Goal: Task Accomplishment & Management: Use online tool/utility

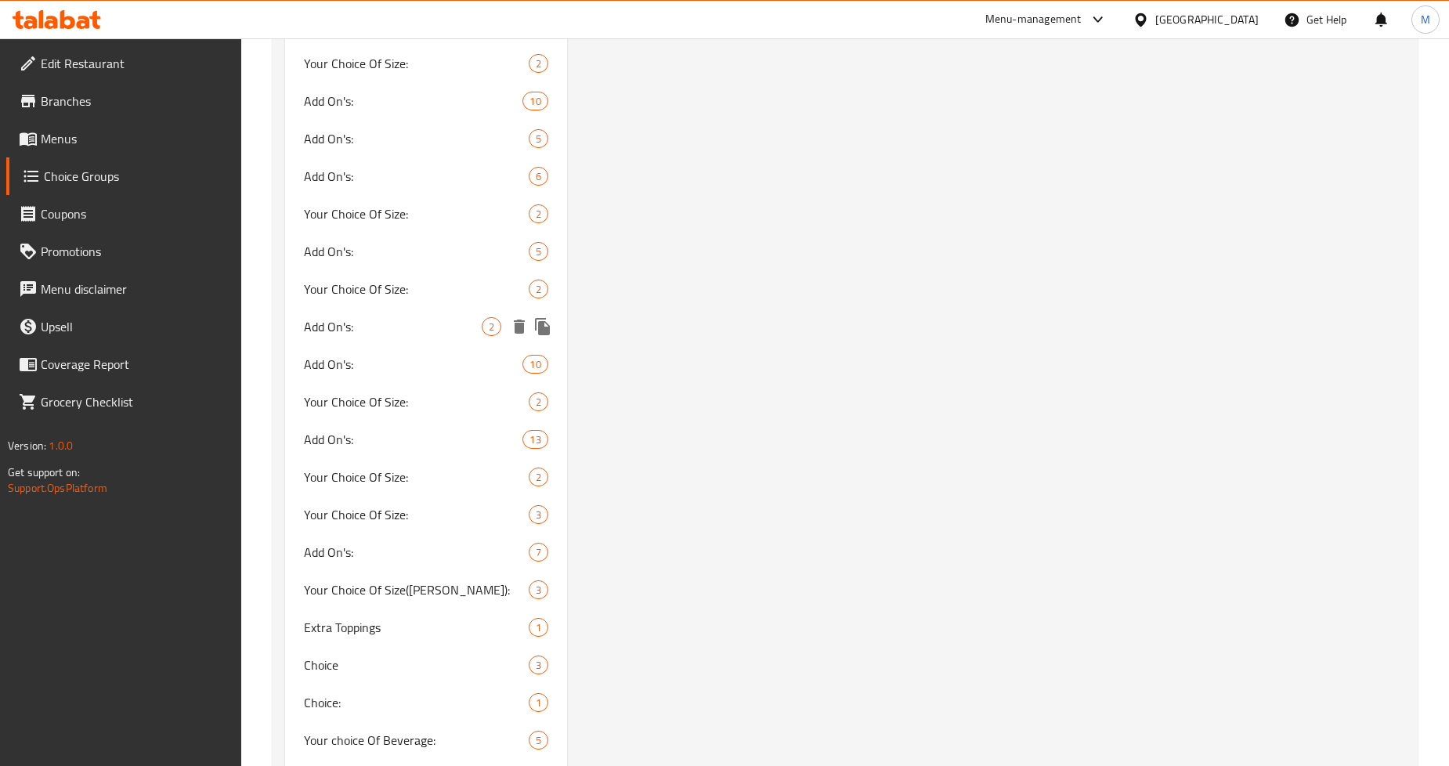
scroll to position [3132, 0]
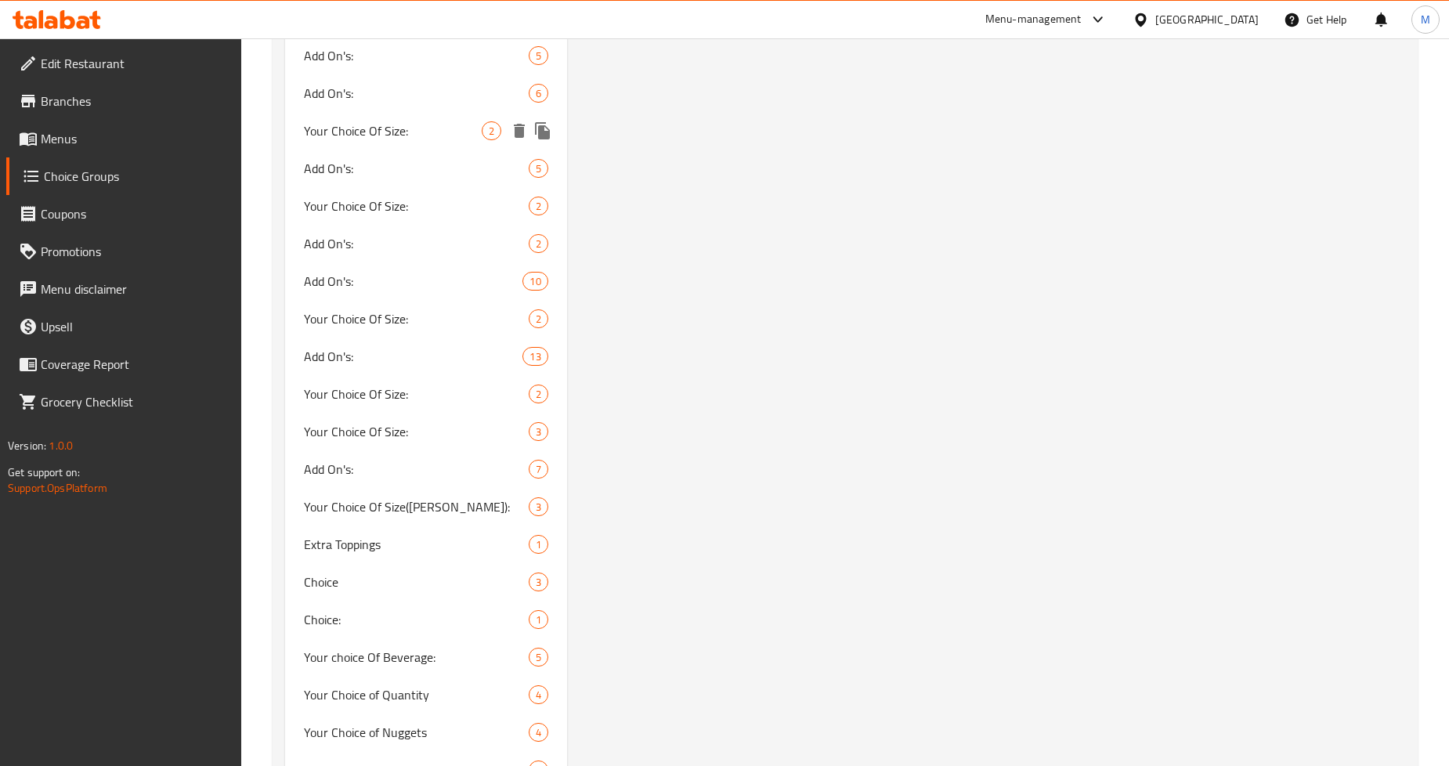
click at [384, 135] on span "Your Choice Of Size:" at bounding box center [392, 130] width 177 height 19
type input "Your Choice Of Size:"
type input "اختيارك من الحجم:"
type input "1"
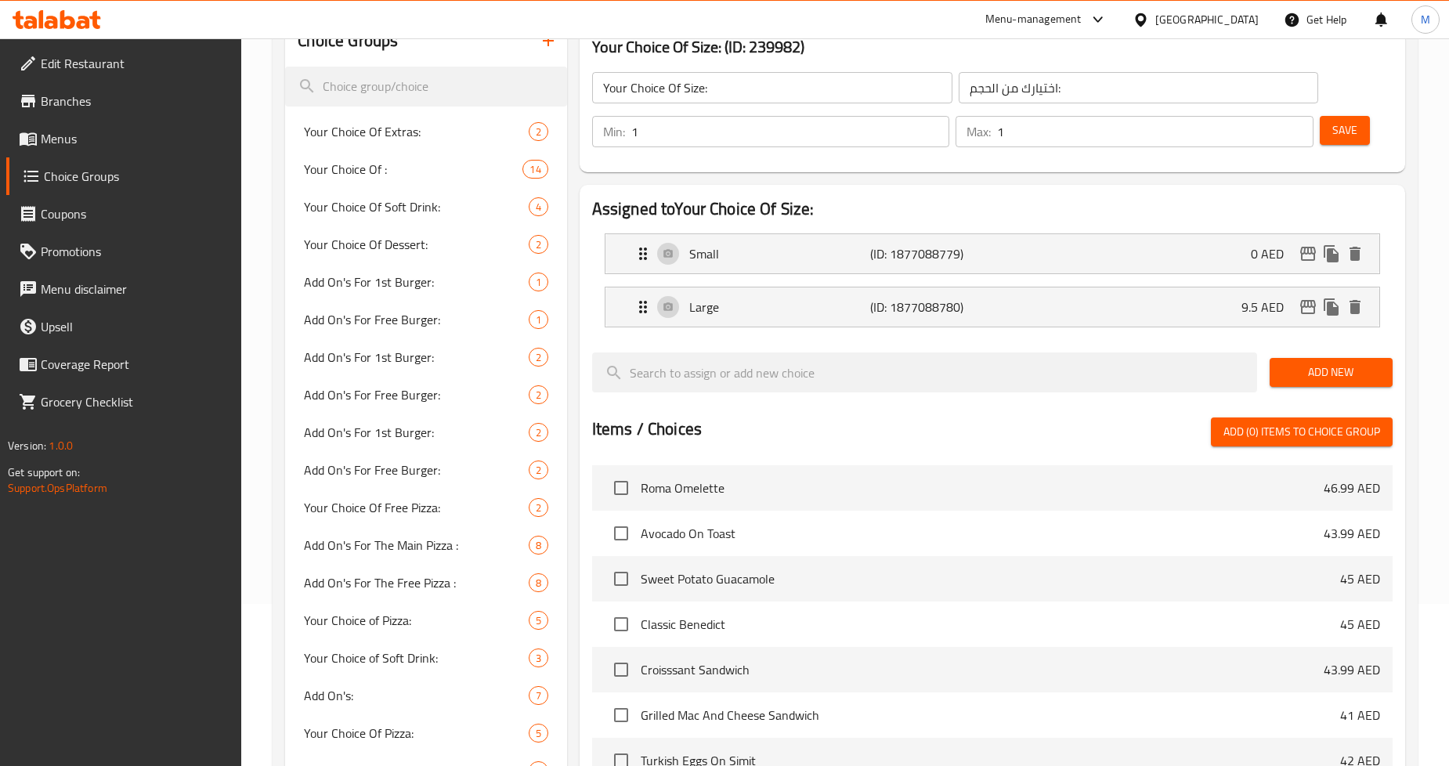
scroll to position [0, 0]
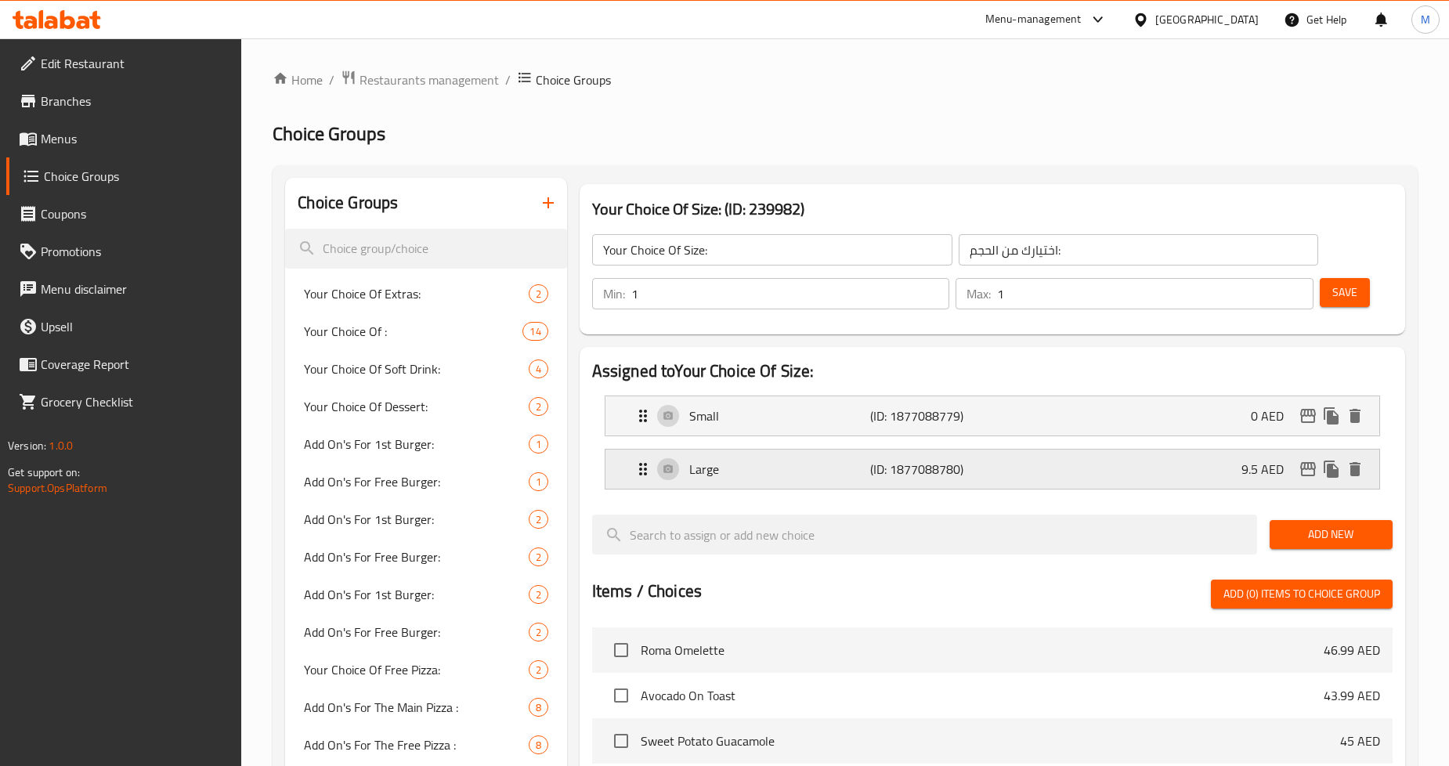
click at [1231, 471] on div "Large (ID: 1877088780) 9.5 AED" at bounding box center [997, 468] width 727 height 39
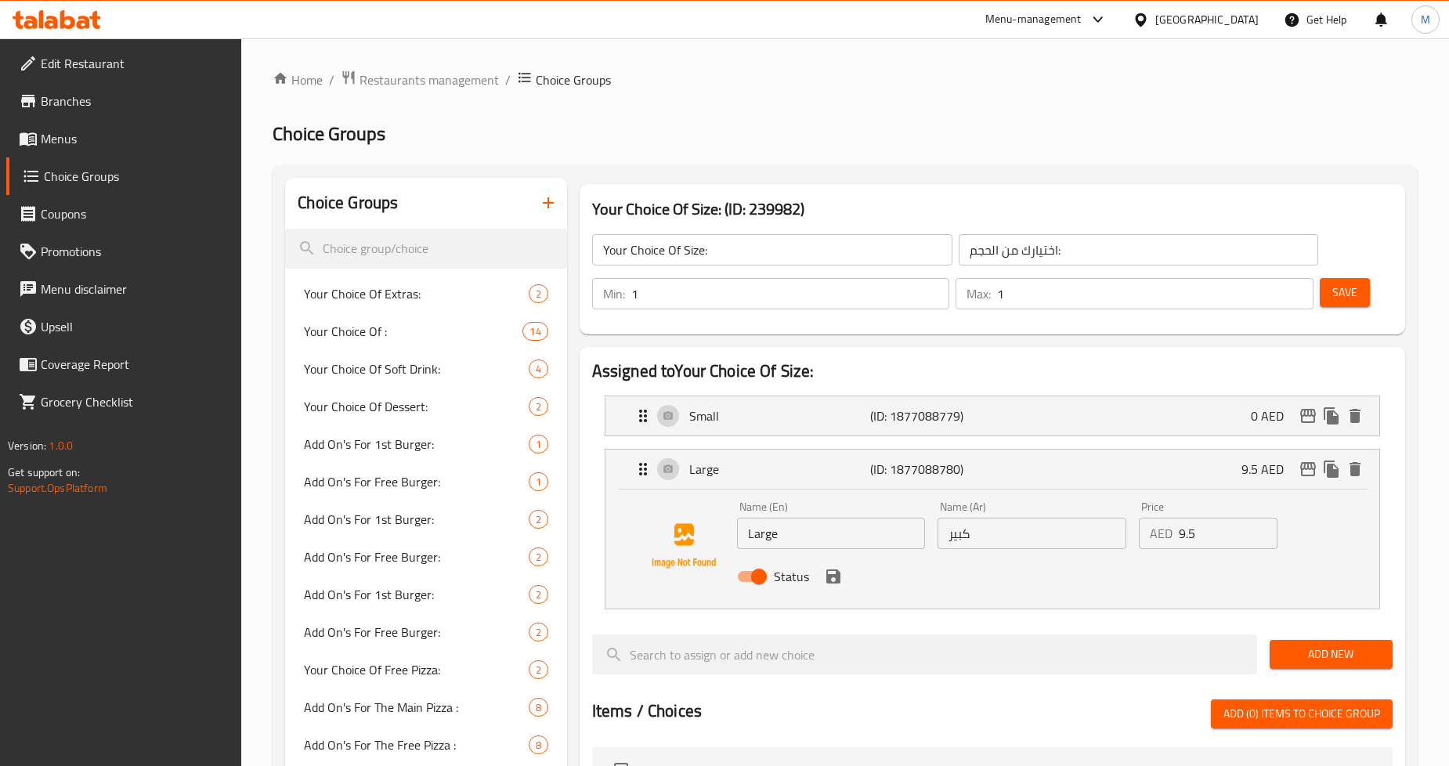
drag, startPoint x: 1198, startPoint y: 533, endPoint x: 1141, endPoint y: 534, distance: 57.2
click at [1142, 534] on div "AED 9.5 Price" at bounding box center [1208, 533] width 139 height 31
click at [1181, 540] on input "9.5" at bounding box center [1228, 533] width 99 height 31
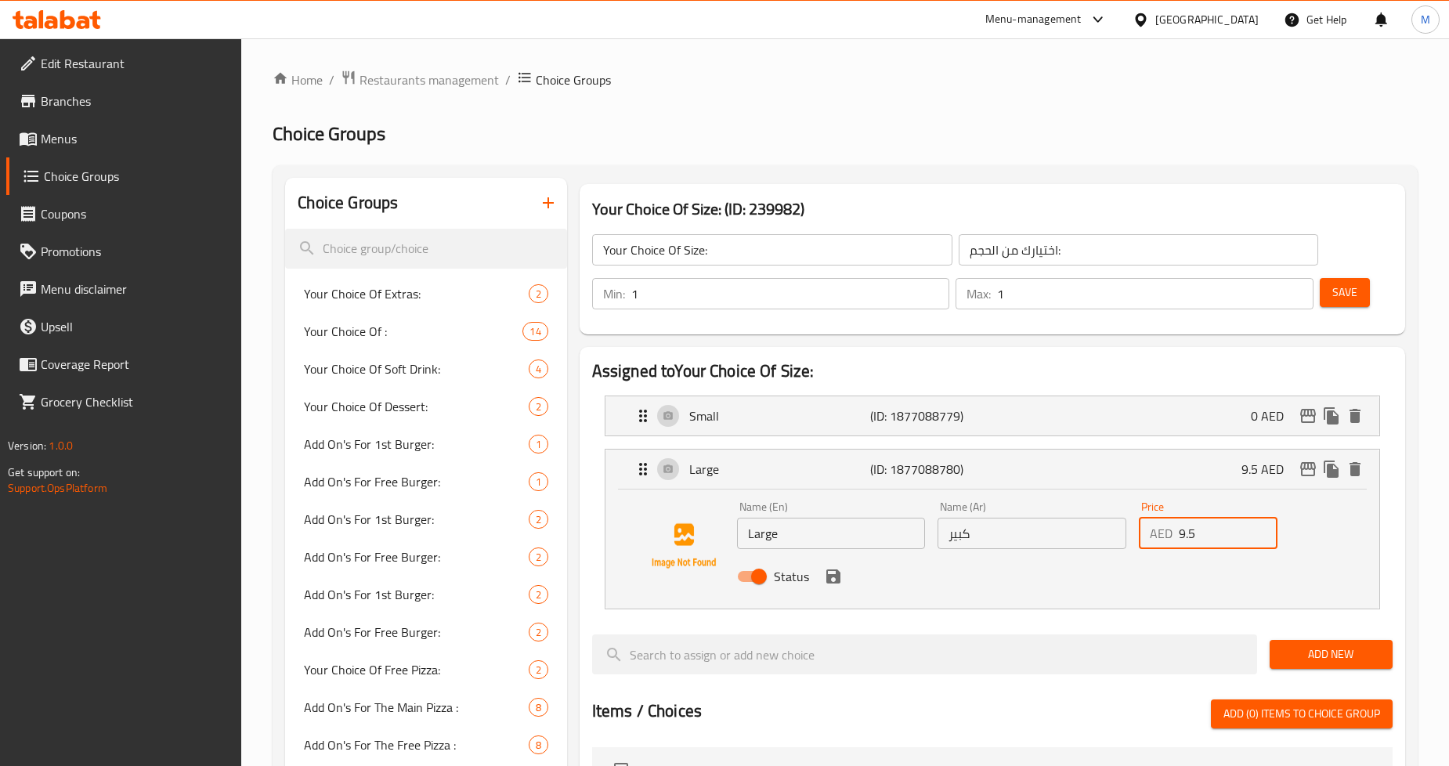
paste input "7"
click at [1186, 536] on input "9.75" at bounding box center [1228, 533] width 99 height 31
click at [834, 577] on icon "save" at bounding box center [833, 576] width 14 height 14
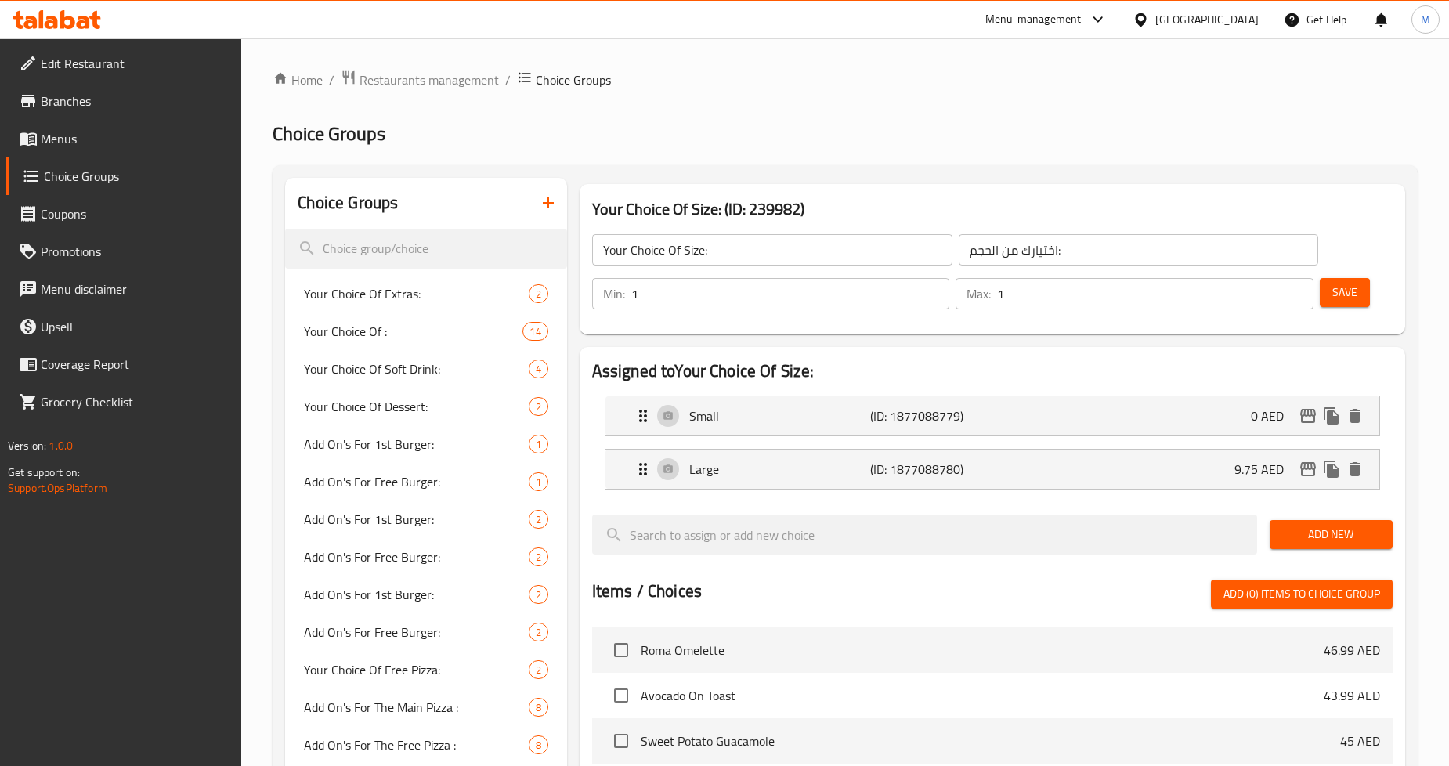
type input "9.75"
click at [1347, 292] on span "Save" at bounding box center [1344, 293] width 25 height 20
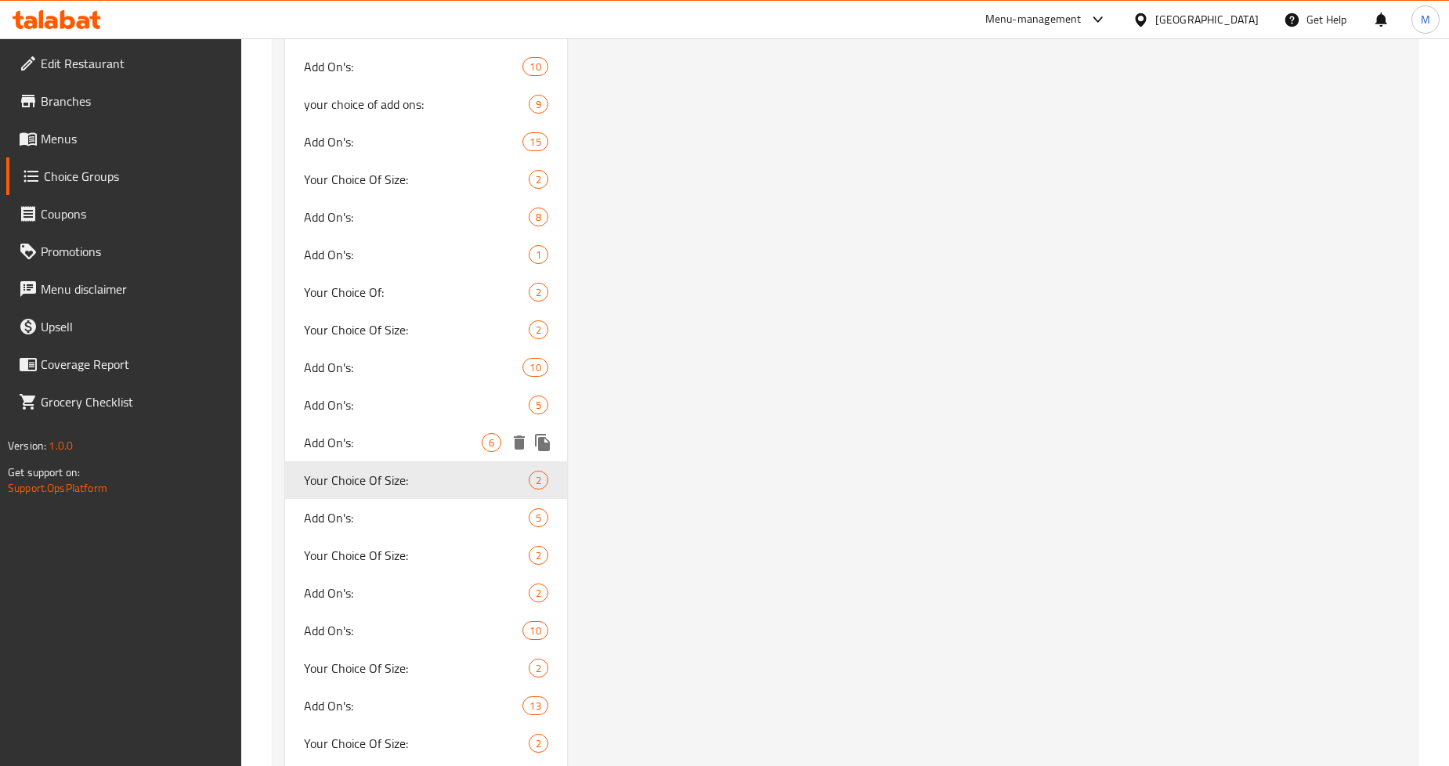
scroll to position [2784, 0]
drag, startPoint x: 371, startPoint y: 554, endPoint x: 786, endPoint y: 546, distance: 415.1
click at [371, 554] on span "Your Choice Of Size:" at bounding box center [392, 554] width 177 height 19
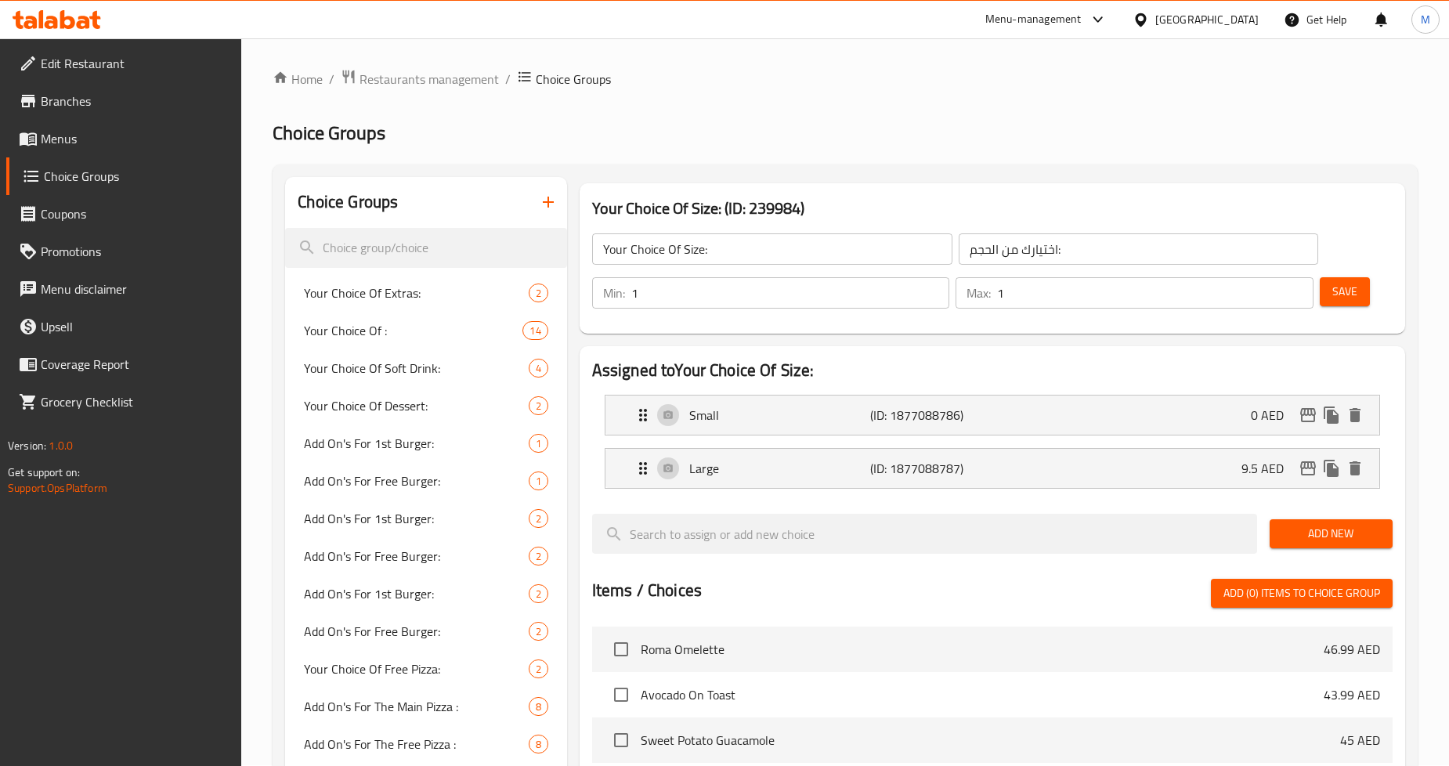
scroll to position [0, 0]
drag, startPoint x: 745, startPoint y: 460, endPoint x: 745, endPoint y: 450, distance: 10.2
click at [745, 460] on p "Large" at bounding box center [779, 469] width 181 height 19
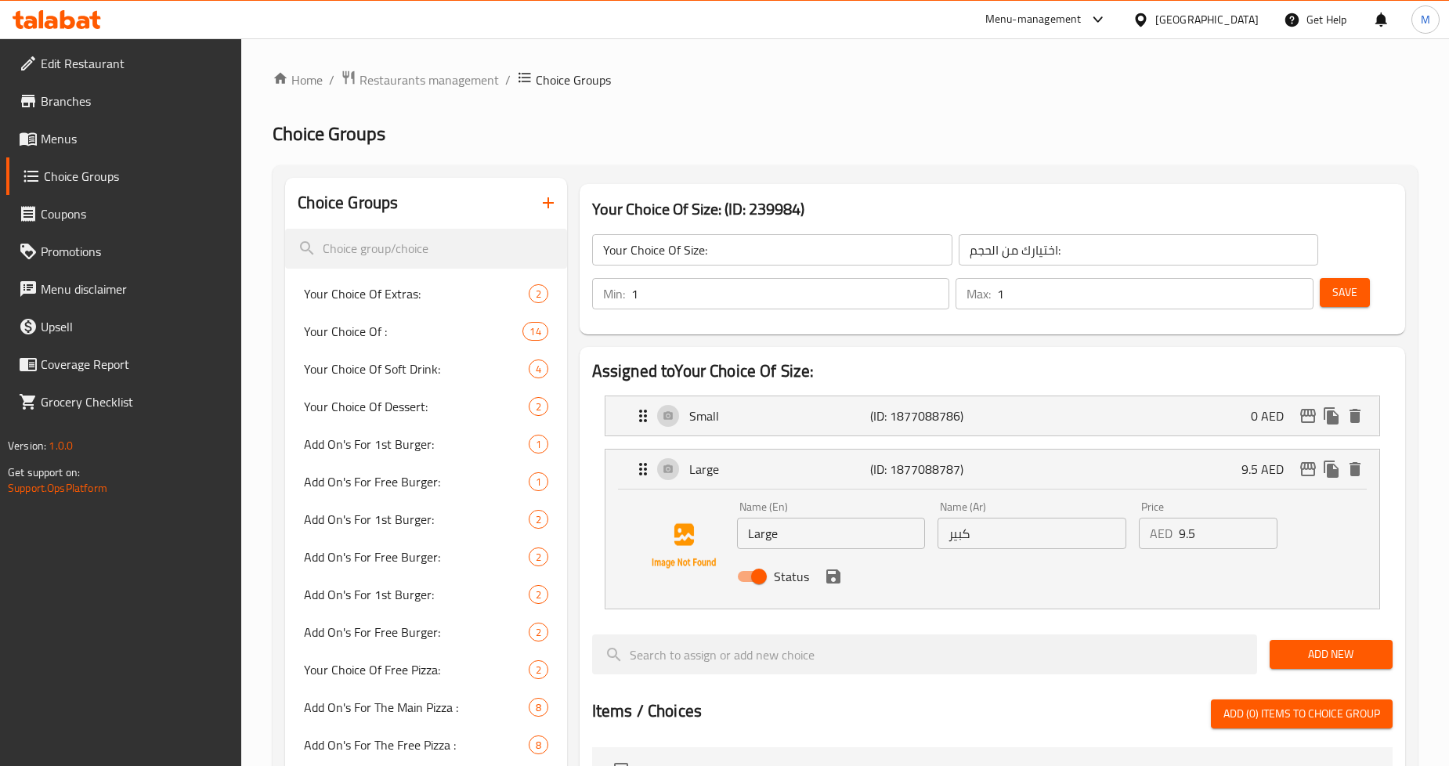
drag, startPoint x: 1210, startPoint y: 536, endPoint x: 1066, endPoint y: 525, distance: 144.4
click at [1103, 529] on div "Name (En) Large Name (En) Name (Ar) كبير Name (Ar) Price AED 9.5 Price Status" at bounding box center [1032, 546] width 603 height 103
click at [1211, 546] on input "9.5" at bounding box center [1228, 533] width 99 height 31
drag, startPoint x: 1204, startPoint y: 536, endPoint x: 1132, endPoint y: 531, distance: 73.0
click at [1133, 531] on div "Price AED 9.5 Price" at bounding box center [1207, 525] width 151 height 60
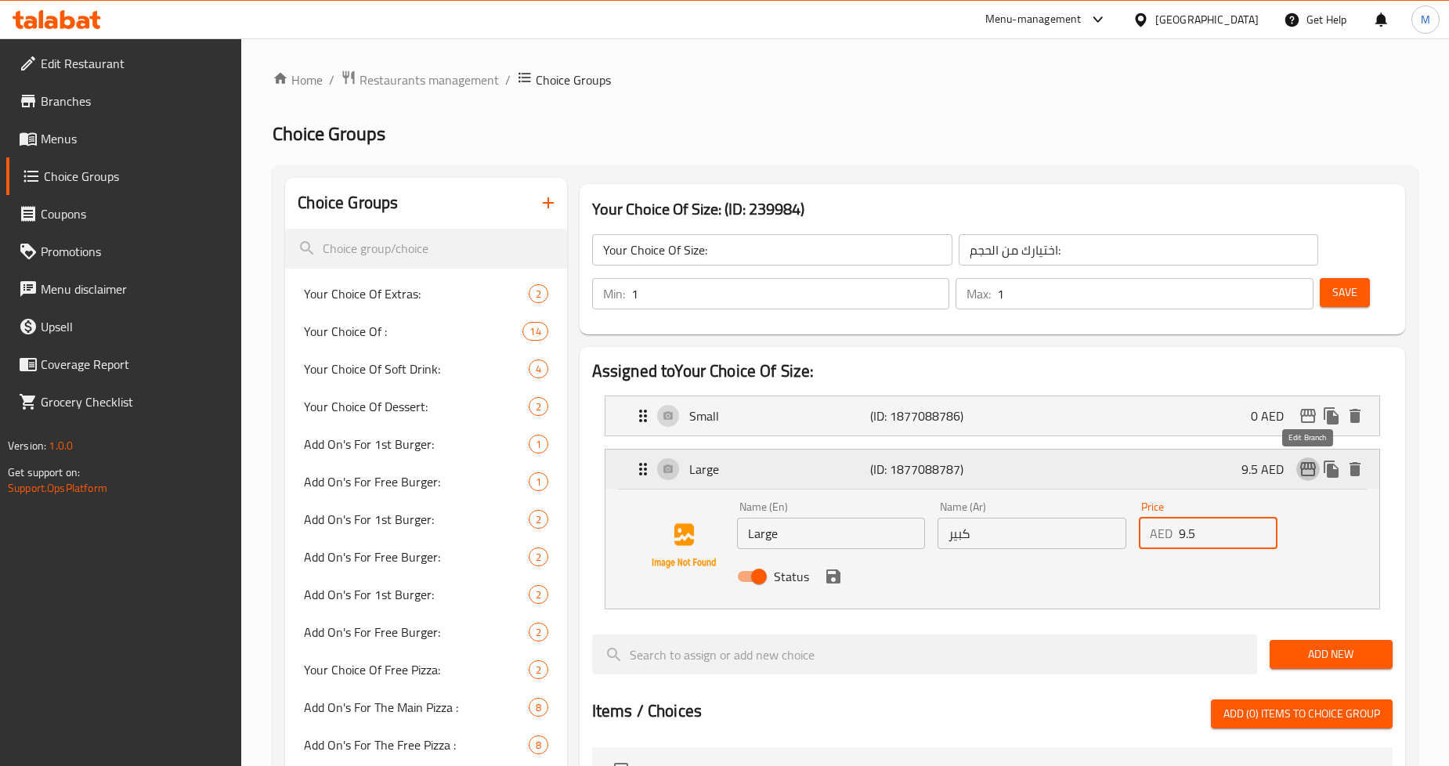
click at [1309, 468] on icon "edit" at bounding box center [1308, 469] width 16 height 14
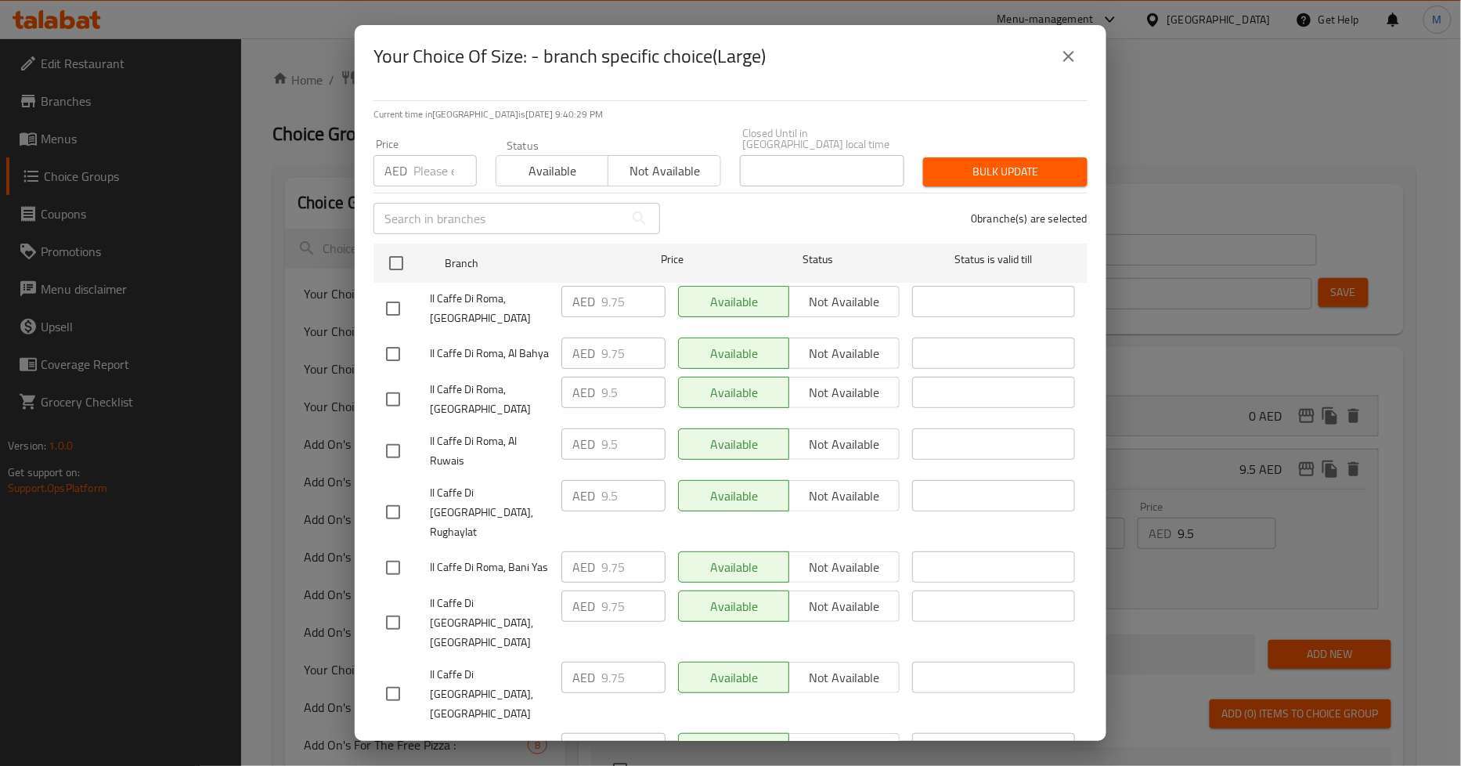
click at [411, 162] on div "AED Price" at bounding box center [425, 170] width 103 height 31
paste input "9.75"
click at [417, 171] on input "9.75" at bounding box center [444, 170] width 63 height 31
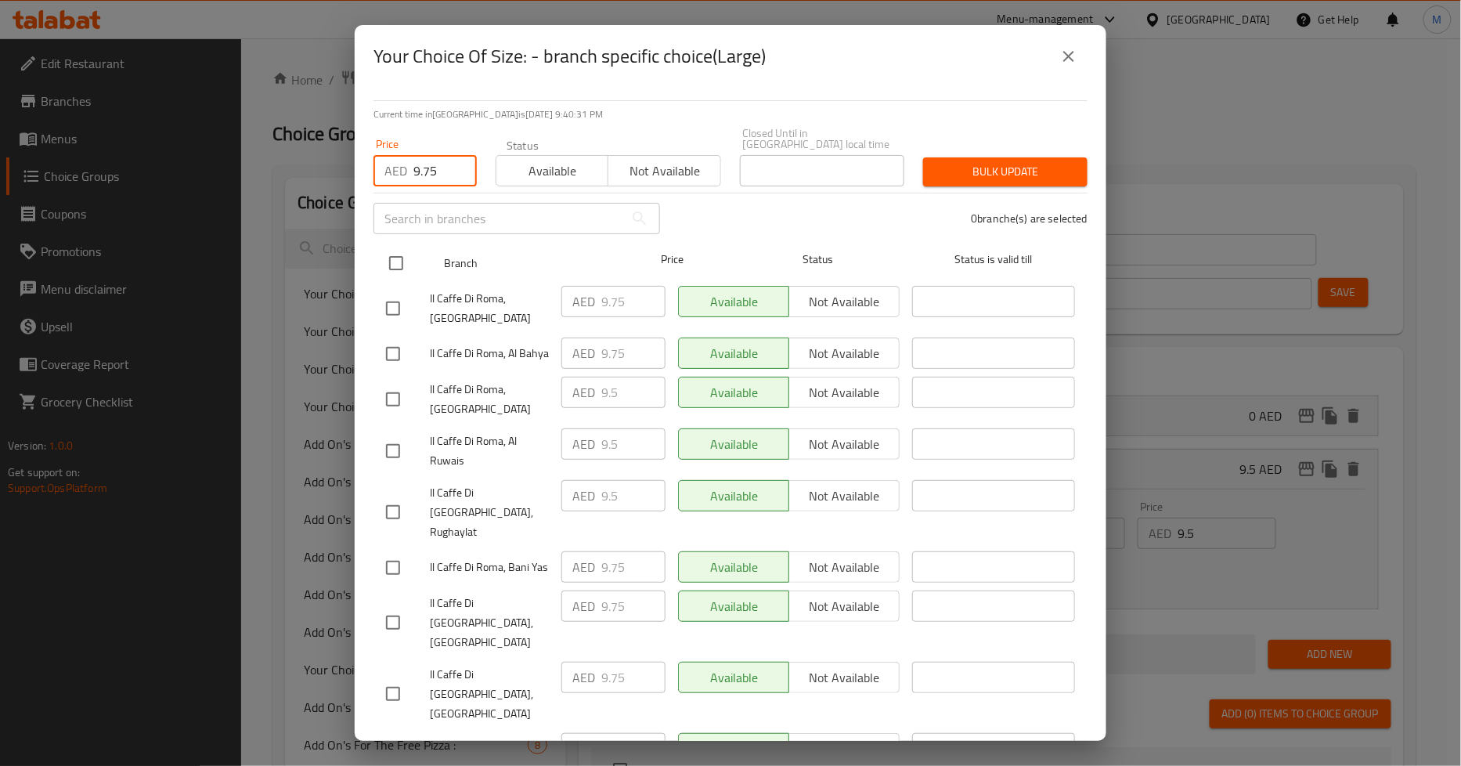
type input "9.75"
click at [399, 264] on input "checkbox" at bounding box center [396, 263] width 33 height 33
checkbox input "true"
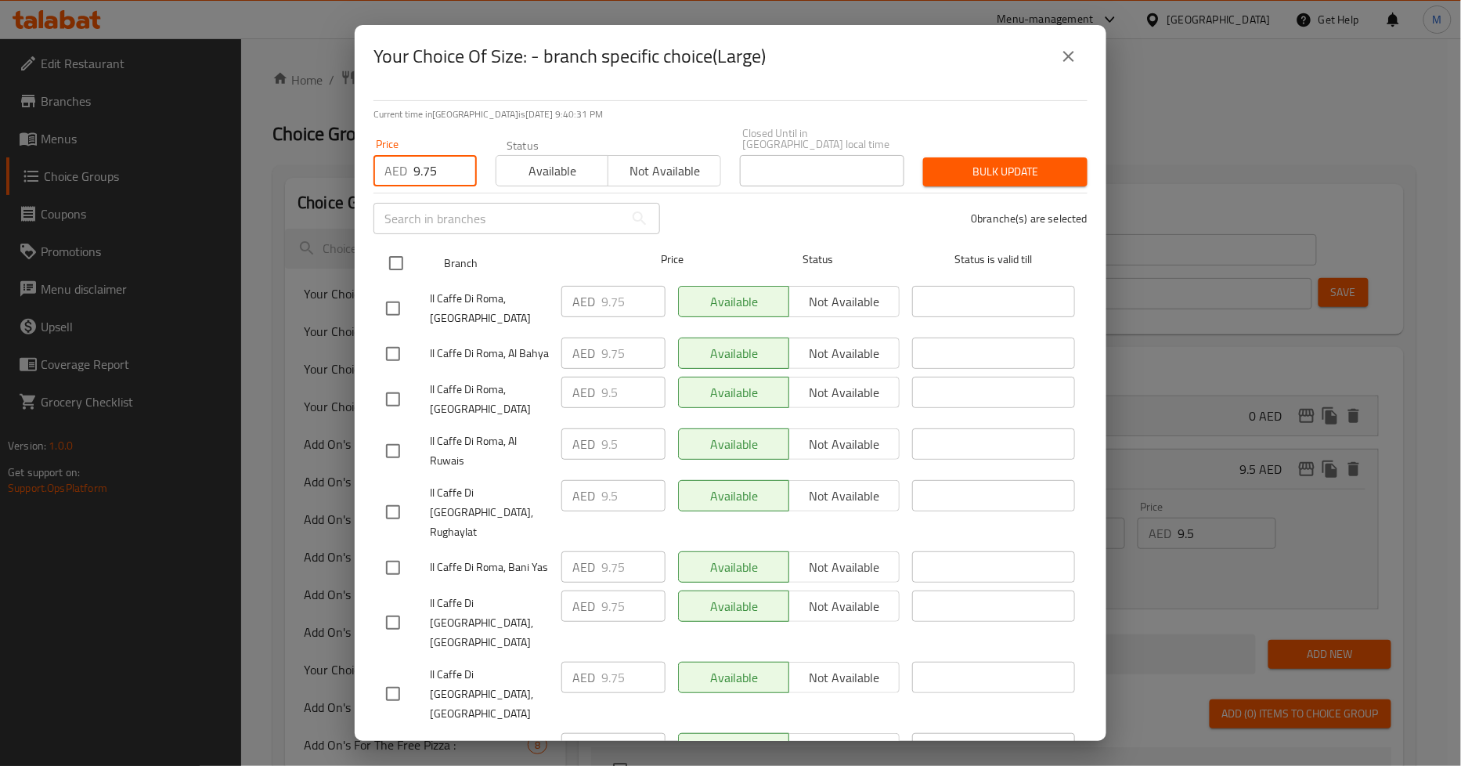
checkbox input "true"
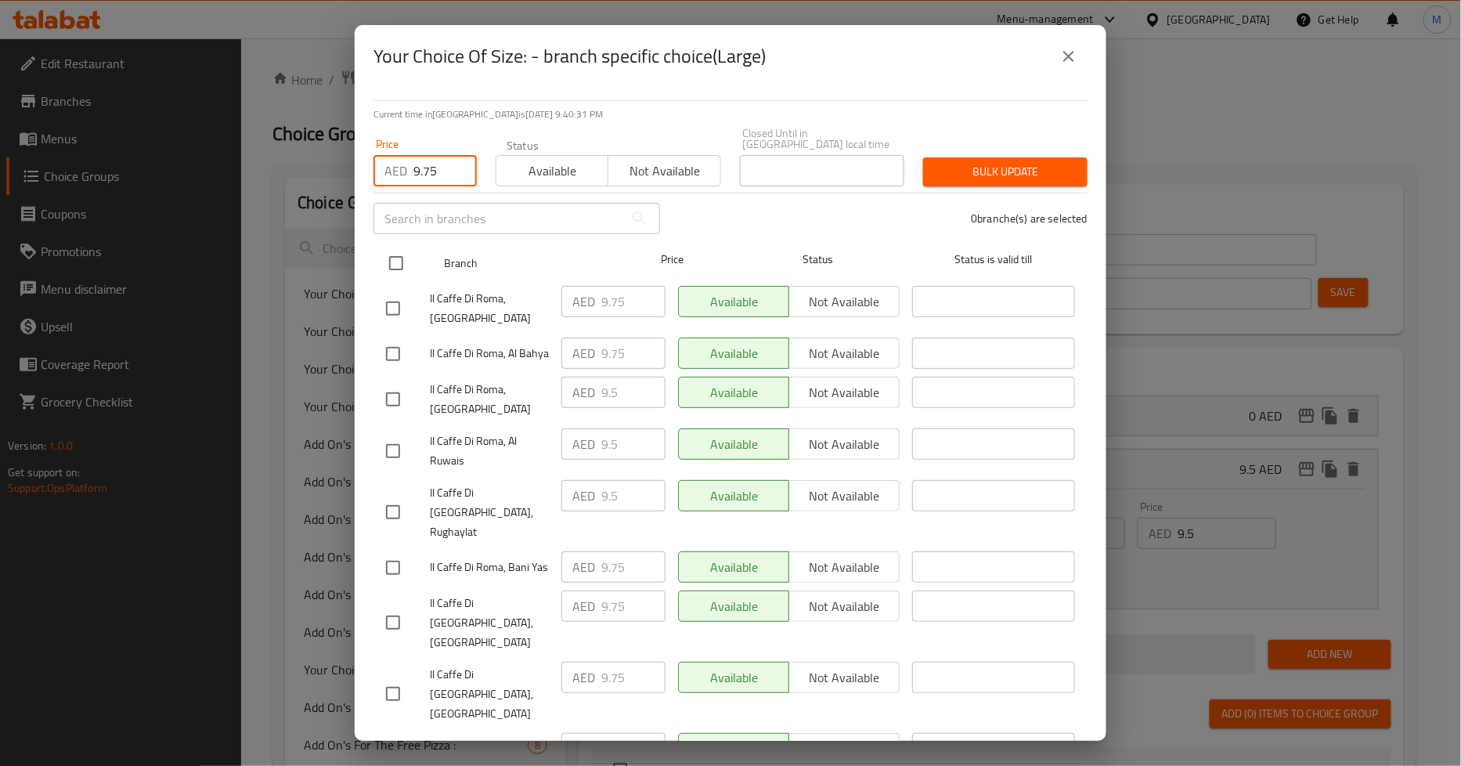
checkbox input "true"
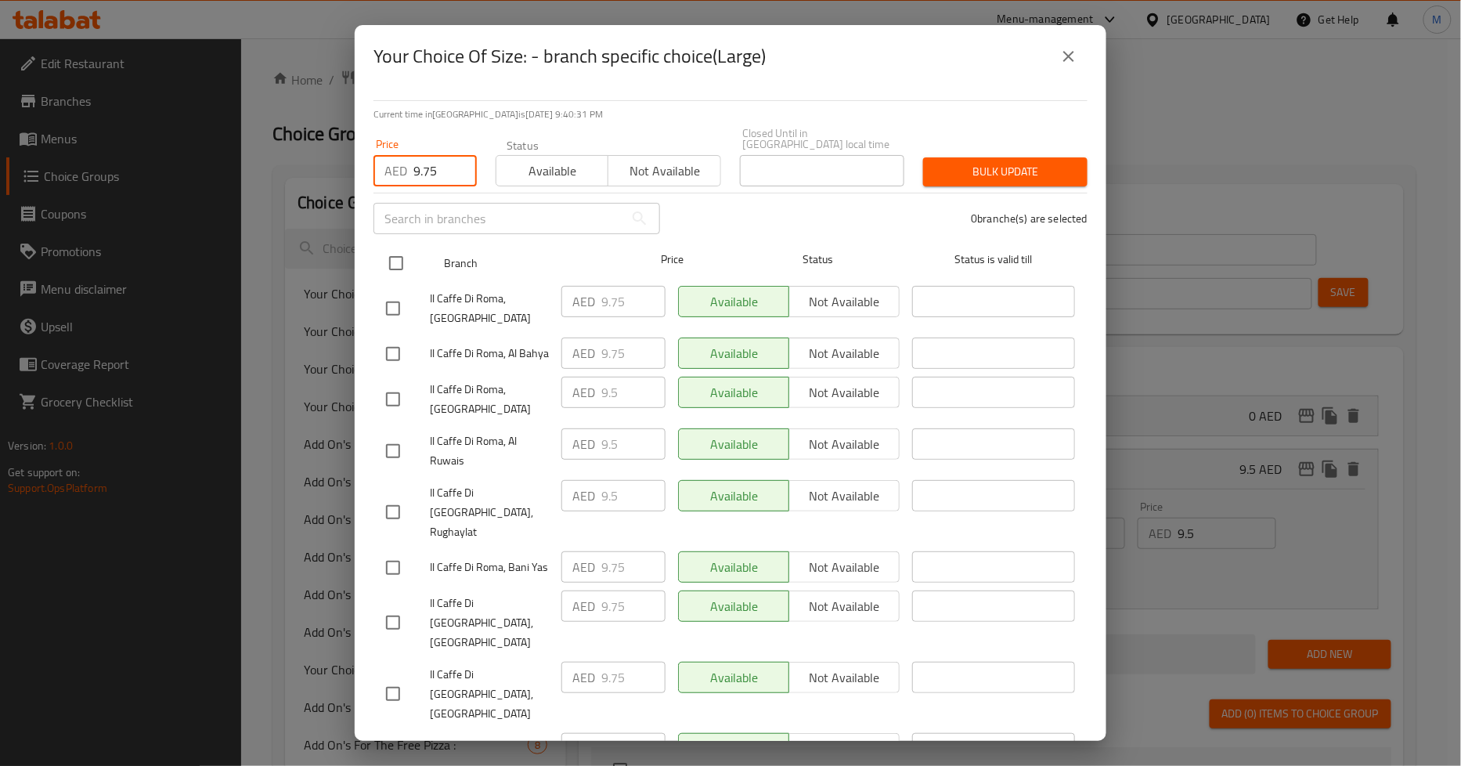
checkbox input "true"
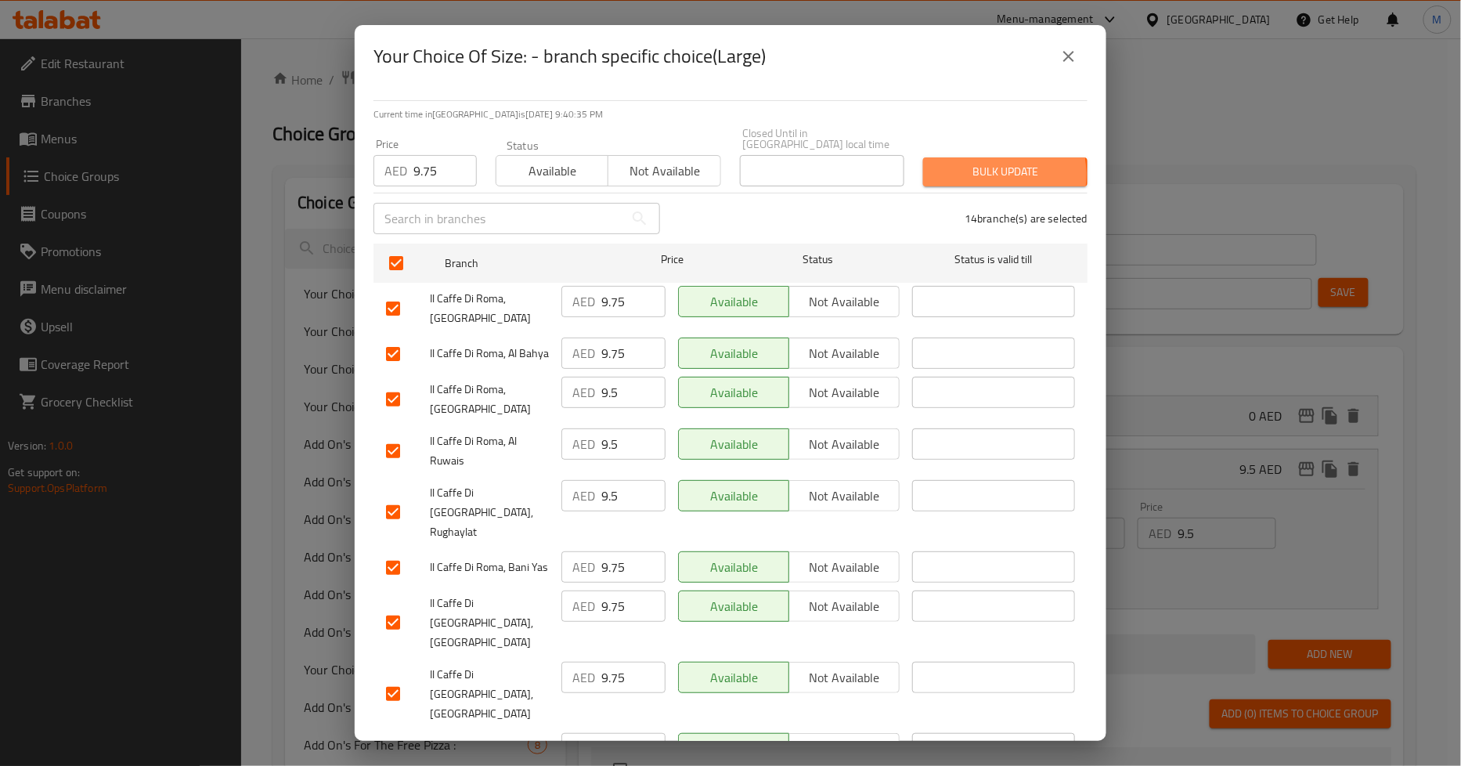
click at [968, 175] on span "Bulk update" at bounding box center [1005, 172] width 139 height 20
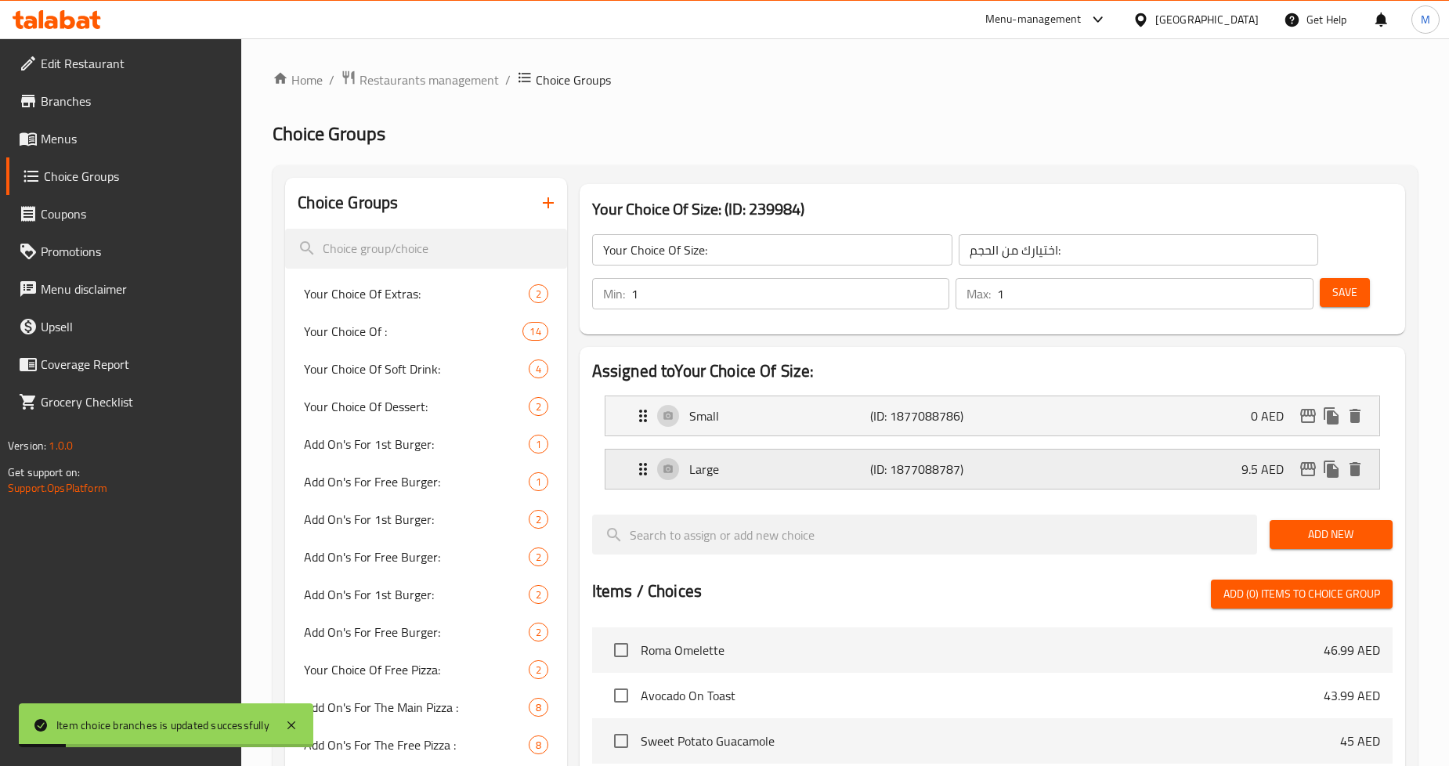
click at [1114, 462] on div "Large (ID: 1877088787) 9.5 AED" at bounding box center [997, 468] width 727 height 39
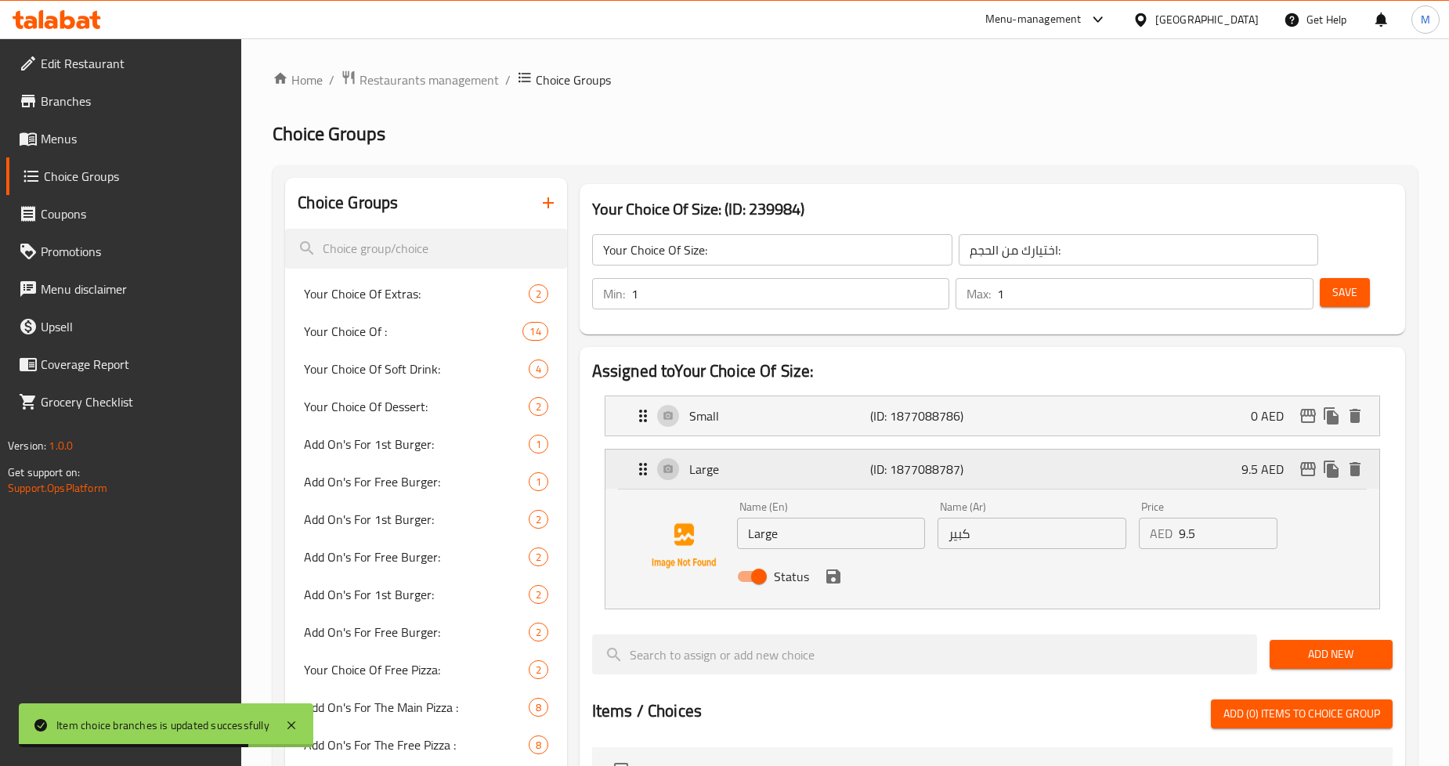
click at [1309, 471] on icon "edit" at bounding box center [1307, 469] width 19 height 19
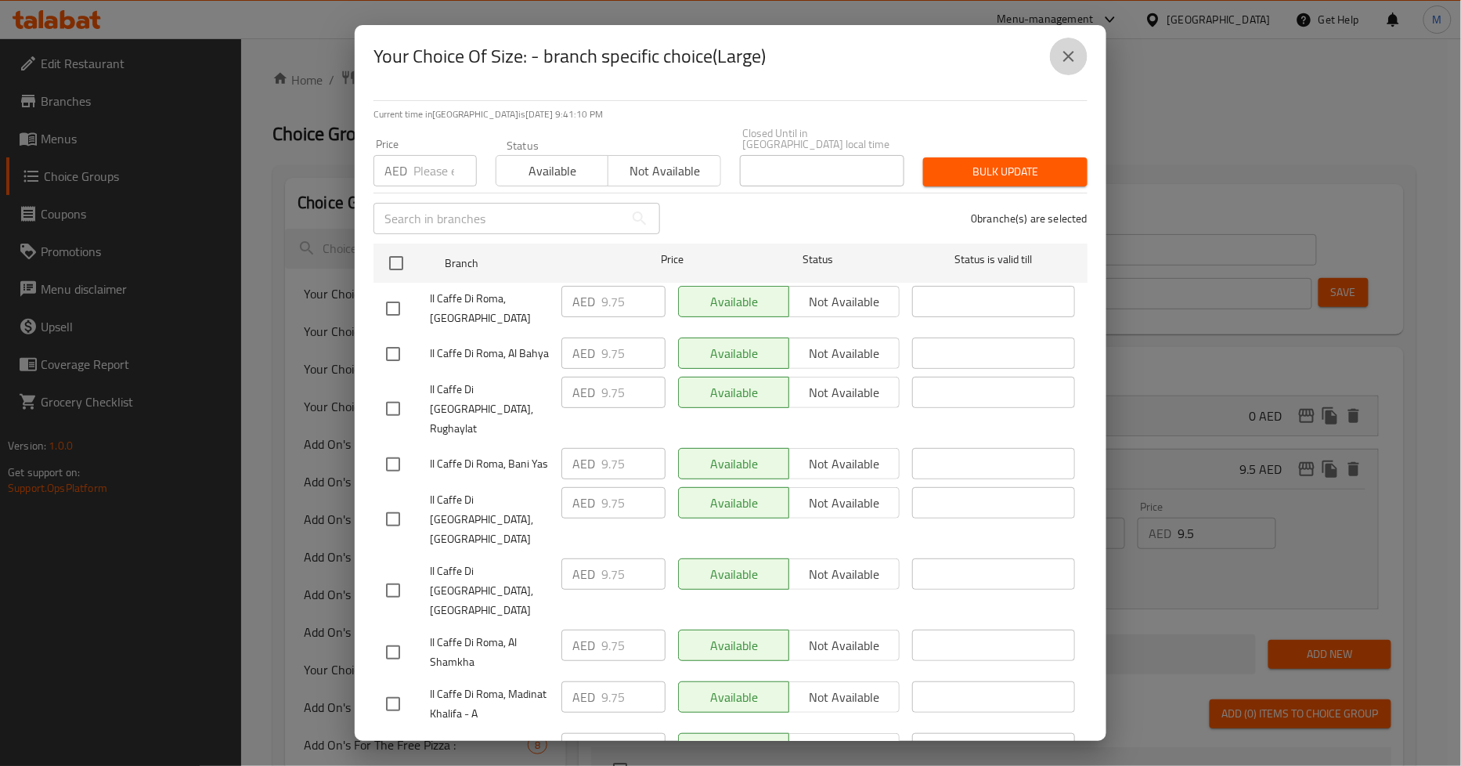
click at [1067, 53] on icon "close" at bounding box center [1068, 56] width 11 height 11
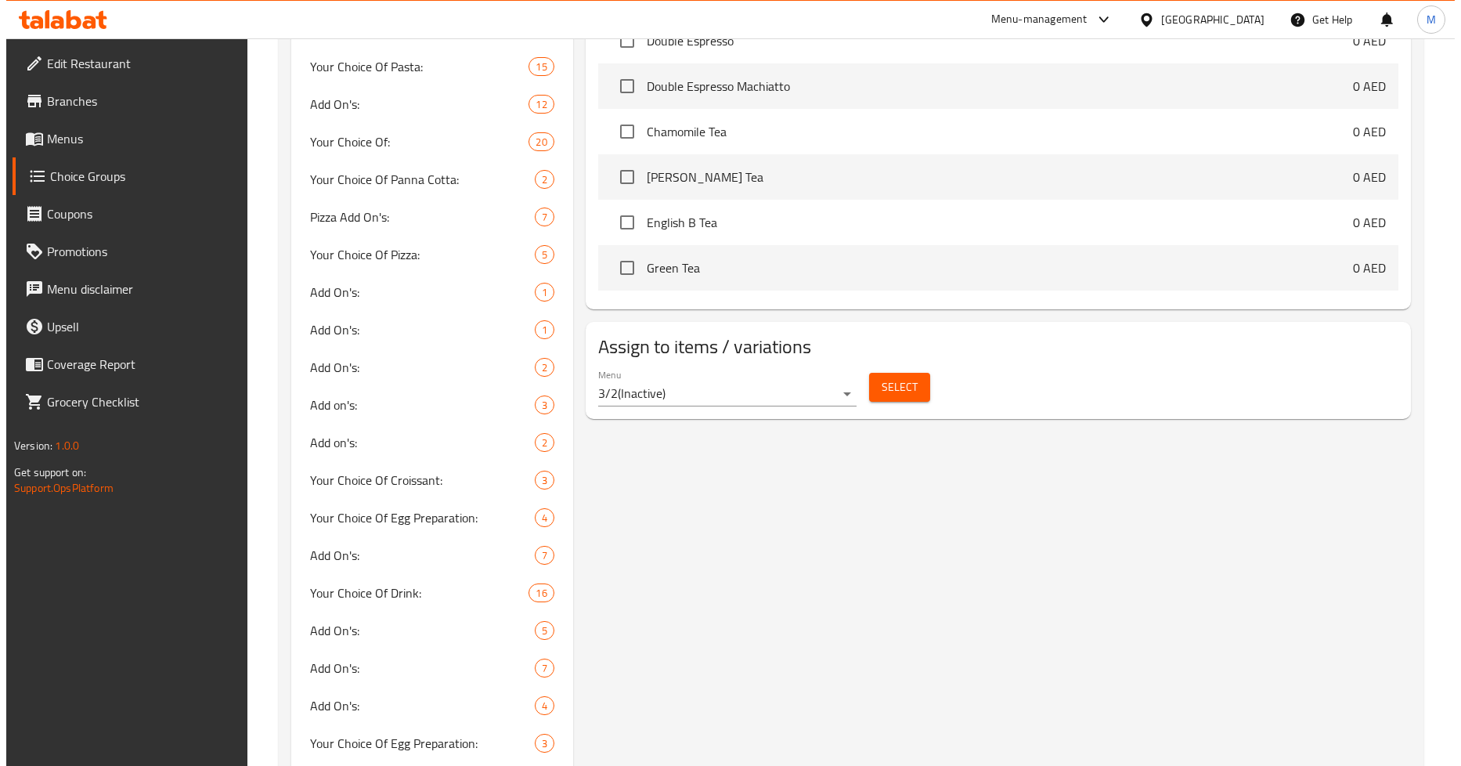
scroll to position [1044, 0]
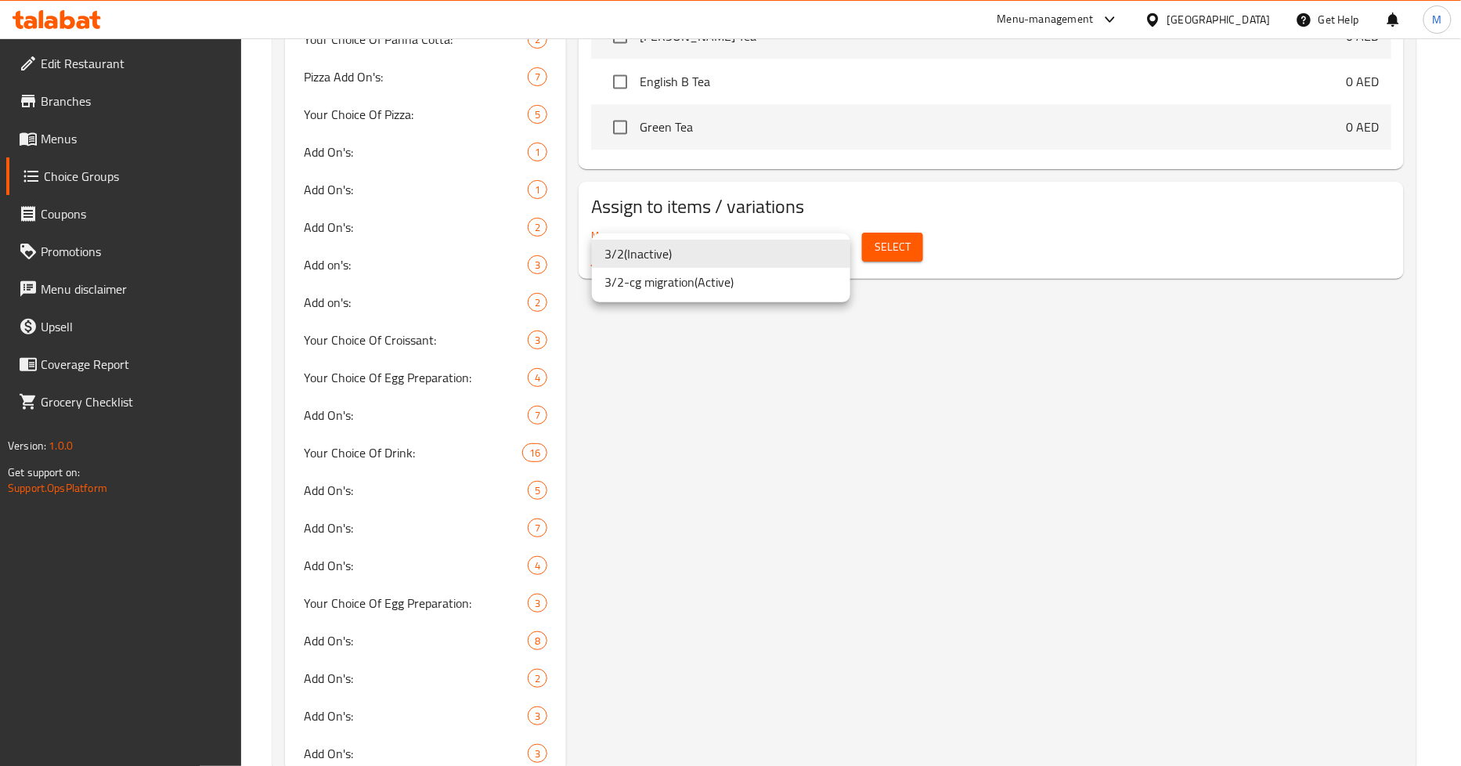
click at [703, 284] on li "3/2-cg migration ( Active )" at bounding box center [721, 282] width 258 height 28
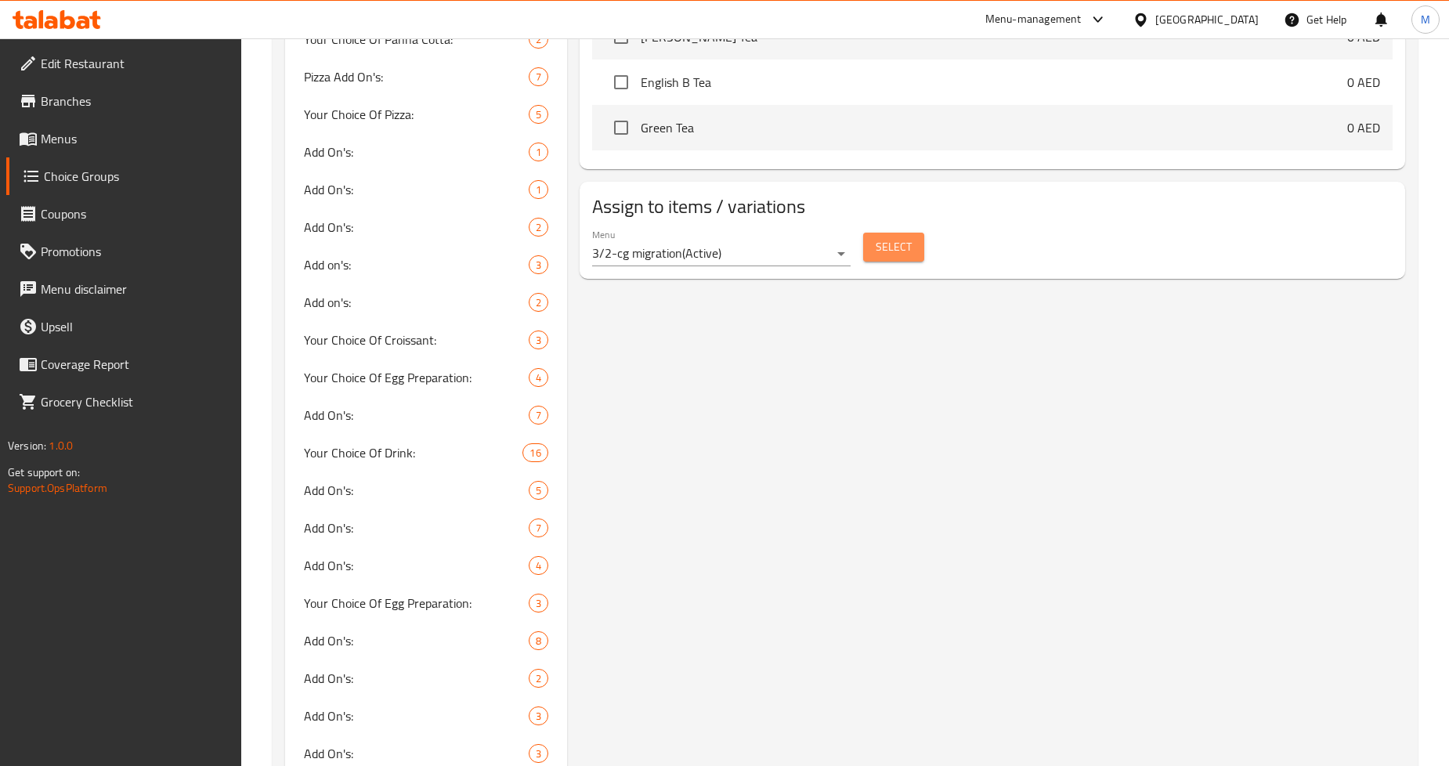
click at [889, 240] on span "Select" at bounding box center [893, 247] width 36 height 20
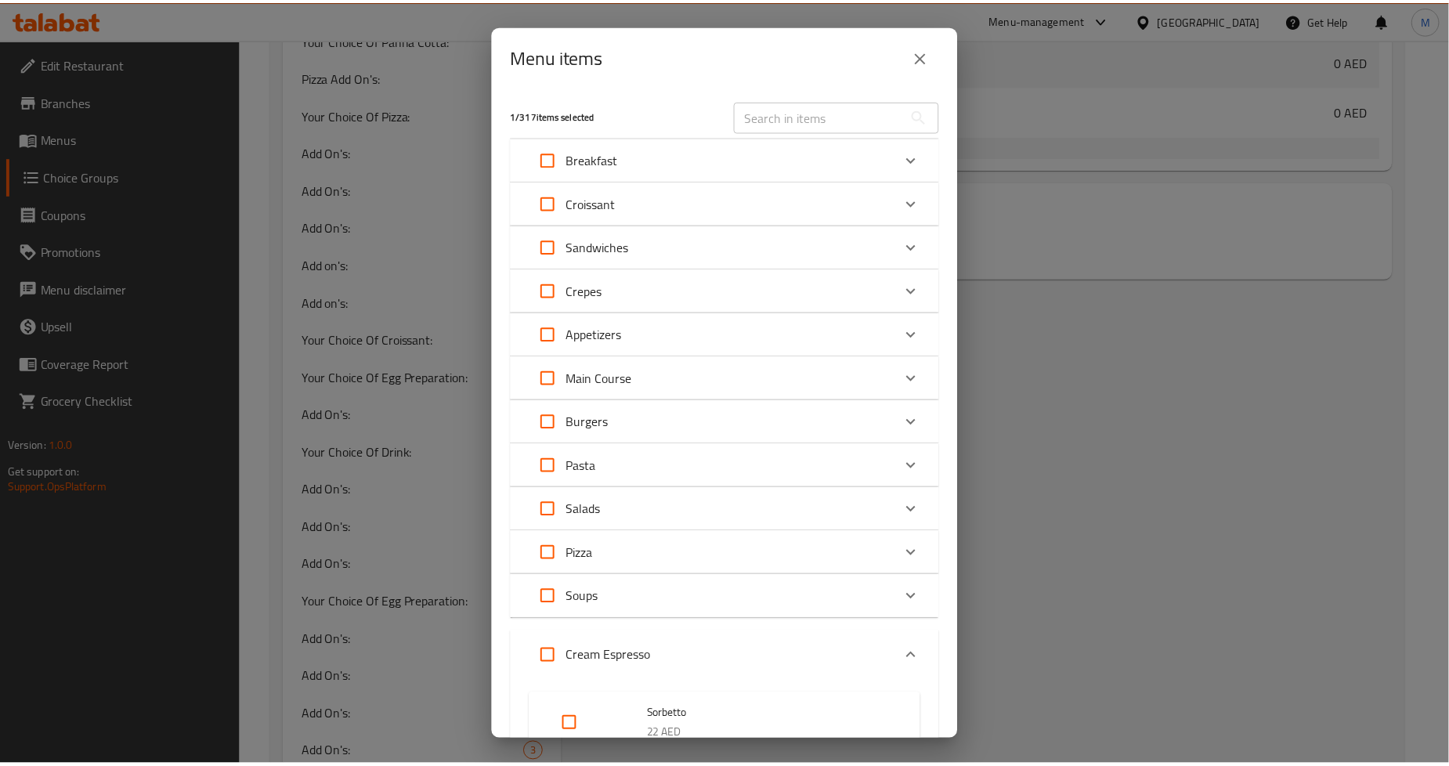
scroll to position [261, 0]
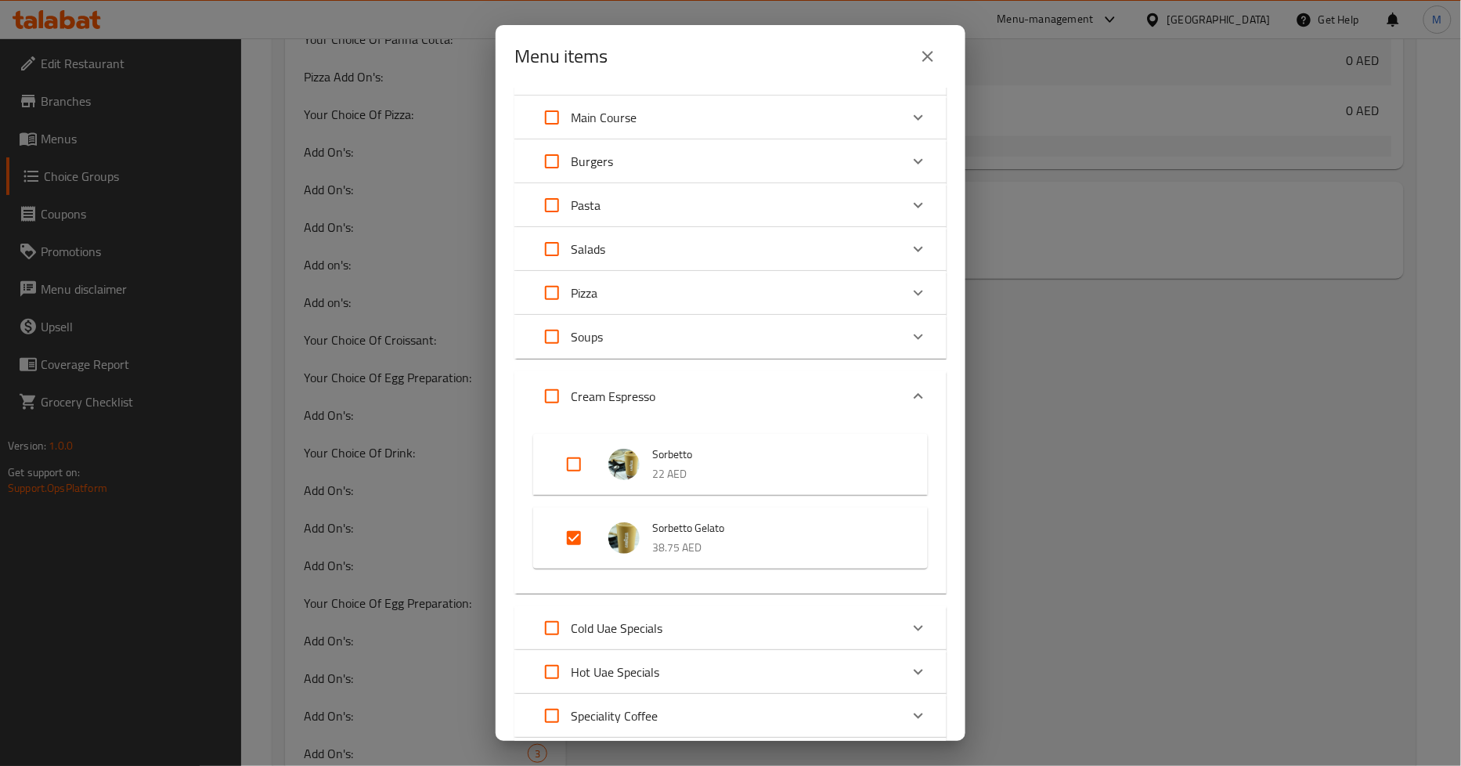
click at [930, 57] on icon "close" at bounding box center [927, 56] width 11 height 11
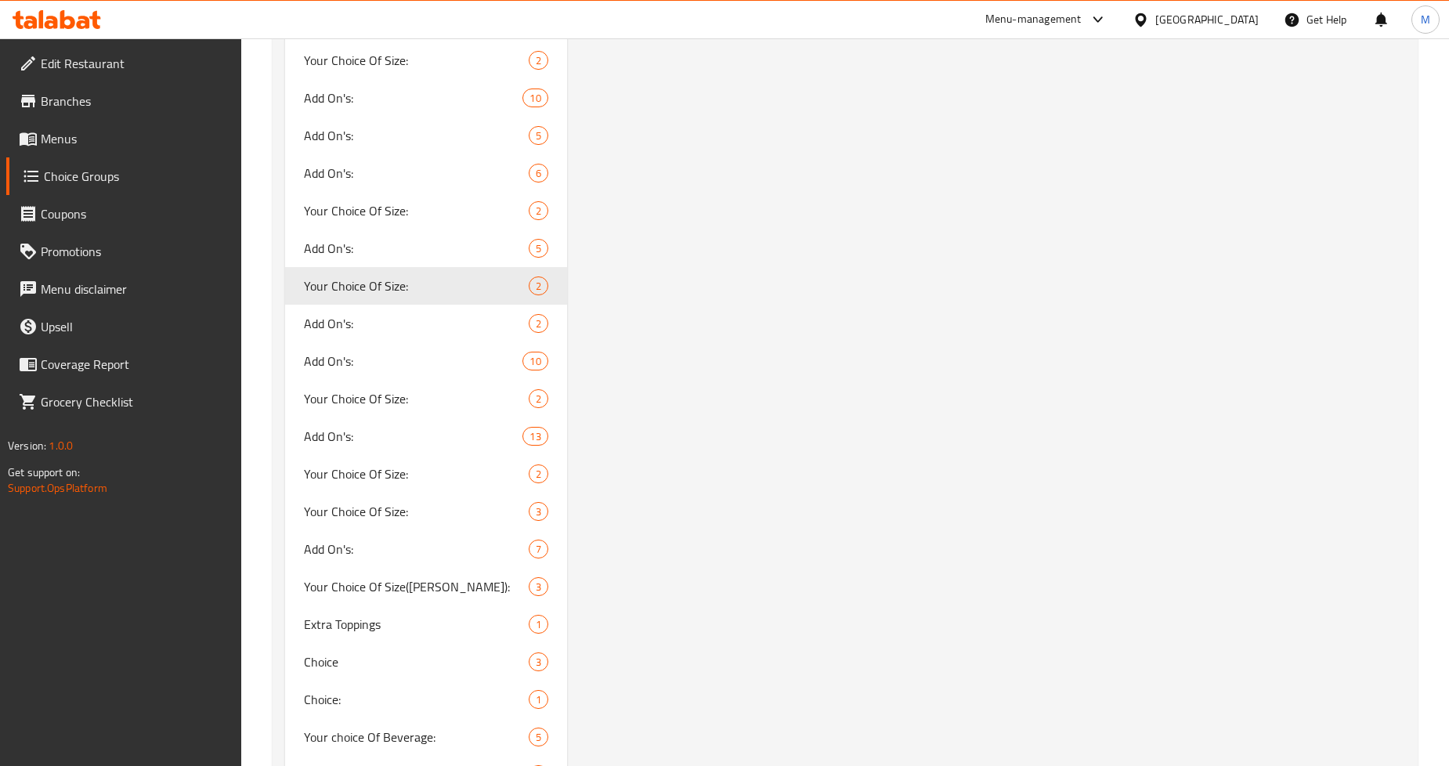
scroll to position [2958, 0]
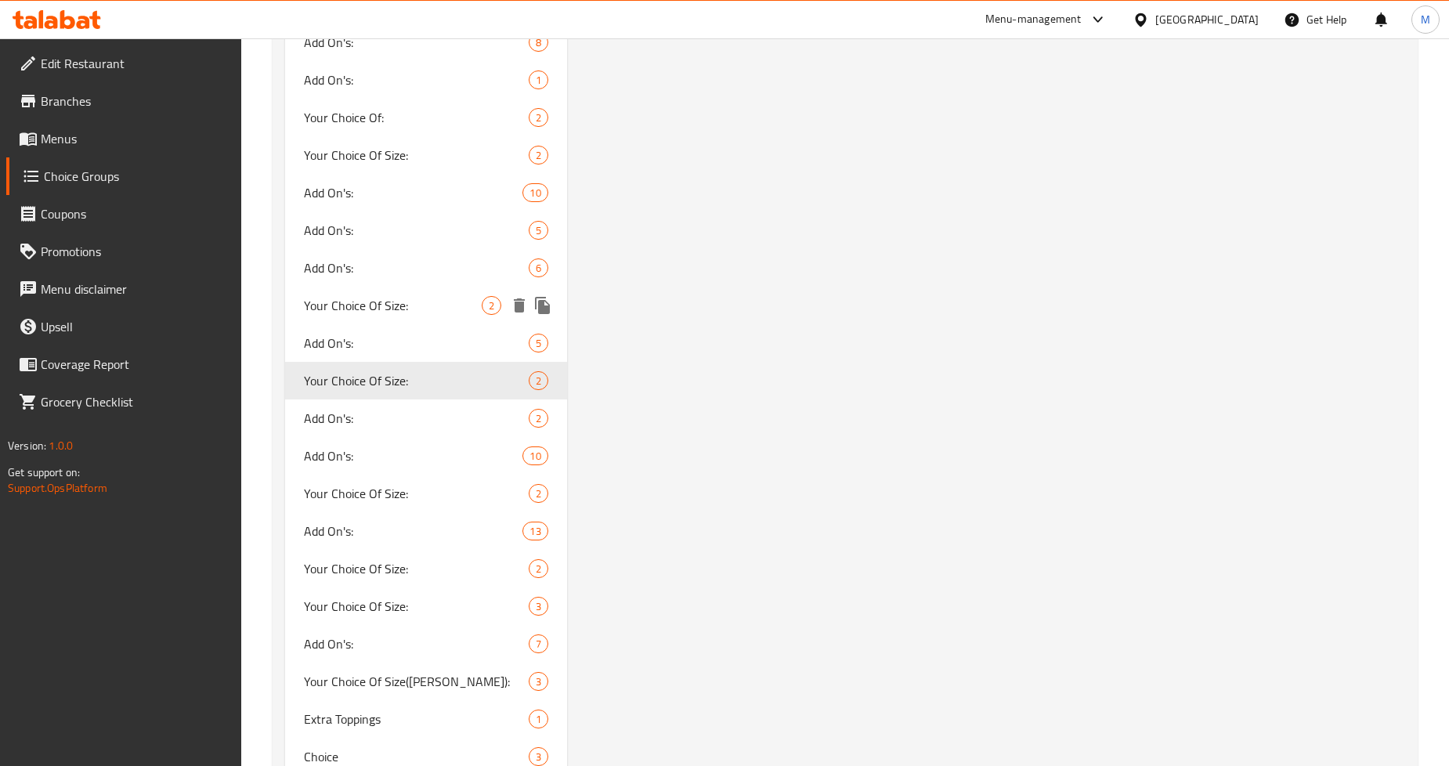
drag, startPoint x: 371, startPoint y: 303, endPoint x: 449, endPoint y: 330, distance: 83.0
click at [371, 303] on span "Your Choice Of Size:" at bounding box center [392, 305] width 177 height 19
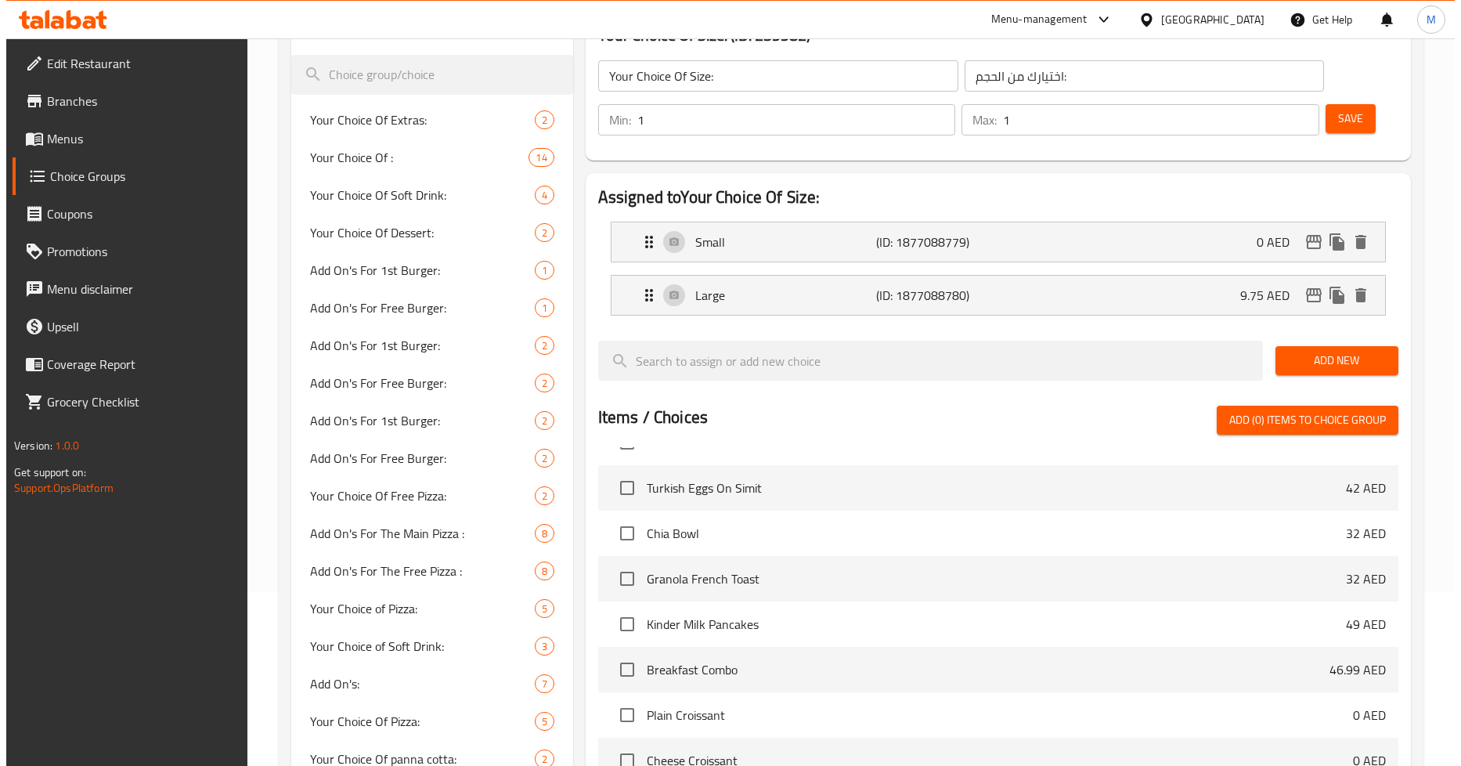
scroll to position [0, 0]
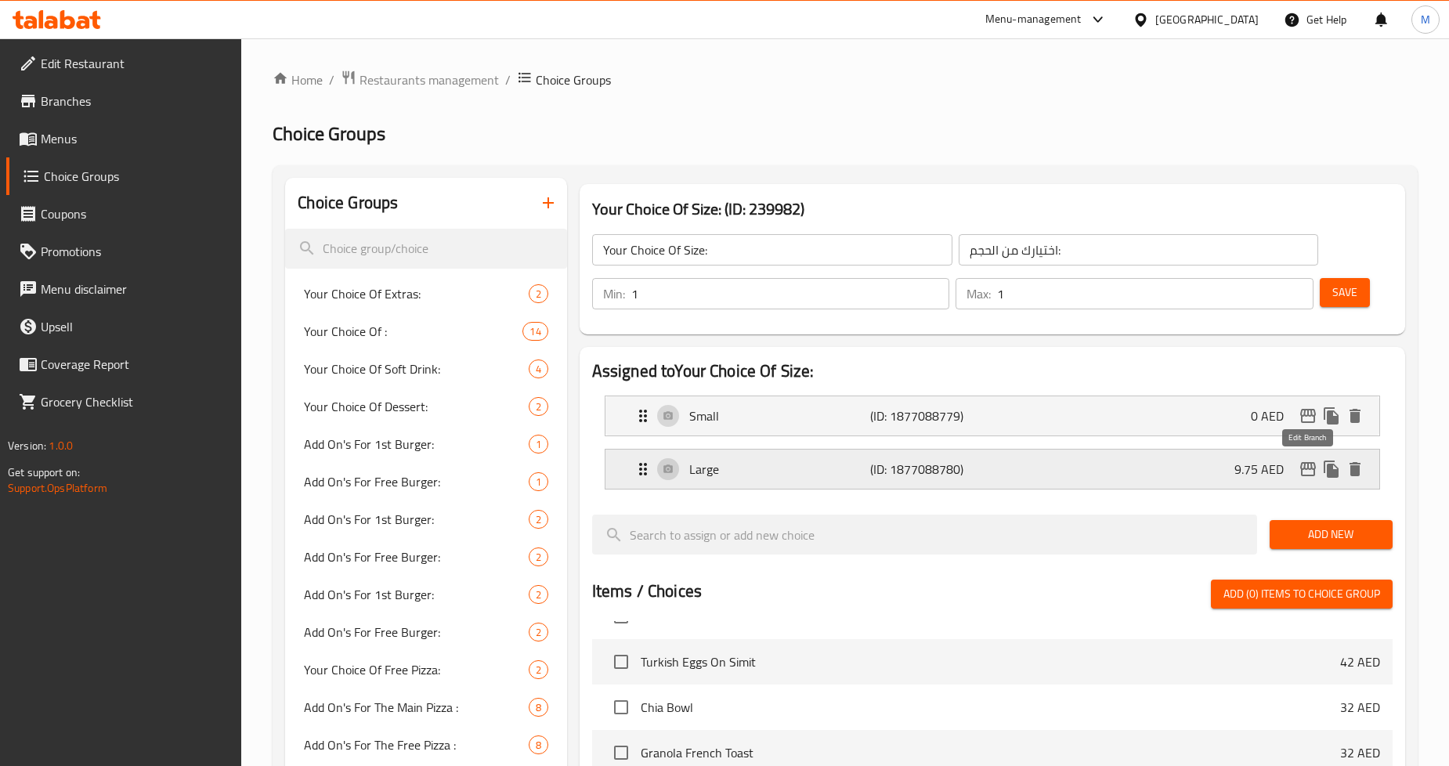
click at [1301, 467] on icon "edit" at bounding box center [1308, 469] width 16 height 14
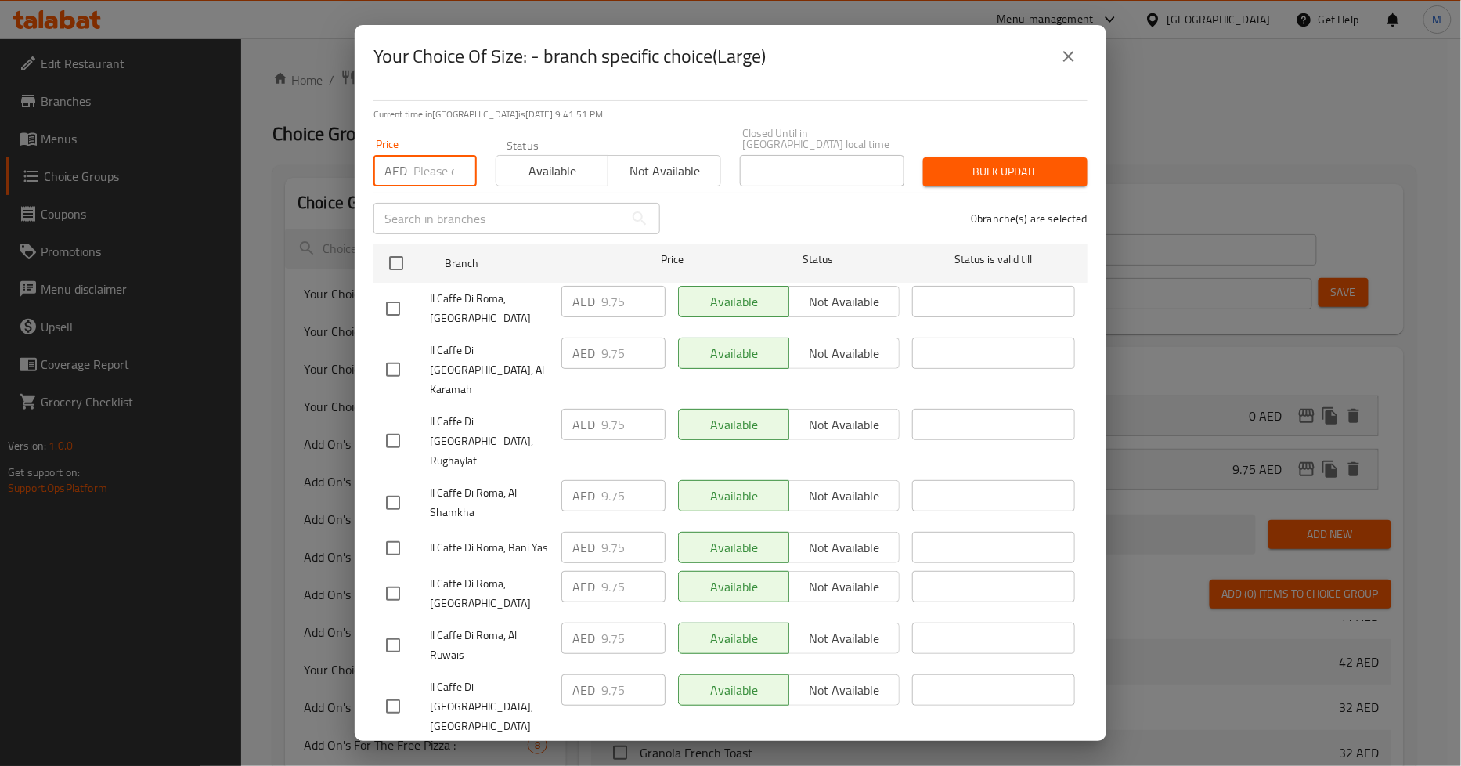
click at [429, 175] on input "number" at bounding box center [444, 170] width 63 height 31
click at [429, 179] on input "number" at bounding box center [444, 170] width 63 height 31
paste input "9.75"
type input "9.75"
click at [1074, 67] on button "close" at bounding box center [1069, 57] width 38 height 38
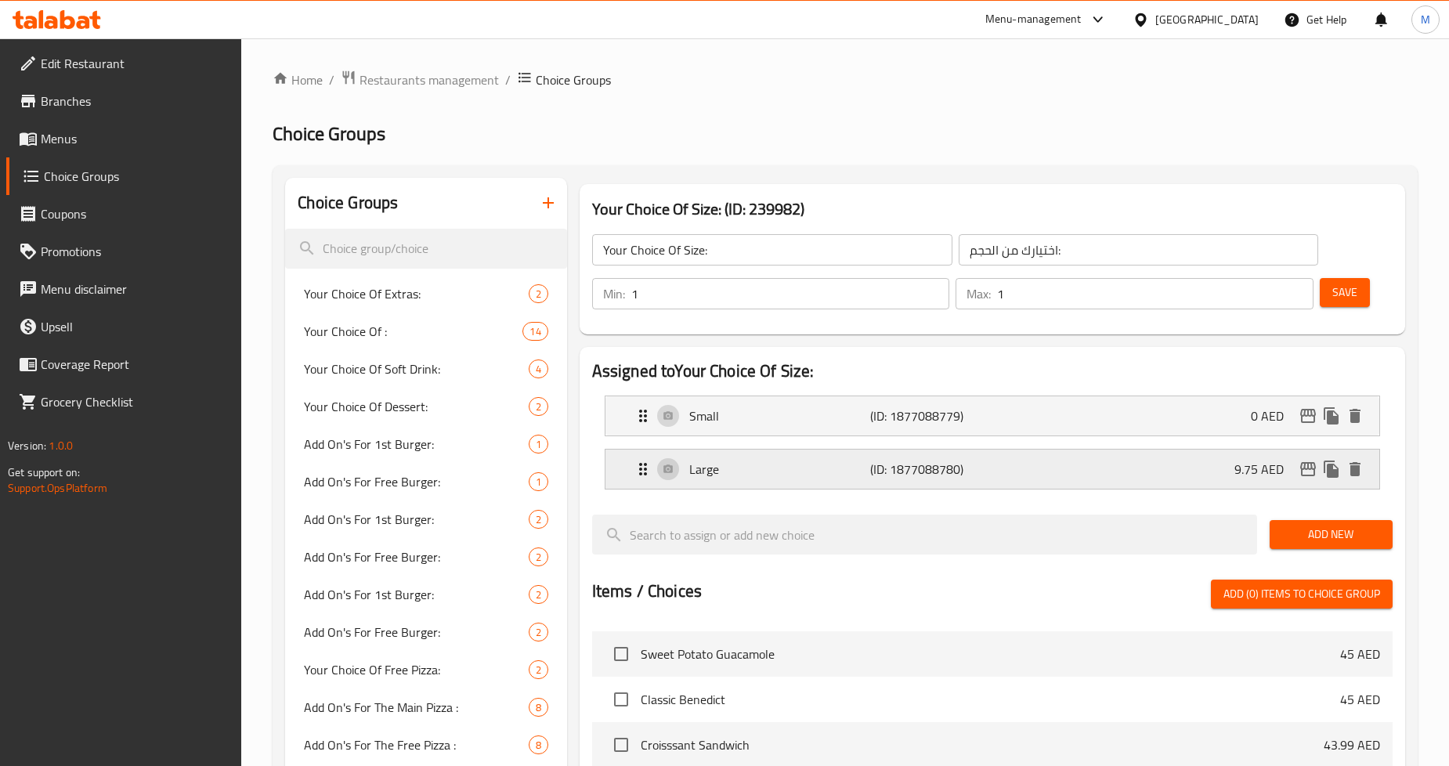
click at [1053, 474] on div "Large (ID: 1877088780) 9.75 AED" at bounding box center [997, 468] width 727 height 39
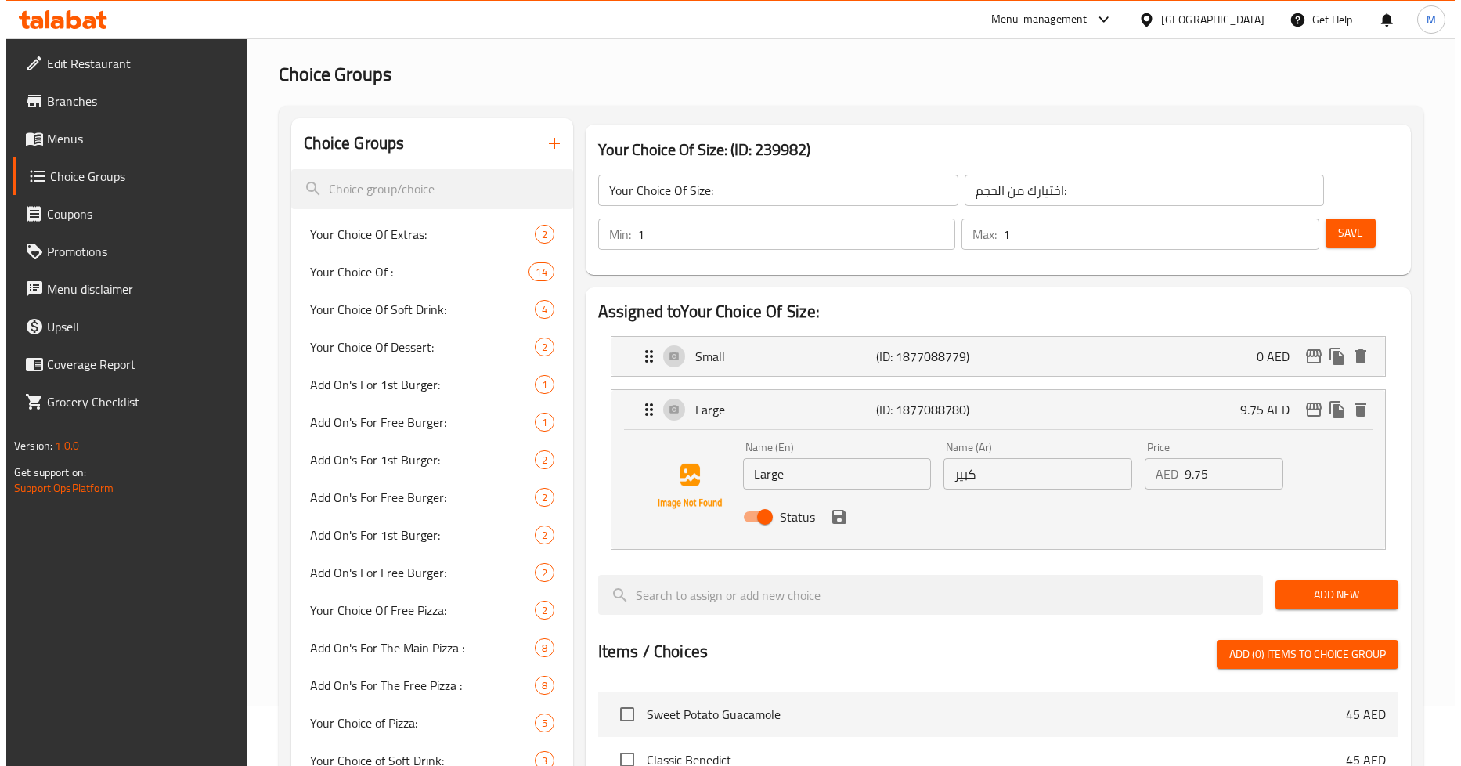
scroll to position [87, 0]
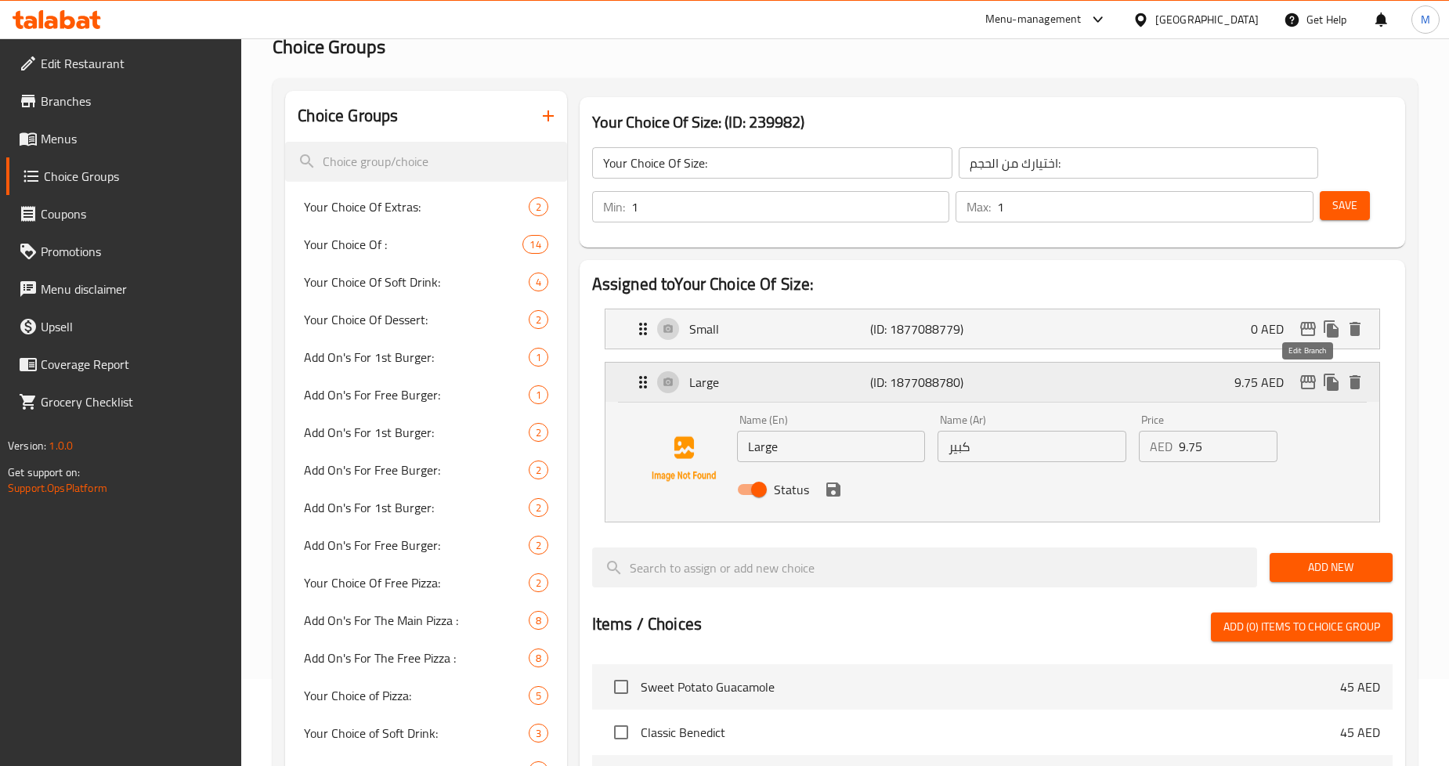
click at [1301, 385] on icon "edit" at bounding box center [1308, 382] width 16 height 14
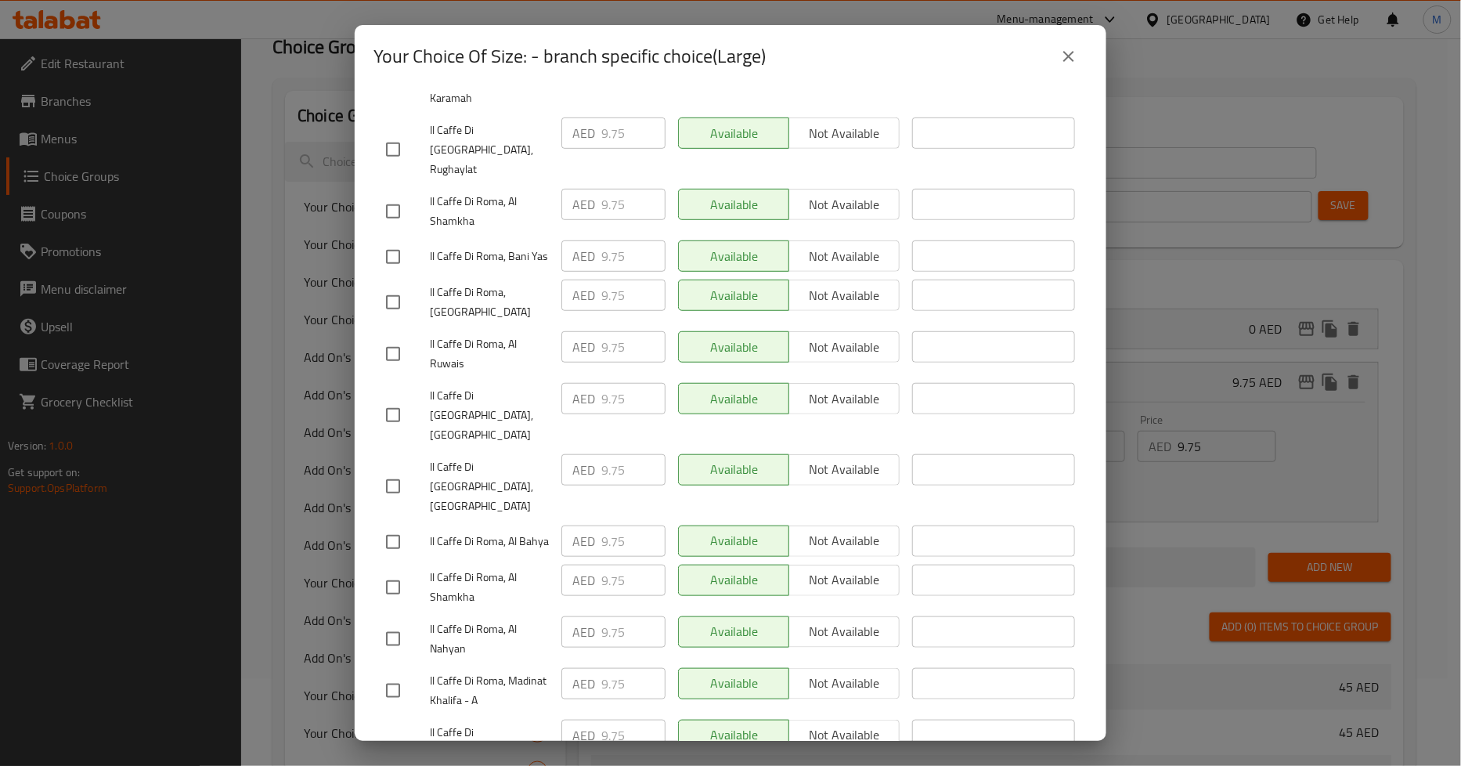
scroll to position [292, 0]
click at [1074, 44] on button "close" at bounding box center [1069, 57] width 38 height 38
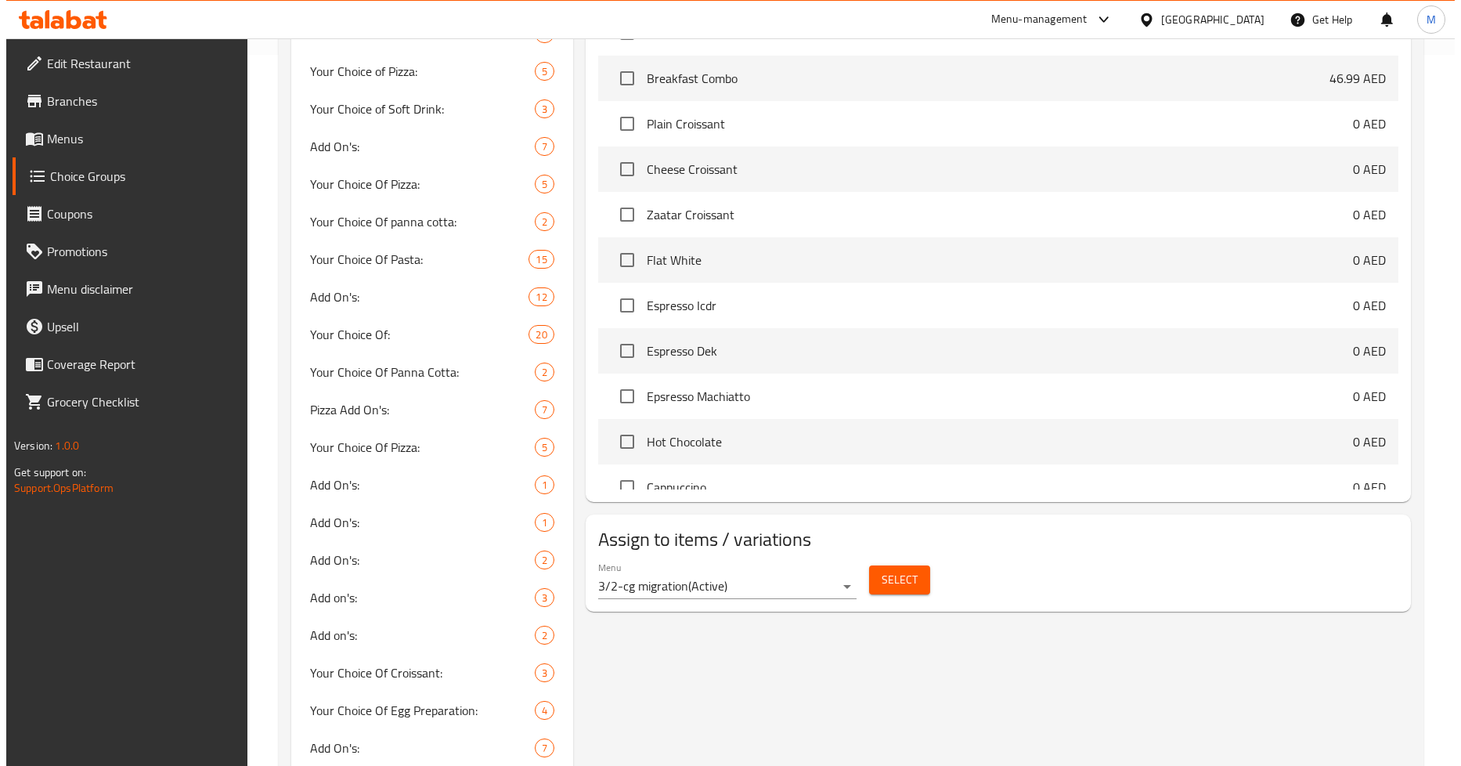
scroll to position [789, 0]
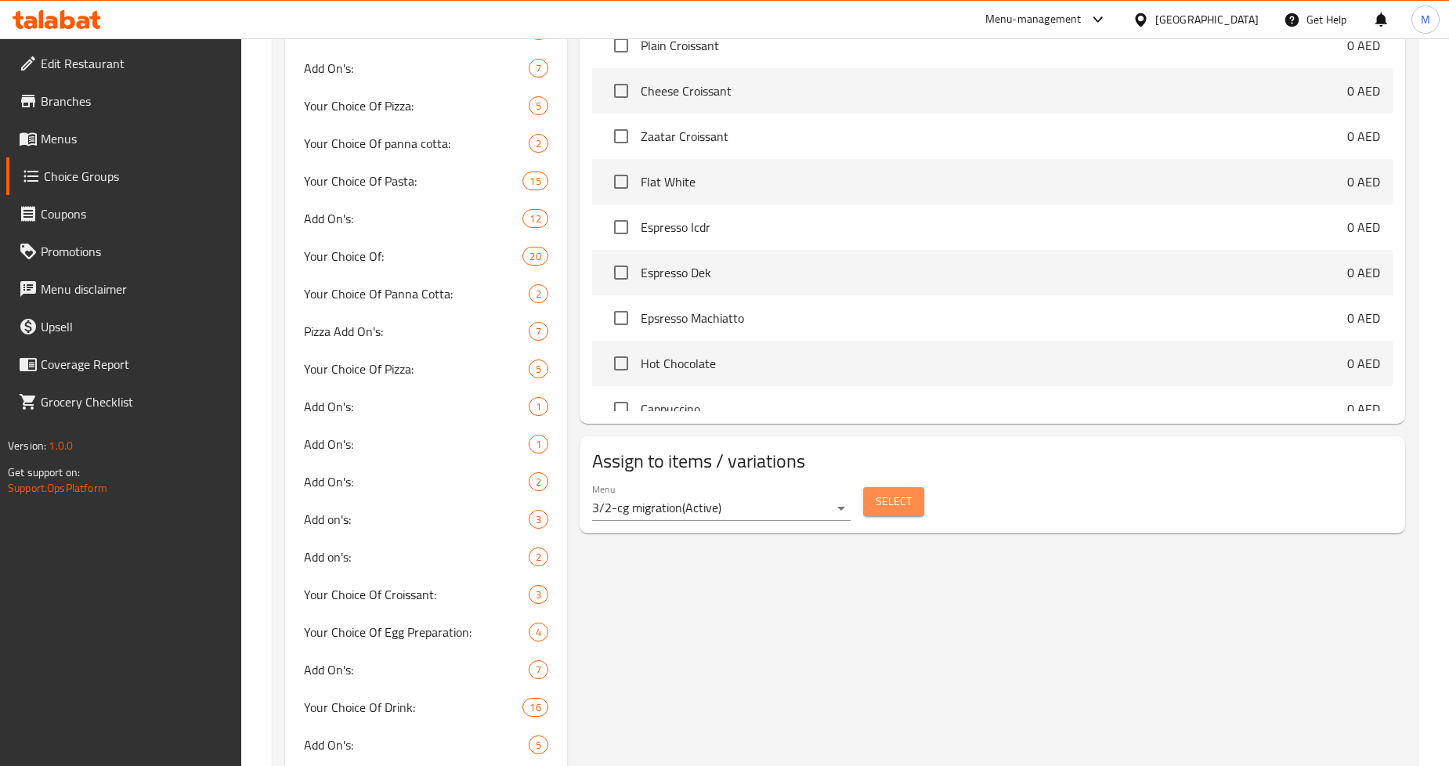
click at [886, 496] on span "Select" at bounding box center [893, 502] width 36 height 20
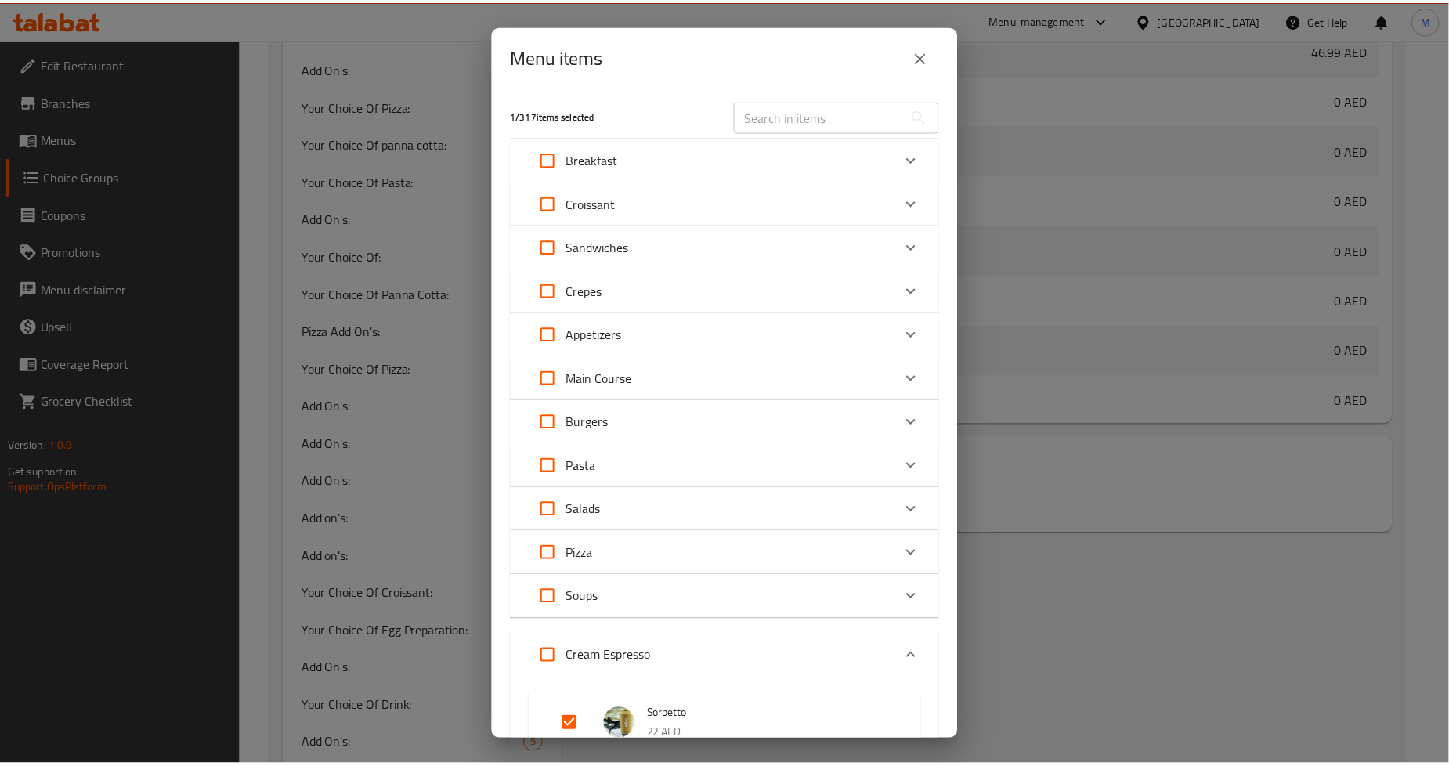
scroll to position [522, 0]
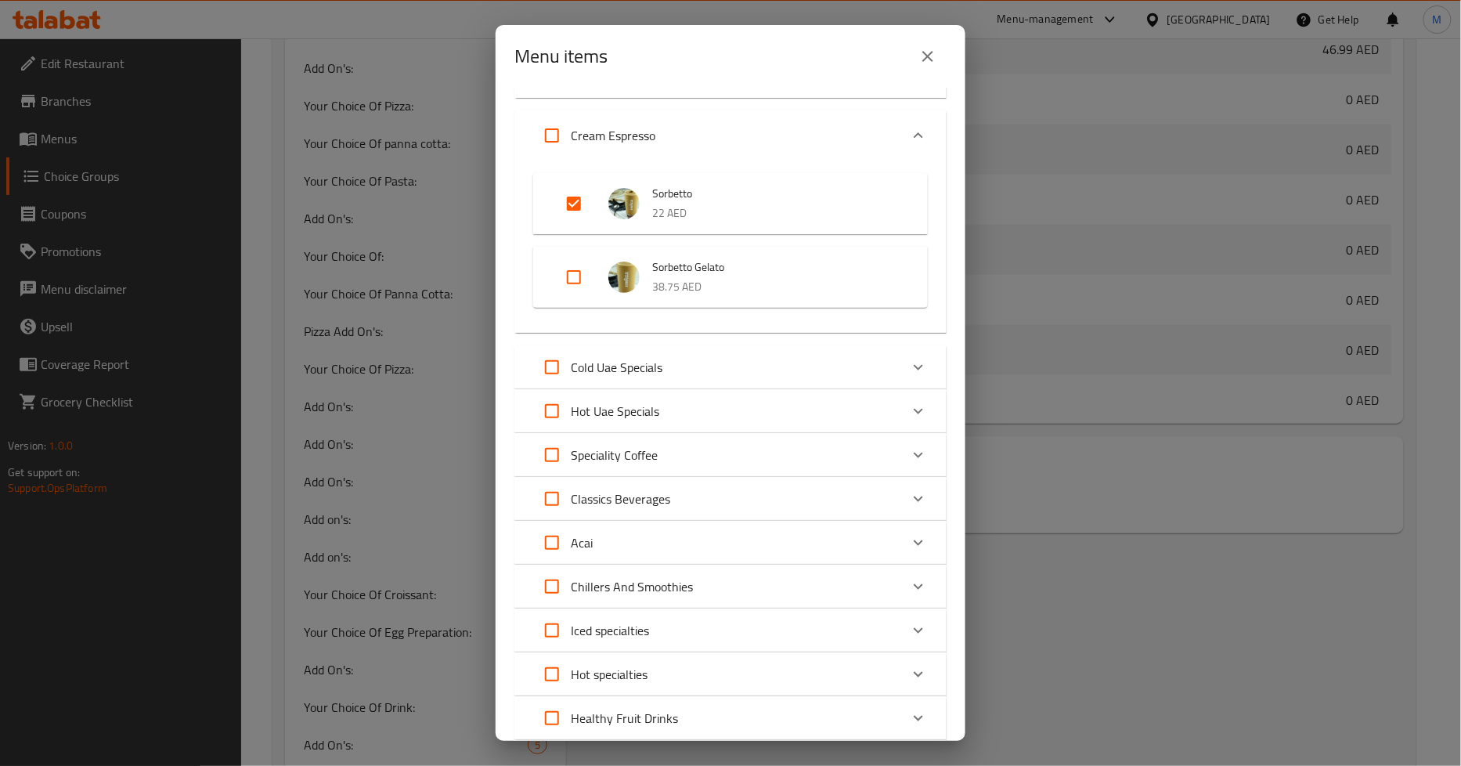
click at [926, 58] on icon "close" at bounding box center [927, 56] width 11 height 11
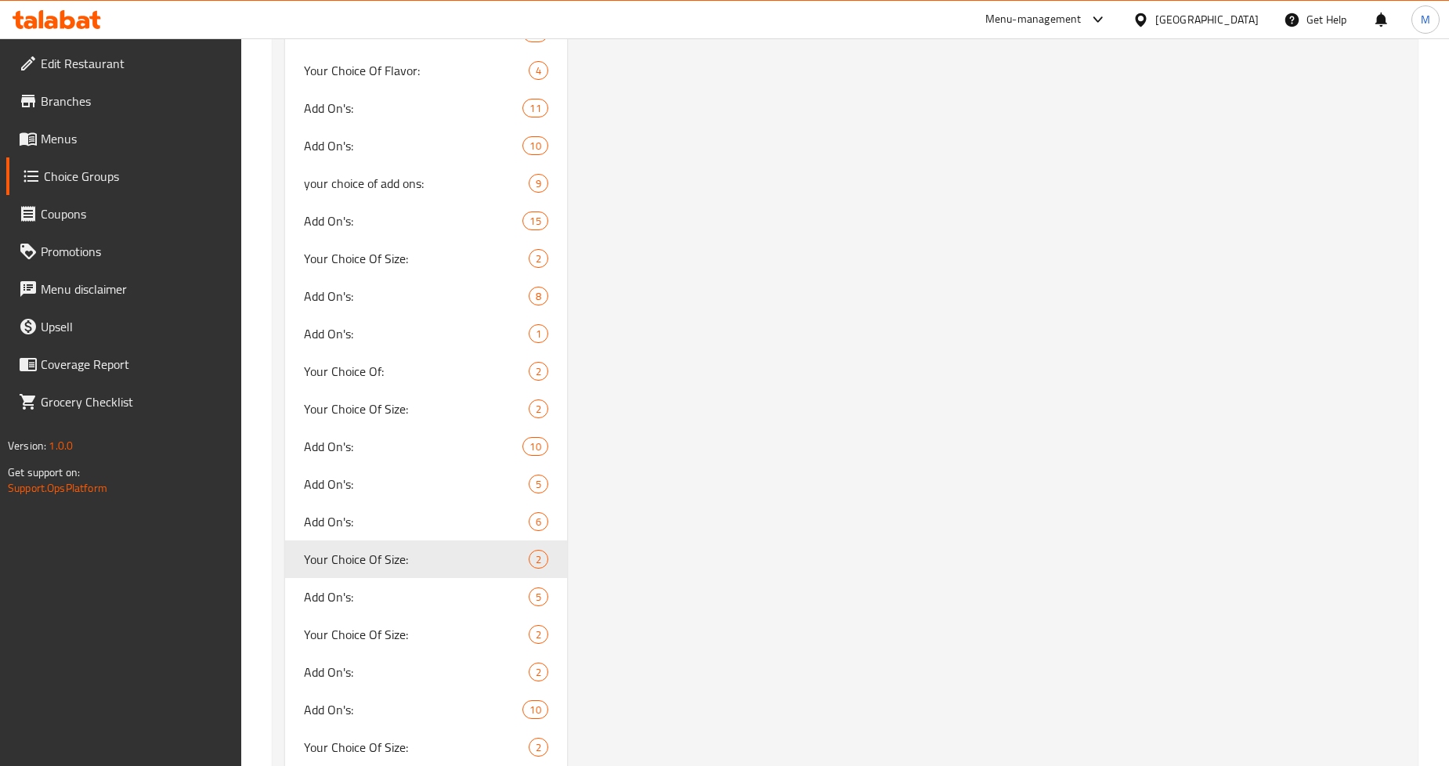
scroll to position [3052, 0]
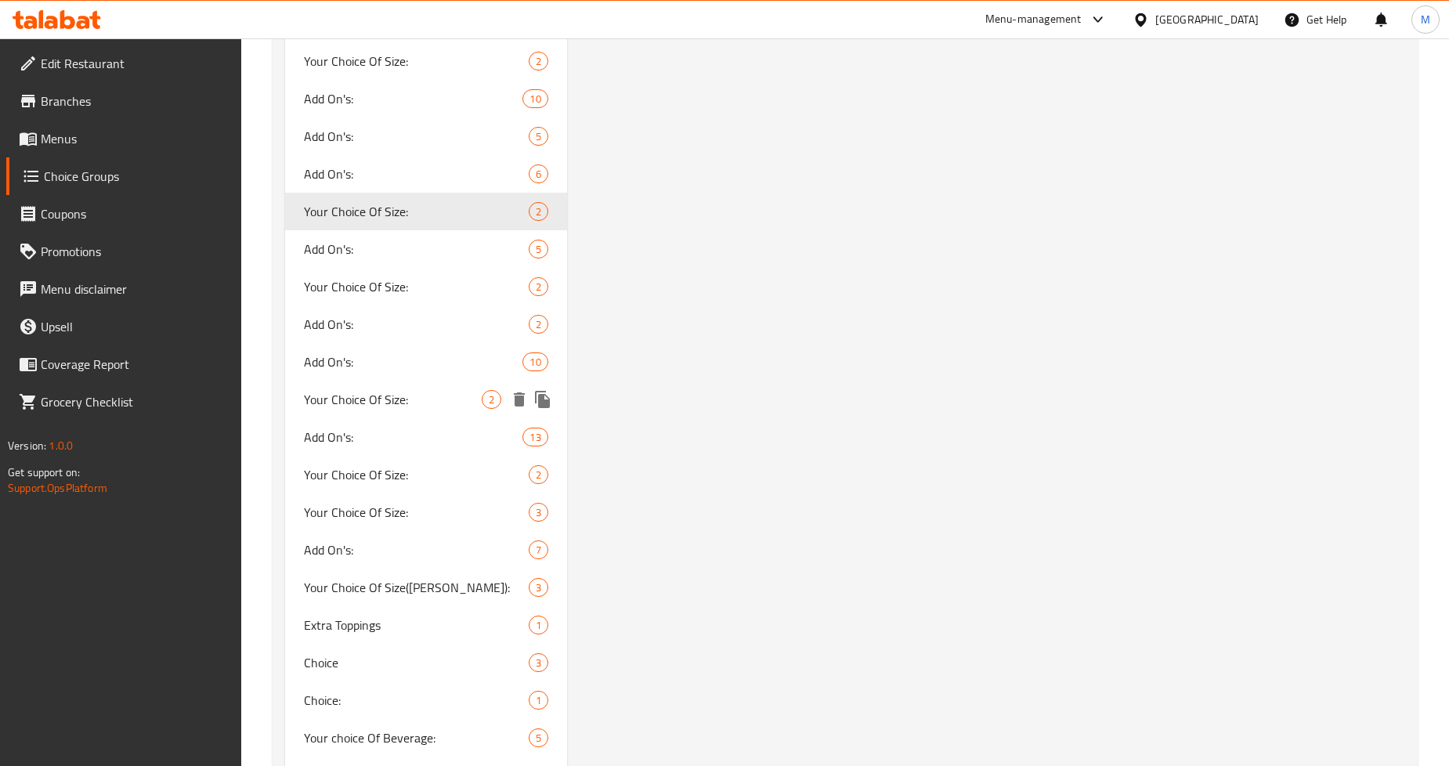
drag, startPoint x: 426, startPoint y: 393, endPoint x: 937, endPoint y: 368, distance: 512.0
click at [426, 393] on span "Your Choice Of Size:" at bounding box center [392, 399] width 177 height 19
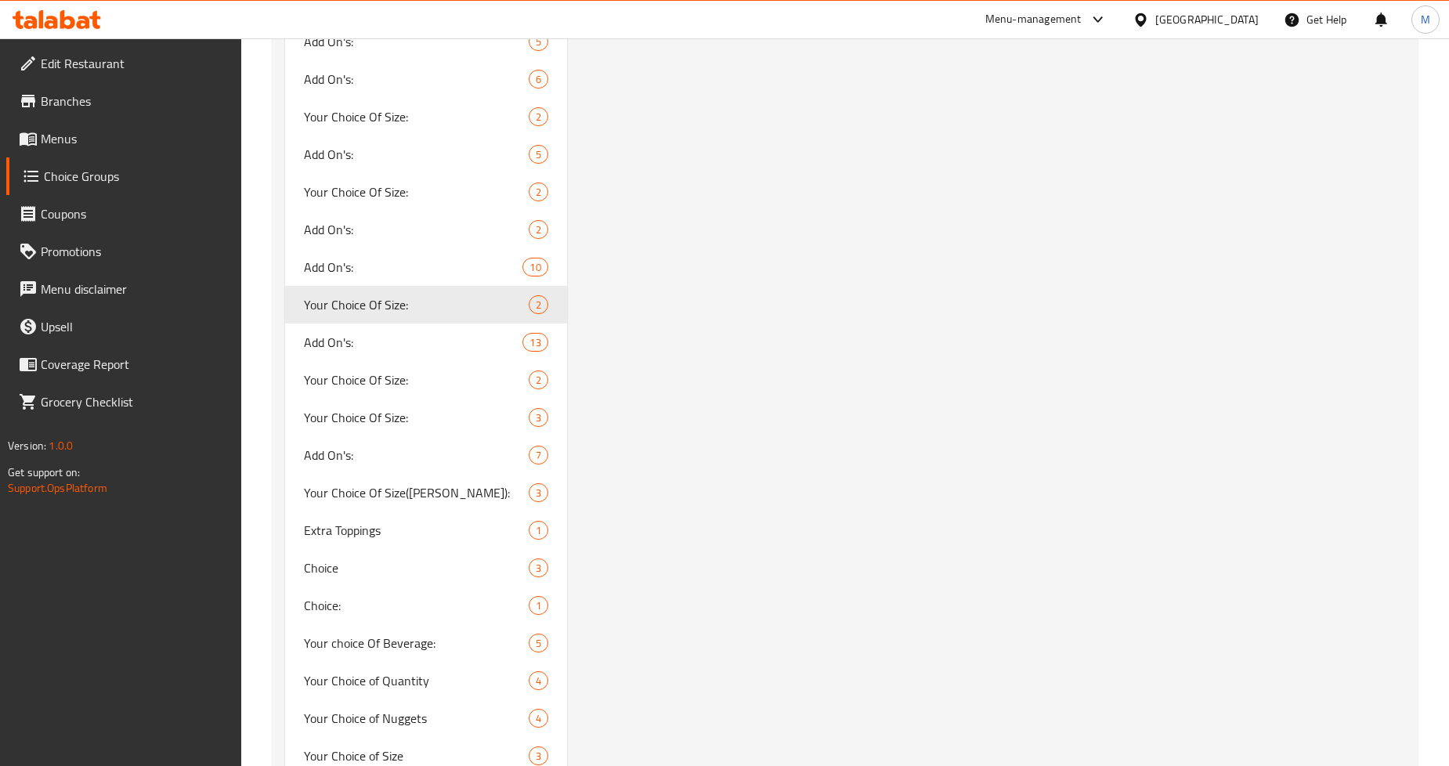
scroll to position [3219, 0]
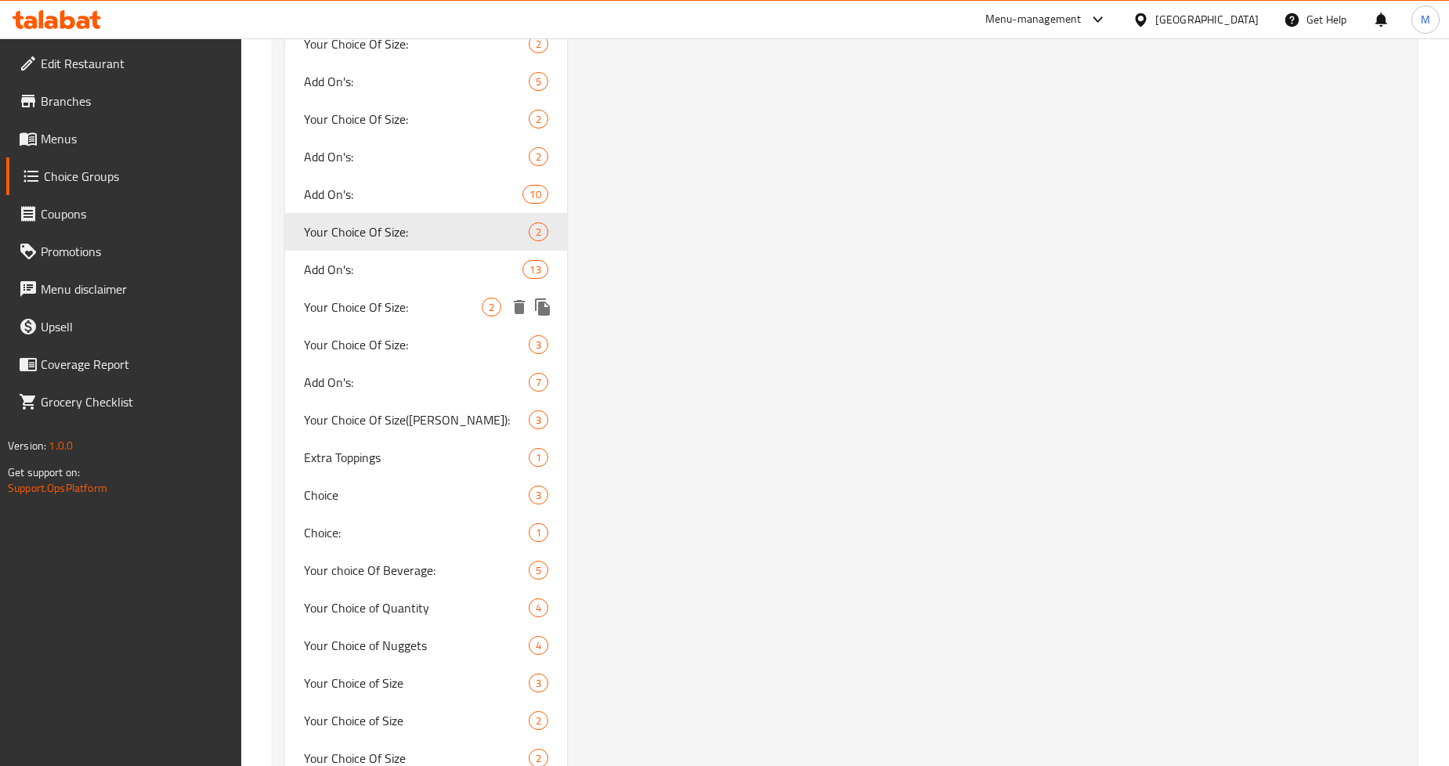
click at [407, 309] on span "Your Choice Of Size:" at bounding box center [392, 307] width 177 height 19
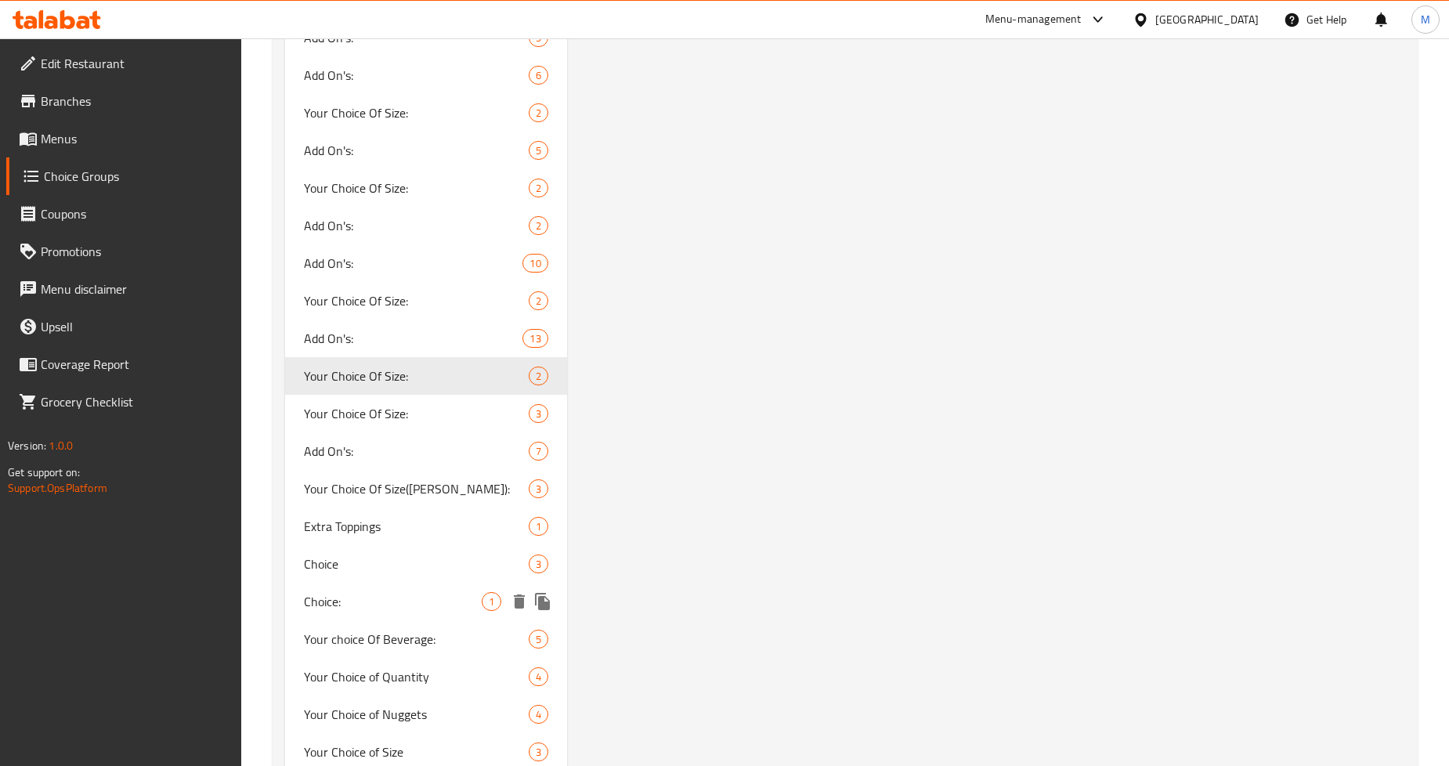
scroll to position [3135, 0]
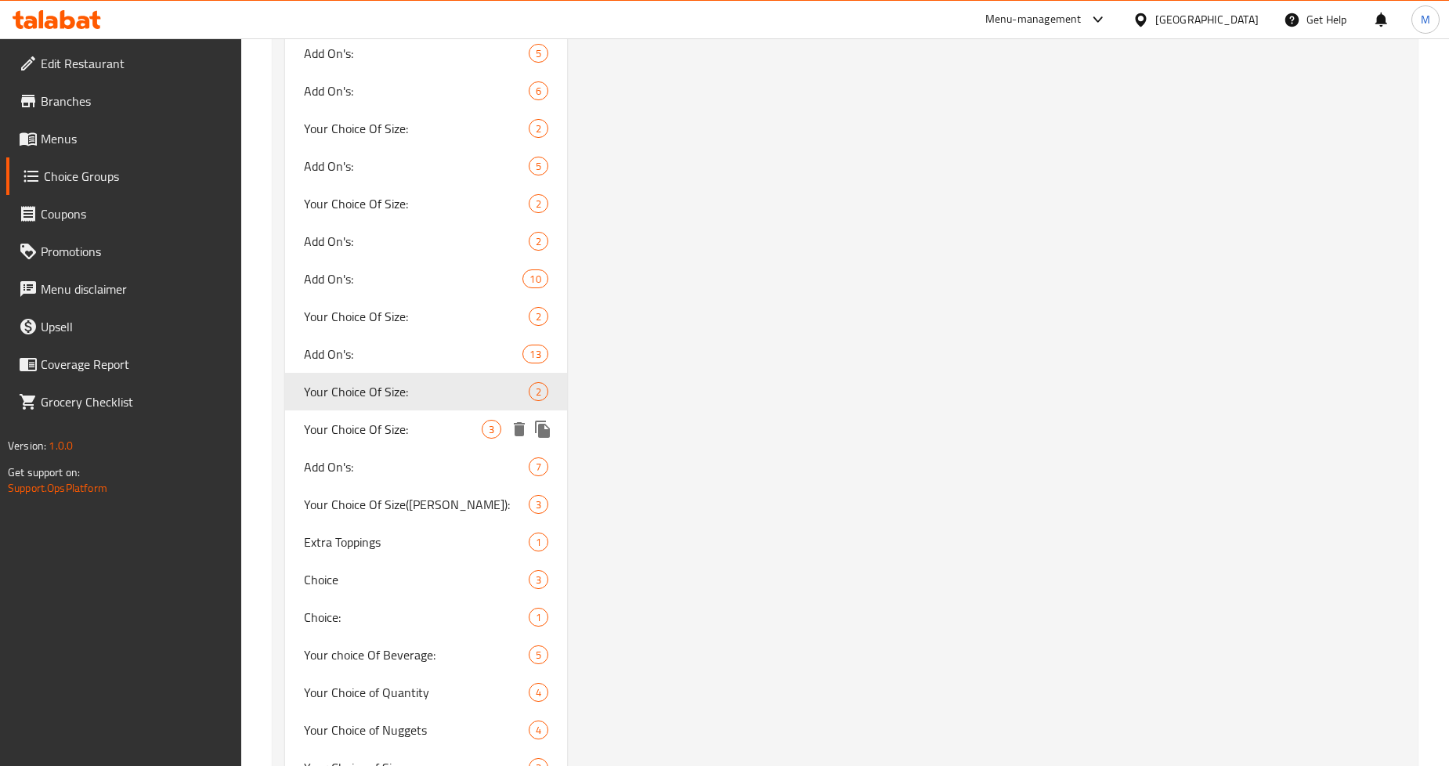
click at [392, 439] on div "Your Choice Of Size: 3" at bounding box center [425, 429] width 281 height 38
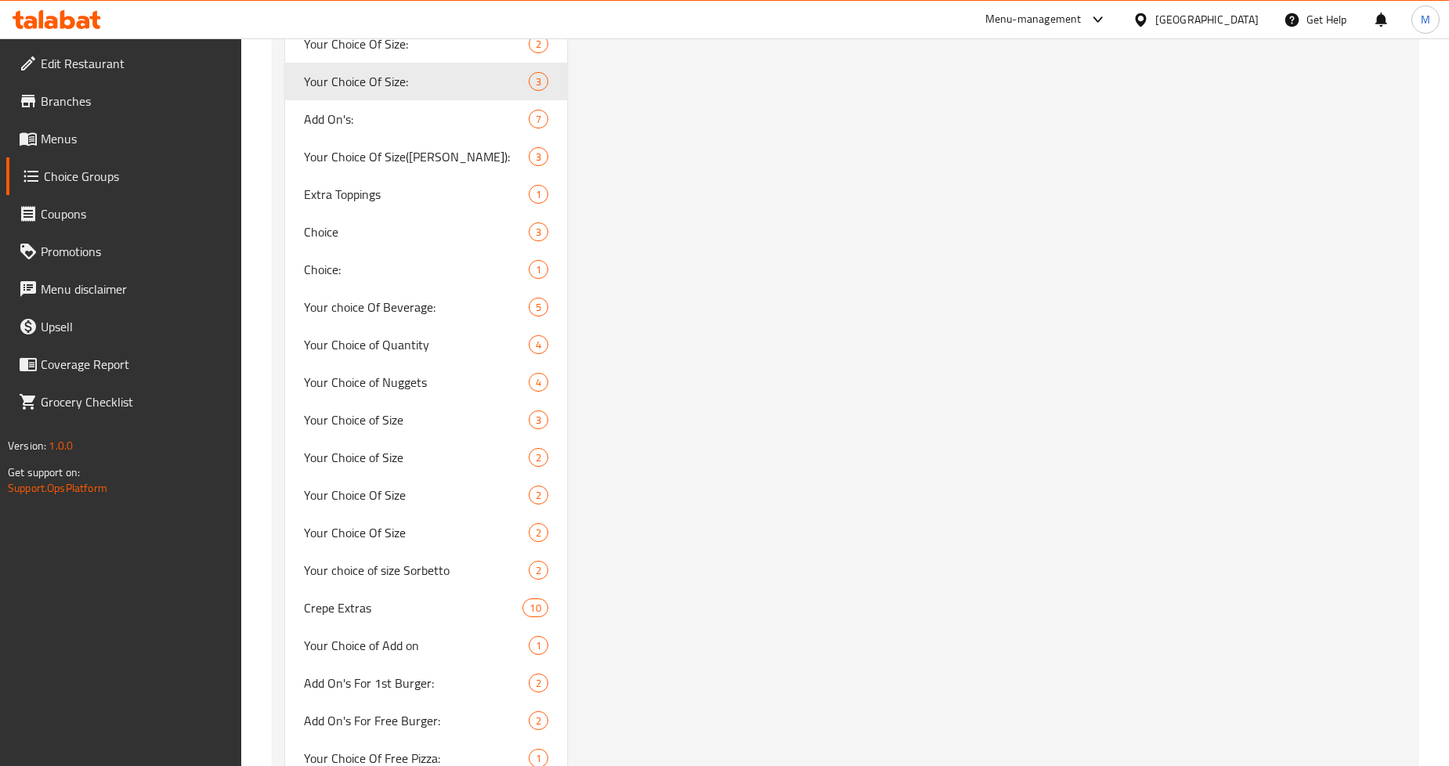
scroll to position [3395, 0]
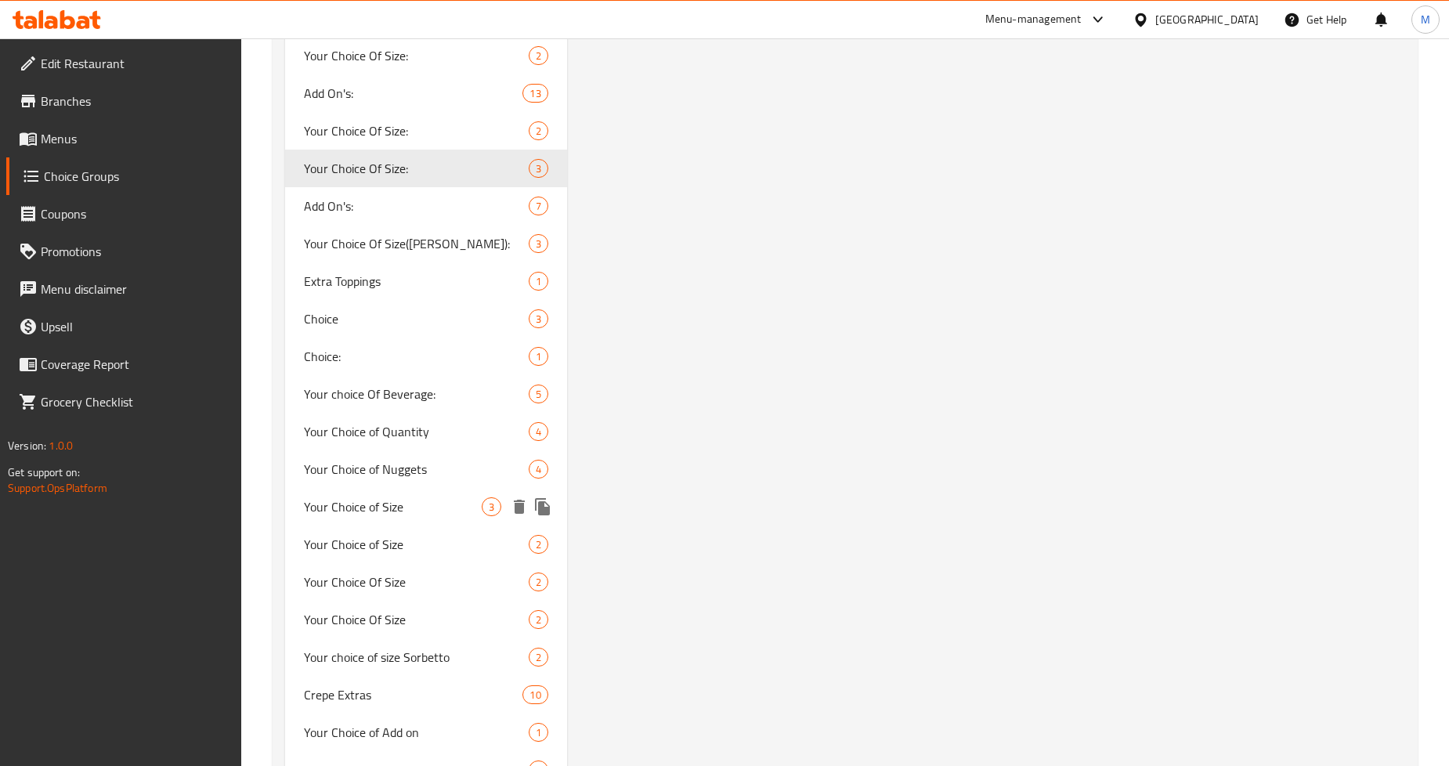
click at [413, 502] on span "Your Choice of Size" at bounding box center [392, 506] width 177 height 19
type input "Your Choice of Size"
type input "إختيارك من الحجم"
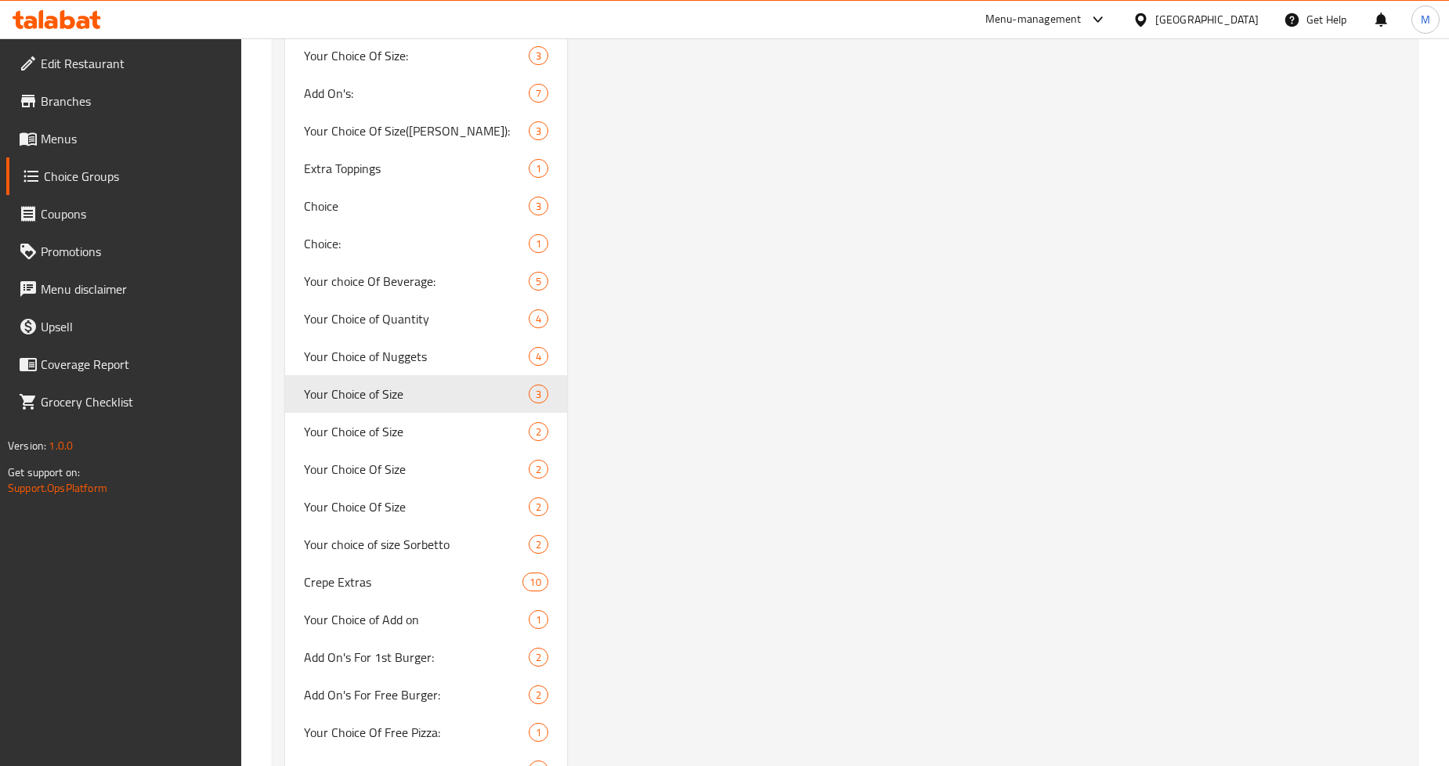
scroll to position [3769, 0]
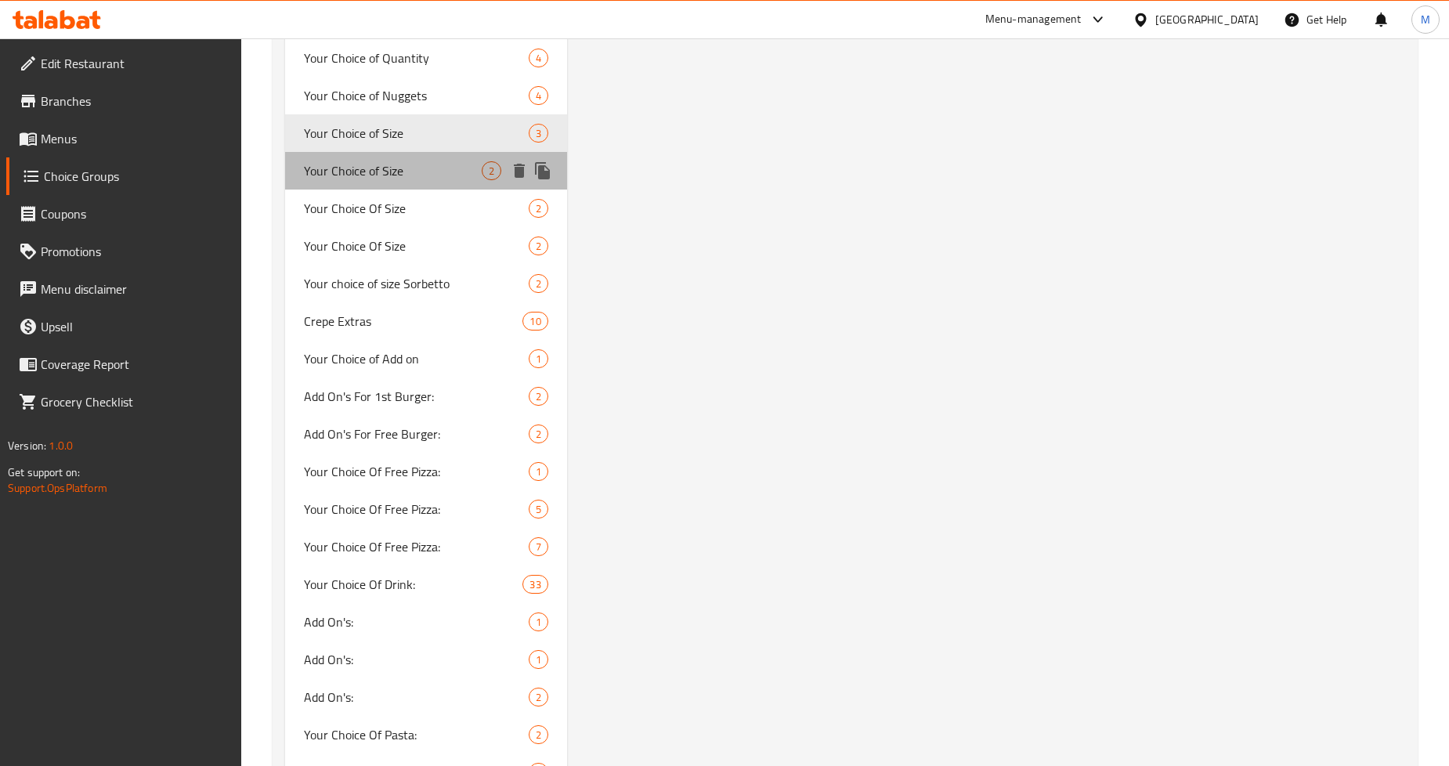
click at [386, 161] on span "Your Choice of Size" at bounding box center [392, 170] width 177 height 19
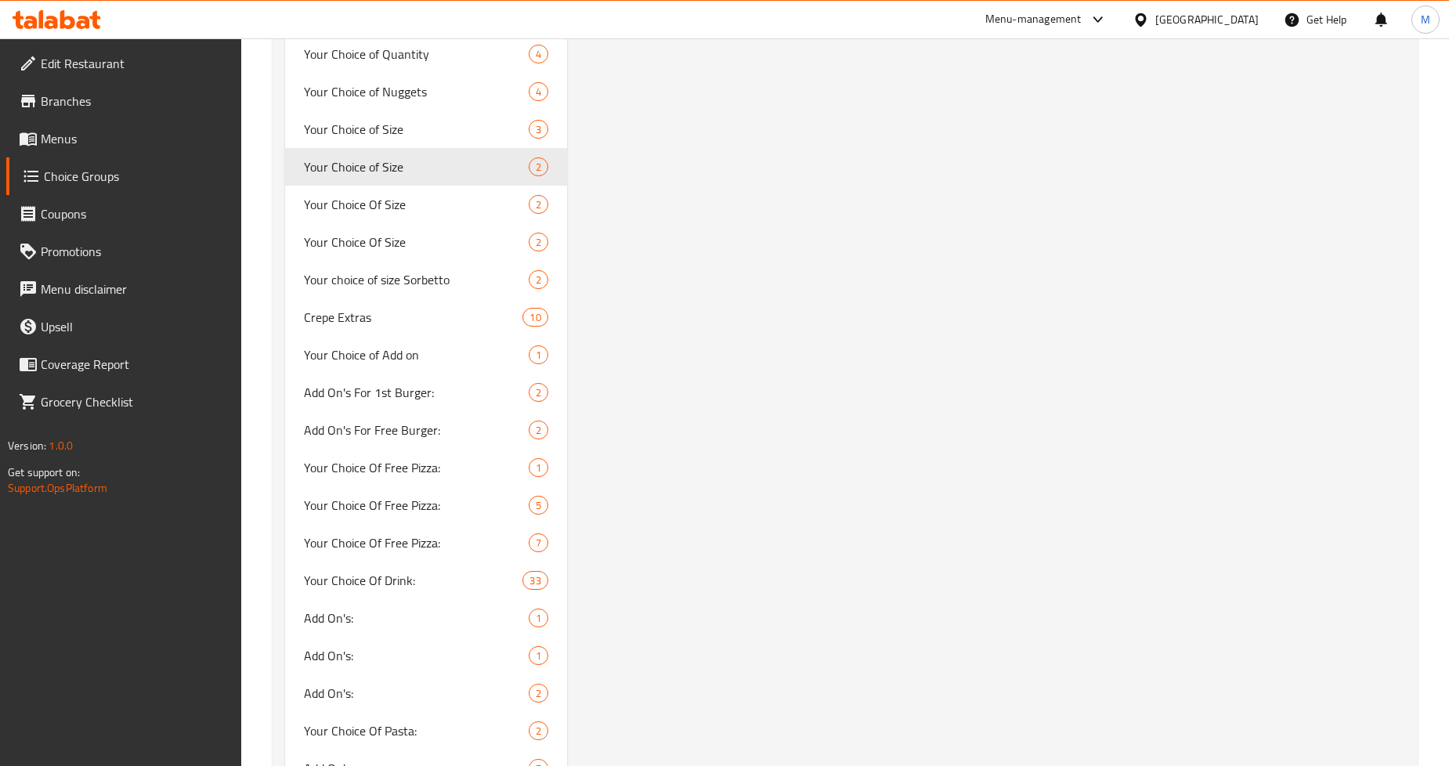
scroll to position [3744, 0]
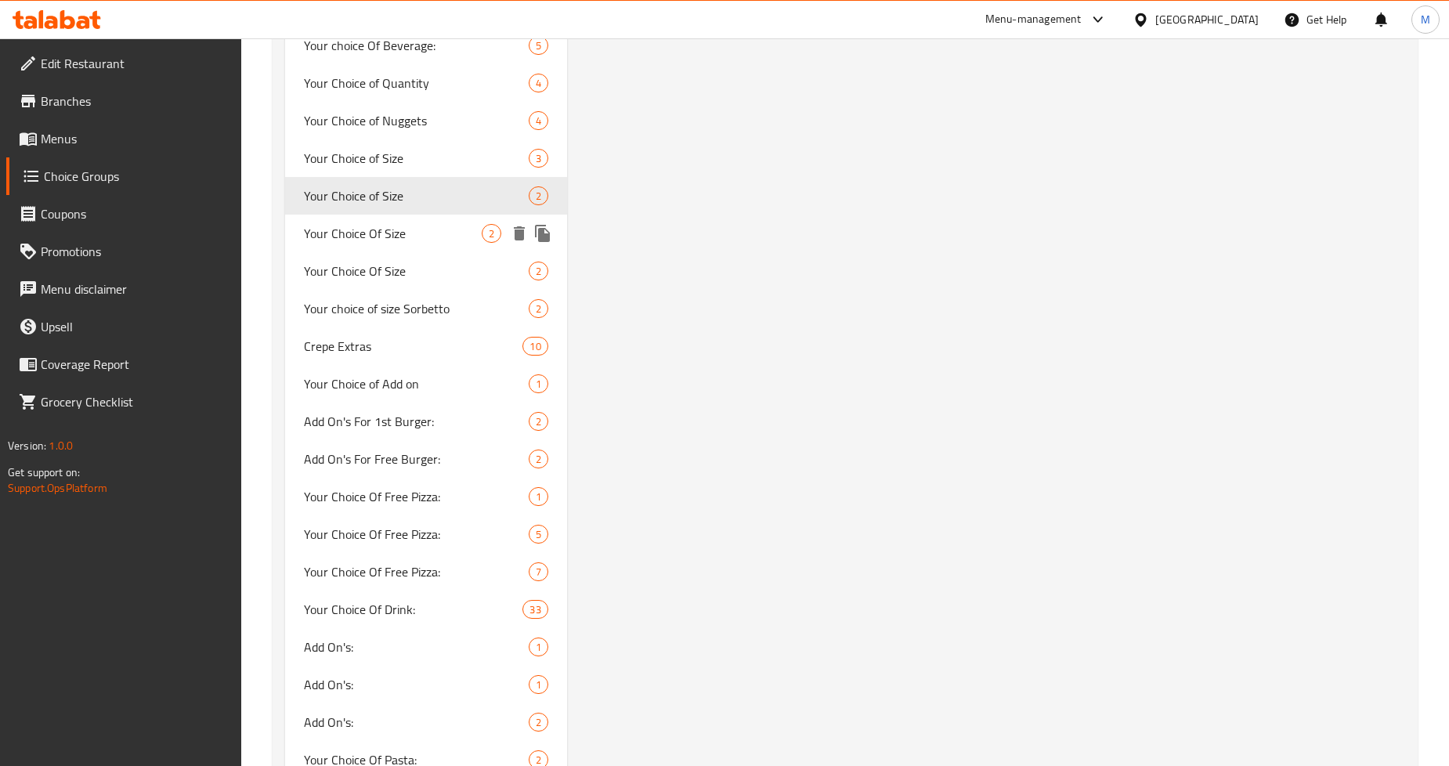
click at [392, 240] on span "Your Choice Of Size" at bounding box center [392, 233] width 177 height 19
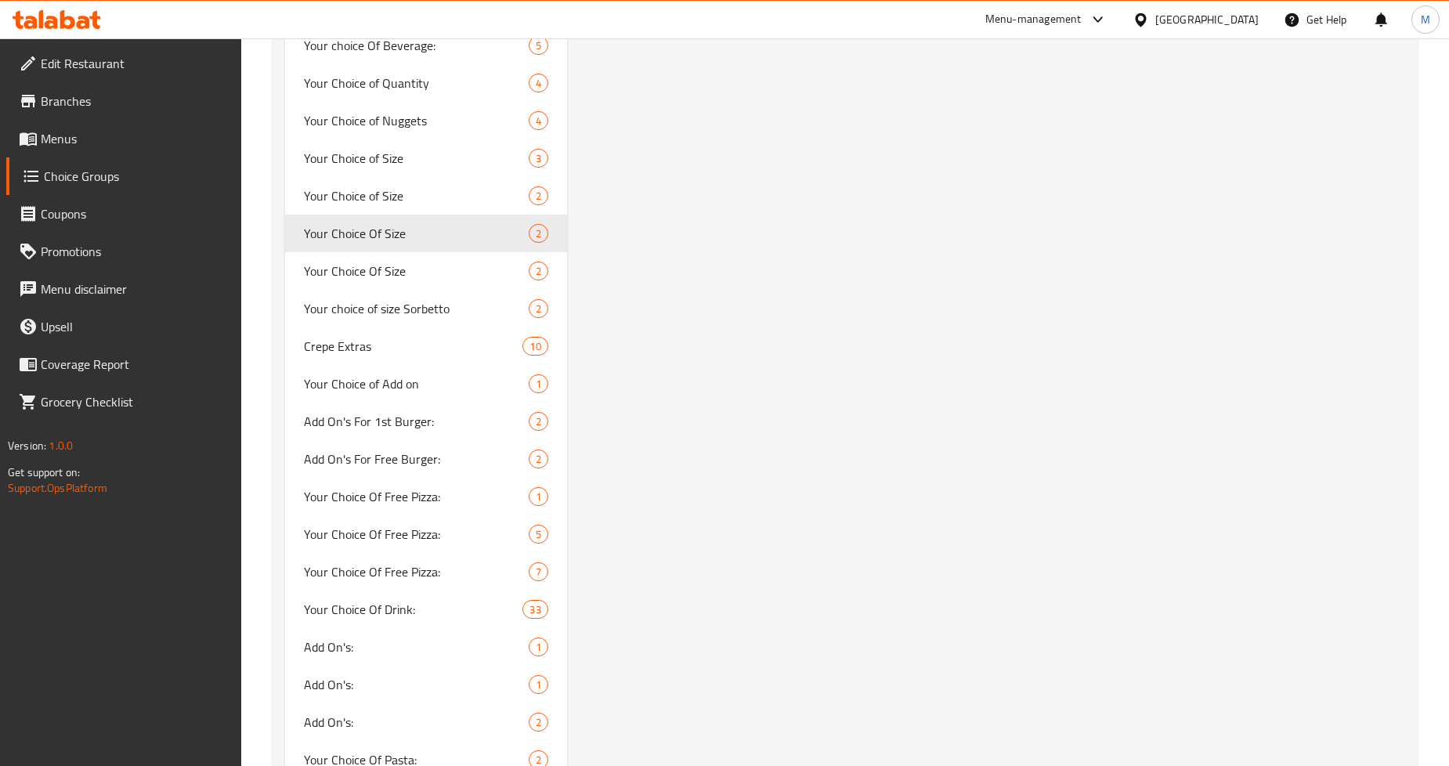
type input "Your Choice Of Size"
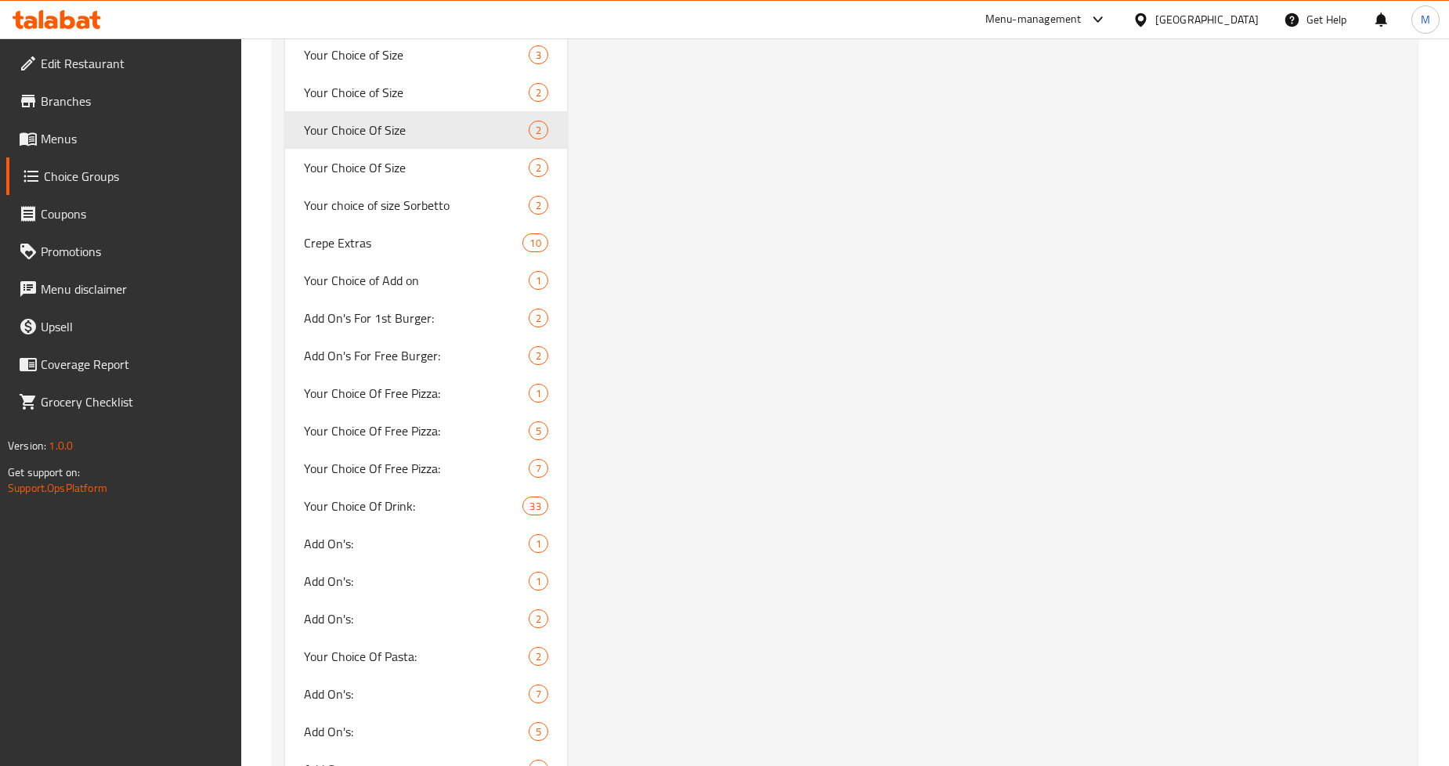
scroll to position [3831, 0]
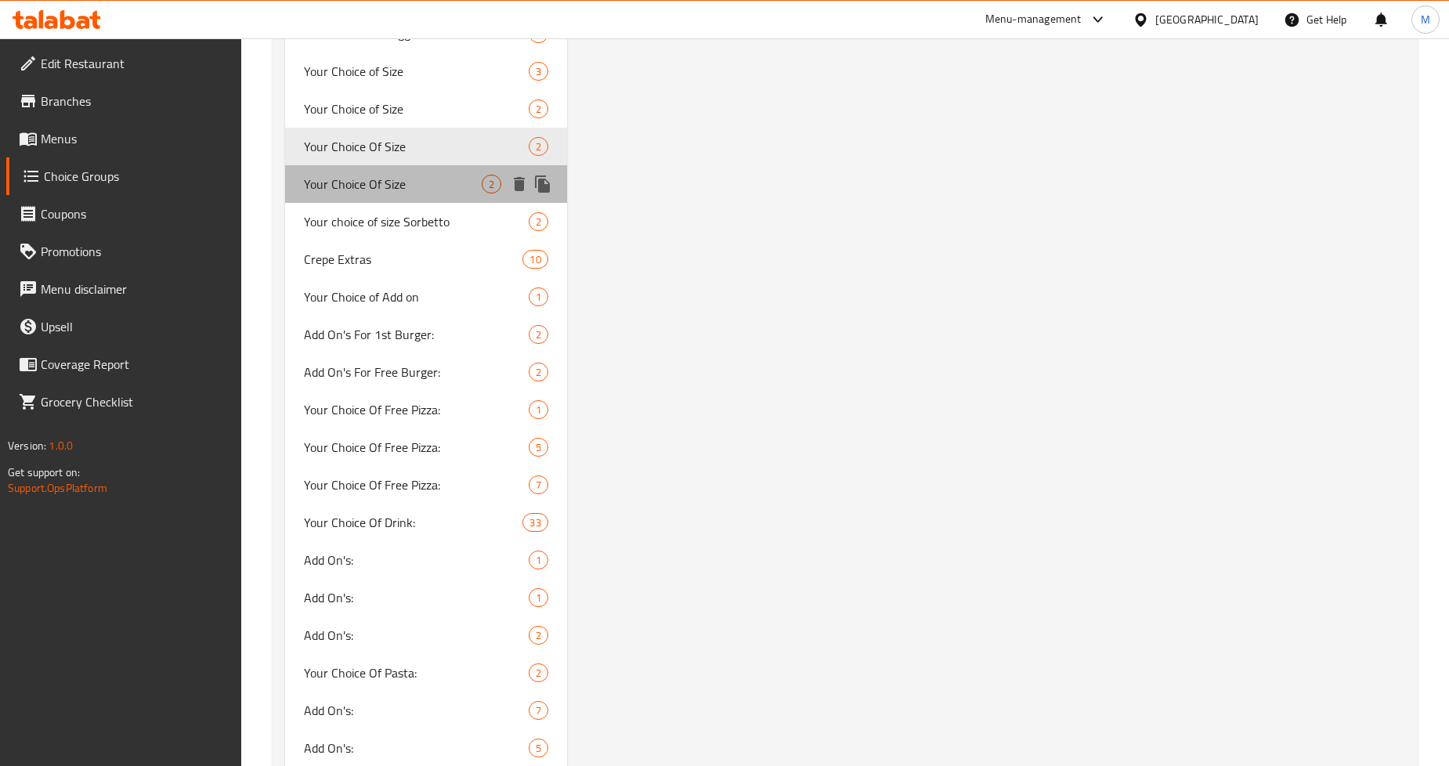
click at [404, 183] on span "Your Choice Of Size" at bounding box center [392, 184] width 177 height 19
type input "اختيارك للحجم"
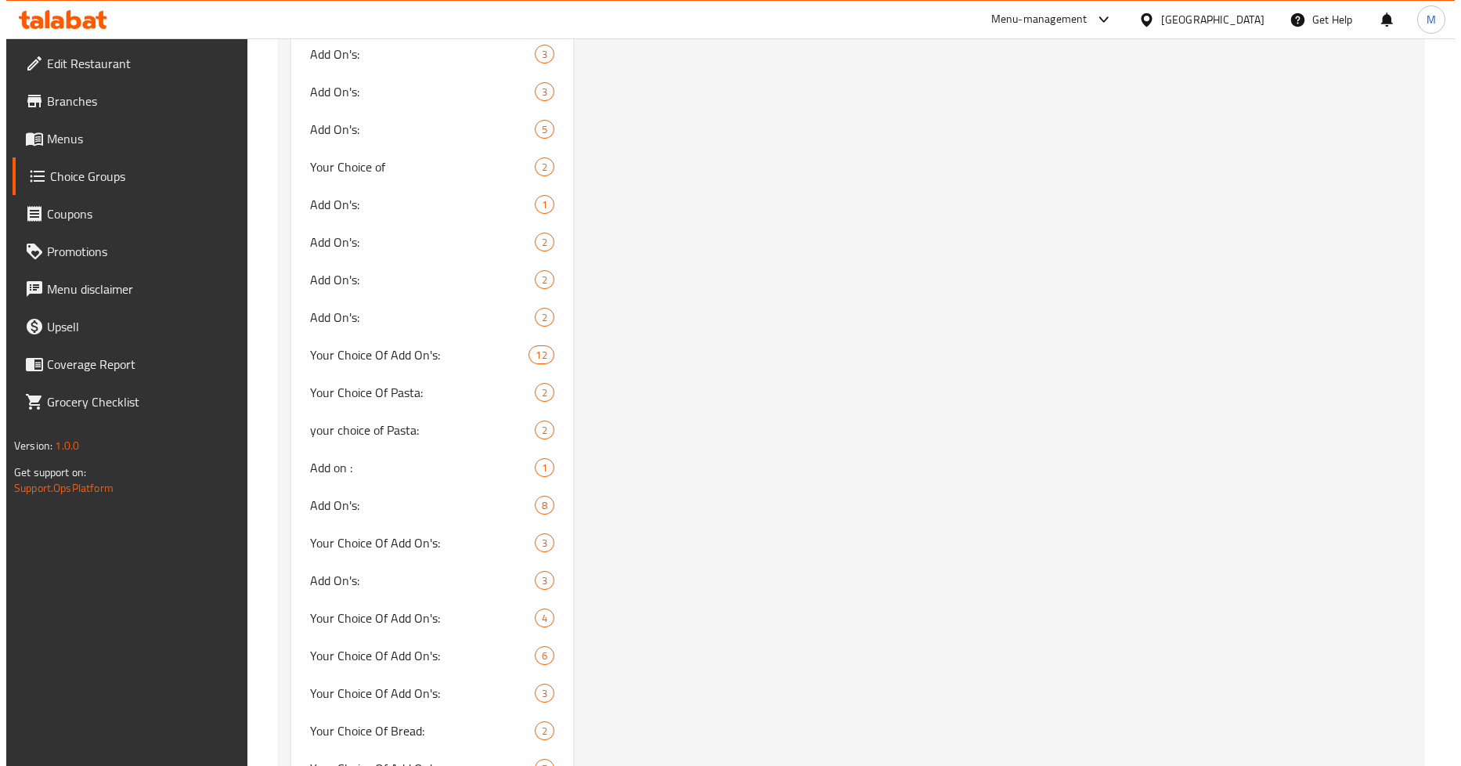
scroll to position [0, 0]
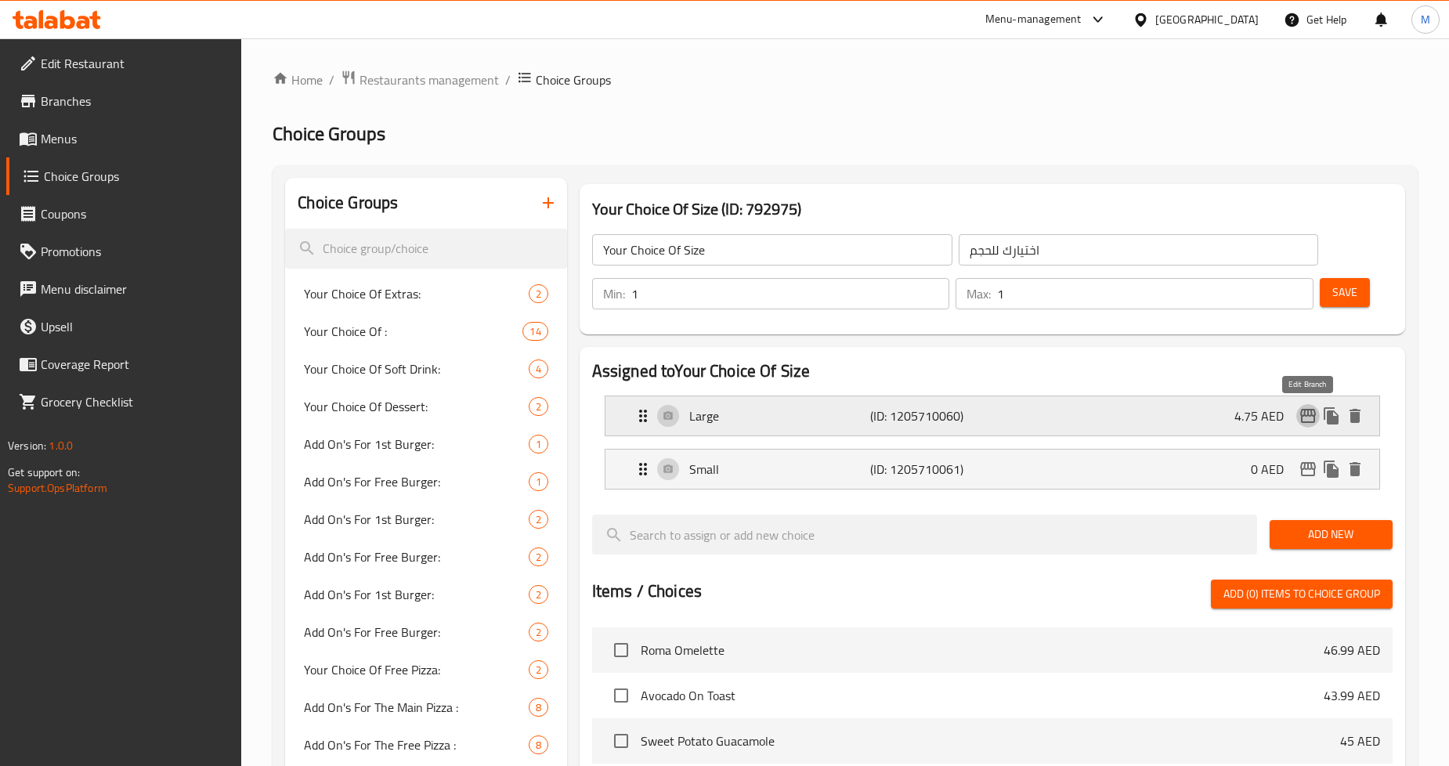
click at [1308, 417] on icon "edit" at bounding box center [1307, 415] width 19 height 19
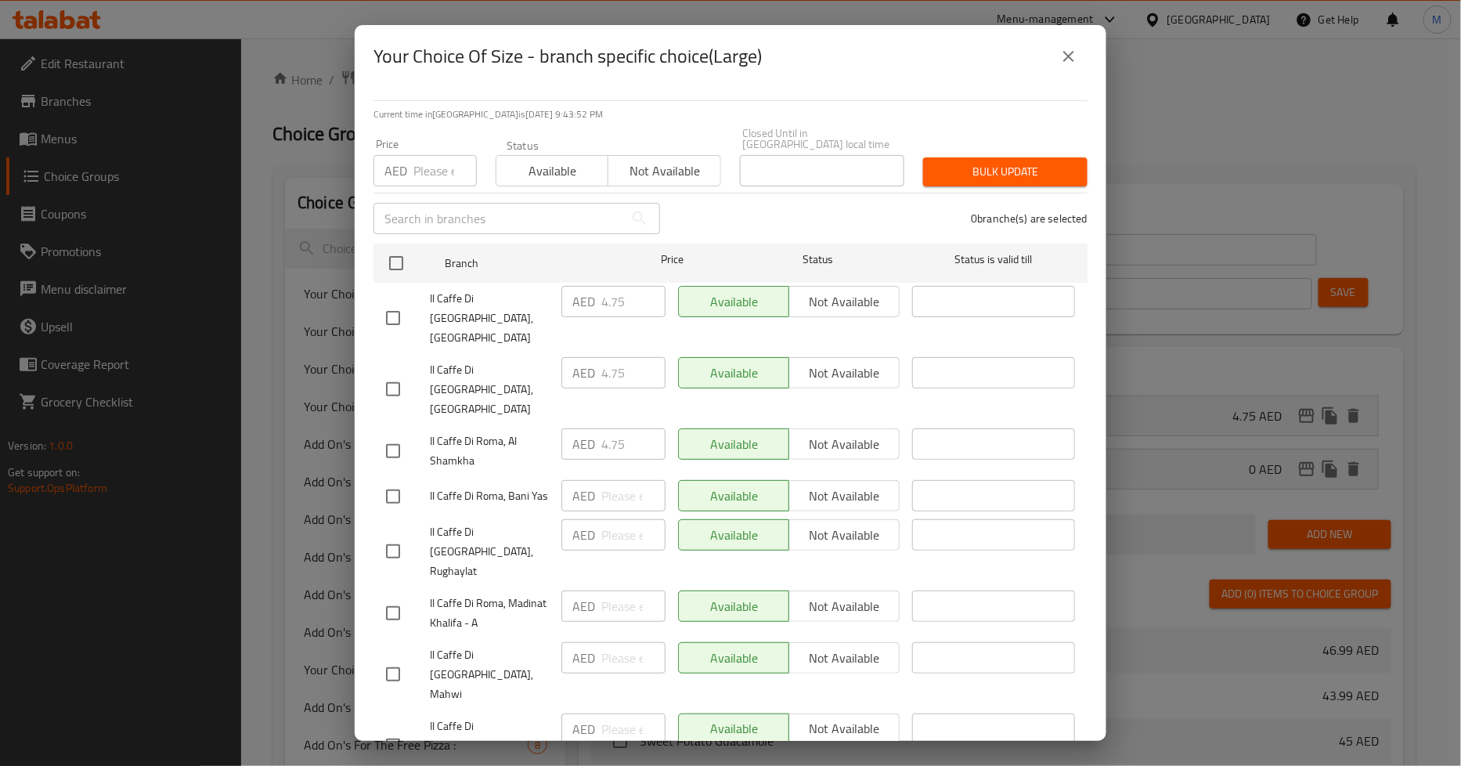
click at [428, 170] on input "number" at bounding box center [444, 170] width 63 height 31
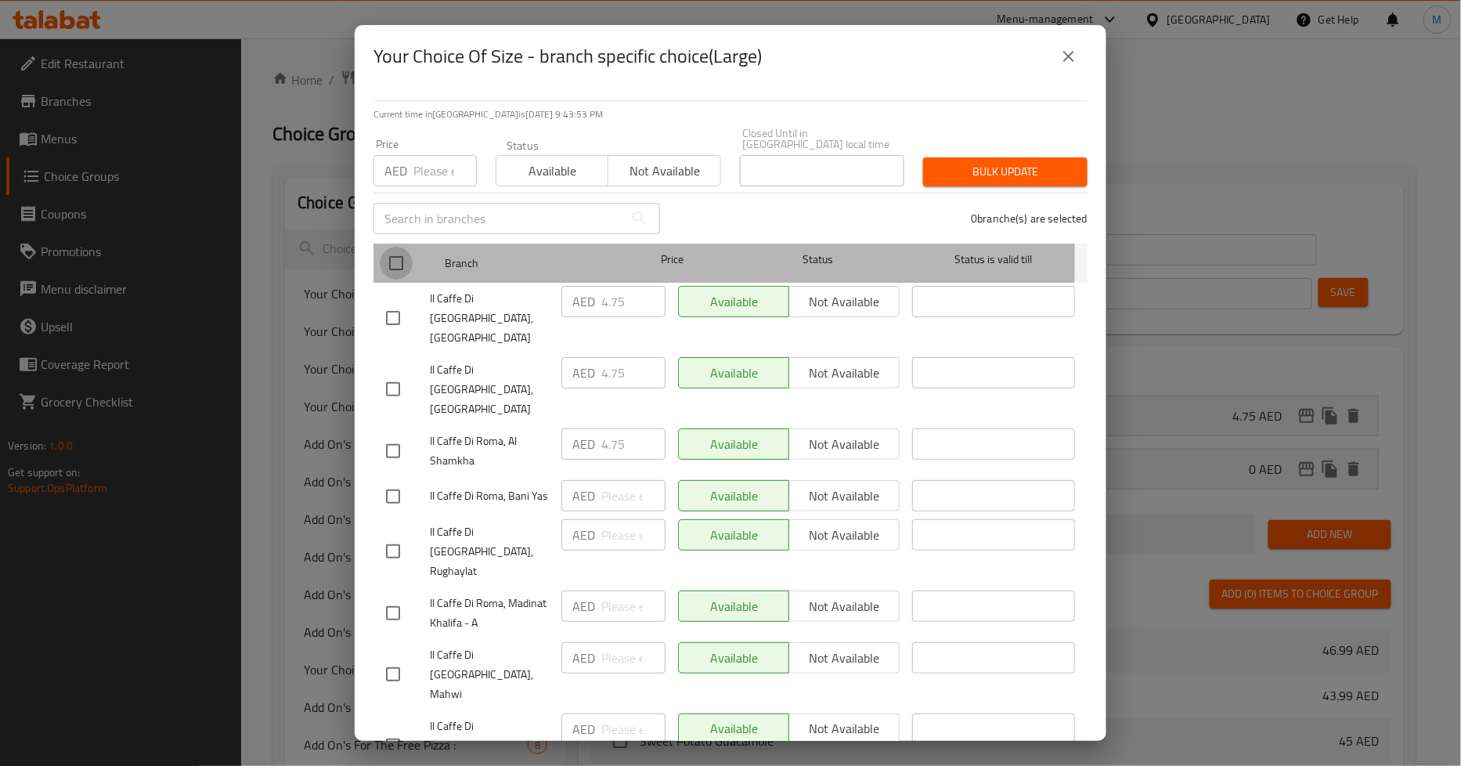
drag, startPoint x: 398, startPoint y: 262, endPoint x: 527, endPoint y: 236, distance: 131.8
click at [399, 262] on input "checkbox" at bounding box center [396, 263] width 33 height 33
checkbox input "true"
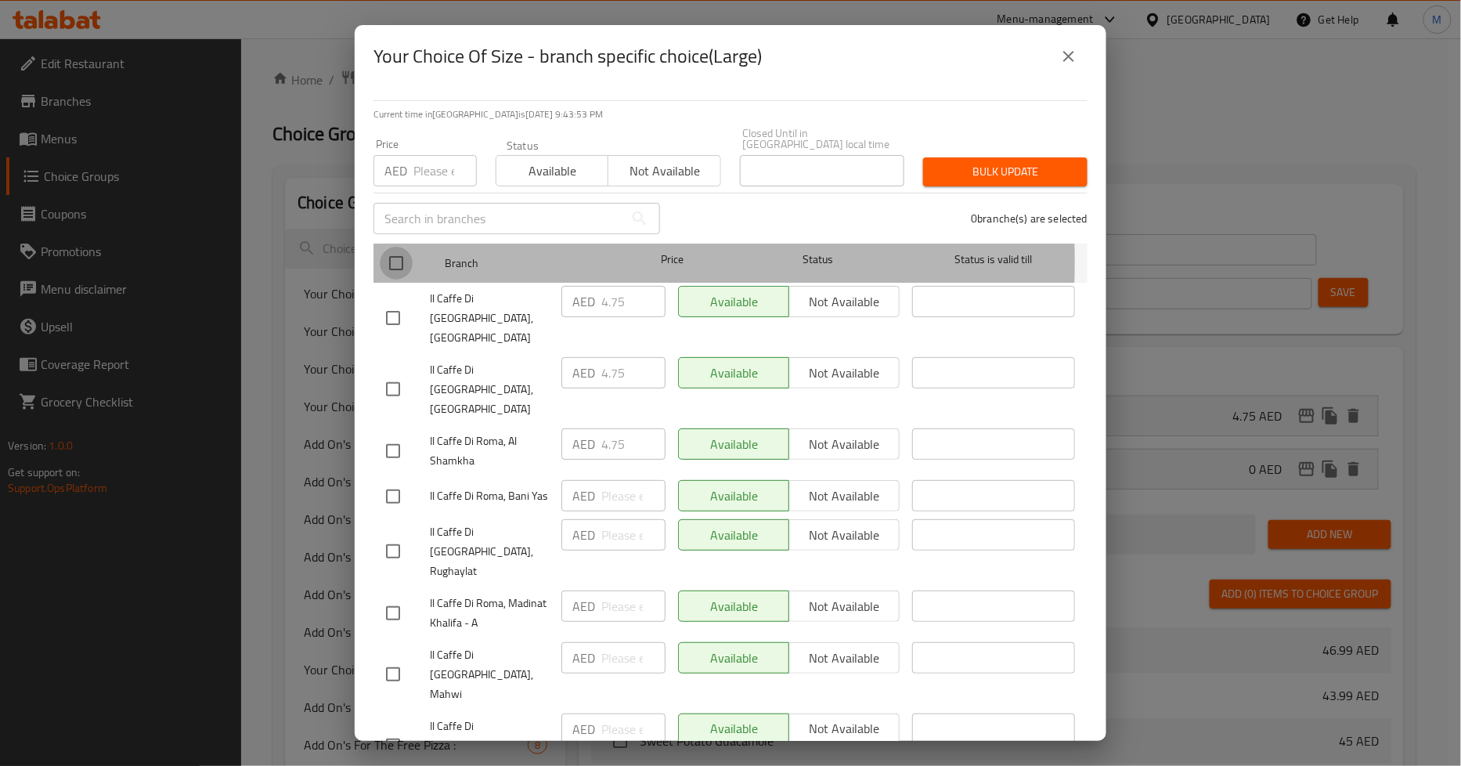
checkbox input "true"
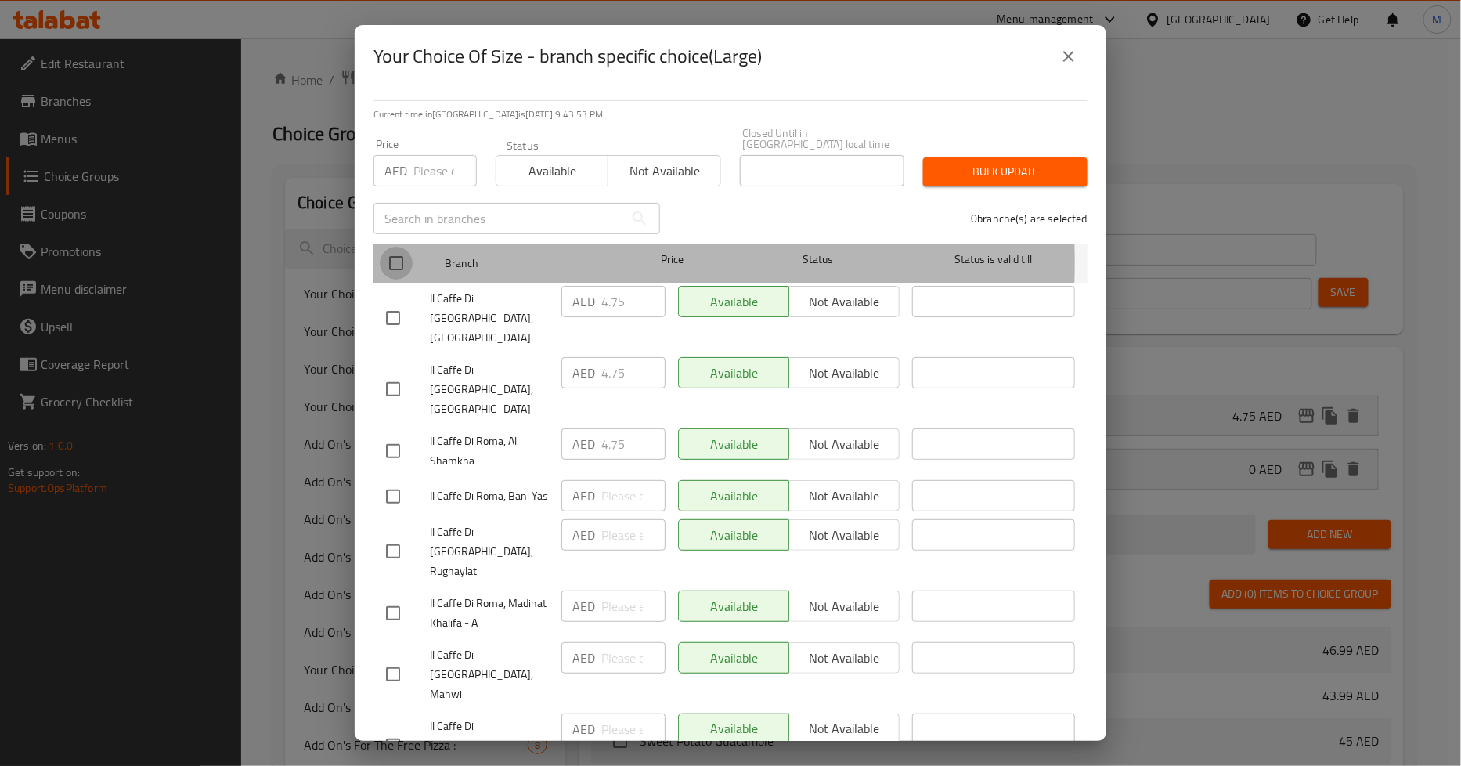
checkbox input "true"
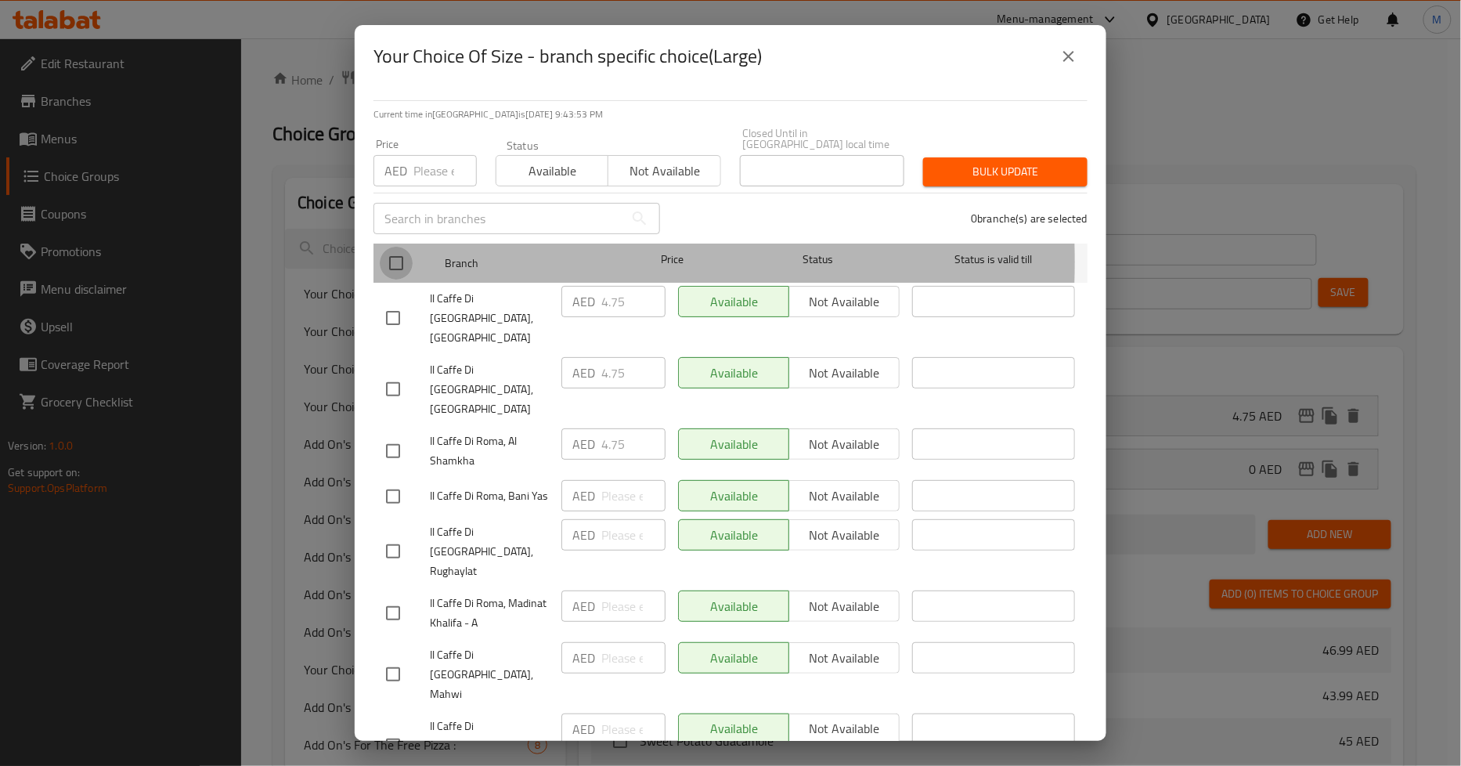
checkbox input "true"
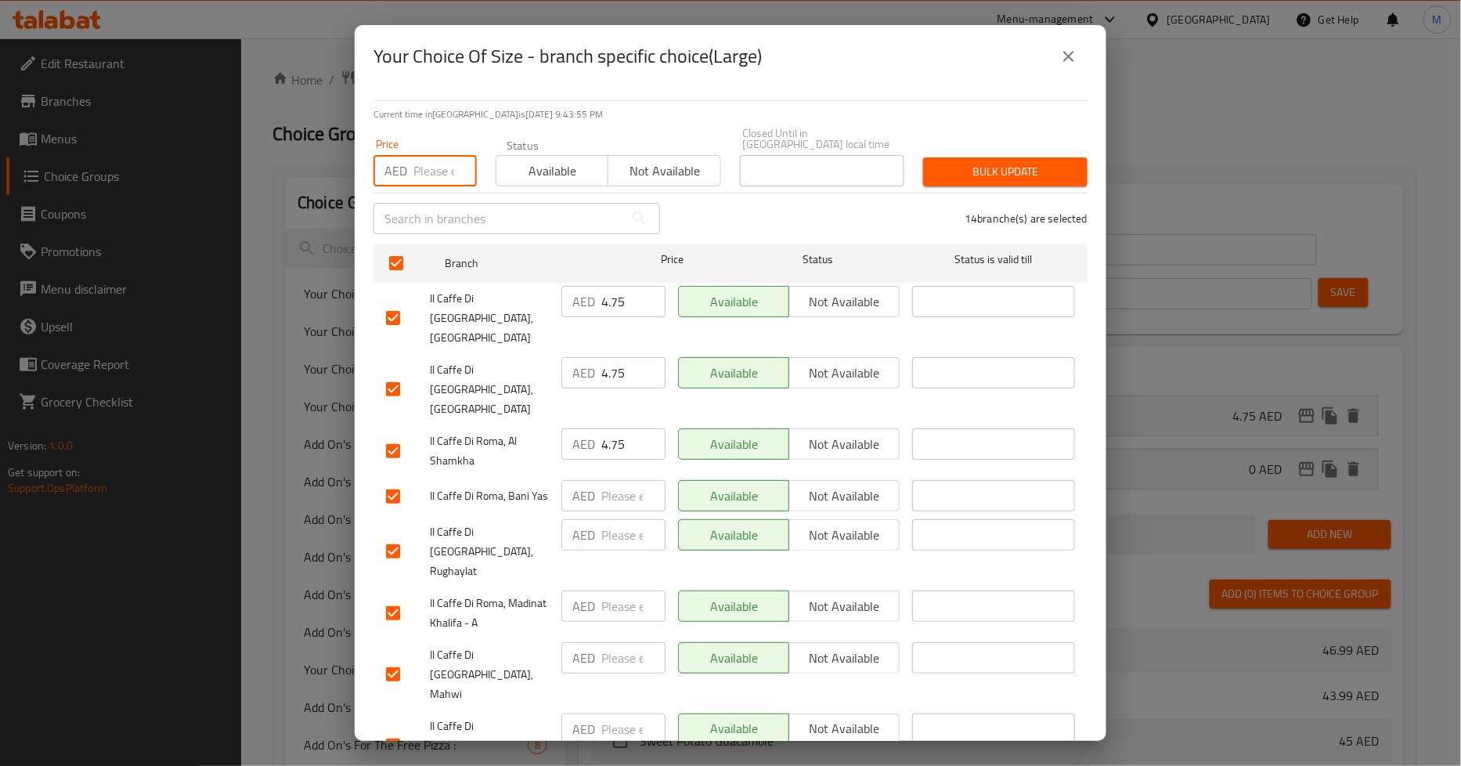
click at [437, 174] on input "number" at bounding box center [444, 170] width 63 height 31
paste input "4.75"
type input "4.75"
click at [1004, 162] on span "Bulk update" at bounding box center [1005, 172] width 139 height 20
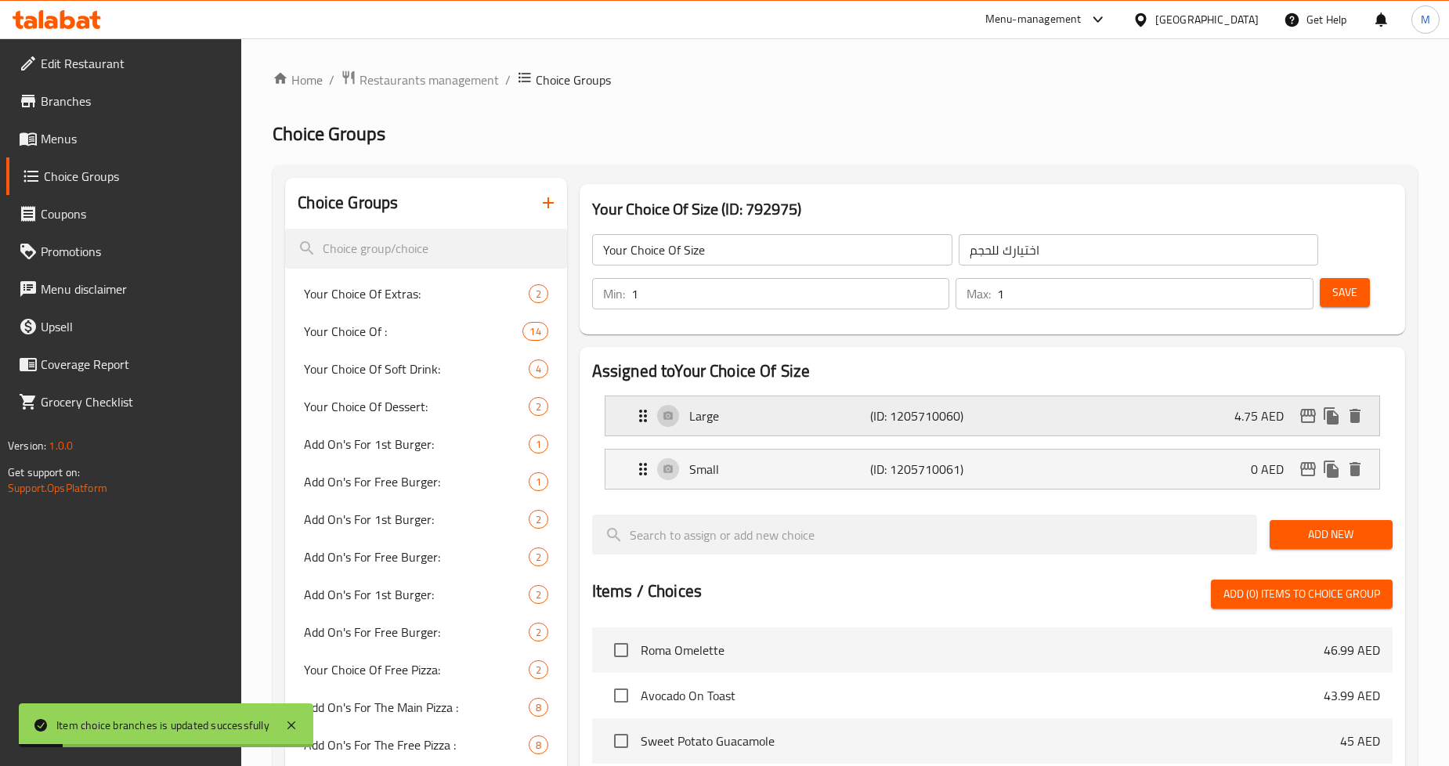
click at [1302, 421] on icon "edit" at bounding box center [1308, 416] width 16 height 14
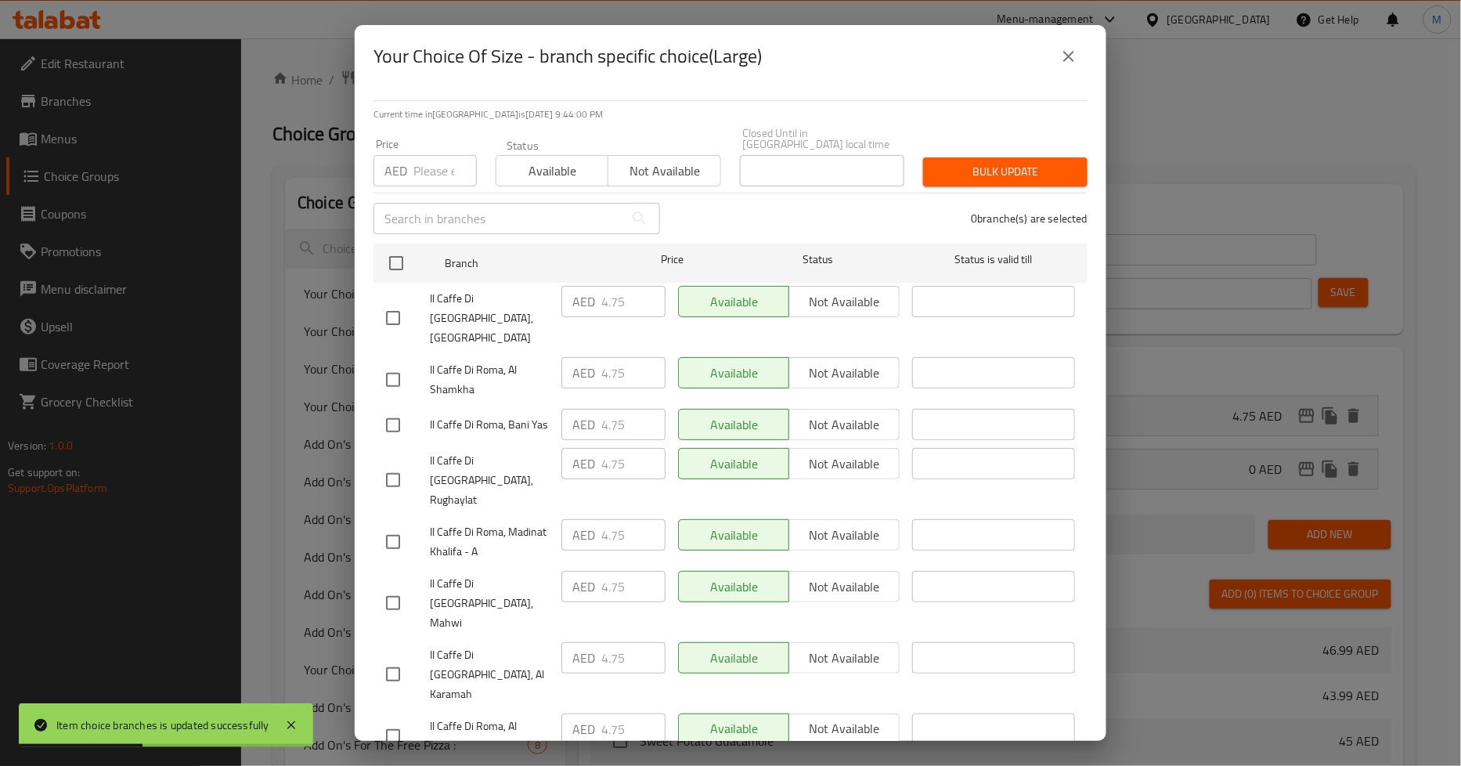
click at [1070, 59] on icon "close" at bounding box center [1068, 56] width 19 height 19
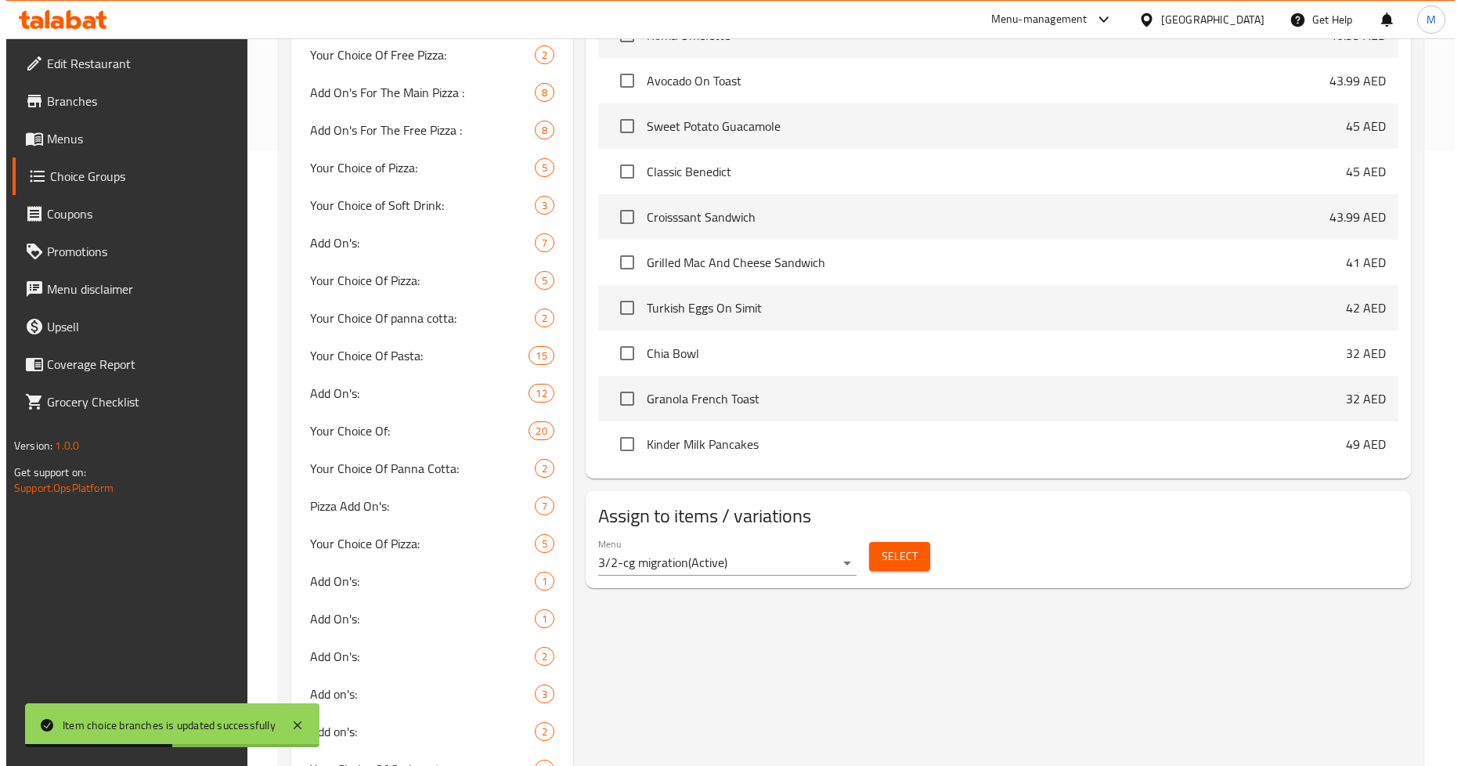
scroll to position [783, 0]
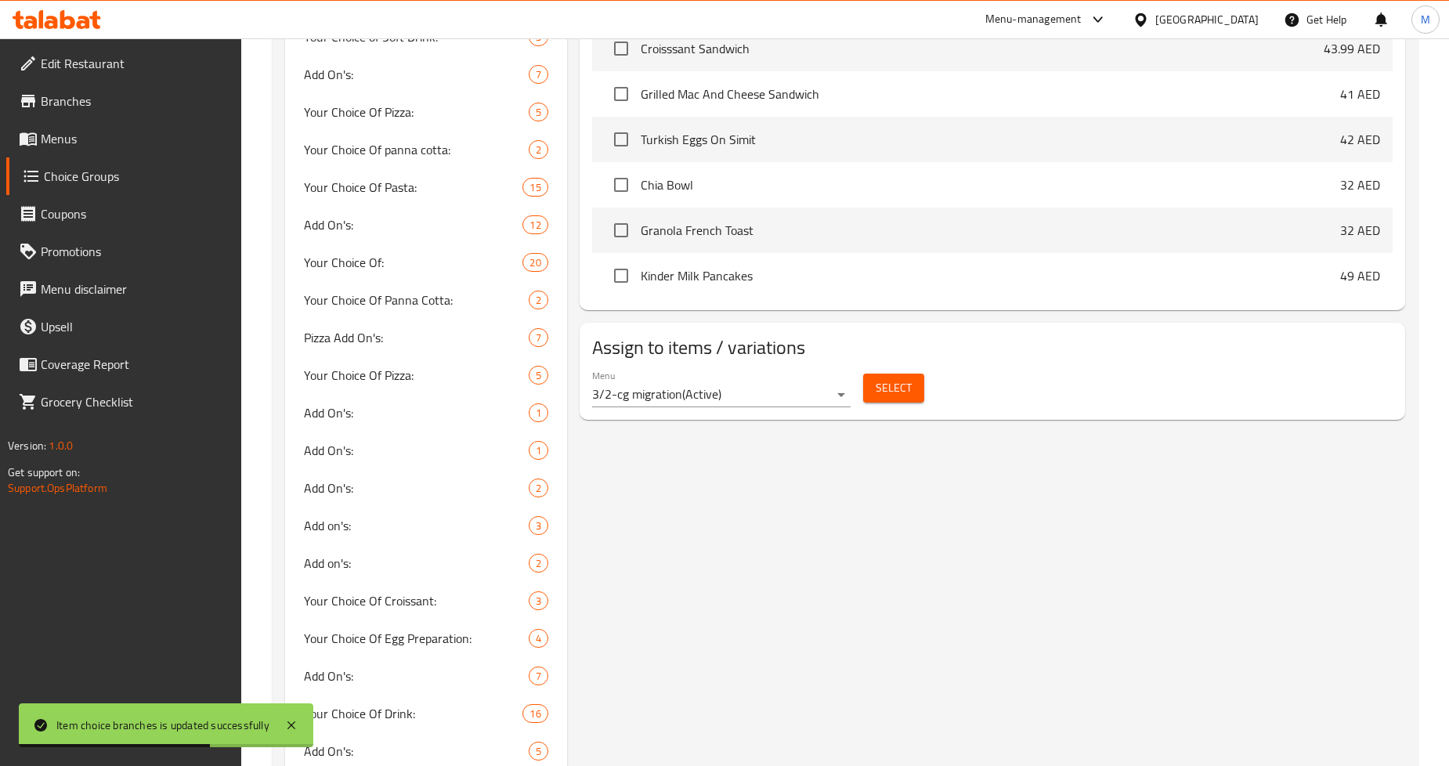
click at [882, 386] on span "Select" at bounding box center [893, 388] width 36 height 20
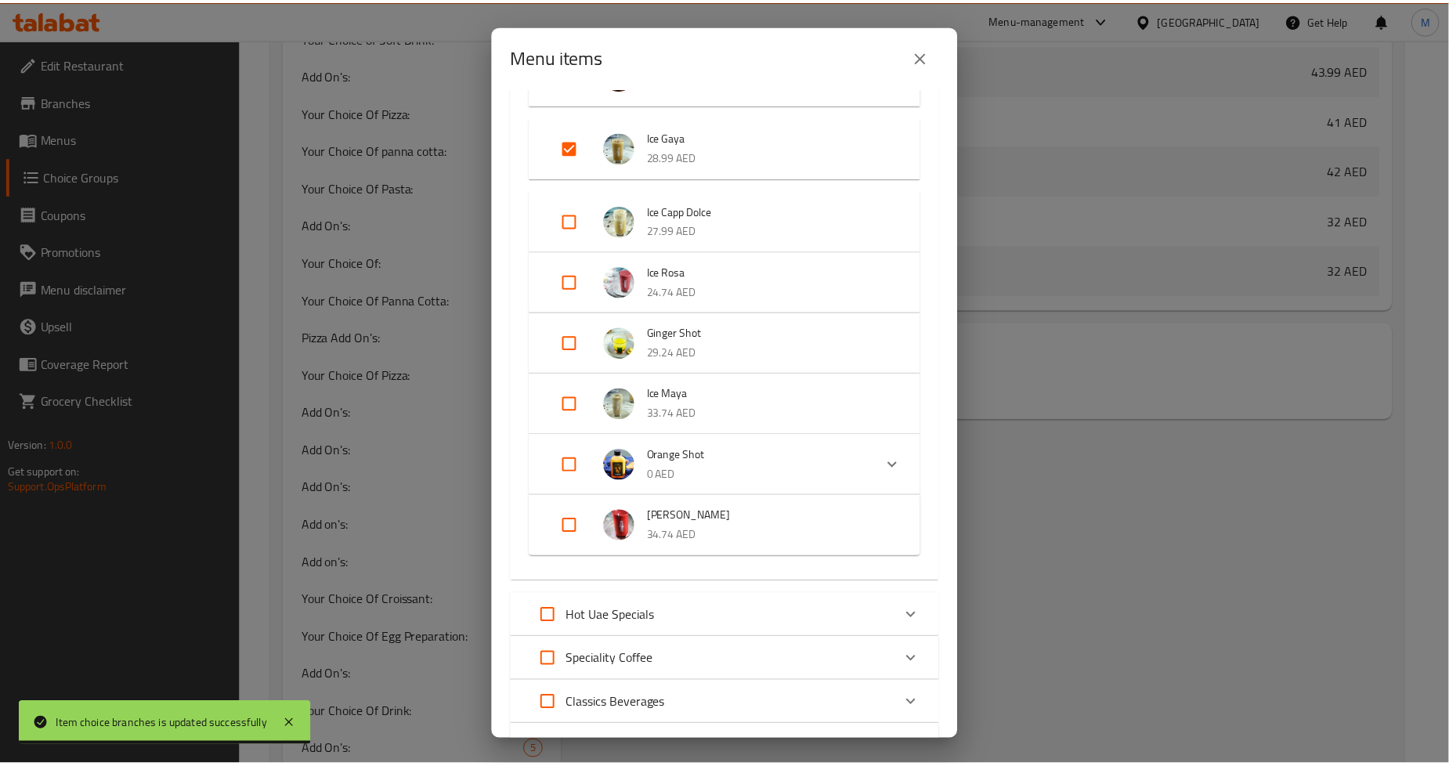
scroll to position [608, 0]
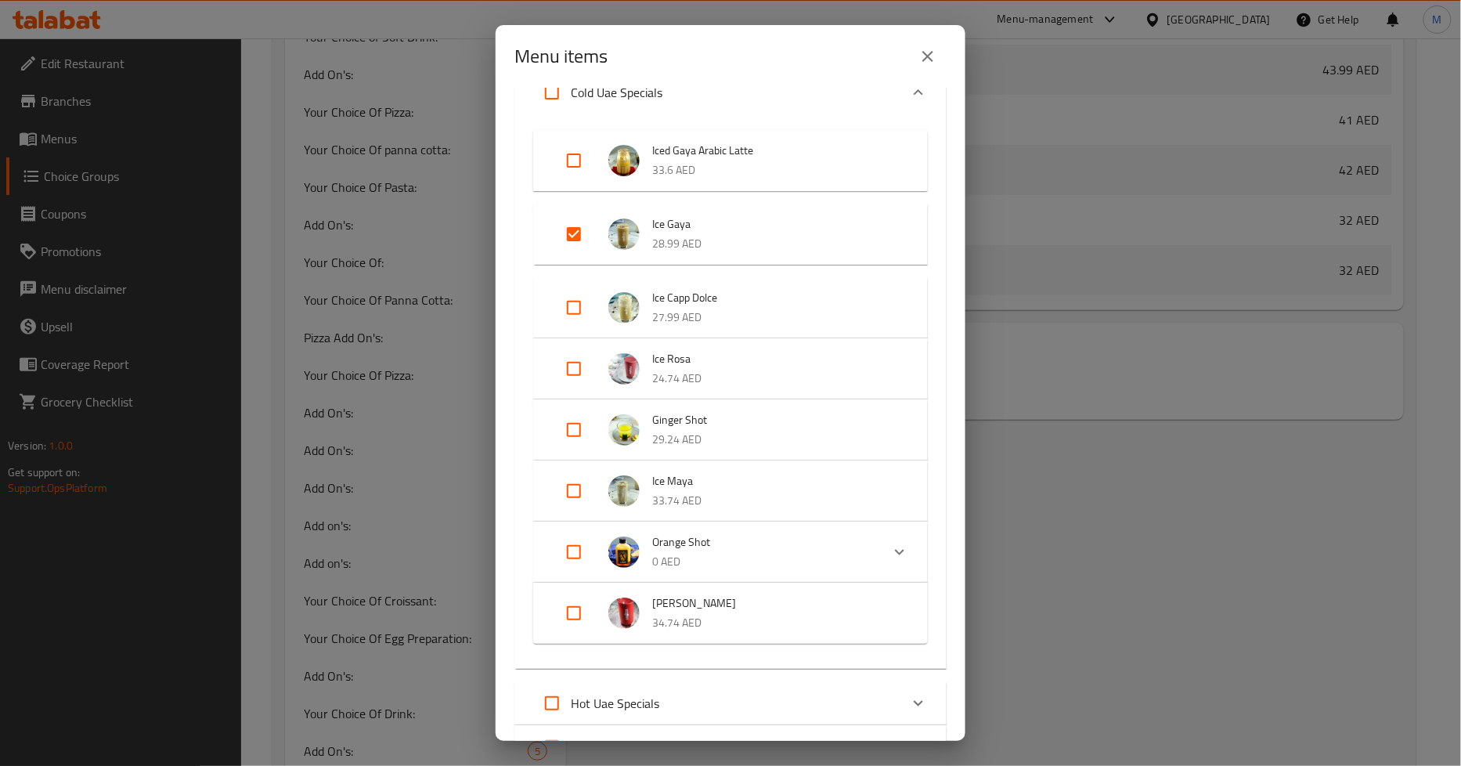
click at [919, 53] on icon "close" at bounding box center [928, 56] width 19 height 19
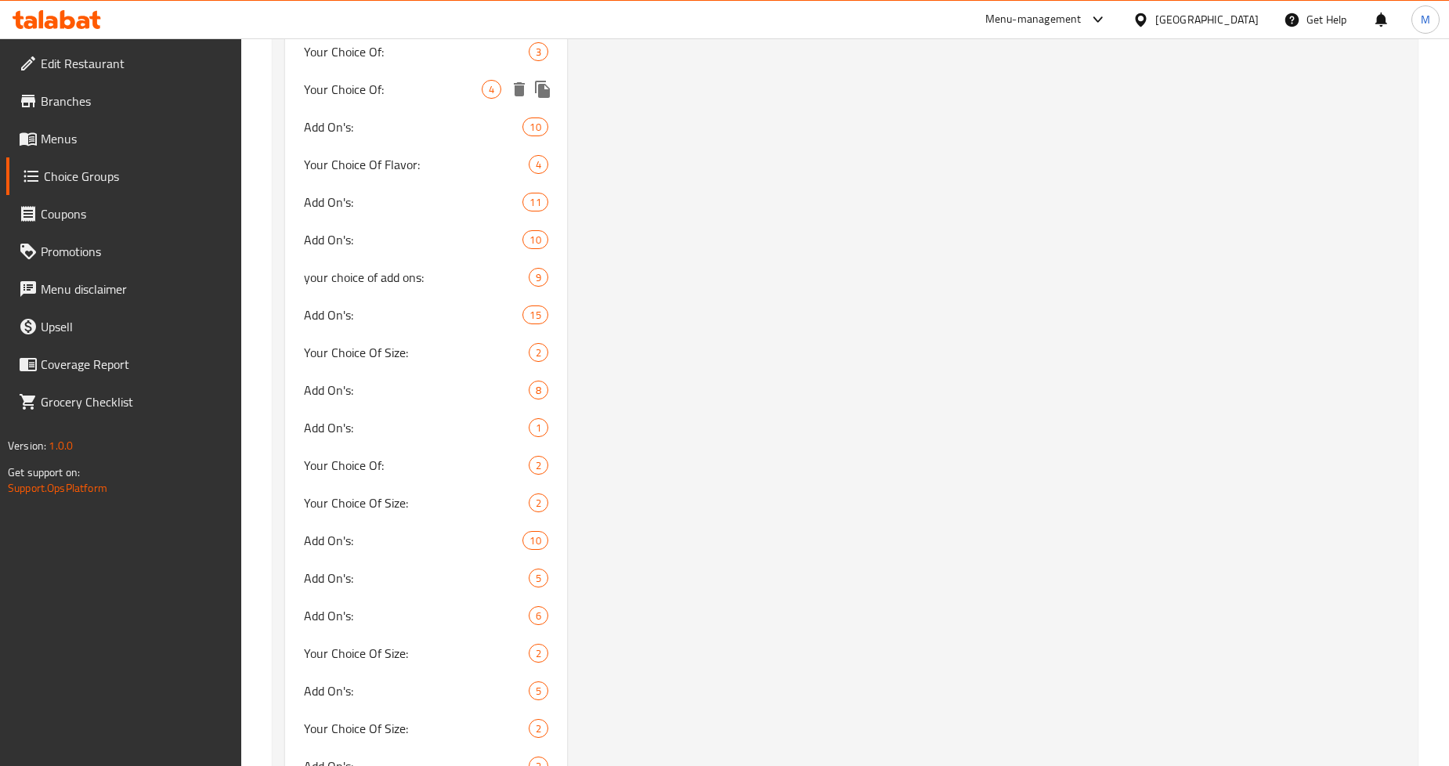
scroll to position [2612, 0]
click at [411, 346] on span "Your Choice Of Size:" at bounding box center [392, 350] width 177 height 19
type input "Your Choice Of Size:"
type input "اختيارك من الحجم:"
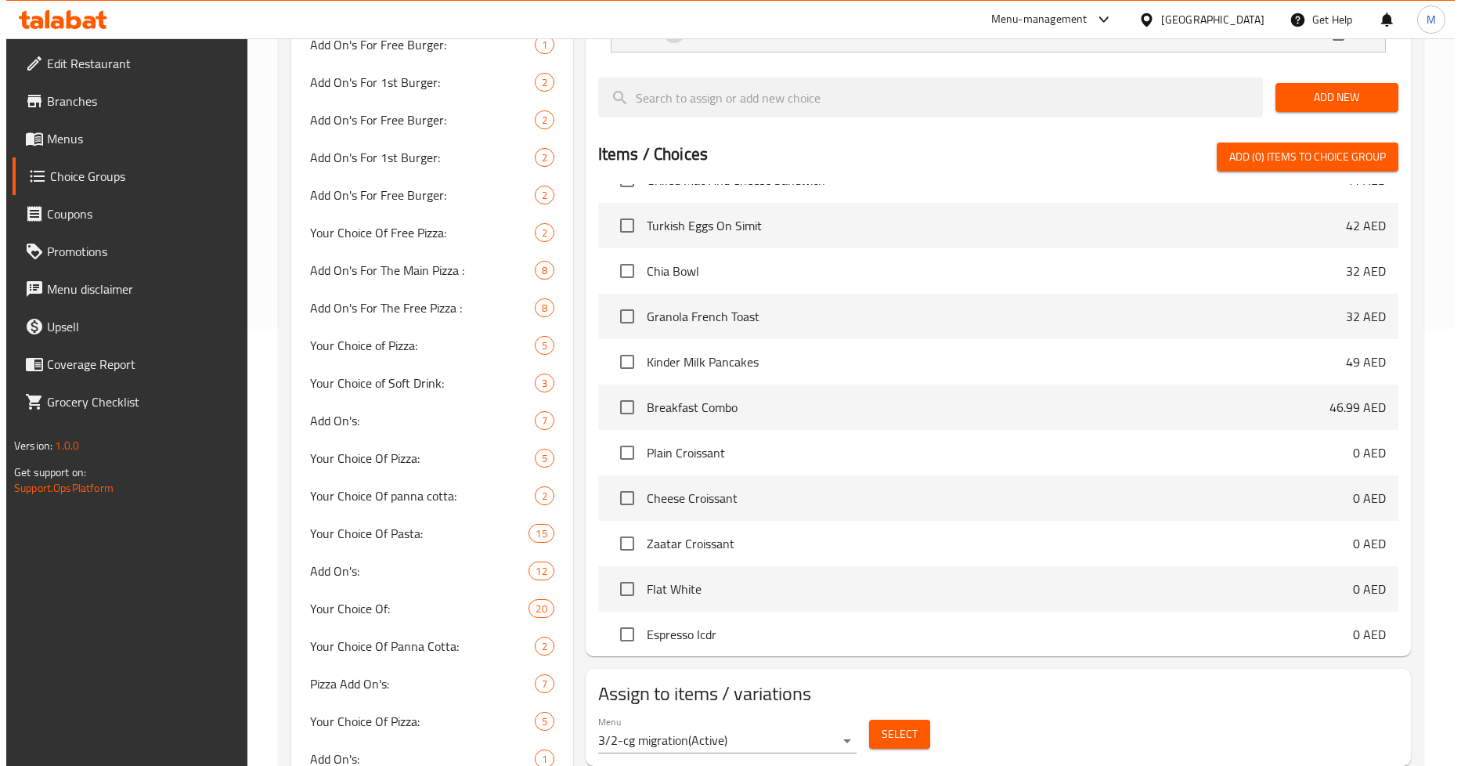
scroll to position [261, 0]
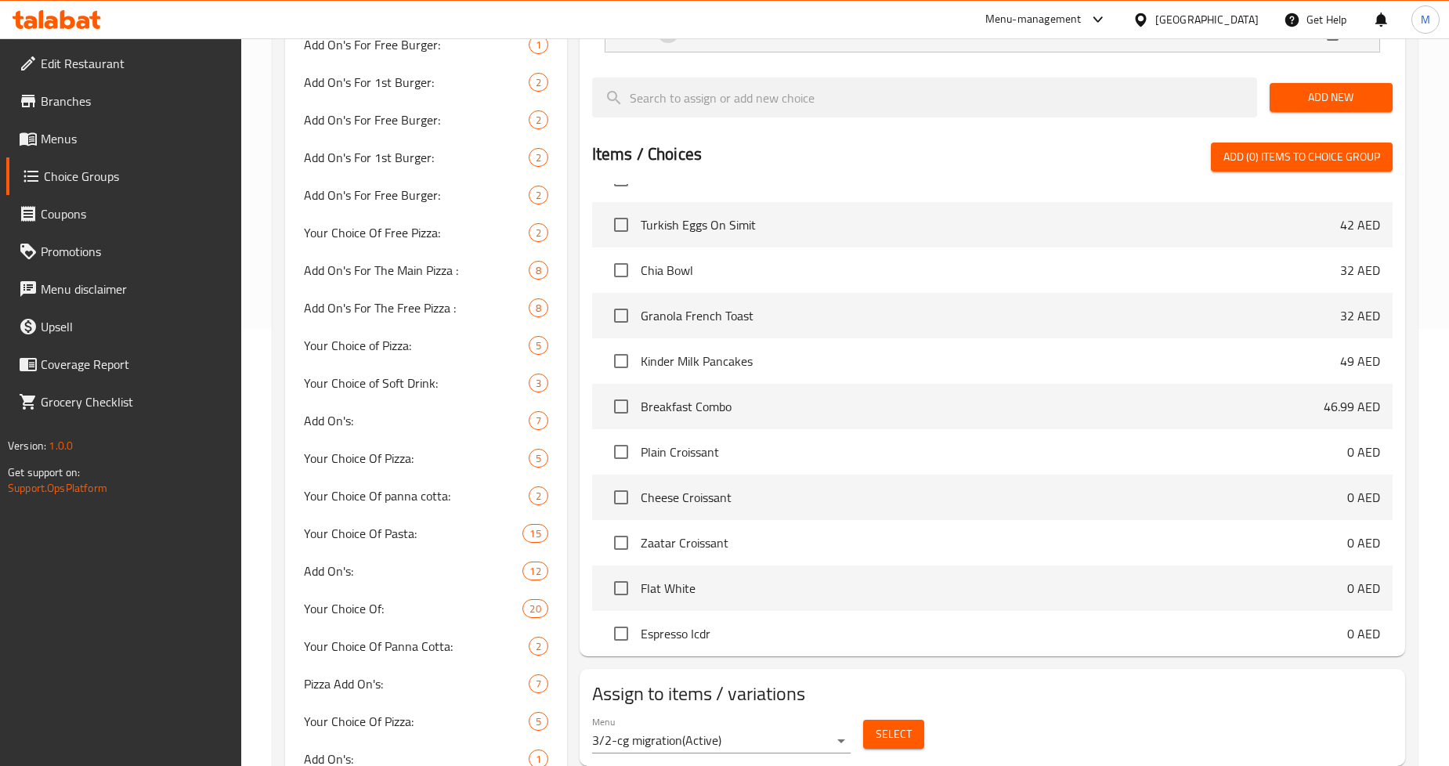
click at [878, 735] on span "Select" at bounding box center [893, 734] width 36 height 20
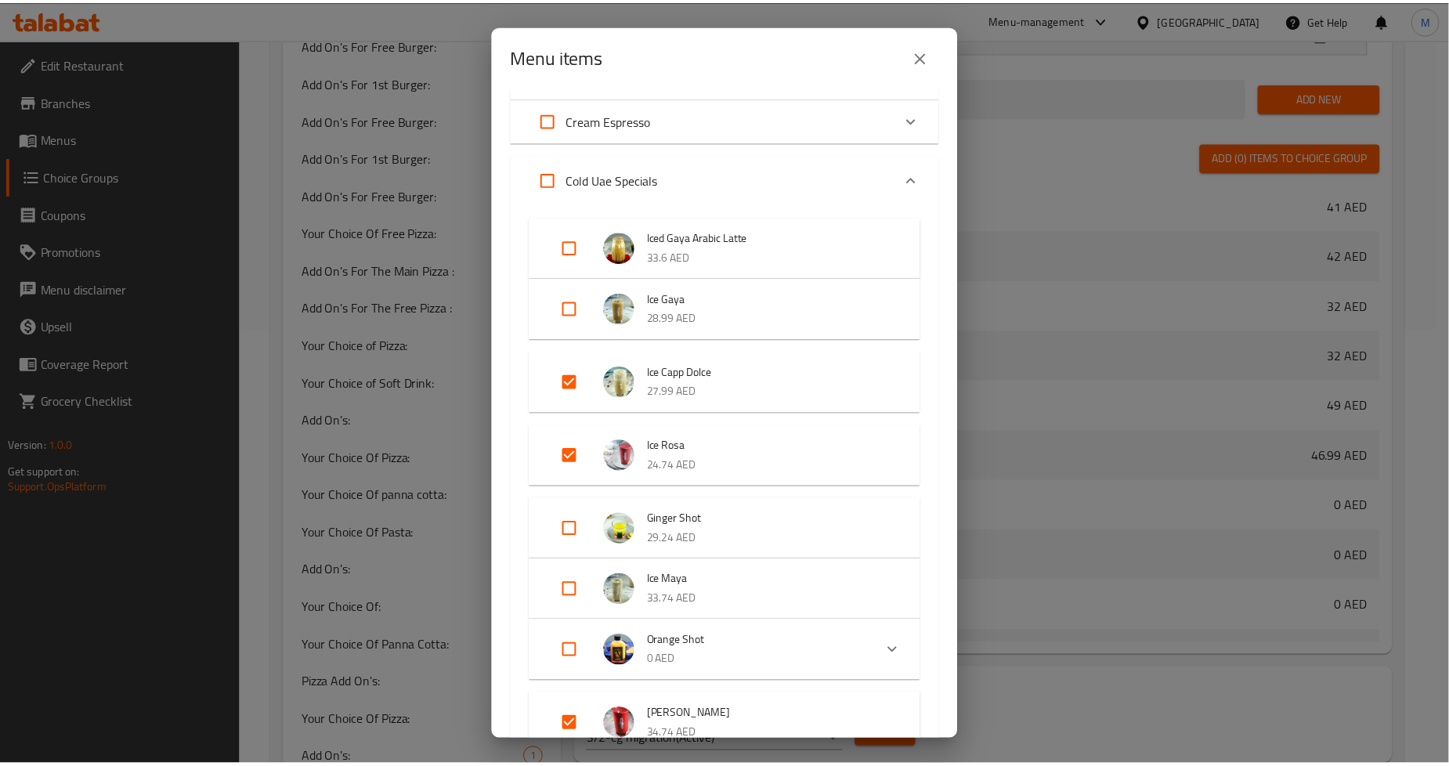
scroll to position [608, 0]
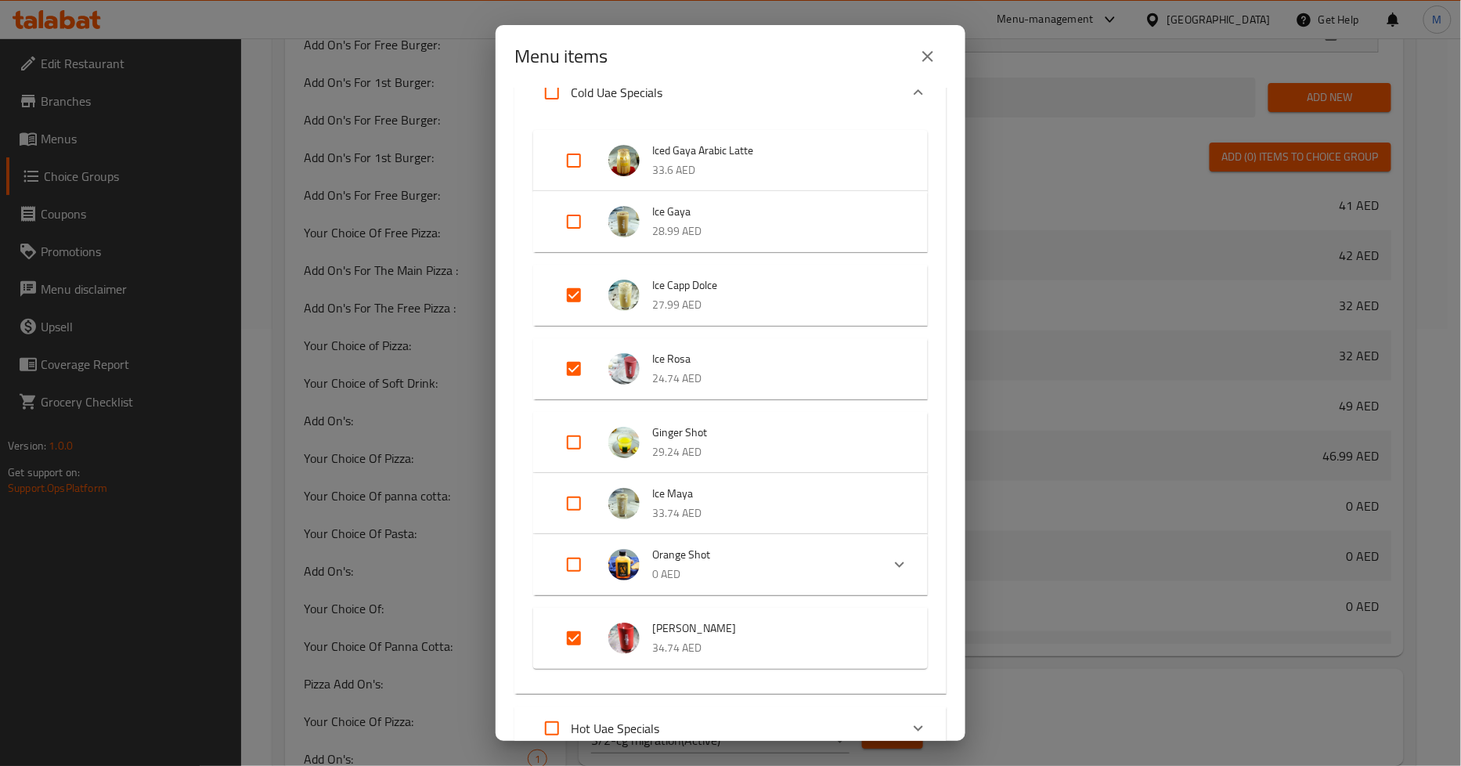
drag, startPoint x: 925, startPoint y: 57, endPoint x: 1083, endPoint y: 361, distance: 342.5
click at [925, 57] on icon "close" at bounding box center [928, 56] width 19 height 19
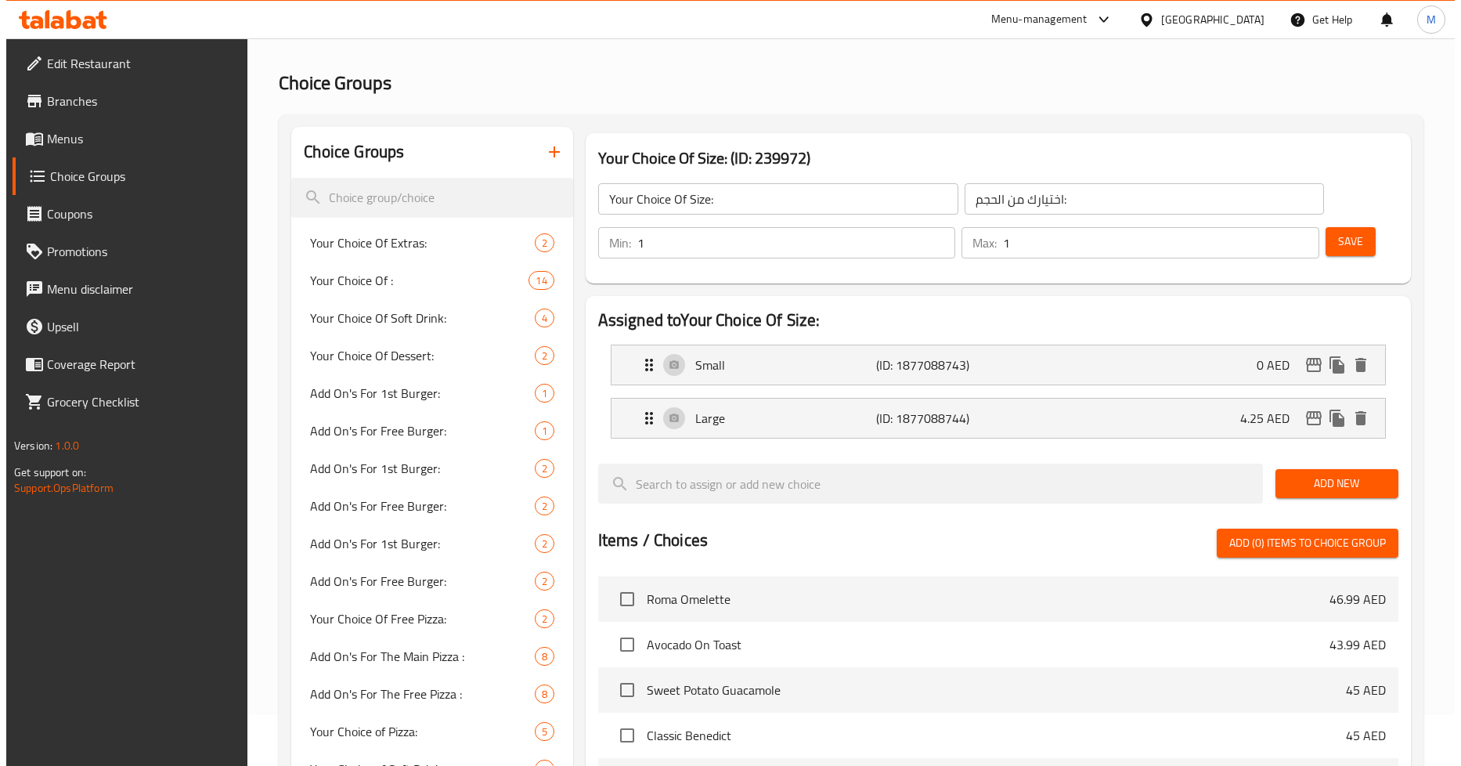
scroll to position [0, 0]
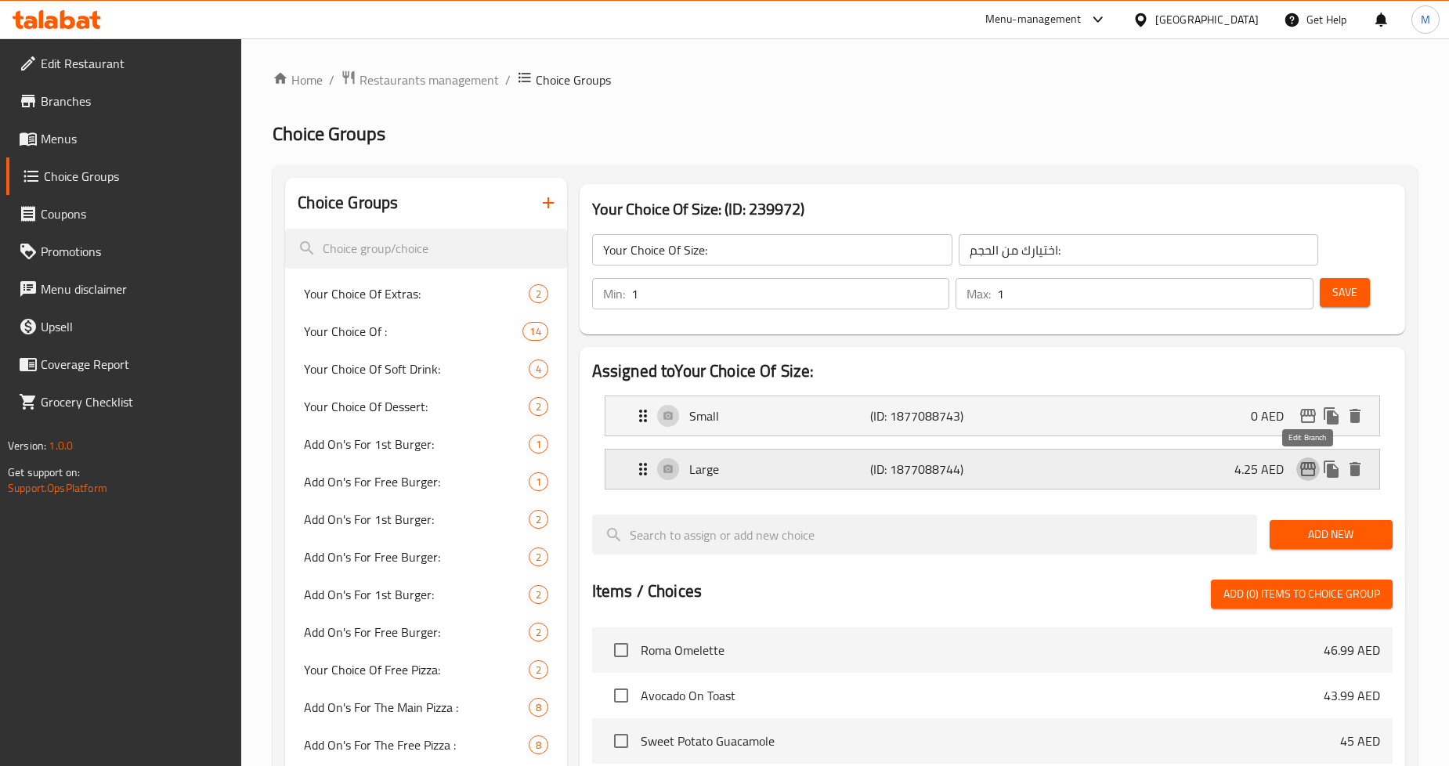
click at [1305, 470] on icon "edit" at bounding box center [1308, 469] width 16 height 14
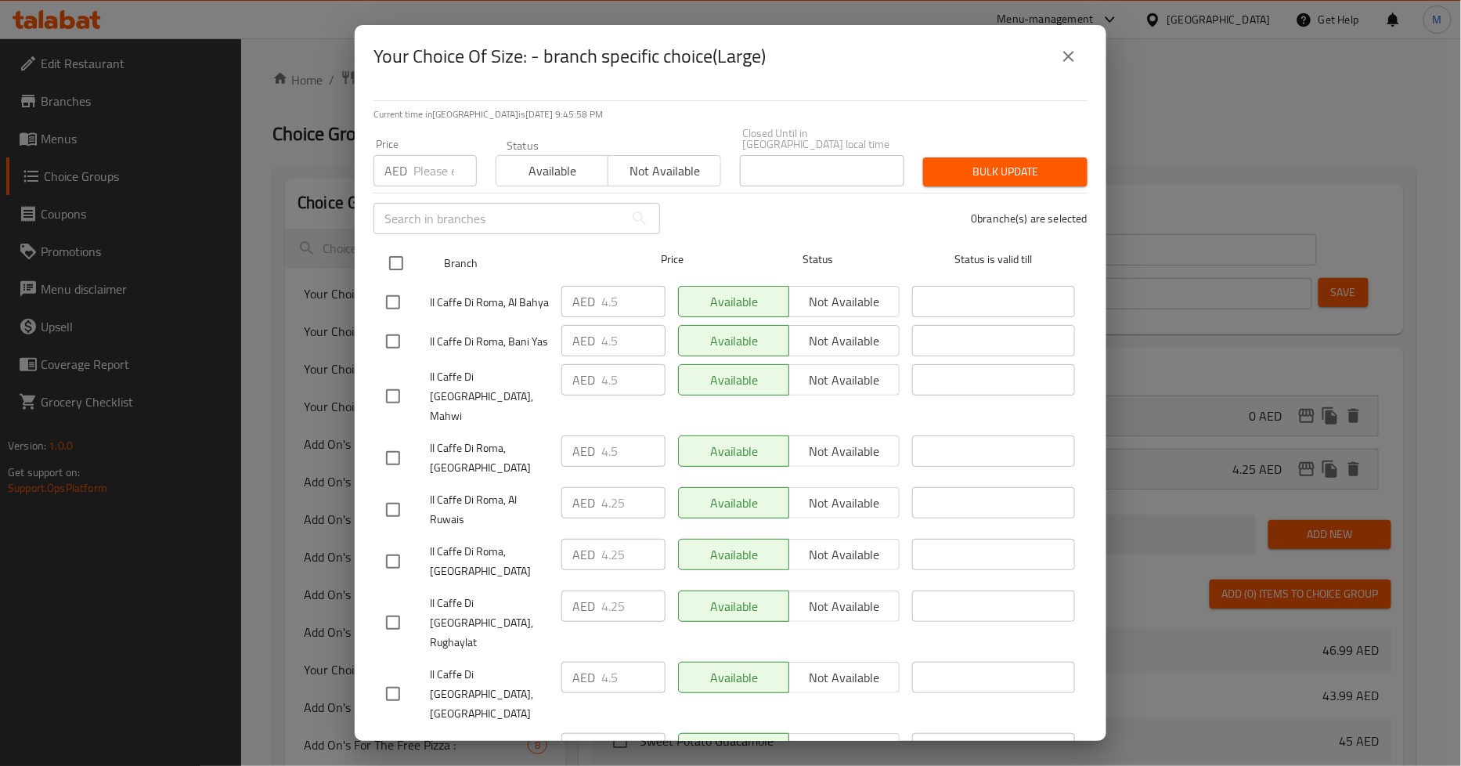
click at [401, 268] on input "checkbox" at bounding box center [396, 263] width 33 height 33
checkbox input "true"
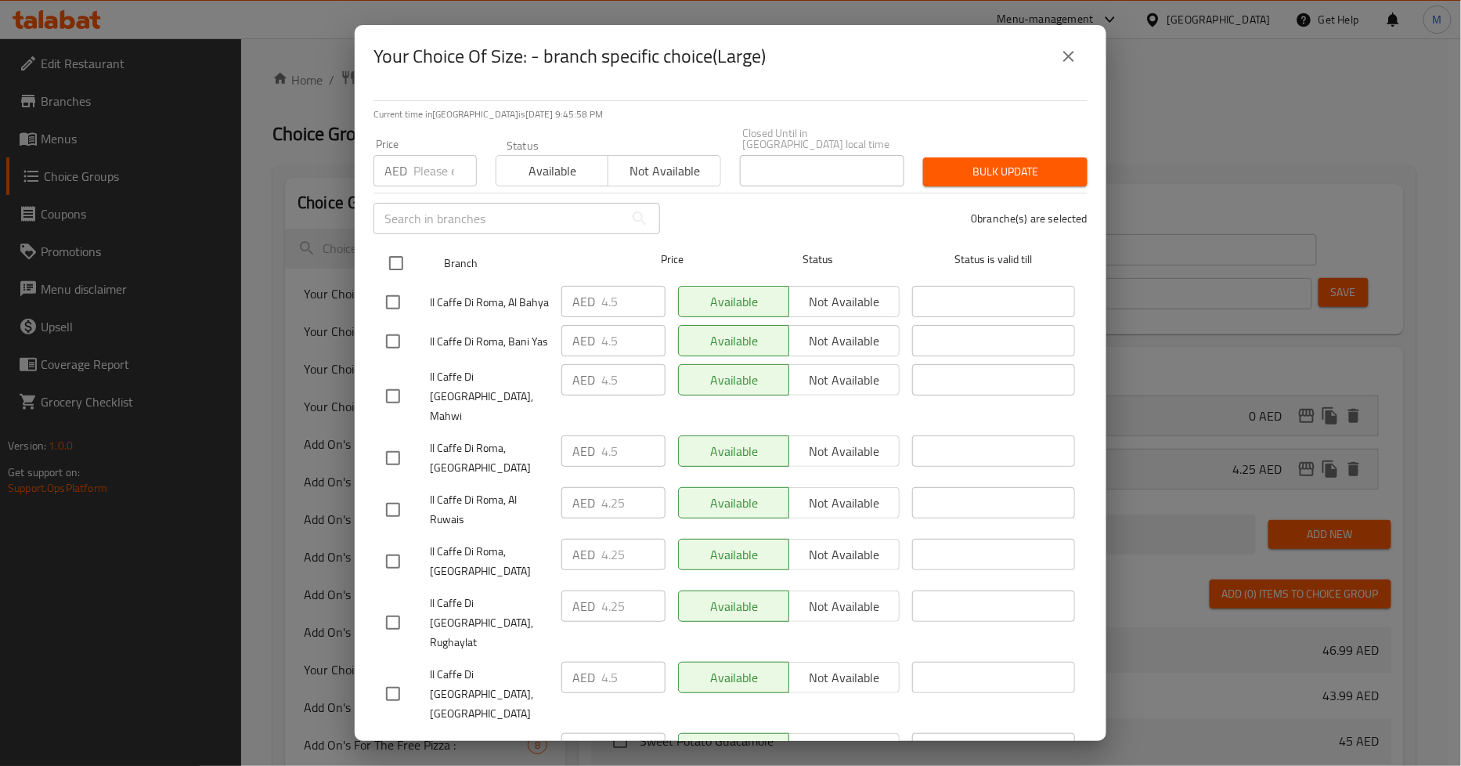
checkbox input "true"
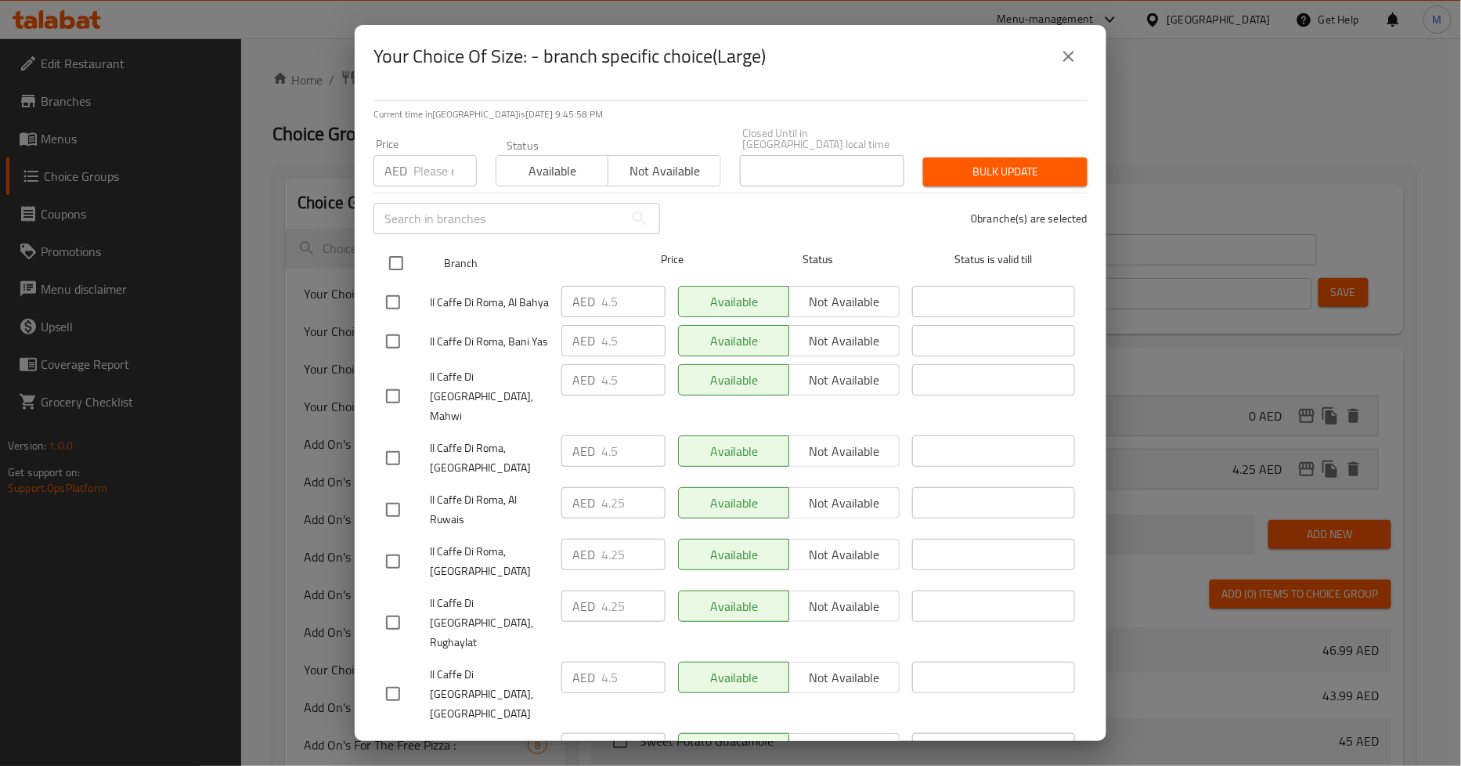
checkbox input "true"
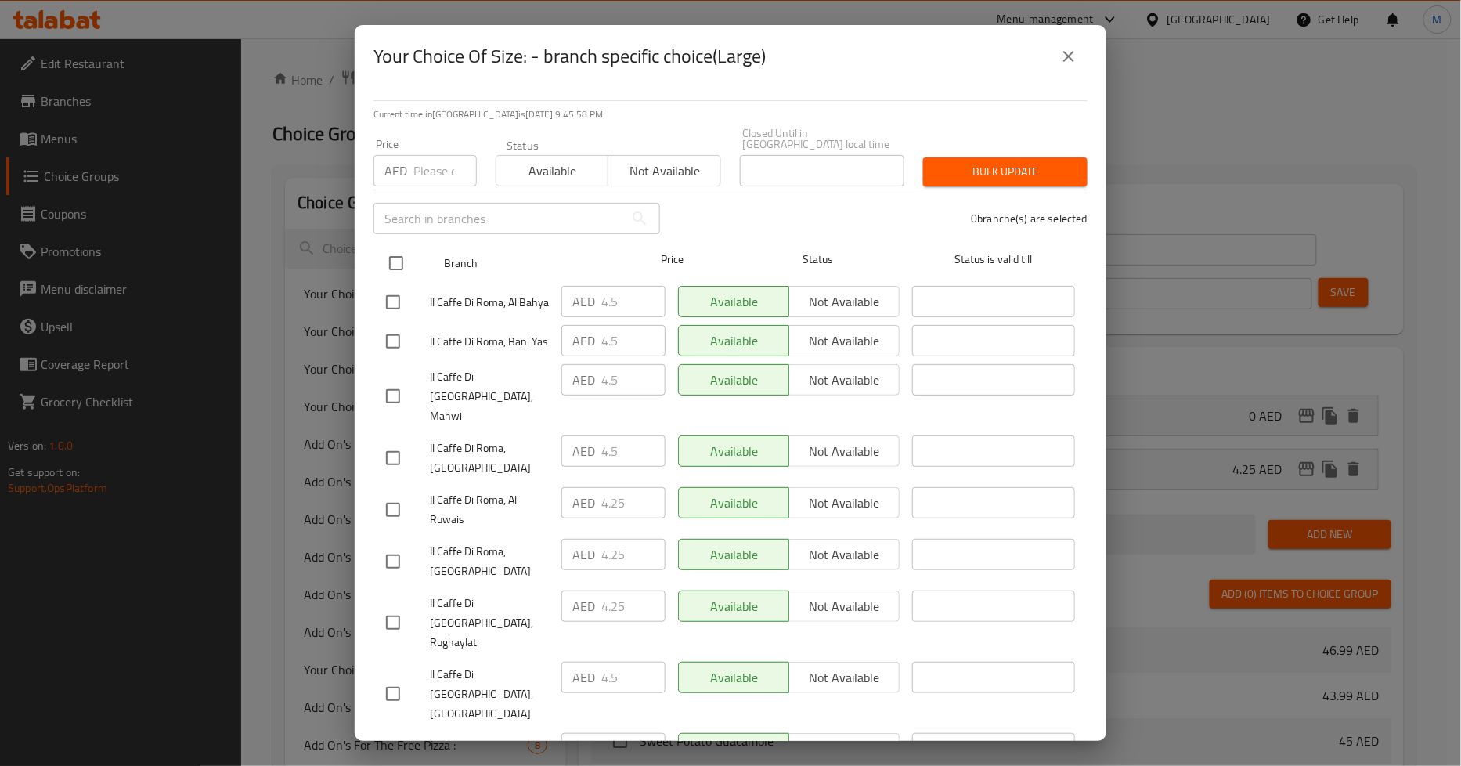
checkbox input "true"
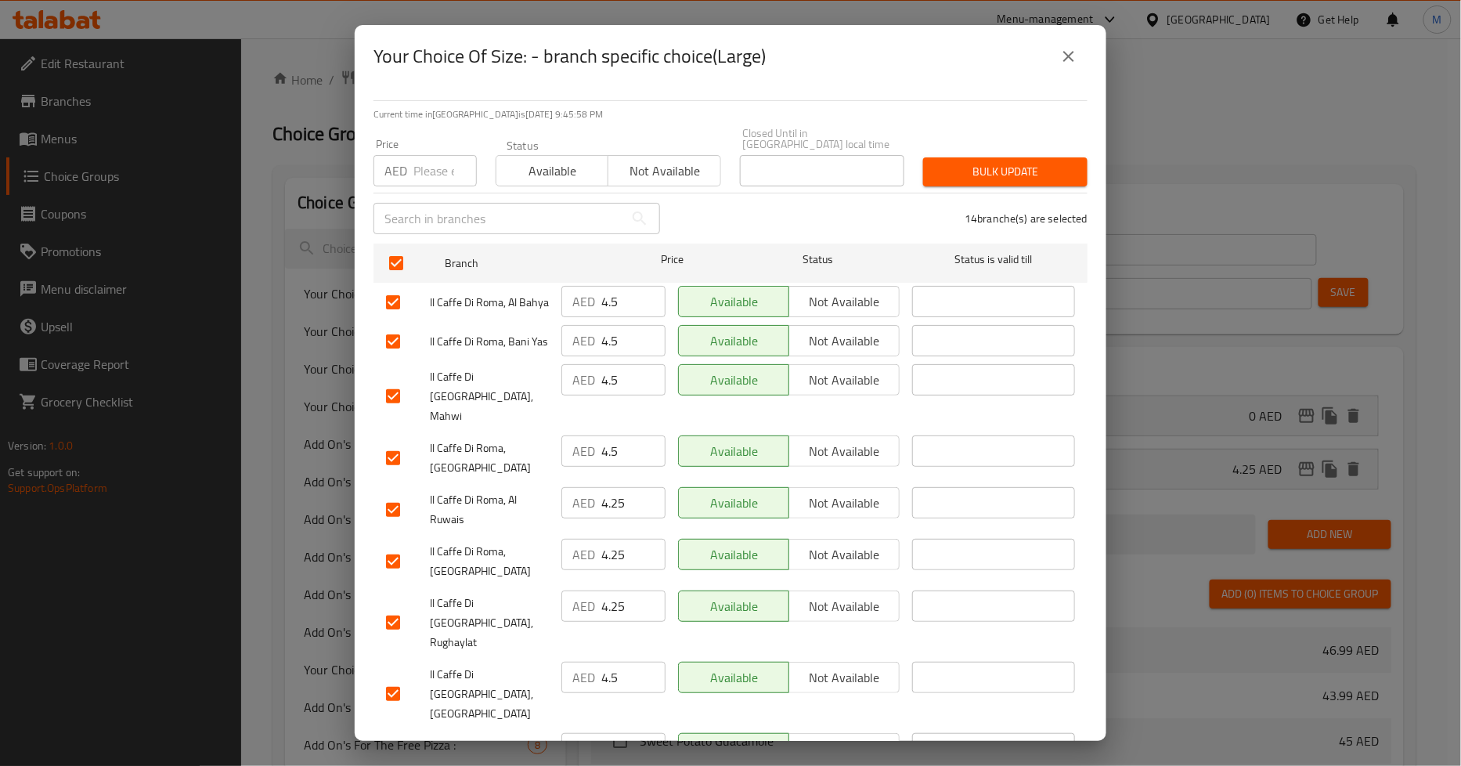
click at [428, 159] on input "number" at bounding box center [444, 170] width 63 height 31
paste input "4.5"
type input "4.5"
click at [1005, 169] on span "Bulk update" at bounding box center [1005, 172] width 139 height 20
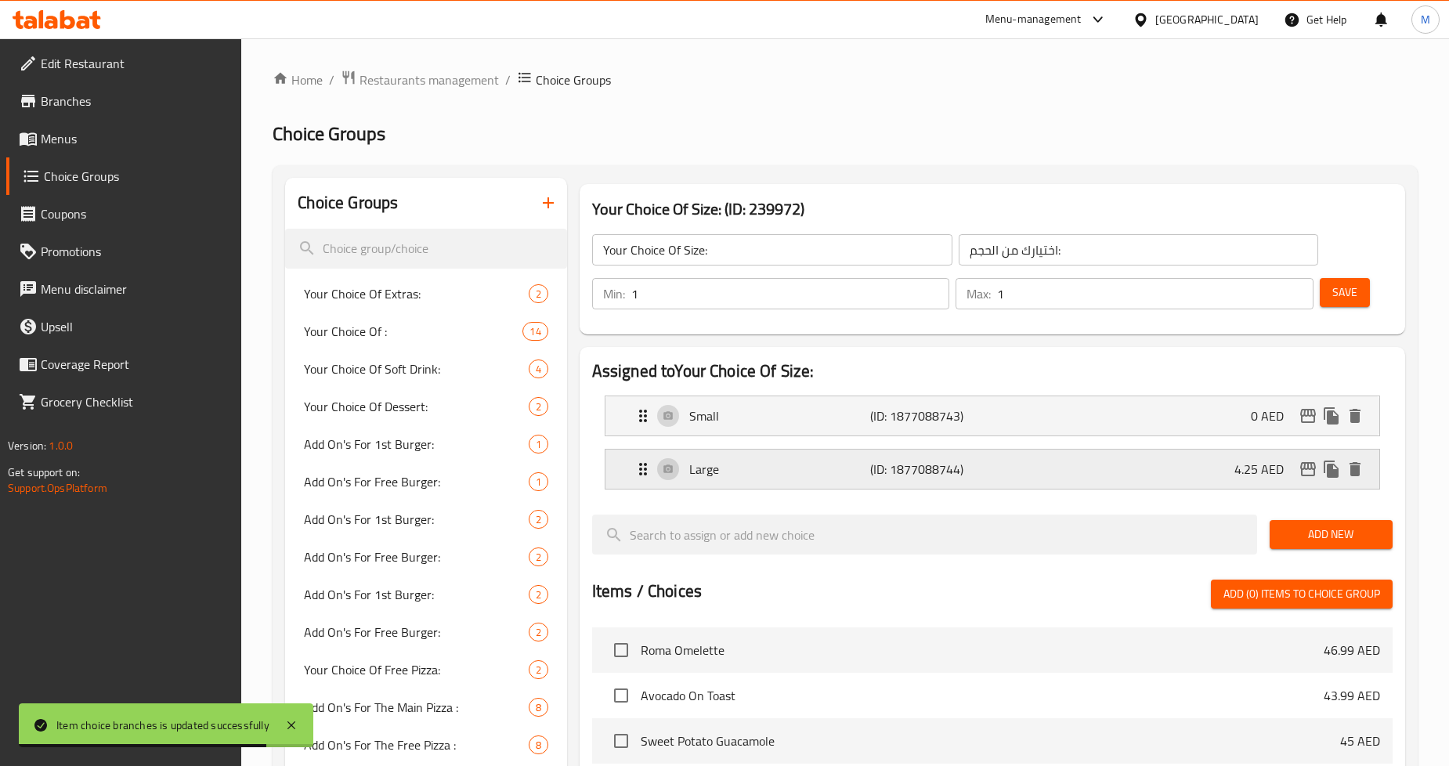
click at [1308, 475] on icon "edit" at bounding box center [1308, 469] width 16 height 14
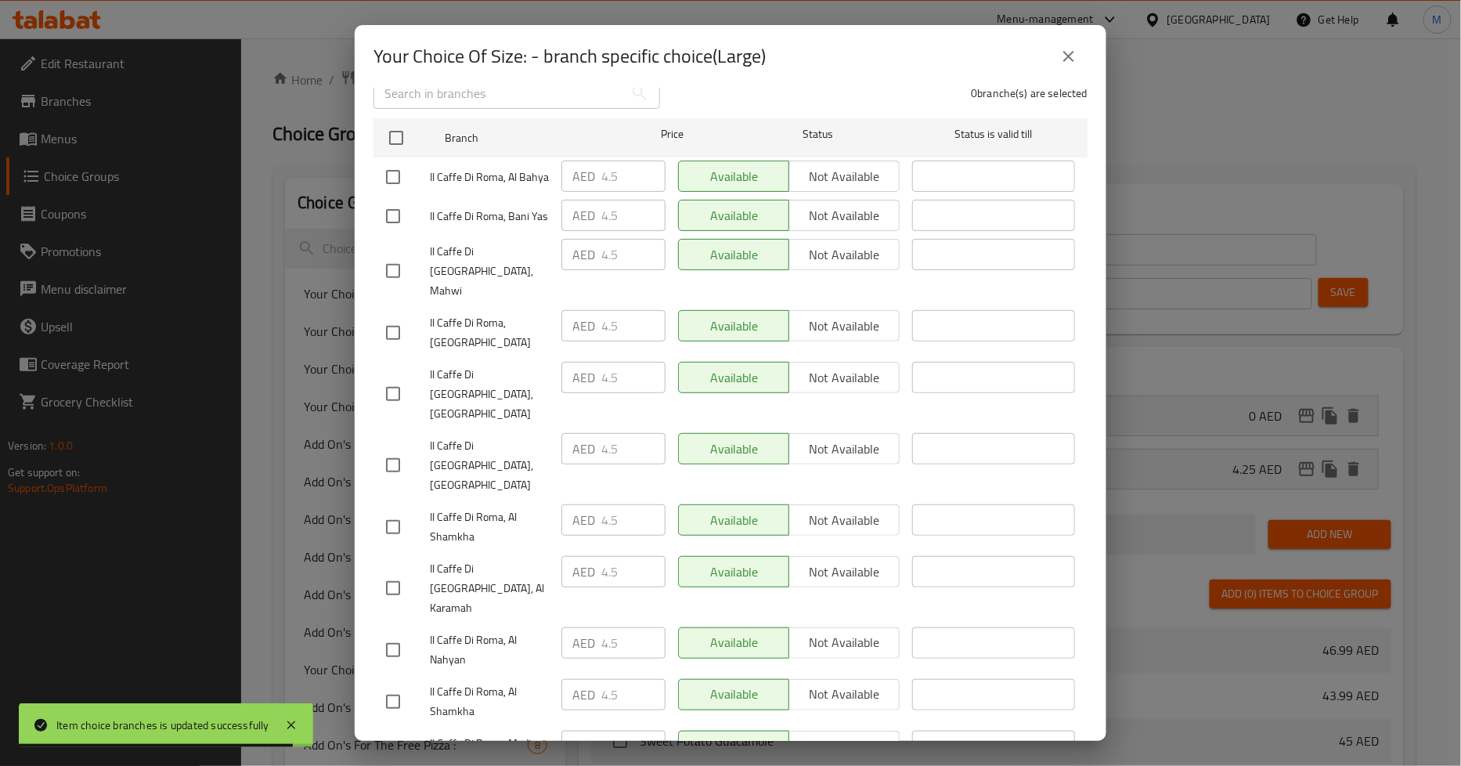
scroll to position [292, 0]
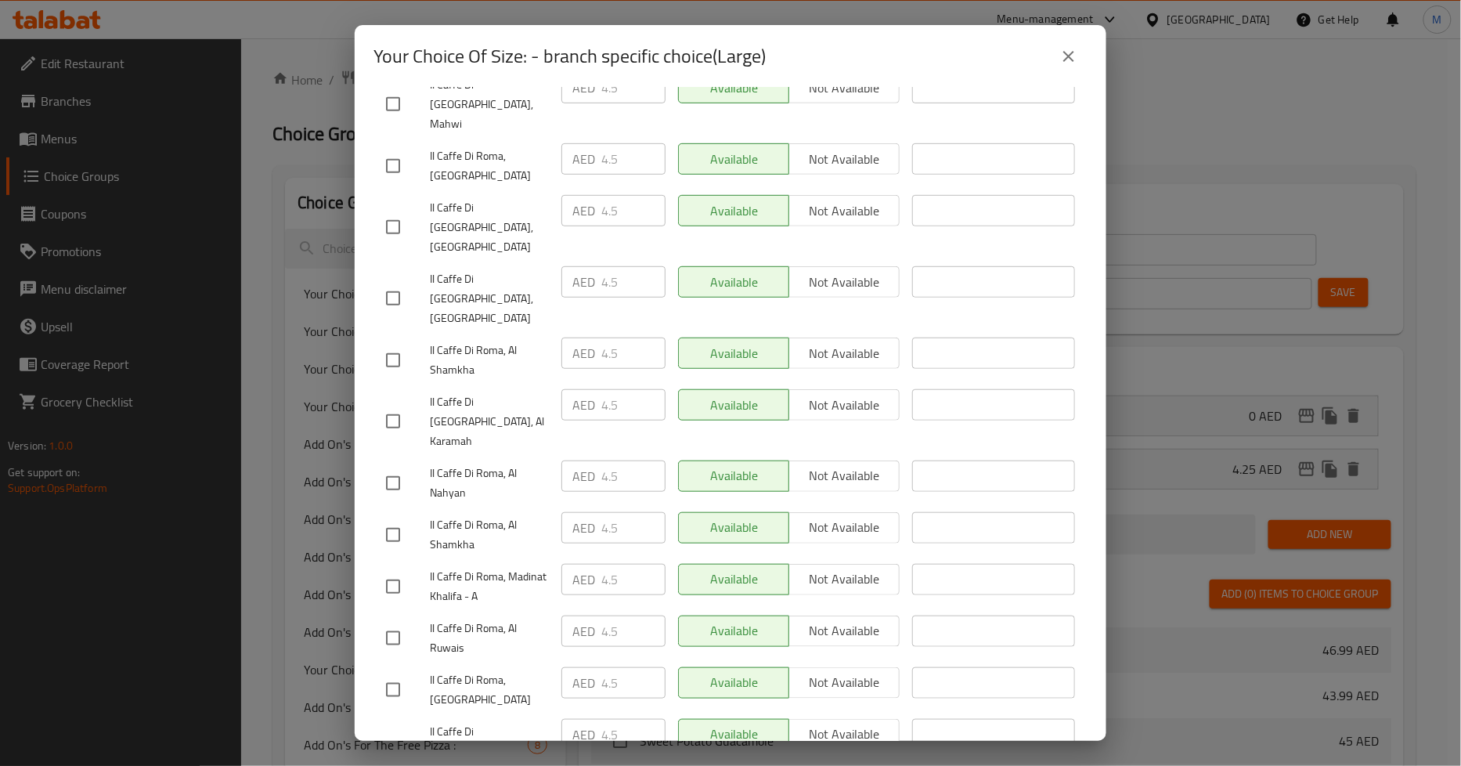
click at [1067, 48] on icon "close" at bounding box center [1068, 56] width 19 height 19
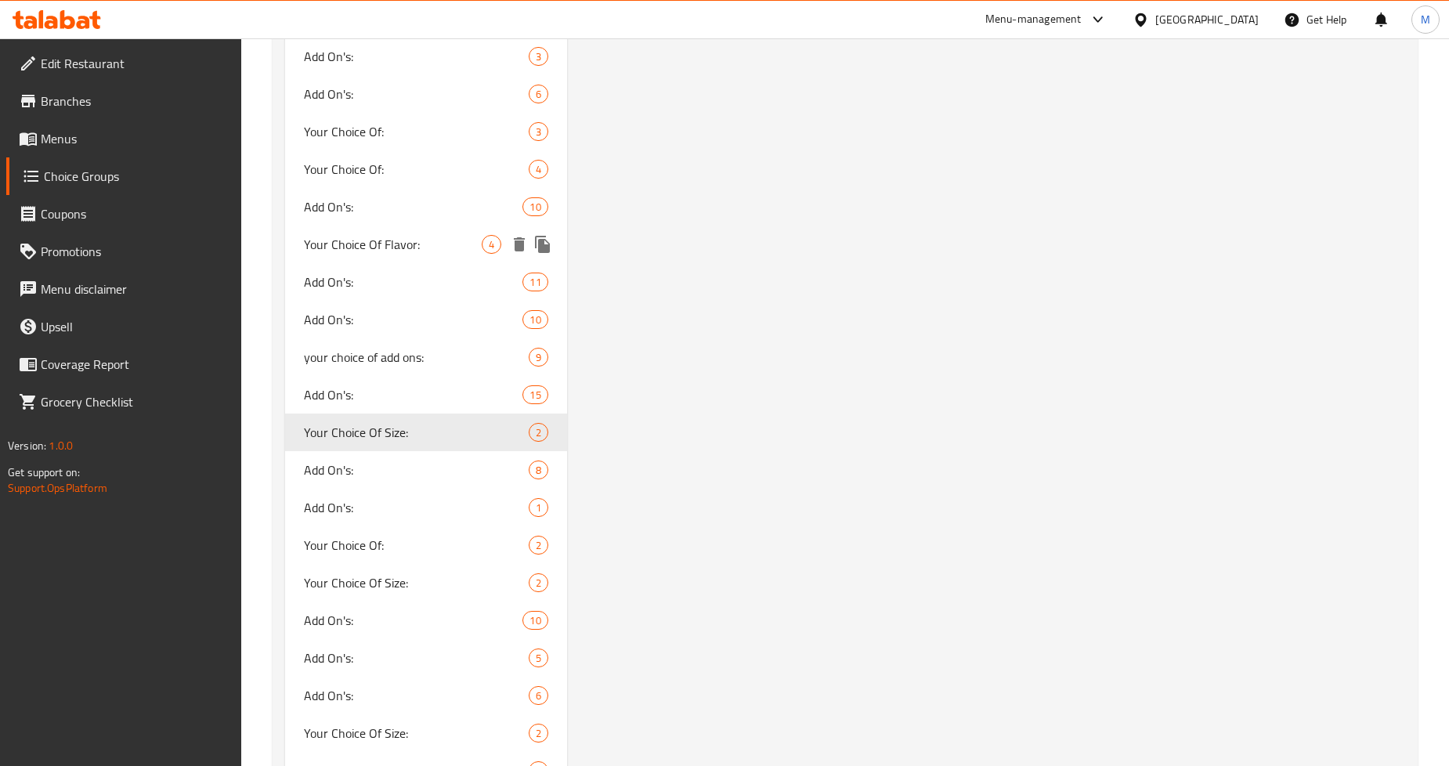
scroll to position [2615, 0]
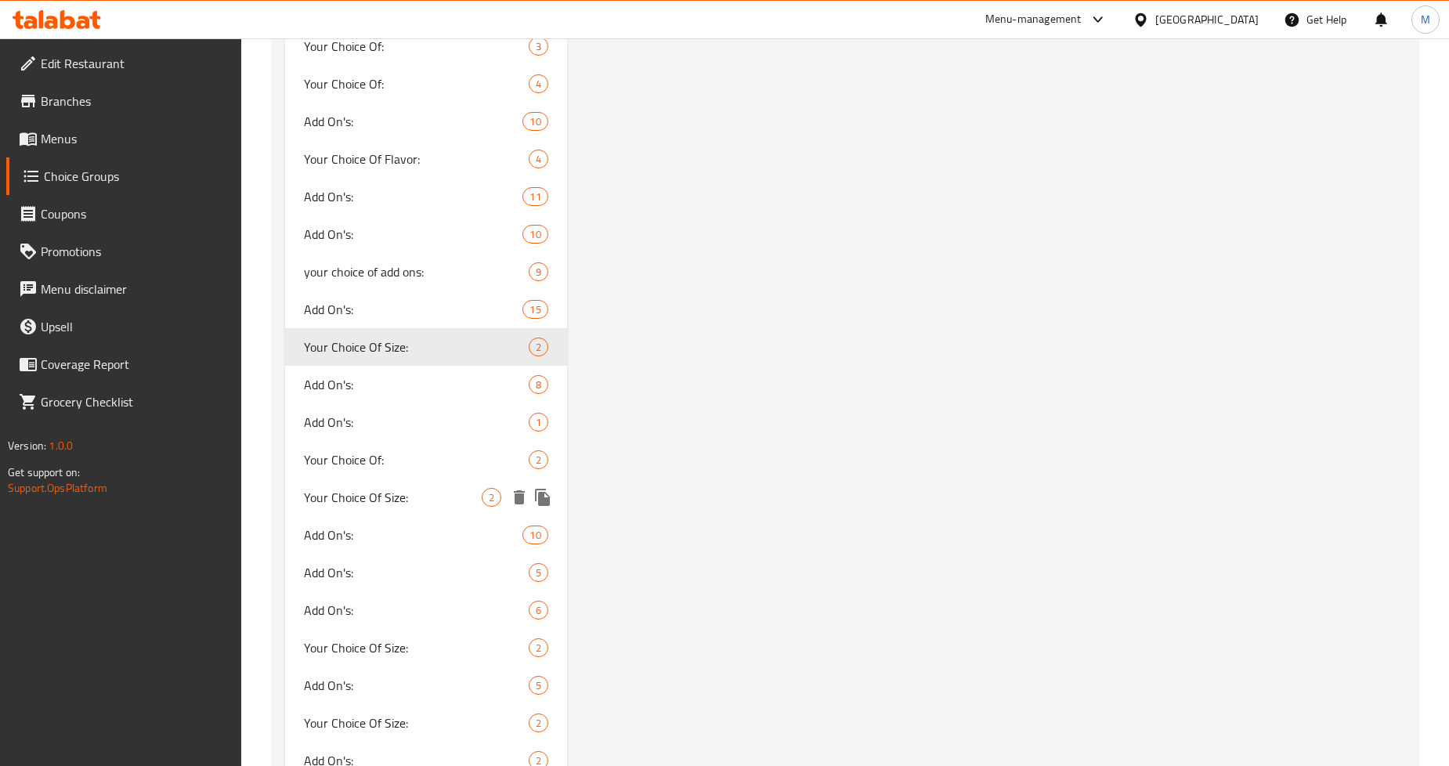
click at [401, 492] on span "Your Choice Of Size:" at bounding box center [392, 497] width 177 height 19
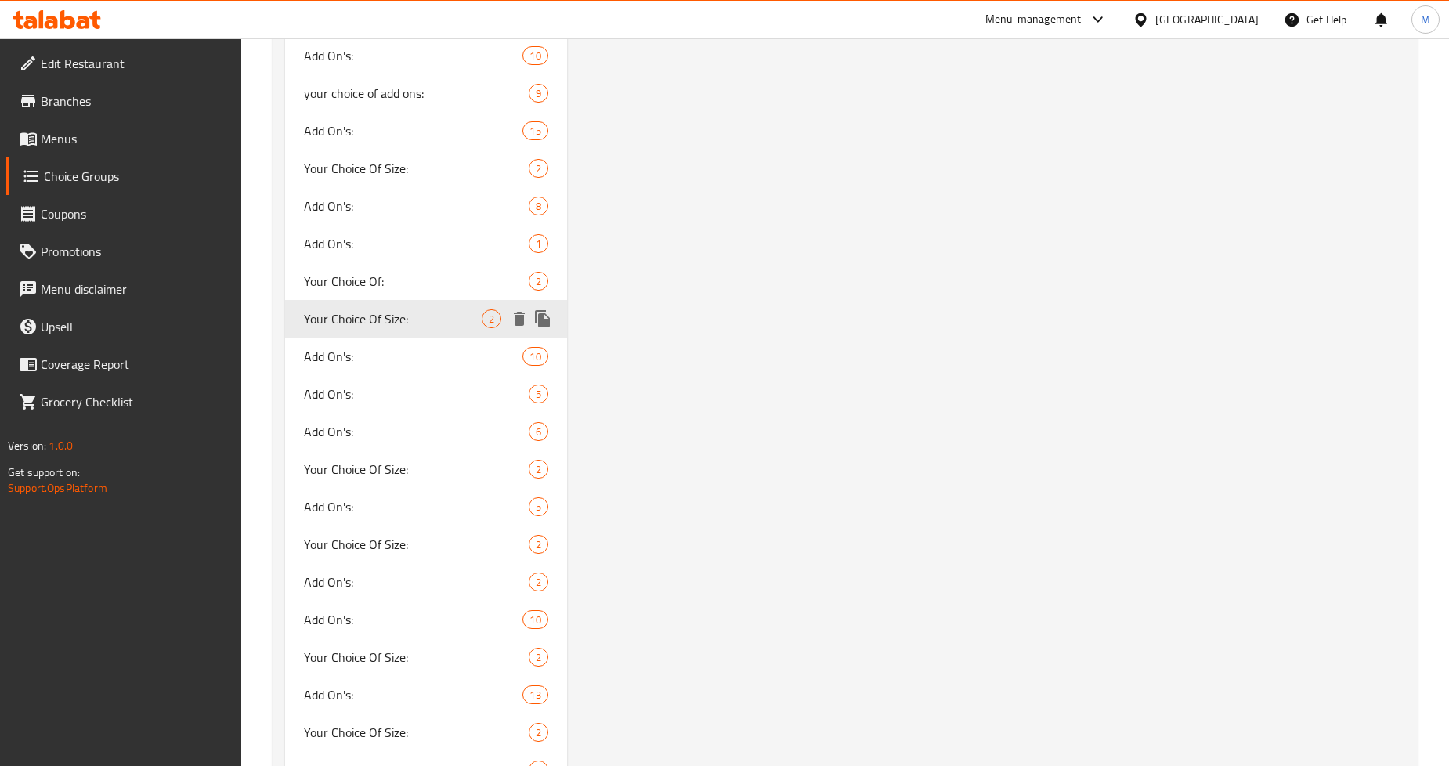
scroll to position [2963, 0]
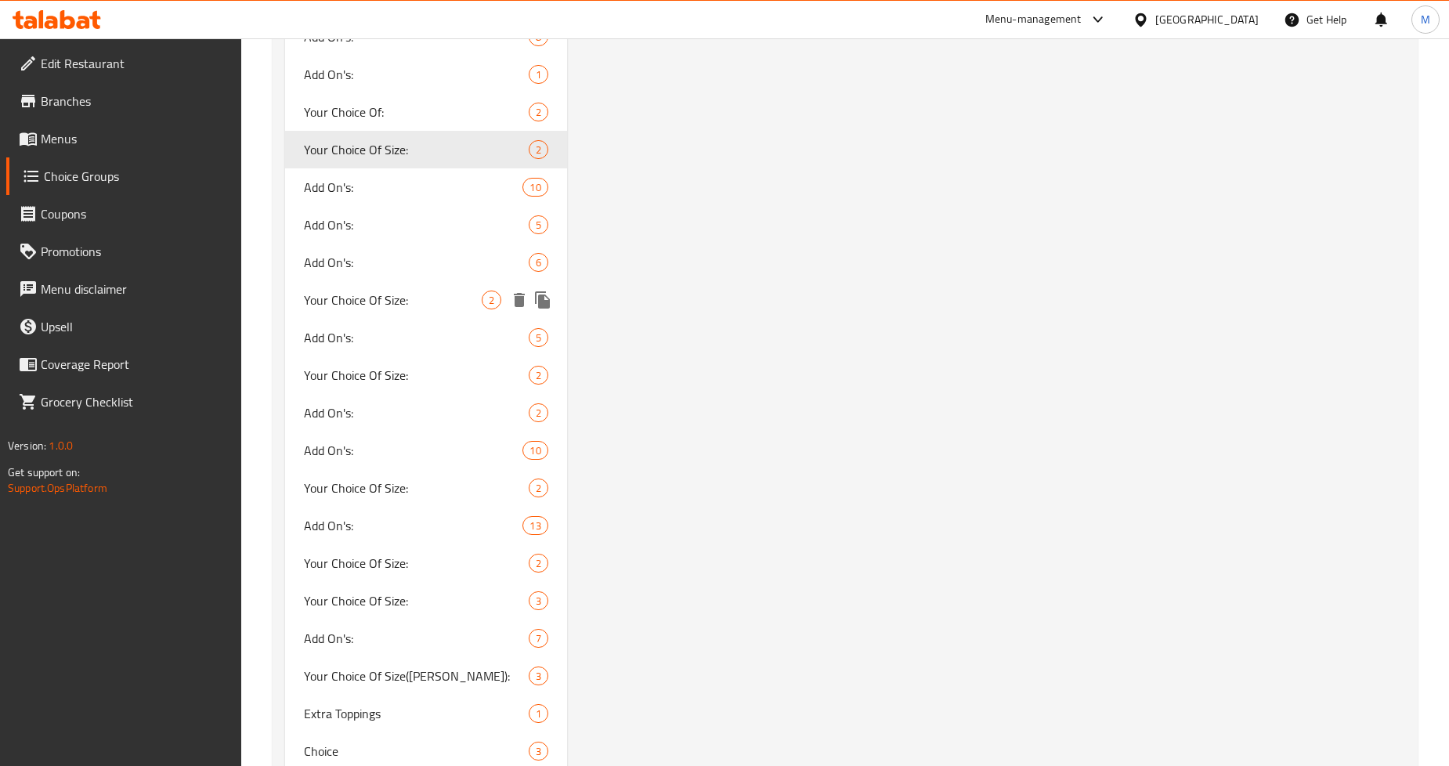
click at [404, 294] on span "Your Choice Of Size:" at bounding box center [392, 300] width 177 height 19
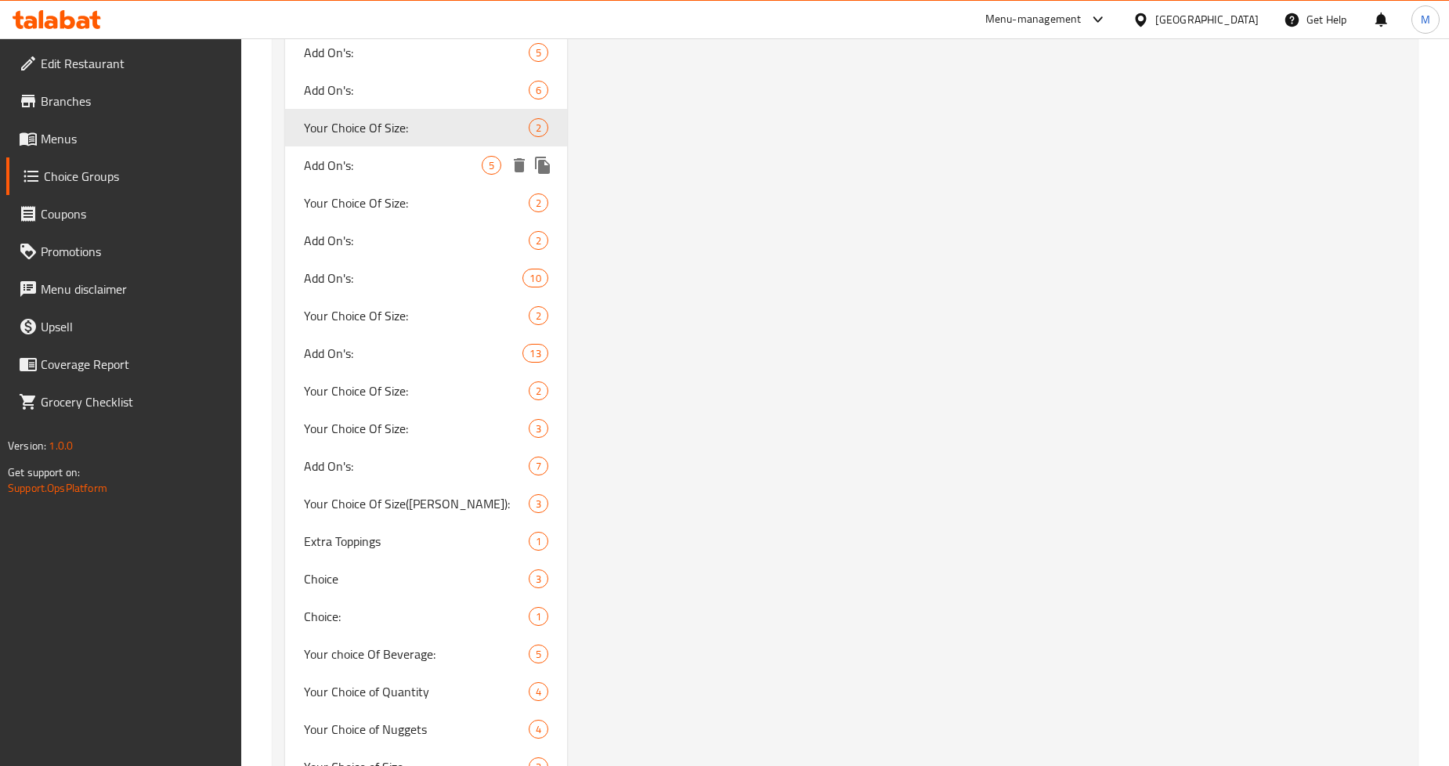
scroll to position [3137, 0]
click at [377, 192] on span "Your Choice Of Size:" at bounding box center [392, 201] width 177 height 19
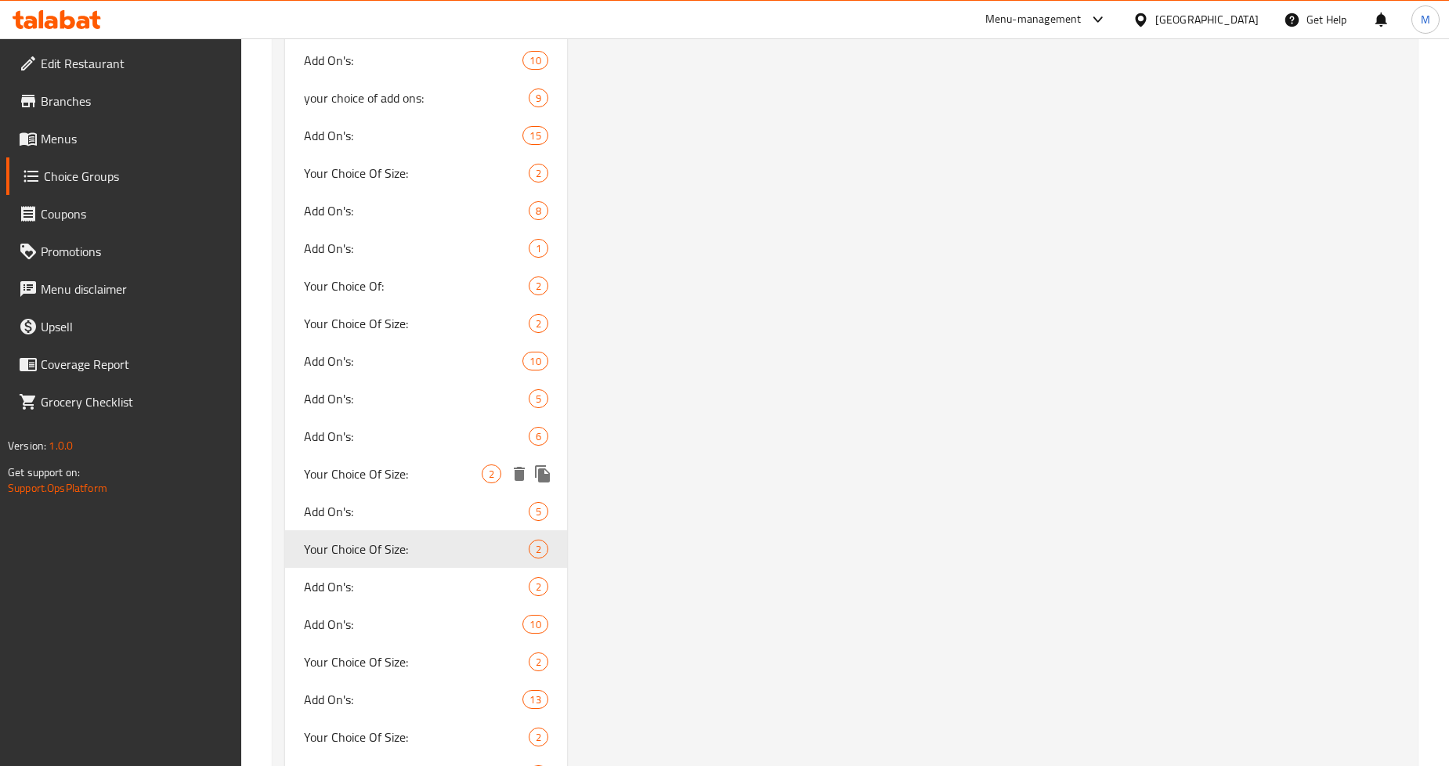
scroll to position [3050, 0]
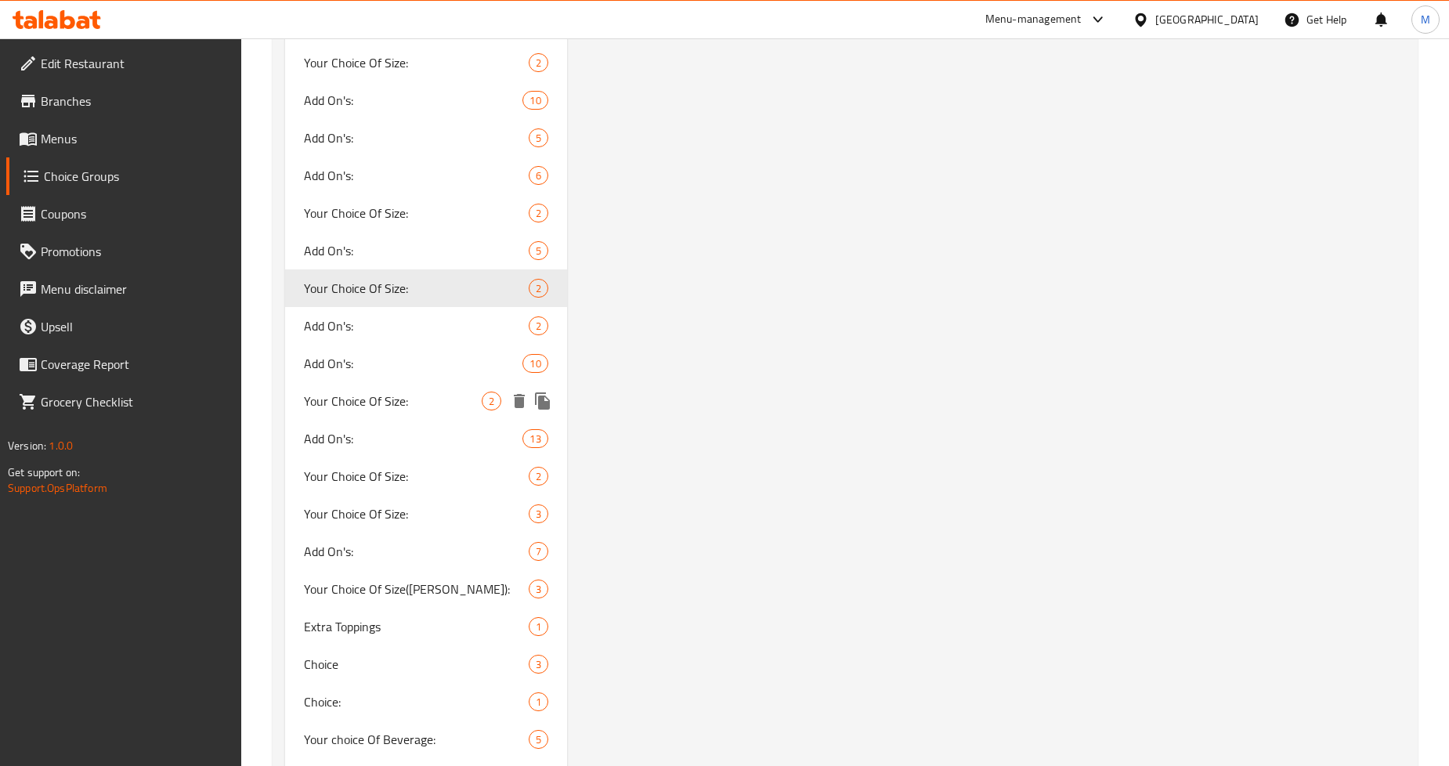
click at [406, 397] on span "Your Choice Of Size:" at bounding box center [392, 401] width 177 height 19
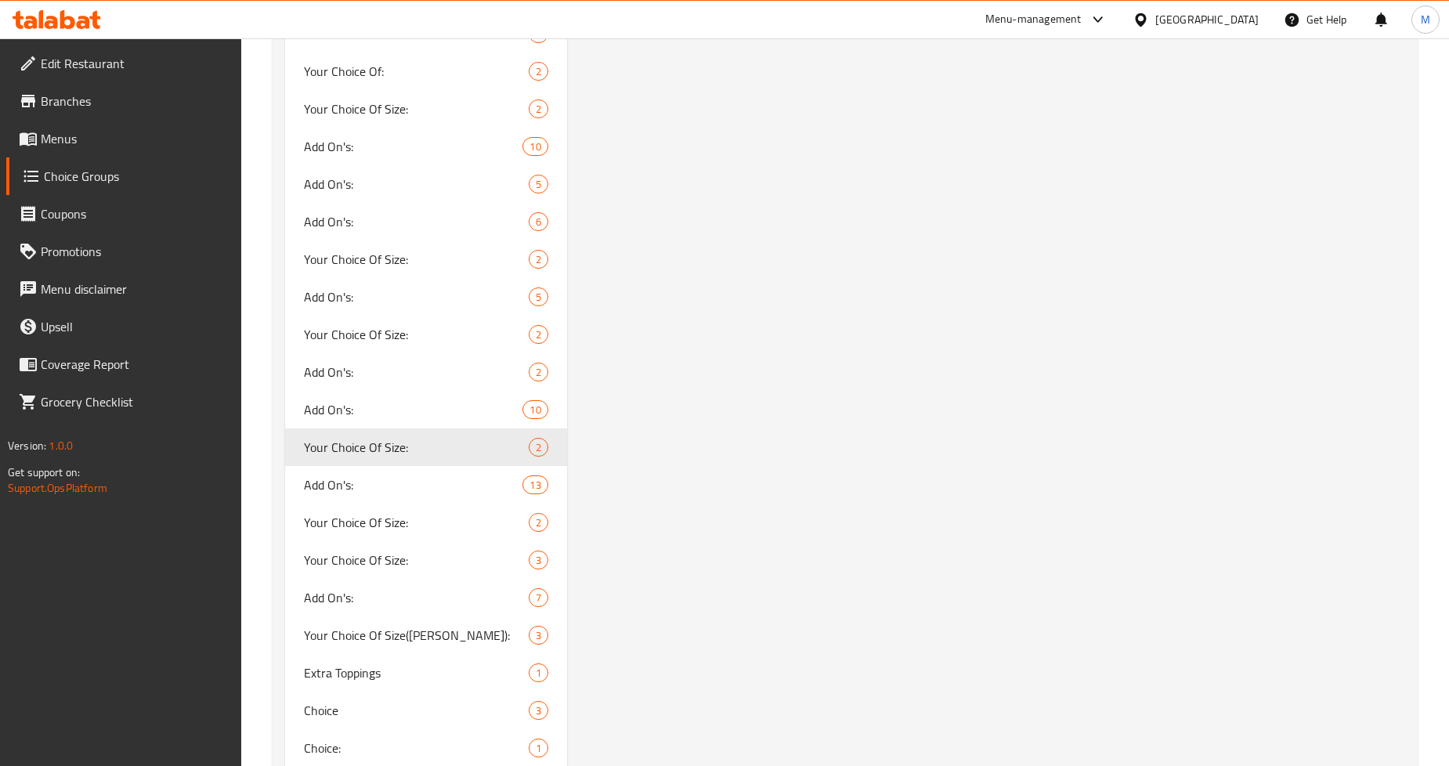
scroll to position [3224, 0]
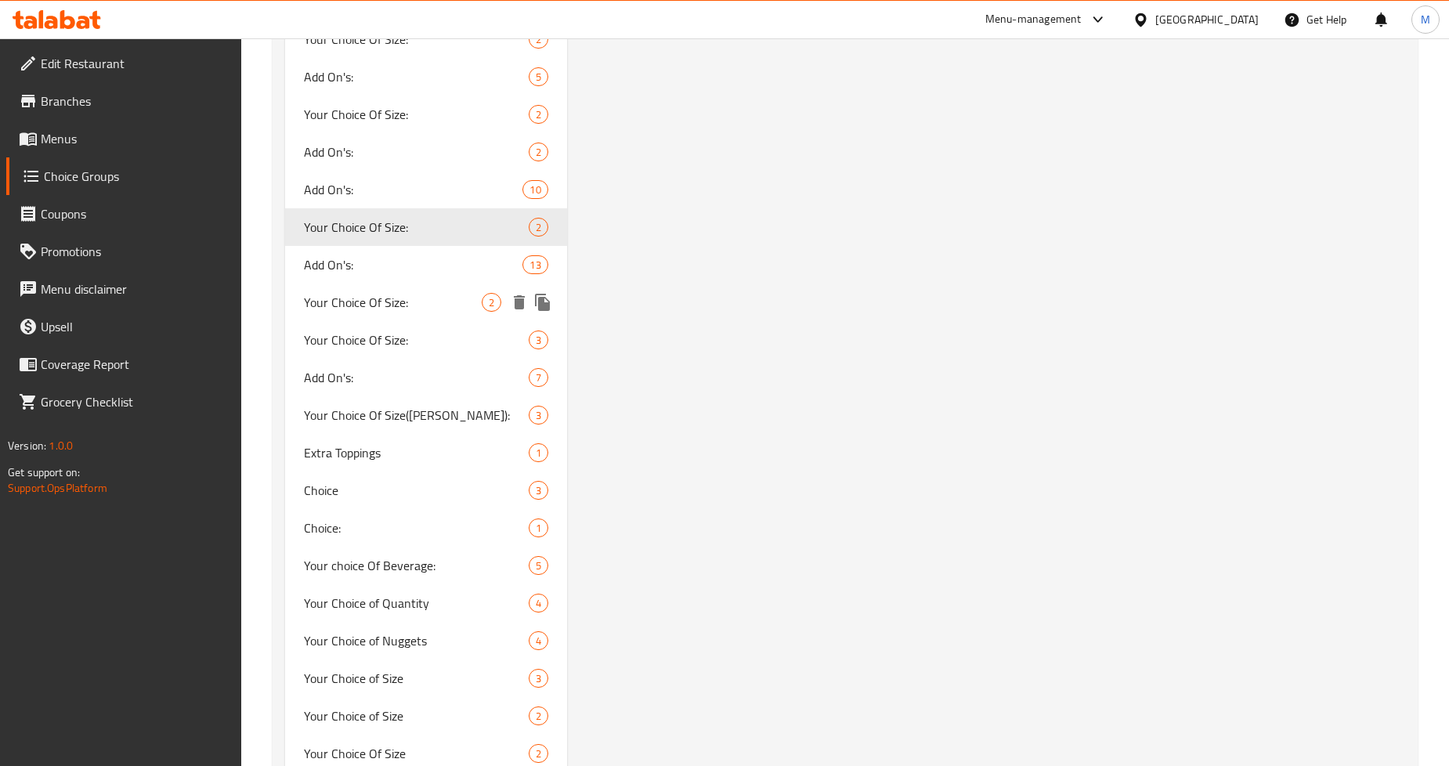
click at [413, 296] on span "Your Choice Of Size:" at bounding box center [392, 302] width 177 height 19
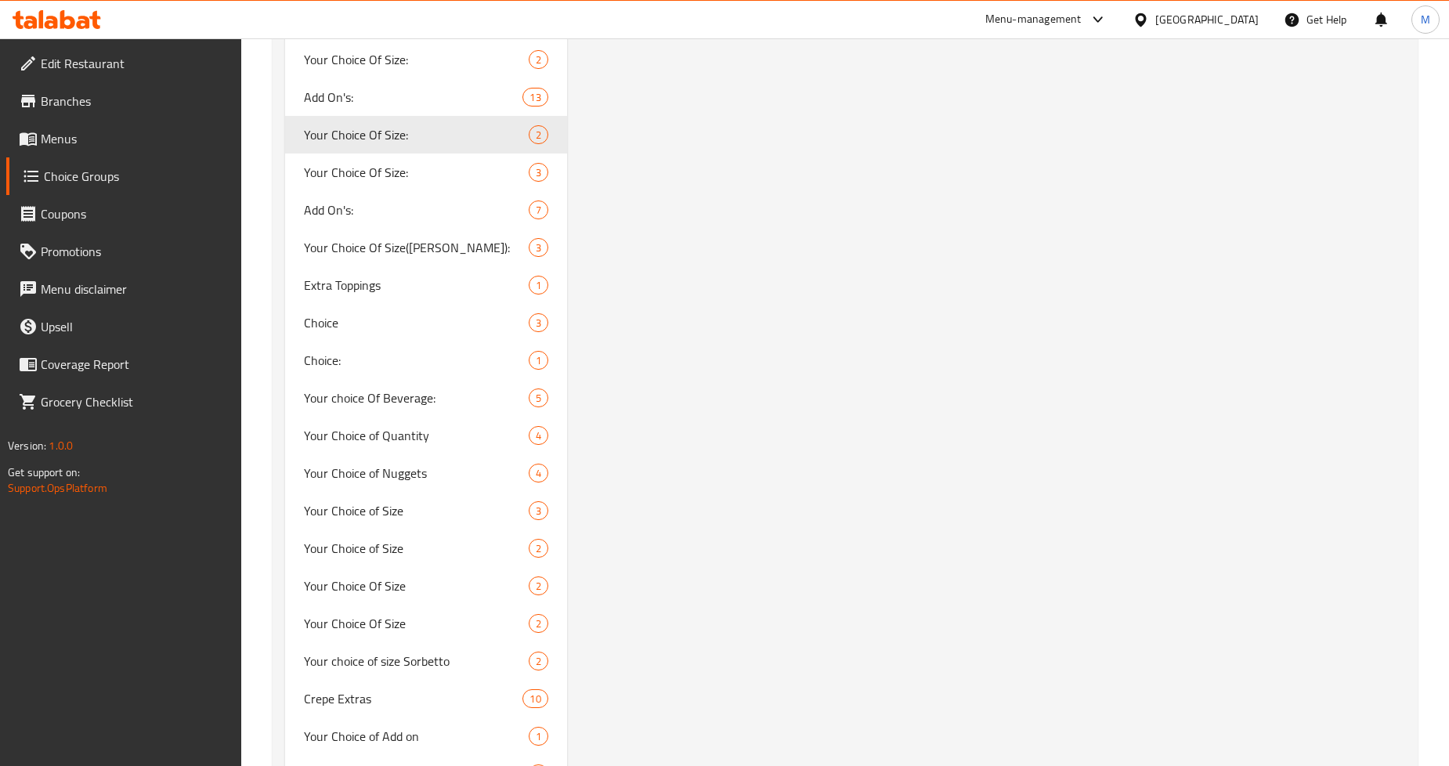
scroll to position [3393, 0]
click at [428, 538] on span "Your Choice of Size" at bounding box center [392, 546] width 177 height 19
type input "Your Choice of Size"
type input "إختيارك من الحجم"
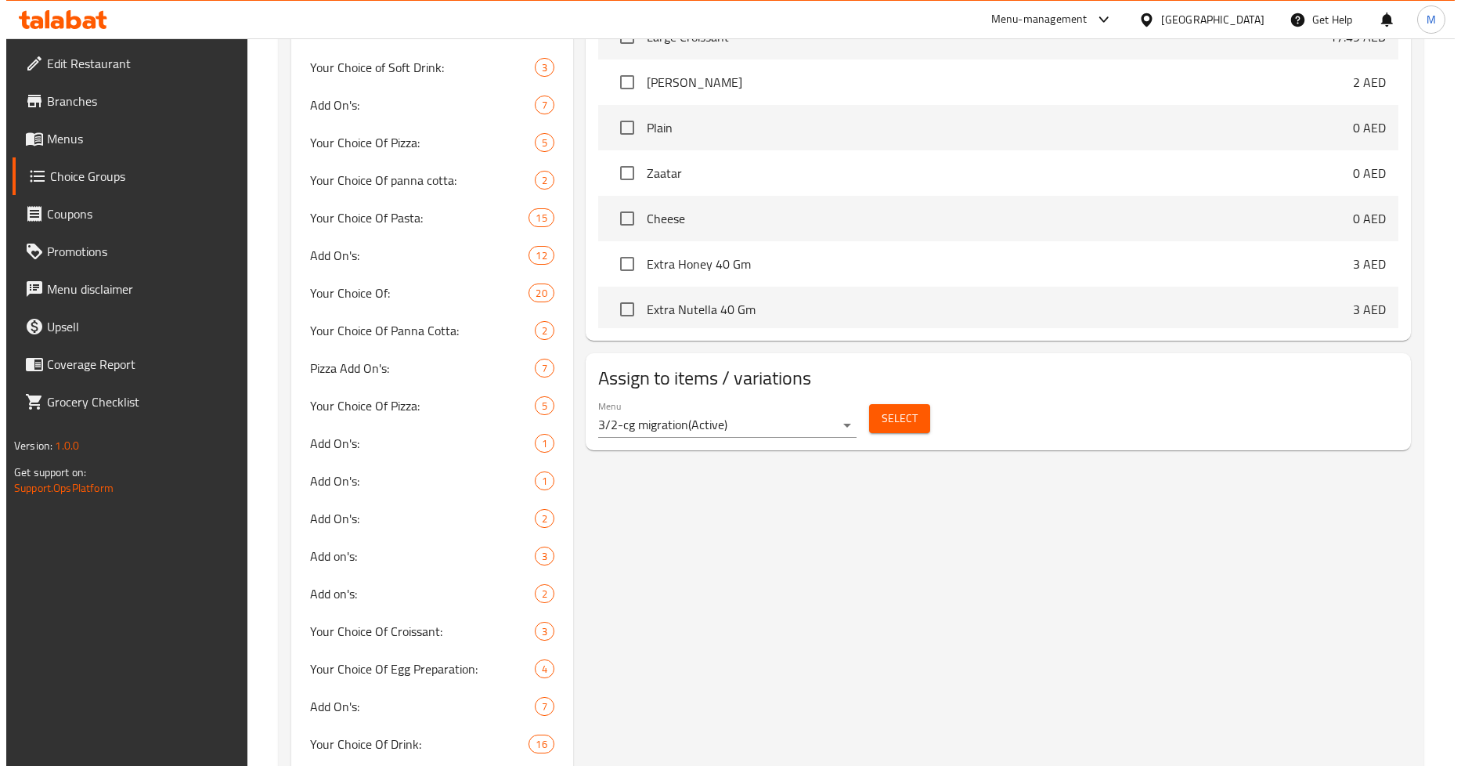
scroll to position [783, 0]
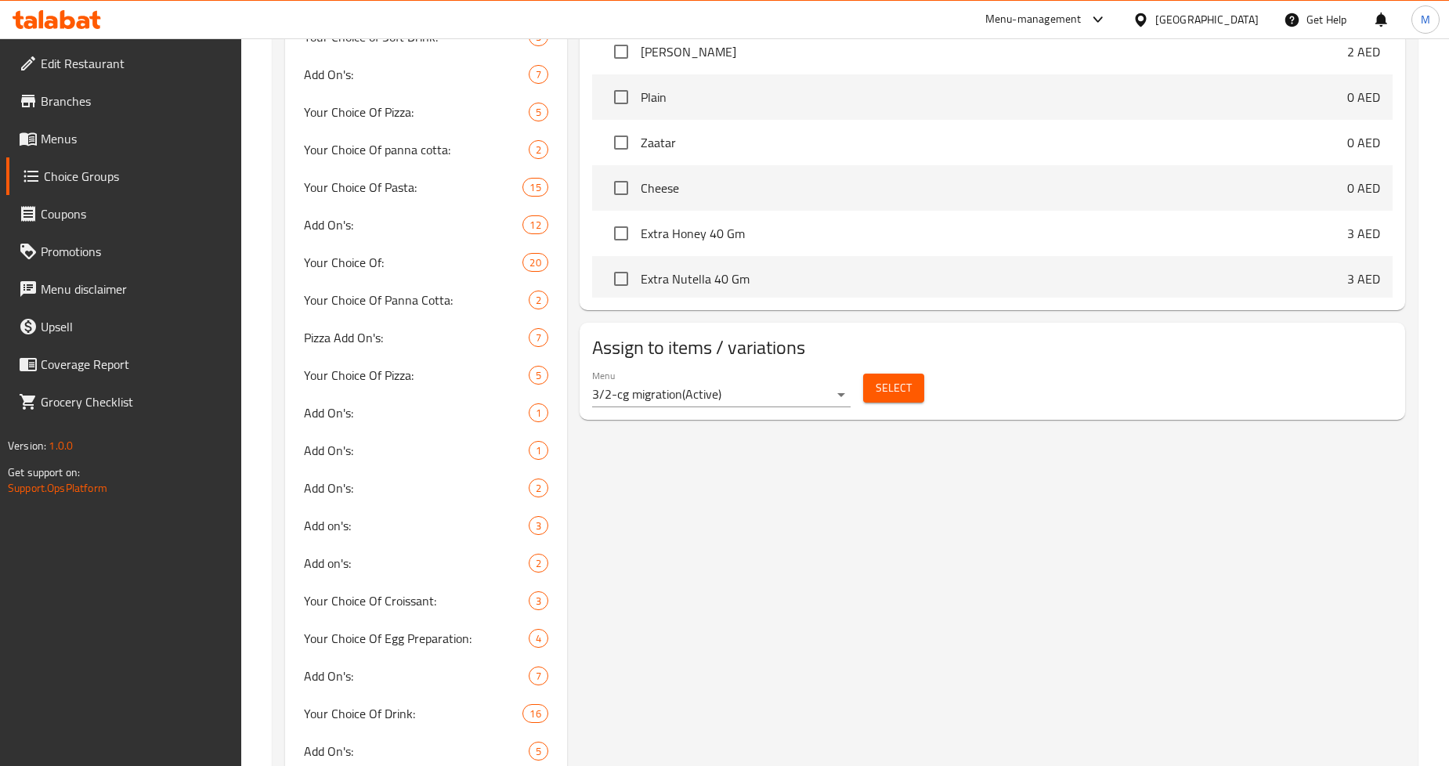
click at [893, 398] on span "Select" at bounding box center [893, 388] width 36 height 20
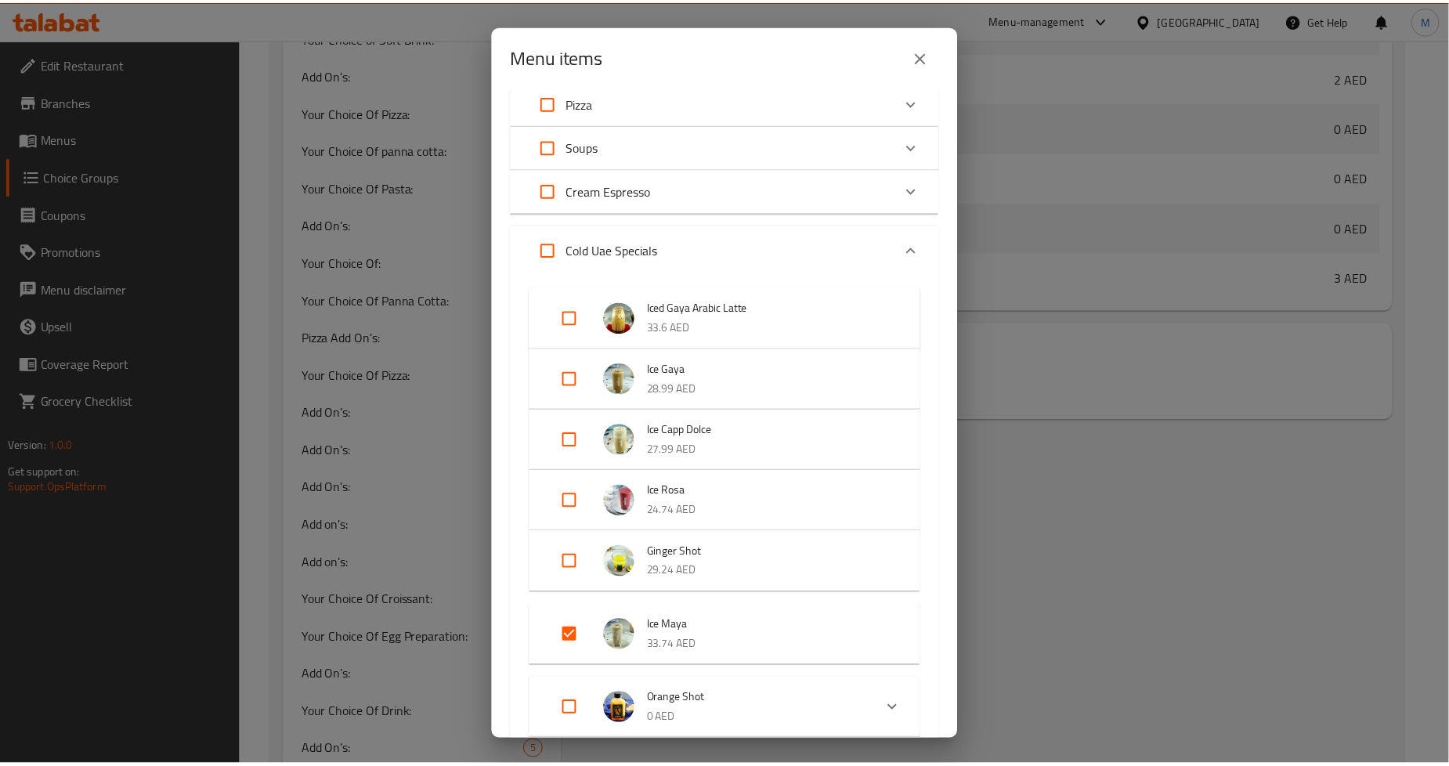
scroll to position [608, 0]
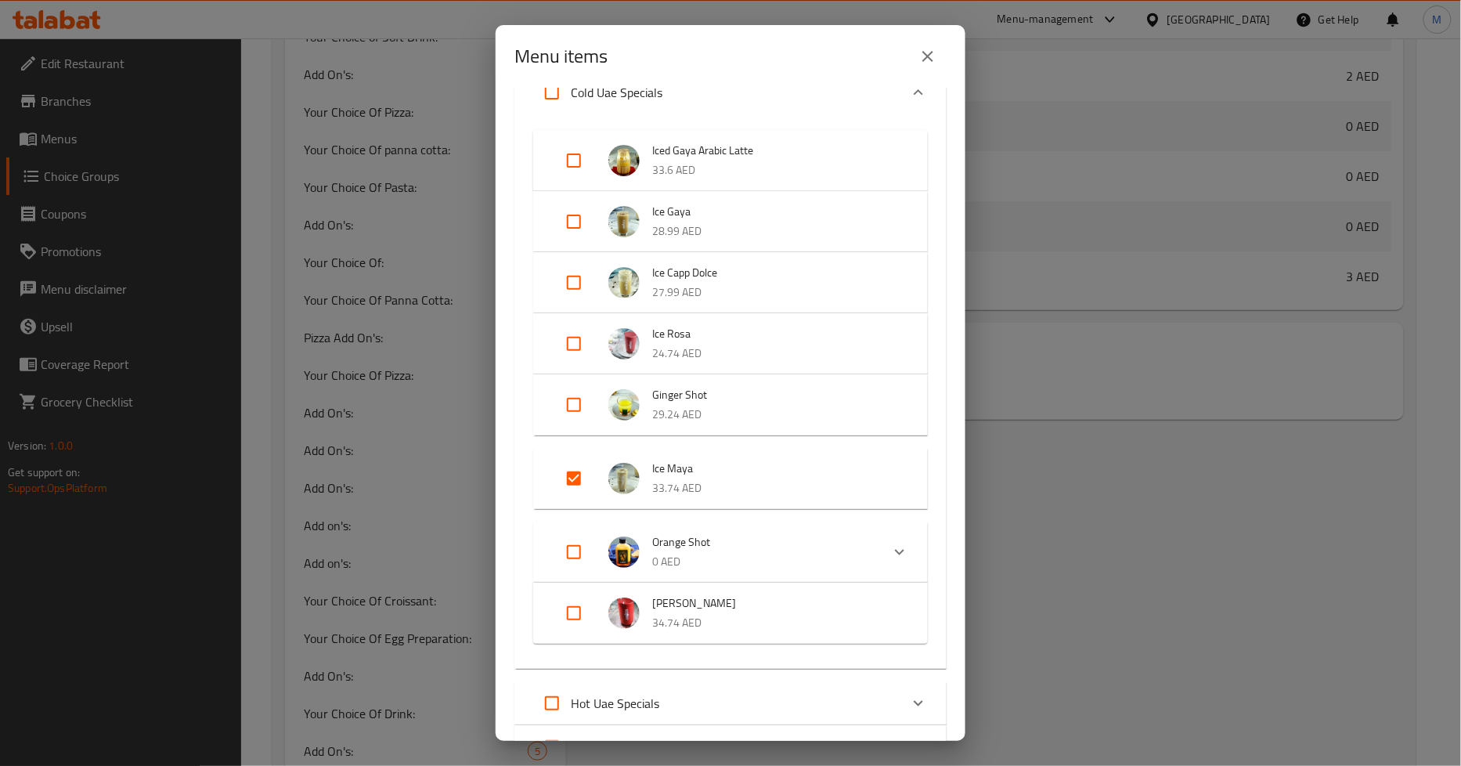
click at [926, 57] on icon "close" at bounding box center [927, 56] width 11 height 11
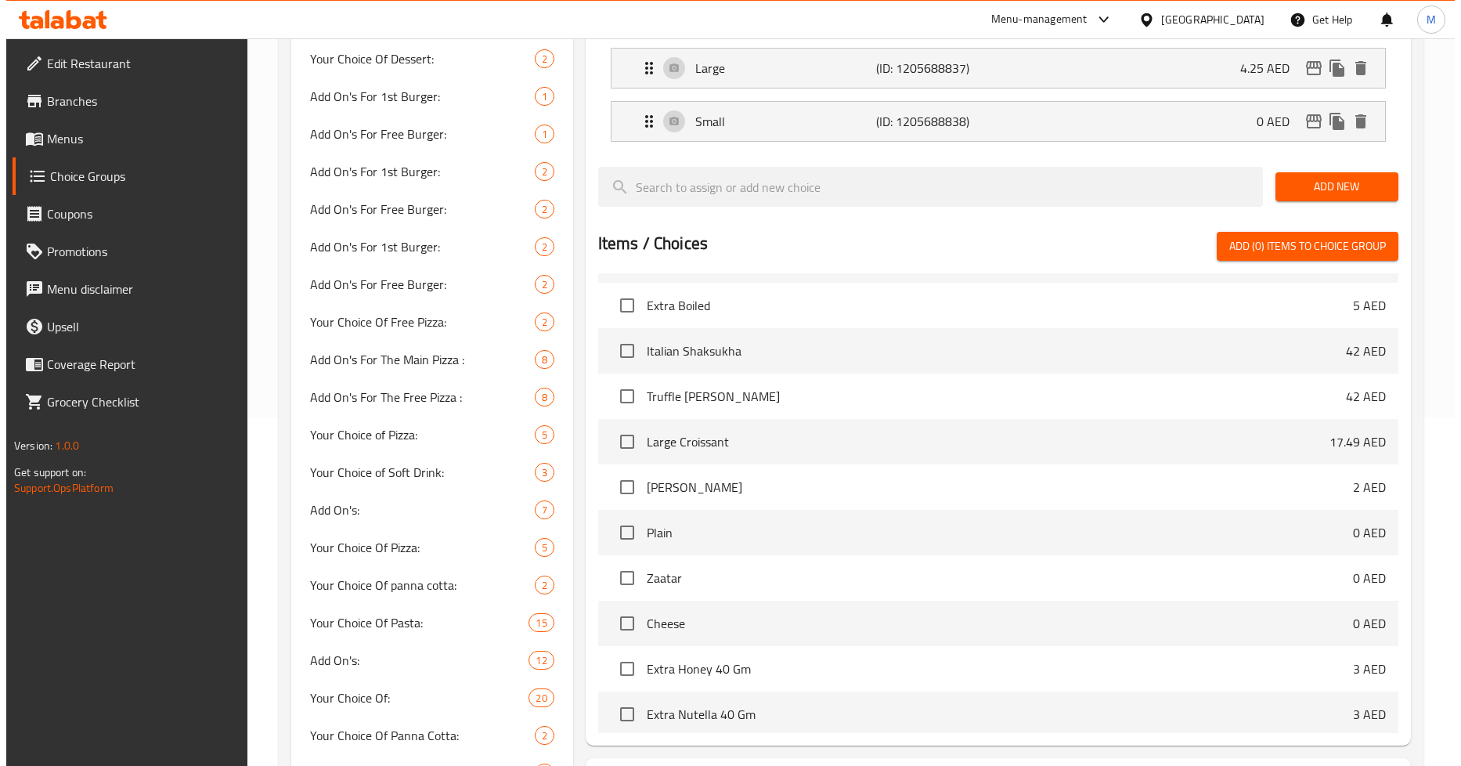
scroll to position [87, 0]
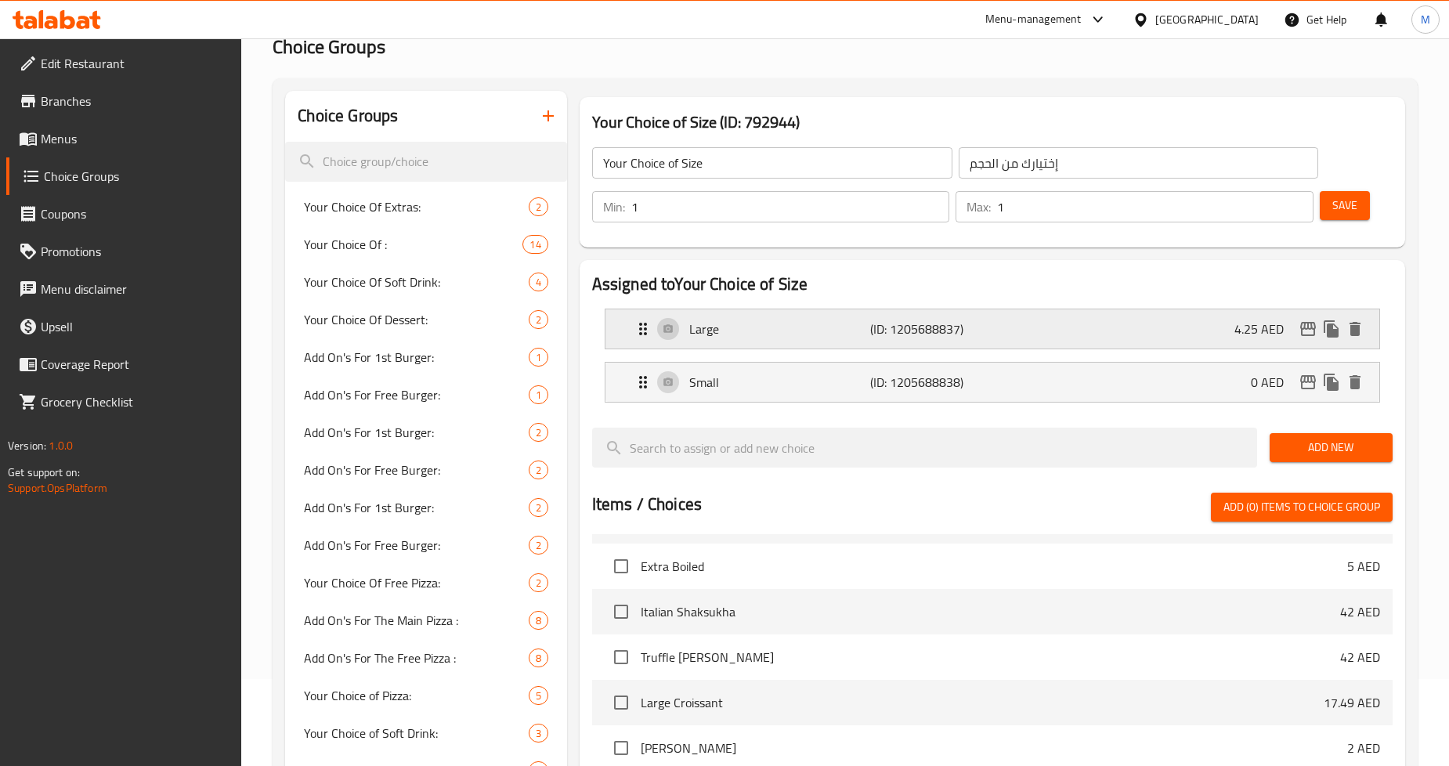
click at [1091, 345] on div "Large (ID: 1205688837) 4.25 AED" at bounding box center [997, 328] width 727 height 39
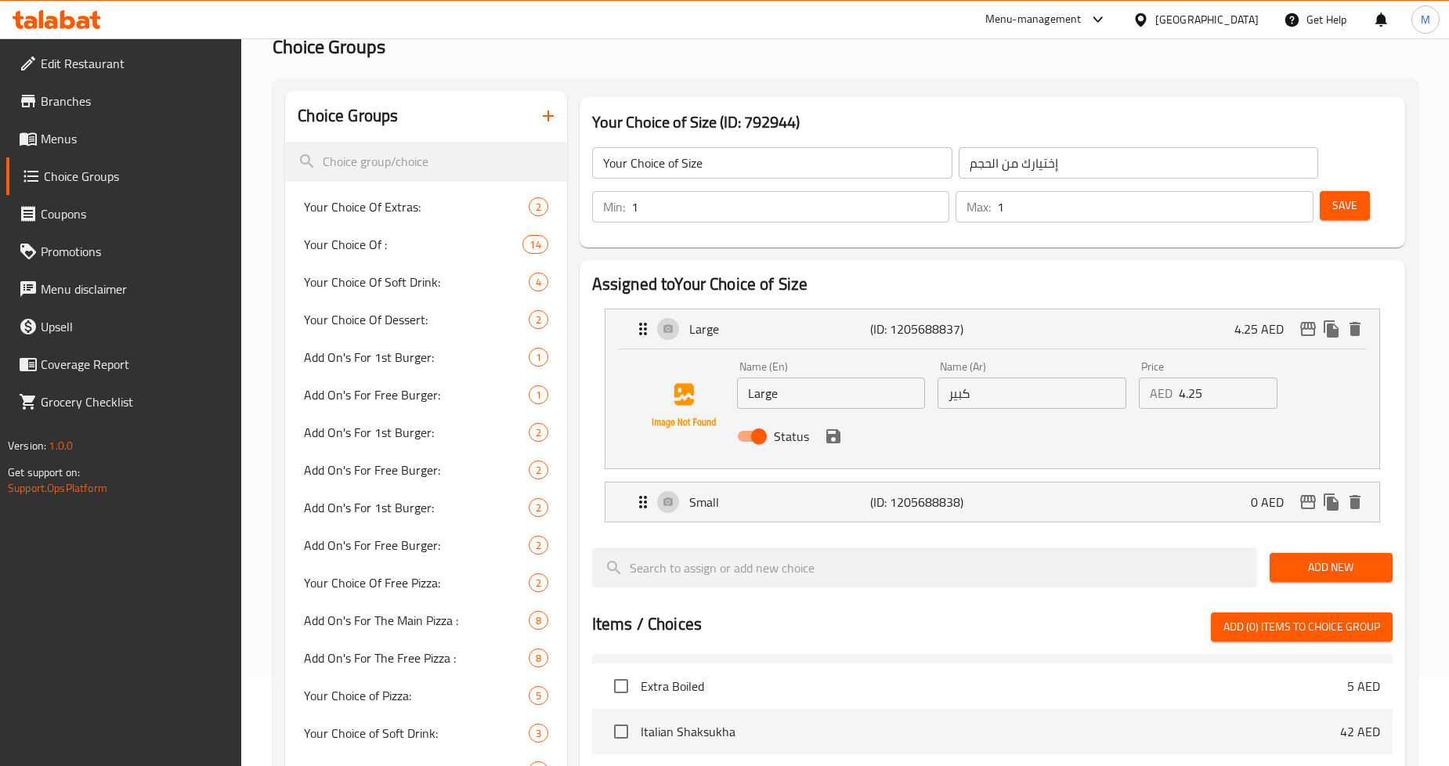
click at [1187, 389] on input "4.25" at bounding box center [1228, 392] width 99 height 31
click at [1309, 332] on icon "edit" at bounding box center [1307, 328] width 19 height 19
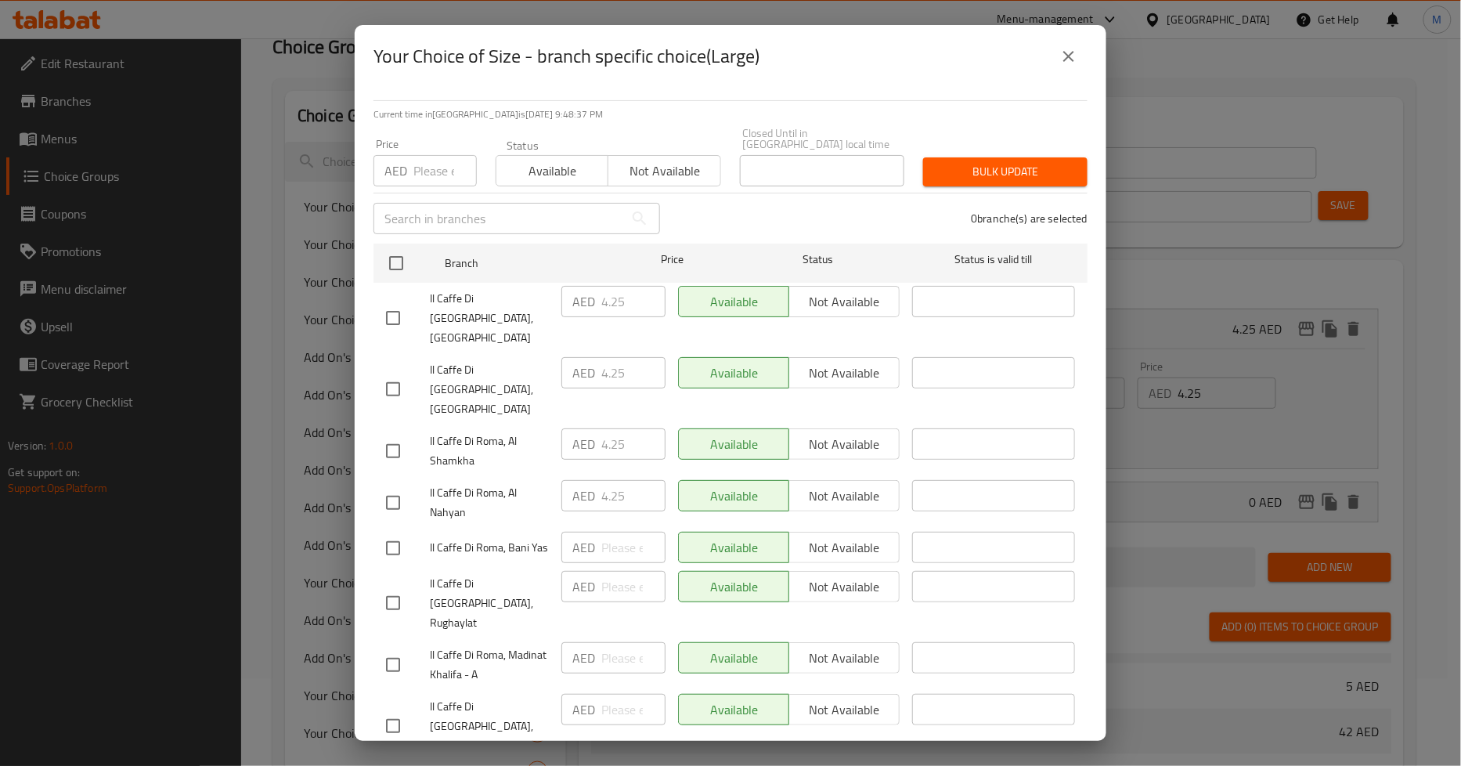
click at [429, 175] on input "number" at bounding box center [444, 170] width 63 height 31
paste input "4.25"
type input "4.25"
click at [395, 269] on input "checkbox" at bounding box center [396, 263] width 33 height 33
checkbox input "true"
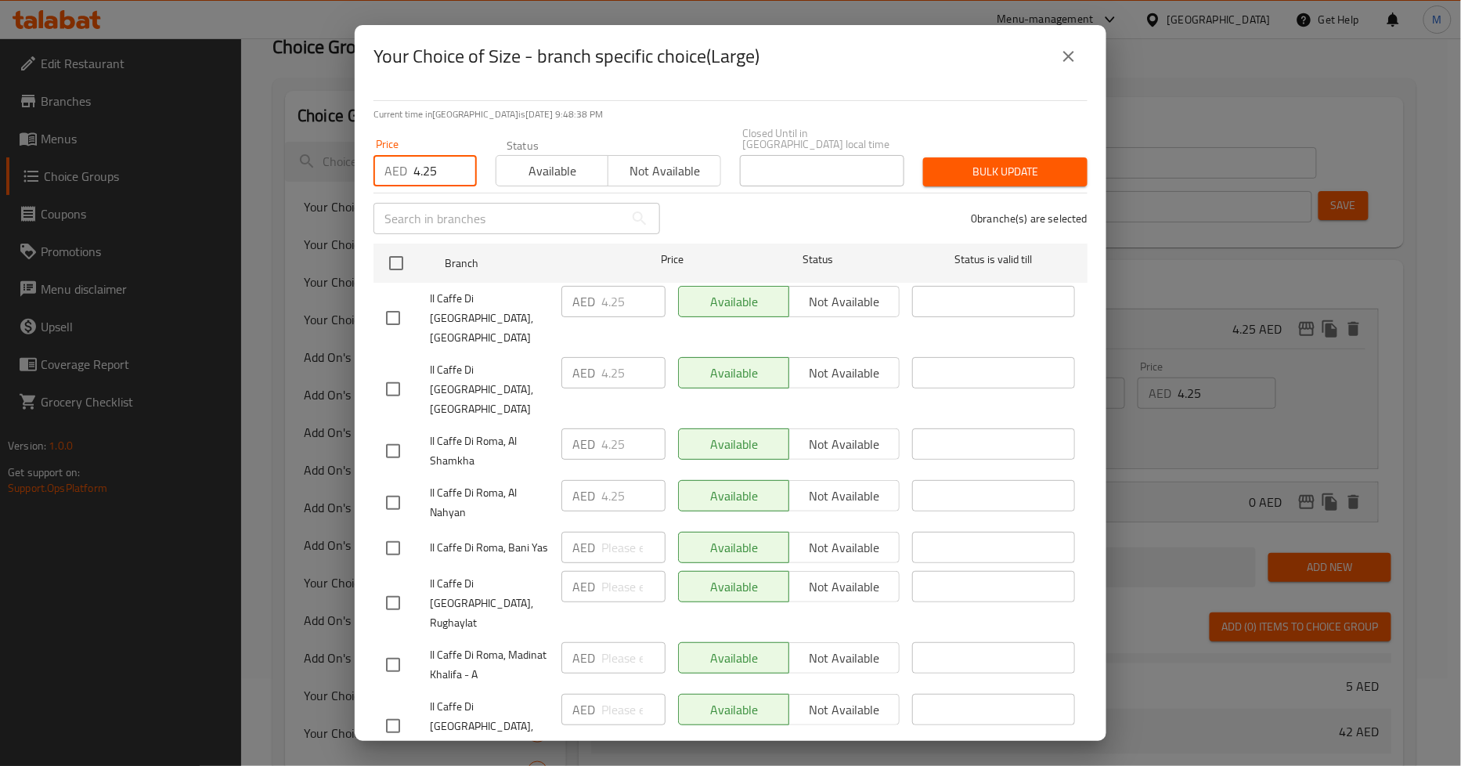
checkbox input "true"
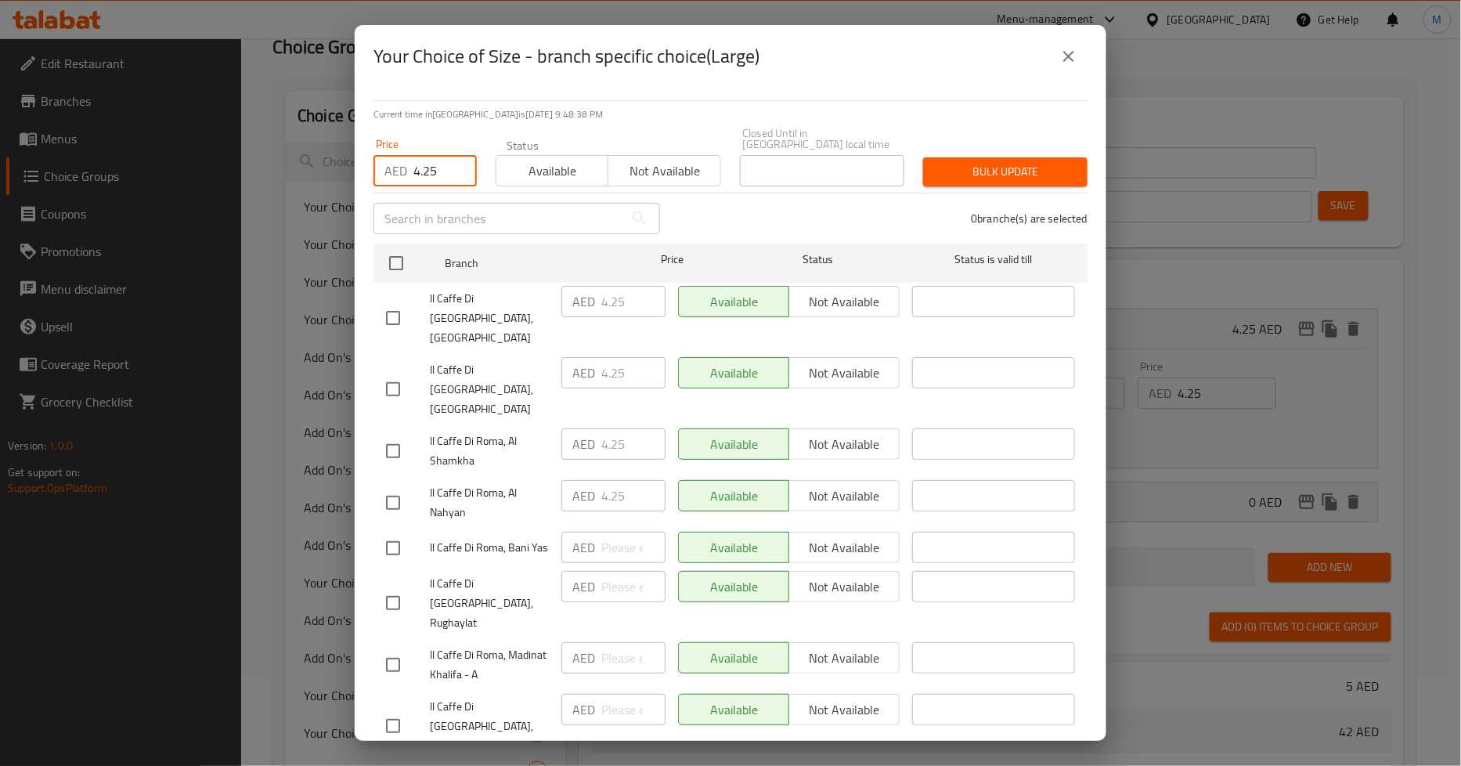
checkbox input "true"
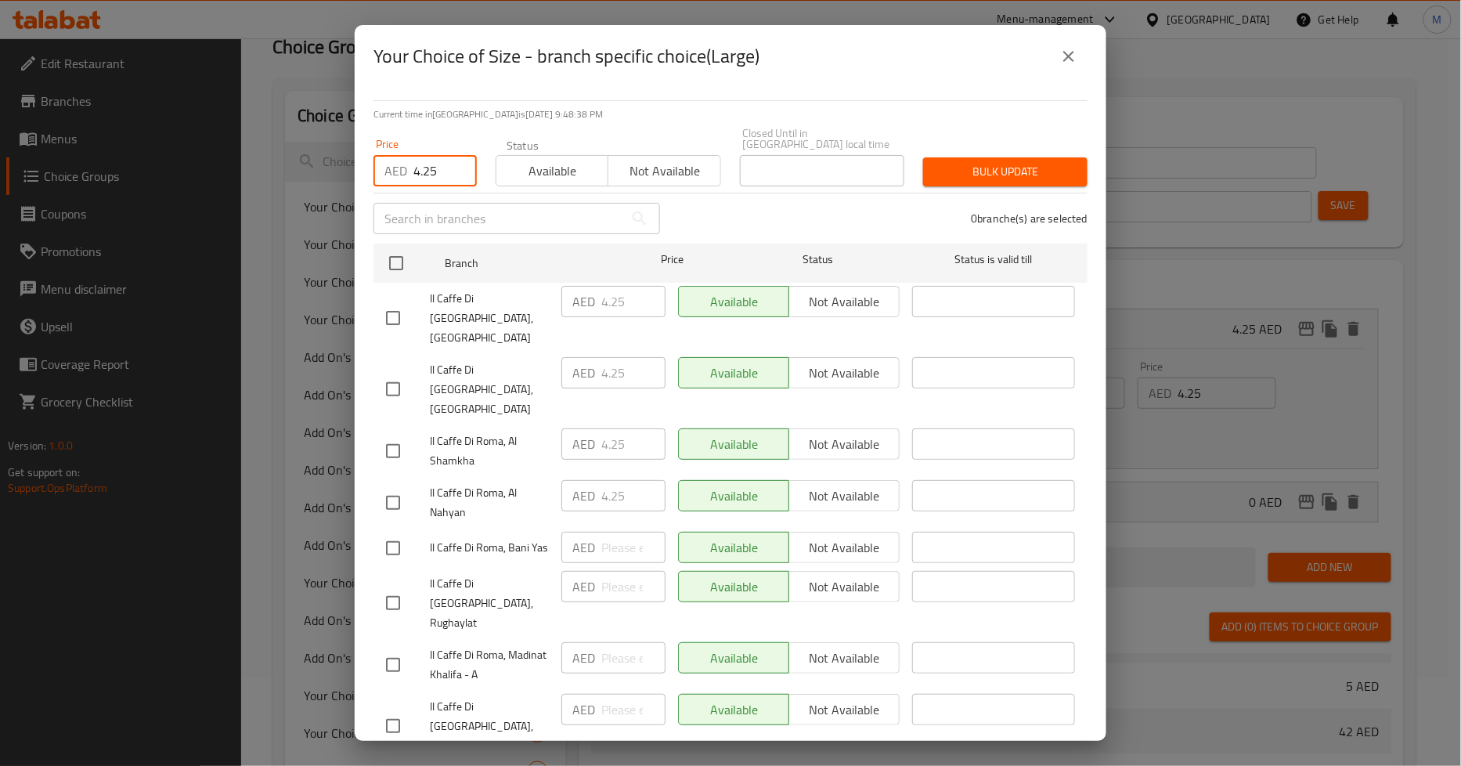
checkbox input "true"
click at [965, 169] on span "Bulk update" at bounding box center [1005, 172] width 139 height 20
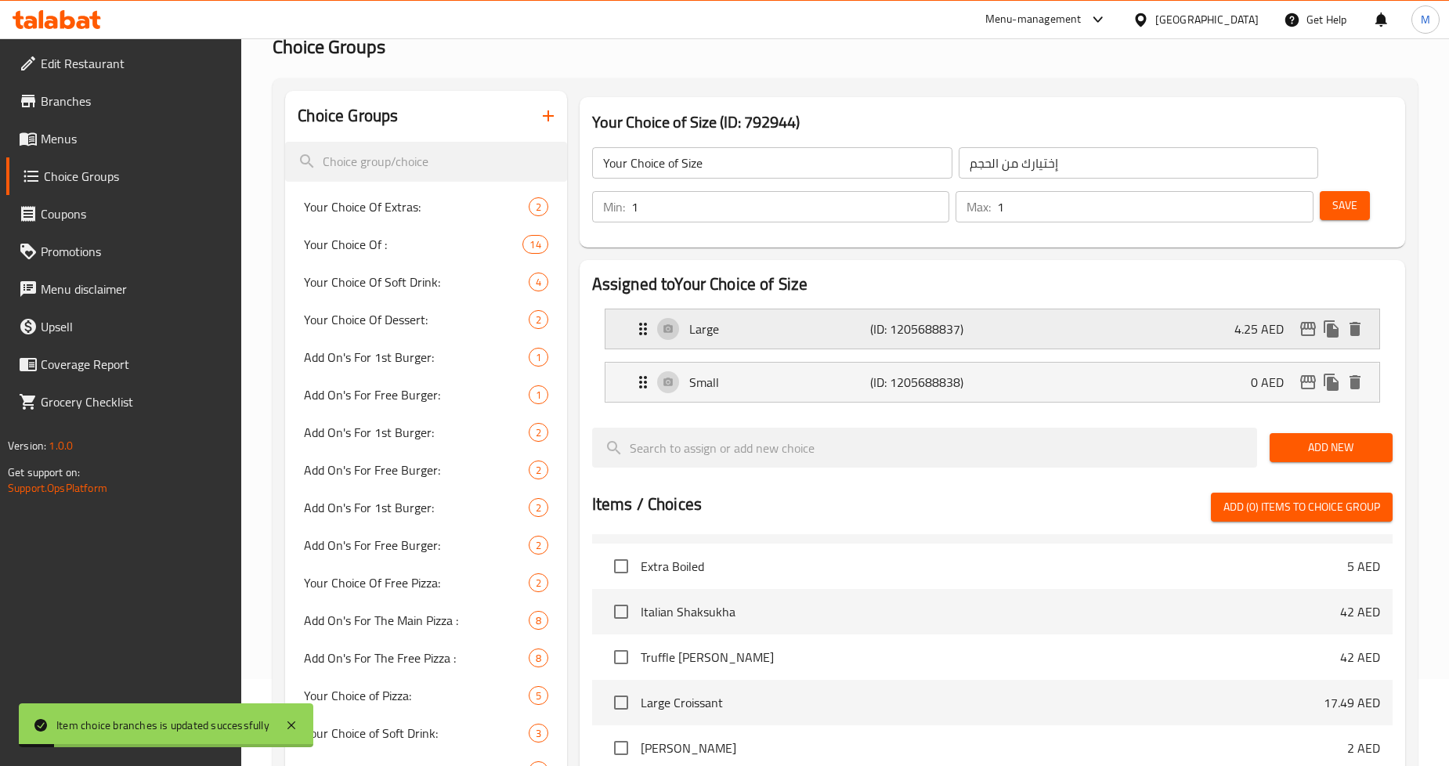
click at [1309, 338] on button "edit" at bounding box center [1307, 328] width 23 height 23
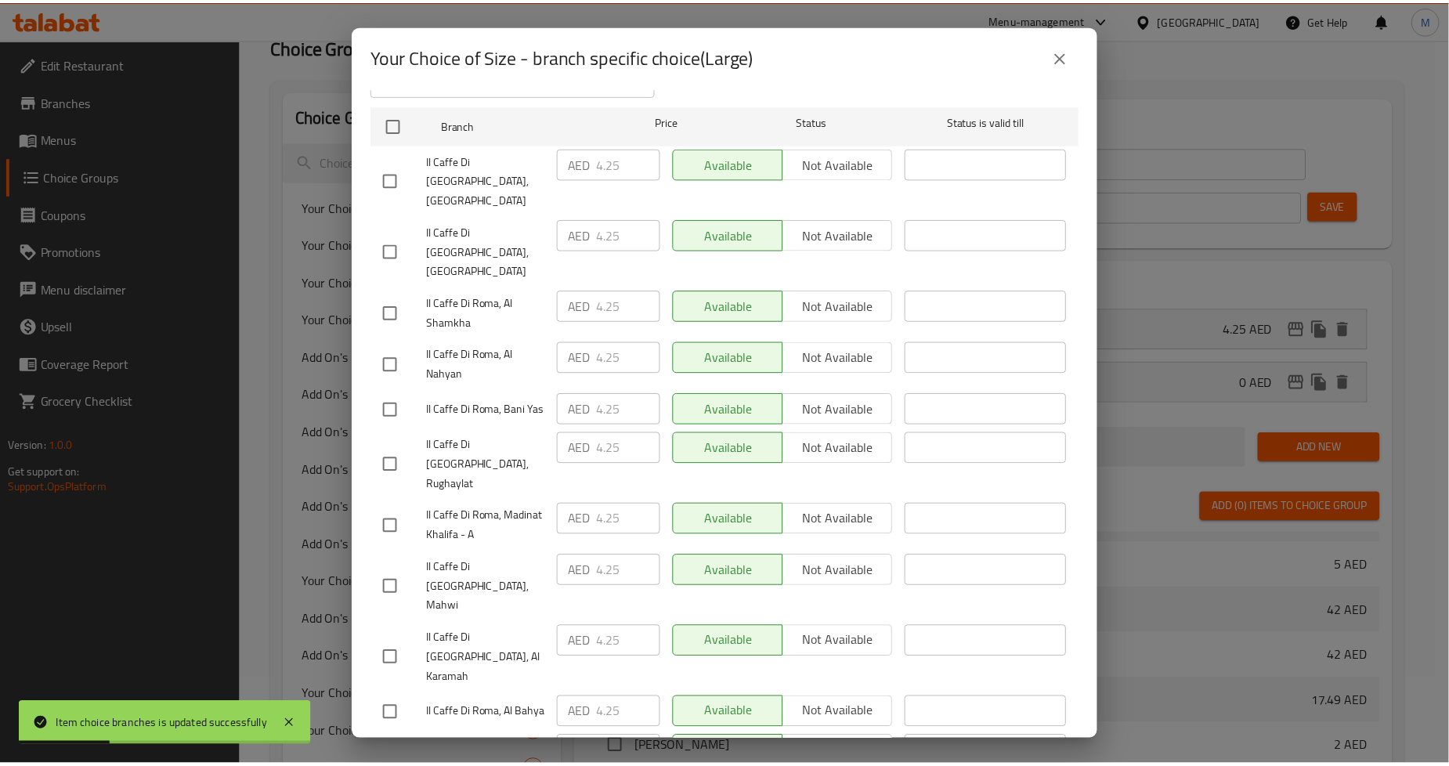
scroll to position [0, 0]
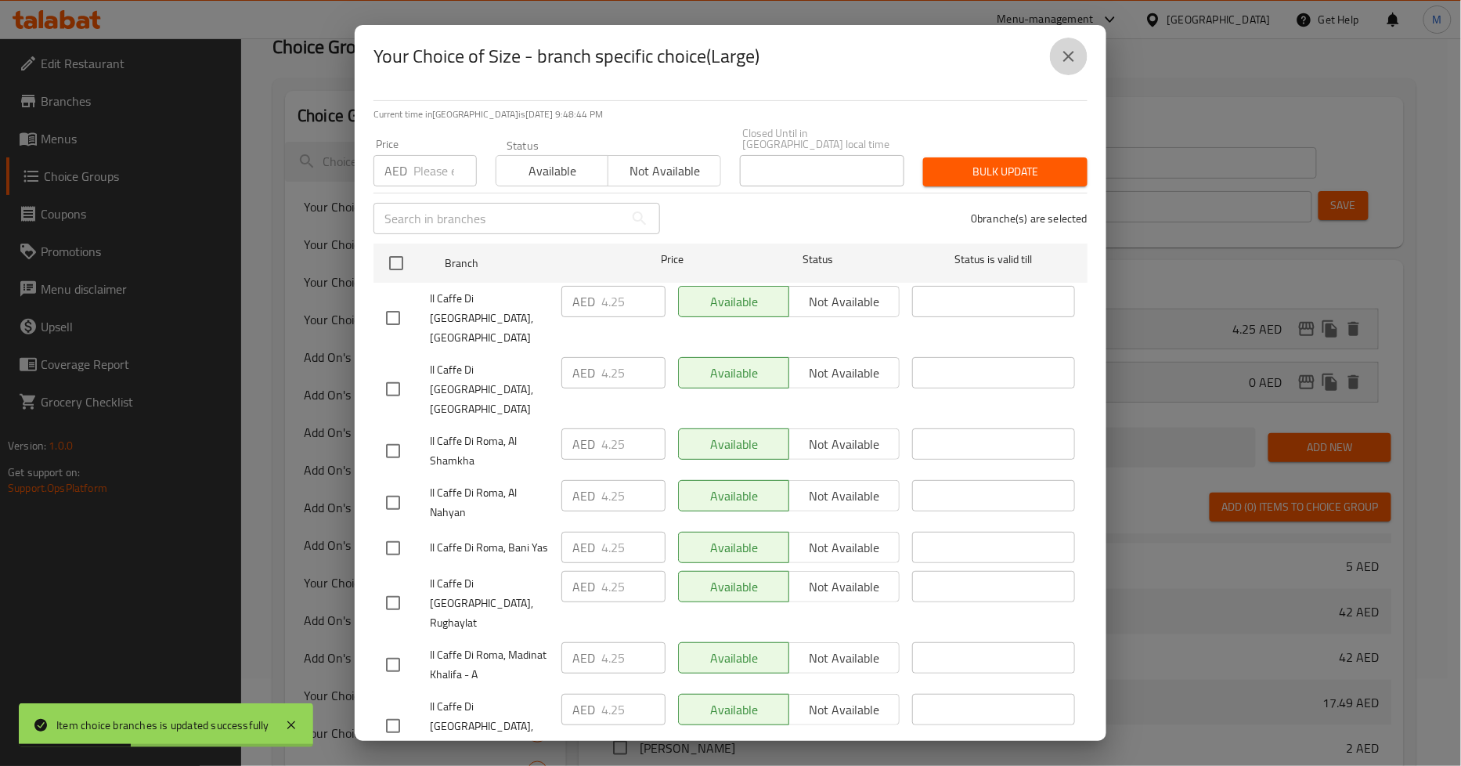
click at [1081, 57] on button "close" at bounding box center [1069, 57] width 38 height 38
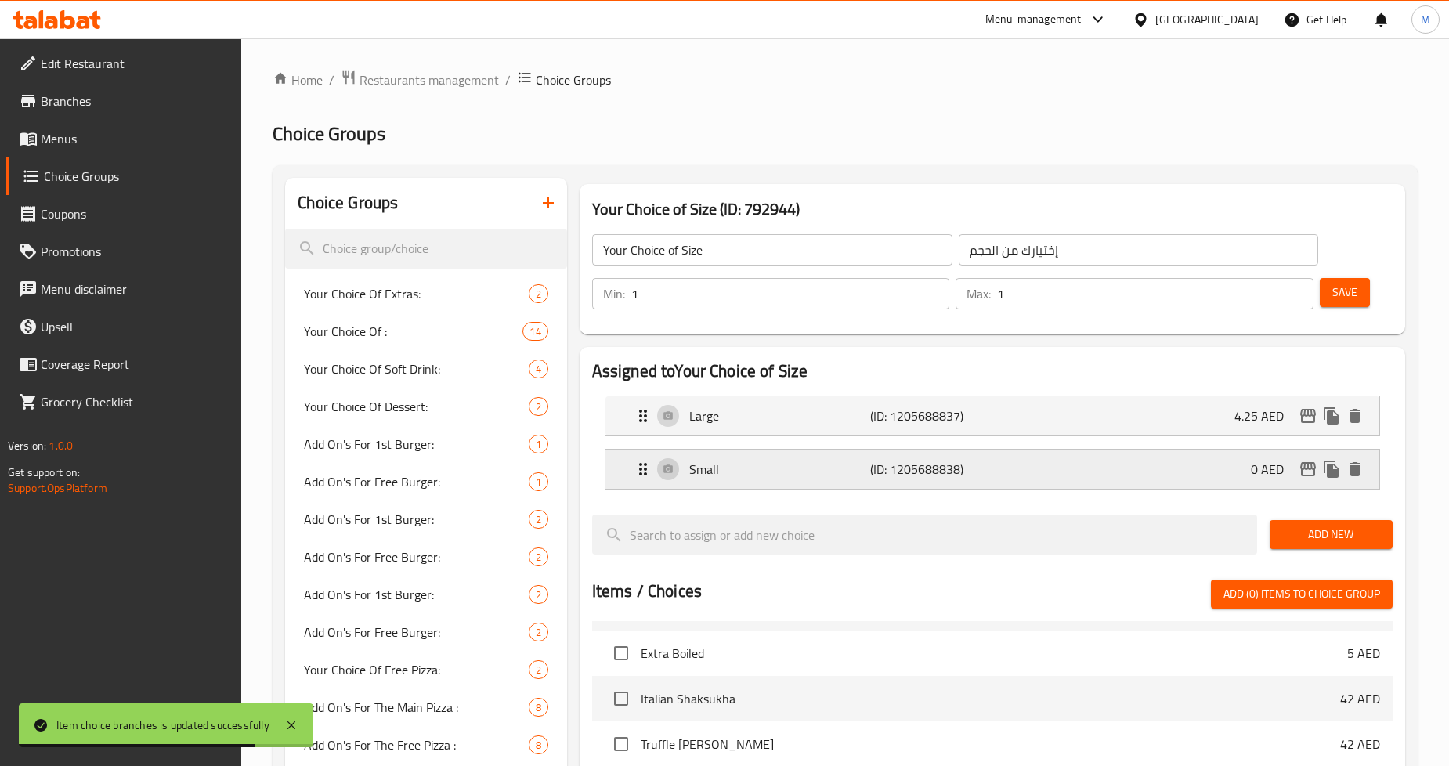
click at [1298, 471] on icon "edit" at bounding box center [1307, 469] width 19 height 19
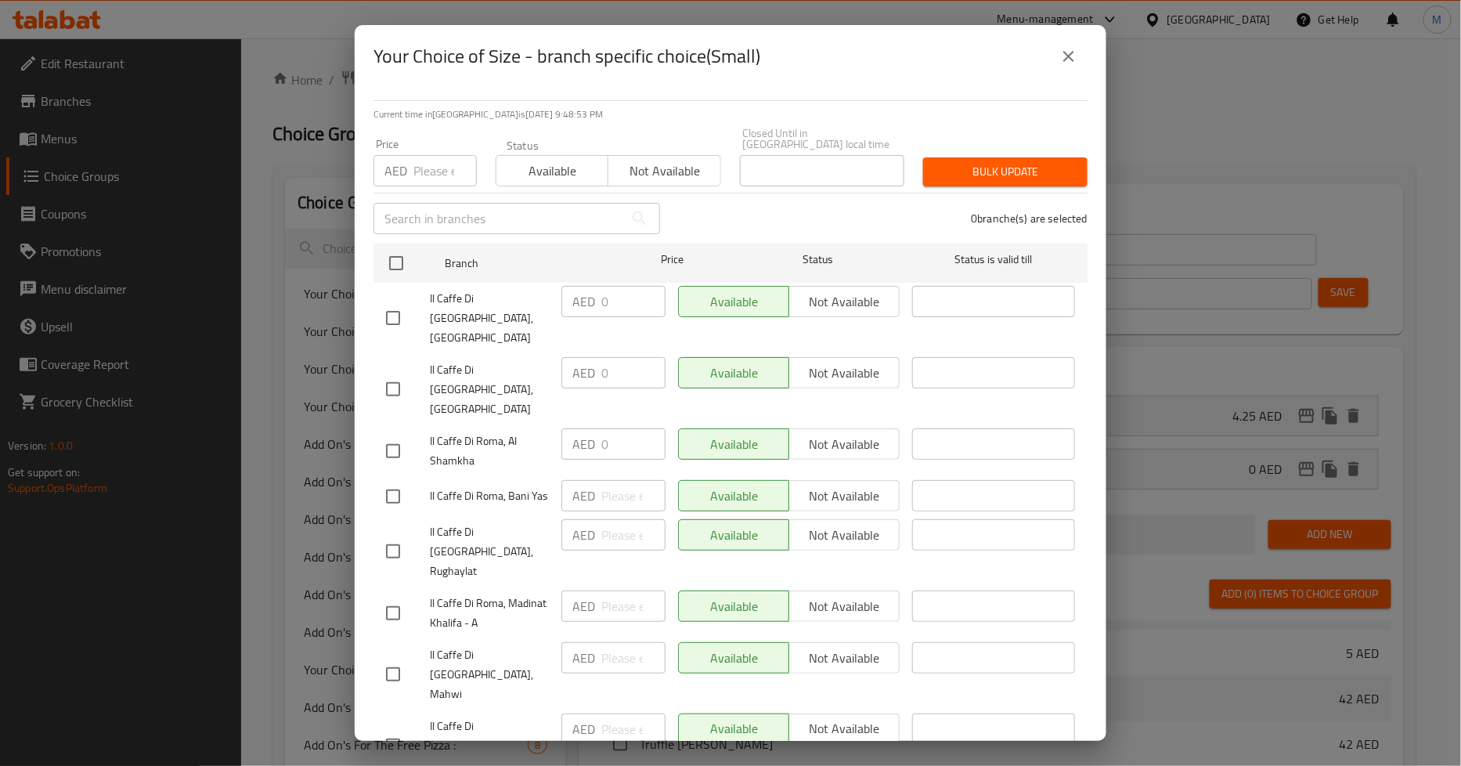
click at [1063, 47] on icon "close" at bounding box center [1068, 56] width 19 height 19
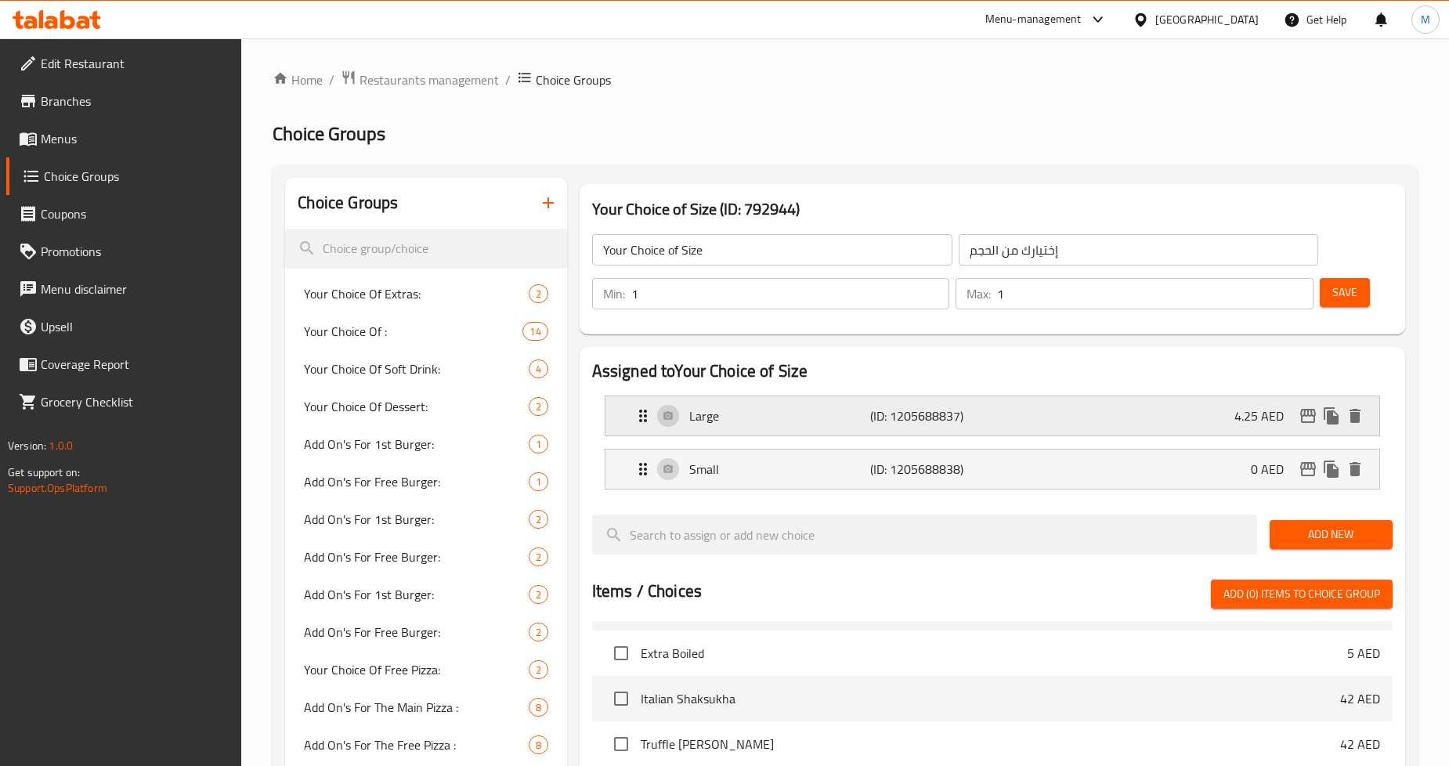
click at [948, 425] on p "(ID: 1205688837)" at bounding box center [930, 415] width 121 height 19
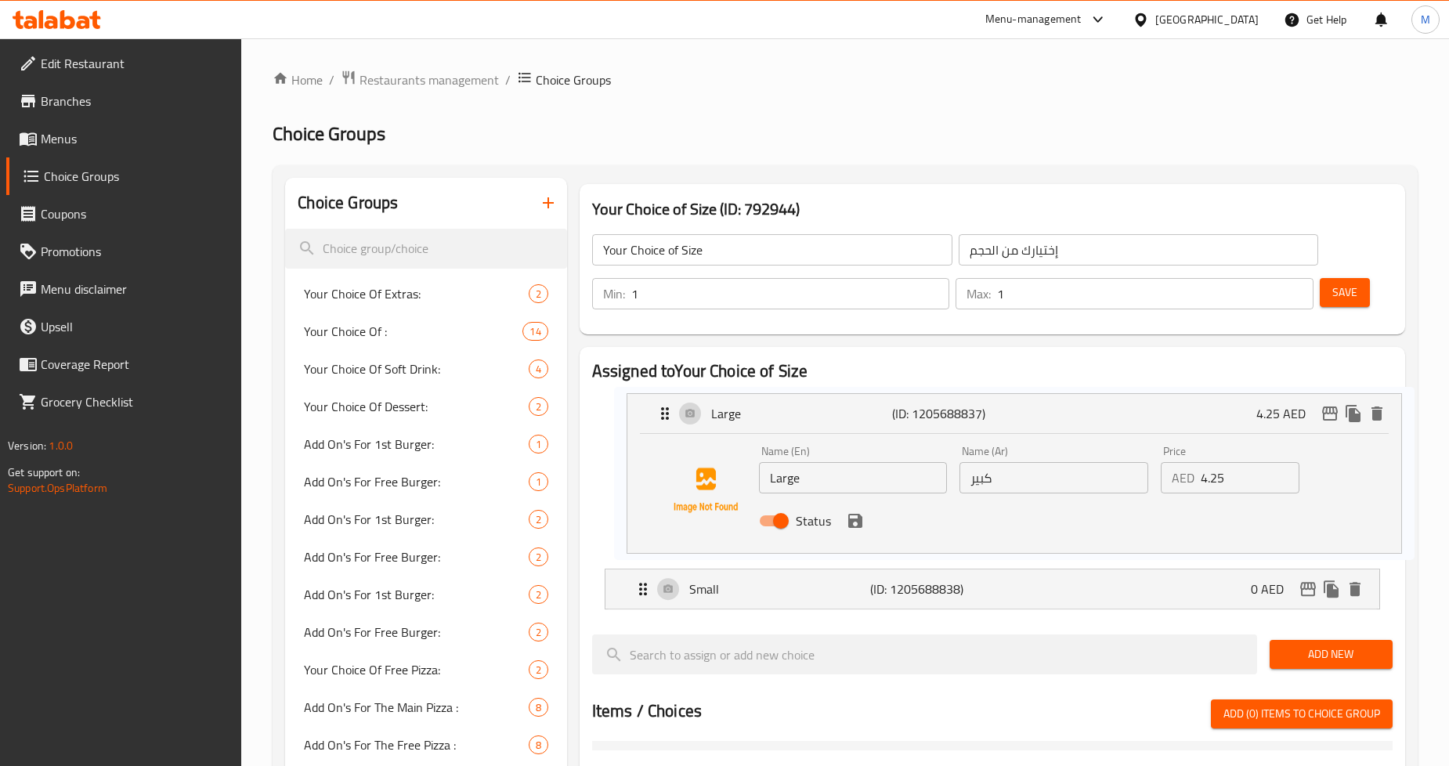
drag, startPoint x: 926, startPoint y: 417, endPoint x: 962, endPoint y: 413, distance: 36.3
click at [962, 413] on nav "Large (ID: 1205688837) 4.25 AED Name (En) Large Name (En) Name (Ar) كبير Name (…" at bounding box center [992, 502] width 800 height 239
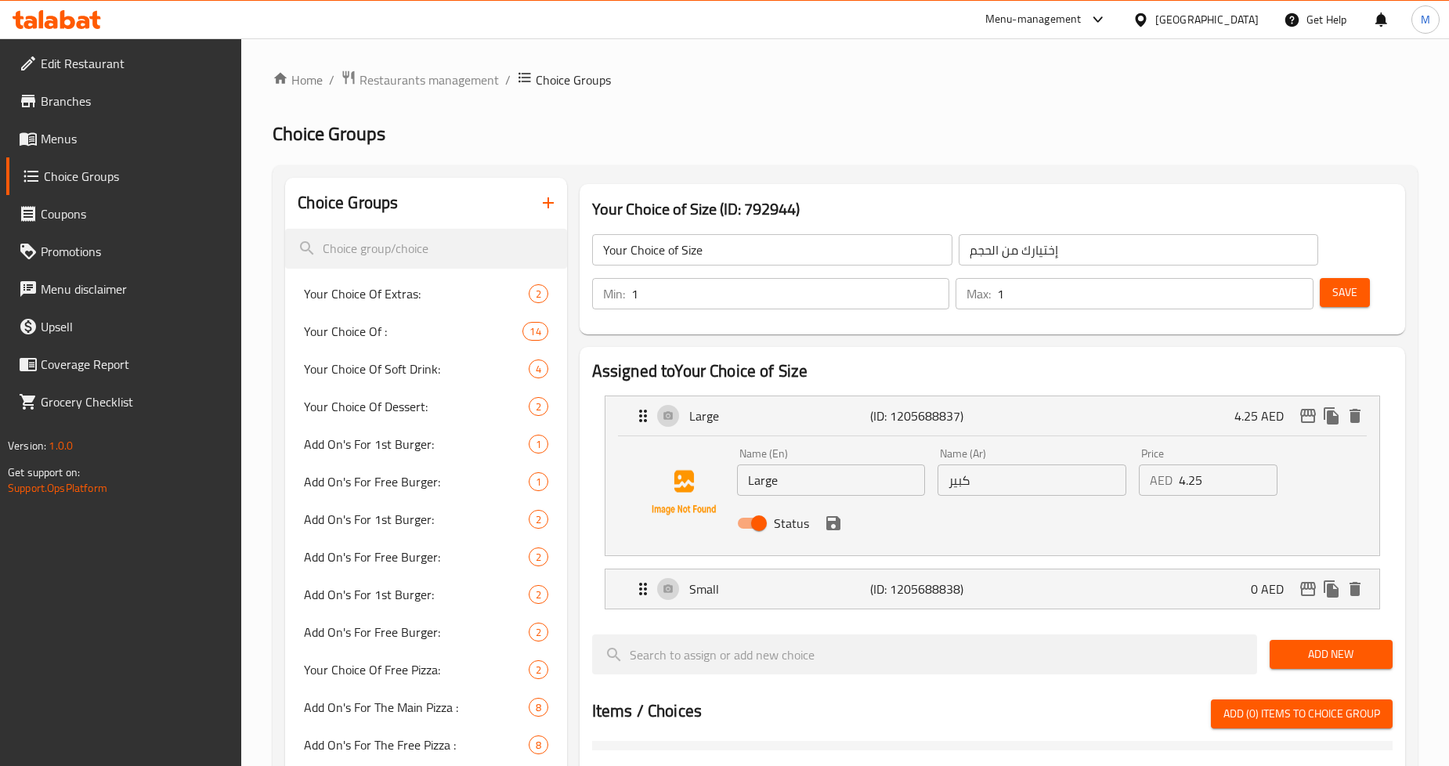
click at [879, 122] on h2 "Choice Groups" at bounding box center [845, 133] width 1145 height 25
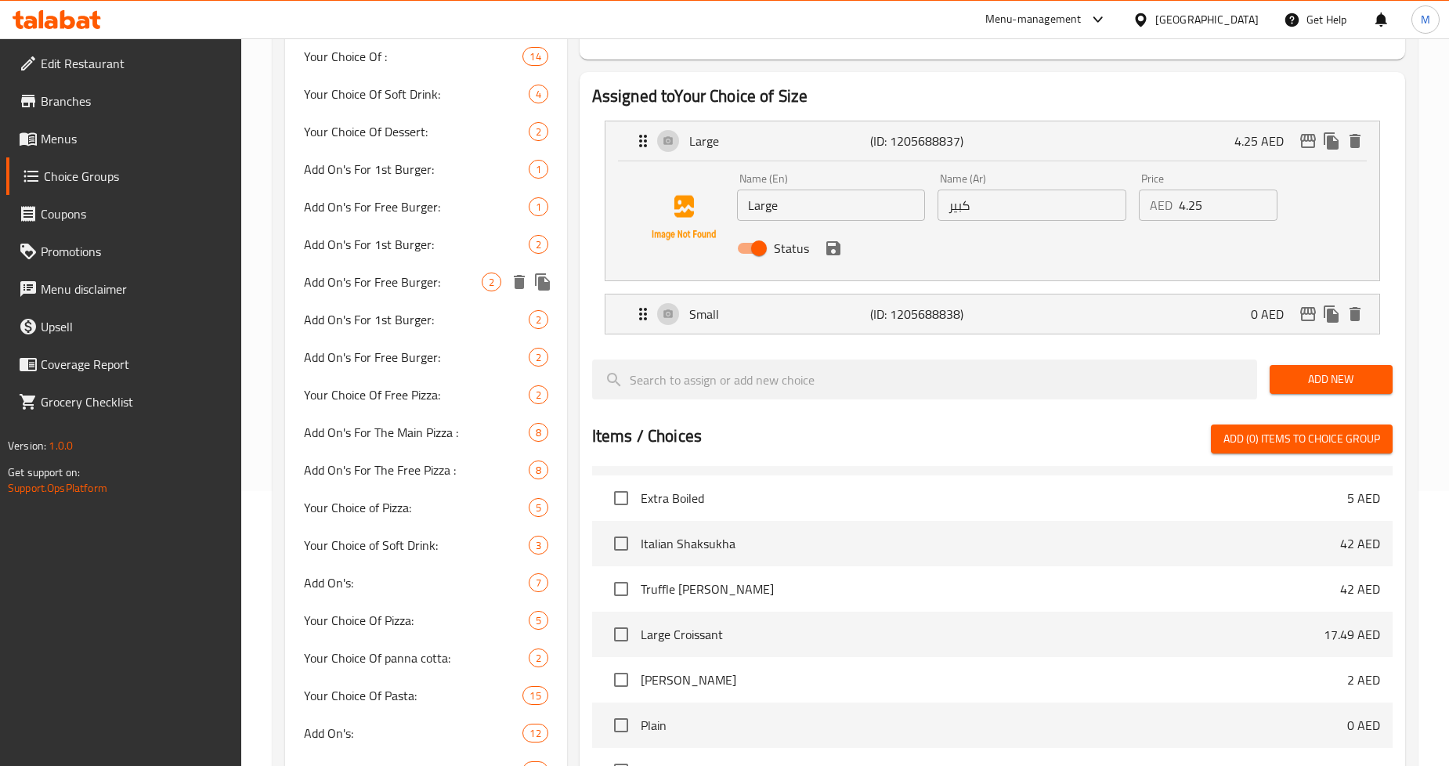
scroll to position [174, 0]
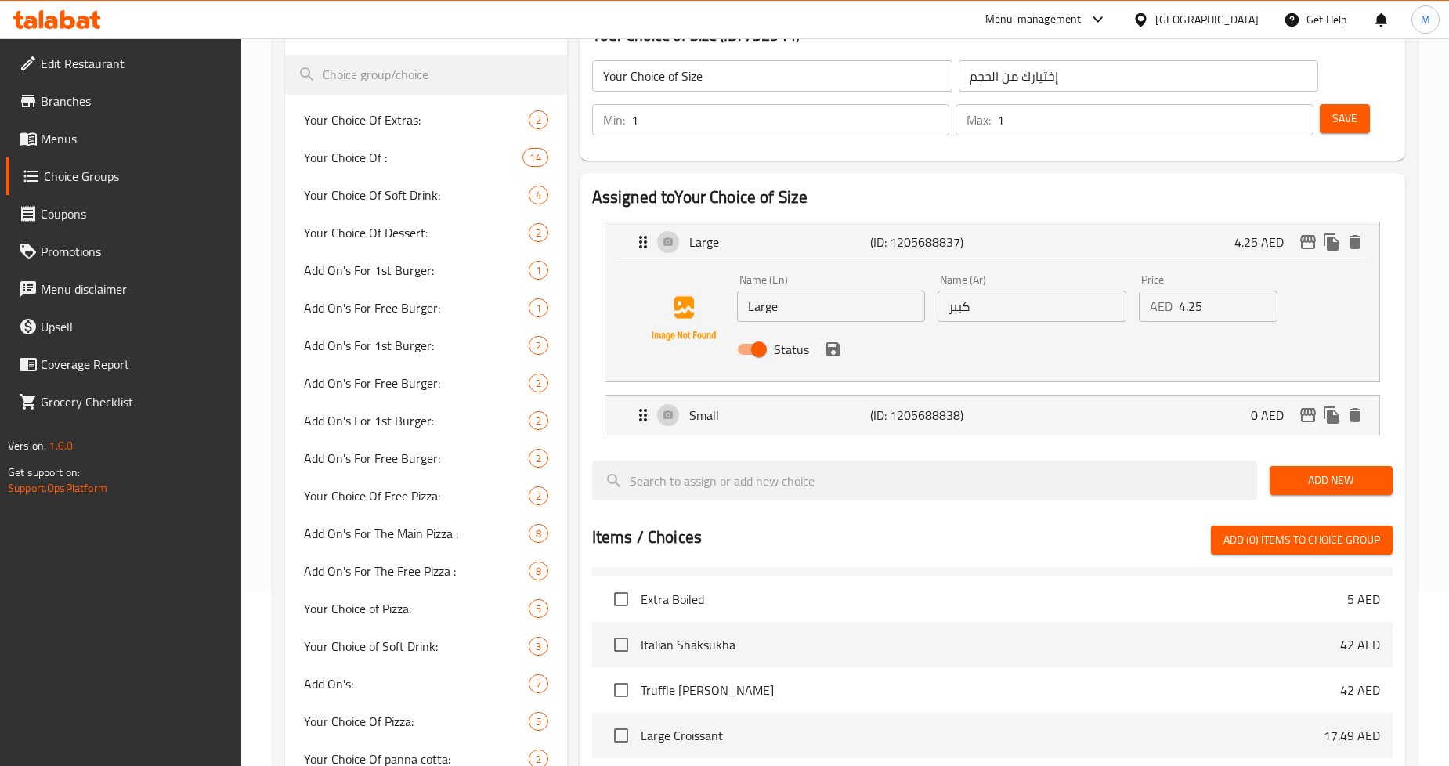
click at [576, 210] on div "Assigned to Your Choice of Size Large (ID: 1205688837) 4.25 AED Name (En) Large…" at bounding box center [992, 606] width 838 height 879
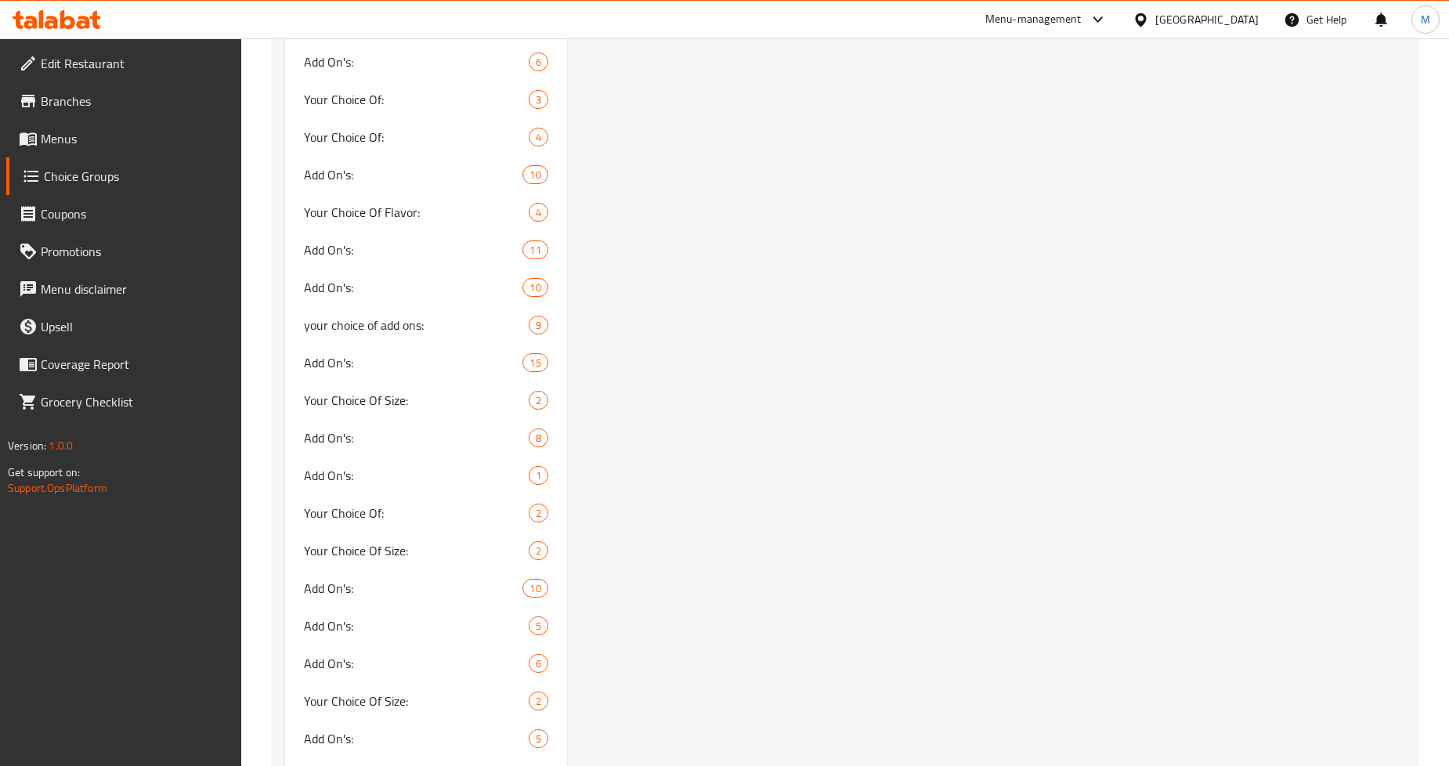
scroll to position [2610, 0]
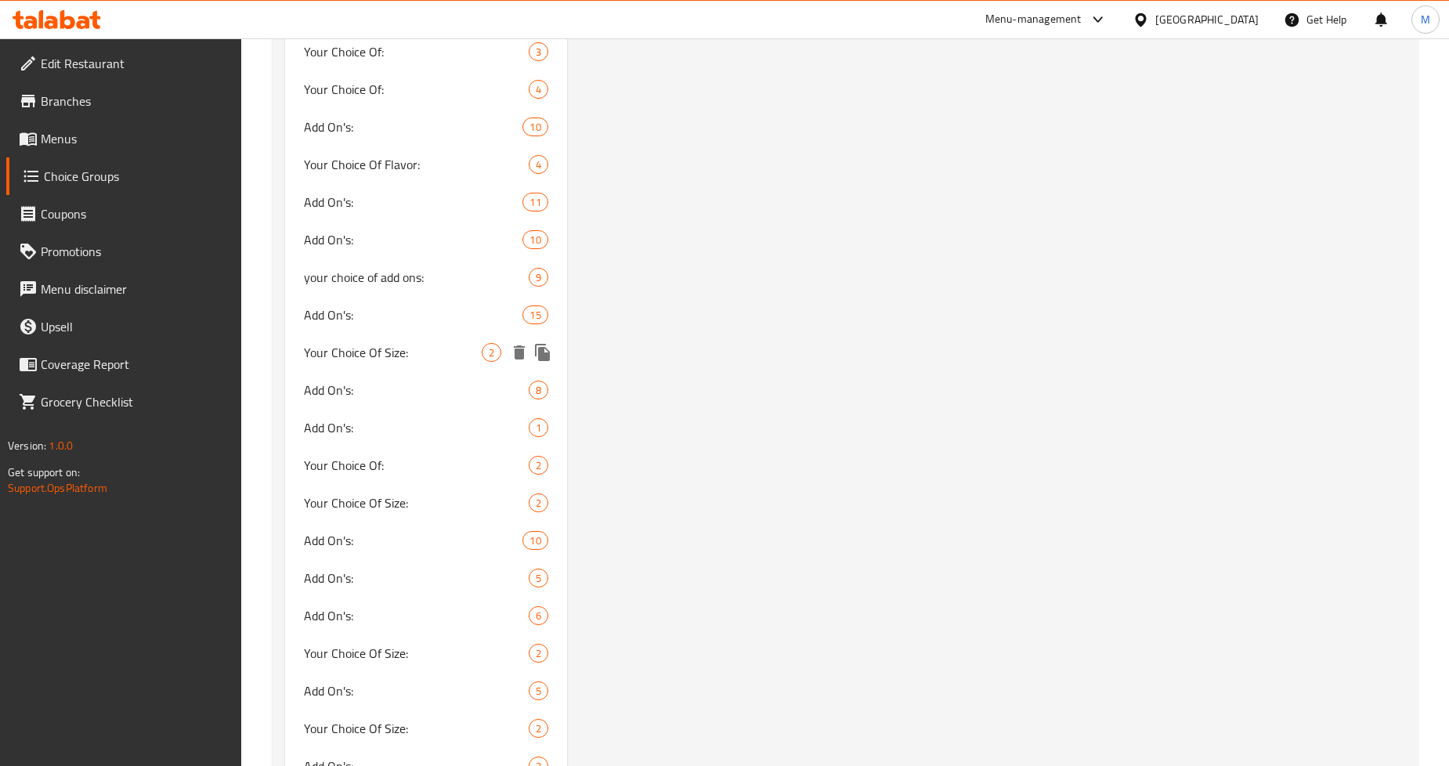
click at [431, 356] on span "Your Choice Of Size:" at bounding box center [392, 352] width 177 height 19
type input "Your Choice Of Size:"
type input "اختيارك من الحجم:"
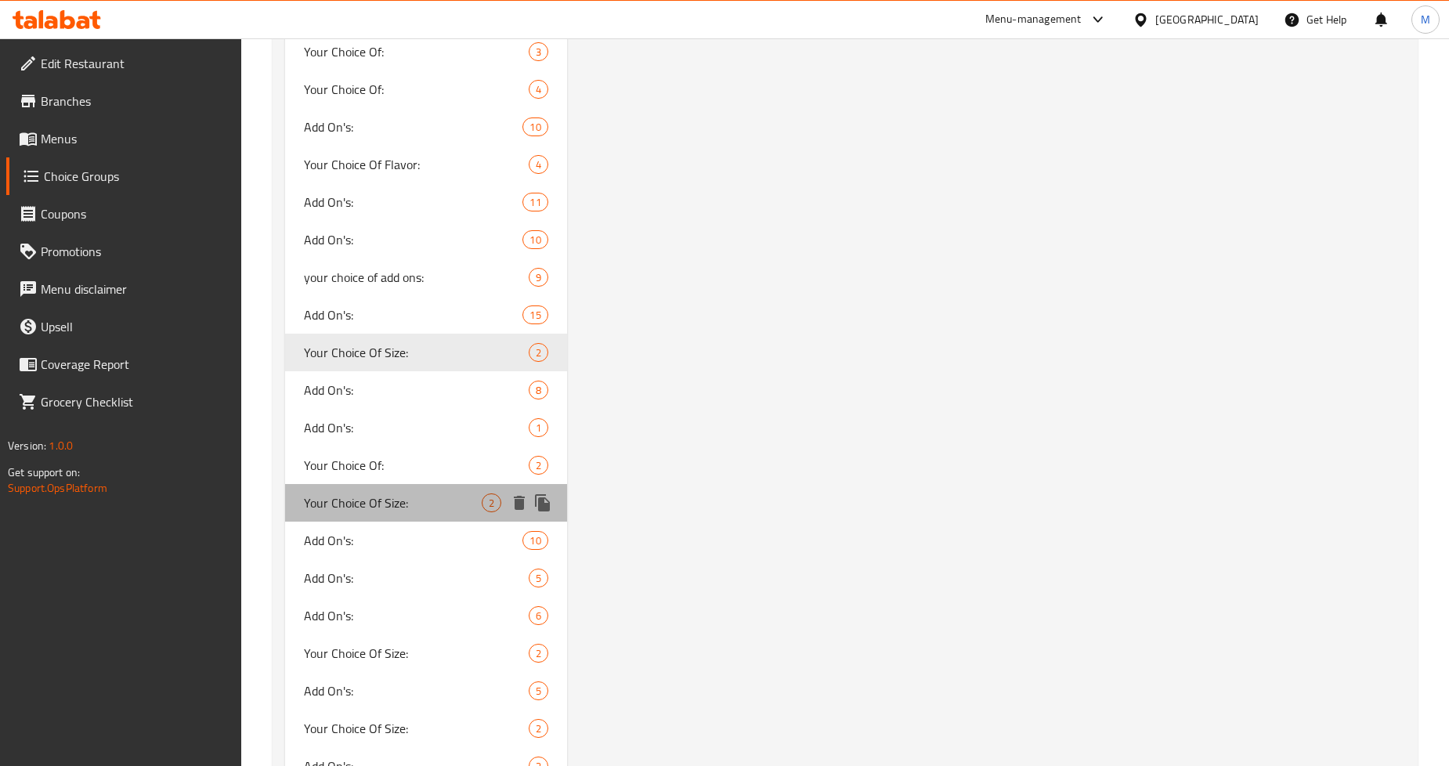
click at [417, 502] on span "Your Choice Of Size:" at bounding box center [392, 502] width 177 height 19
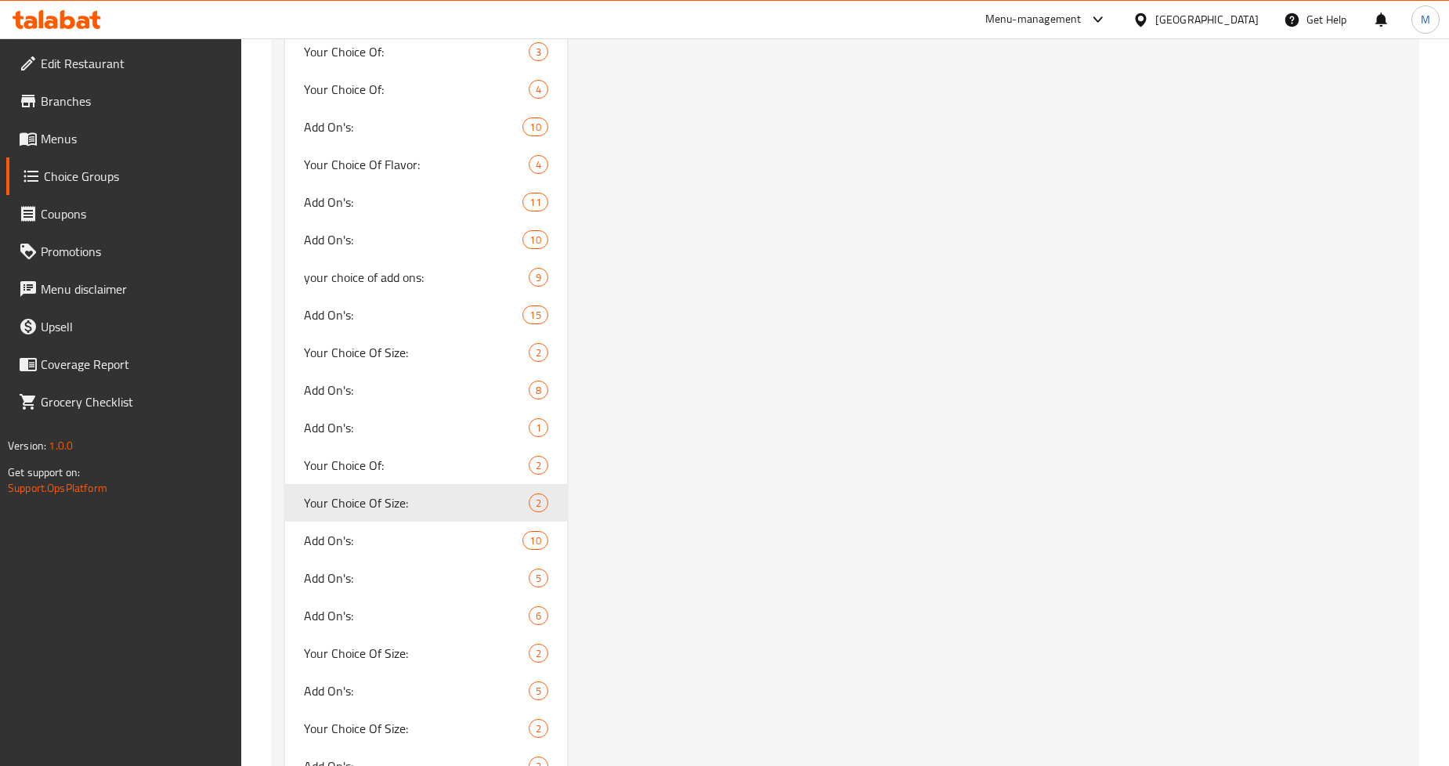
scroll to position [86, 0]
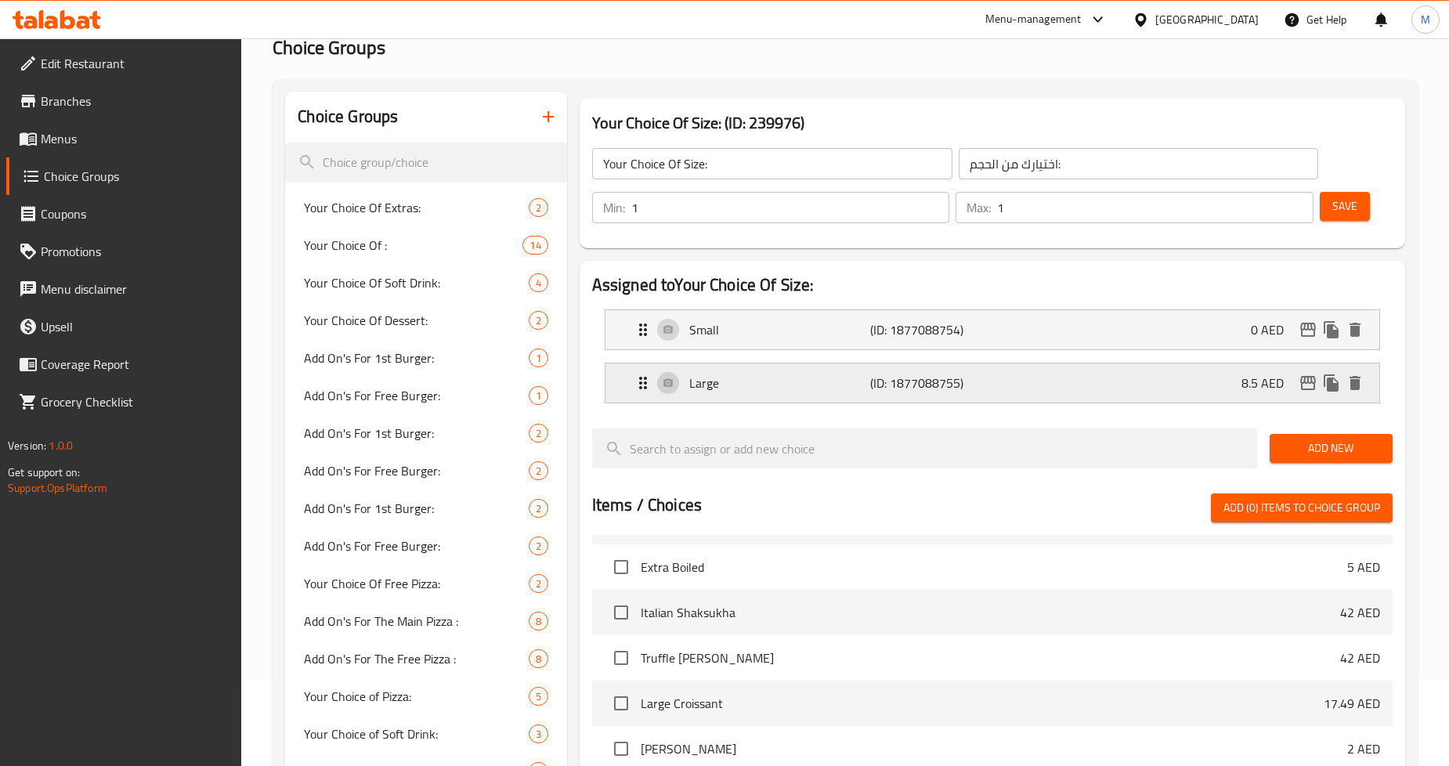
click at [1207, 372] on div "Large (ID: 1877088755) 8.5 AED" at bounding box center [997, 382] width 727 height 39
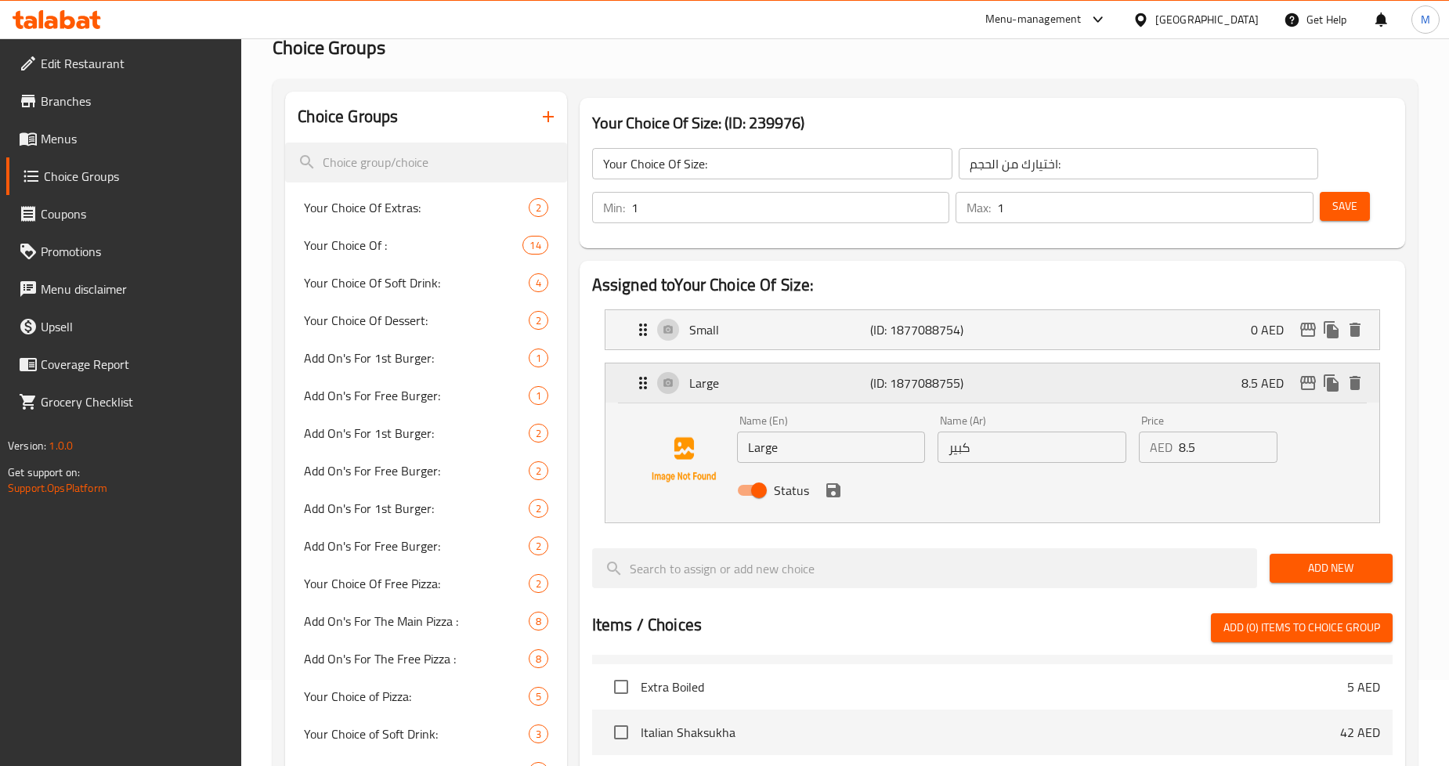
click at [1302, 386] on icon "edit" at bounding box center [1307, 383] width 19 height 19
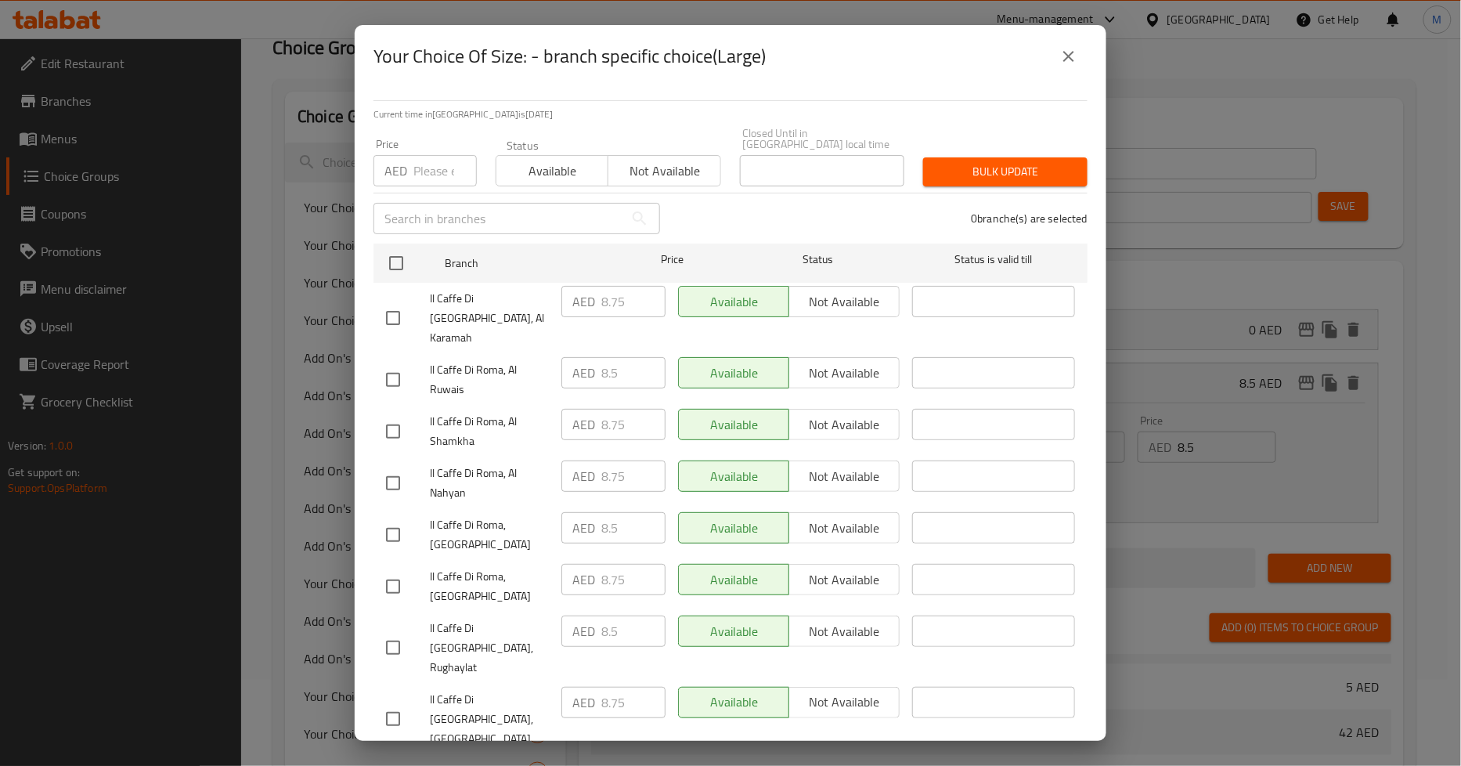
click at [421, 175] on input "number" at bounding box center [444, 170] width 63 height 31
paste input "8.75"
click at [419, 170] on input "8.75" at bounding box center [444, 170] width 63 height 31
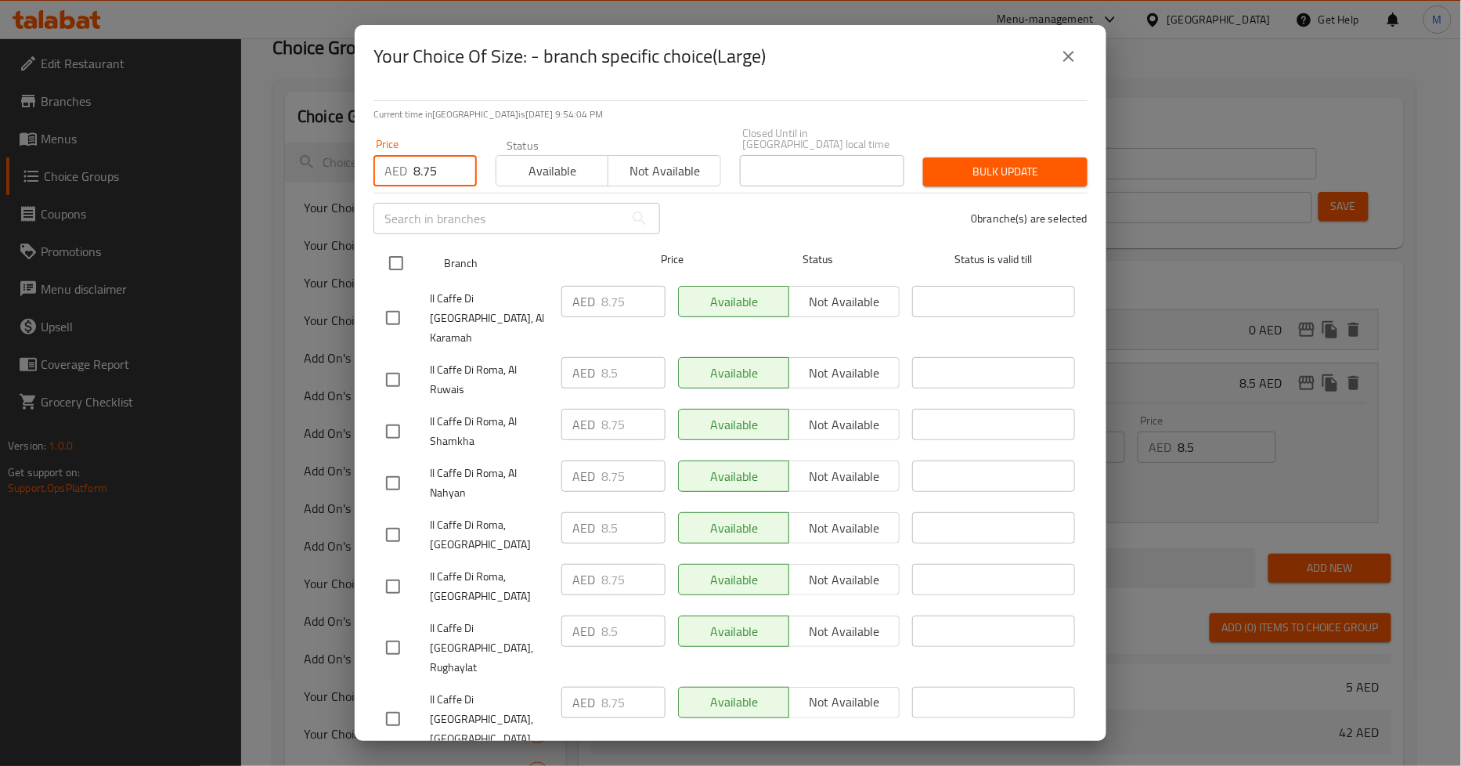
type input "8.75"
click at [394, 253] on input "checkbox" at bounding box center [396, 263] width 33 height 33
checkbox input "true"
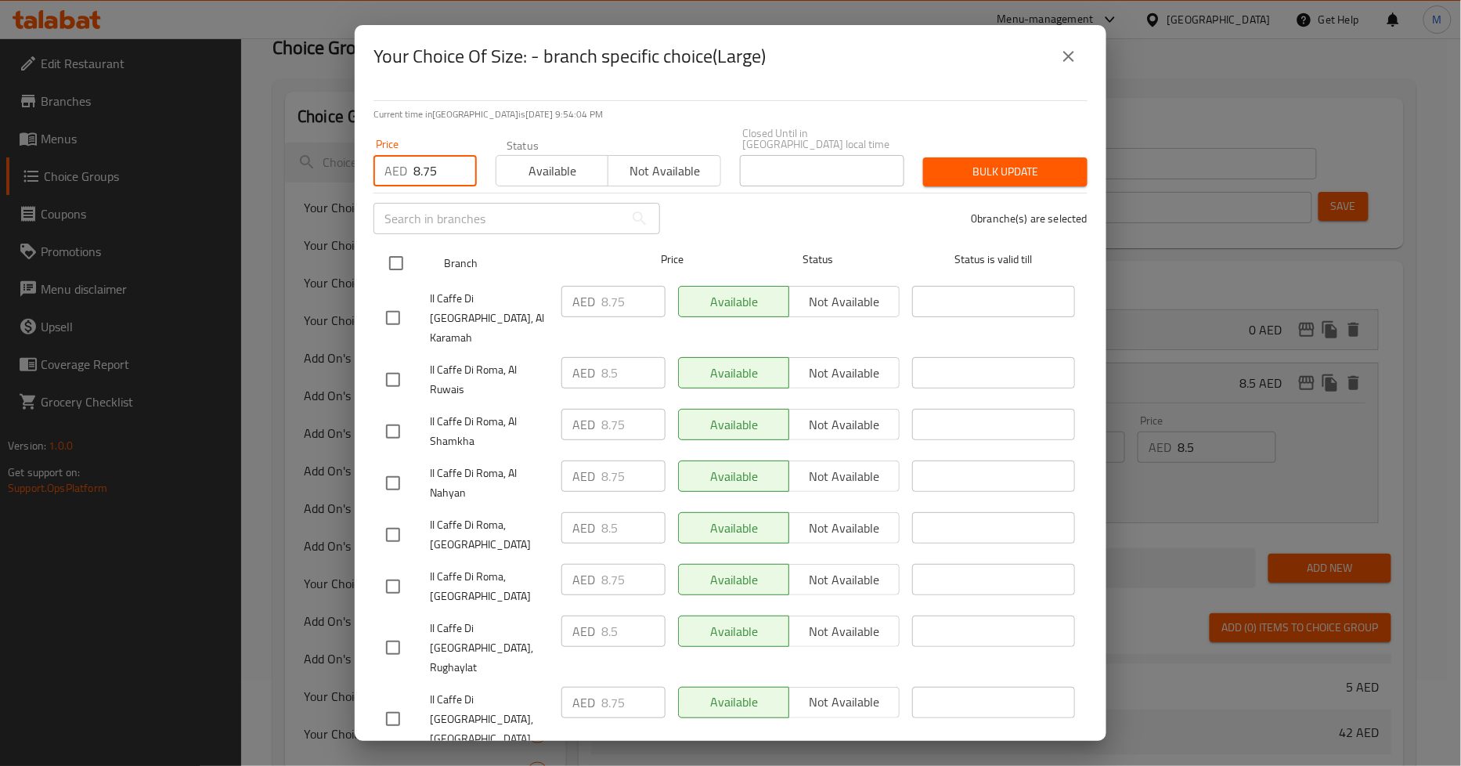
checkbox input "true"
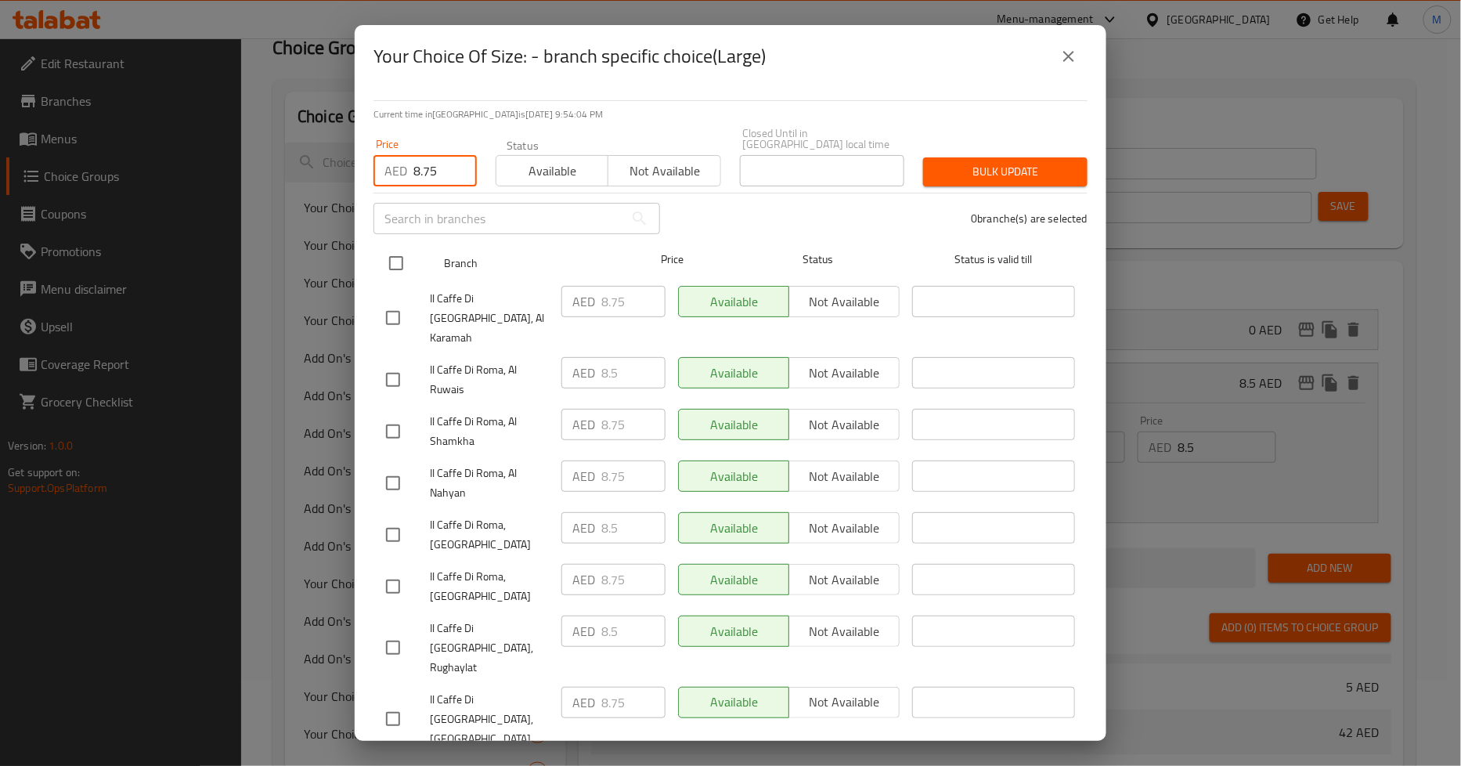
checkbox input "true"
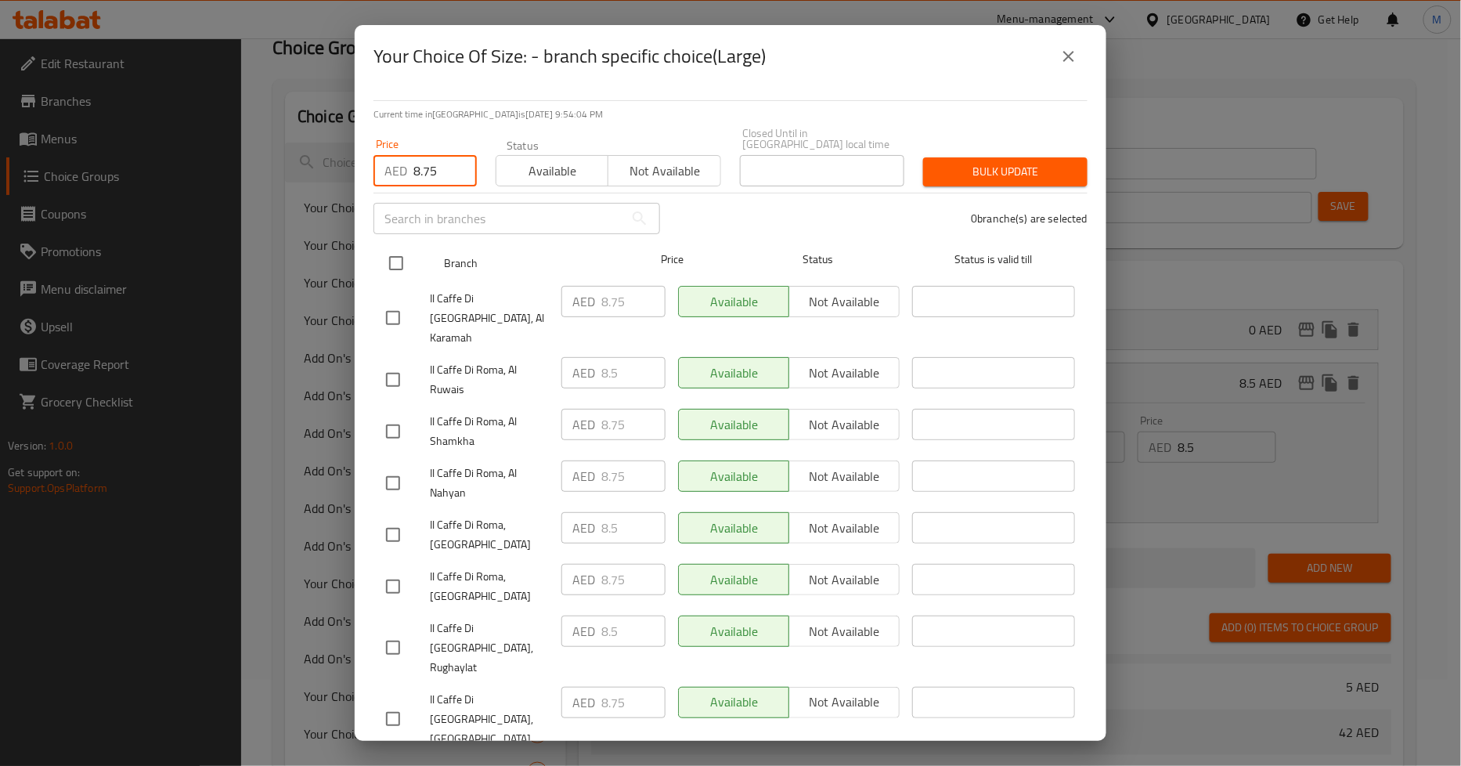
checkbox input "true"
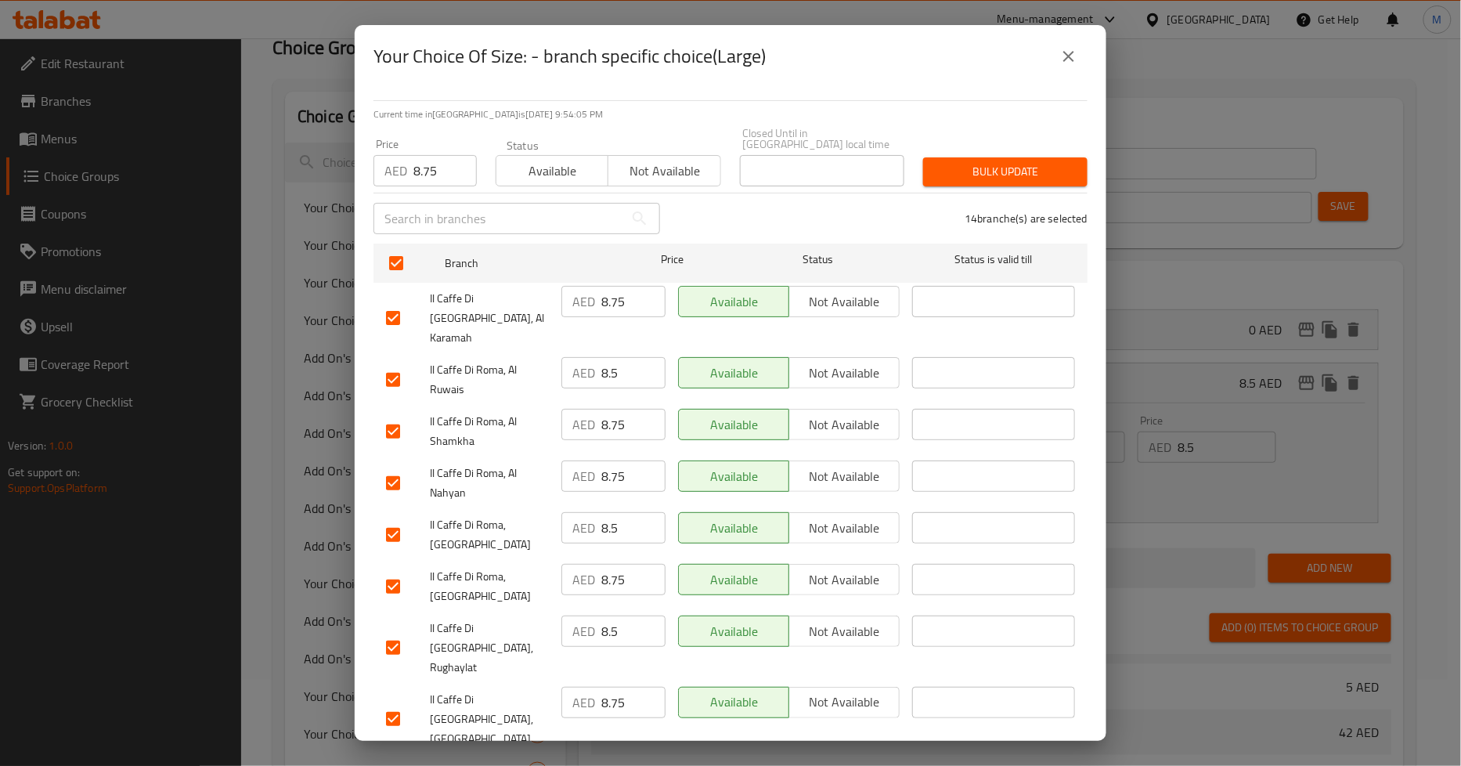
click at [991, 162] on span "Bulk update" at bounding box center [1005, 172] width 139 height 20
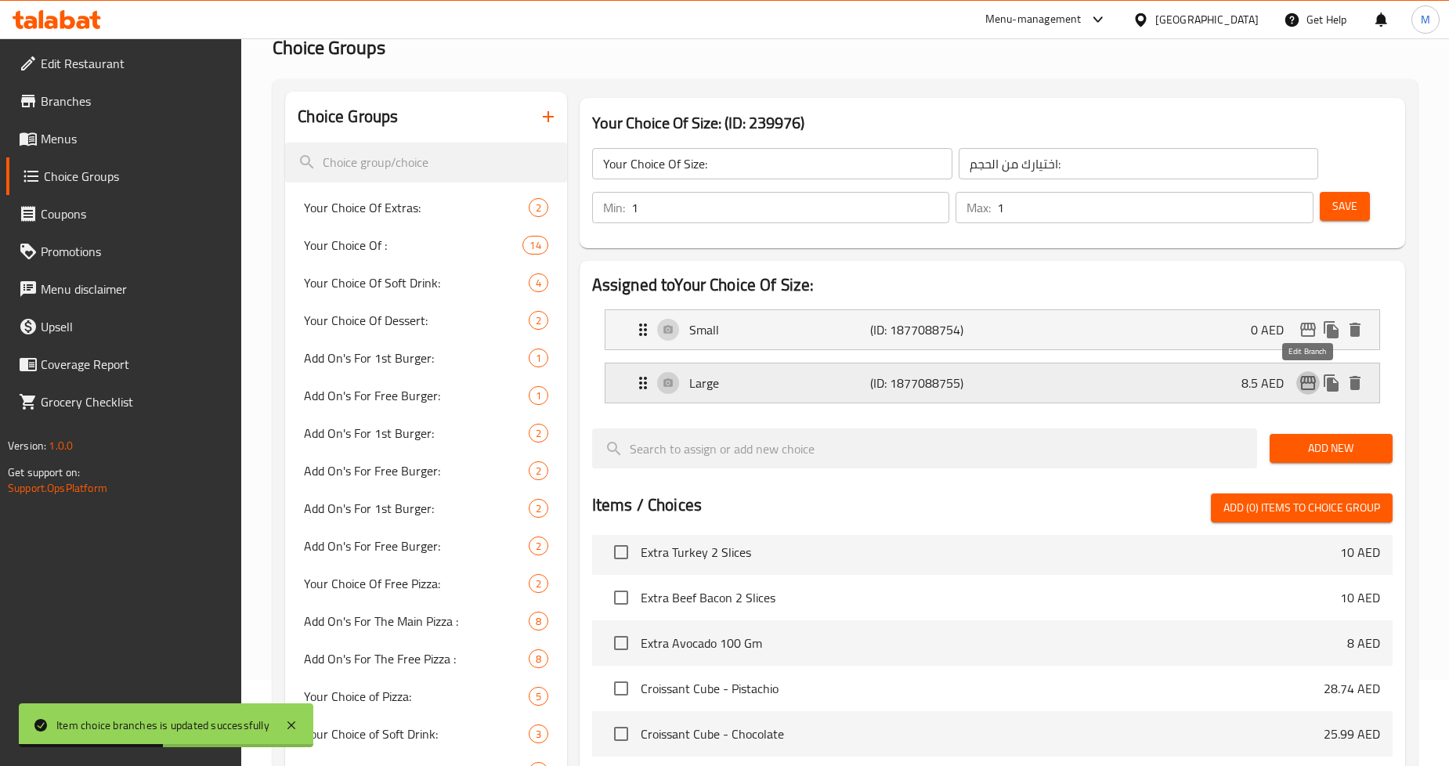
click at [1305, 381] on icon "edit" at bounding box center [1307, 383] width 19 height 19
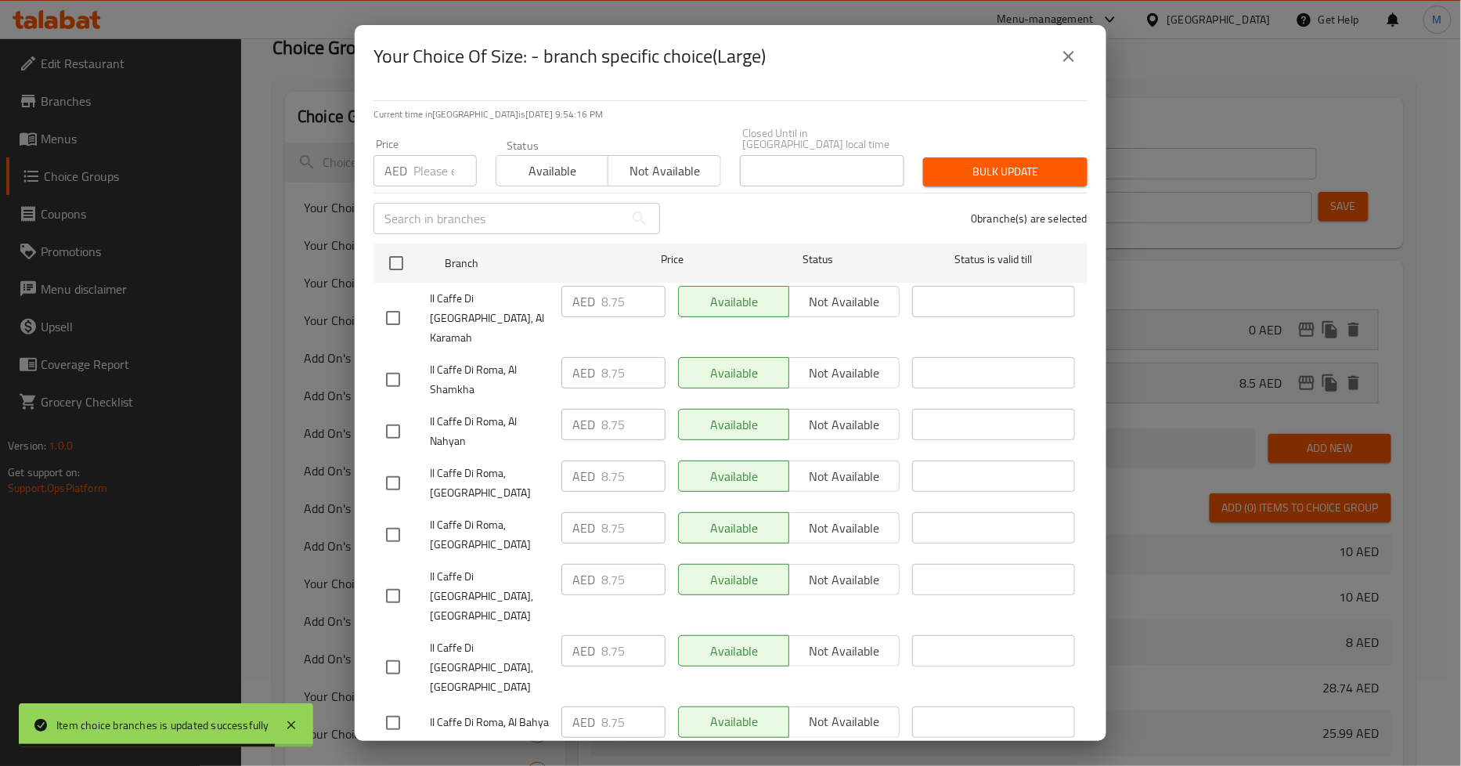
click at [1075, 49] on icon "close" at bounding box center [1068, 56] width 19 height 19
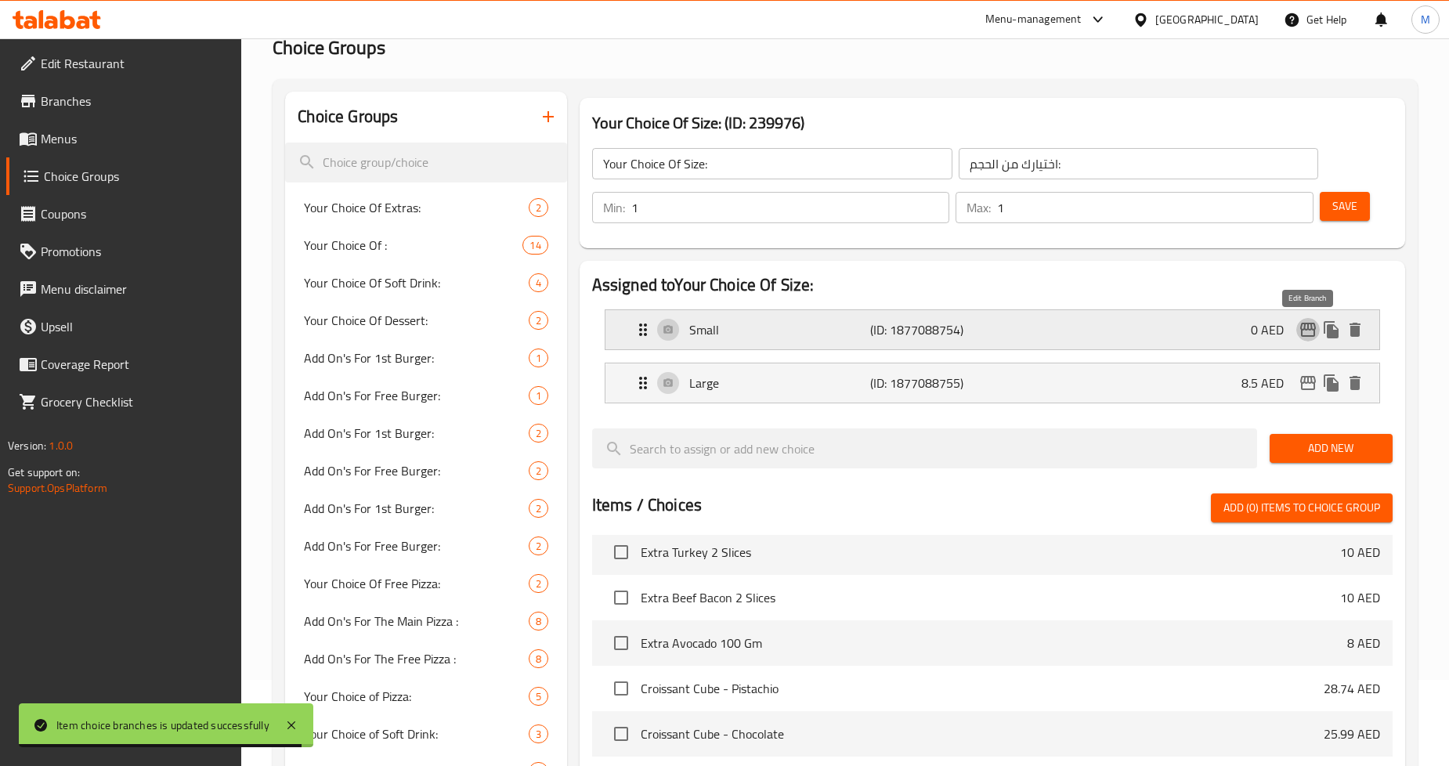
click at [1302, 330] on icon "edit" at bounding box center [1307, 329] width 19 height 19
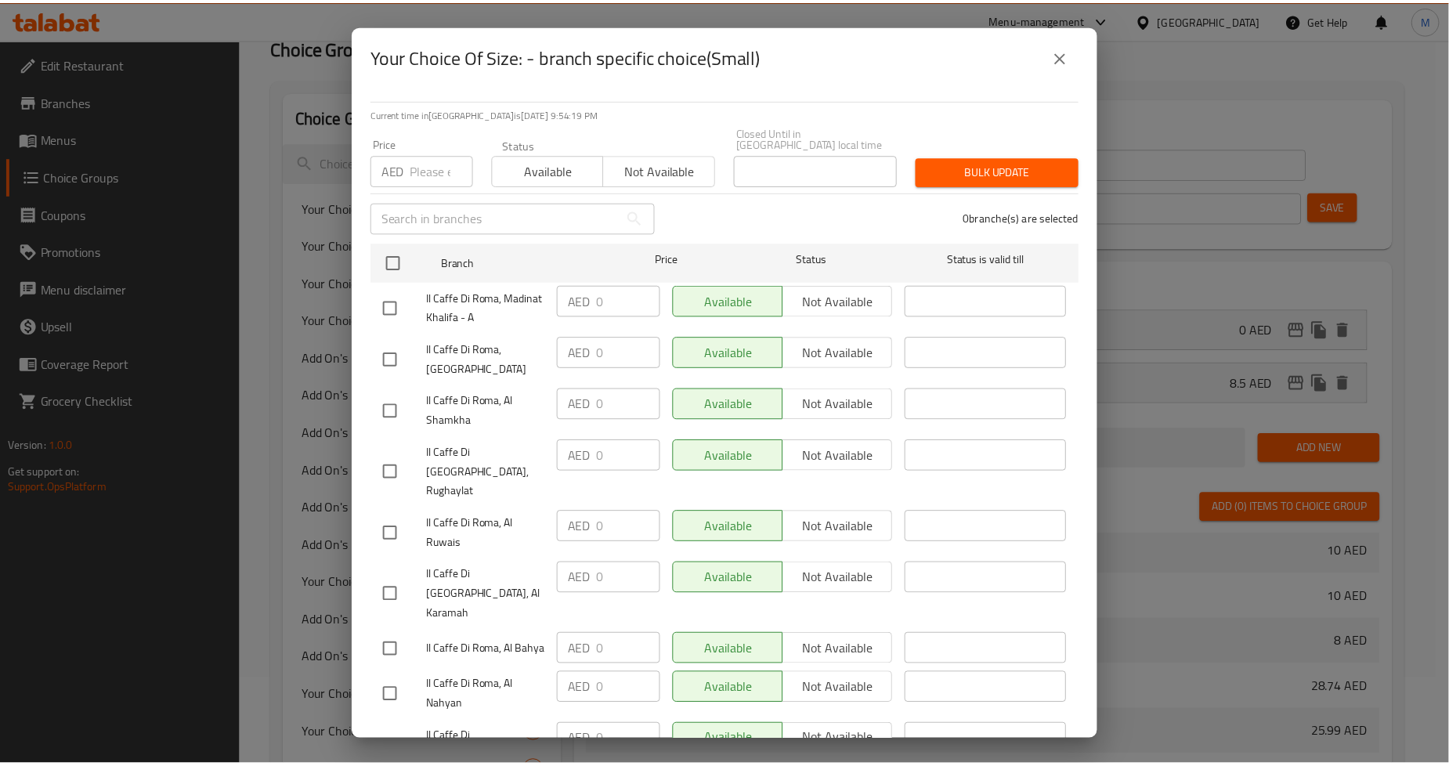
scroll to position [0, 0]
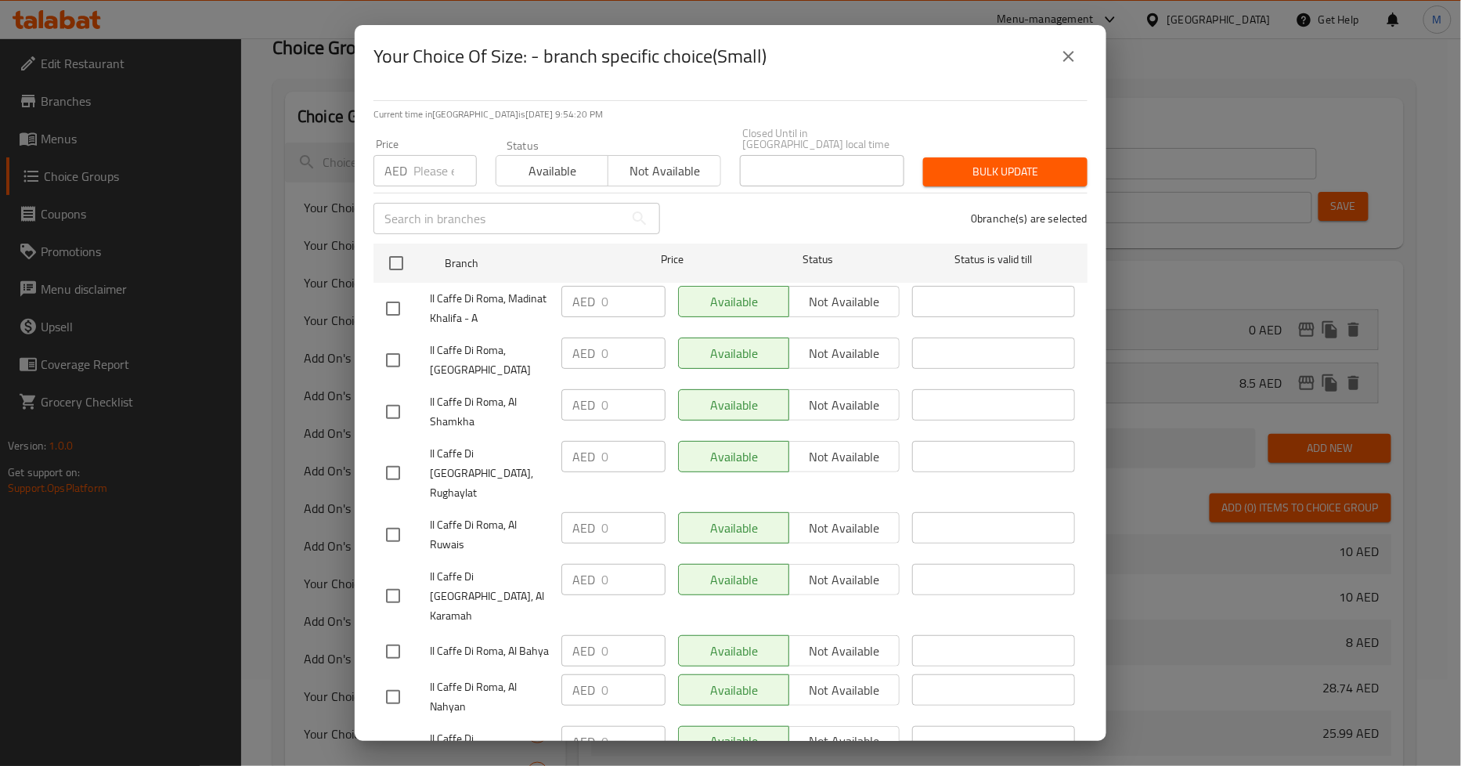
click at [1069, 58] on icon "close" at bounding box center [1068, 56] width 19 height 19
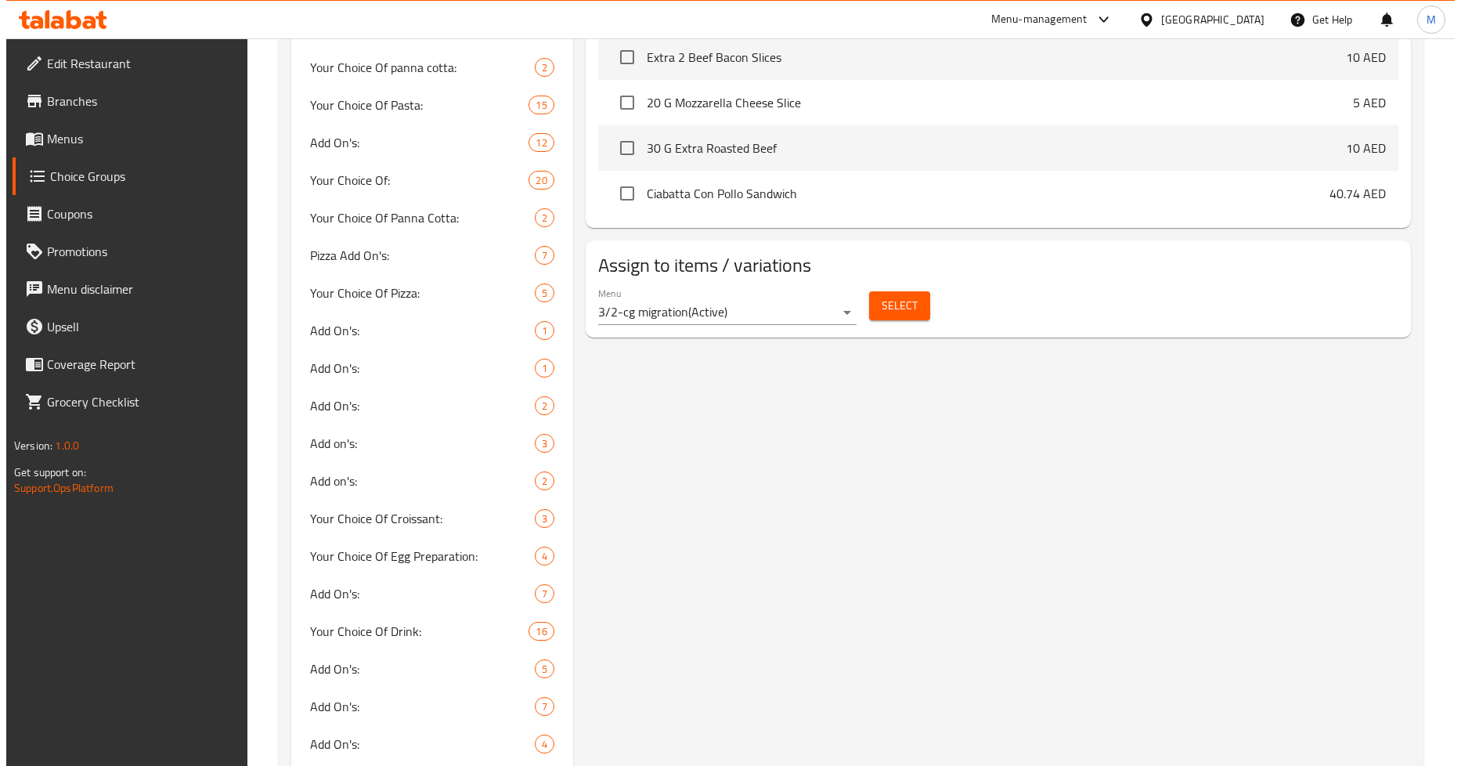
scroll to position [869, 0]
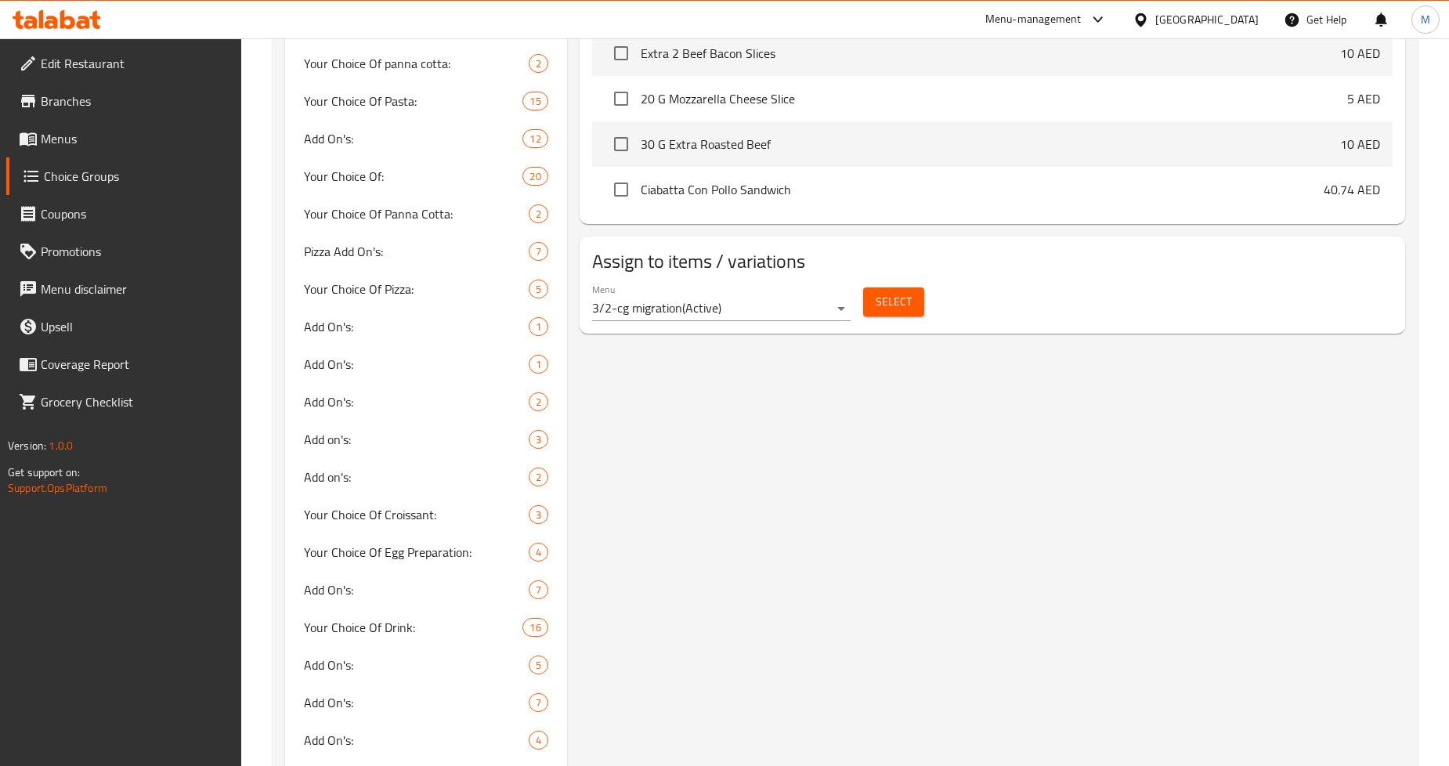
click at [897, 298] on span "Select" at bounding box center [893, 302] width 36 height 20
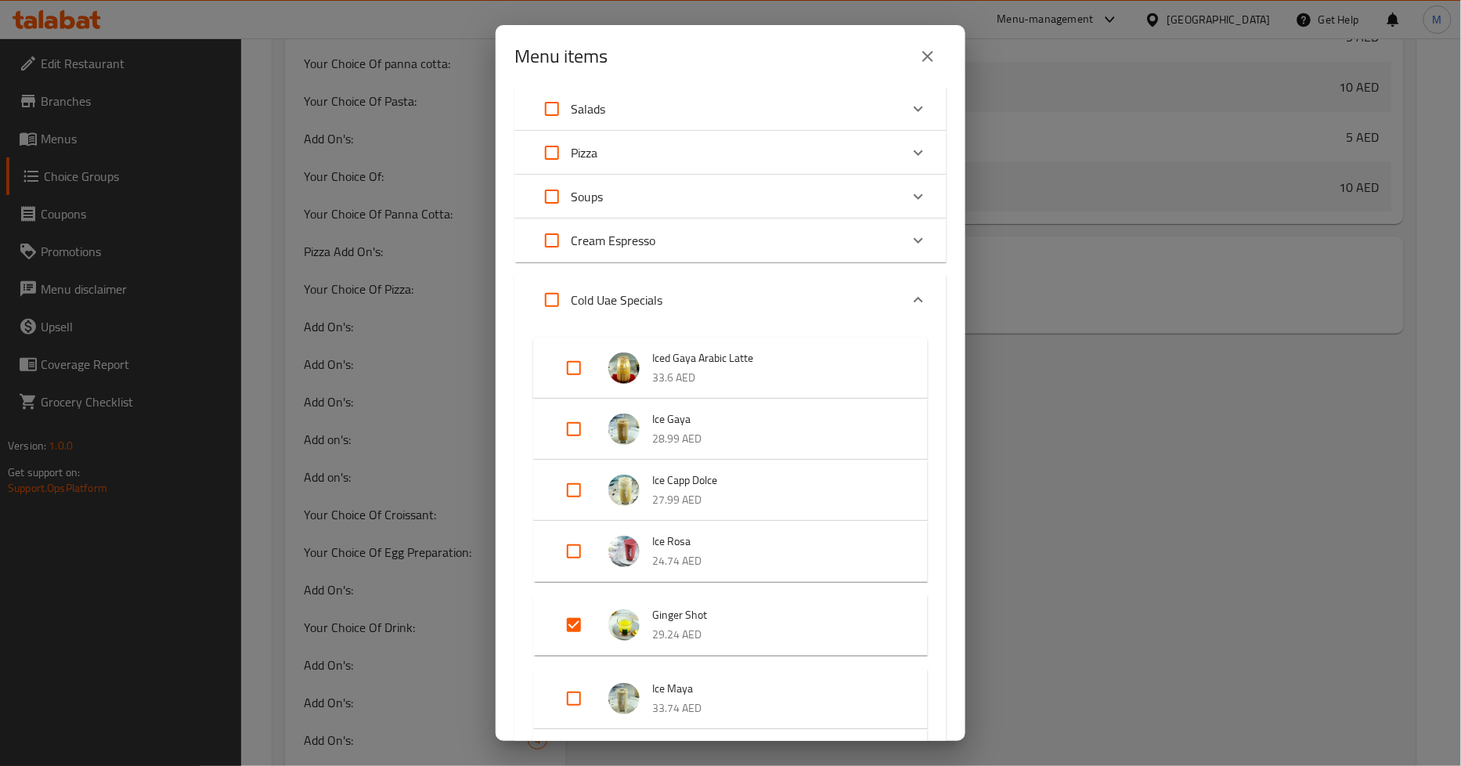
scroll to position [261, 0]
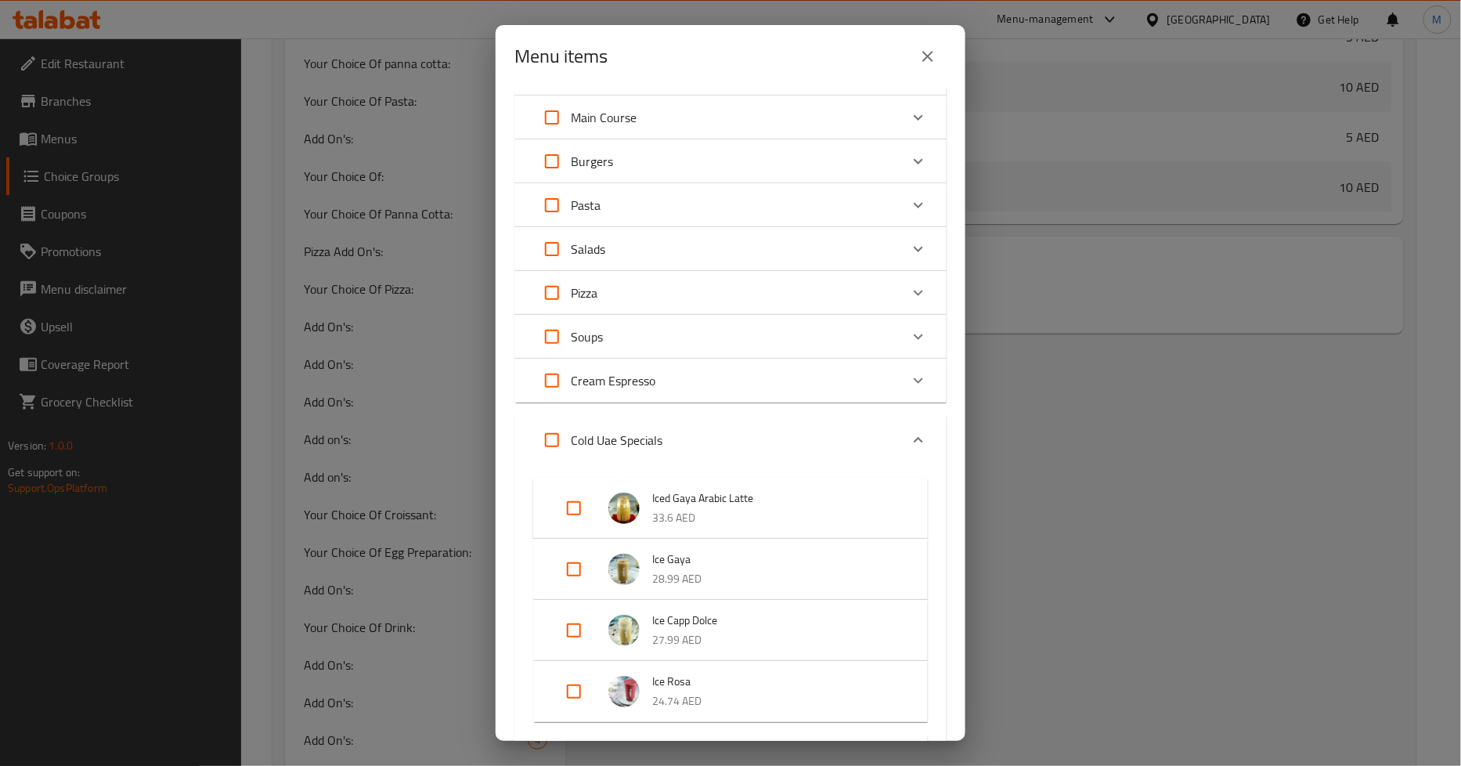
click at [930, 53] on icon "close" at bounding box center [927, 56] width 11 height 11
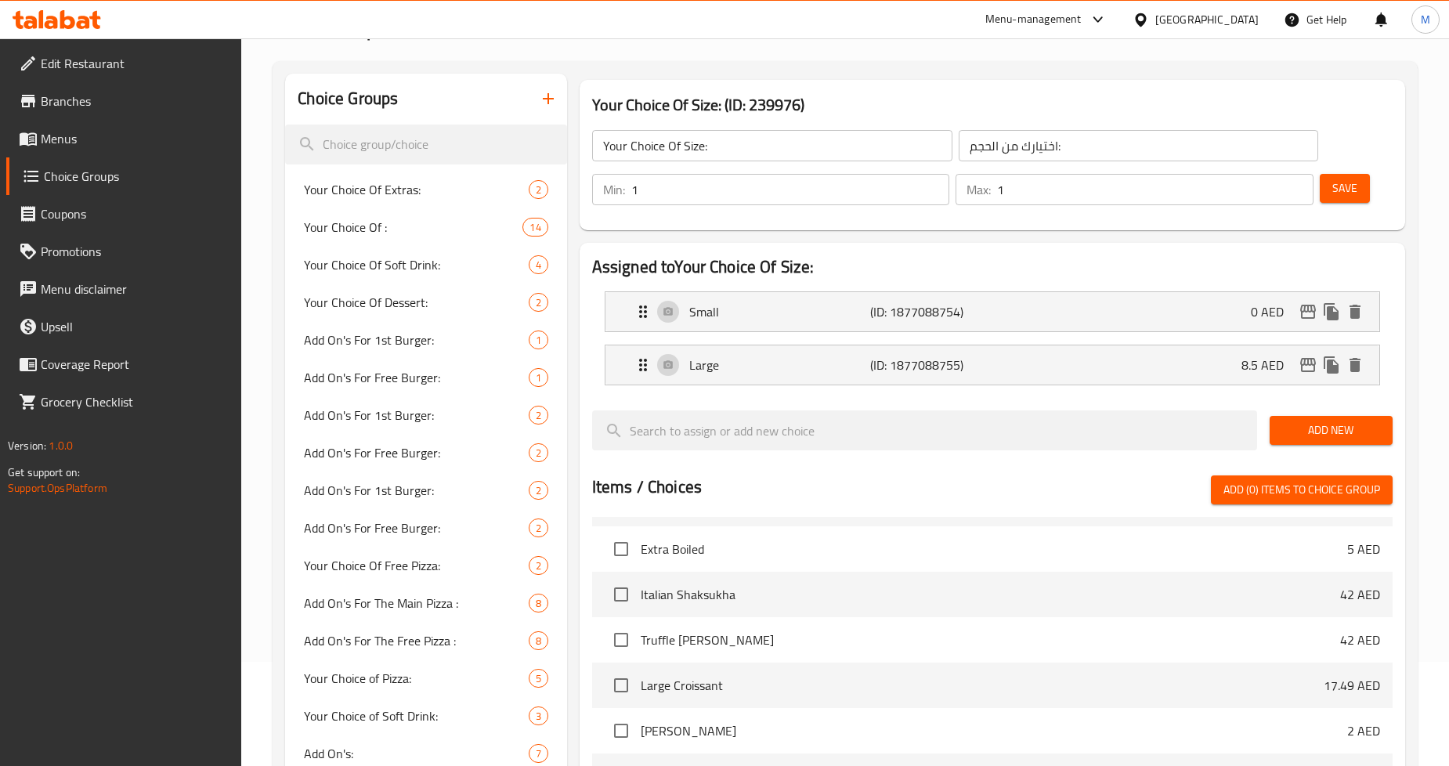
scroll to position [0, 0]
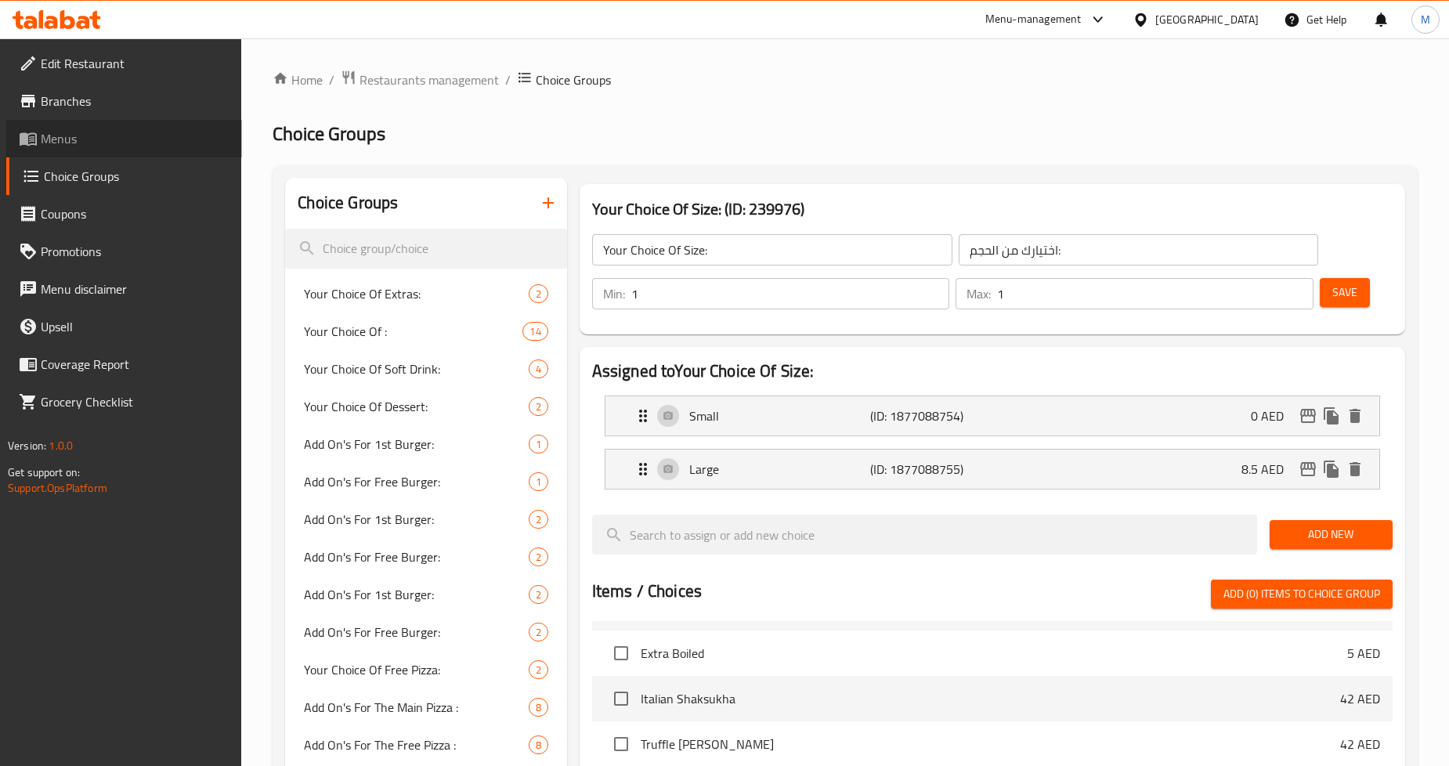
click at [106, 143] on span "Menus" at bounding box center [135, 138] width 189 height 19
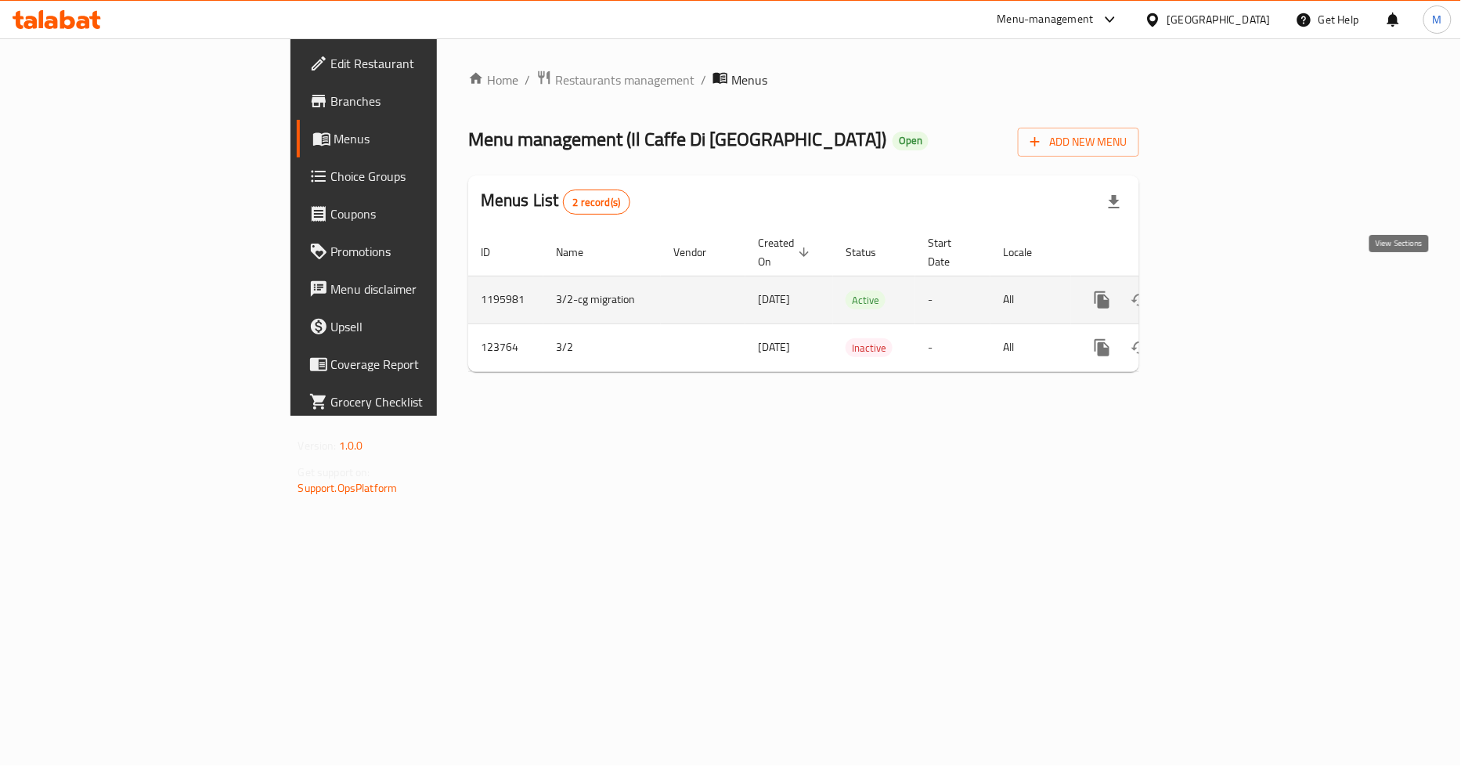
click at [1234, 286] on link "enhanced table" at bounding box center [1216, 300] width 38 height 38
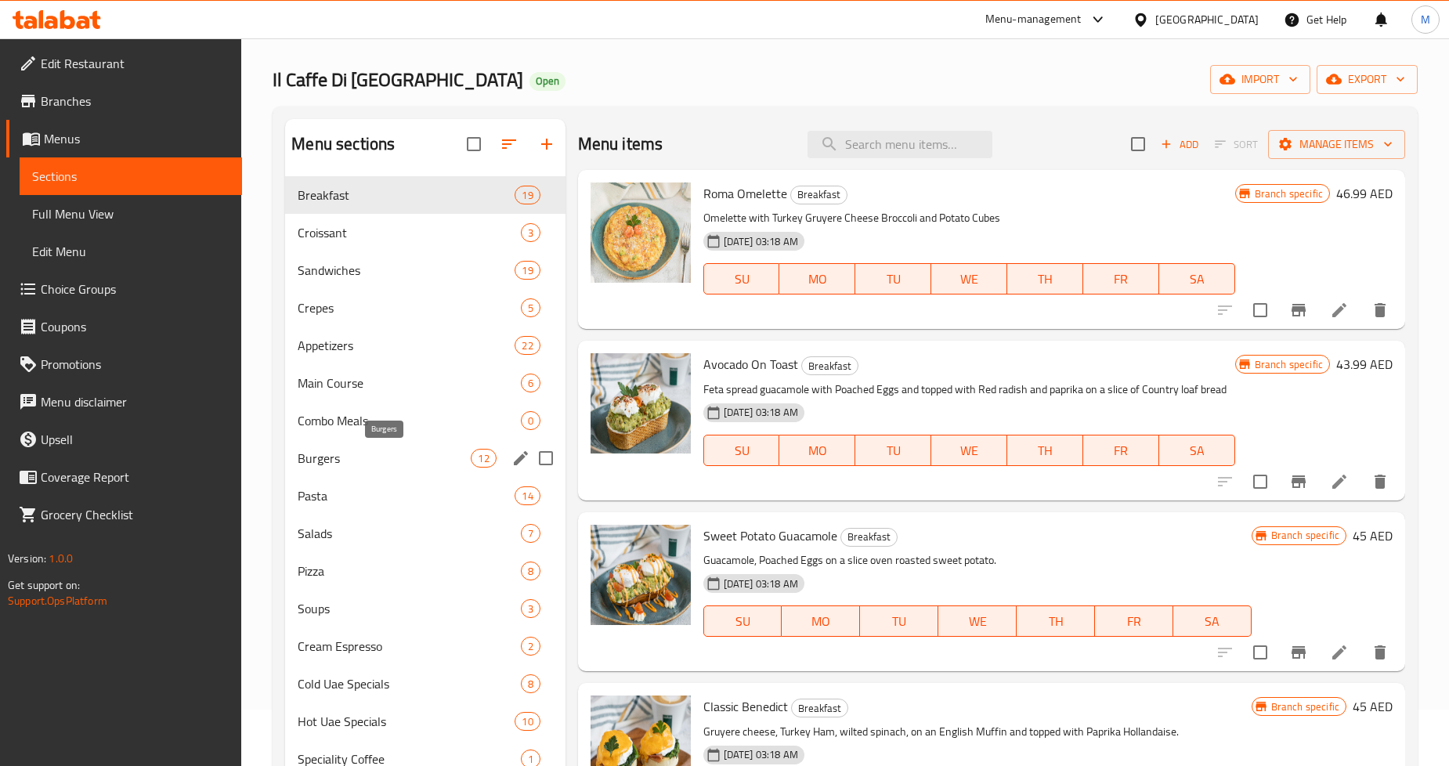
scroll to position [87, 0]
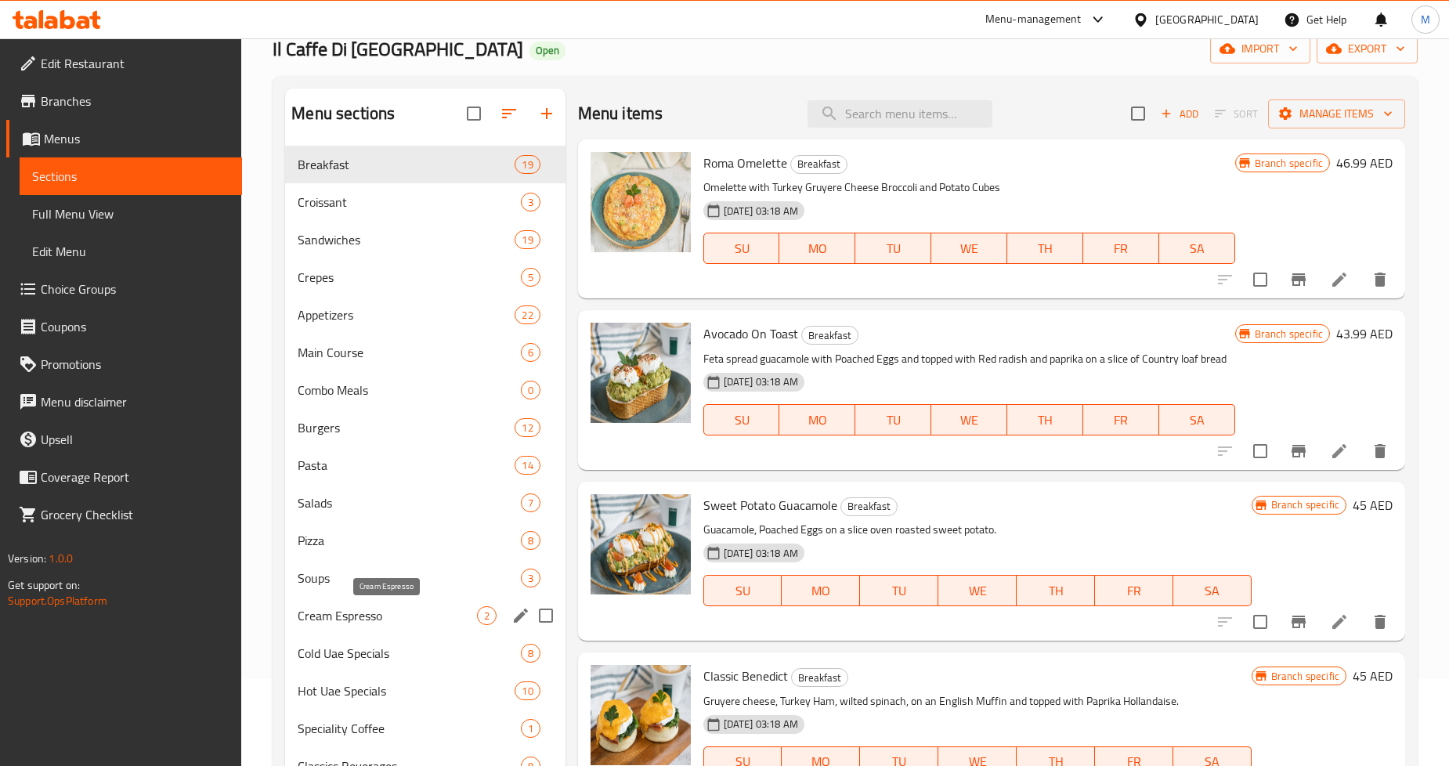
click at [350, 613] on span "Cream Espresso" at bounding box center [387, 615] width 179 height 19
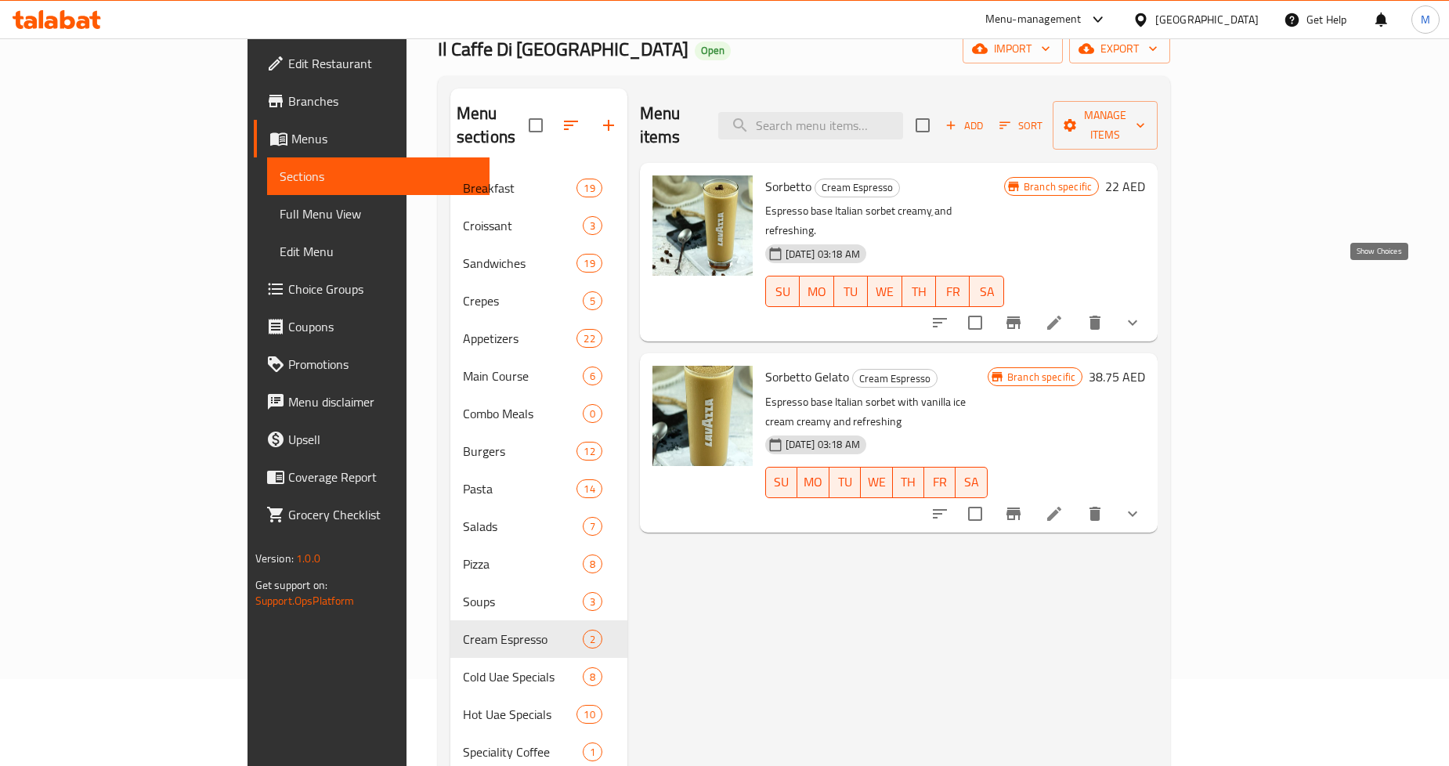
click at [1142, 313] on icon "show more" at bounding box center [1132, 322] width 19 height 19
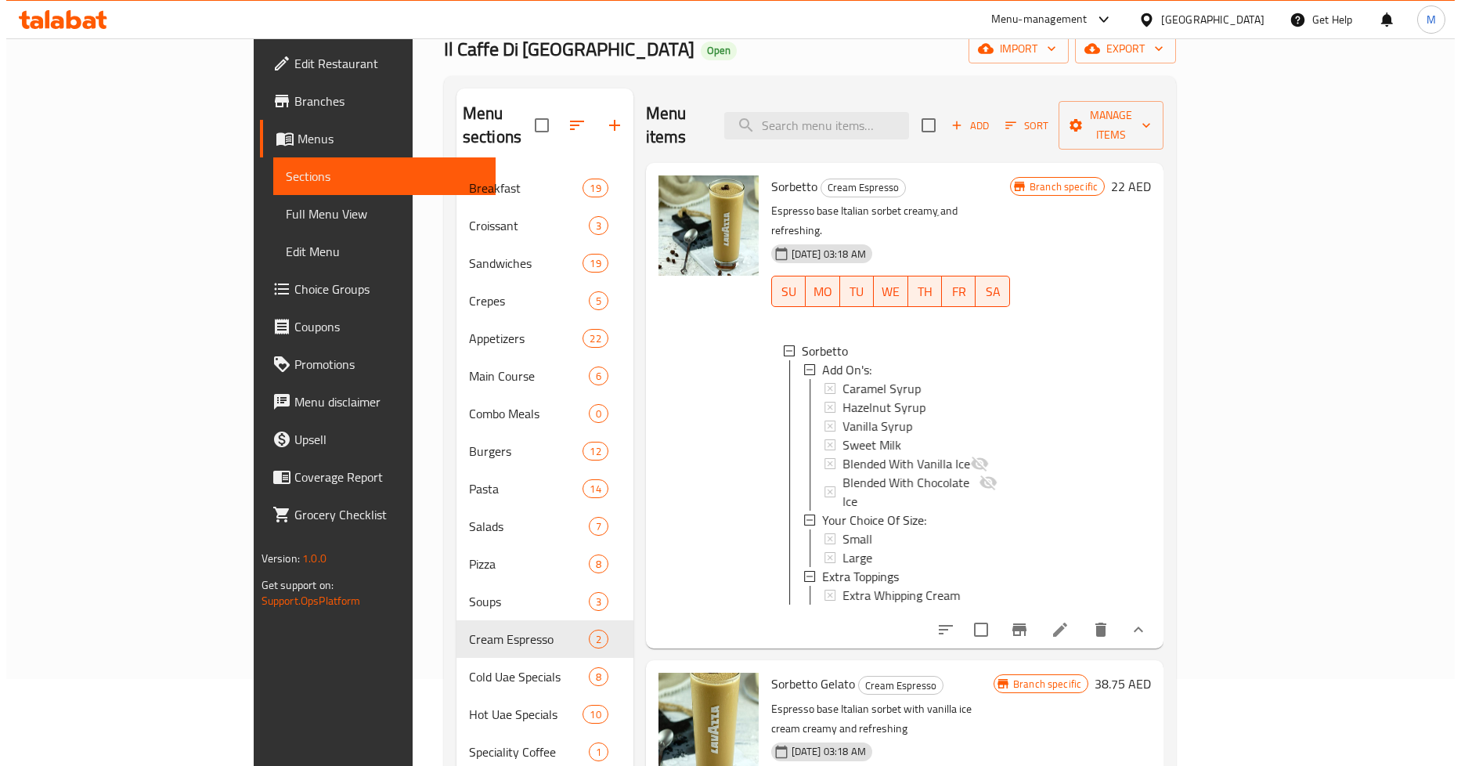
scroll to position [2, 0]
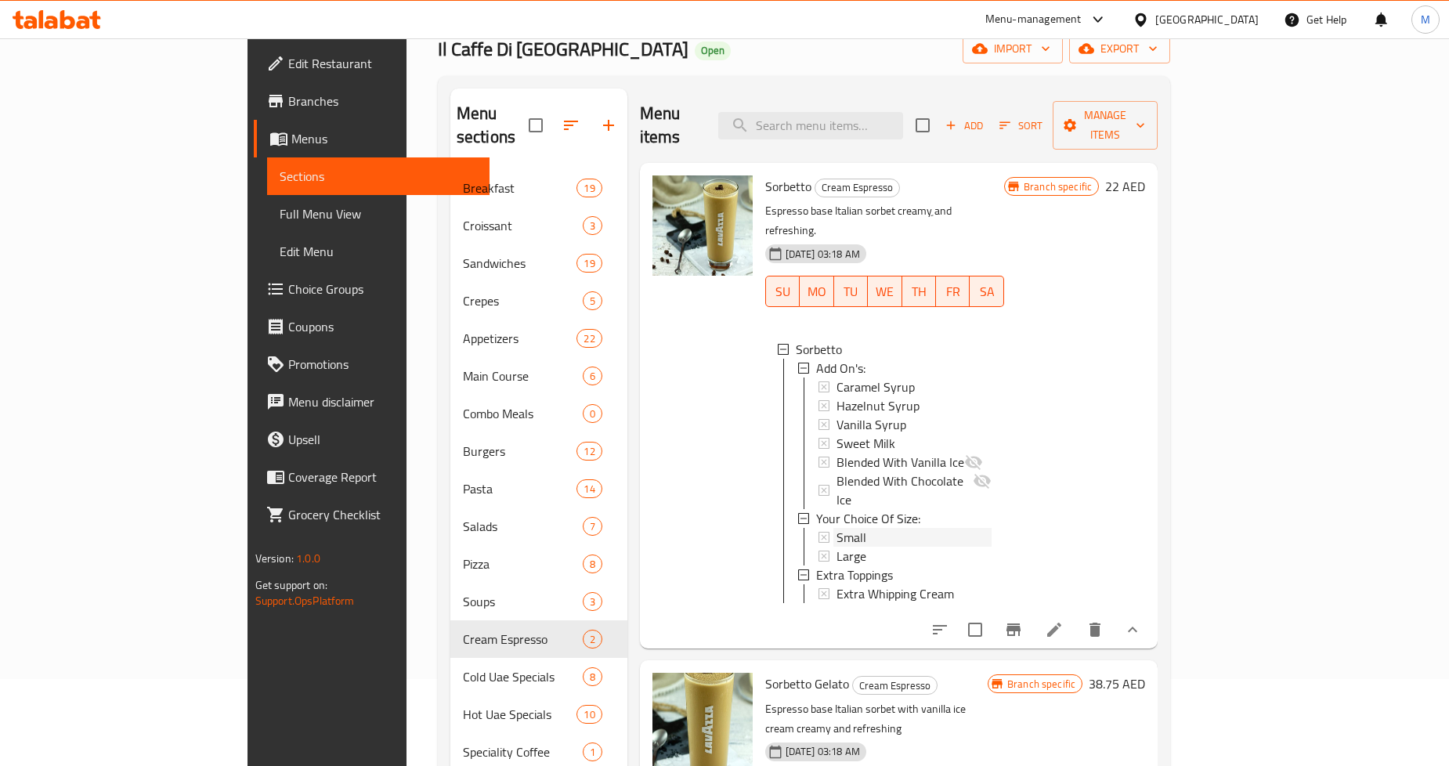
click at [836, 528] on span "Small" at bounding box center [851, 537] width 30 height 19
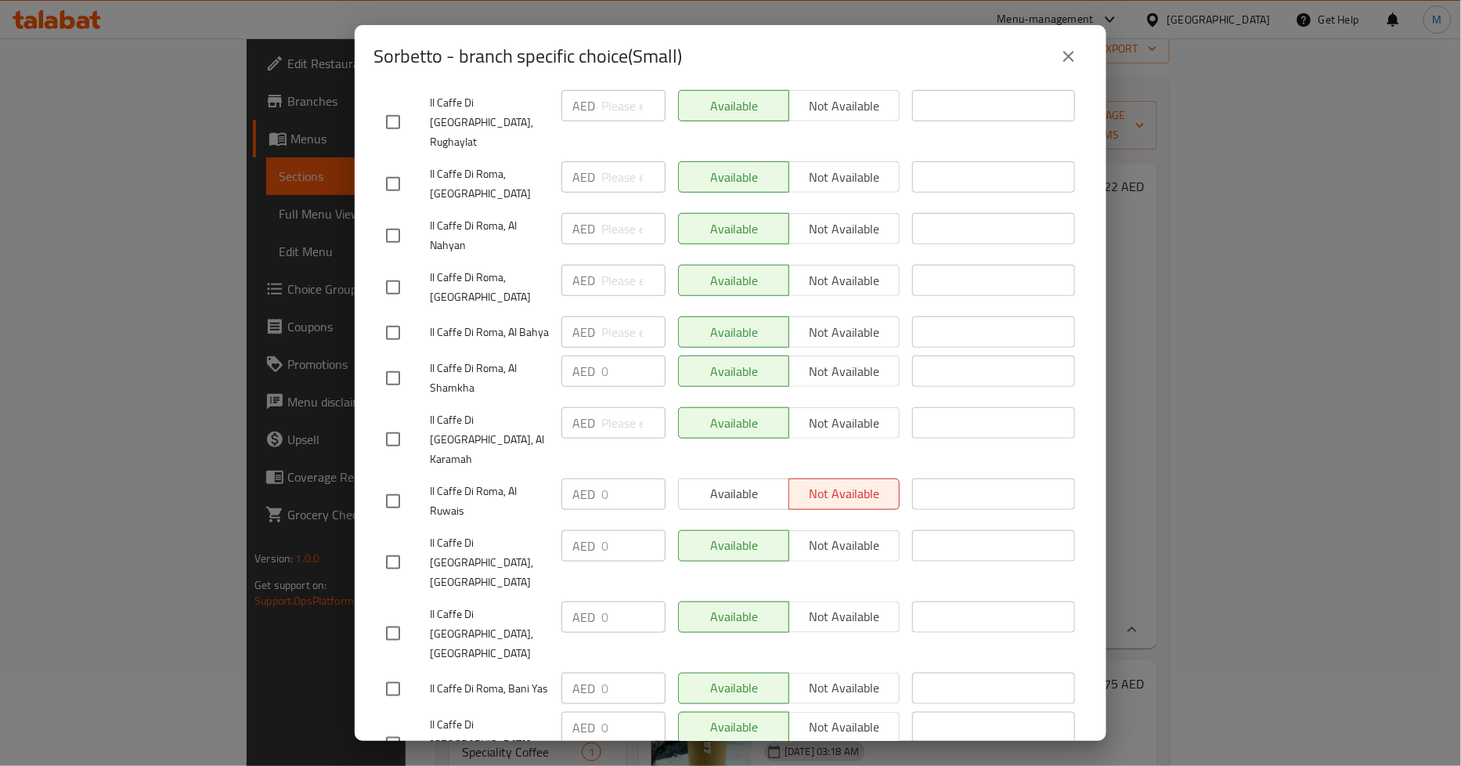
scroll to position [393, 0]
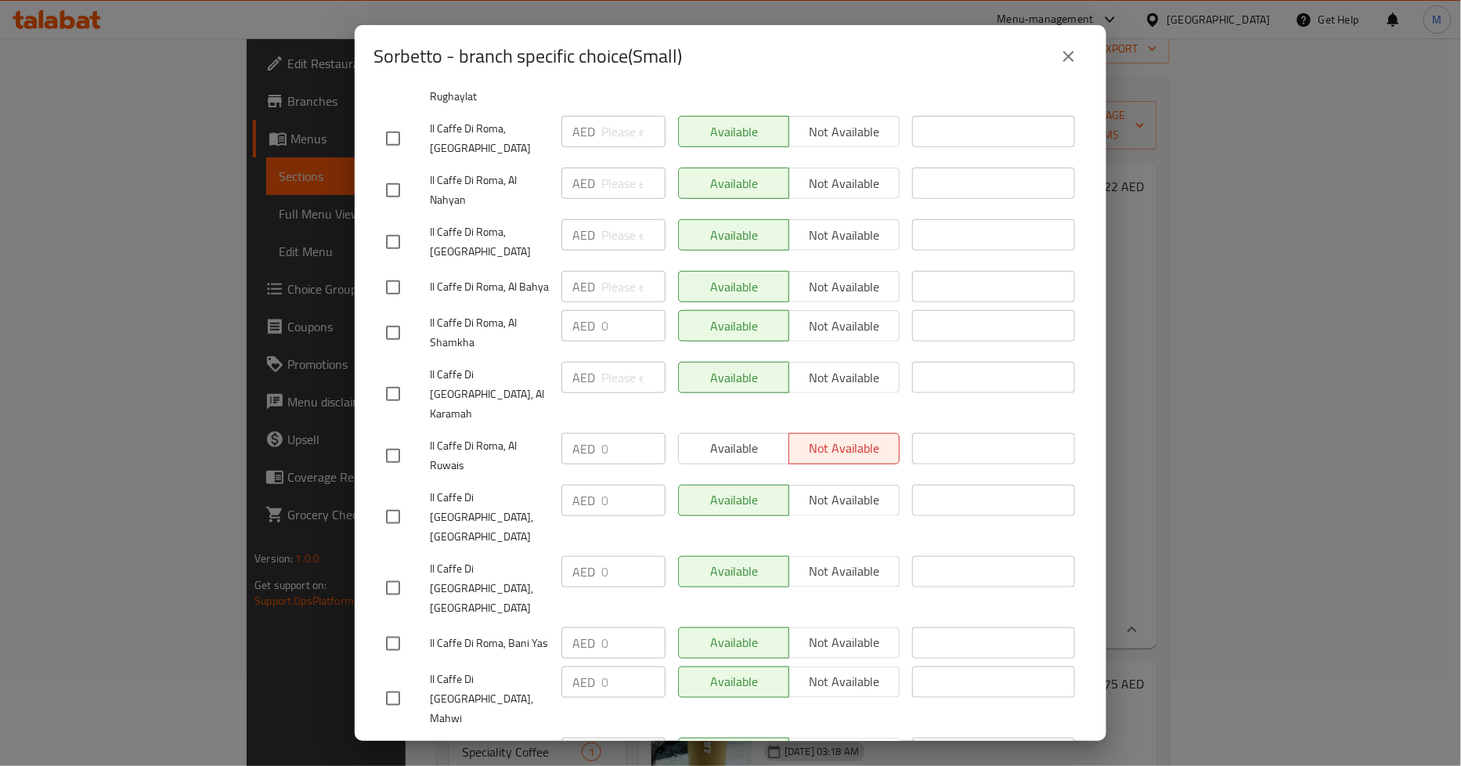
click at [1063, 56] on icon "close" at bounding box center [1068, 56] width 19 height 19
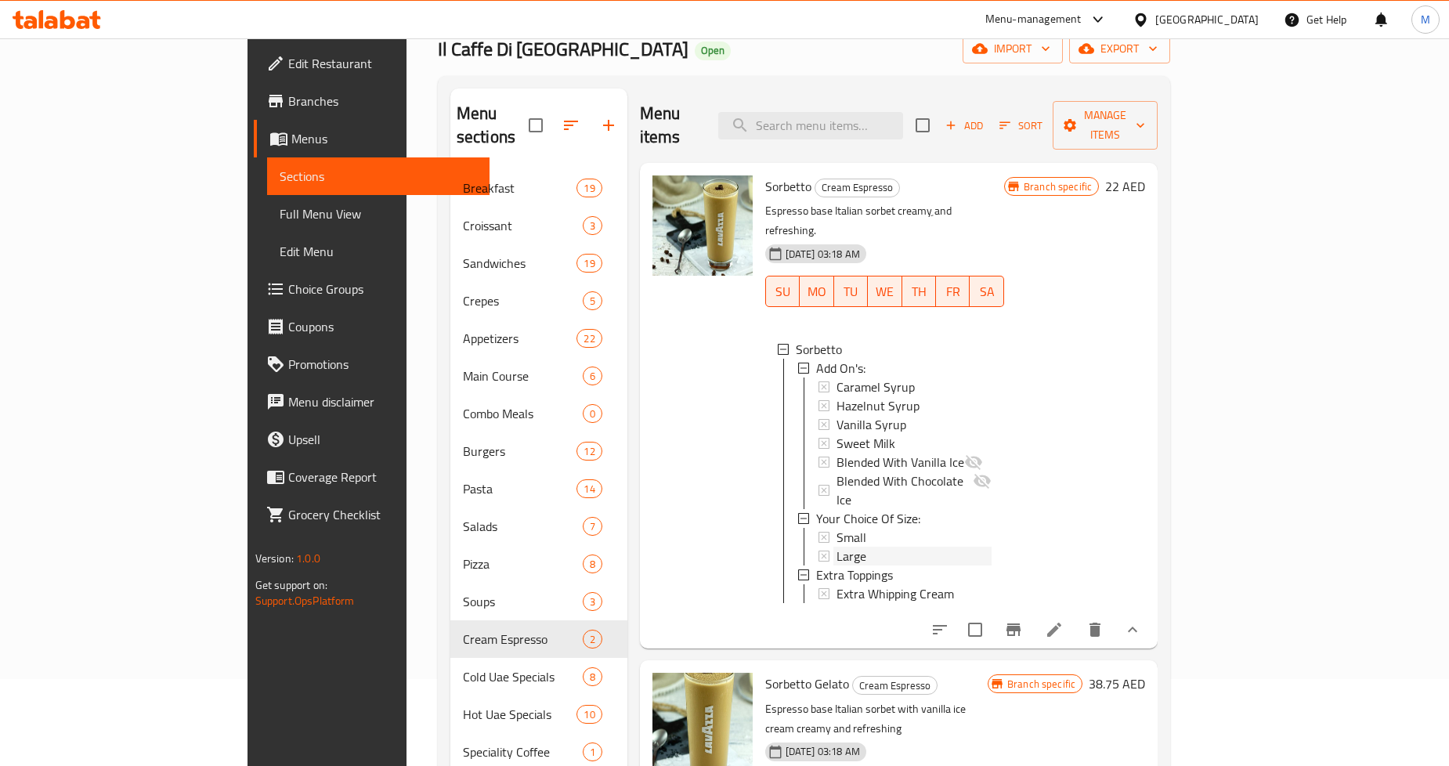
click at [836, 547] on span "Large" at bounding box center [851, 556] width 30 height 19
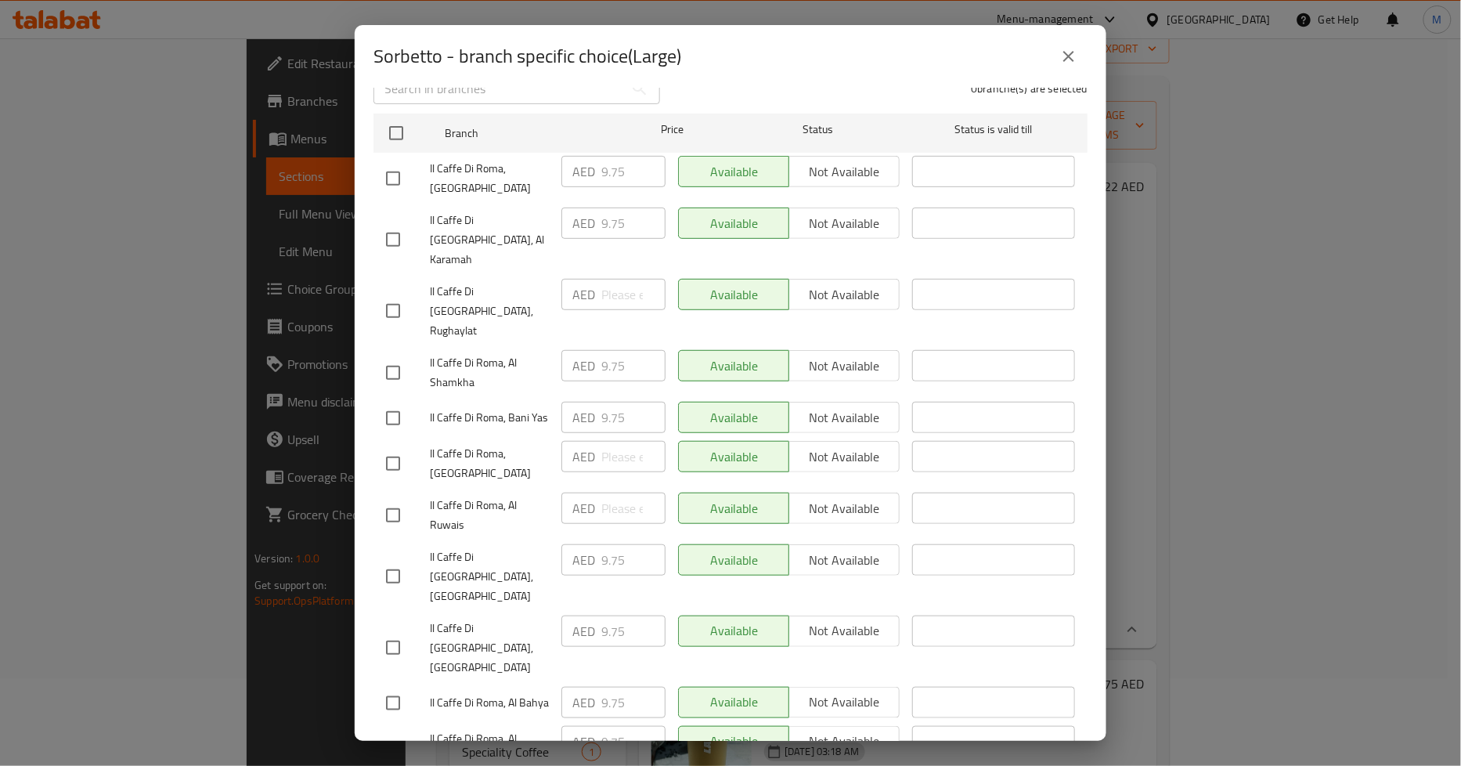
scroll to position [261, 0]
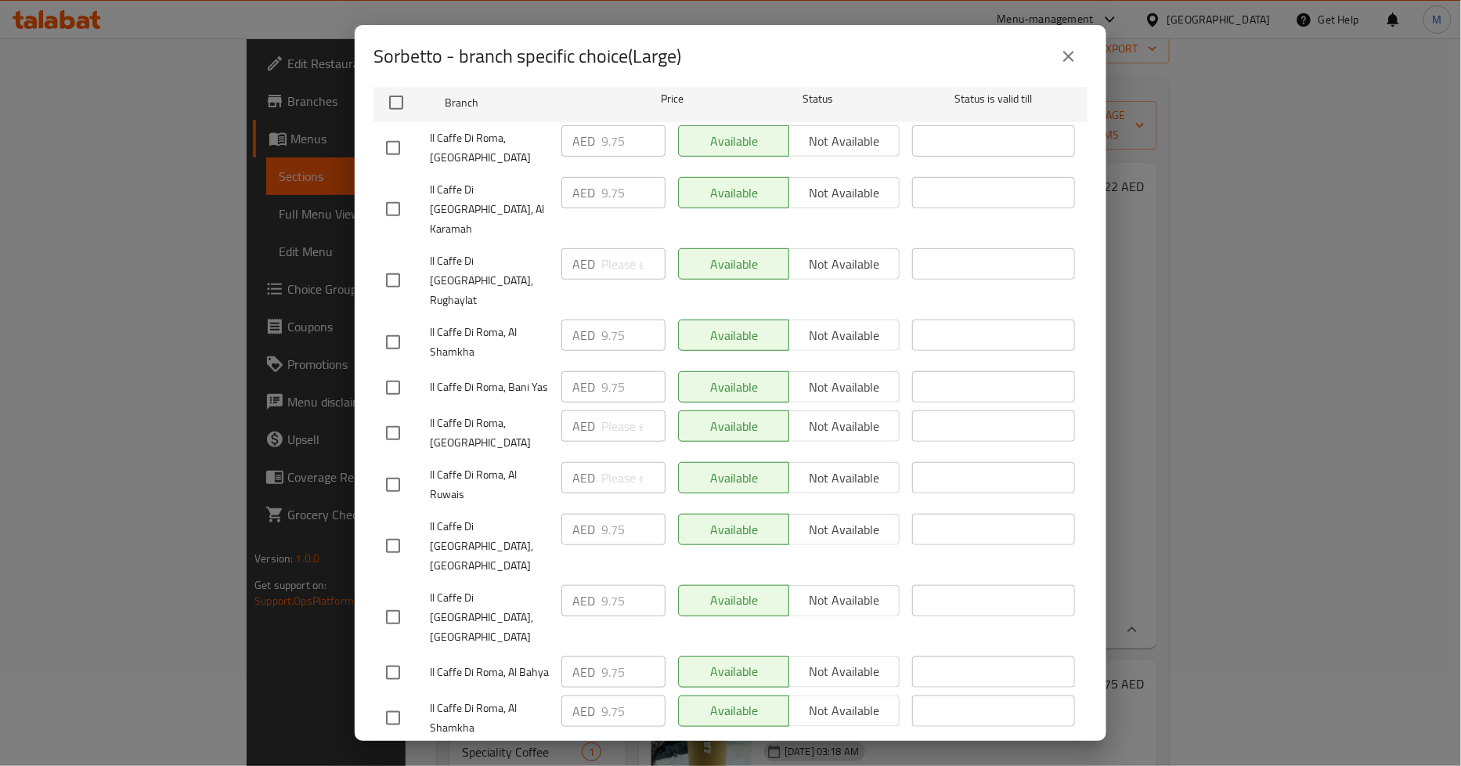
click at [1066, 57] on icon "close" at bounding box center [1068, 56] width 19 height 19
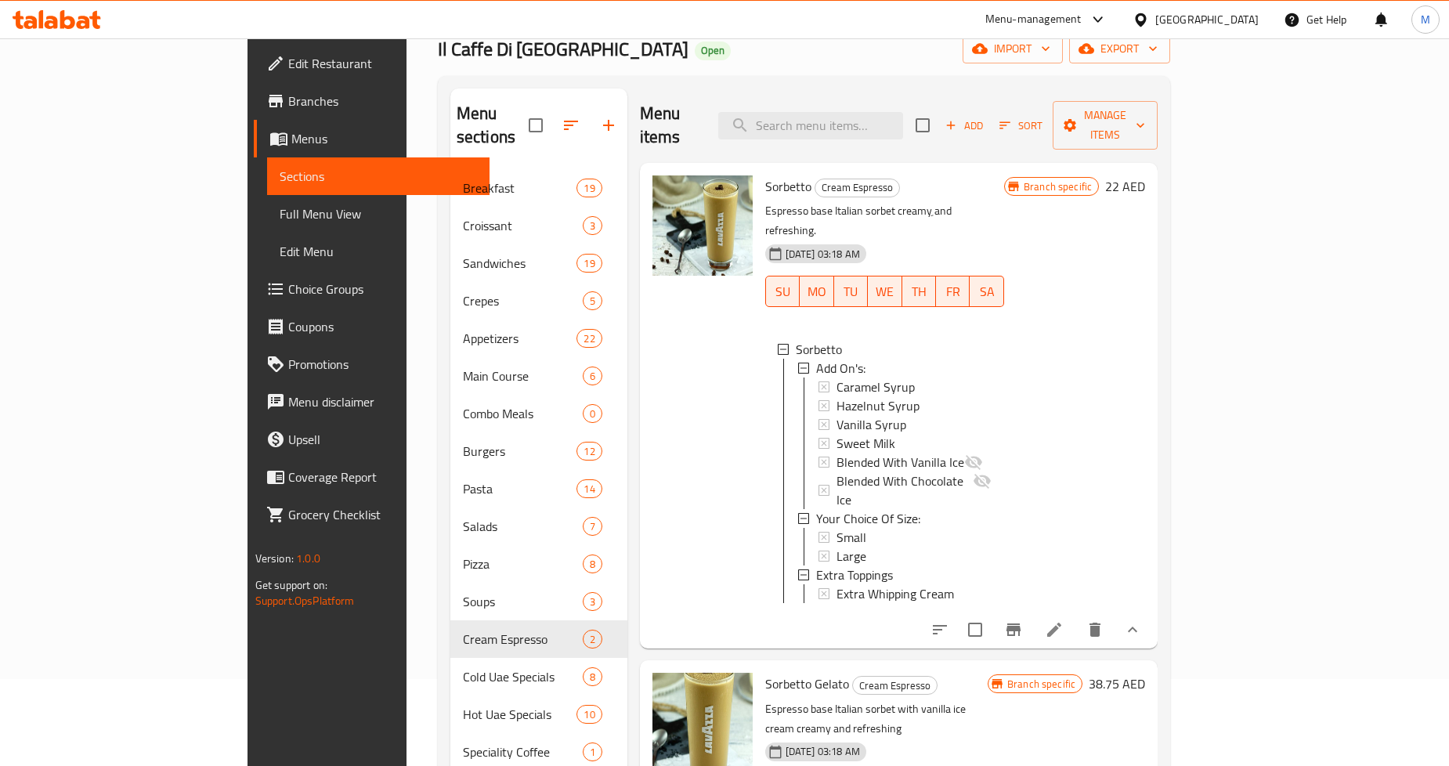
click at [836, 547] on span "Large" at bounding box center [851, 556] width 30 height 19
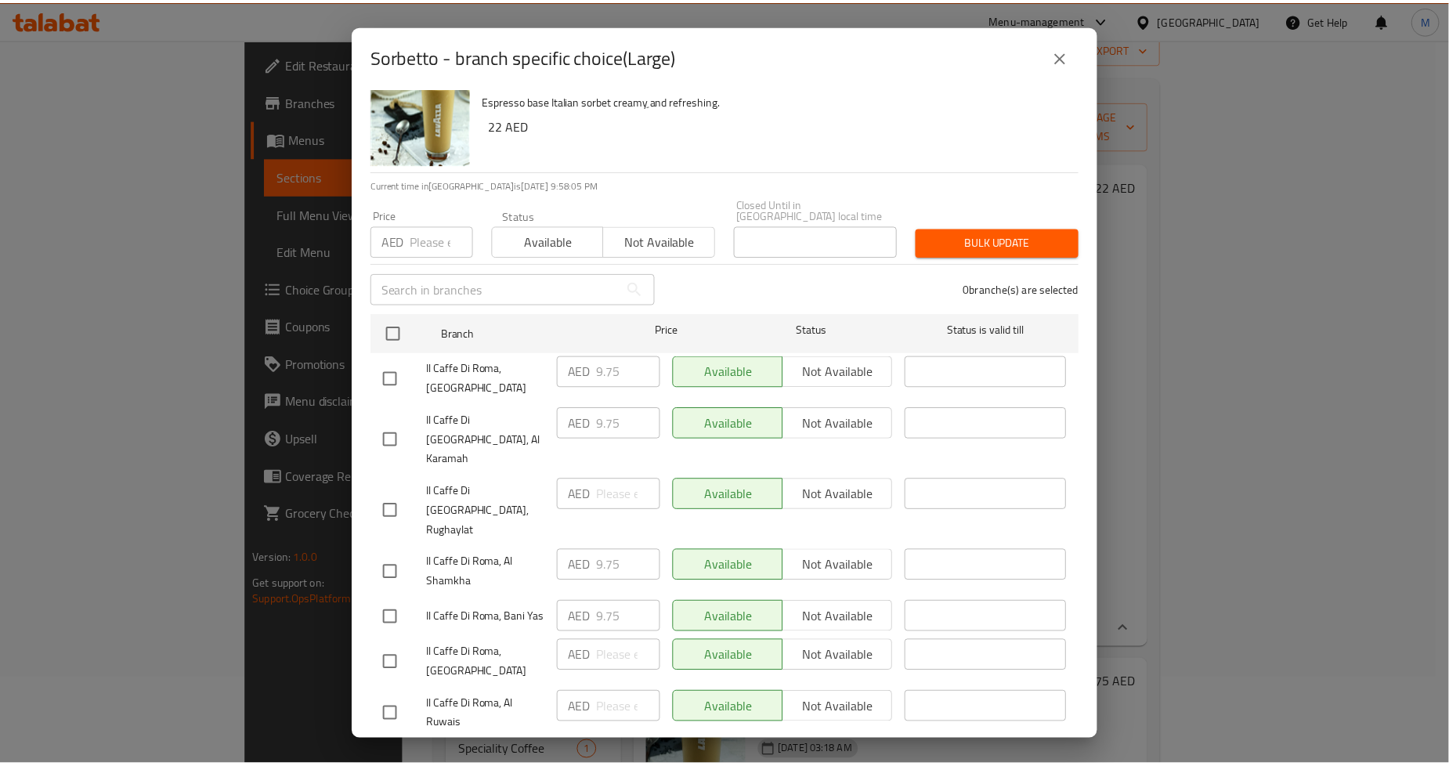
scroll to position [0, 0]
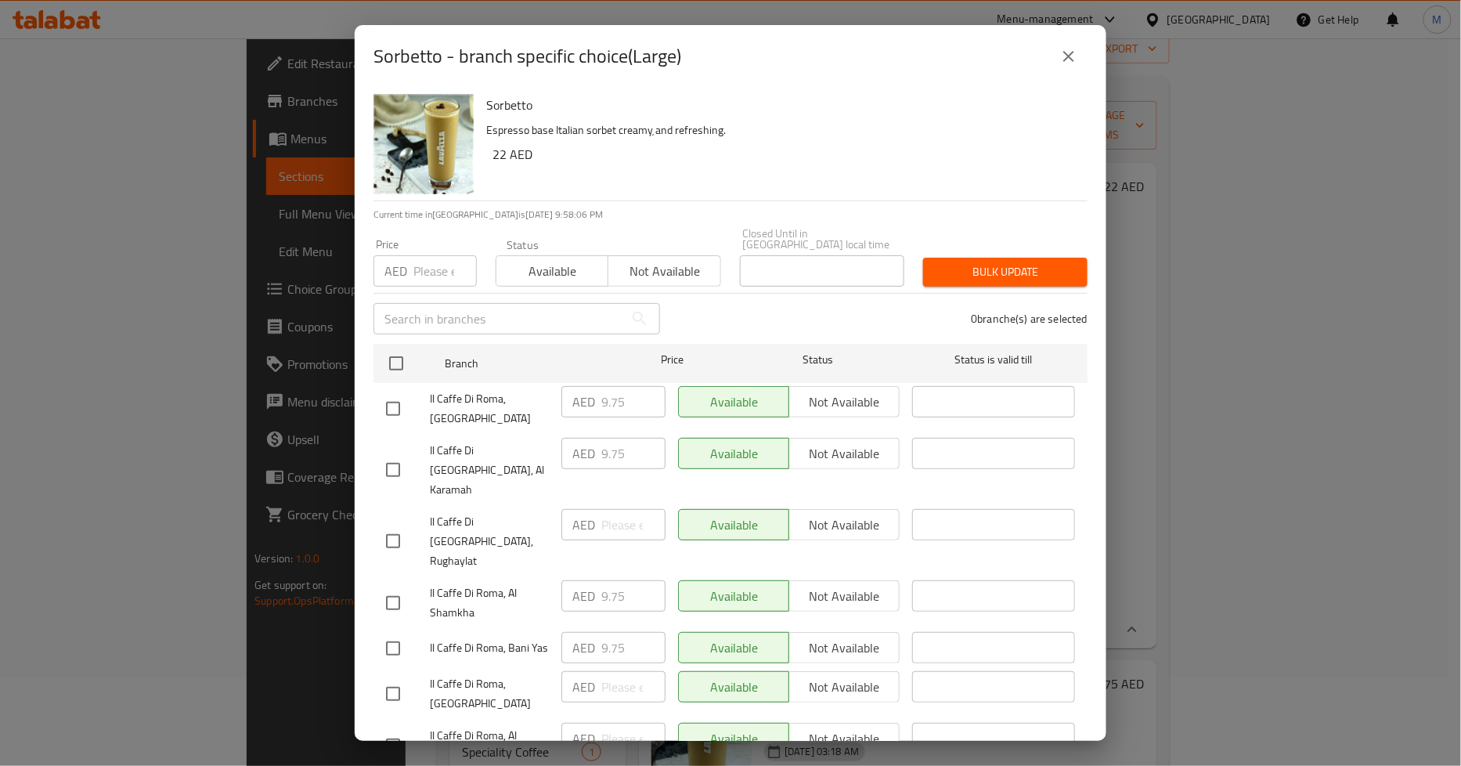
click at [1063, 55] on icon "close" at bounding box center [1068, 56] width 19 height 19
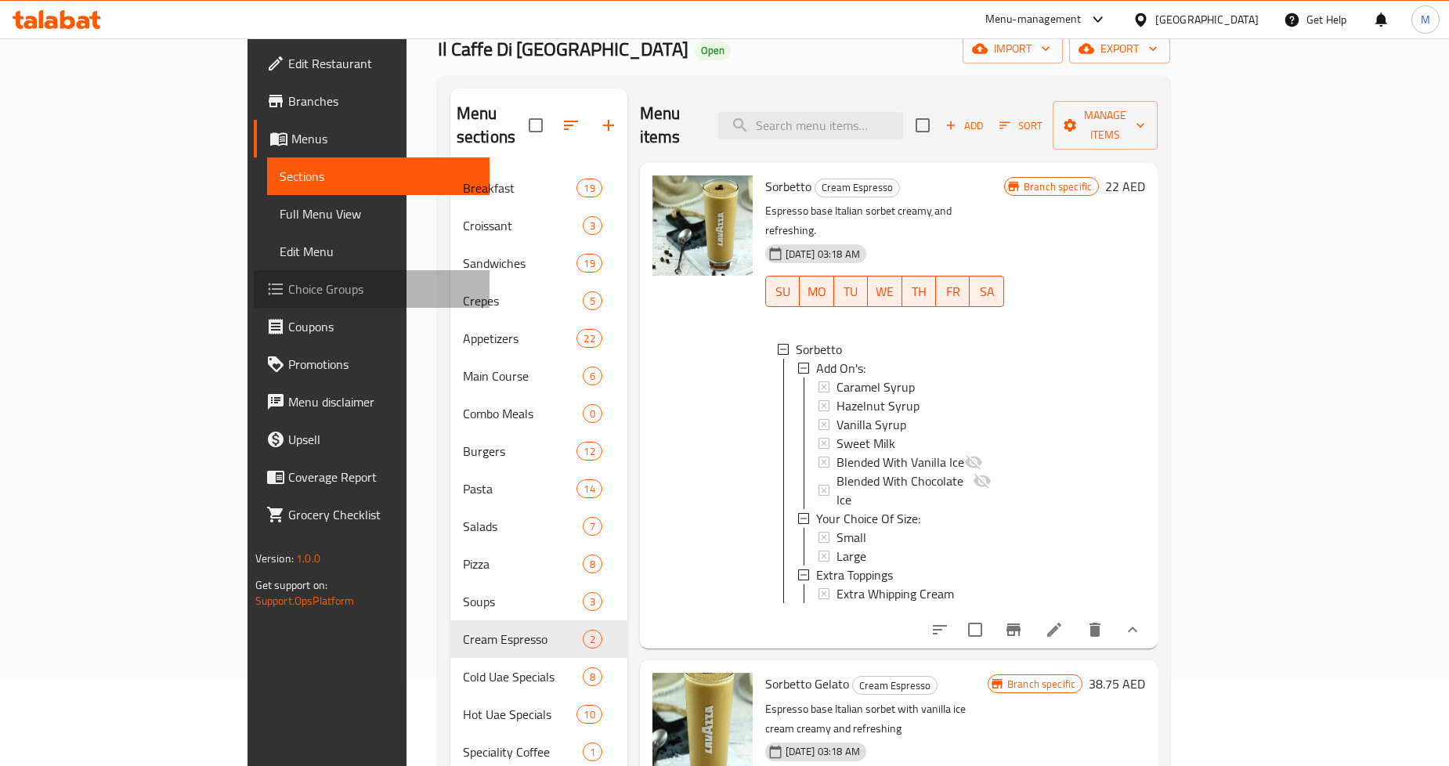
click at [254, 301] on link "Choice Groups" at bounding box center [372, 289] width 236 height 38
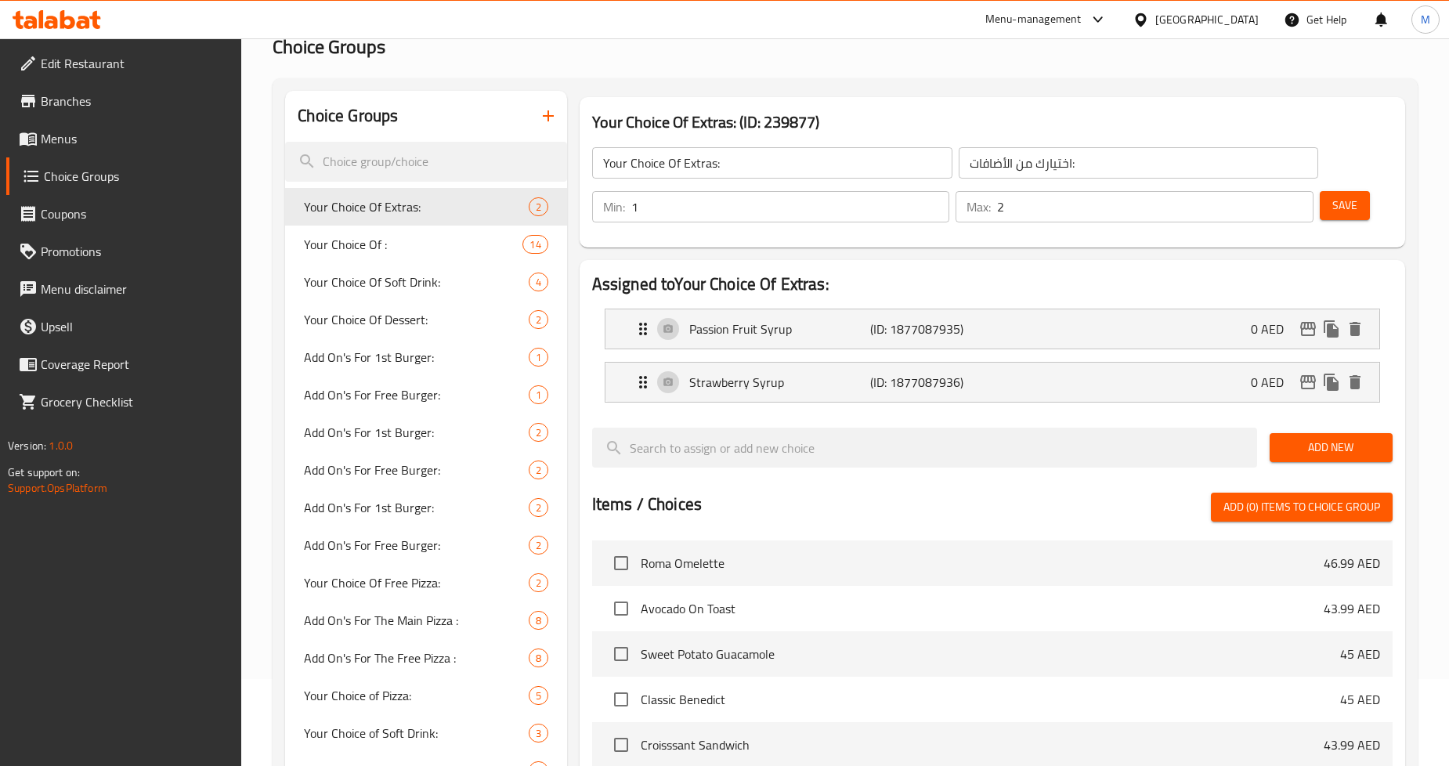
click at [127, 181] on span "Choice Groups" at bounding box center [137, 176] width 186 height 19
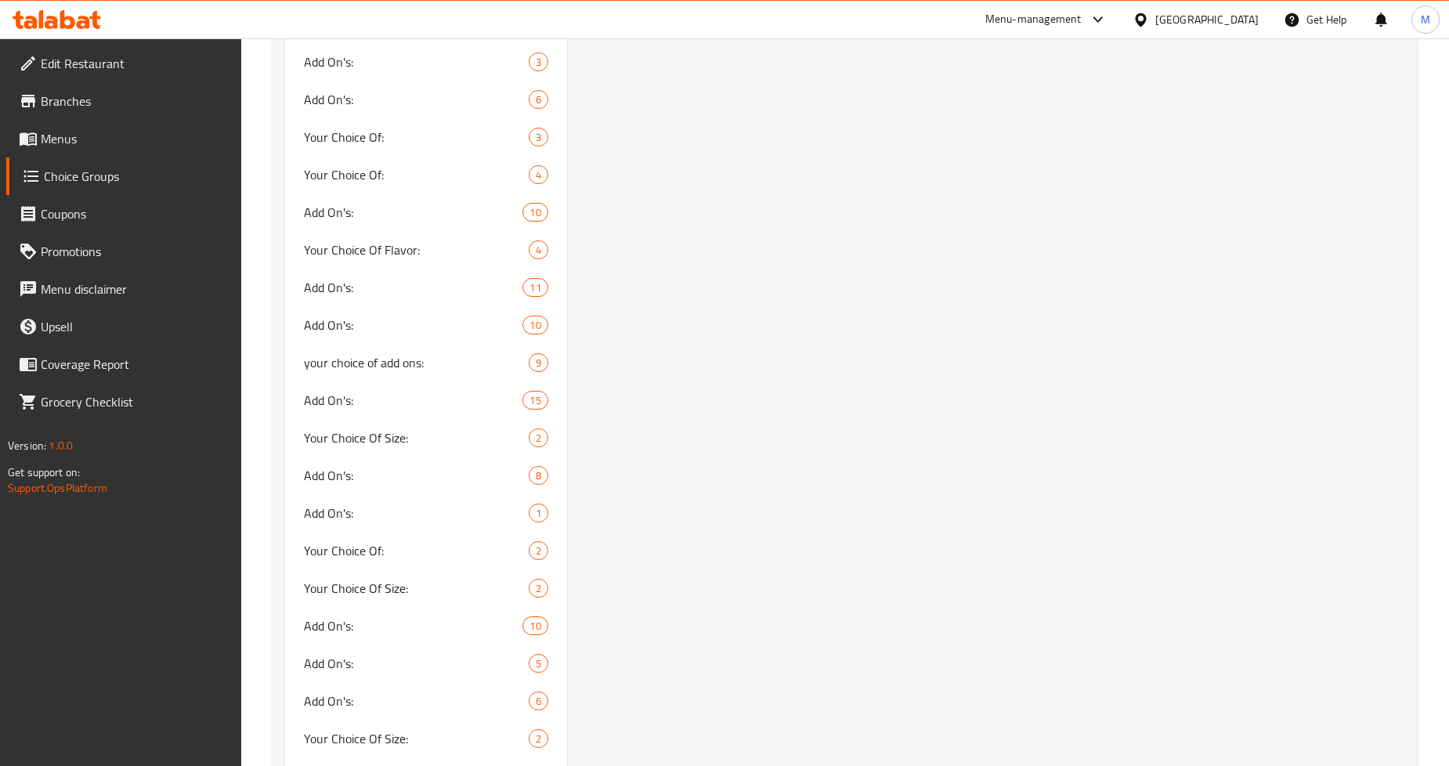
scroll to position [2610, 0]
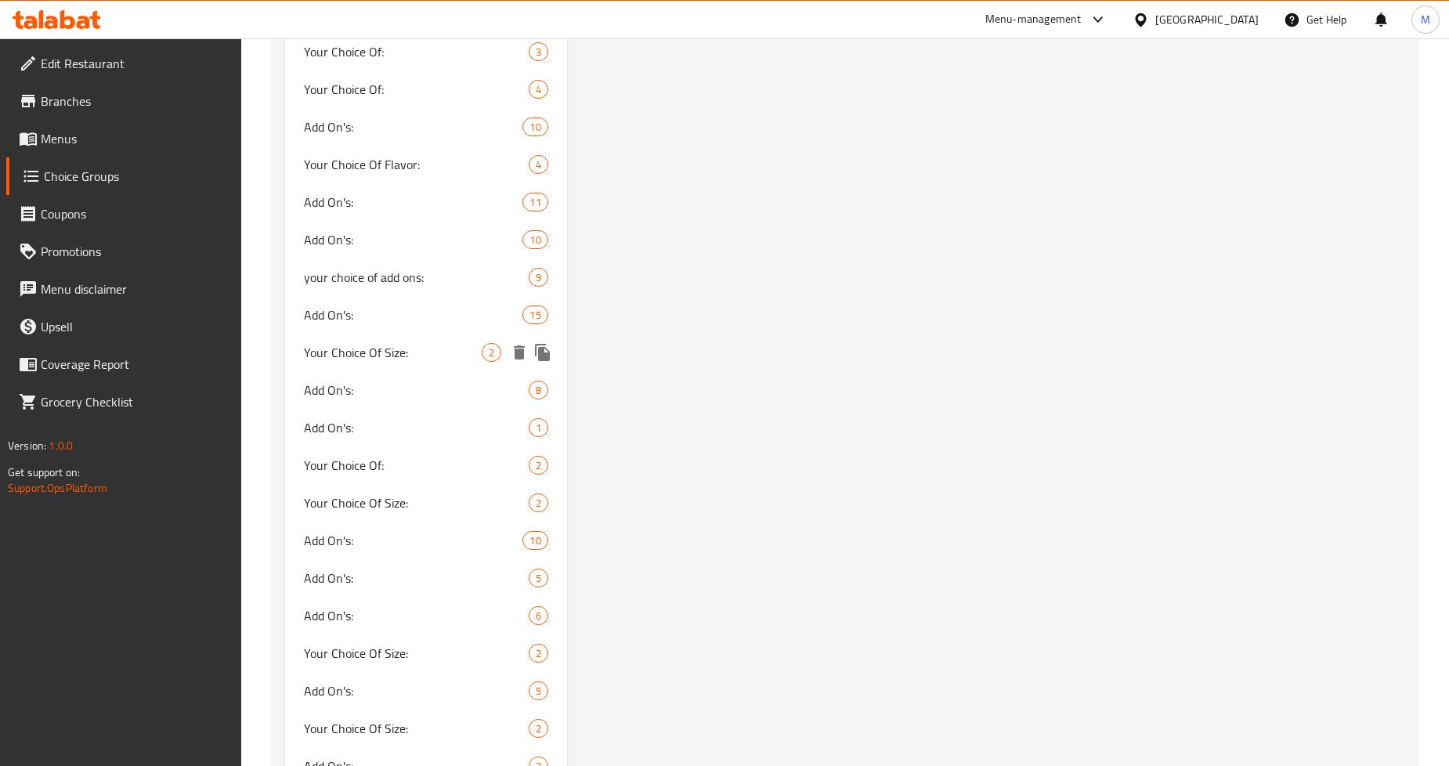
click at [399, 353] on span "Your Choice Of Size:" at bounding box center [392, 352] width 177 height 19
type input "Your Choice Of Size:"
type input "اختيارك من الحجم:"
type input "1"
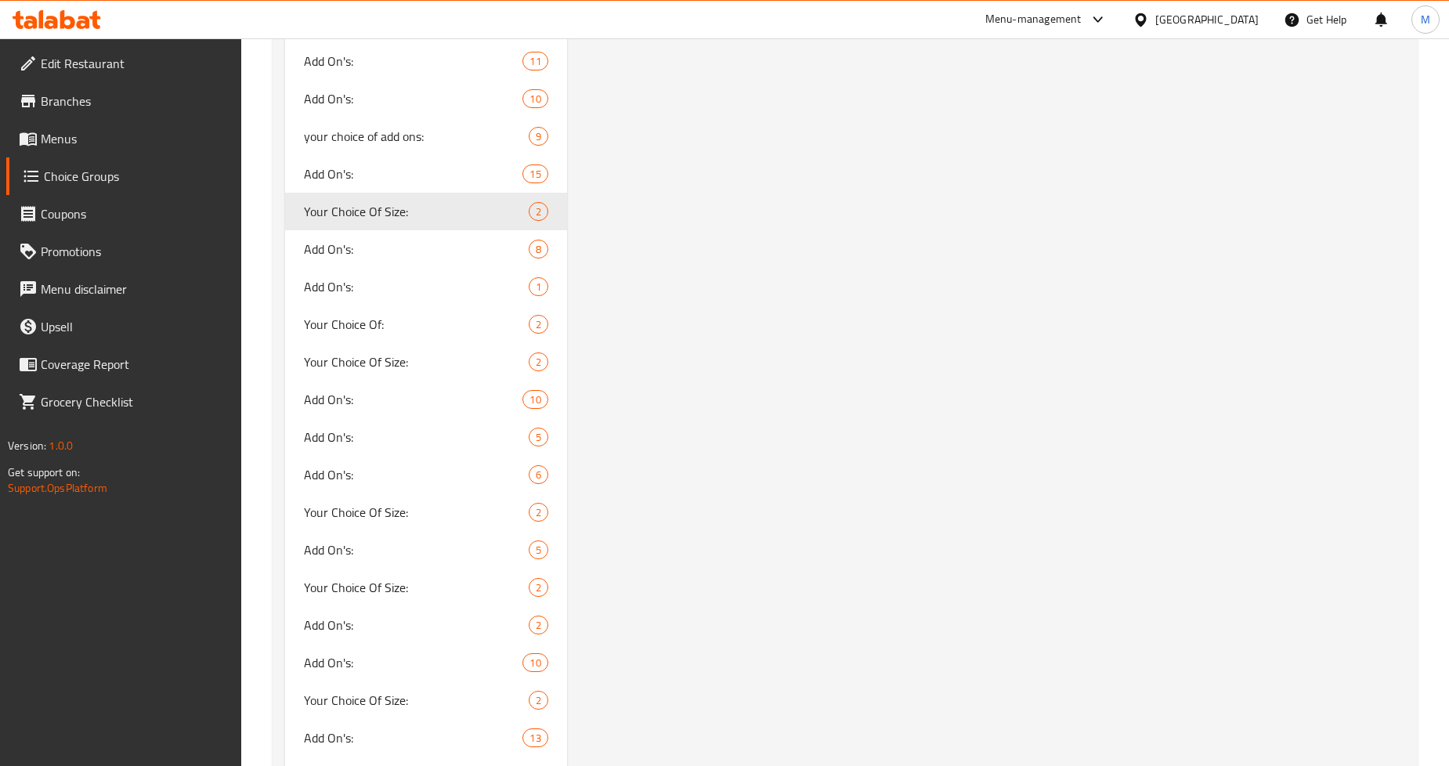
scroll to position [2871, 0]
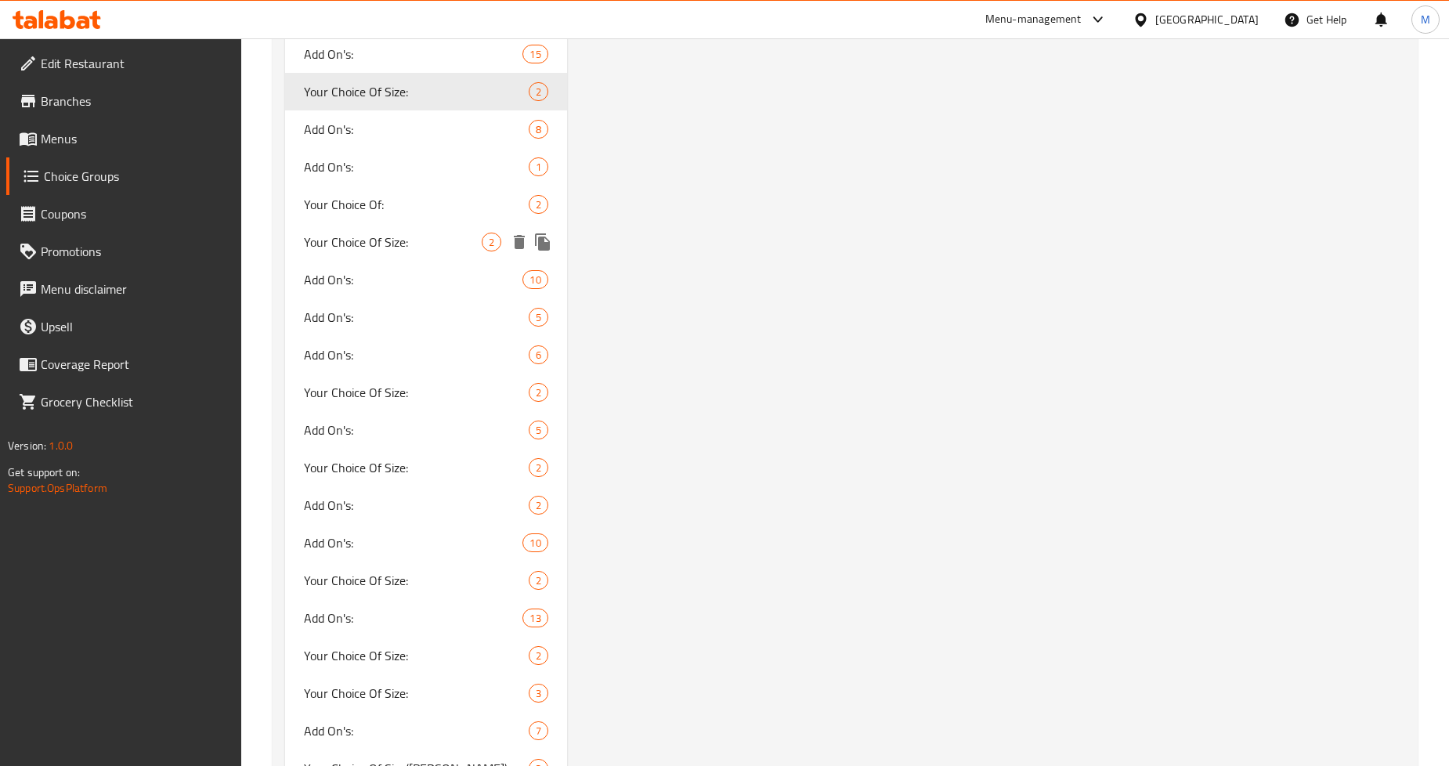
click at [374, 244] on span "Your Choice Of Size:" at bounding box center [392, 242] width 177 height 19
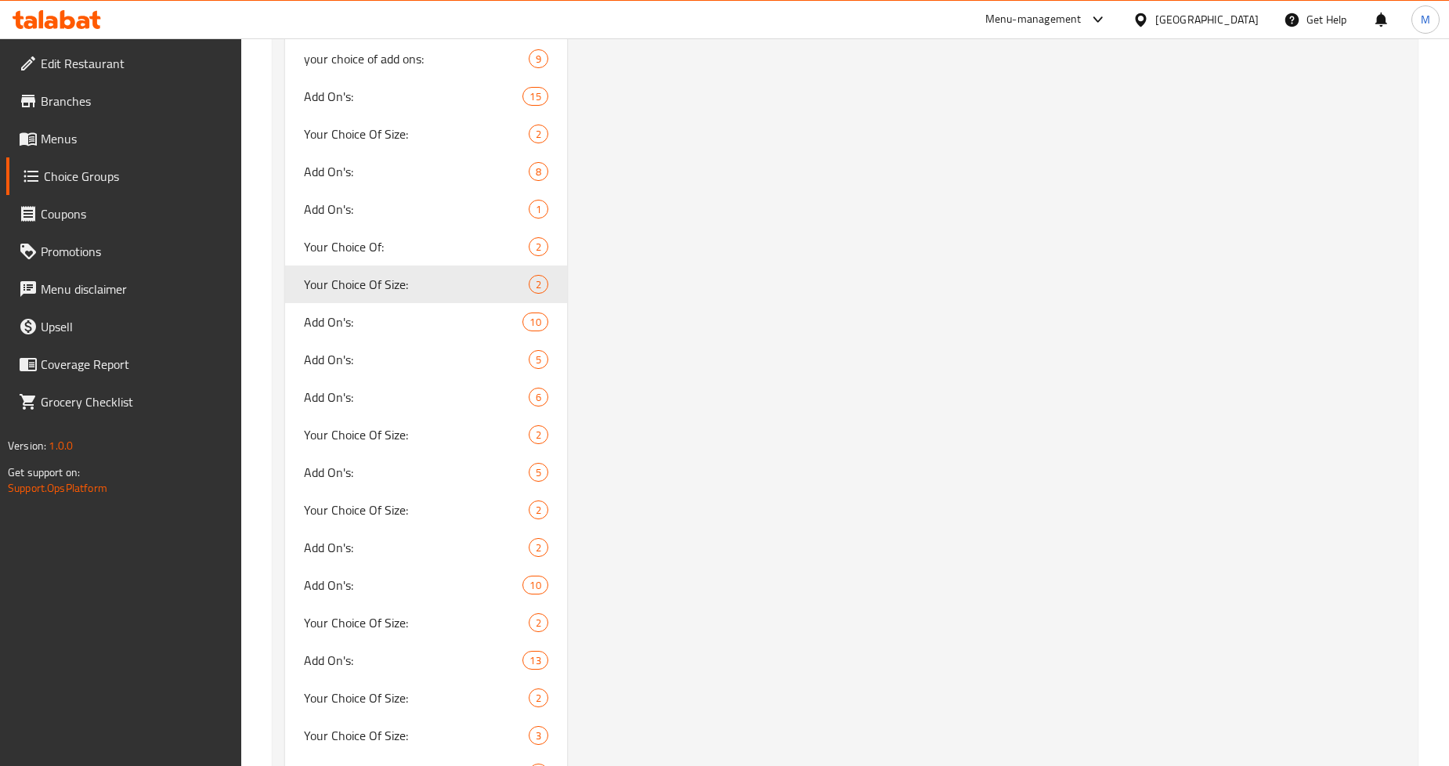
scroll to position [2958, 0]
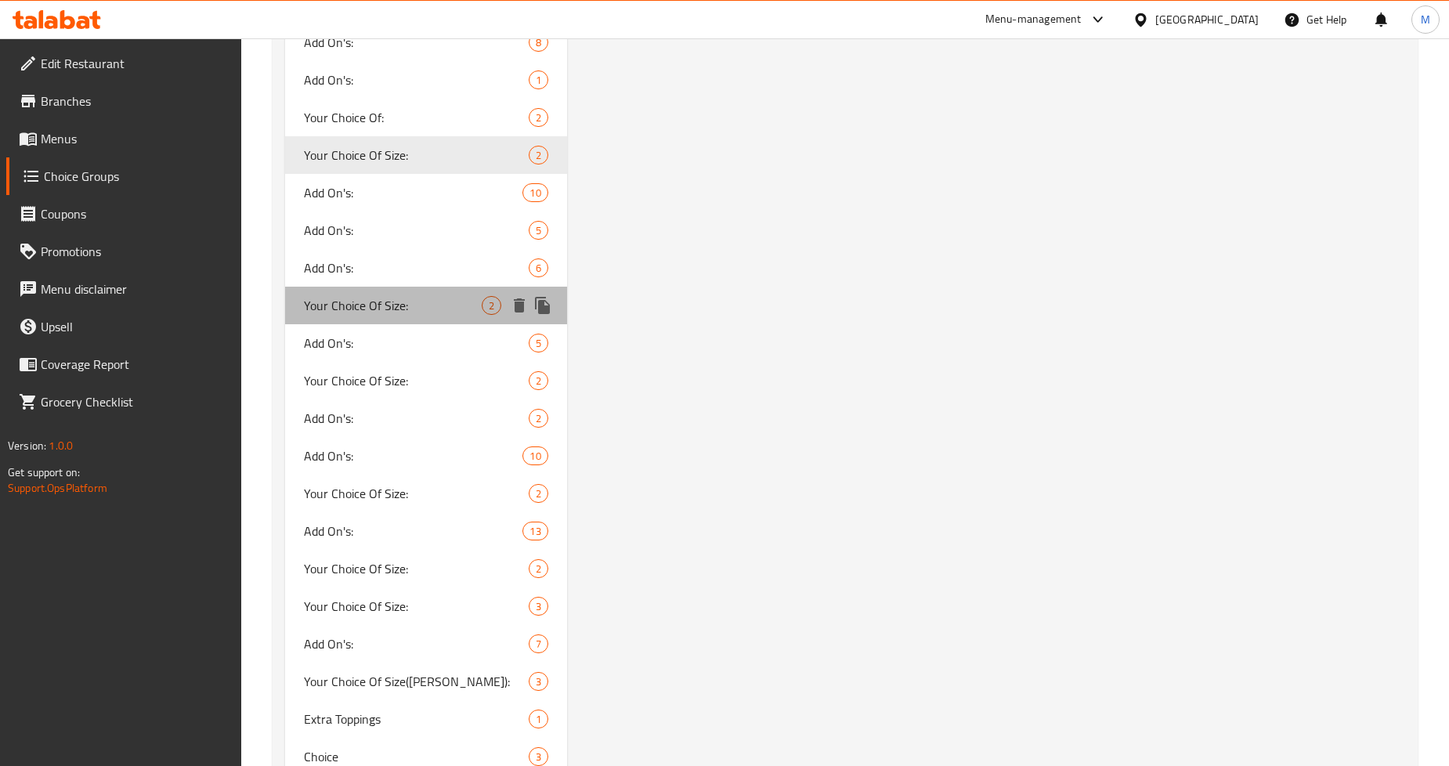
click at [398, 300] on span "Your Choice Of Size:" at bounding box center [392, 305] width 177 height 19
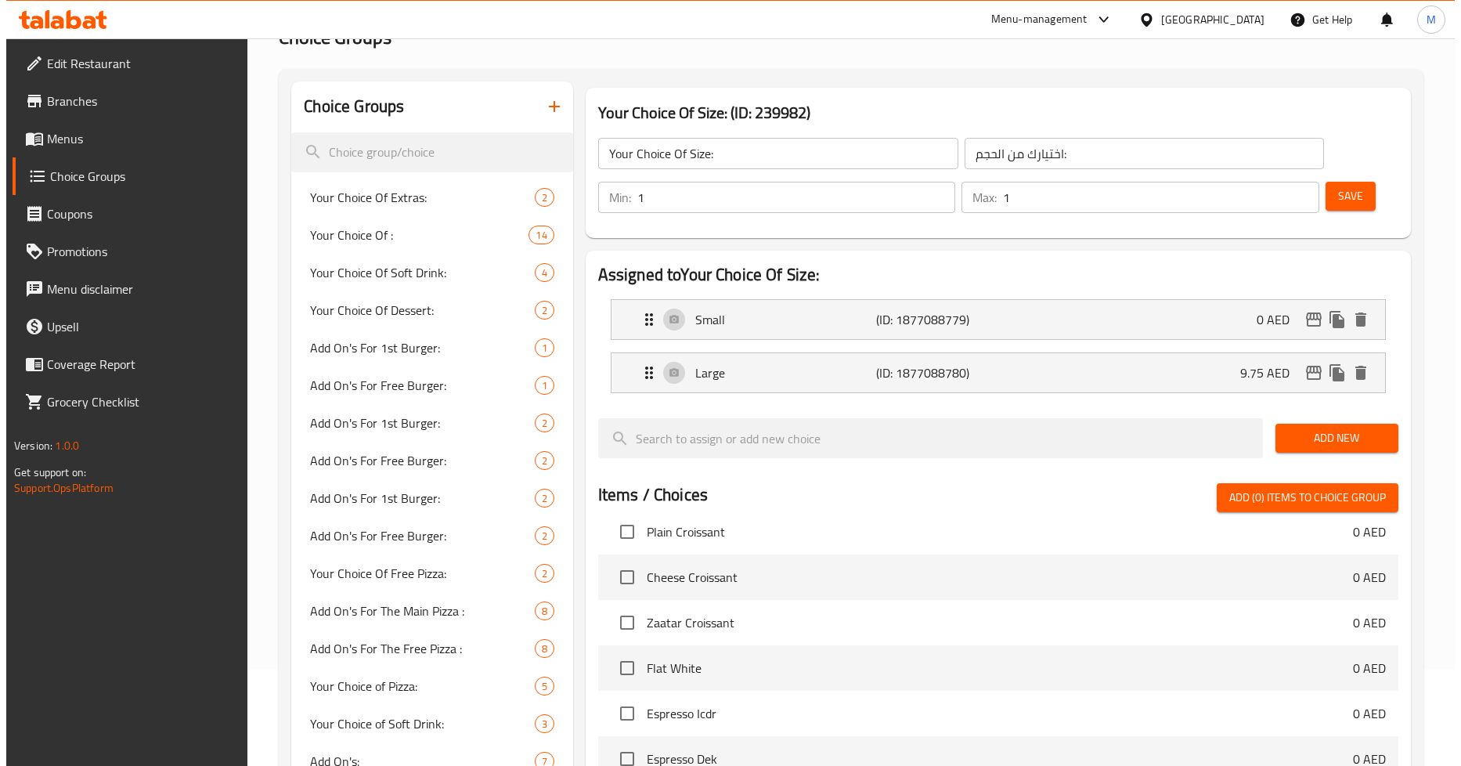
scroll to position [0, 0]
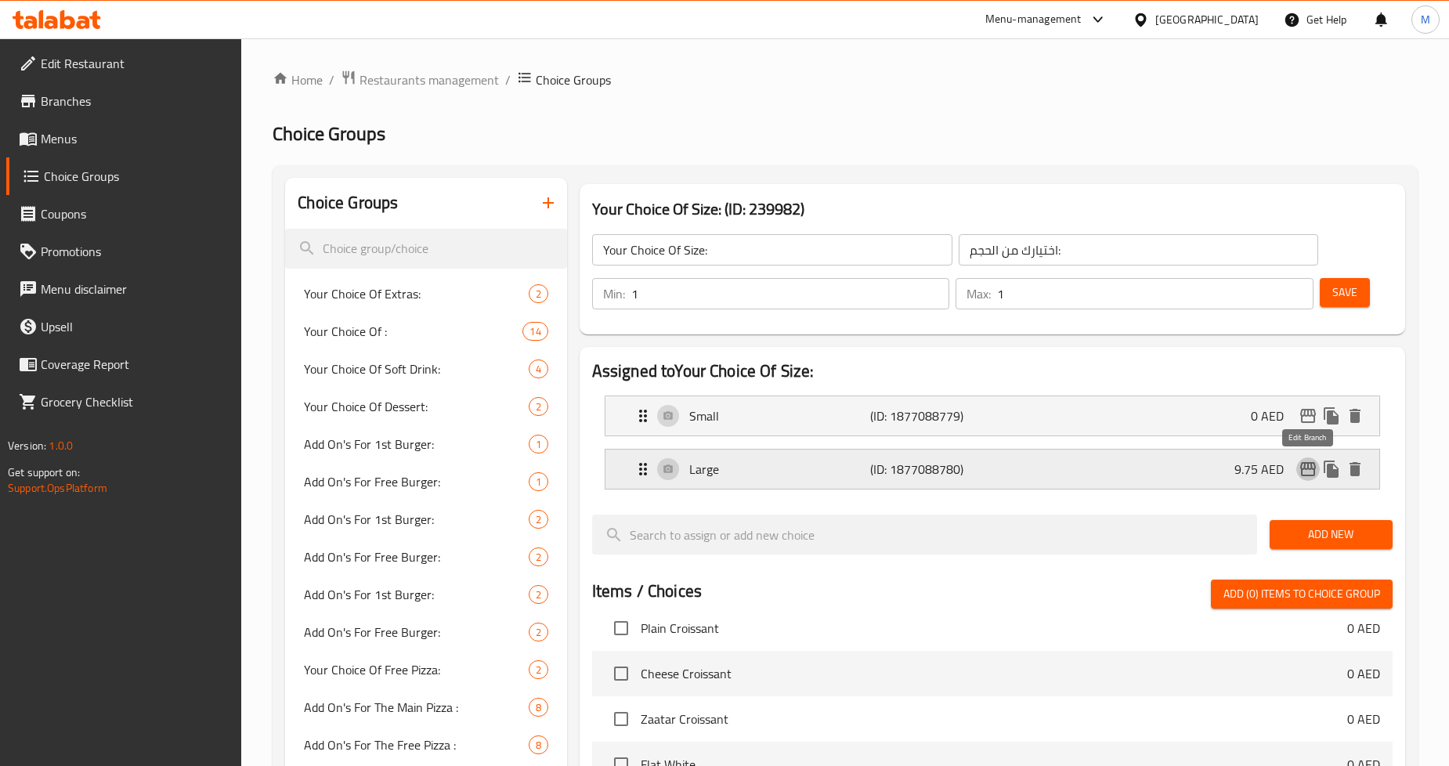
click at [1303, 467] on icon "edit" at bounding box center [1307, 469] width 19 height 19
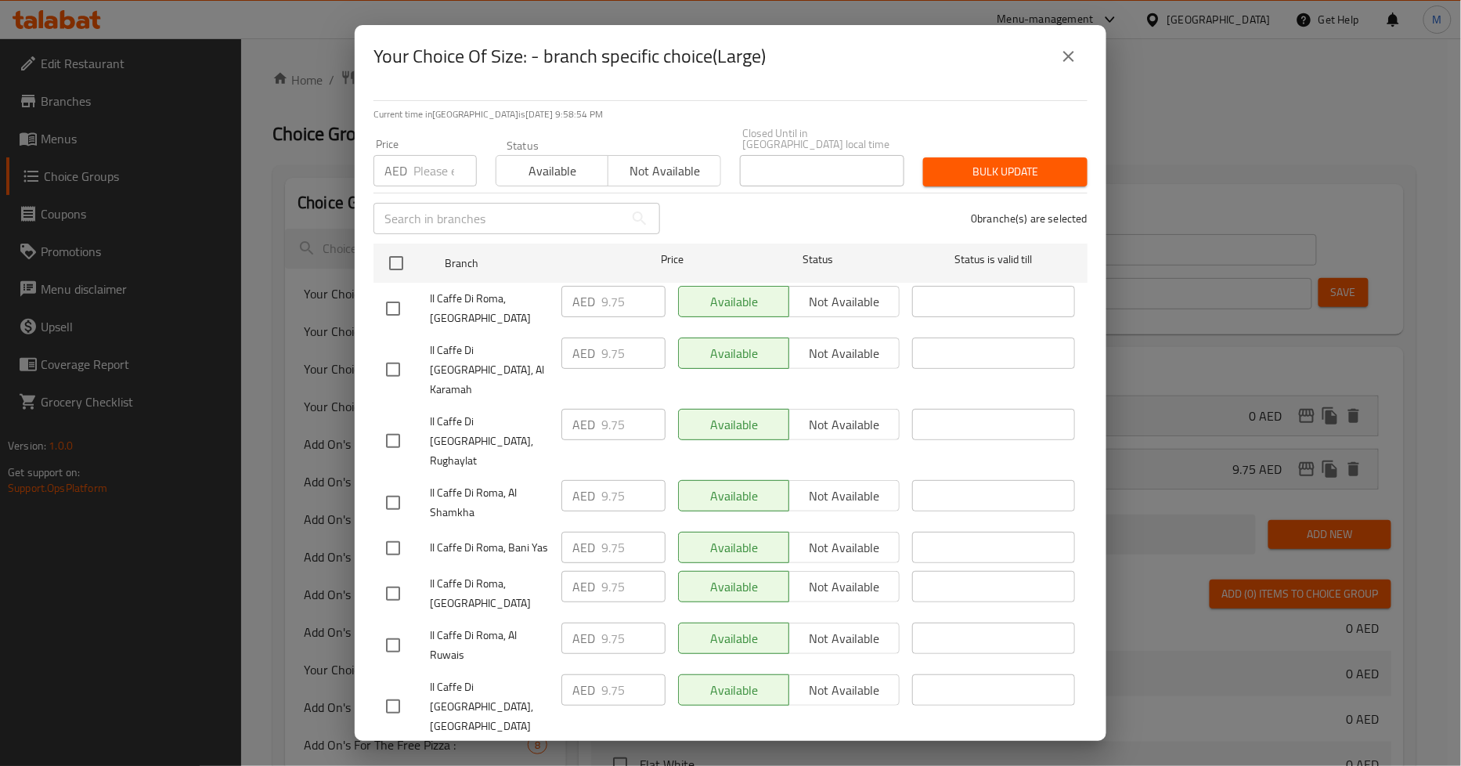
click at [1066, 43] on button "close" at bounding box center [1069, 57] width 38 height 38
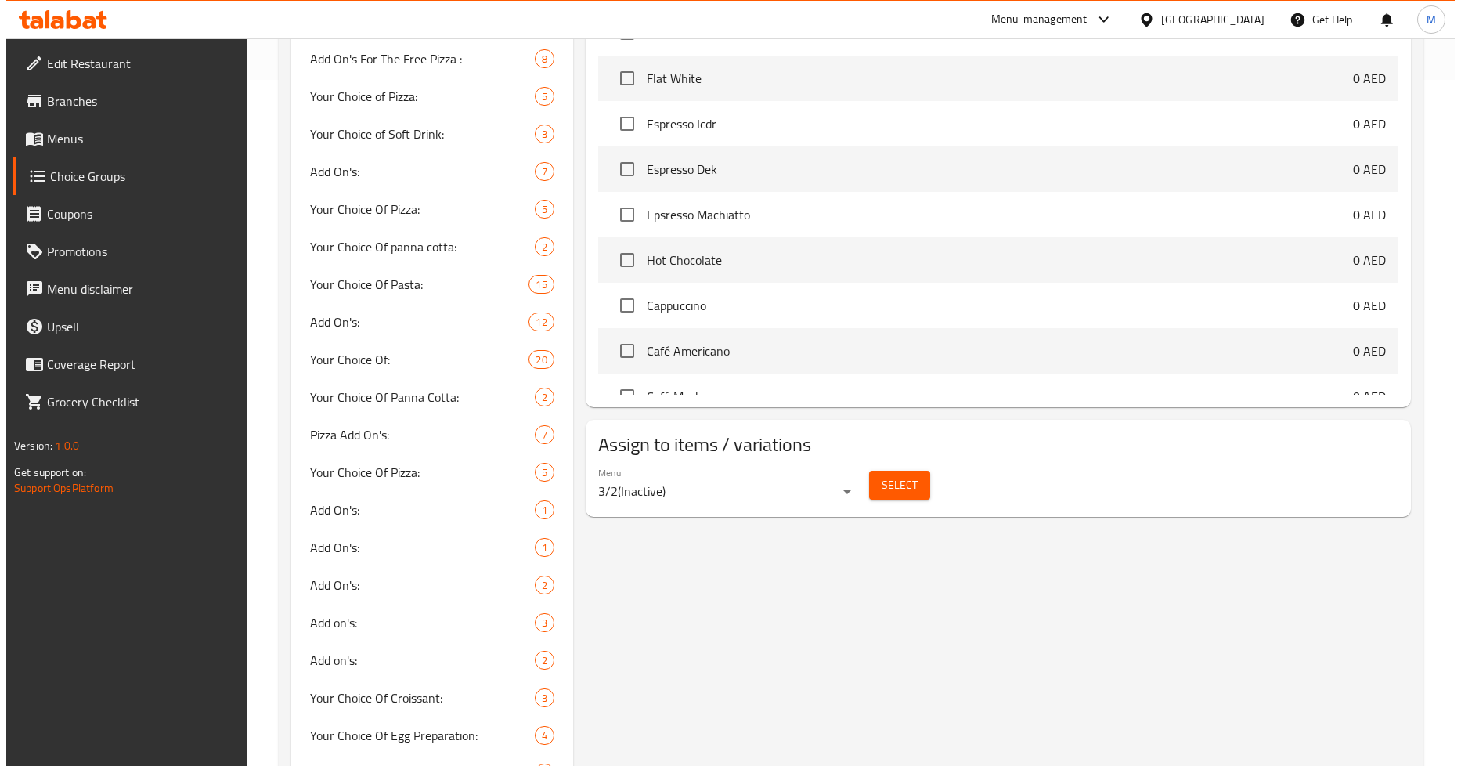
scroll to position [615, 0]
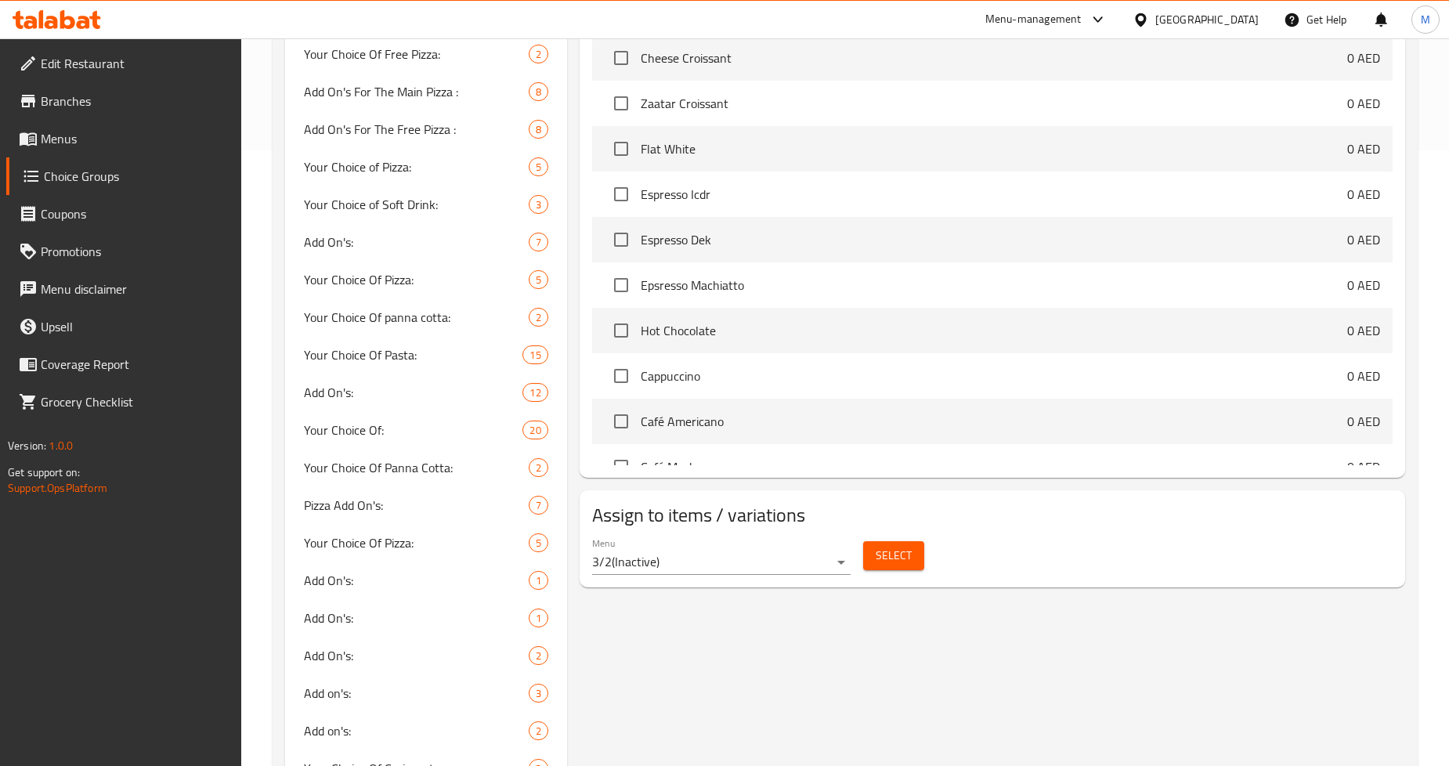
click at [896, 554] on span "Select" at bounding box center [893, 556] width 36 height 20
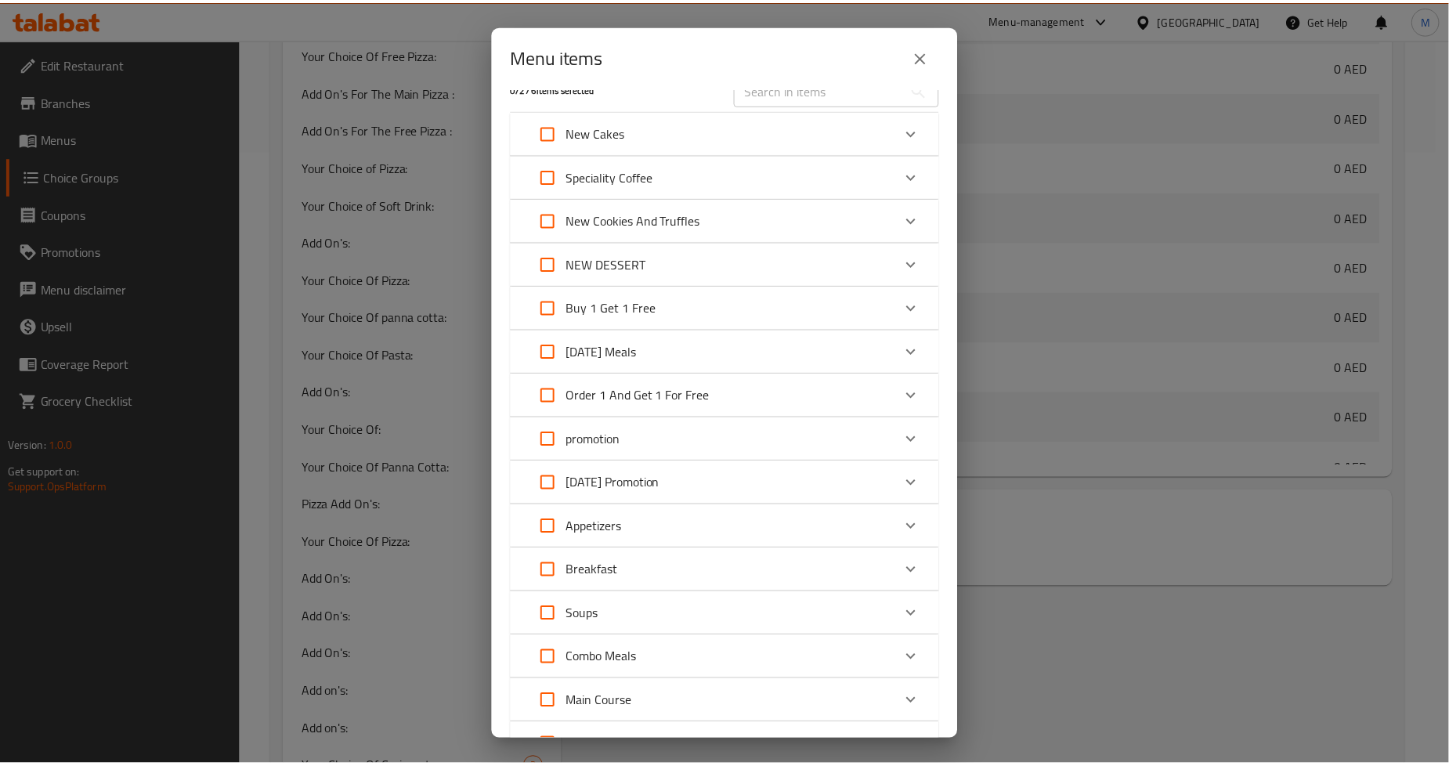
scroll to position [0, 0]
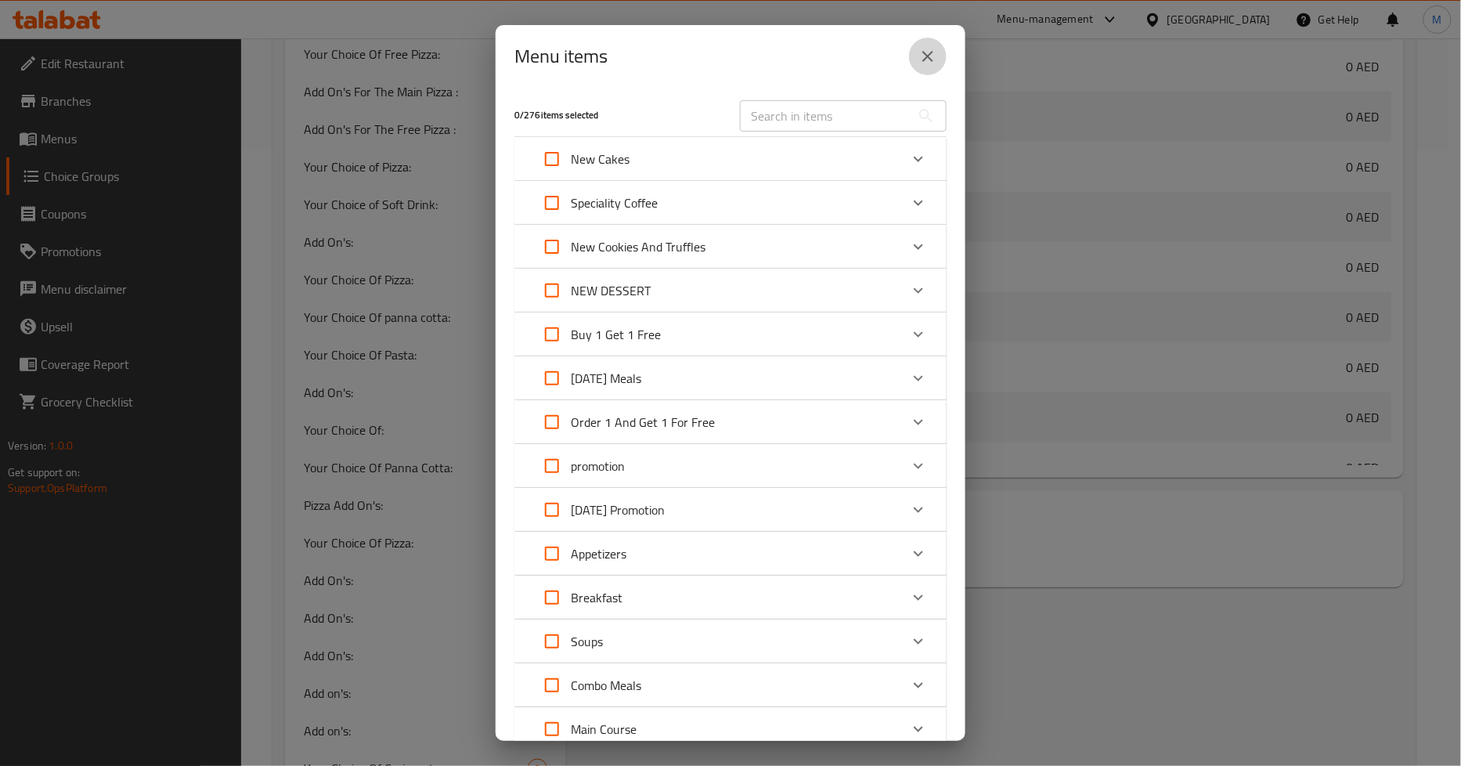
click at [916, 56] on button "close" at bounding box center [928, 57] width 38 height 38
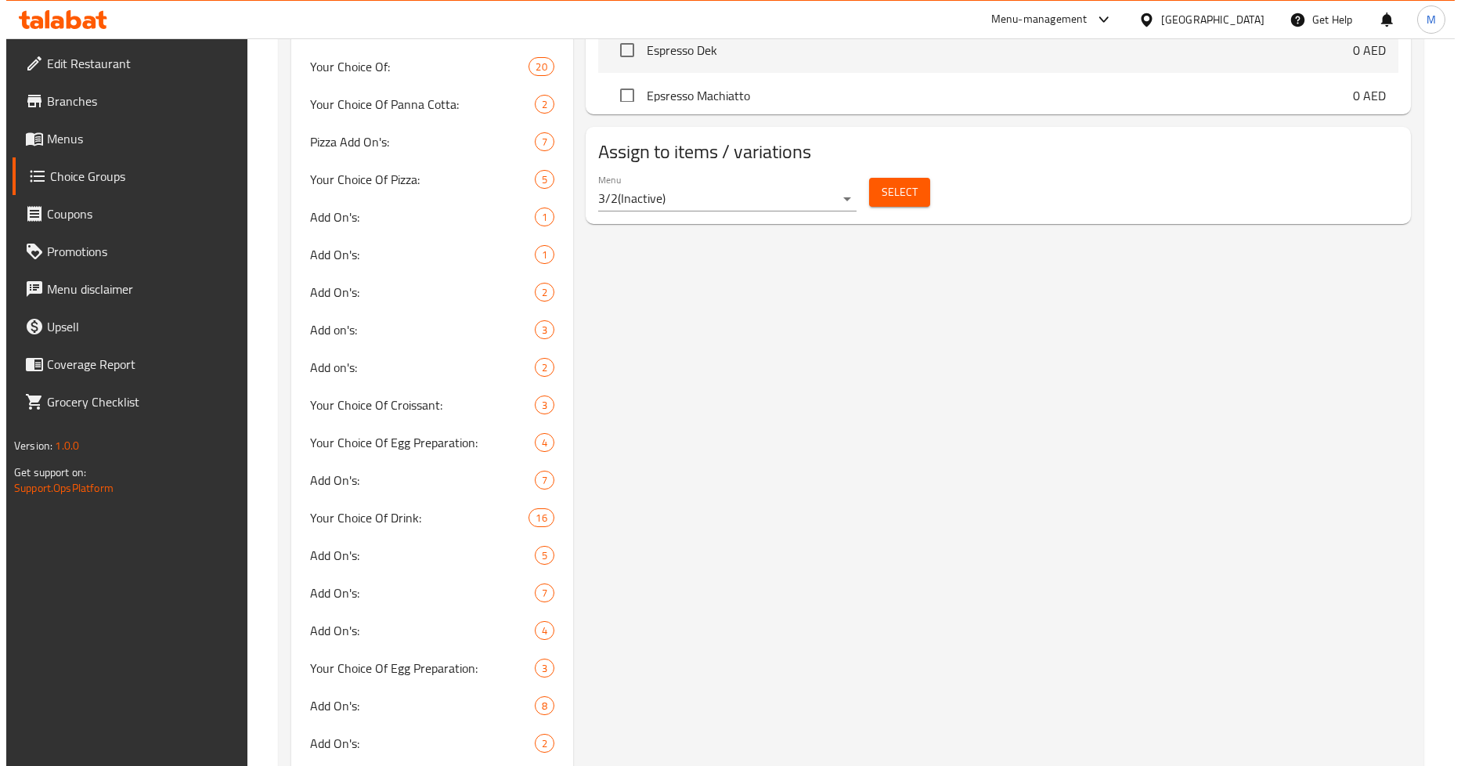
scroll to position [789, 0]
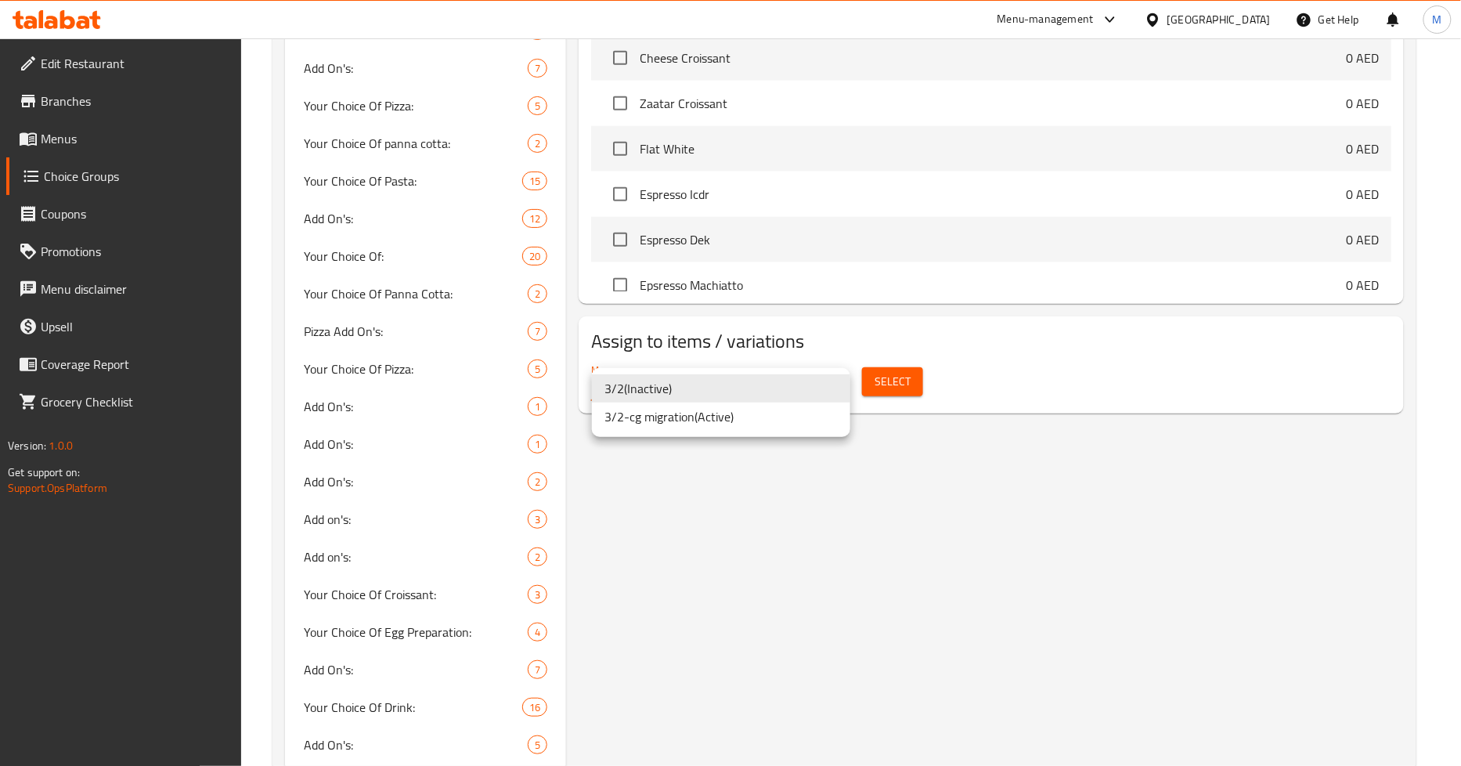
click at [753, 419] on li "3/2-cg migration ( Active )" at bounding box center [721, 416] width 258 height 28
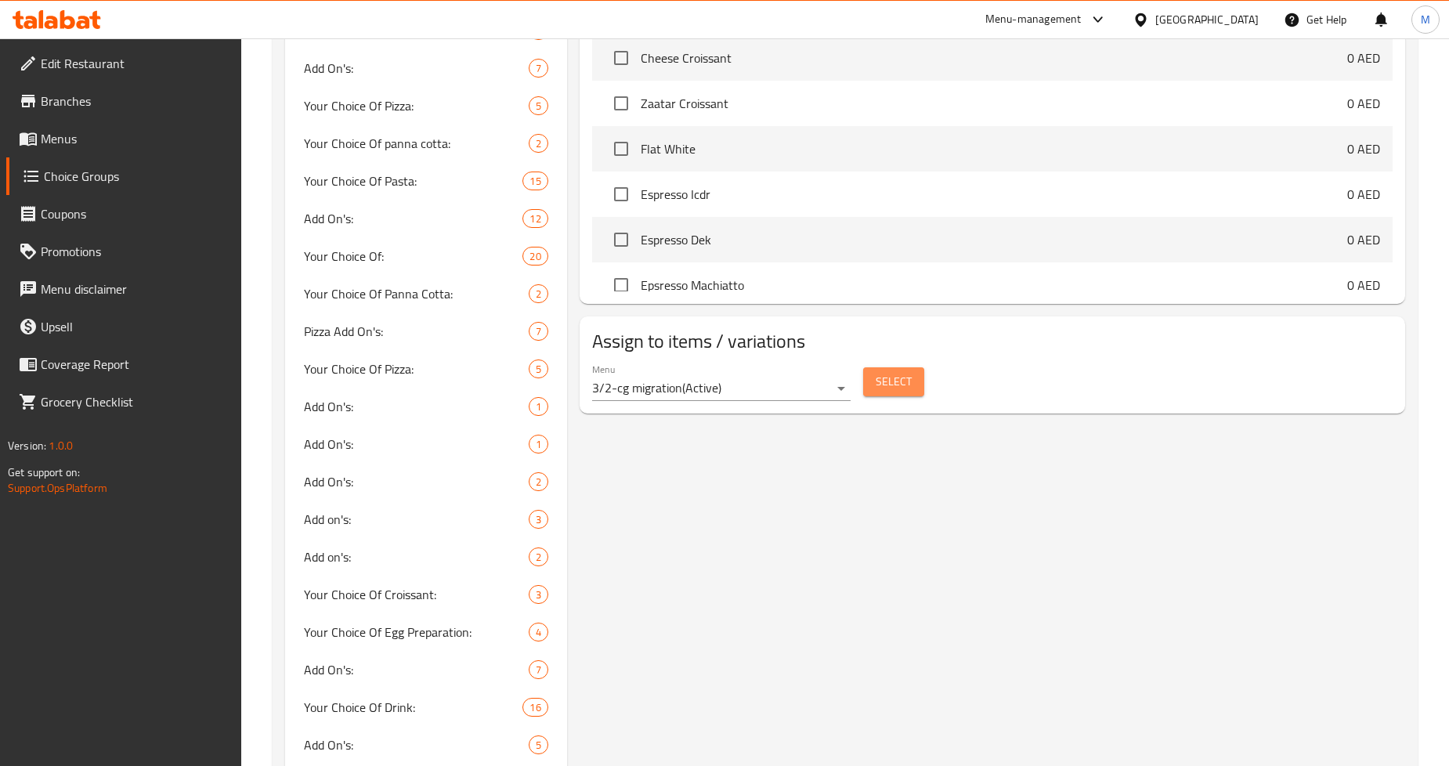
click at [903, 384] on span "Select" at bounding box center [893, 382] width 36 height 20
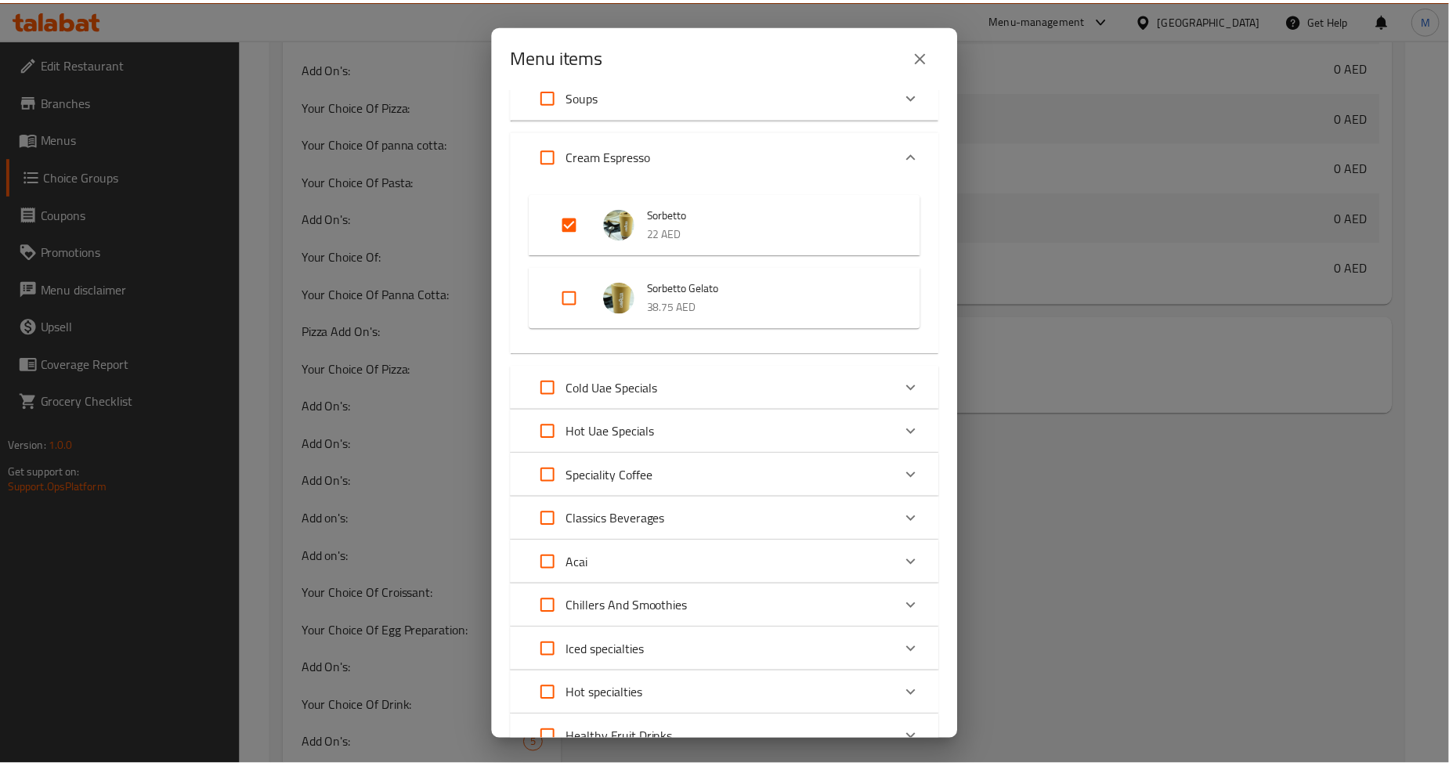
scroll to position [348, 0]
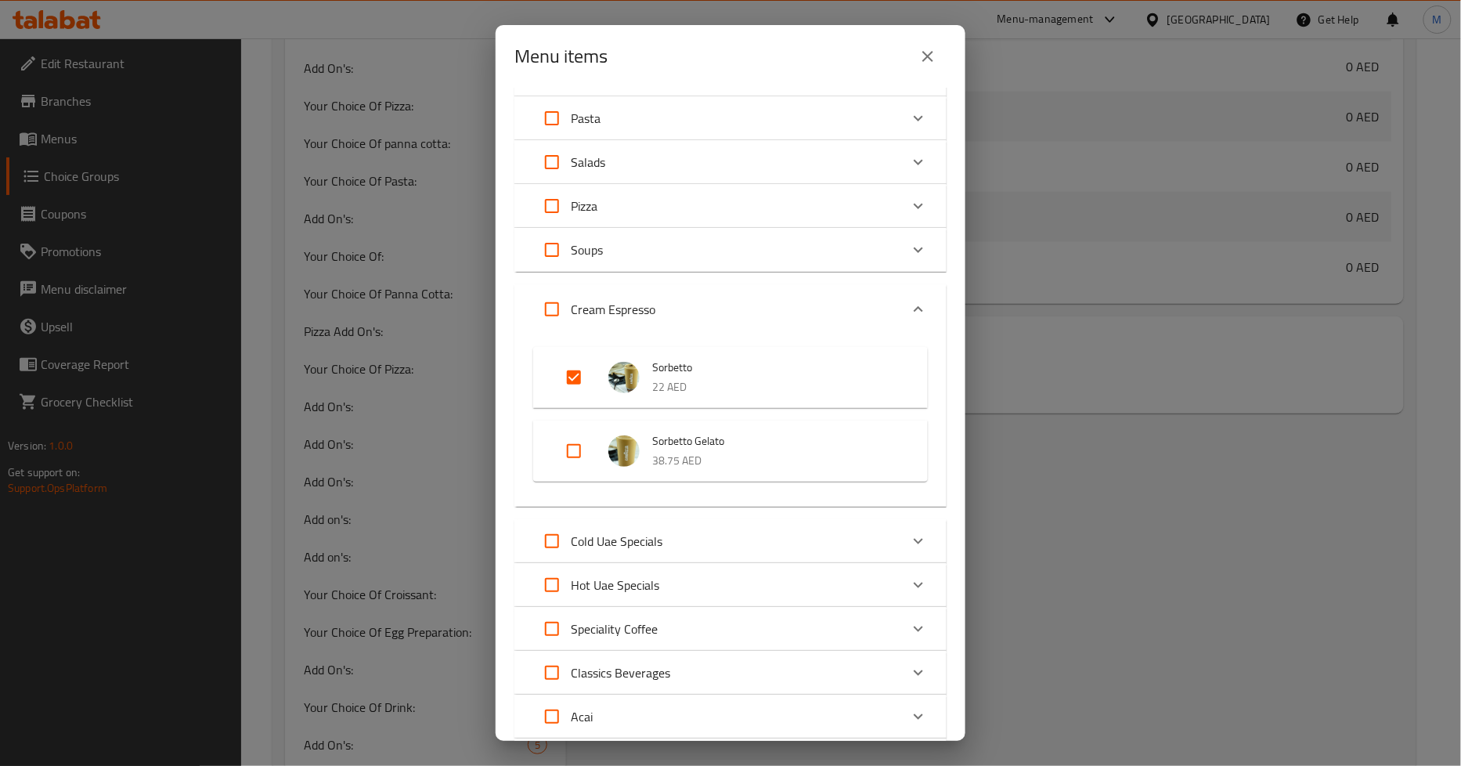
click at [933, 52] on icon "close" at bounding box center [928, 56] width 19 height 19
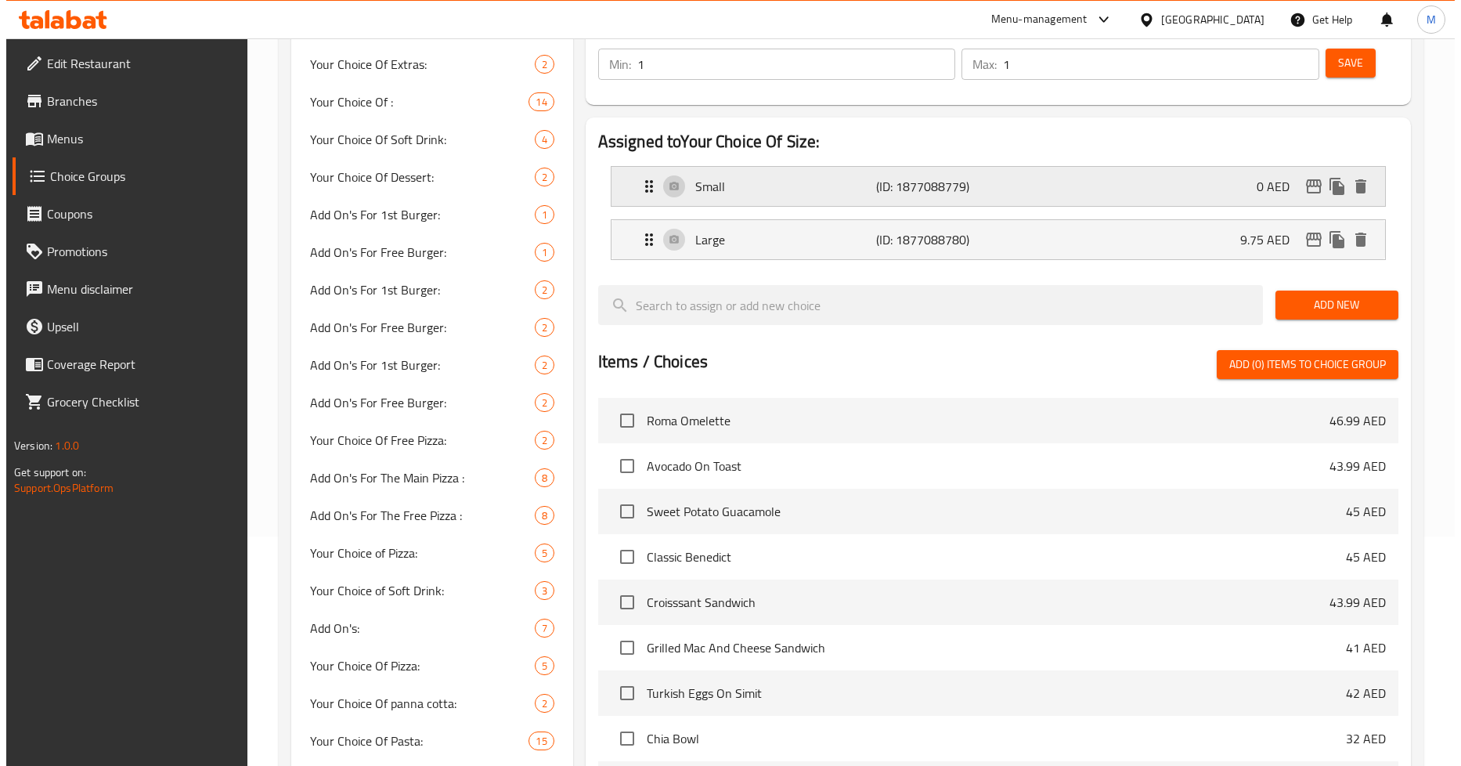
scroll to position [6, 0]
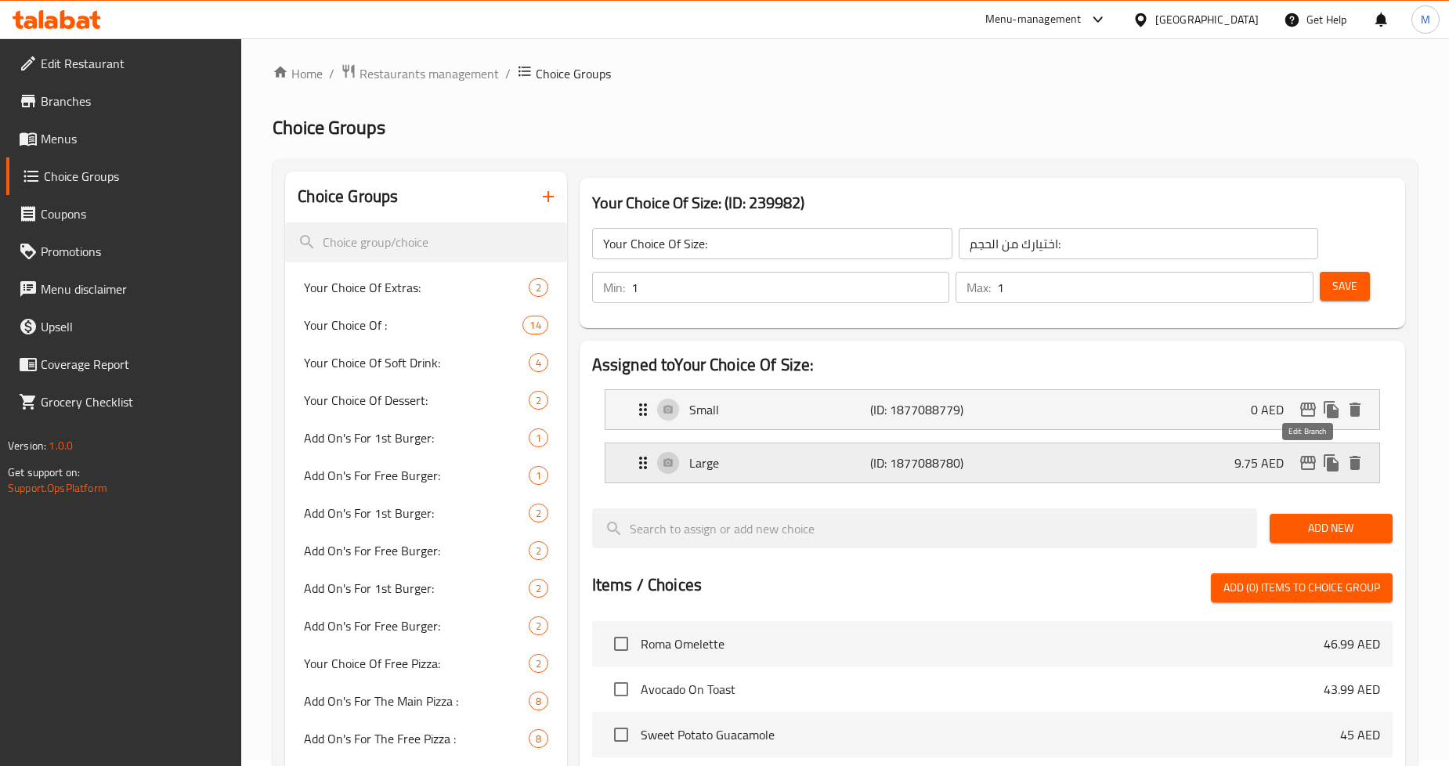
click at [1309, 455] on icon "edit" at bounding box center [1307, 462] width 19 height 19
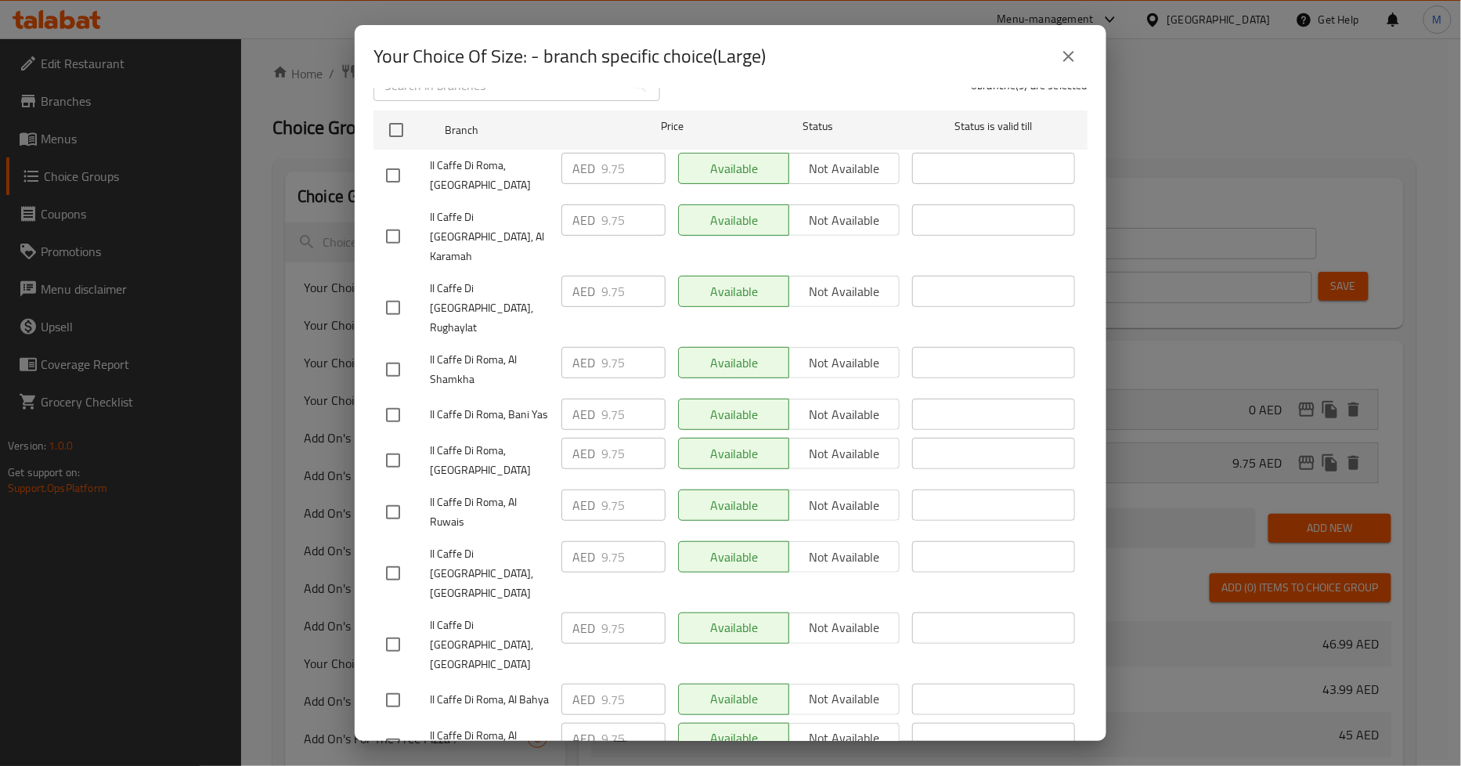
scroll to position [0, 0]
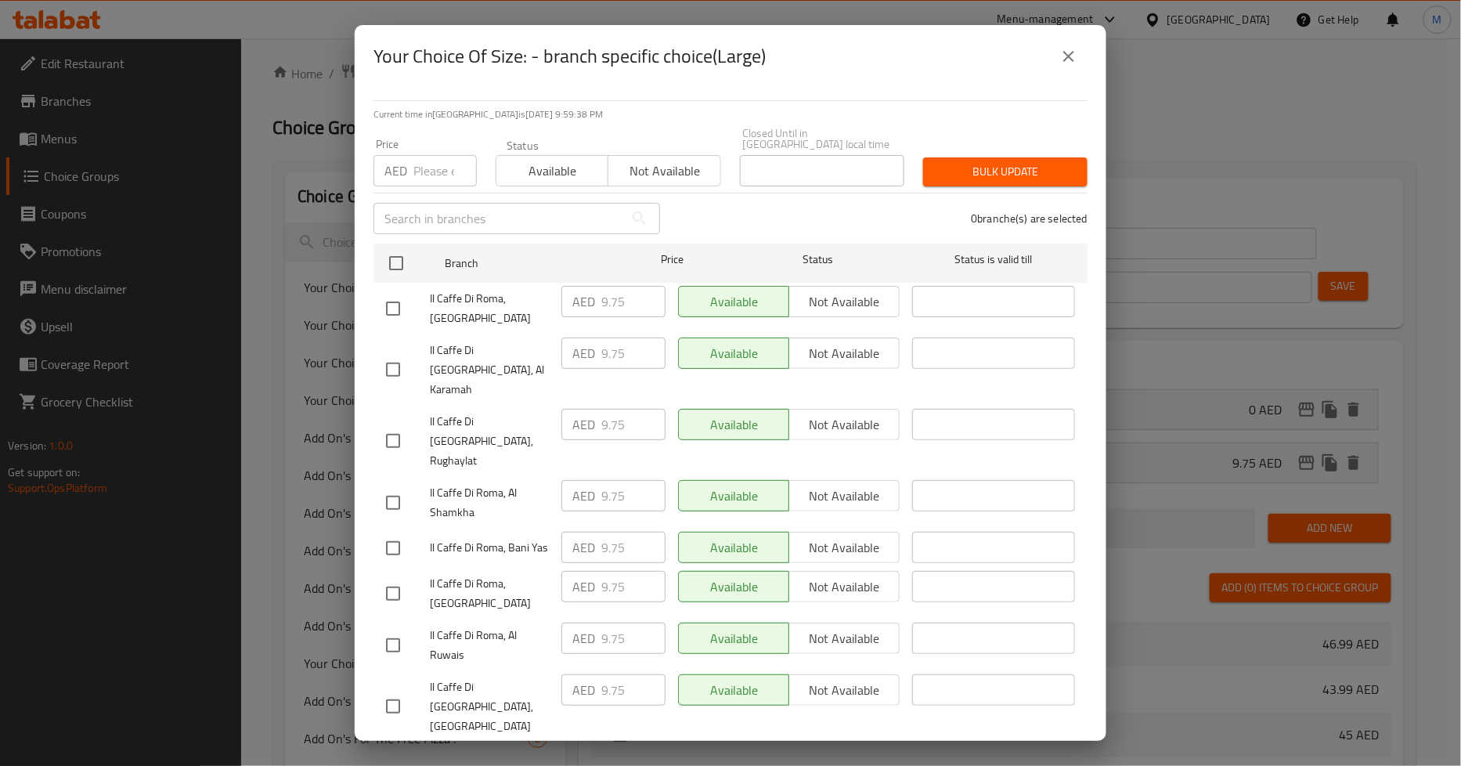
click at [1078, 52] on icon "close" at bounding box center [1068, 56] width 19 height 19
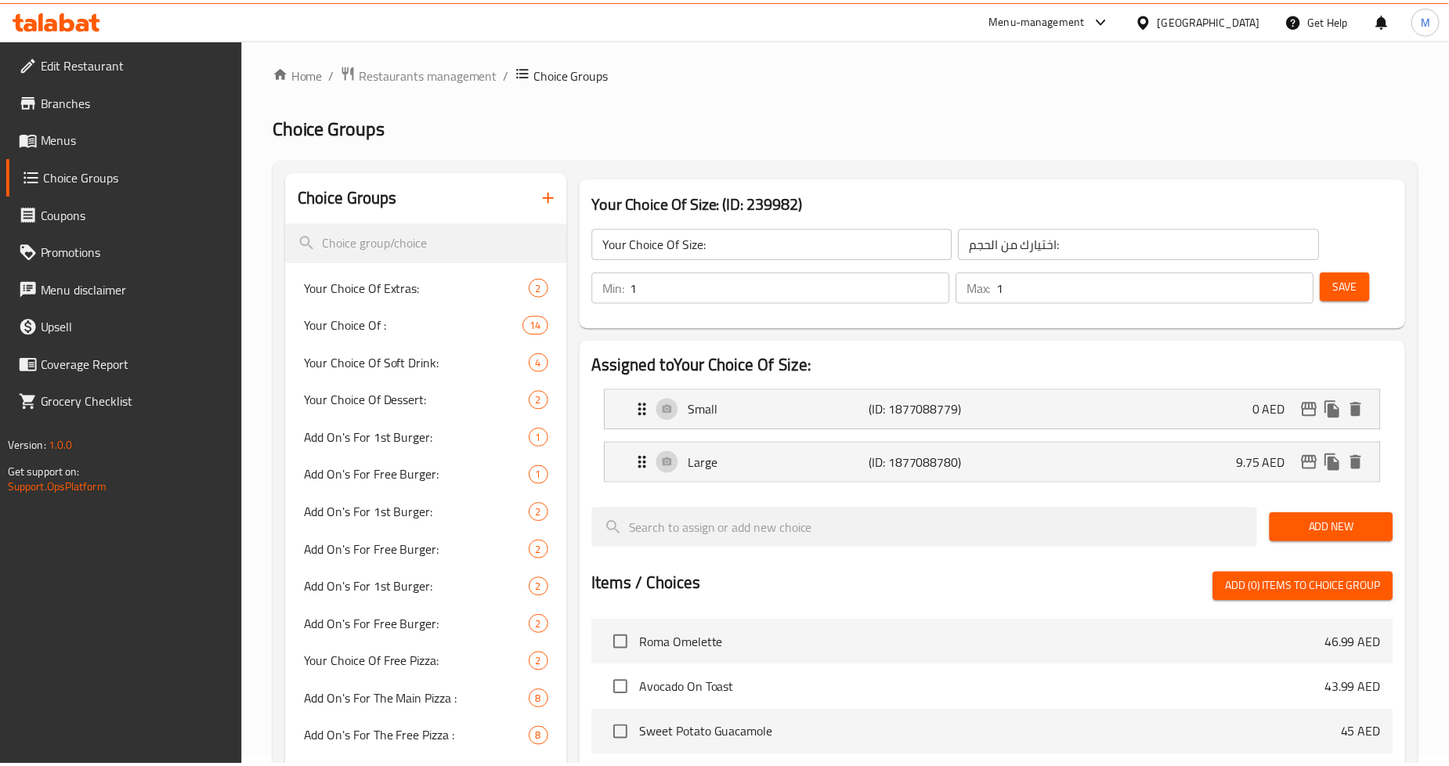
scroll to position [788, 0]
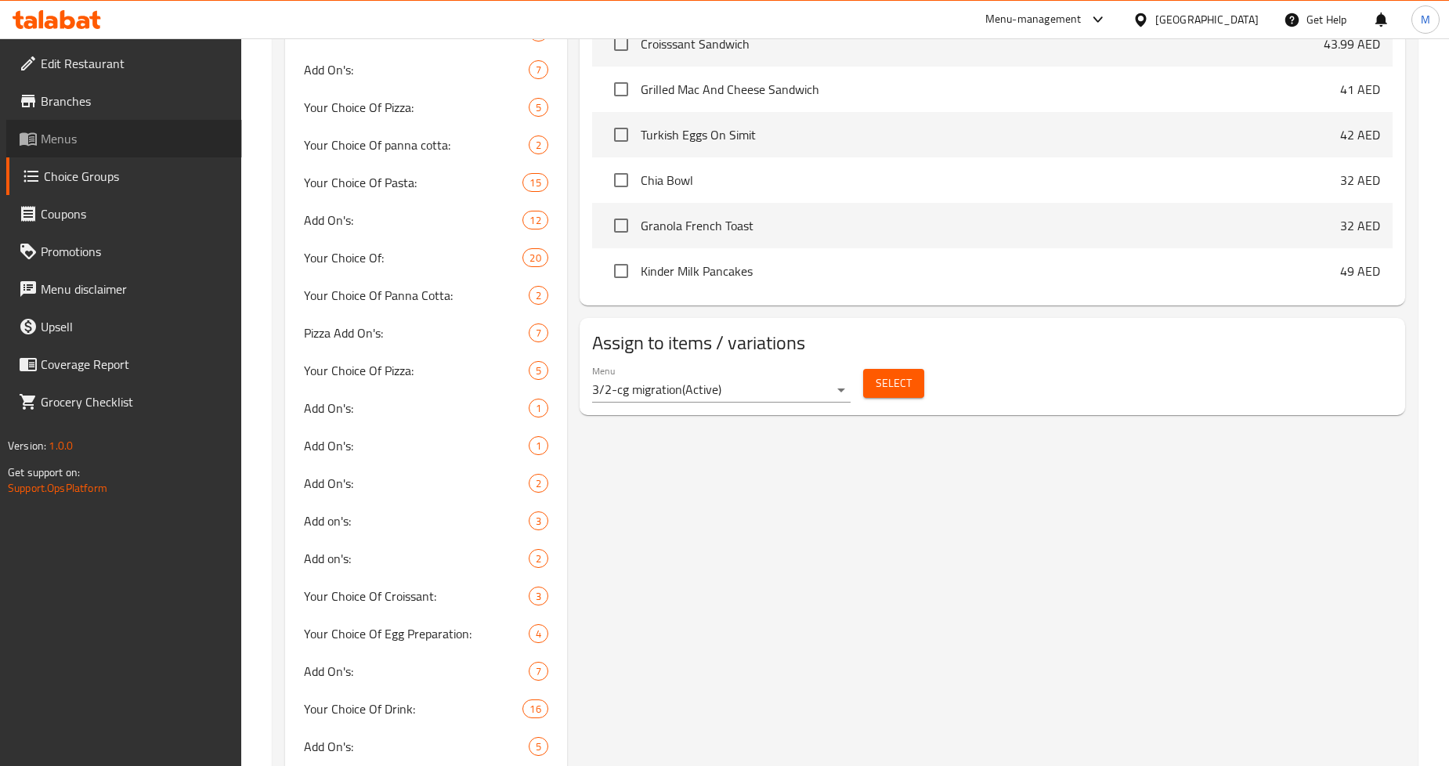
click at [88, 135] on span "Menus" at bounding box center [135, 138] width 189 height 19
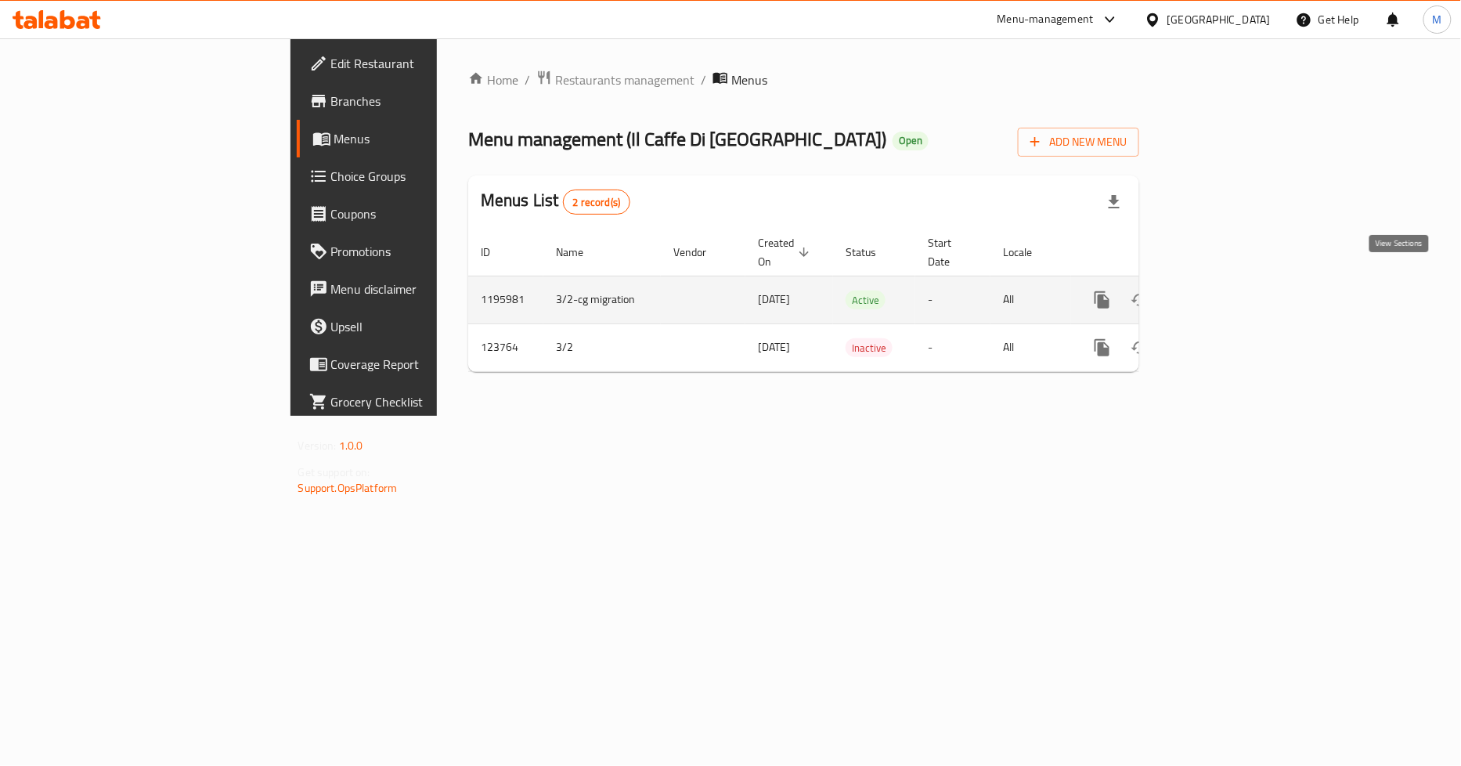
click at [1225, 291] on icon "enhanced table" at bounding box center [1215, 300] width 19 height 19
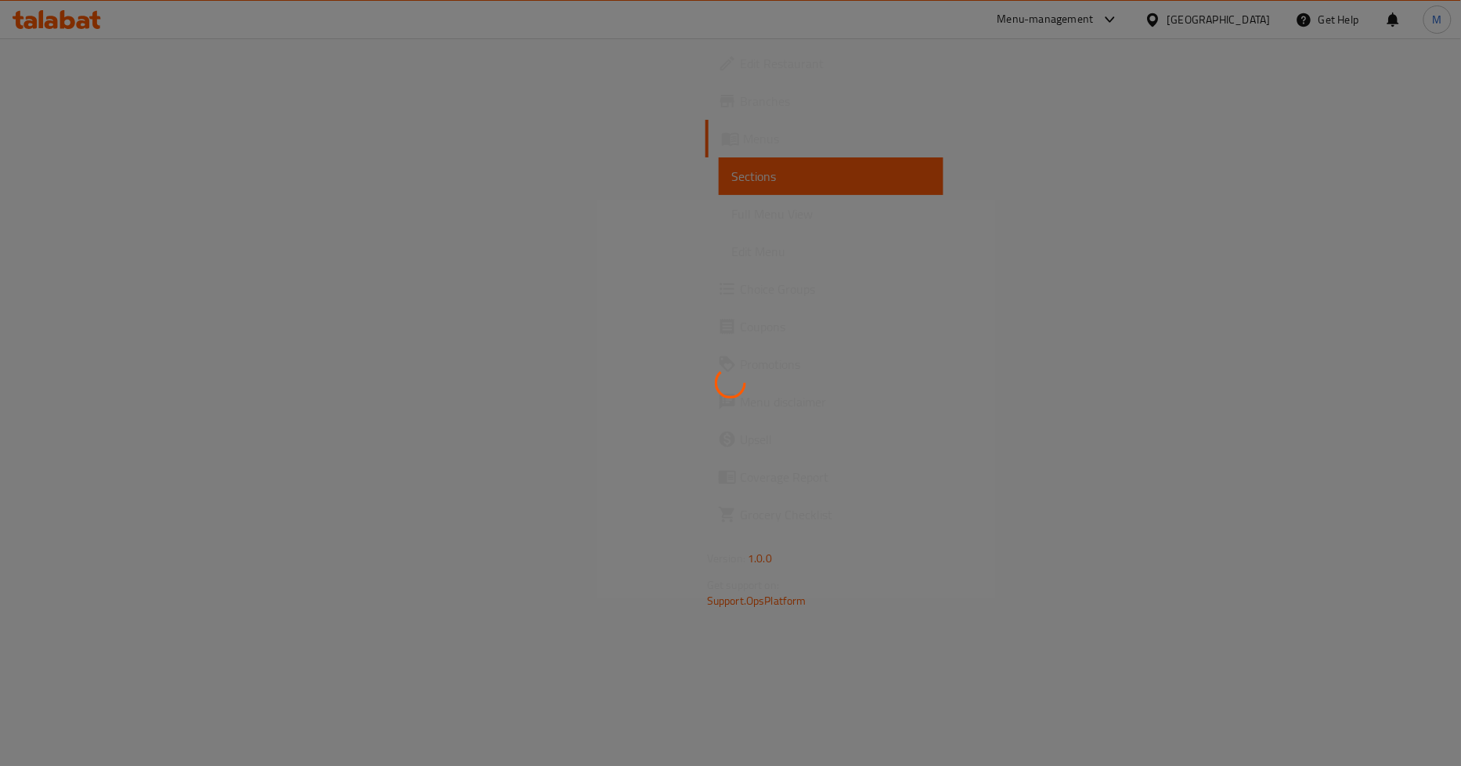
click at [81, 215] on div at bounding box center [730, 383] width 1461 height 766
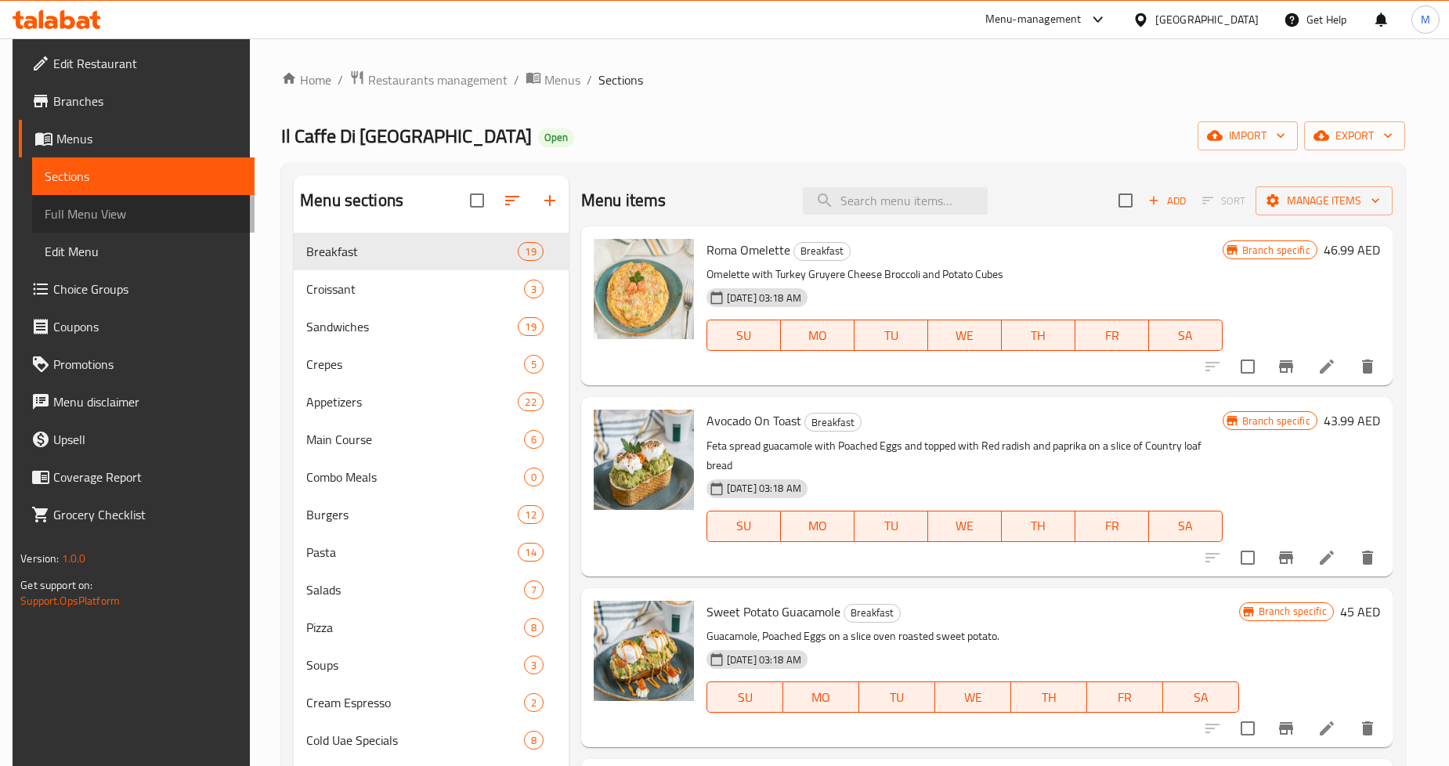
click at [67, 204] on span "Full Menu View" at bounding box center [143, 213] width 197 height 19
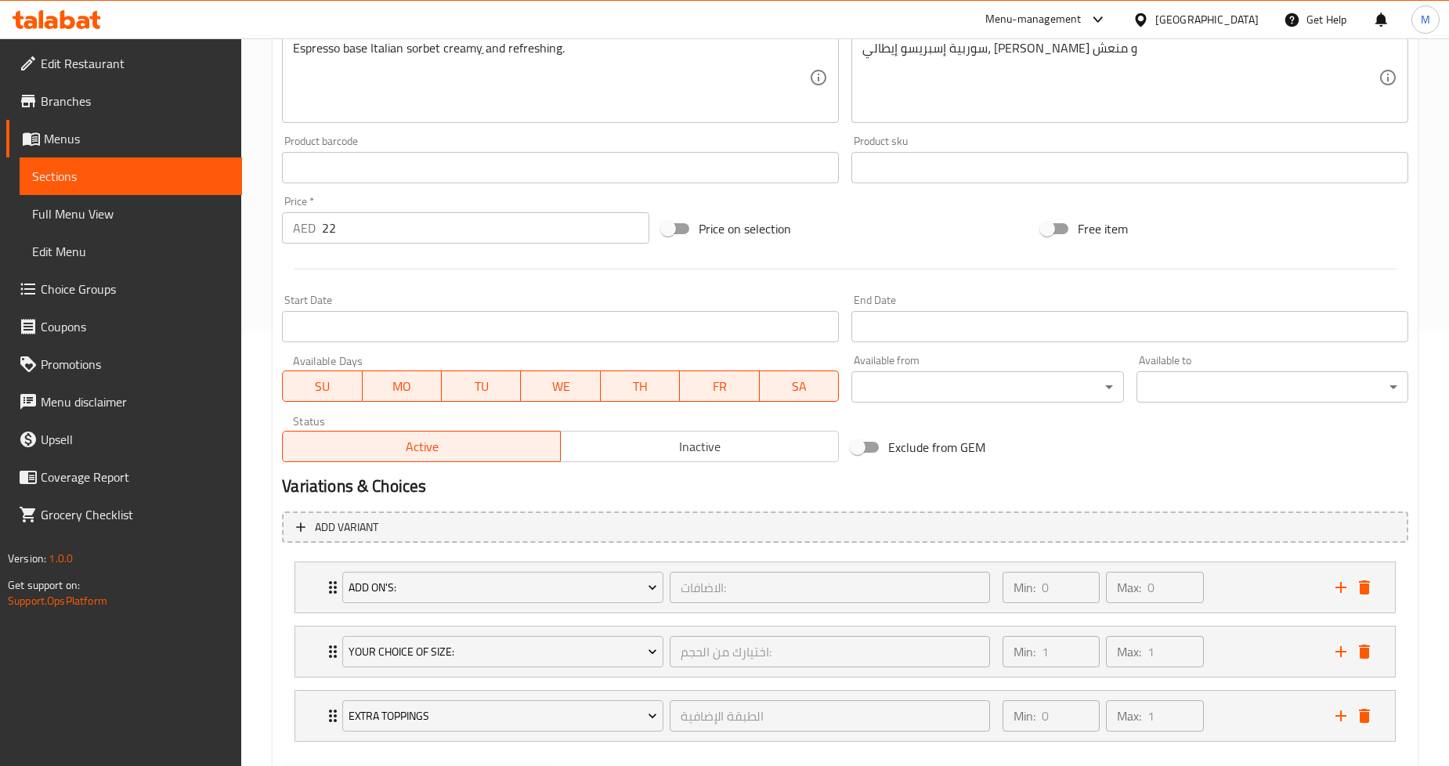
scroll to position [515, 0]
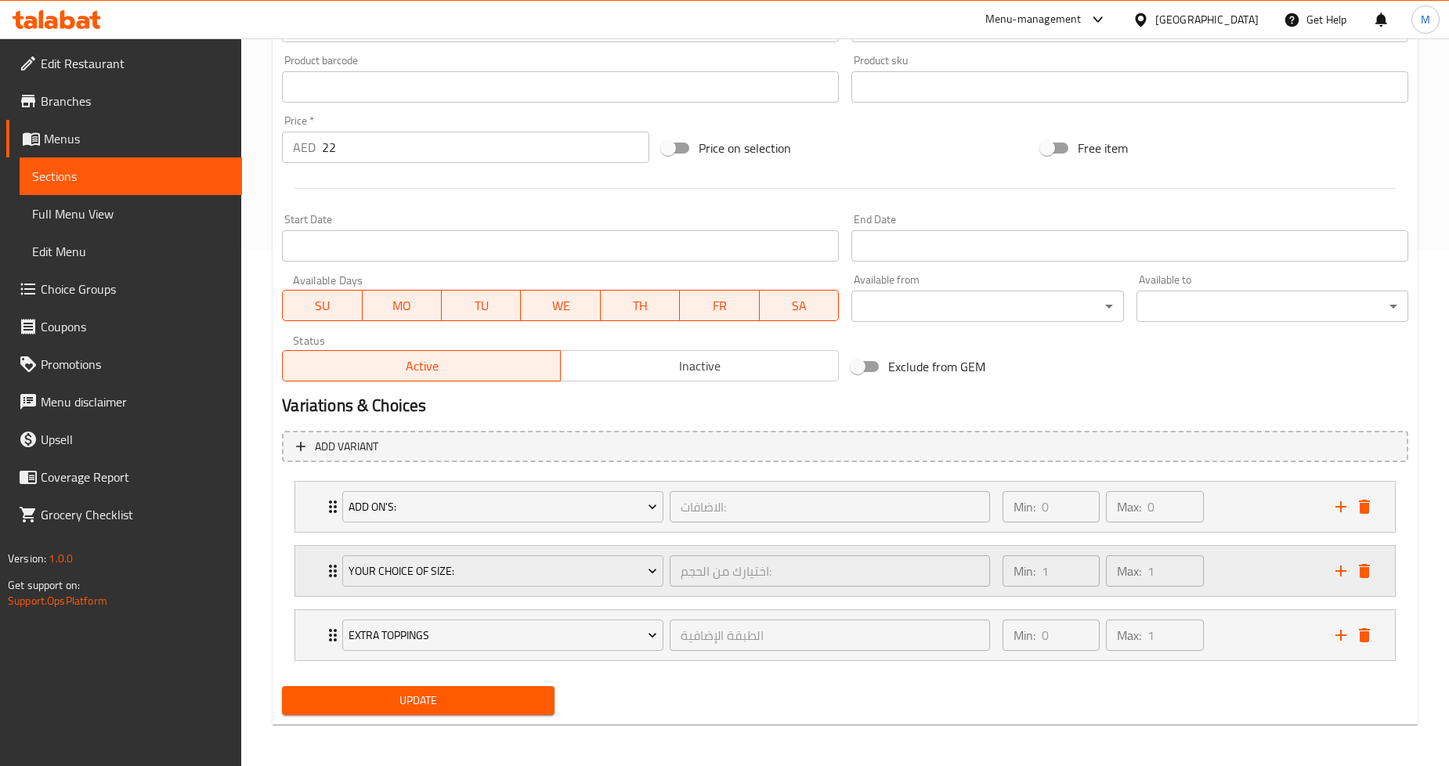
click at [313, 577] on div "Your Choice Of Size: اختيارك من الحجم: ​ Min: 1 ​ Max: 1 ​" at bounding box center [844, 571] width 1099 height 50
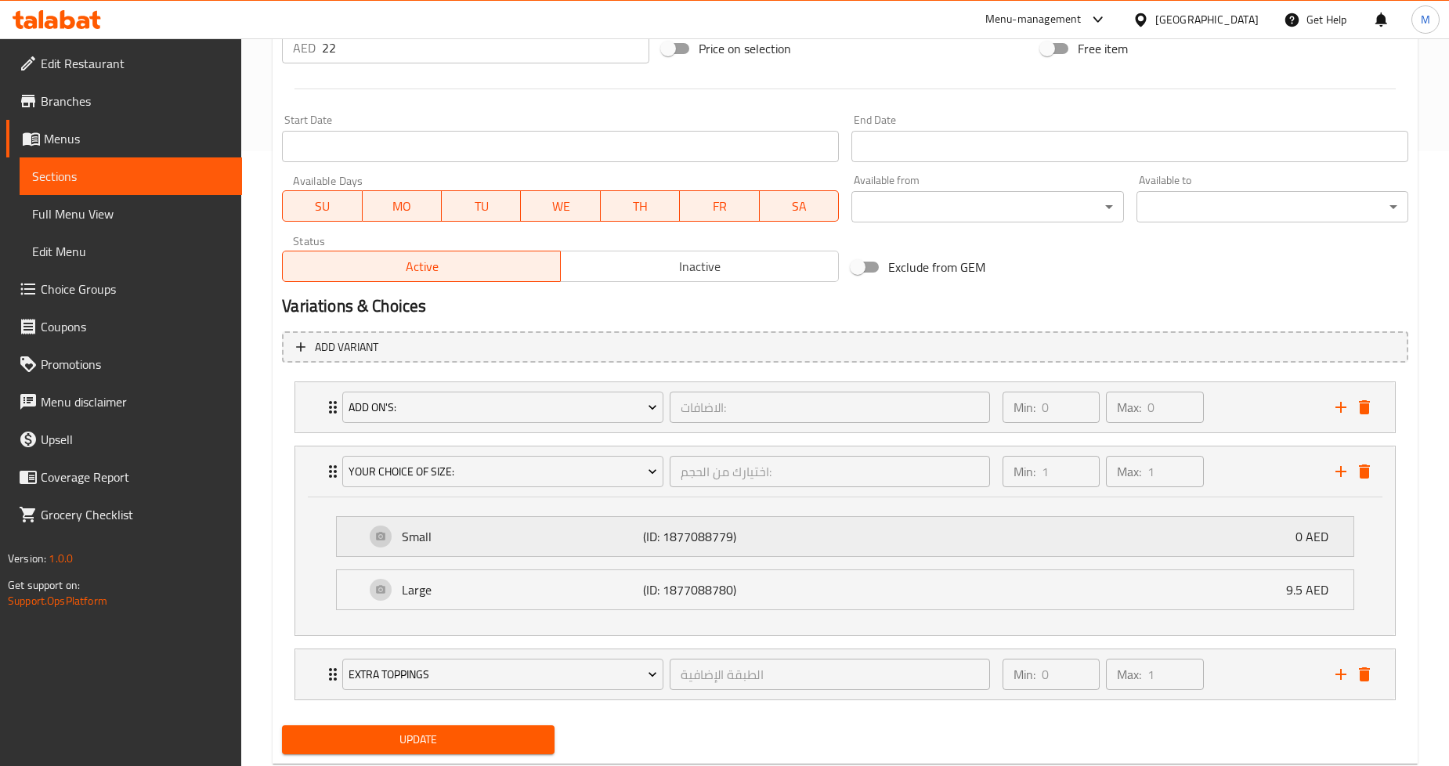
scroll to position [655, 0]
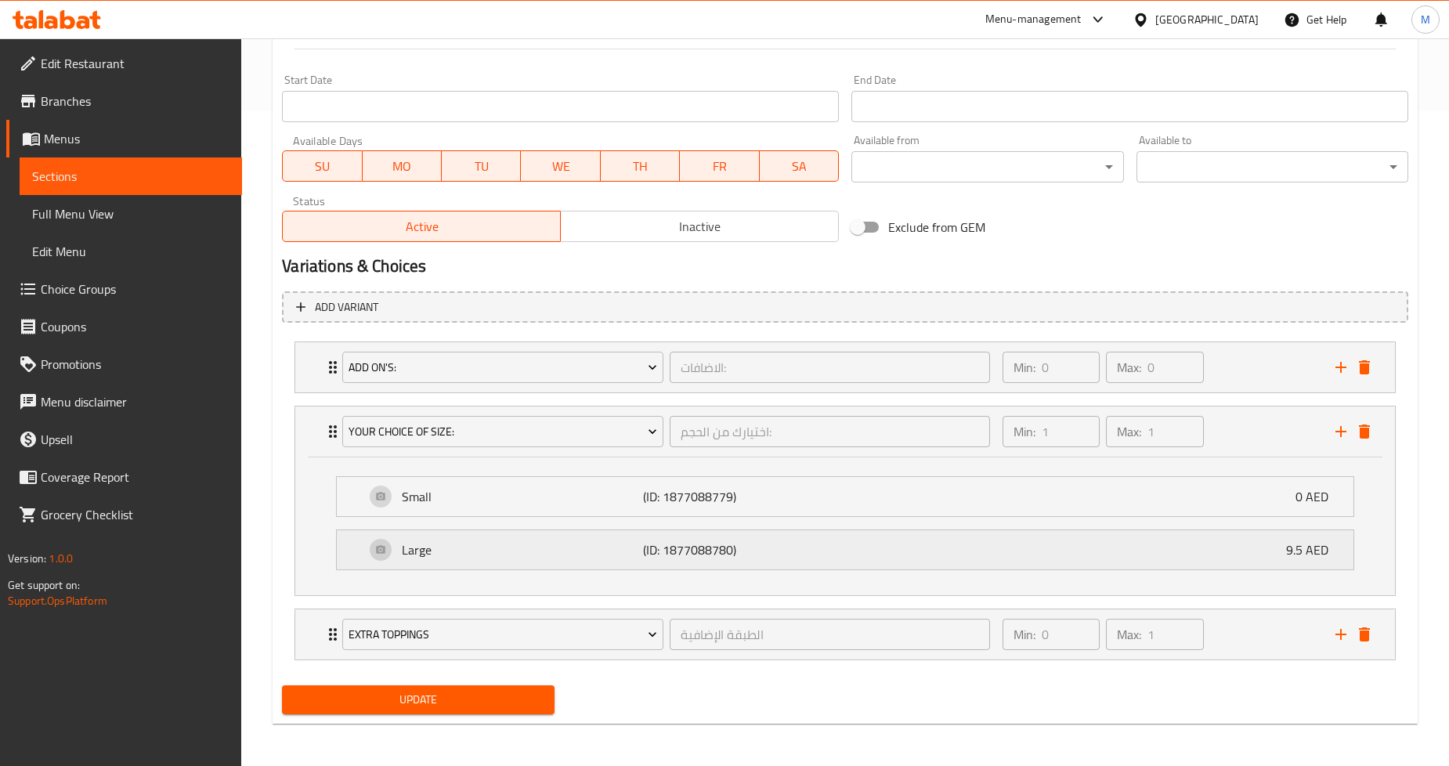
click at [818, 558] on div "Large (ID: 1877088780) 9.5 AED" at bounding box center [849, 549] width 969 height 39
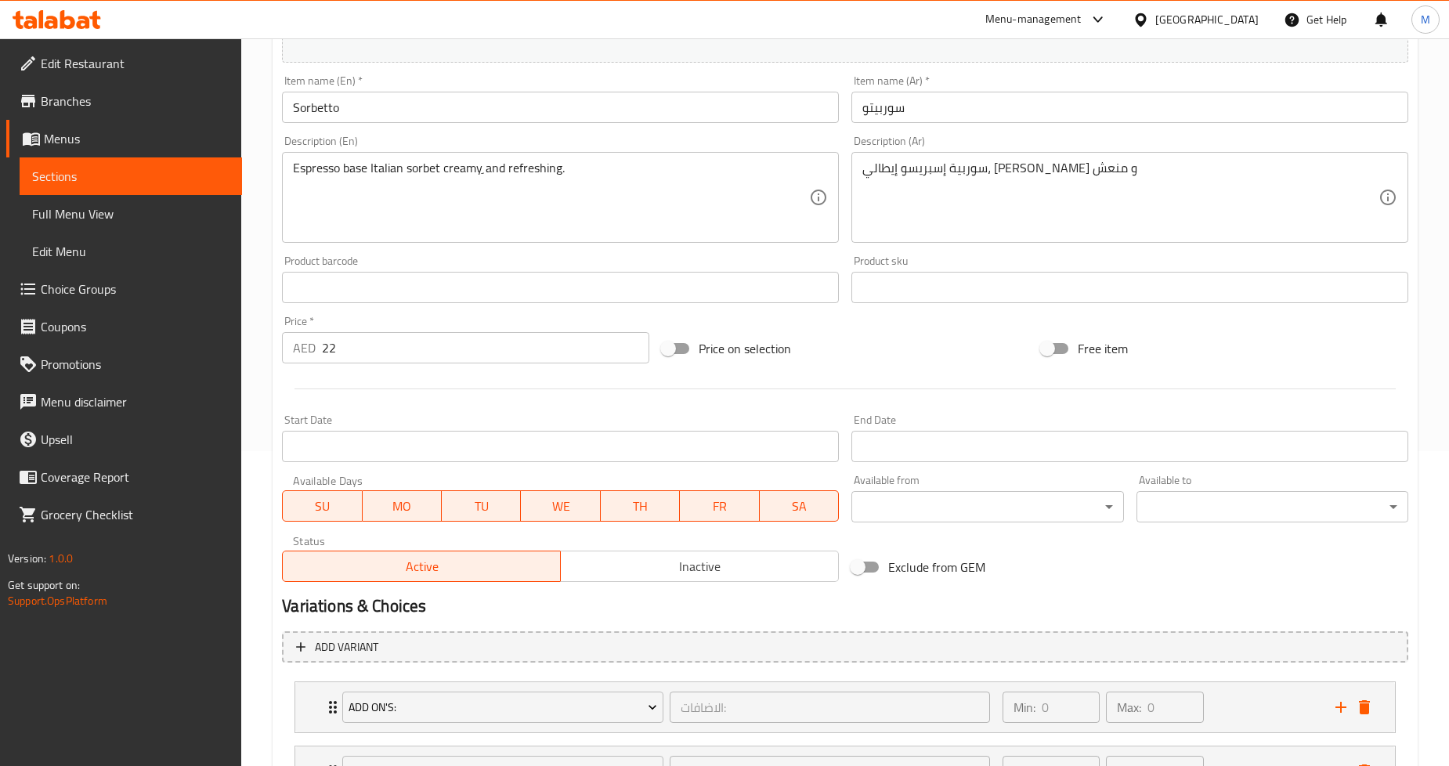
scroll to position [339, 0]
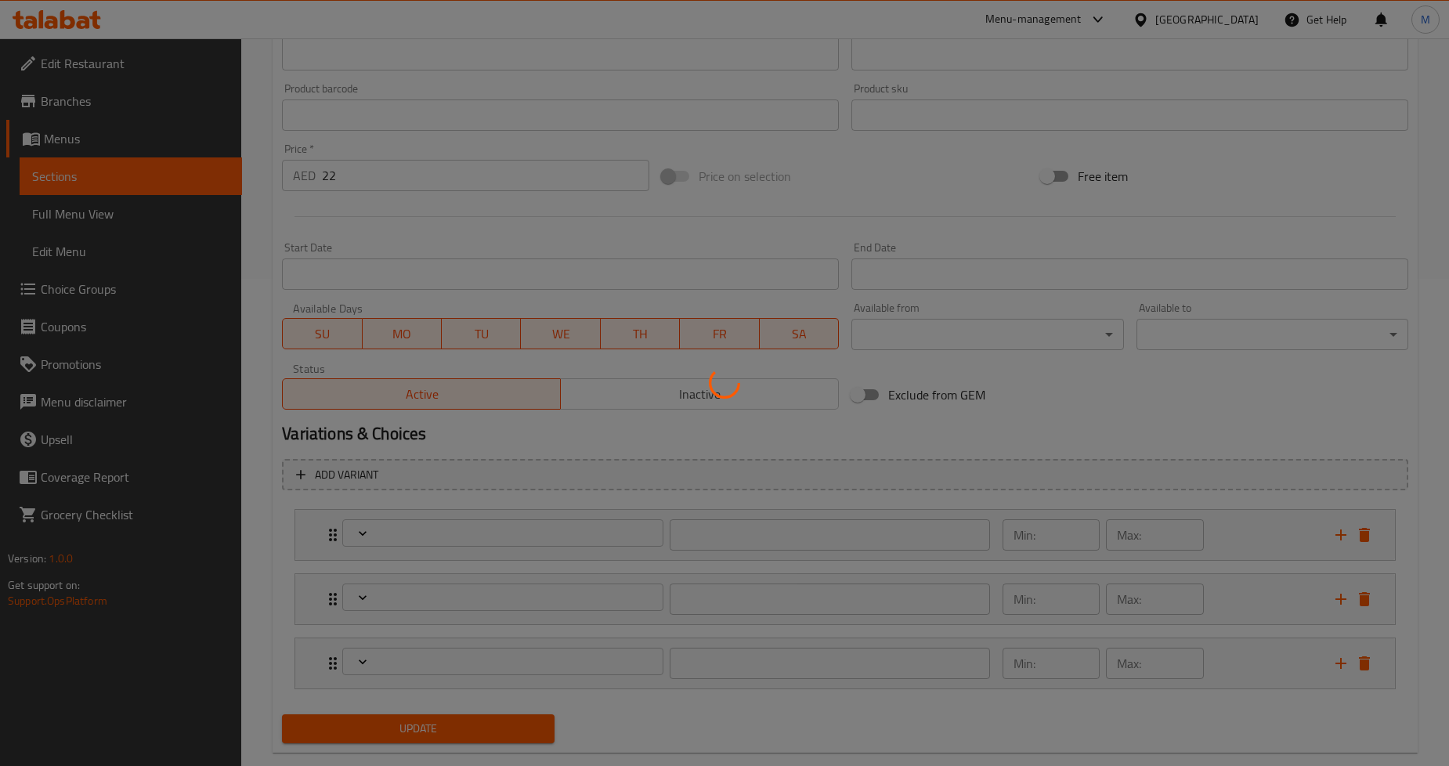
type input "الاضافات:"
type input "0"
type input "اختيارك من الحجم:"
type input "1"
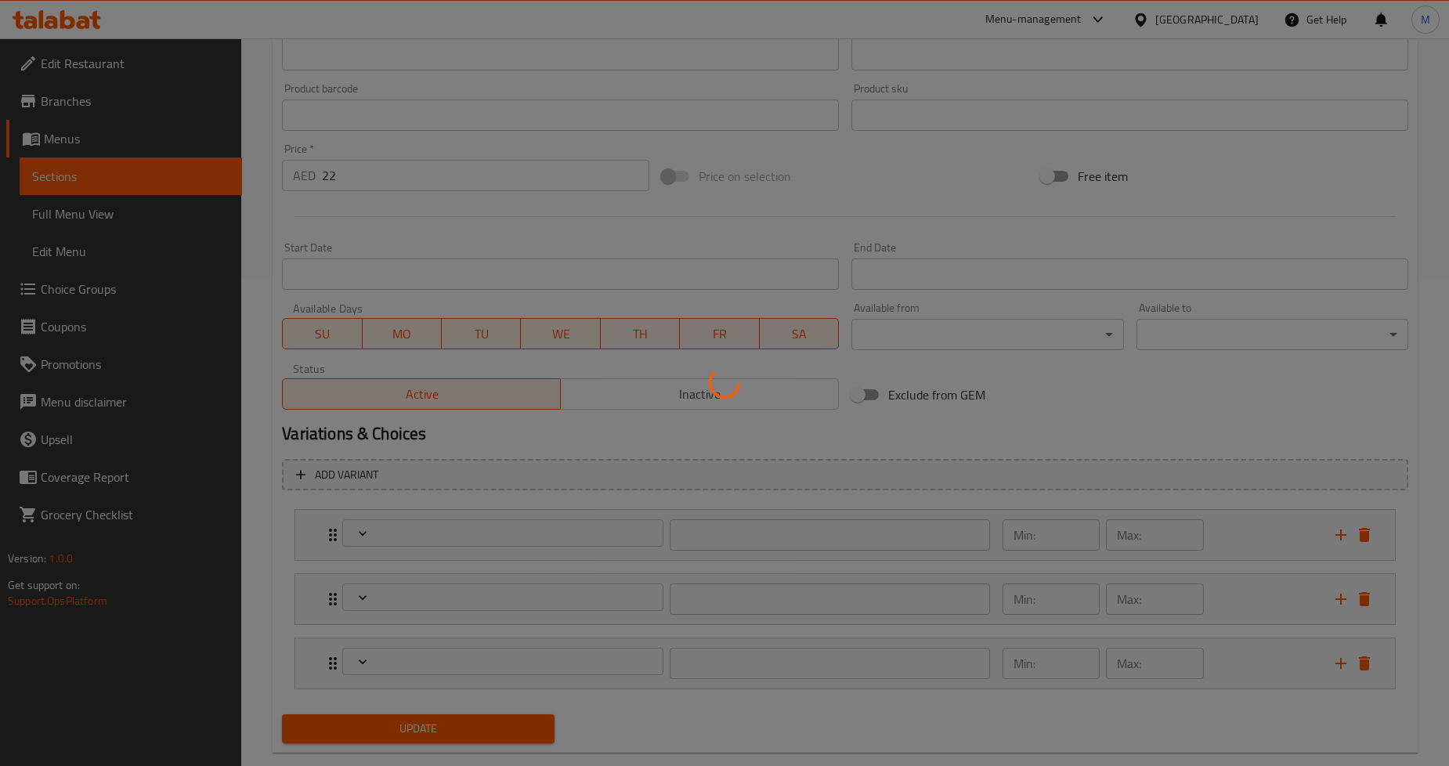
type input "1"
type input "الطبقة الإضافية"
type input "0"
type input "1"
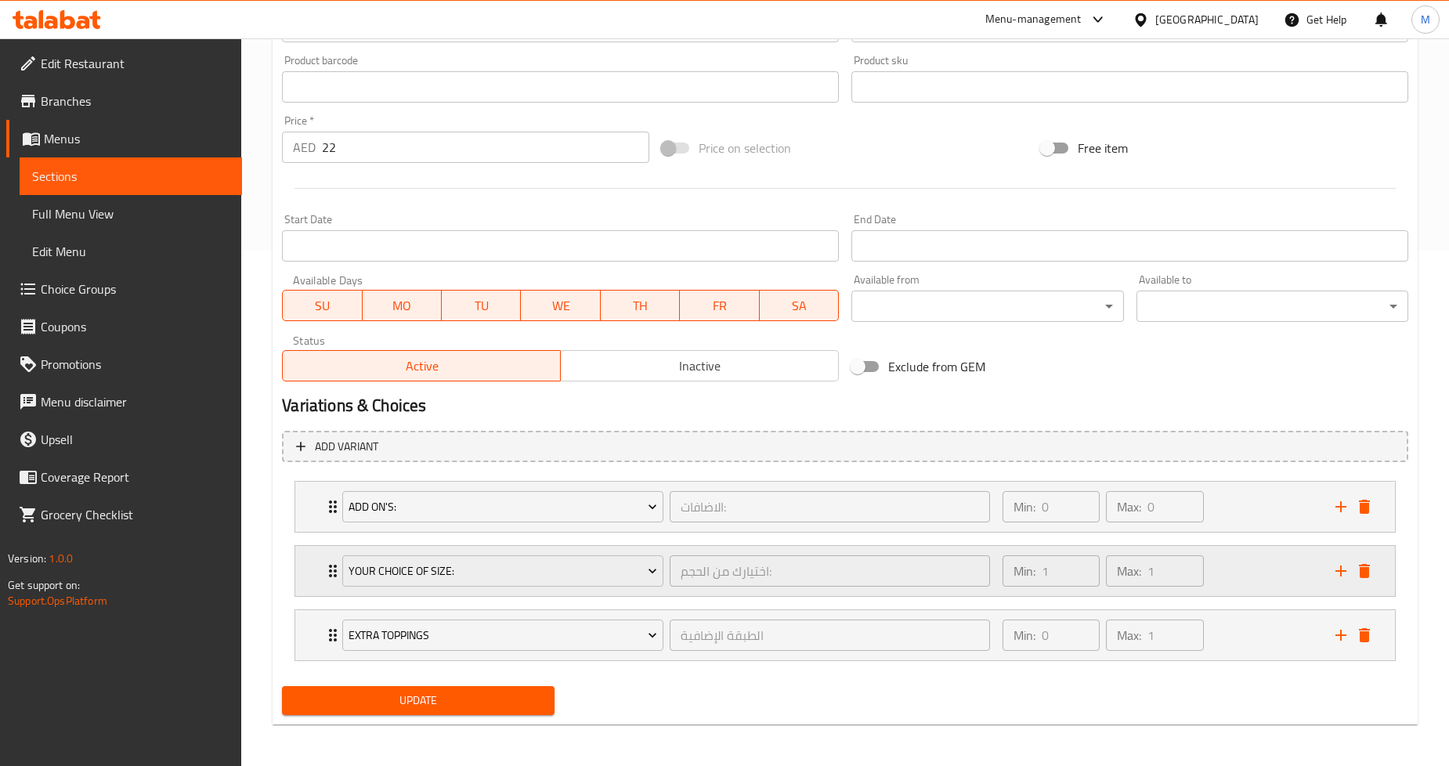
click at [309, 577] on div "Your Choice Of Size: اختيارك من الحجم: ​ Min: 1 ​ Max: 1 ​" at bounding box center [844, 571] width 1099 height 50
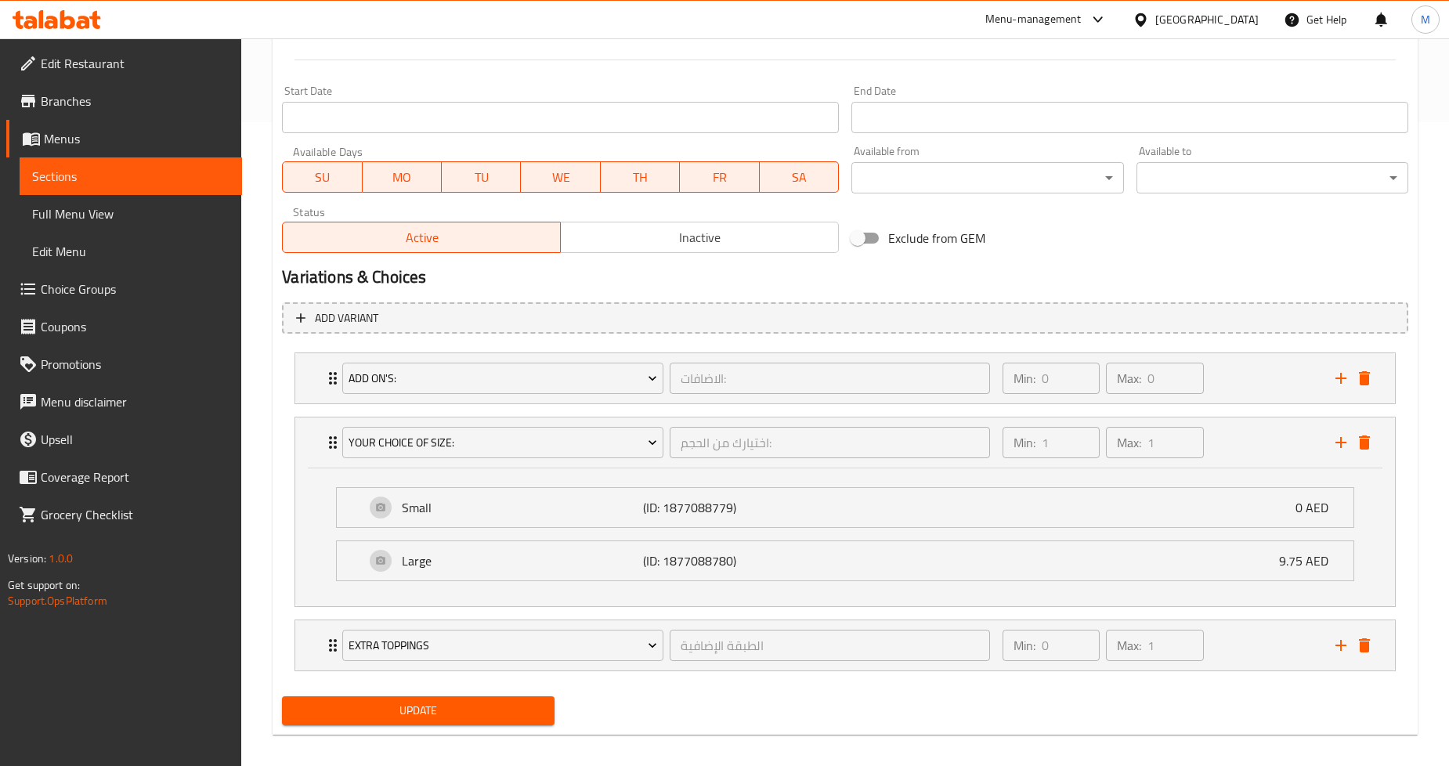
scroll to position [655, 0]
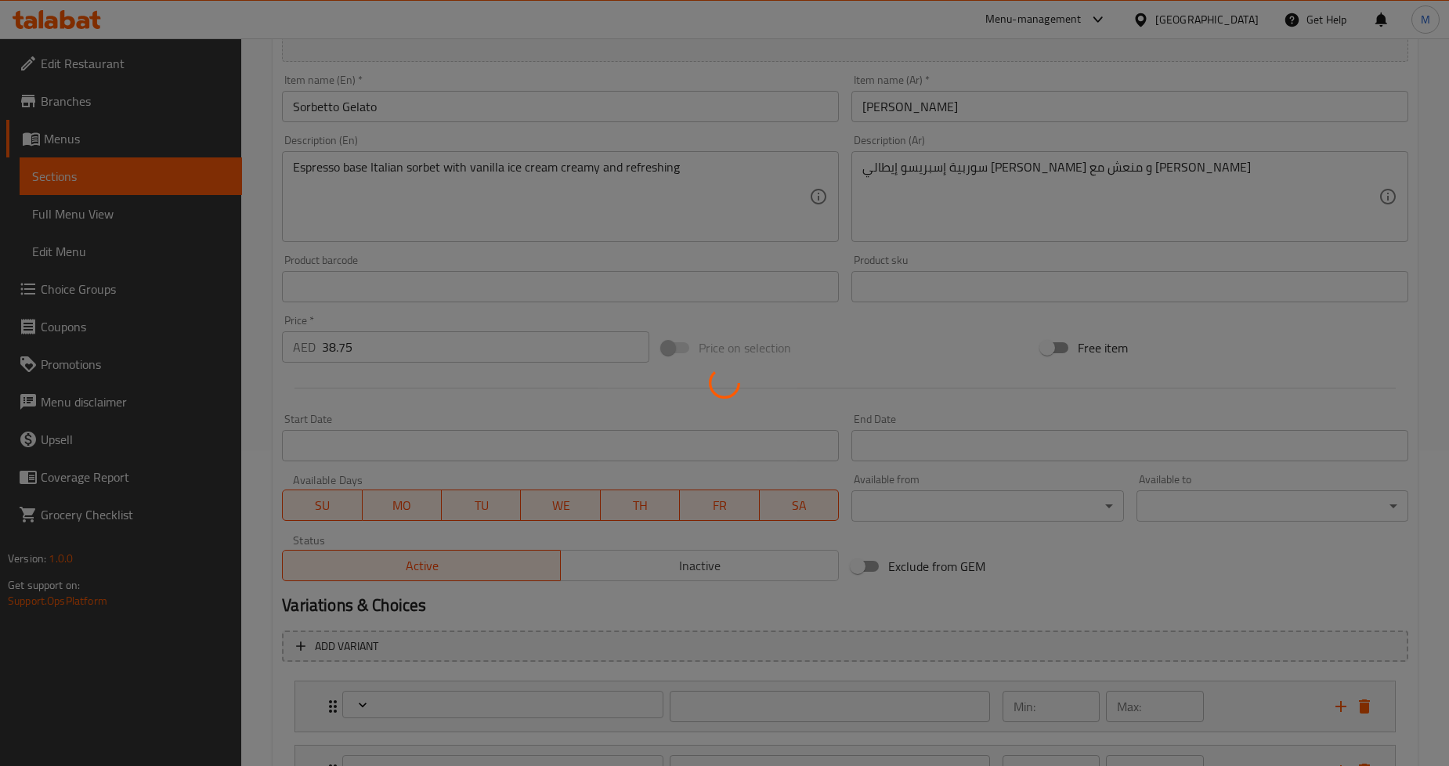
type input "الاضافات:"
type input "0"
type input "اختيارك من الحجم:"
type input "1"
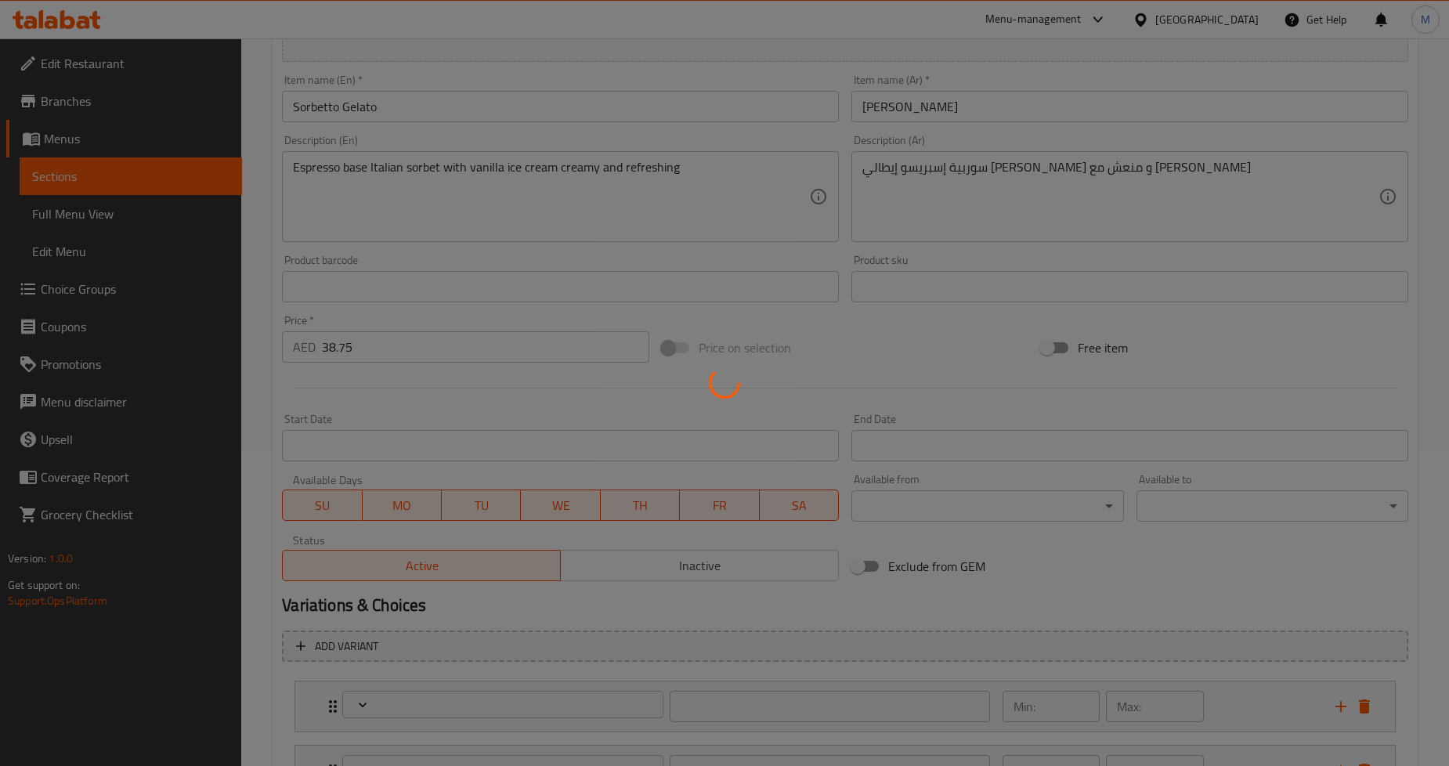
type input "1"
type input "الطبقة الإضافية"
type input "0"
type input "1"
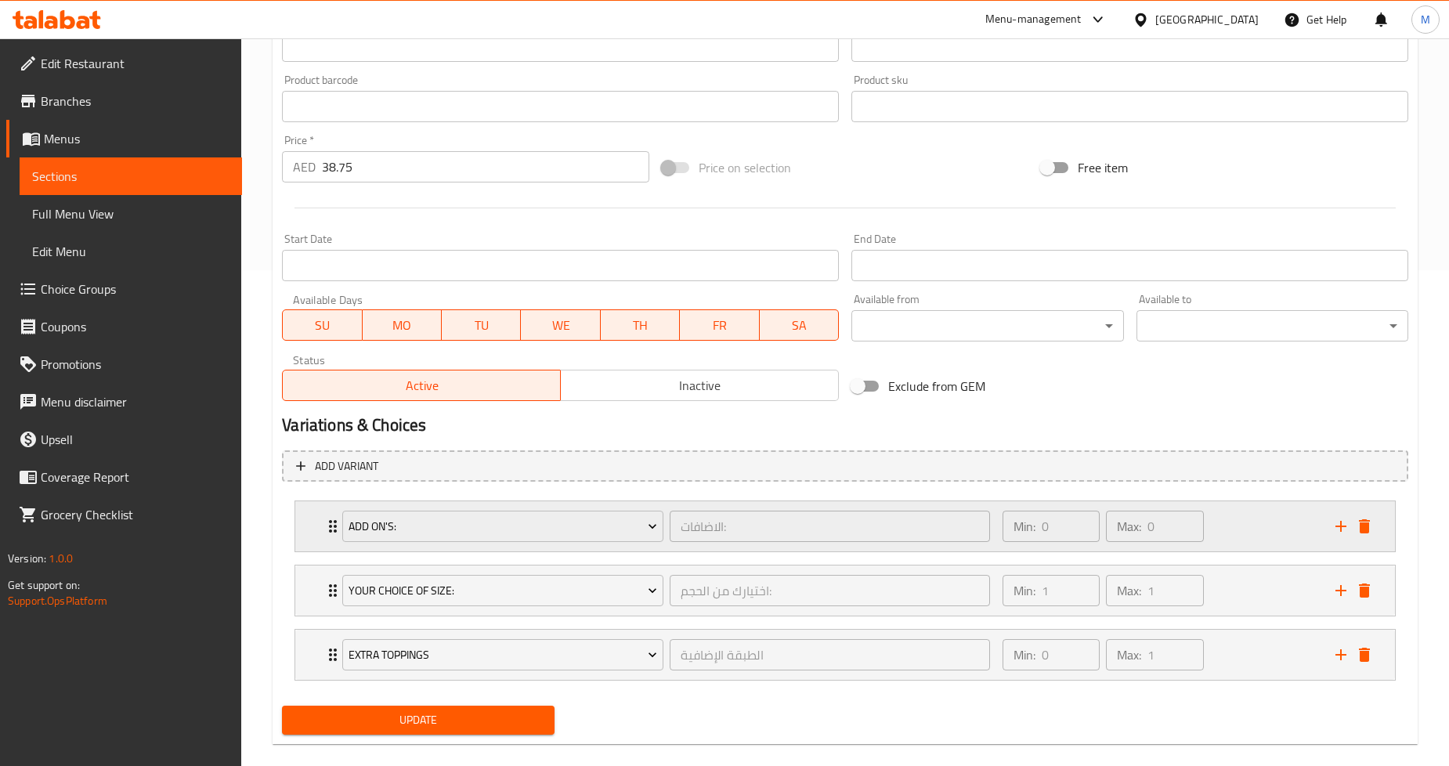
scroll to position [515, 0]
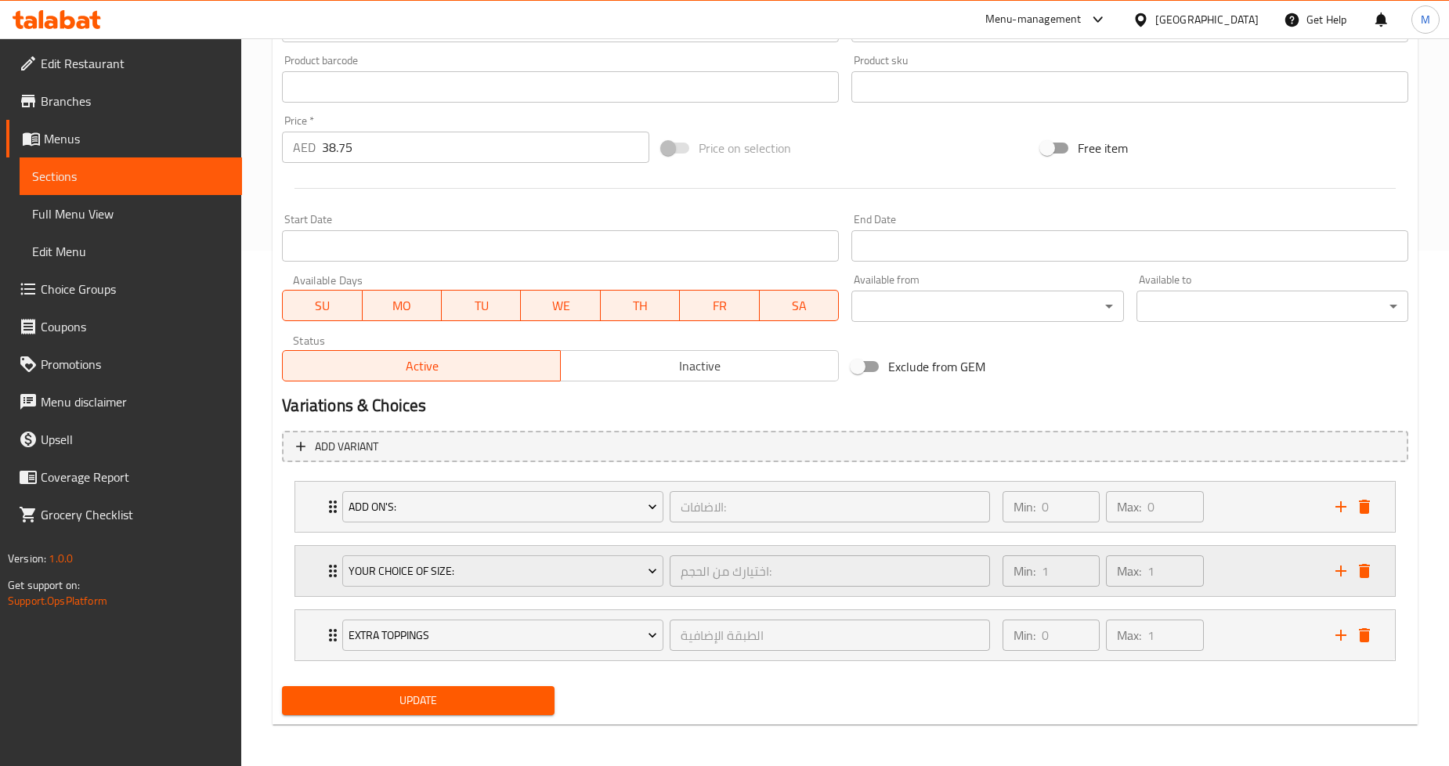
click at [305, 572] on div "Your Choice Of Size: اختيارك من الحجم: ​ Min: 1 ​ Max: 1 ​" at bounding box center [844, 571] width 1099 height 50
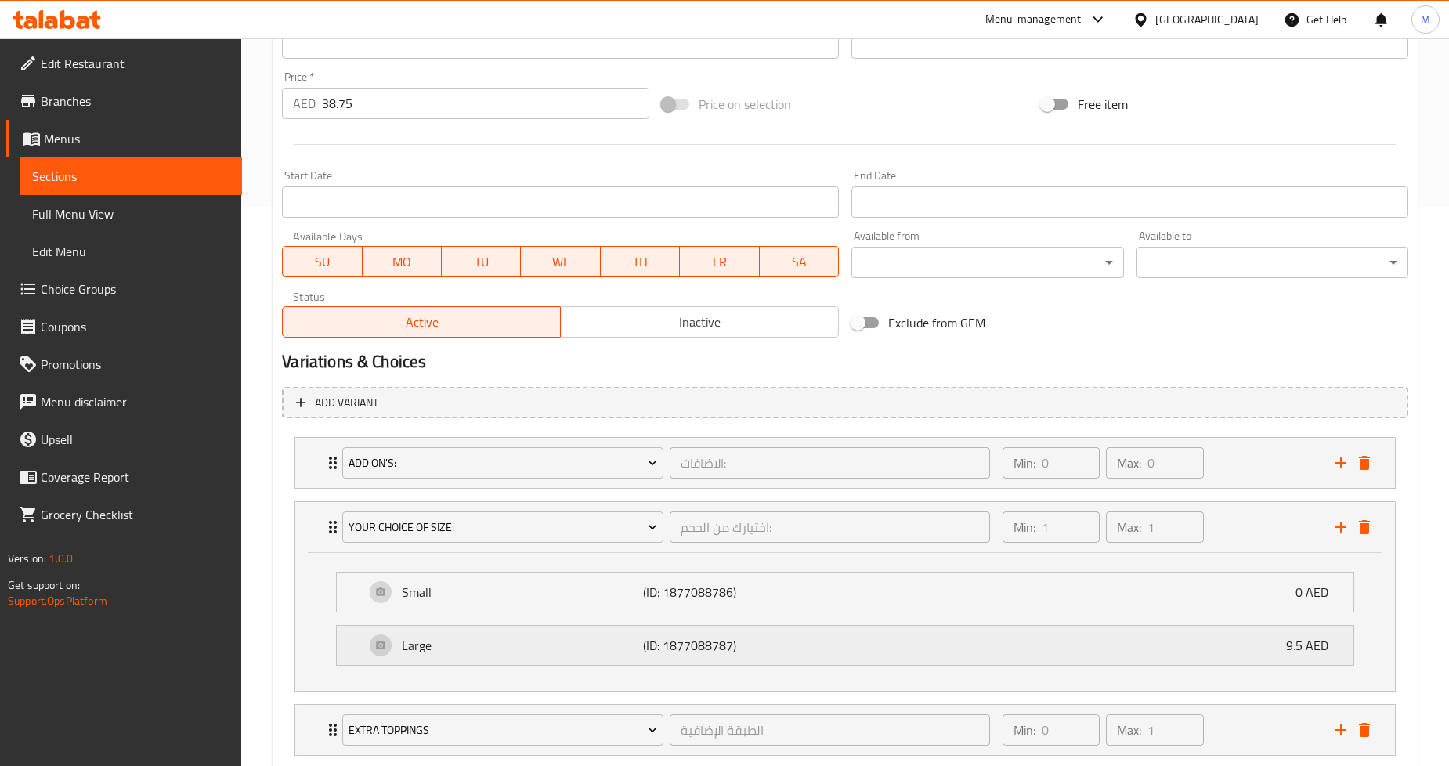
scroll to position [603, 0]
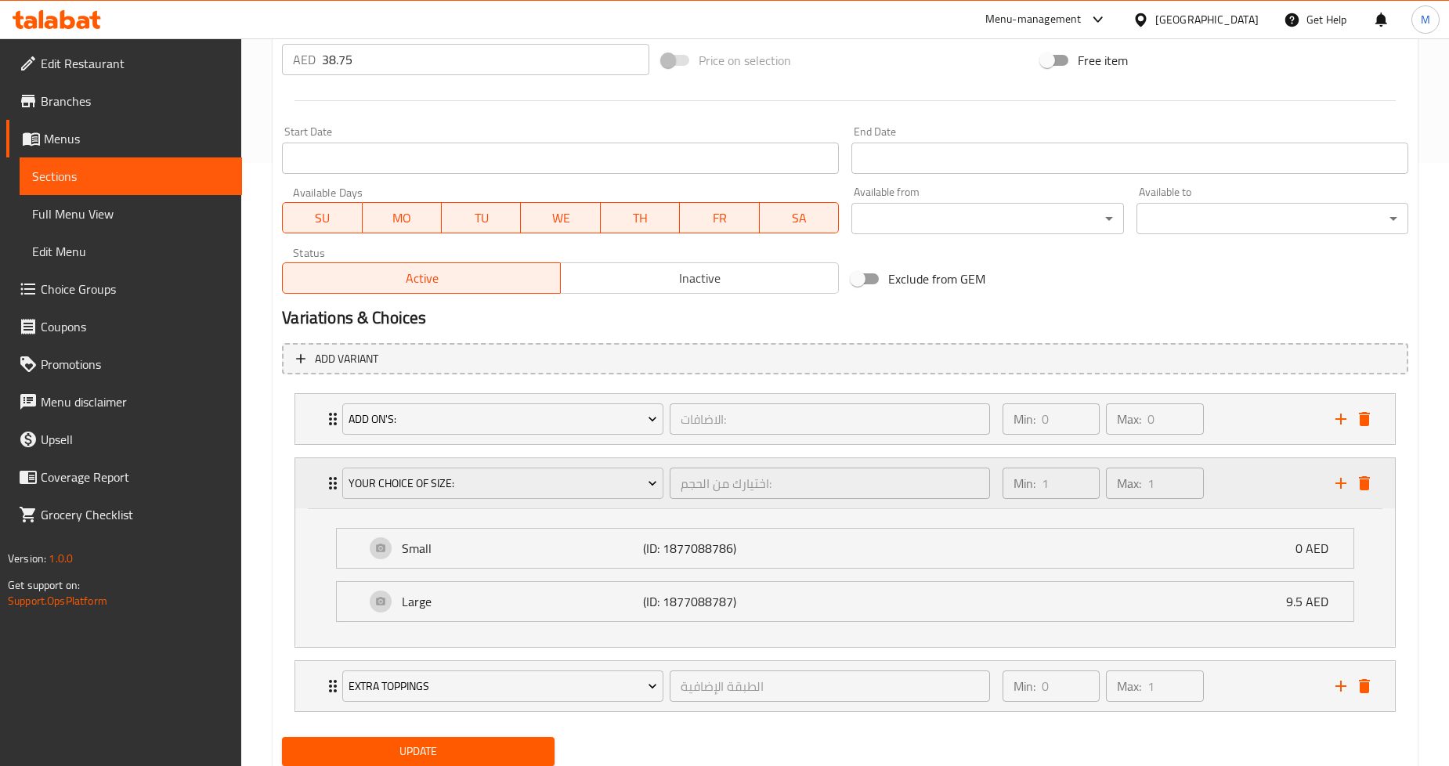
click at [316, 480] on div "Your Choice Of Size: اختيارك من الحجم: ​ Min: 1 ​ Max: 1 ​" at bounding box center [844, 483] width 1099 height 50
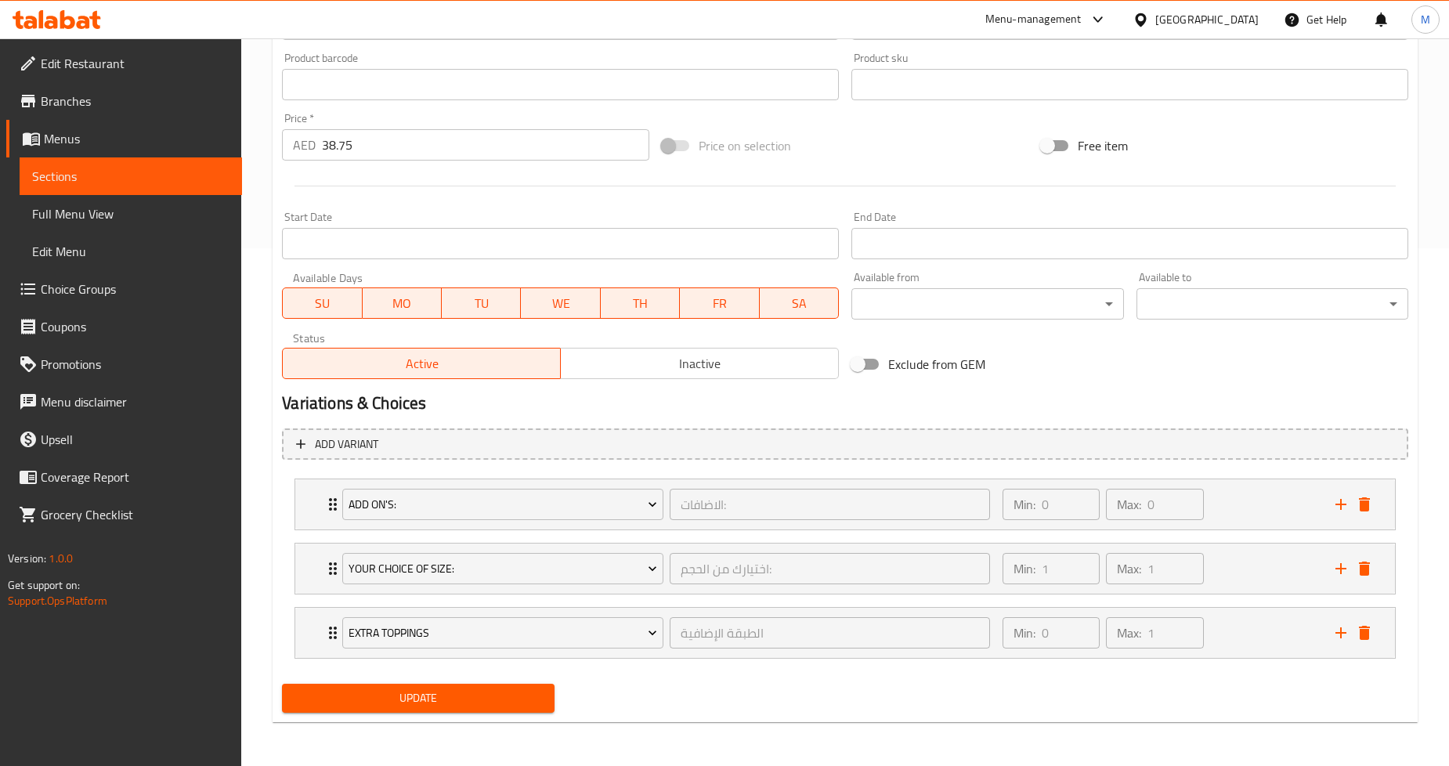
scroll to position [515, 0]
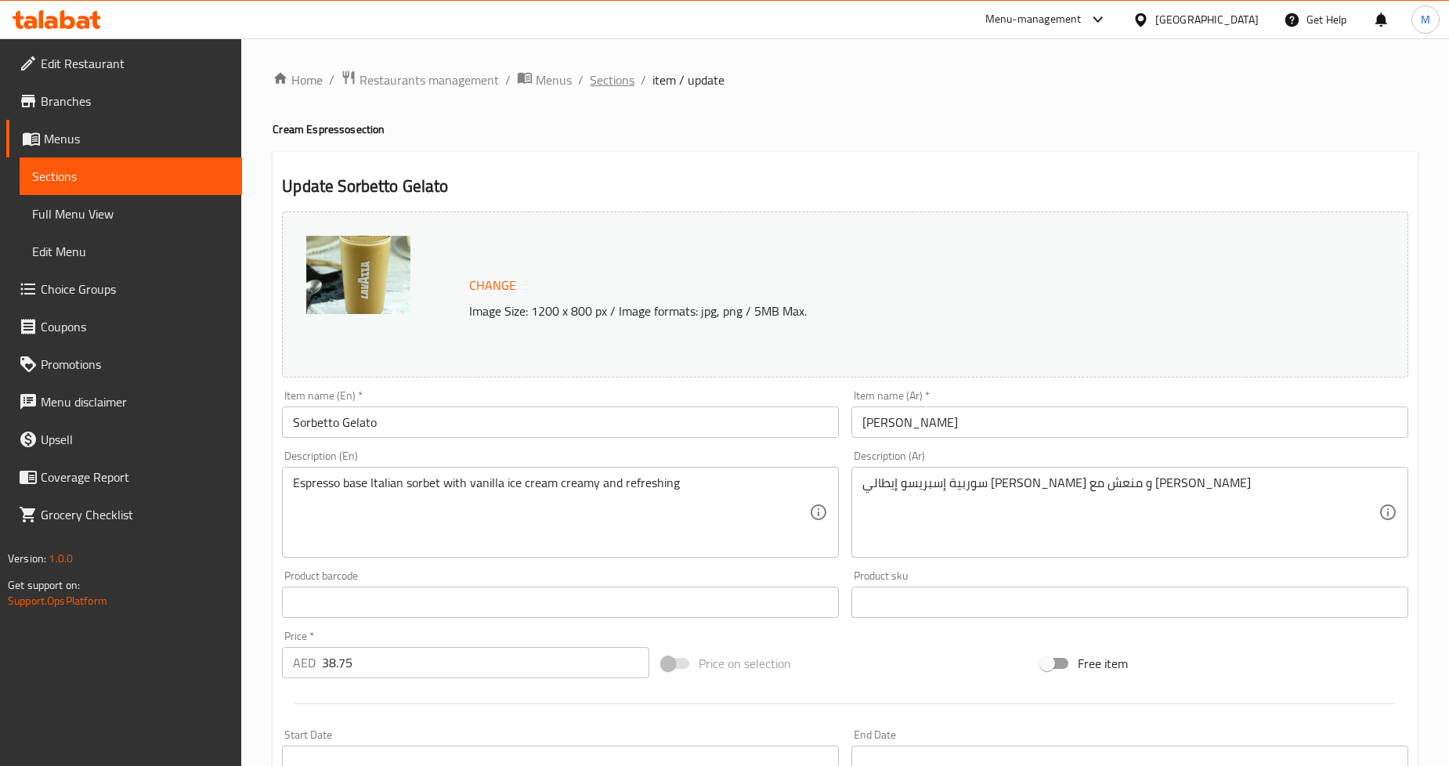
click at [622, 79] on span "Sections" at bounding box center [612, 79] width 45 height 19
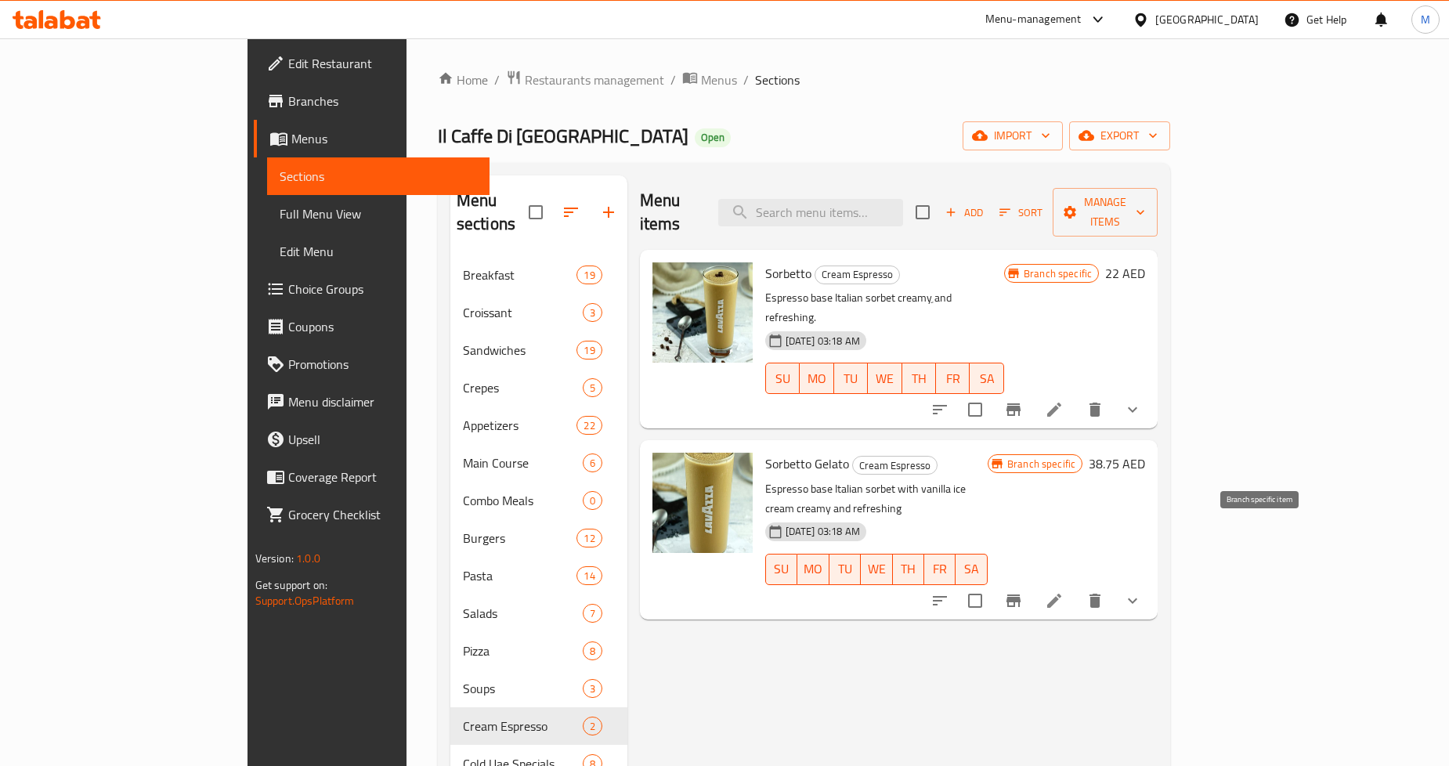
click at [1023, 591] on icon "Branch-specific-item" at bounding box center [1013, 600] width 19 height 19
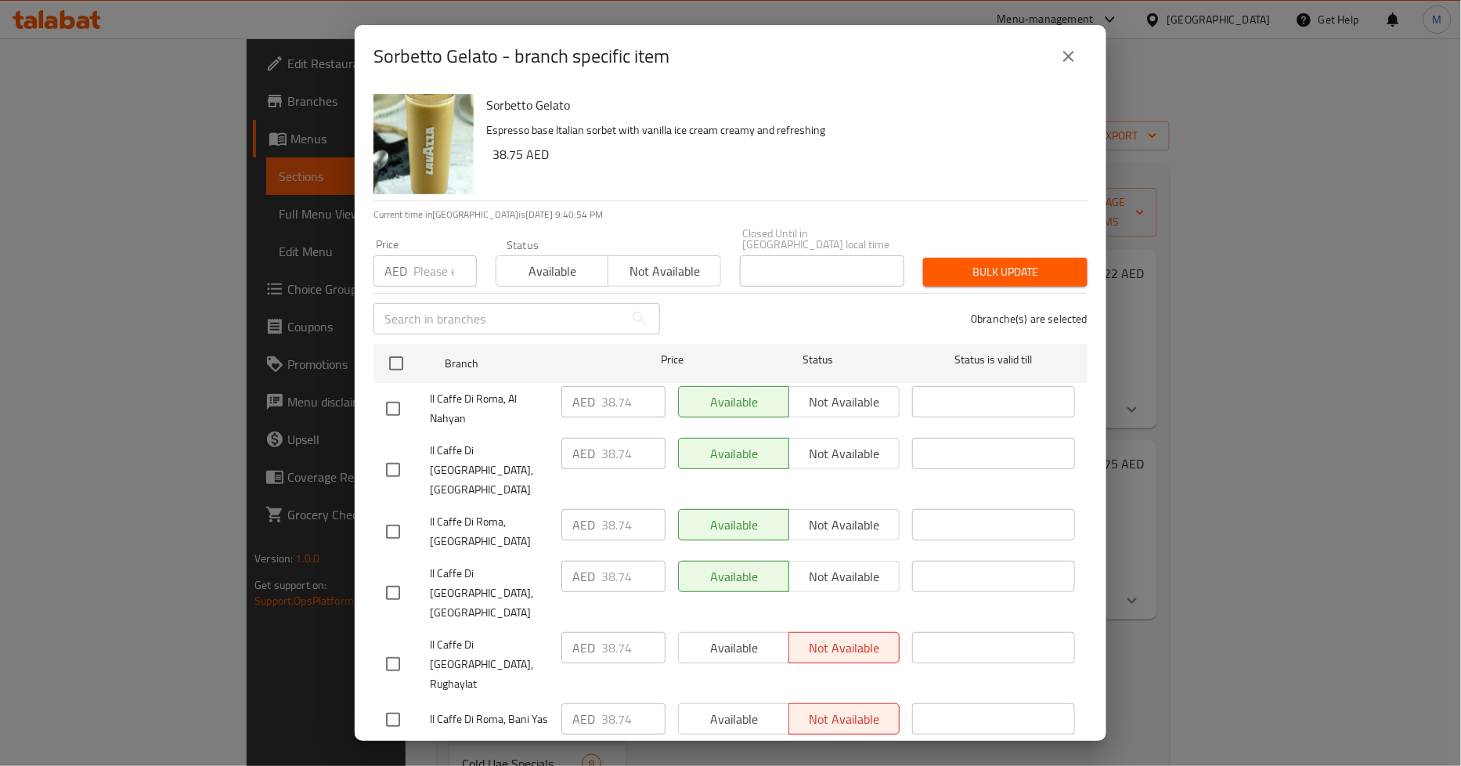
click at [1065, 60] on icon "close" at bounding box center [1068, 56] width 11 height 11
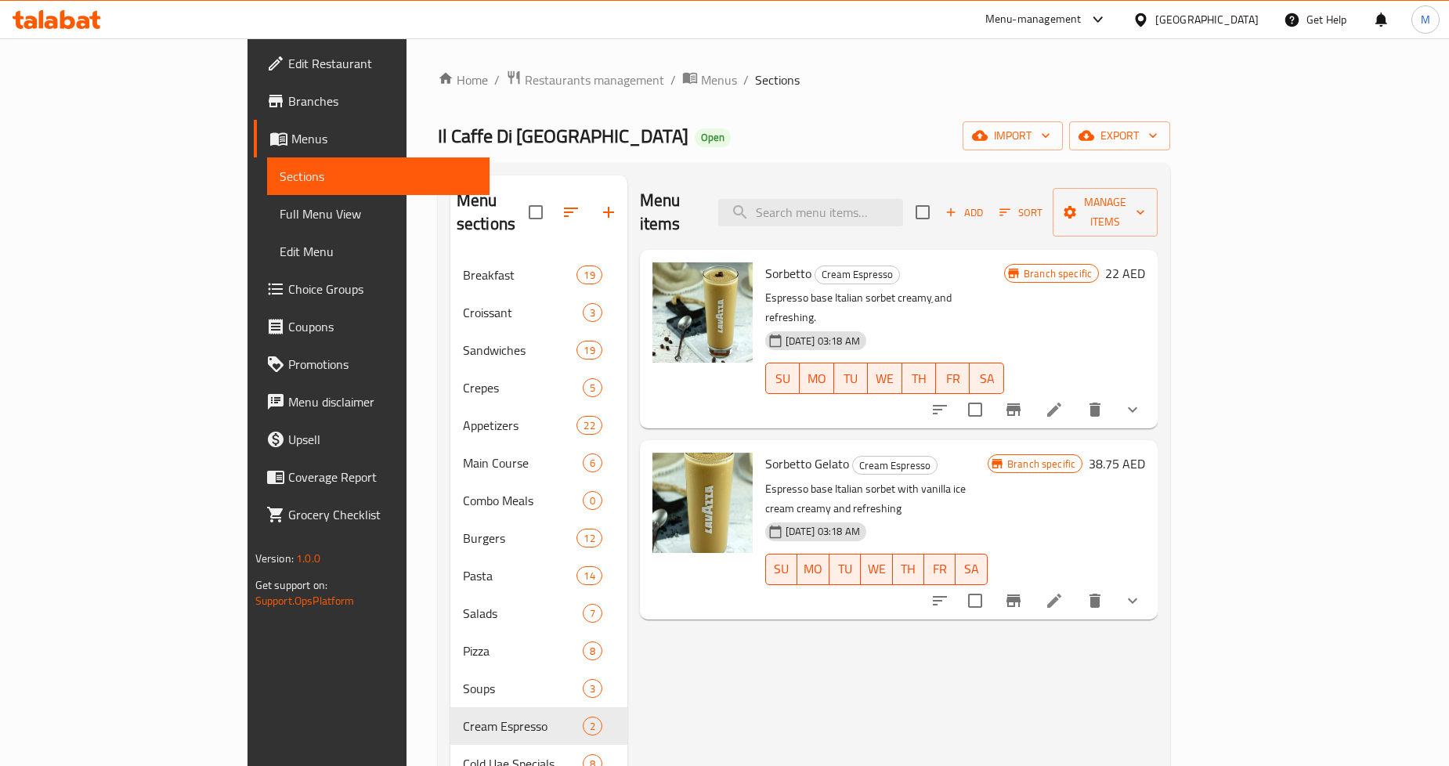
click at [1142, 591] on icon "show more" at bounding box center [1132, 600] width 19 height 19
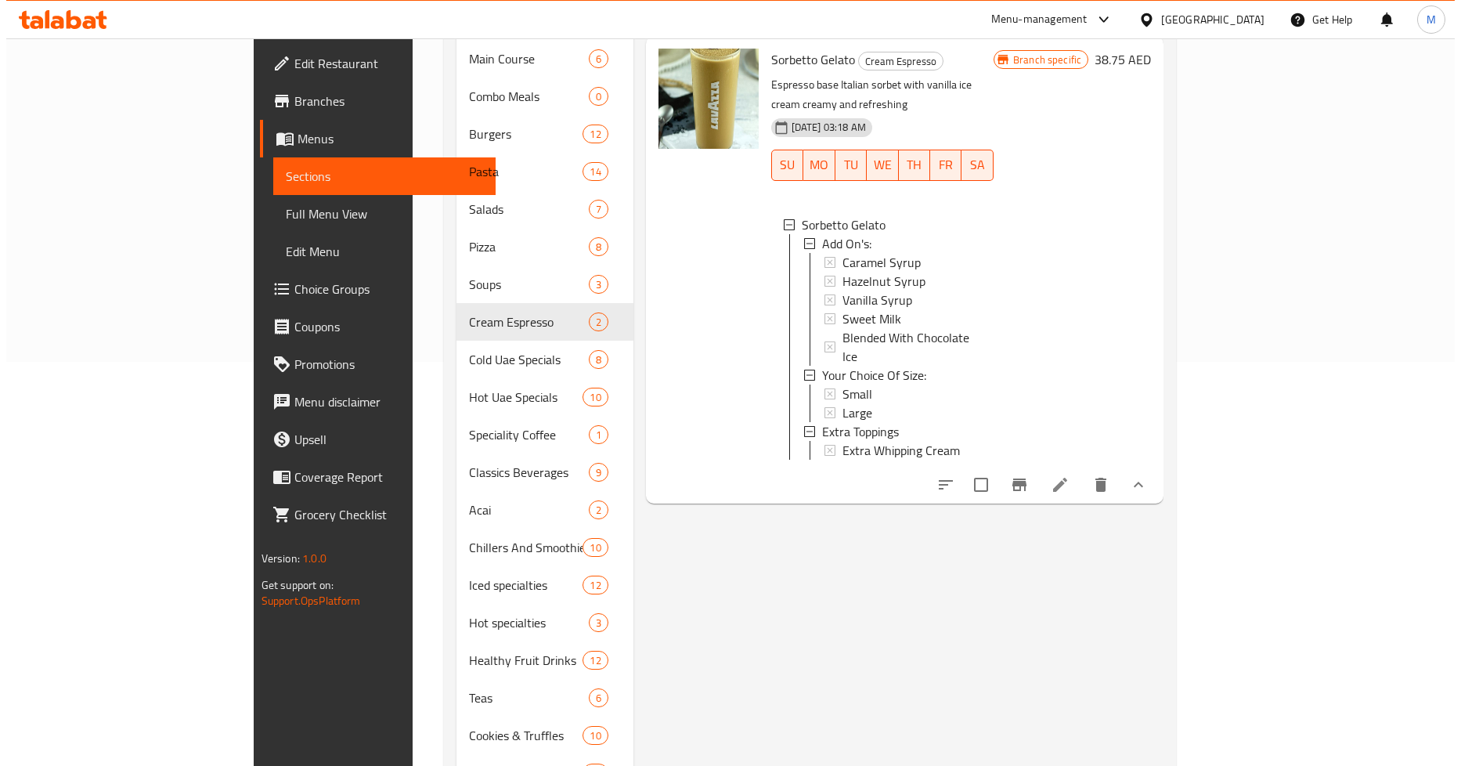
scroll to position [435, 0]
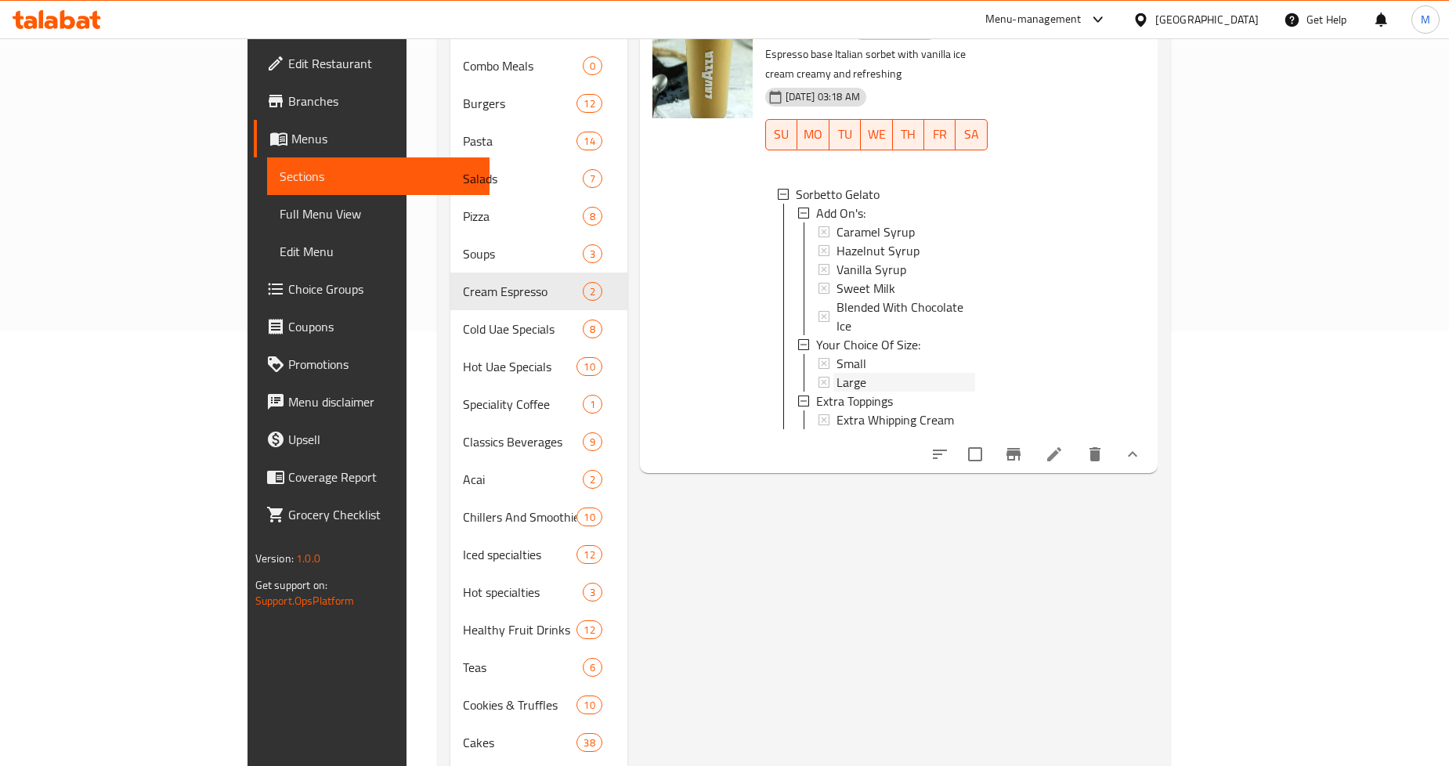
click at [836, 373] on span "Large" at bounding box center [851, 382] width 30 height 19
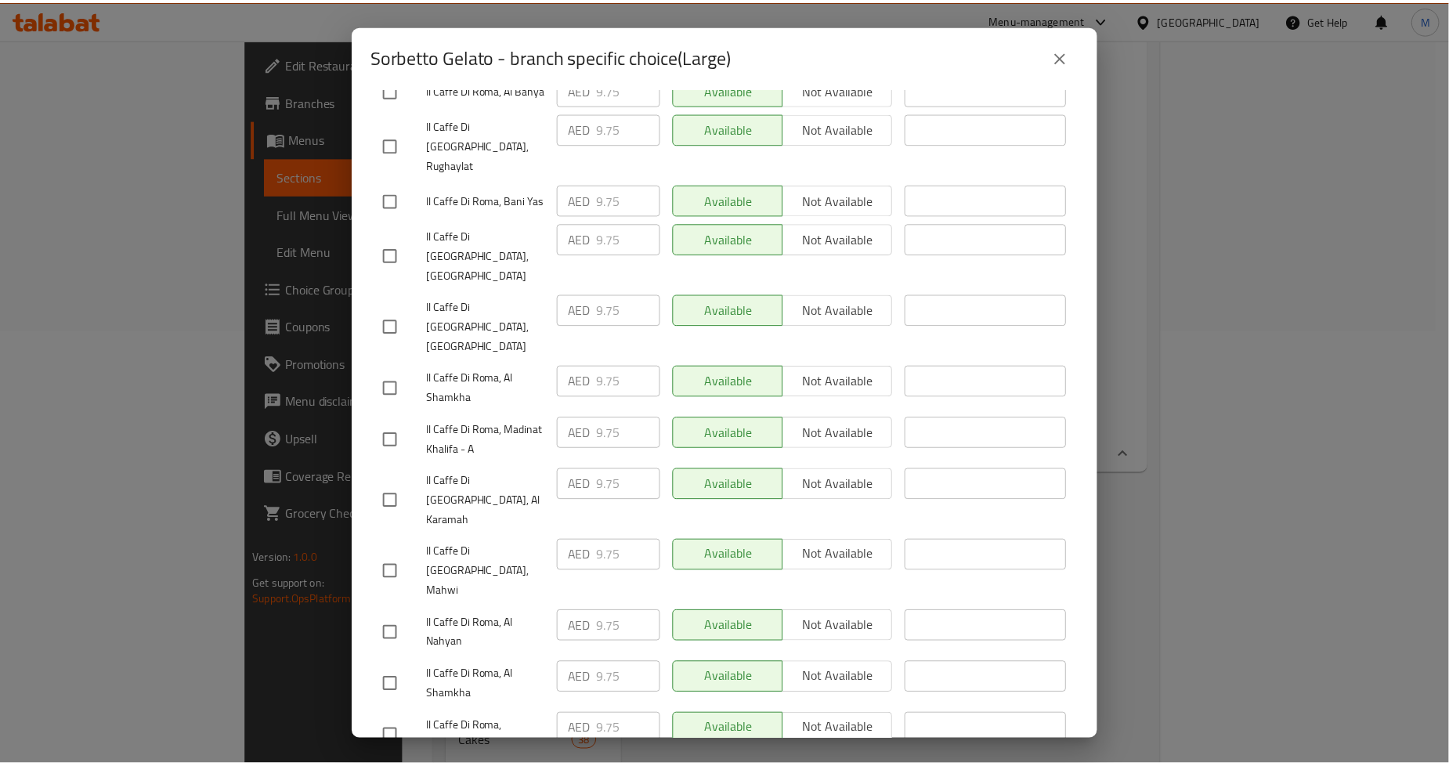
scroll to position [393, 0]
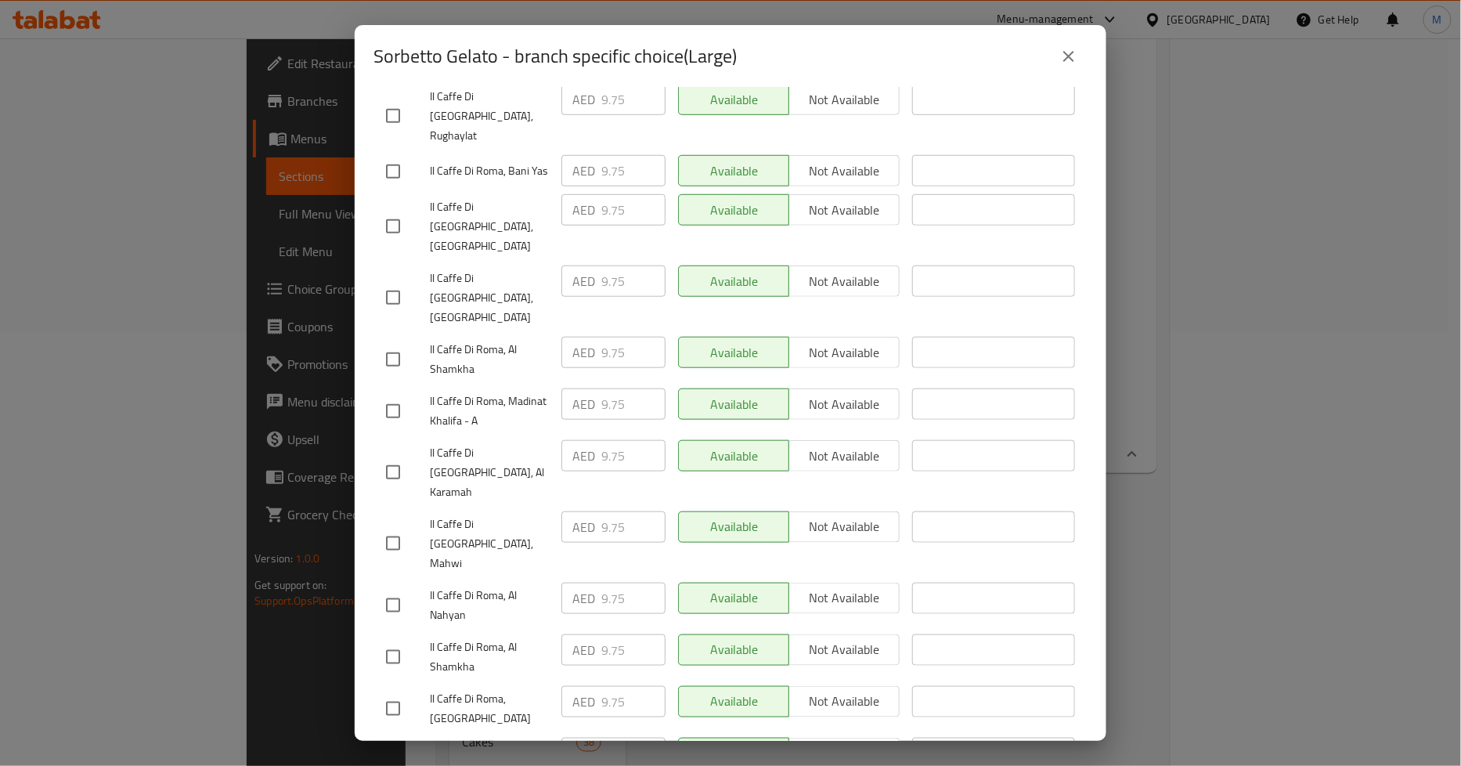
click at [1070, 57] on icon "close" at bounding box center [1068, 56] width 11 height 11
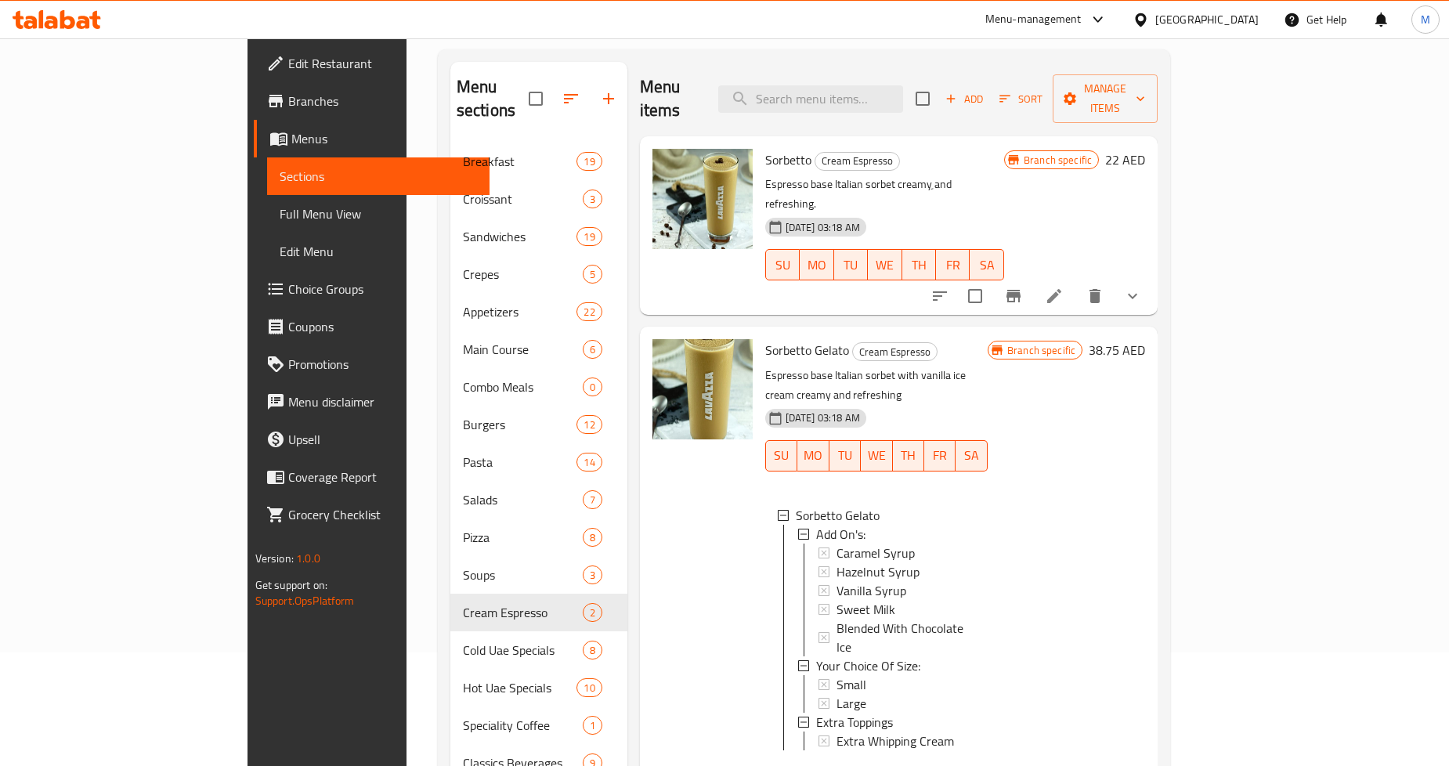
scroll to position [87, 0]
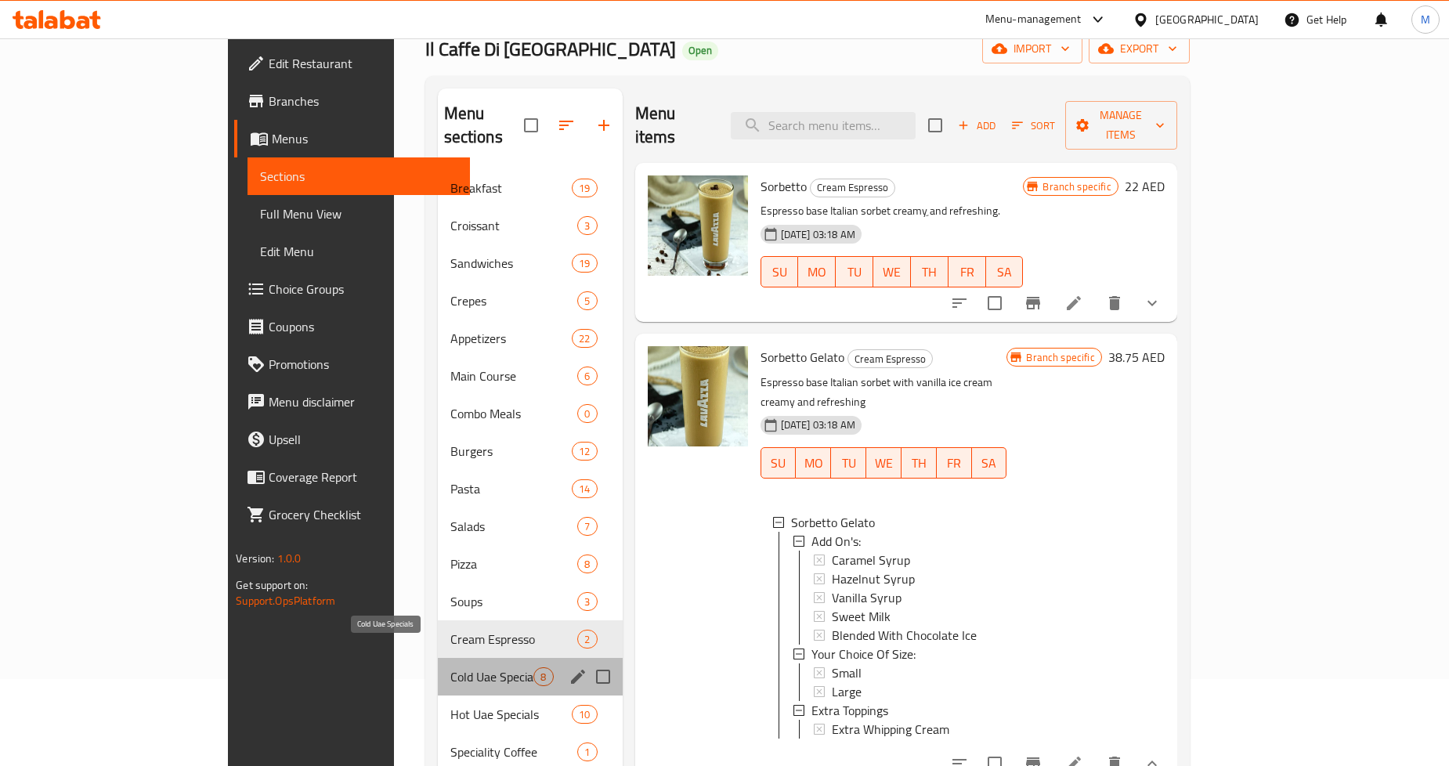
click at [450, 667] on span "Cold Uae Specials" at bounding box center [492, 676] width 84 height 19
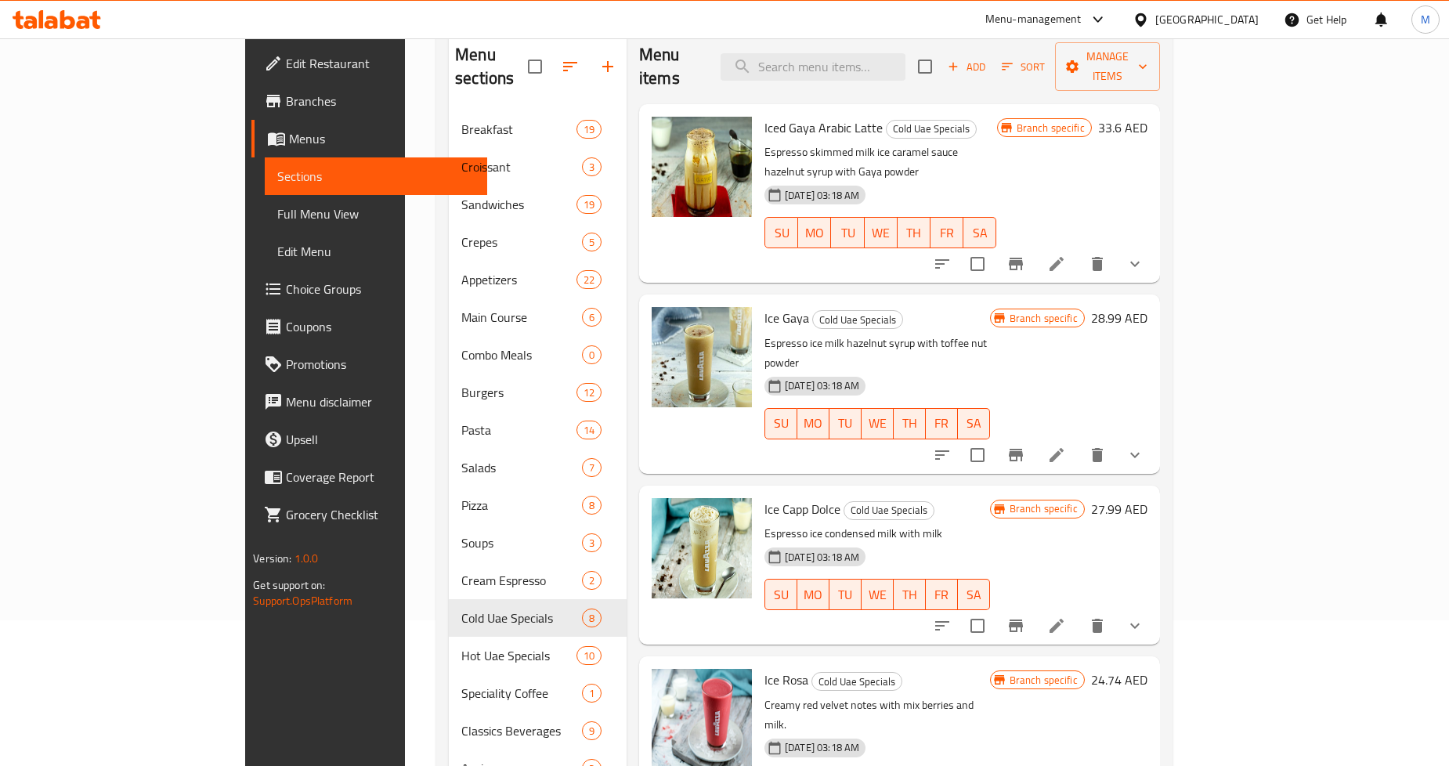
scroll to position [174, 0]
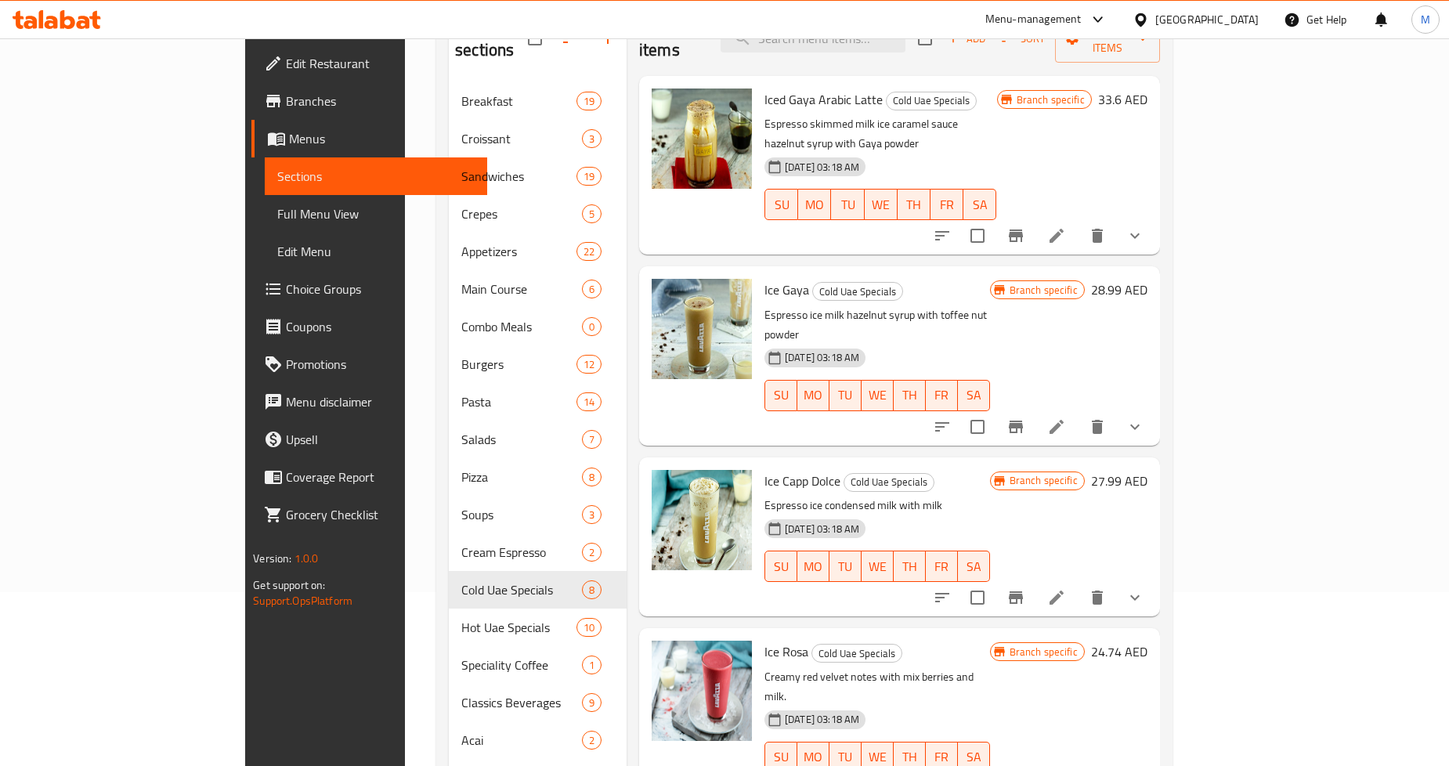
click at [1078, 413] on li at bounding box center [1056, 427] width 44 height 28
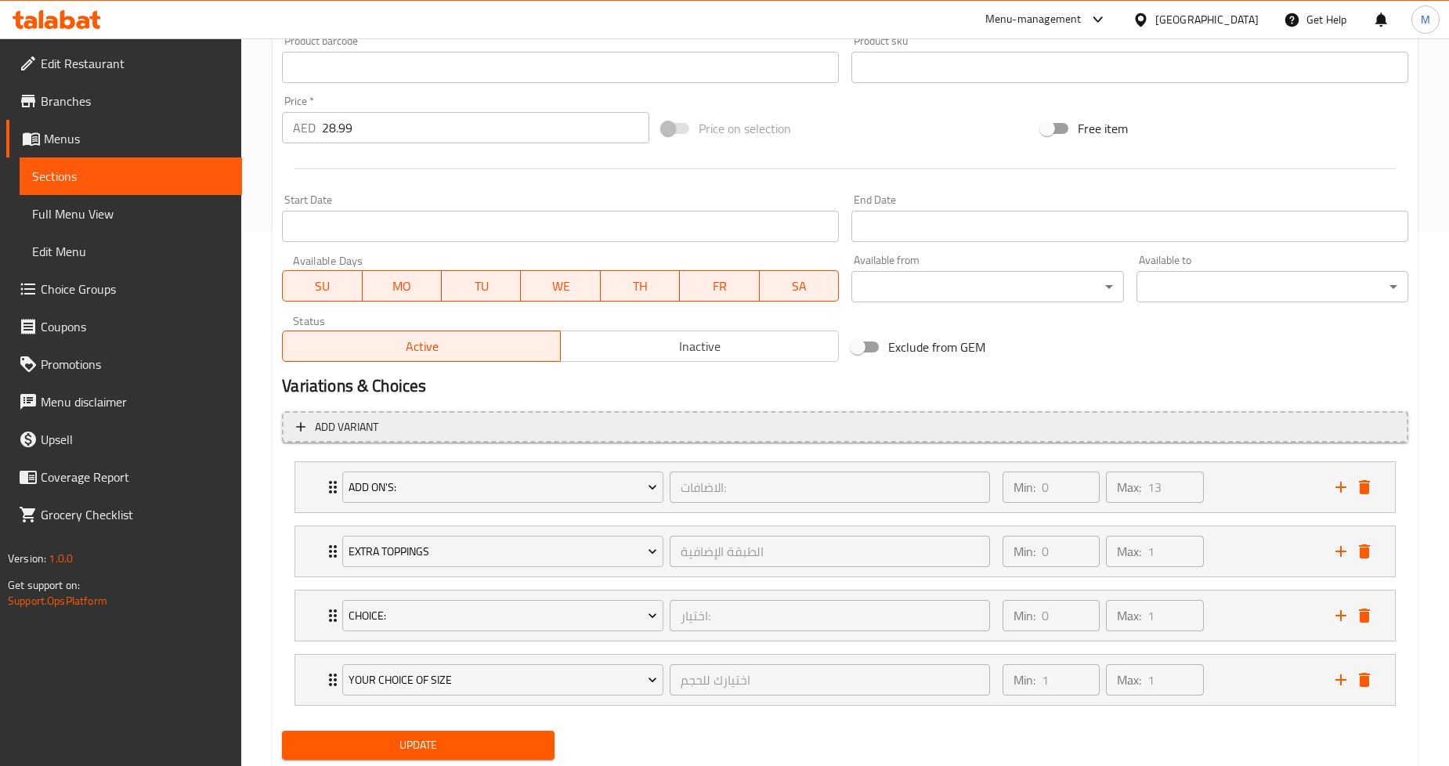
scroll to position [580, 0]
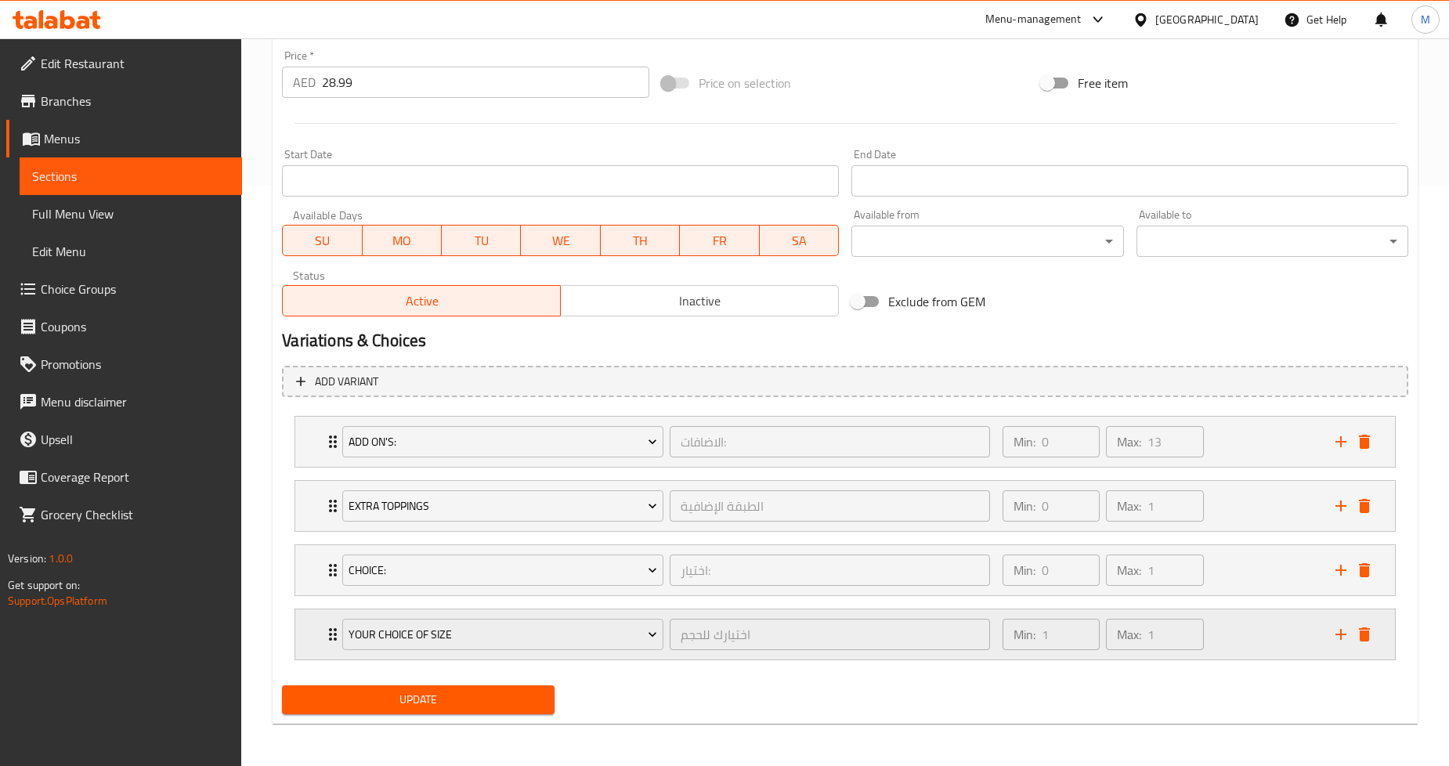
click at [311, 636] on div "Your Choice Of Size اختيارك للحجم ​ Min: 1 ​ Max: 1 ​" at bounding box center [844, 634] width 1099 height 50
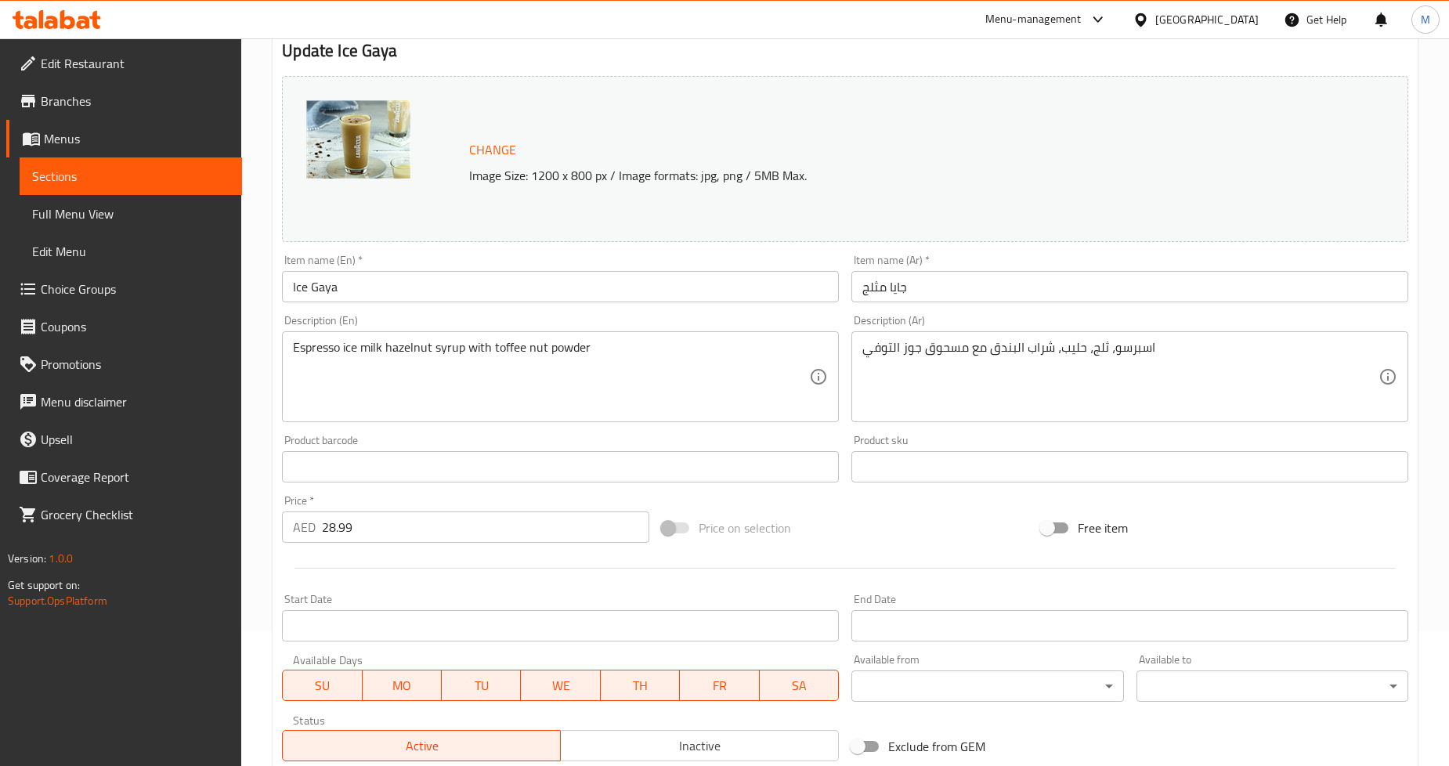
scroll to position [0, 0]
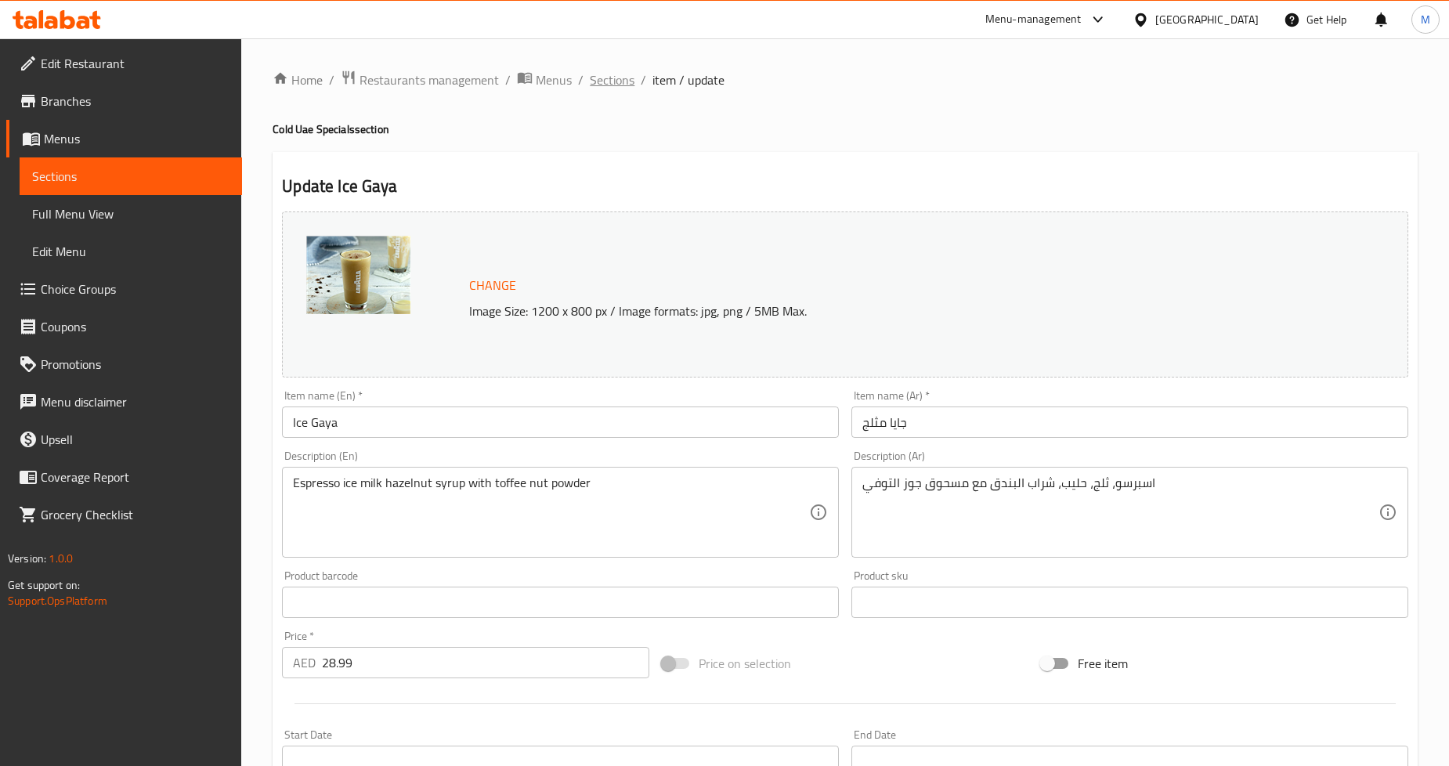
click at [605, 70] on span "Sections" at bounding box center [612, 79] width 45 height 19
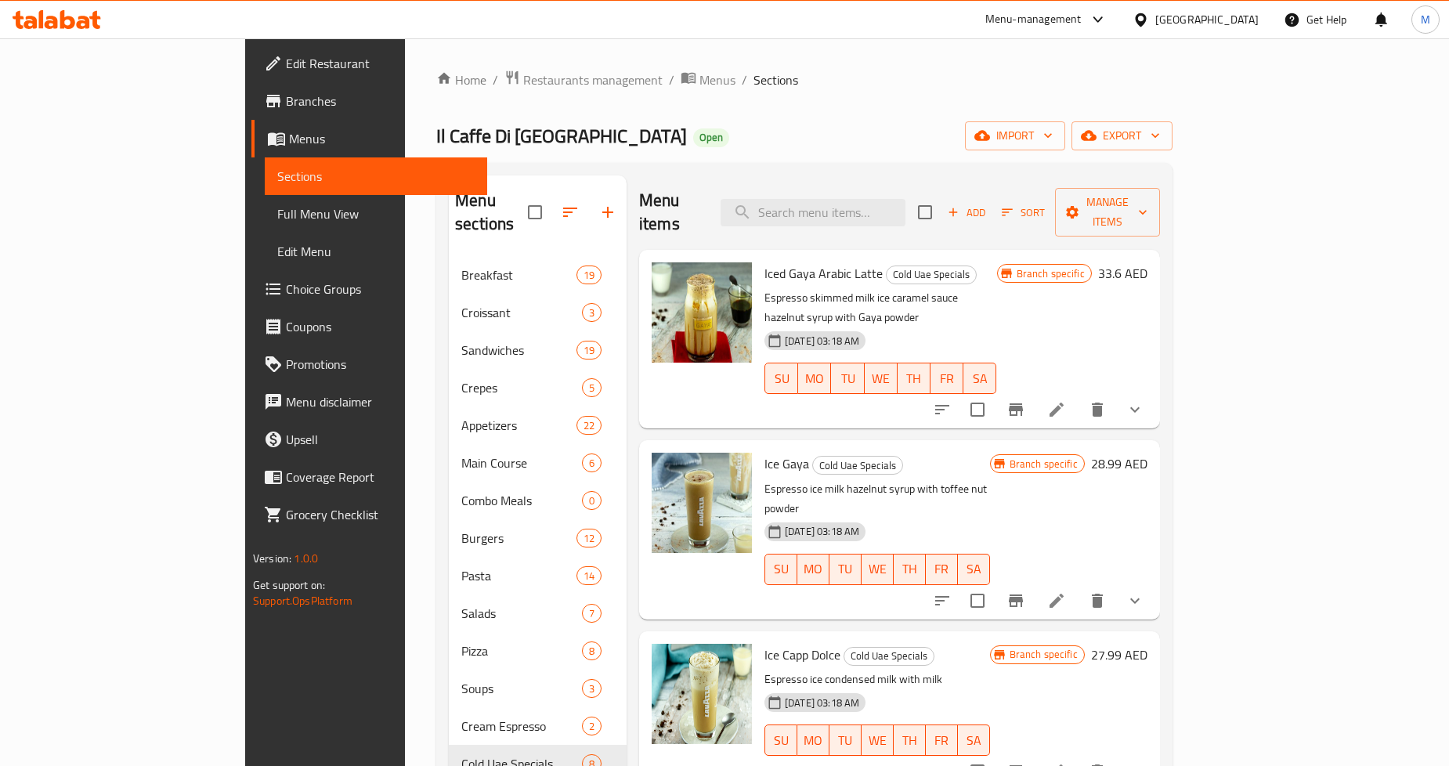
click at [883, 199] on input "search" at bounding box center [812, 212] width 185 height 27
paste input "Iced Maya"
click at [846, 204] on input "Iced Maya" at bounding box center [812, 212] width 185 height 27
click at [905, 204] on input "Iced Maya" at bounding box center [812, 212] width 185 height 27
click at [864, 200] on input "Iced Maya" at bounding box center [812, 212] width 185 height 27
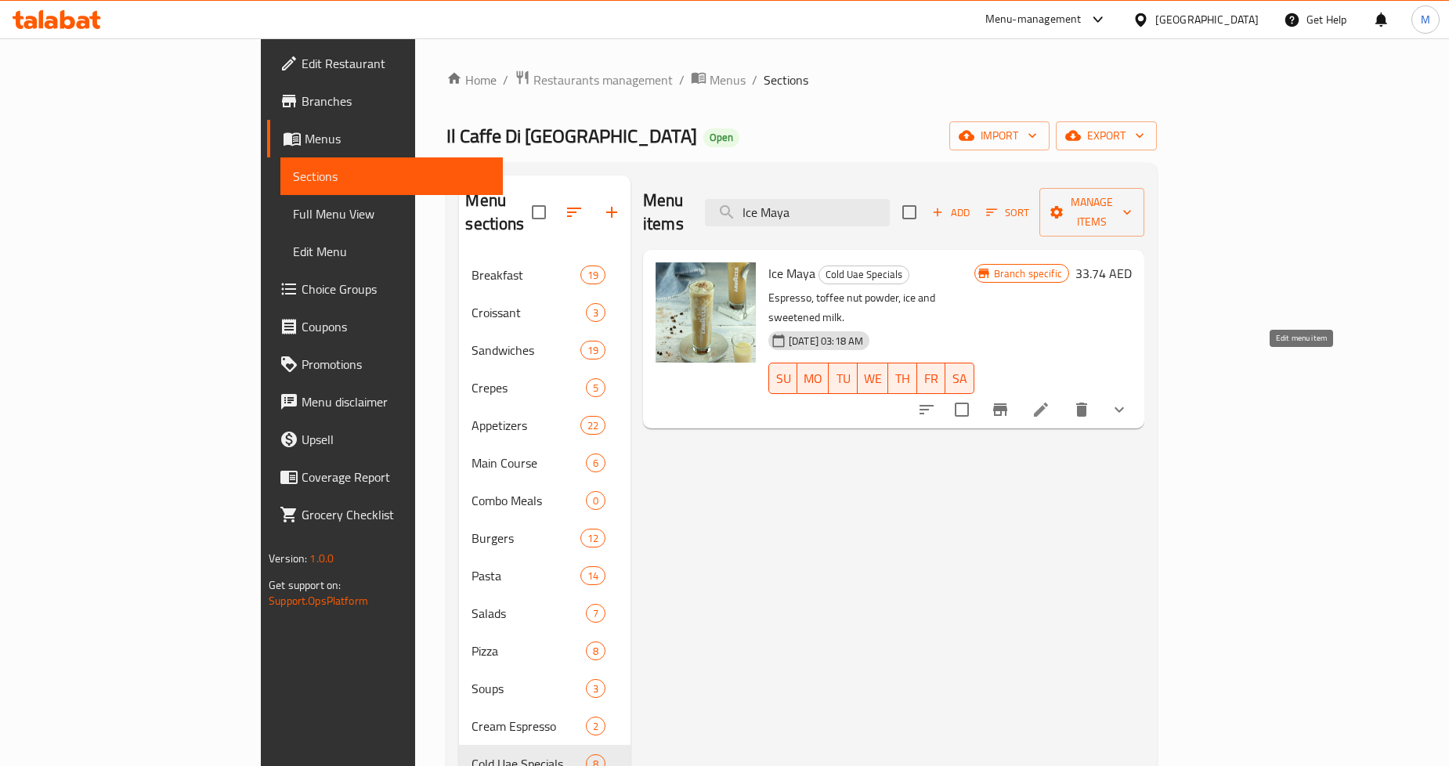
type input "Ice Maya"
click at [1050, 400] on icon at bounding box center [1040, 409] width 19 height 19
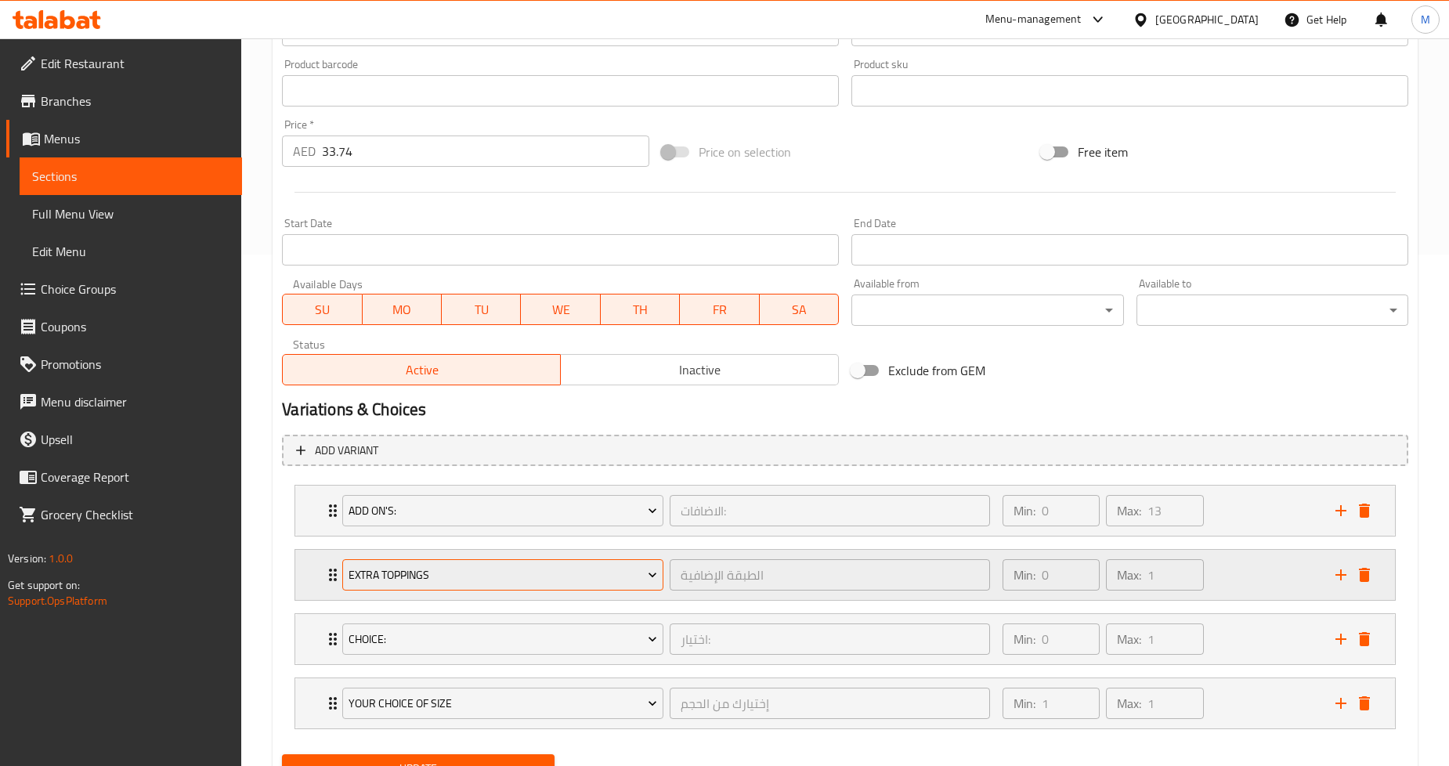
scroll to position [580, 0]
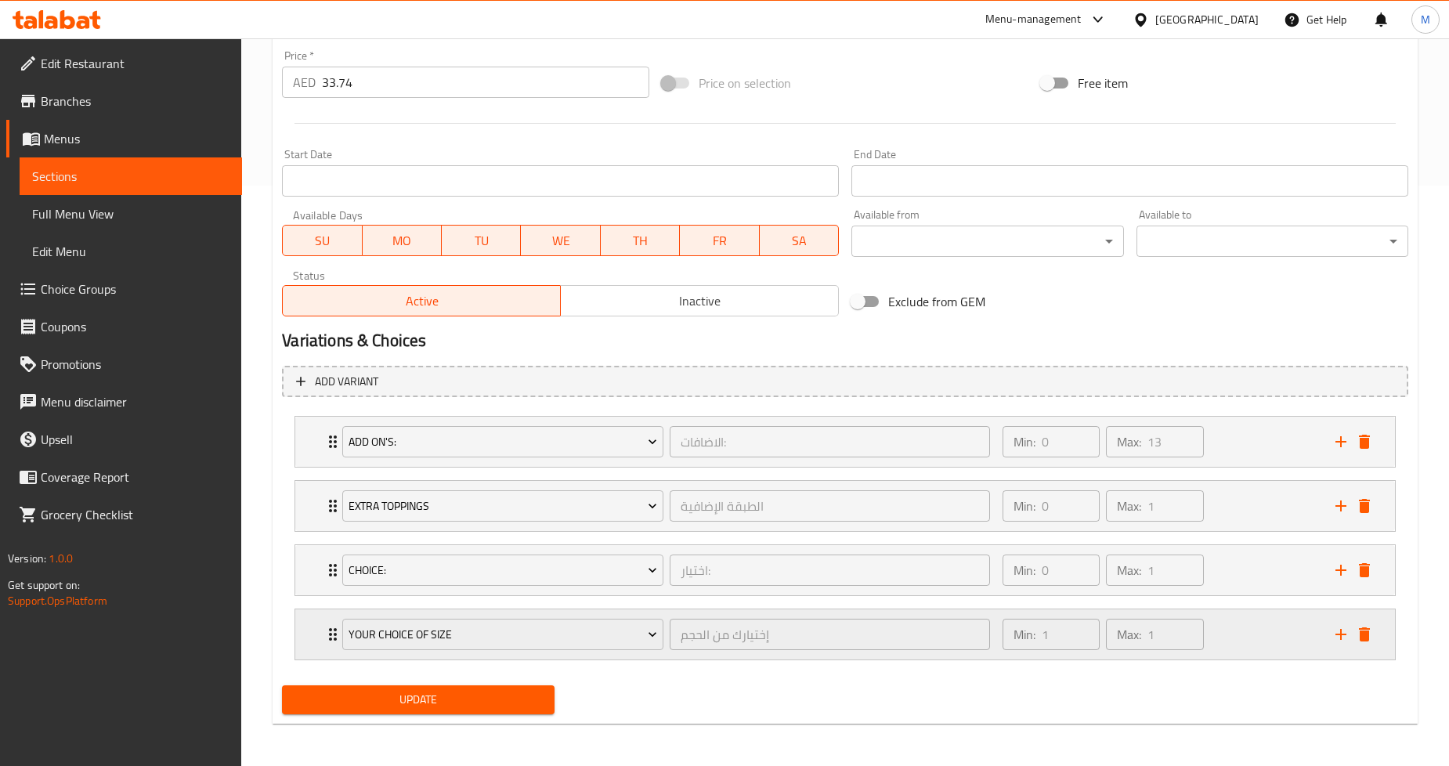
click at [311, 629] on div "Your Choice of Size إختيارك من الحجم ​ Min: 1 ​ Max: 1 ​" at bounding box center [844, 634] width 1099 height 50
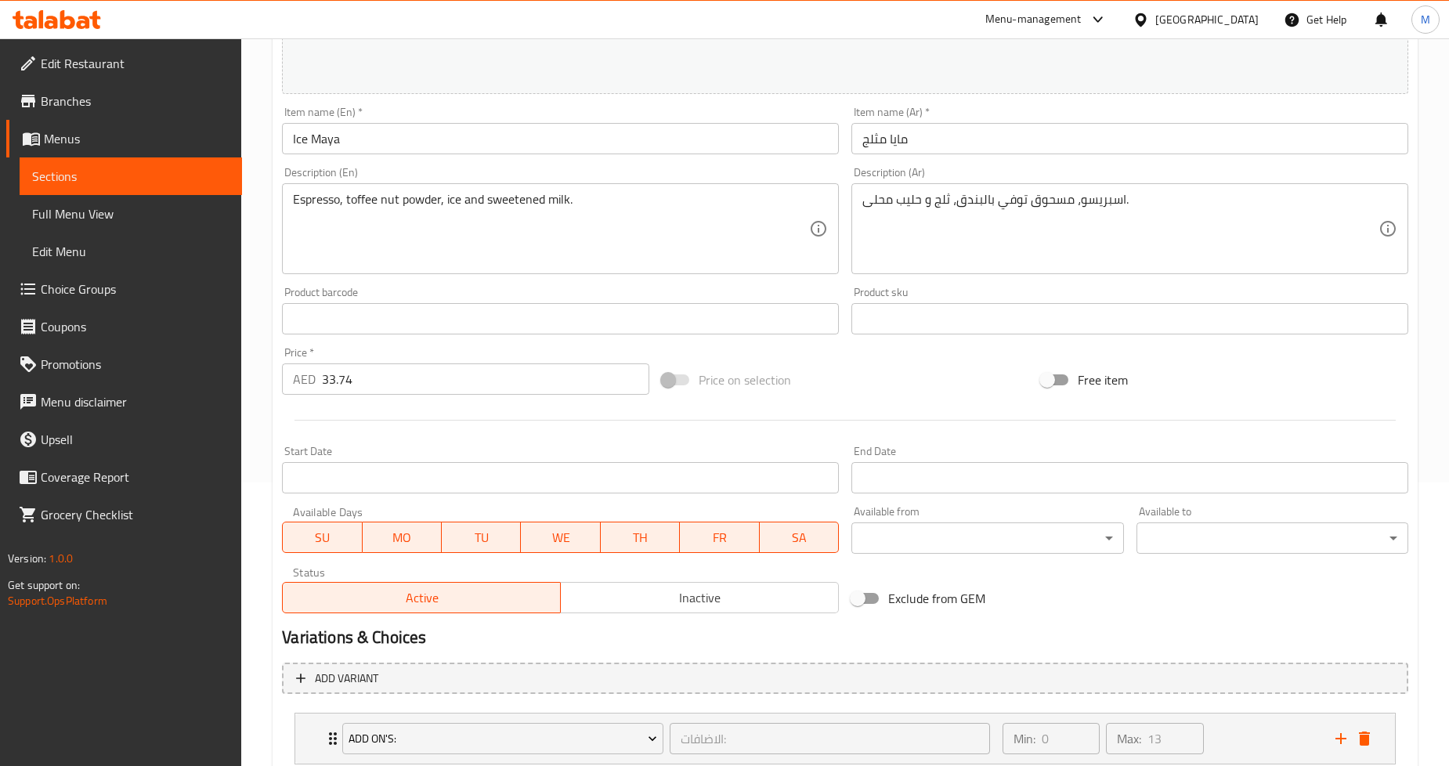
scroll to position [0, 0]
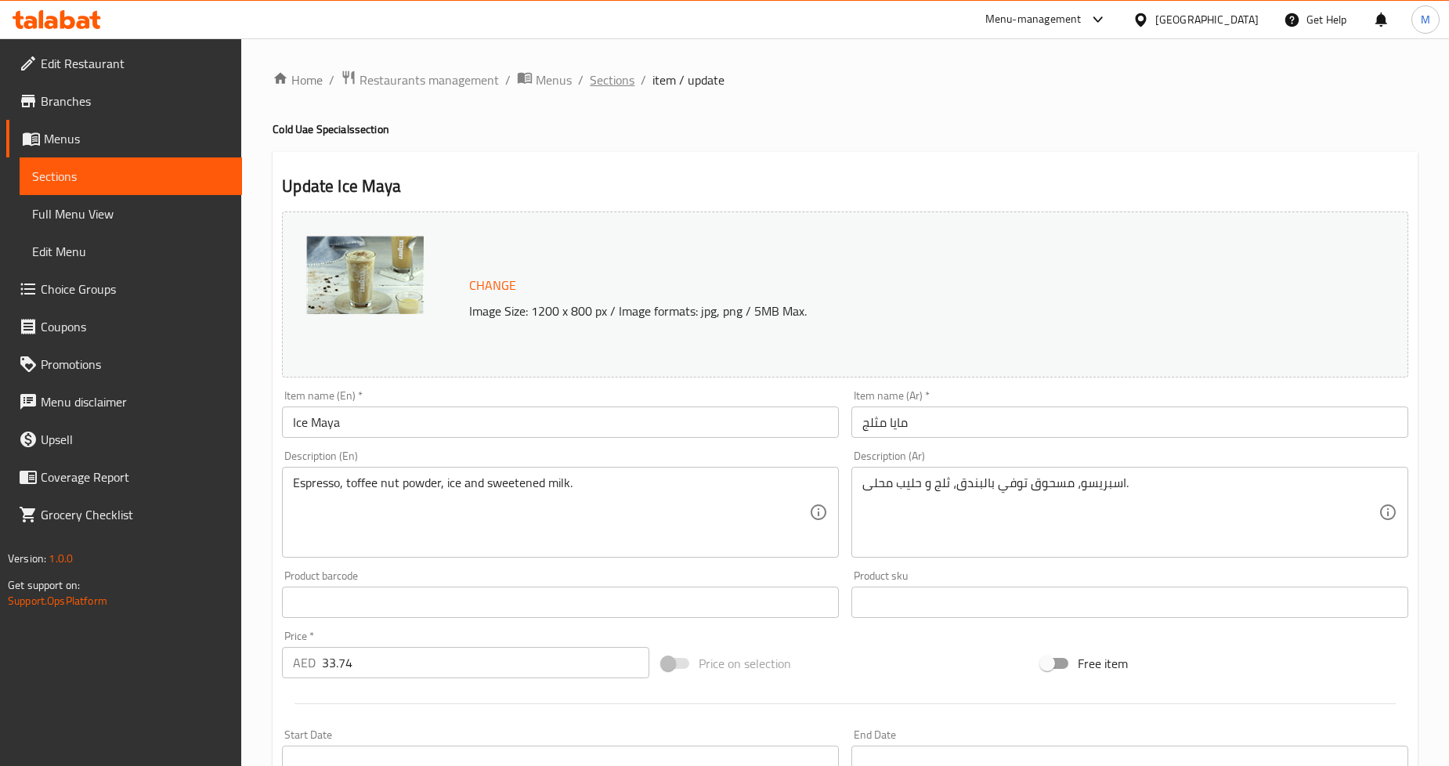
click at [611, 76] on span "Sections" at bounding box center [612, 79] width 45 height 19
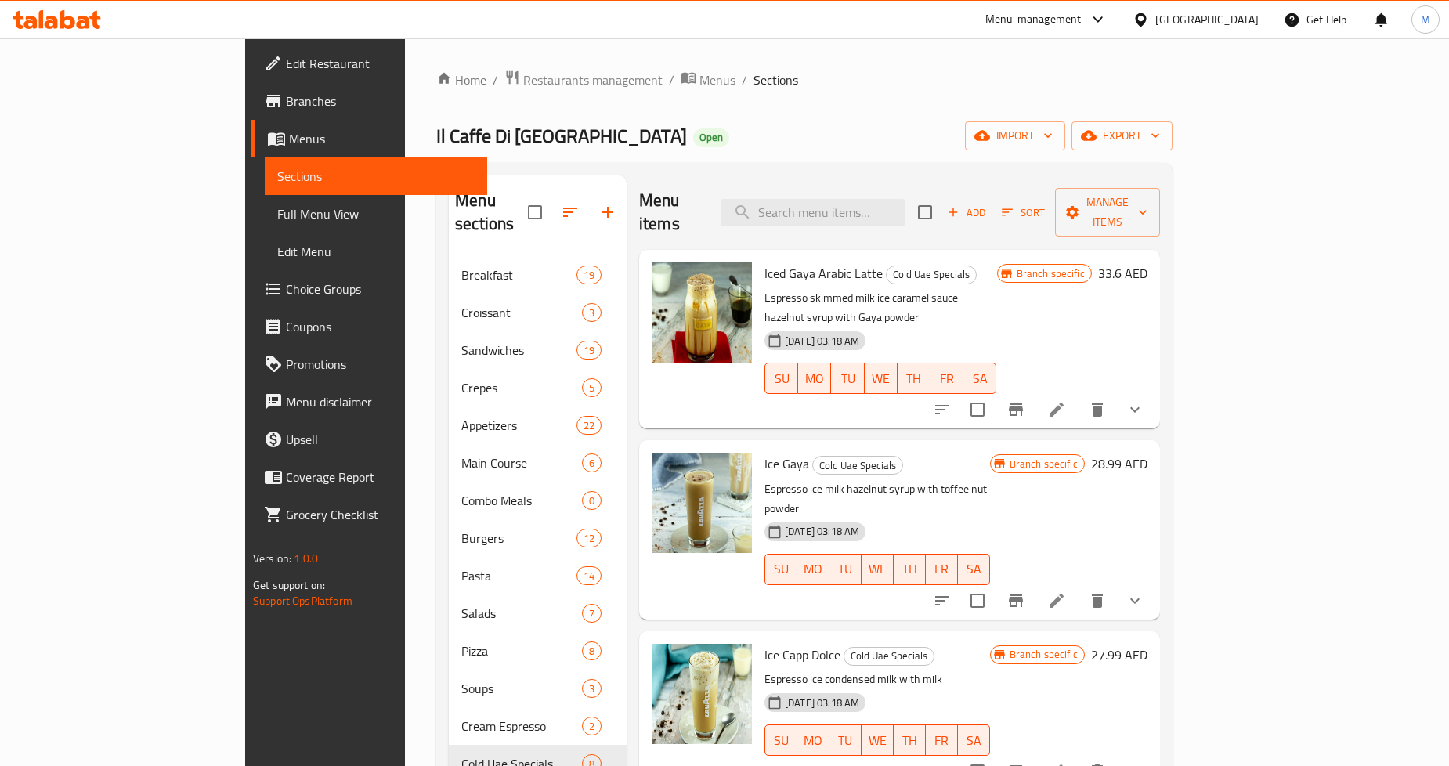
click at [880, 222] on div "Menu items Add Sort Manage items" at bounding box center [899, 212] width 521 height 74
click at [886, 204] on input "search" at bounding box center [812, 212] width 185 height 27
paste input "Ginger shot"
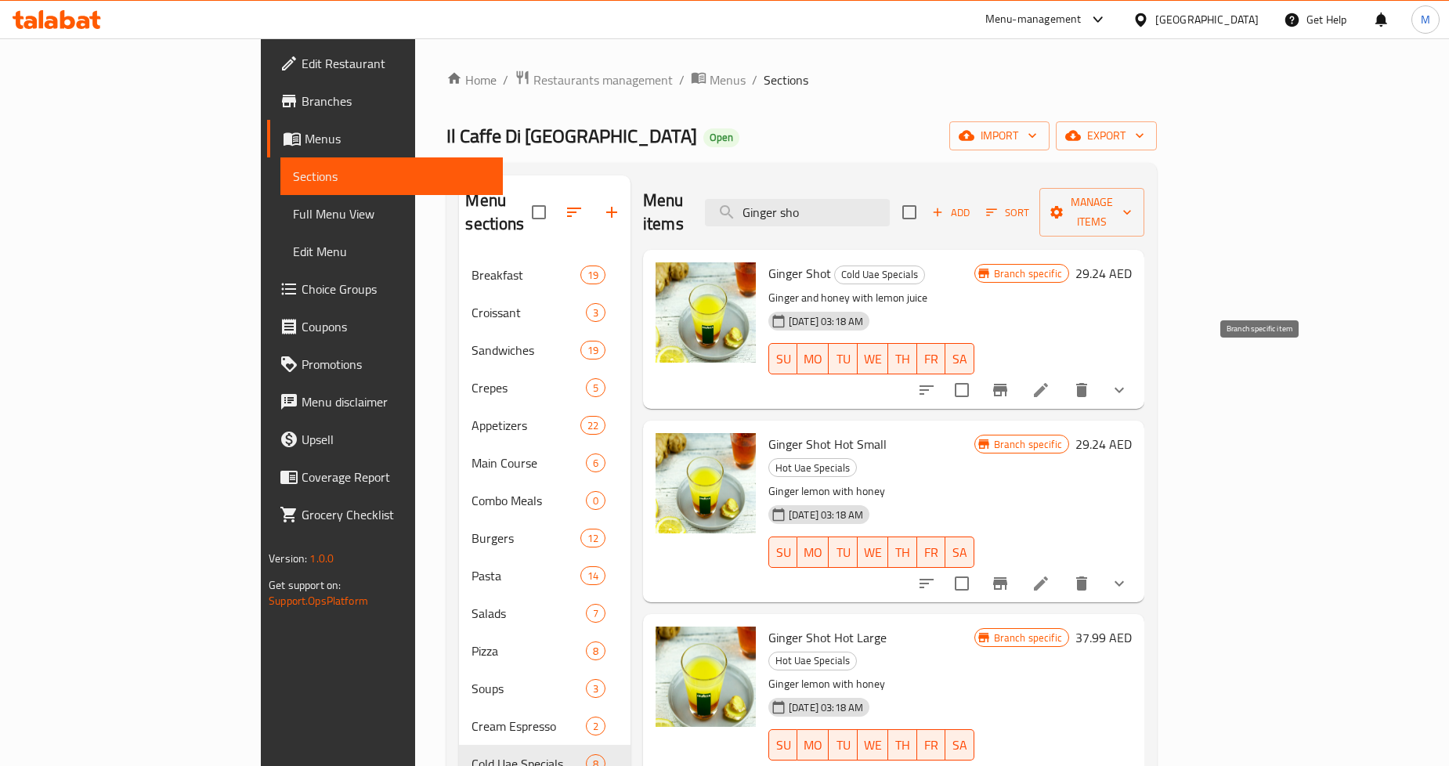
type input "Ginger sho"
click at [1007, 384] on icon "Branch-specific-item" at bounding box center [1000, 390] width 14 height 13
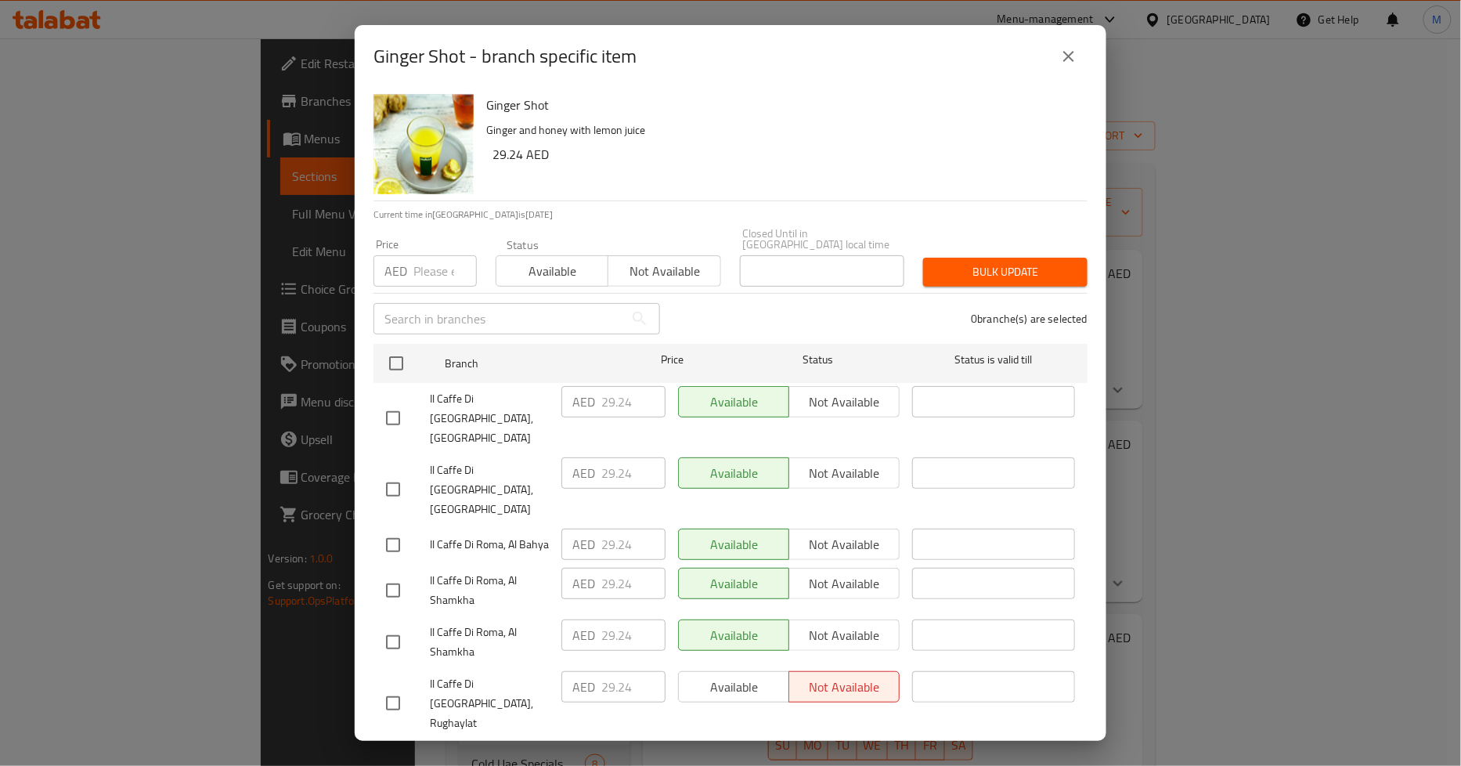
click at [1060, 60] on icon "close" at bounding box center [1068, 56] width 19 height 19
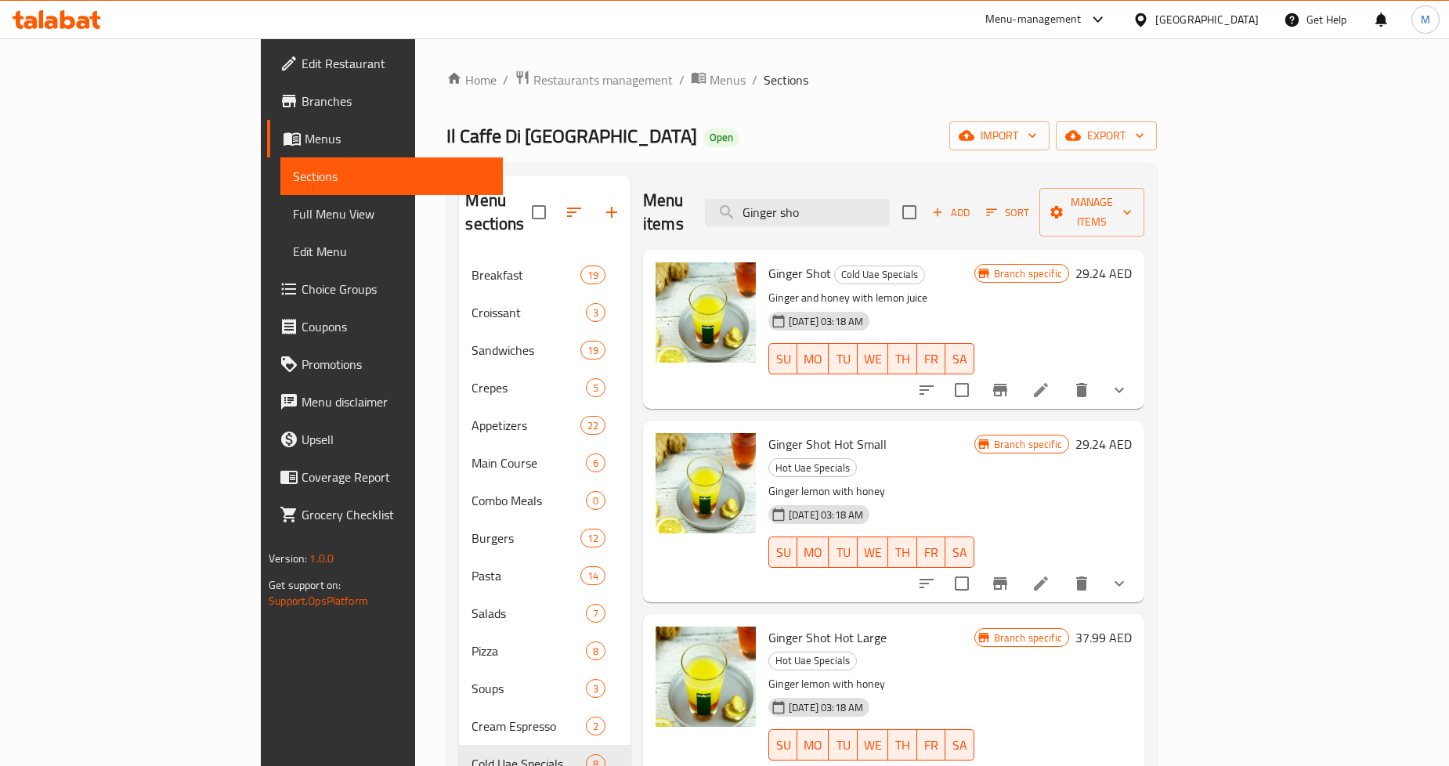
click at [1050, 381] on icon at bounding box center [1040, 390] width 19 height 19
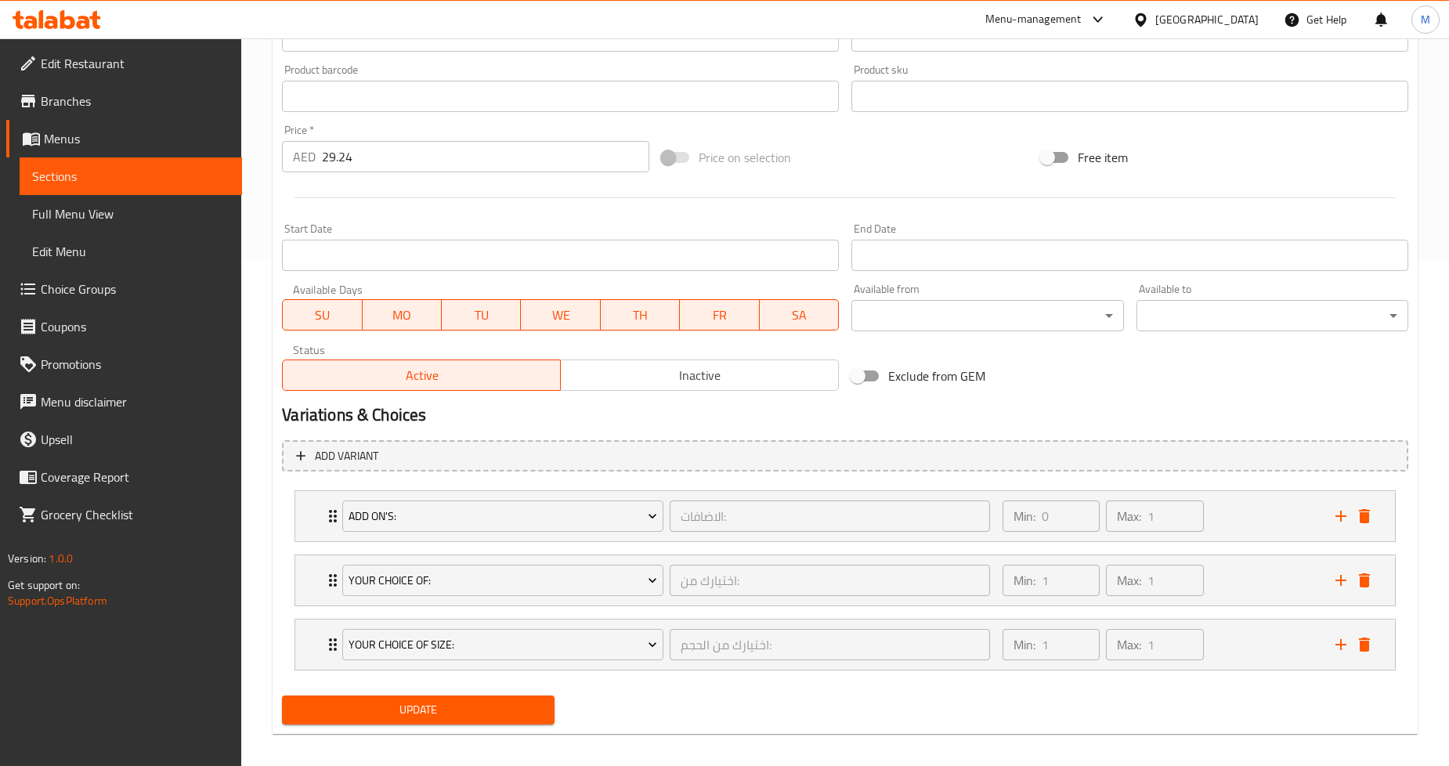
scroll to position [515, 0]
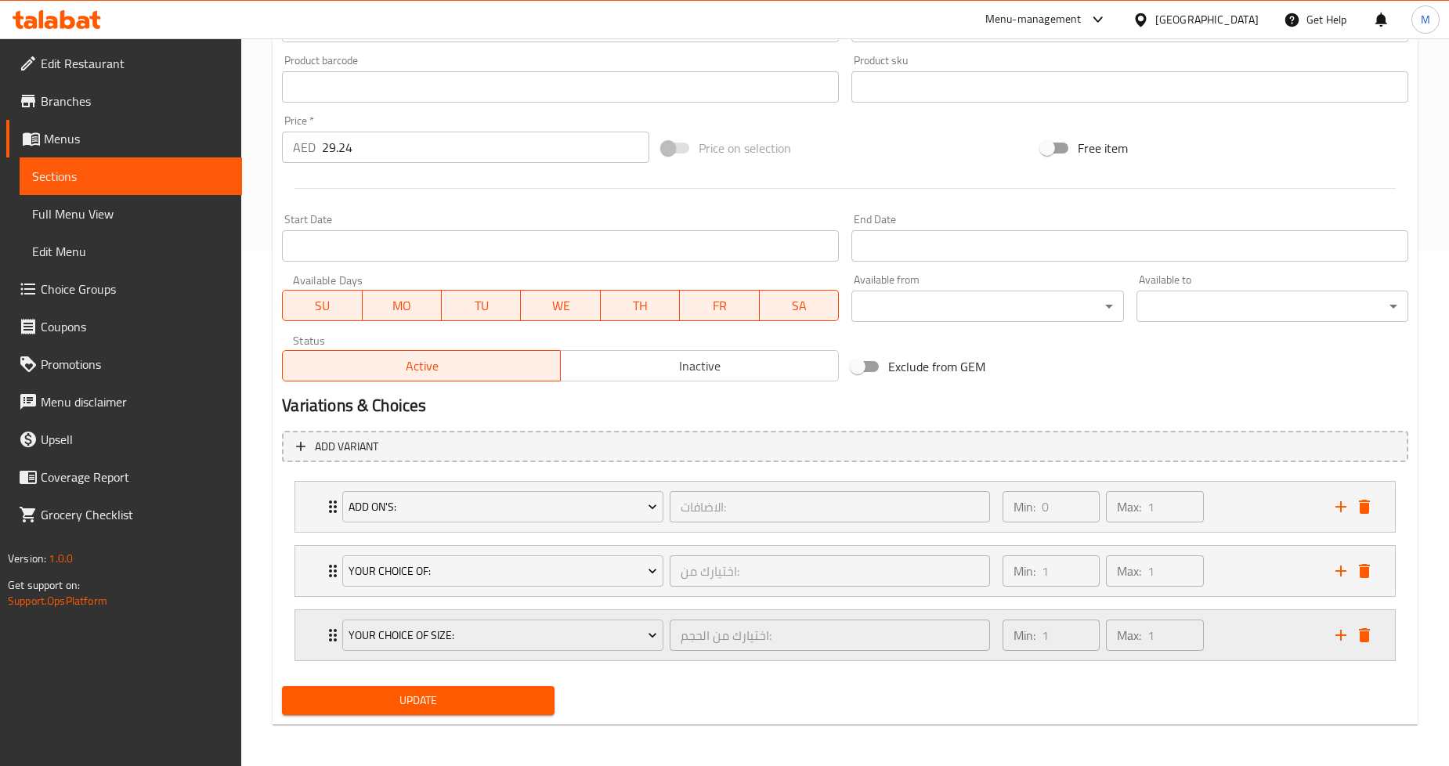
click at [300, 641] on div "Your Choice Of Size: اختيارك من الحجم: ​ Min: 1 ​ Max: 1 ​" at bounding box center [844, 635] width 1099 height 50
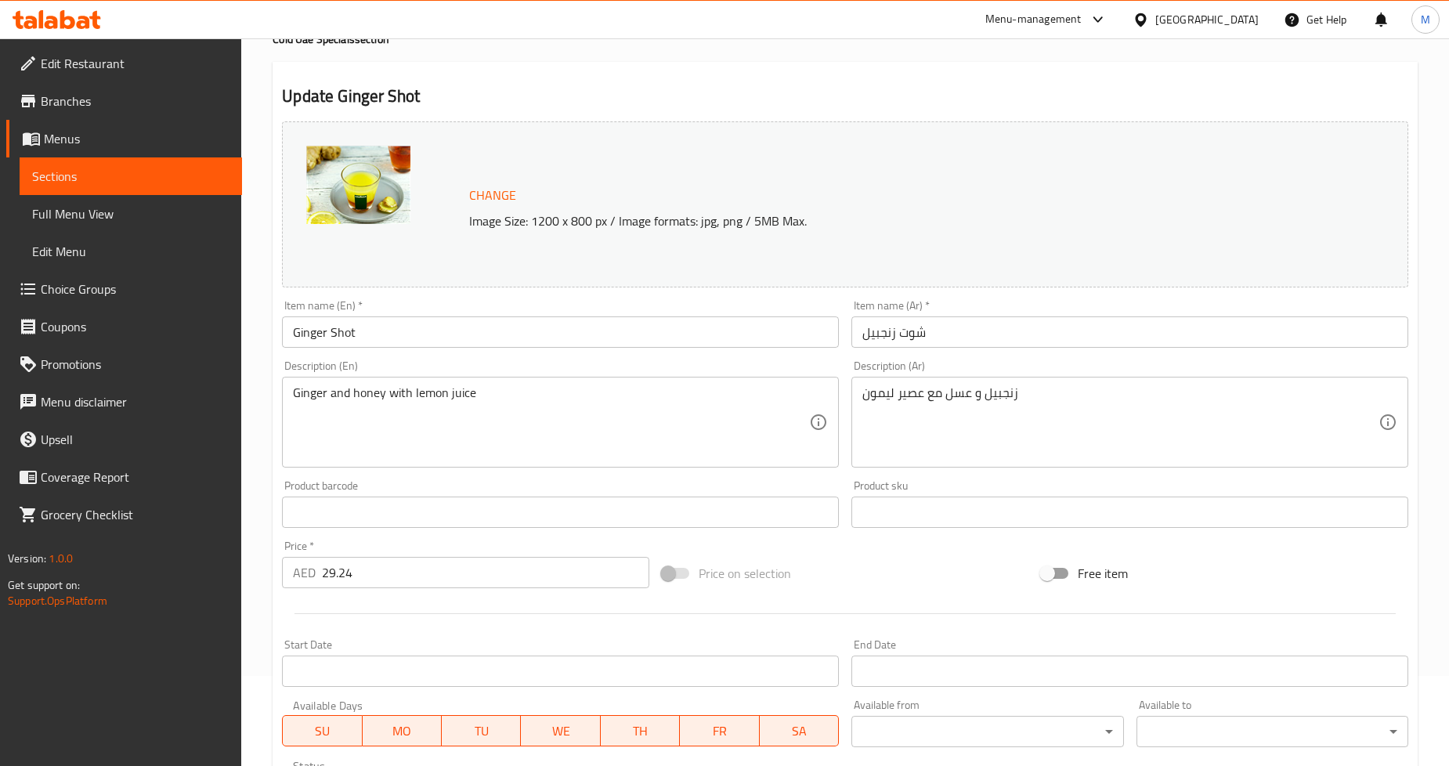
scroll to position [0, 0]
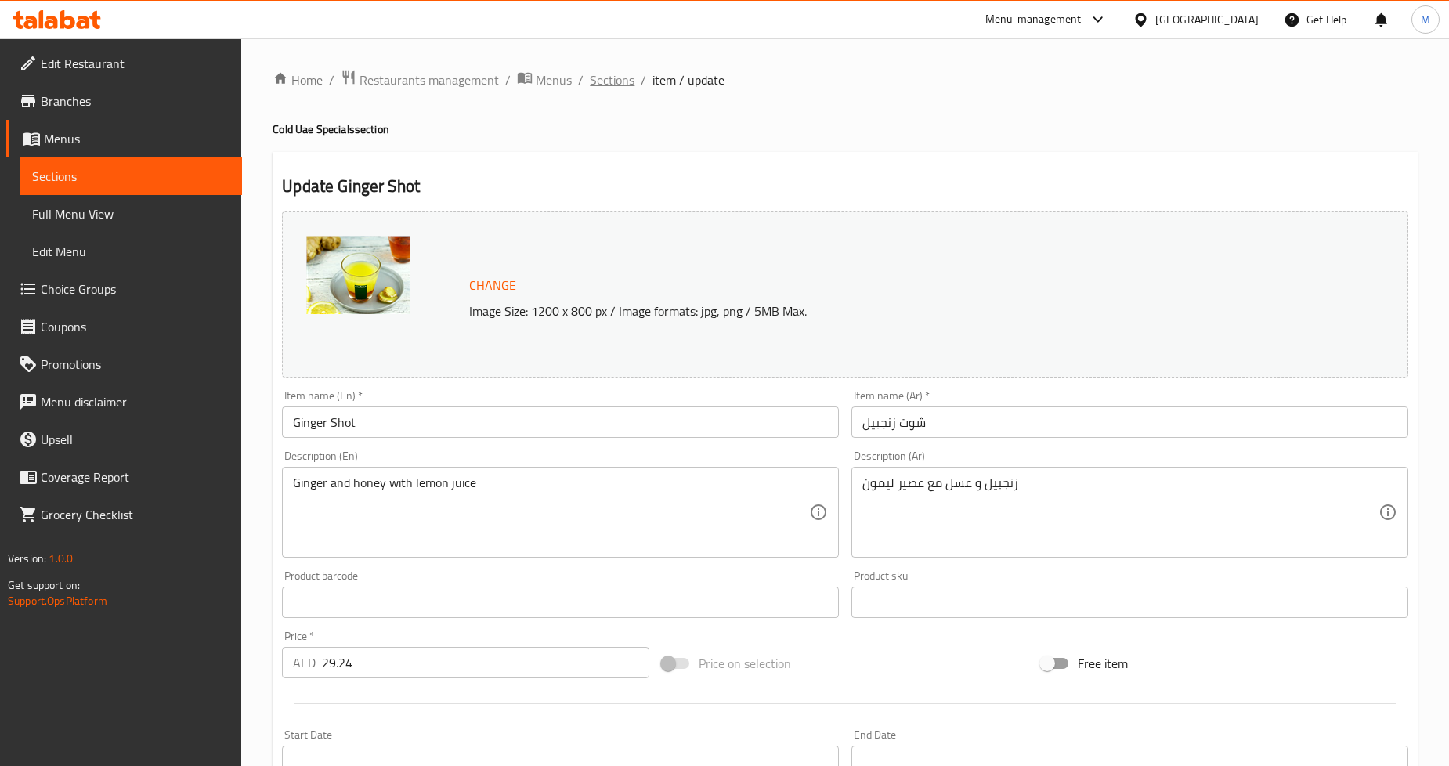
click at [619, 82] on span "Sections" at bounding box center [612, 79] width 45 height 19
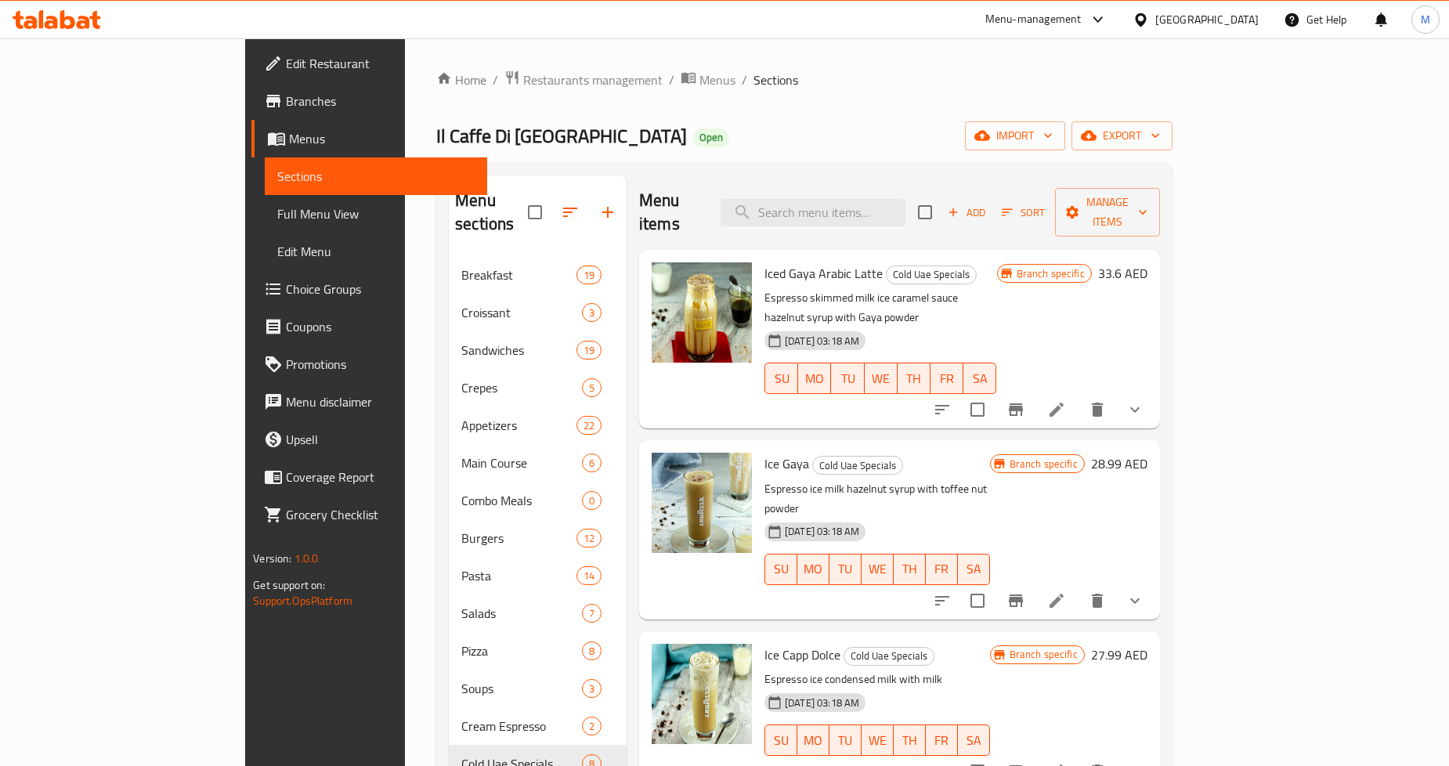
click at [895, 217] on div "Menu items Add Sort Manage items" at bounding box center [899, 212] width 521 height 74
click at [902, 211] on input "search" at bounding box center [812, 212] width 185 height 27
paste input "Sorbetto"
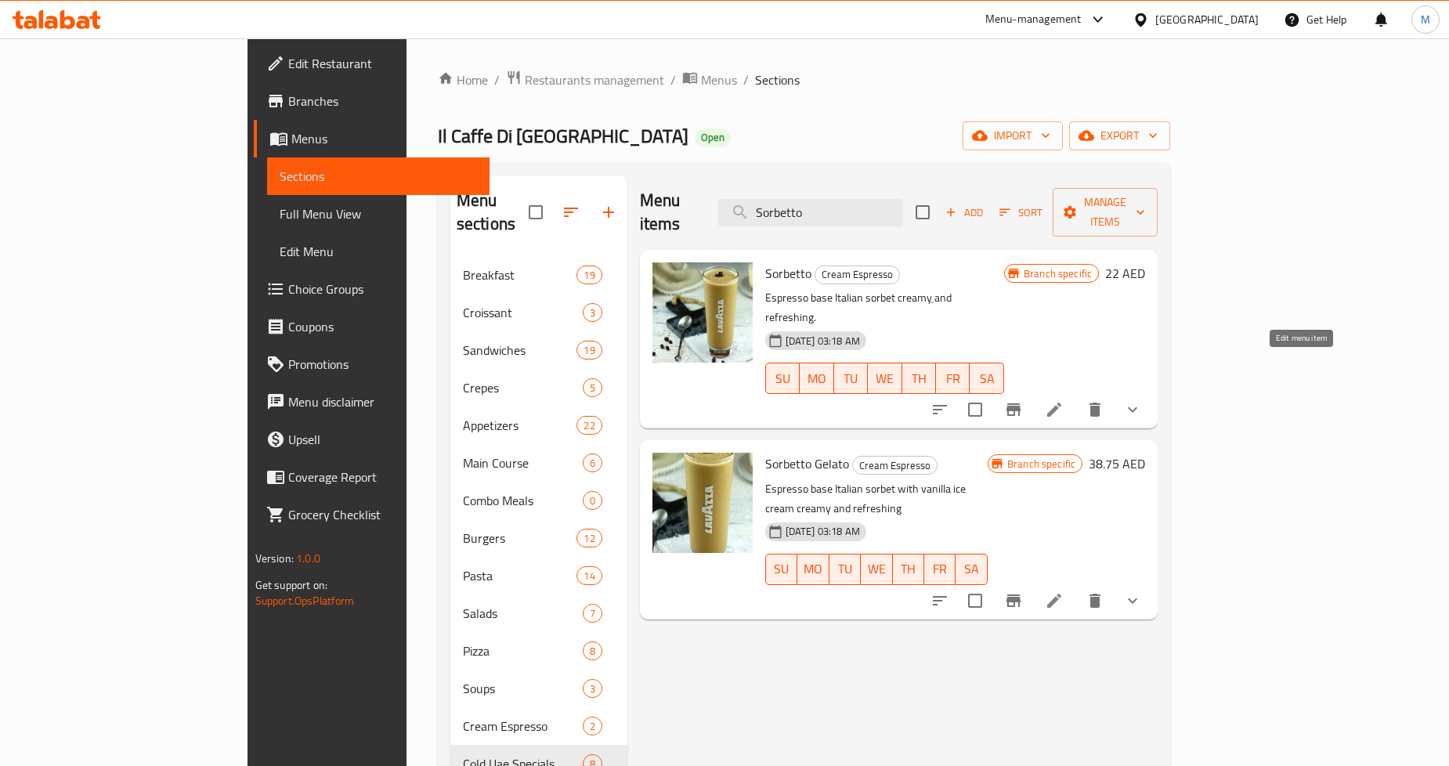
type input "Sorbetto"
click at [1063, 400] on icon at bounding box center [1054, 409] width 19 height 19
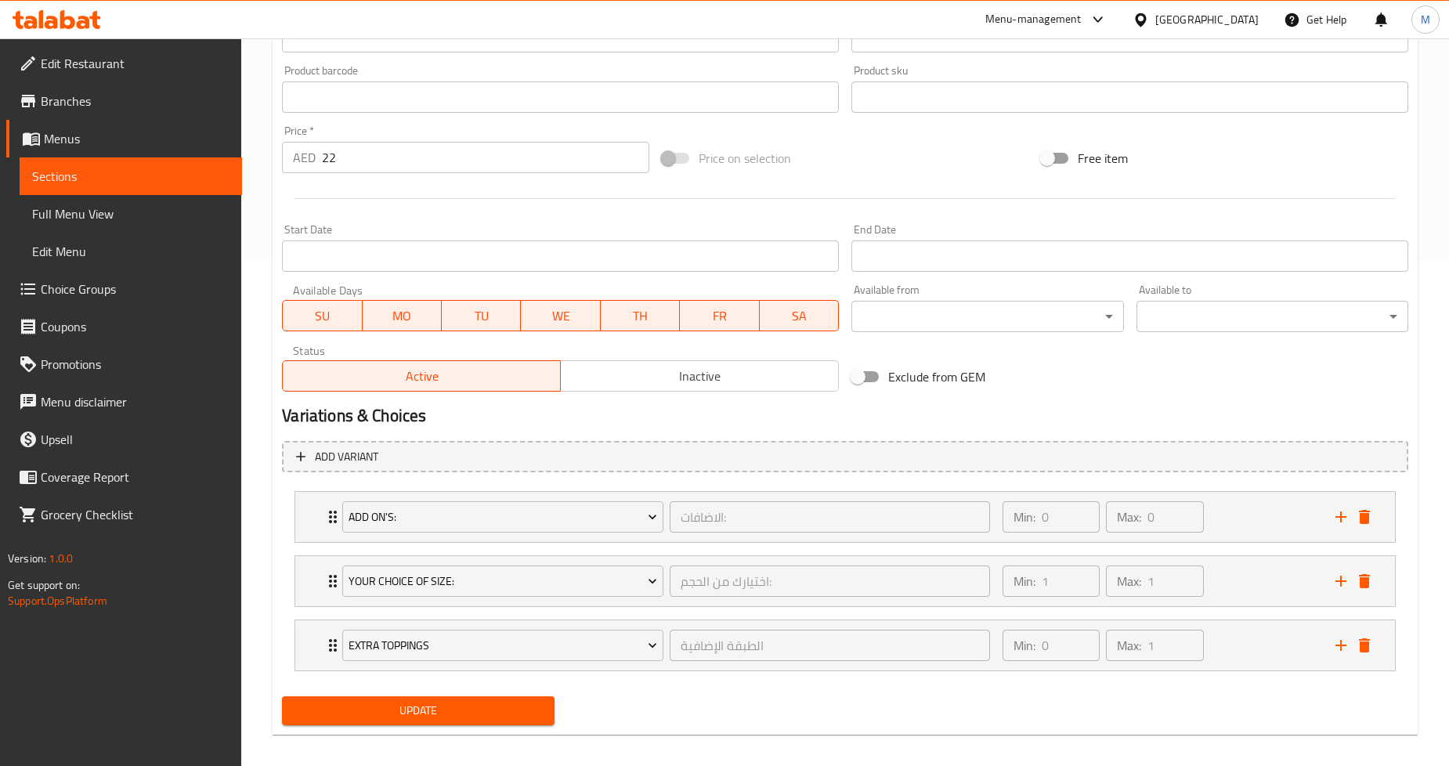
scroll to position [515, 0]
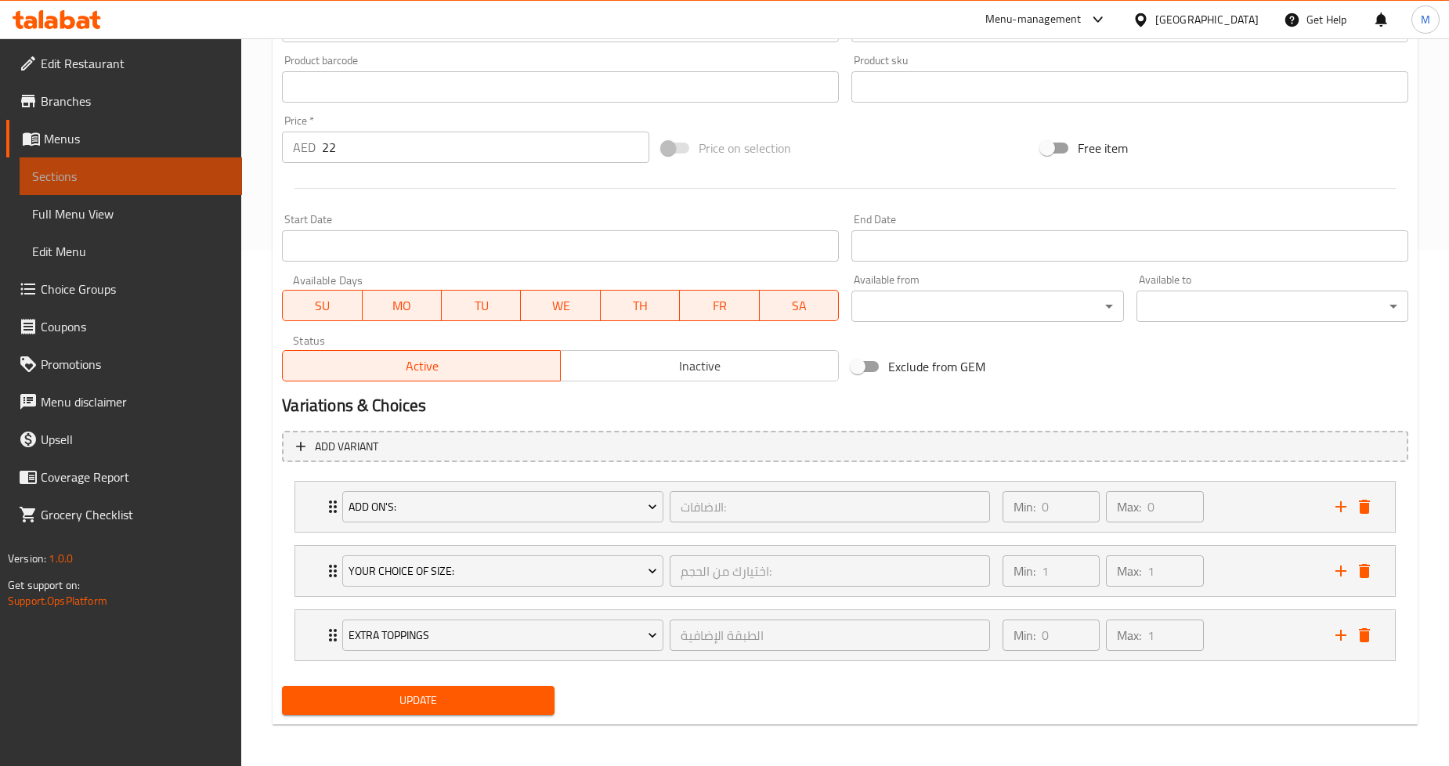
click at [73, 178] on span "Sections" at bounding box center [130, 176] width 197 height 19
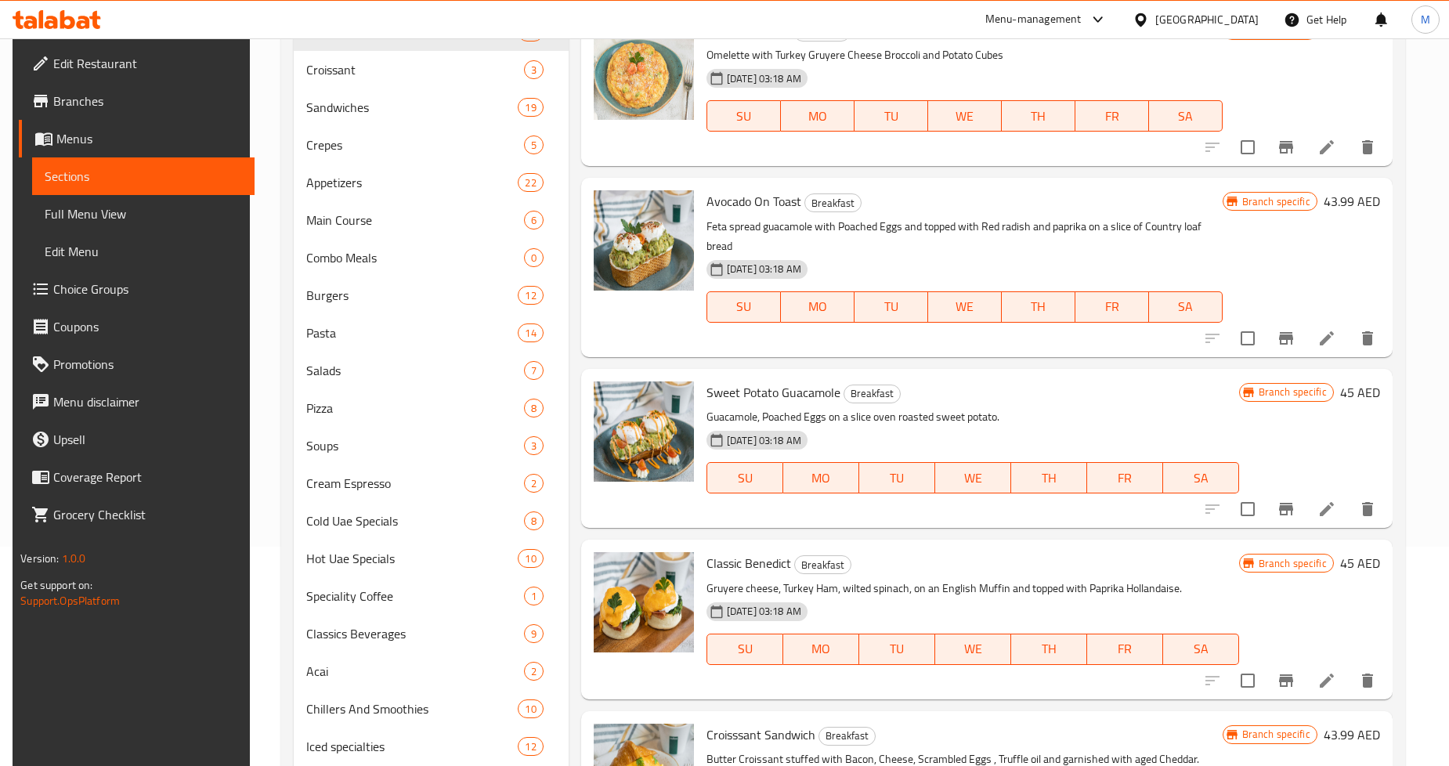
click at [136, 217] on span "Full Menu View" at bounding box center [143, 213] width 197 height 19
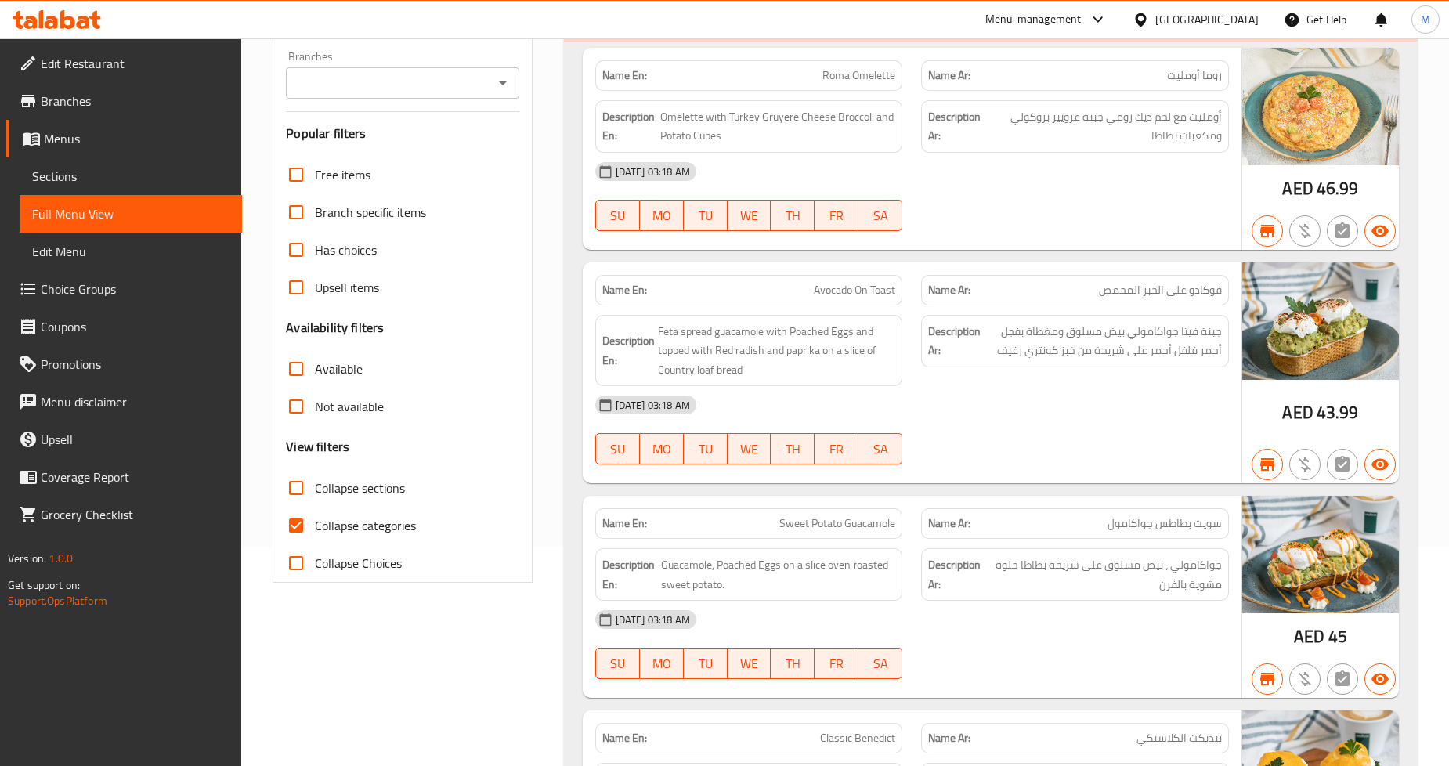
click at [321, 530] on span "Collapse categories" at bounding box center [365, 525] width 101 height 19
click at [315, 530] on input "Collapse categories" at bounding box center [296, 526] width 38 height 38
checkbox input "false"
click at [486, 301] on div "Upsell items" at bounding box center [402, 288] width 233 height 38
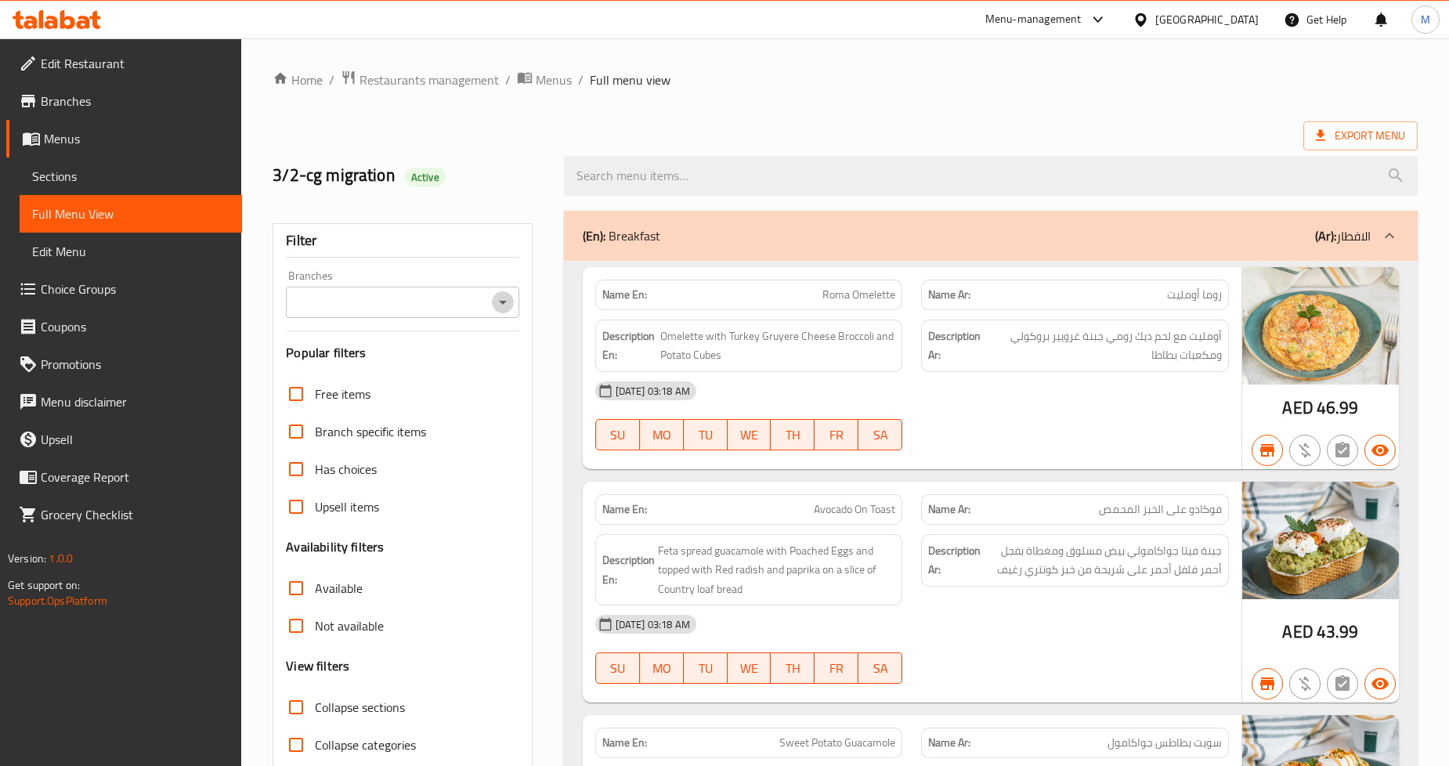
click at [499, 303] on icon "Open" at bounding box center [502, 302] width 19 height 19
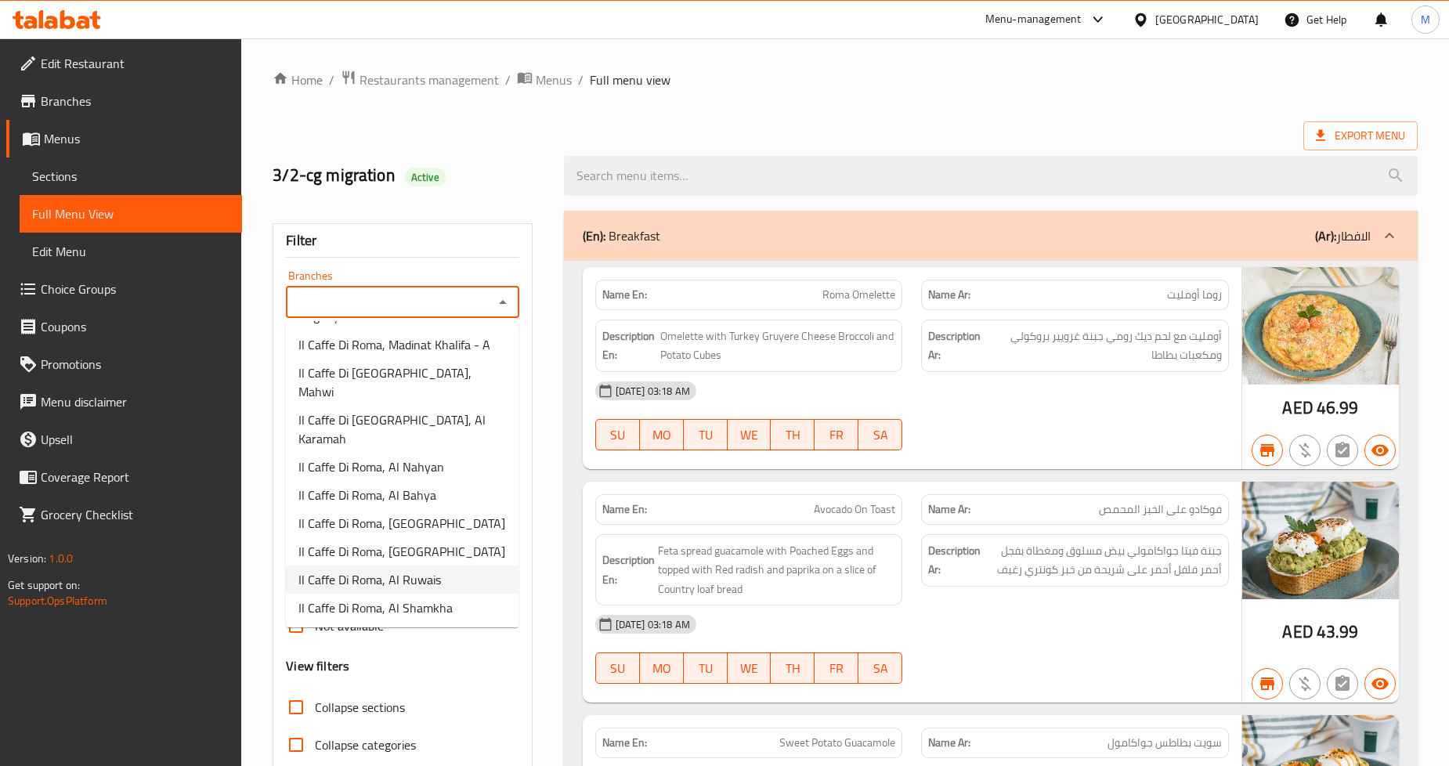
scroll to position [87, 0]
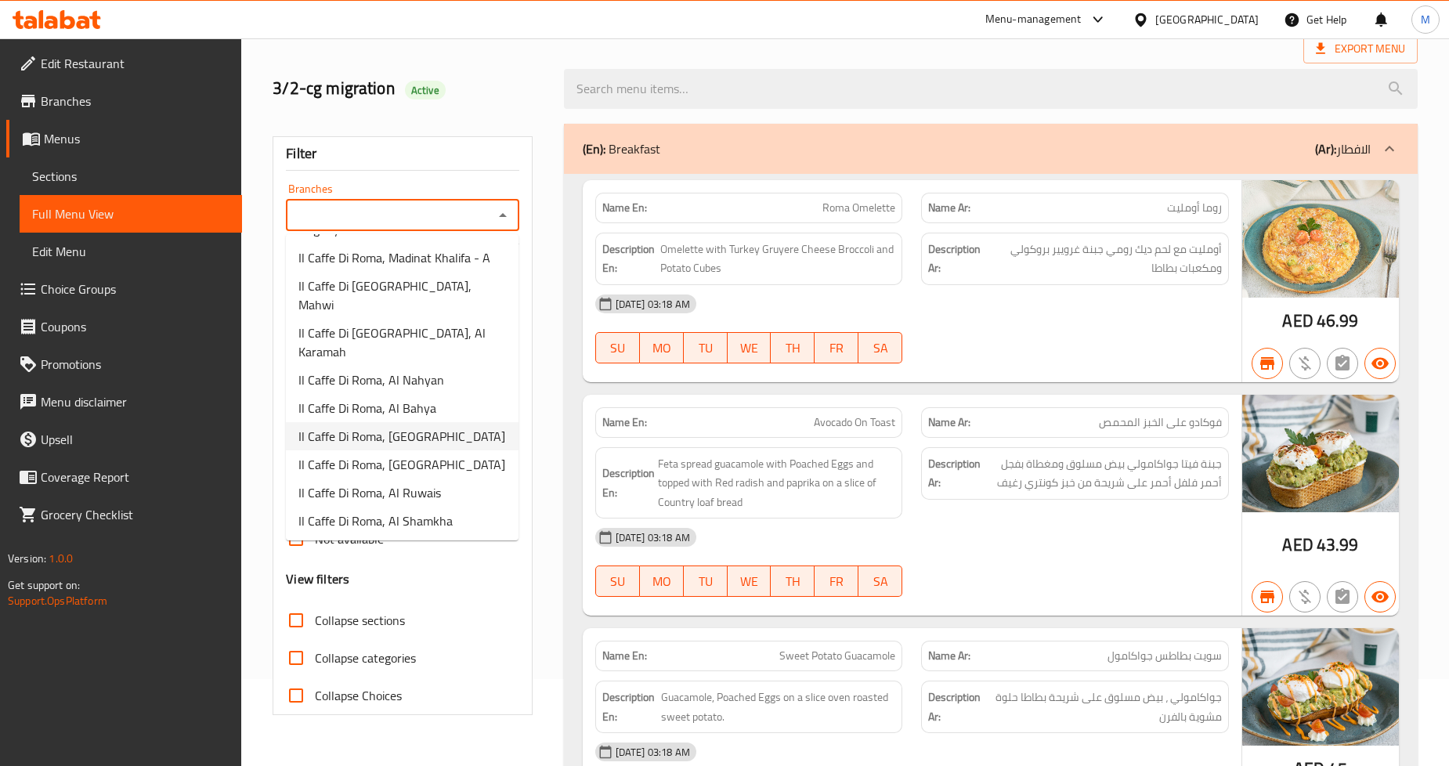
click at [390, 427] on span "Il Caffe Di Roma, [GEOGRAPHIC_DATA]" at bounding box center [401, 436] width 207 height 19
type input "Il Caffe Di Roma, [GEOGRAPHIC_DATA]"
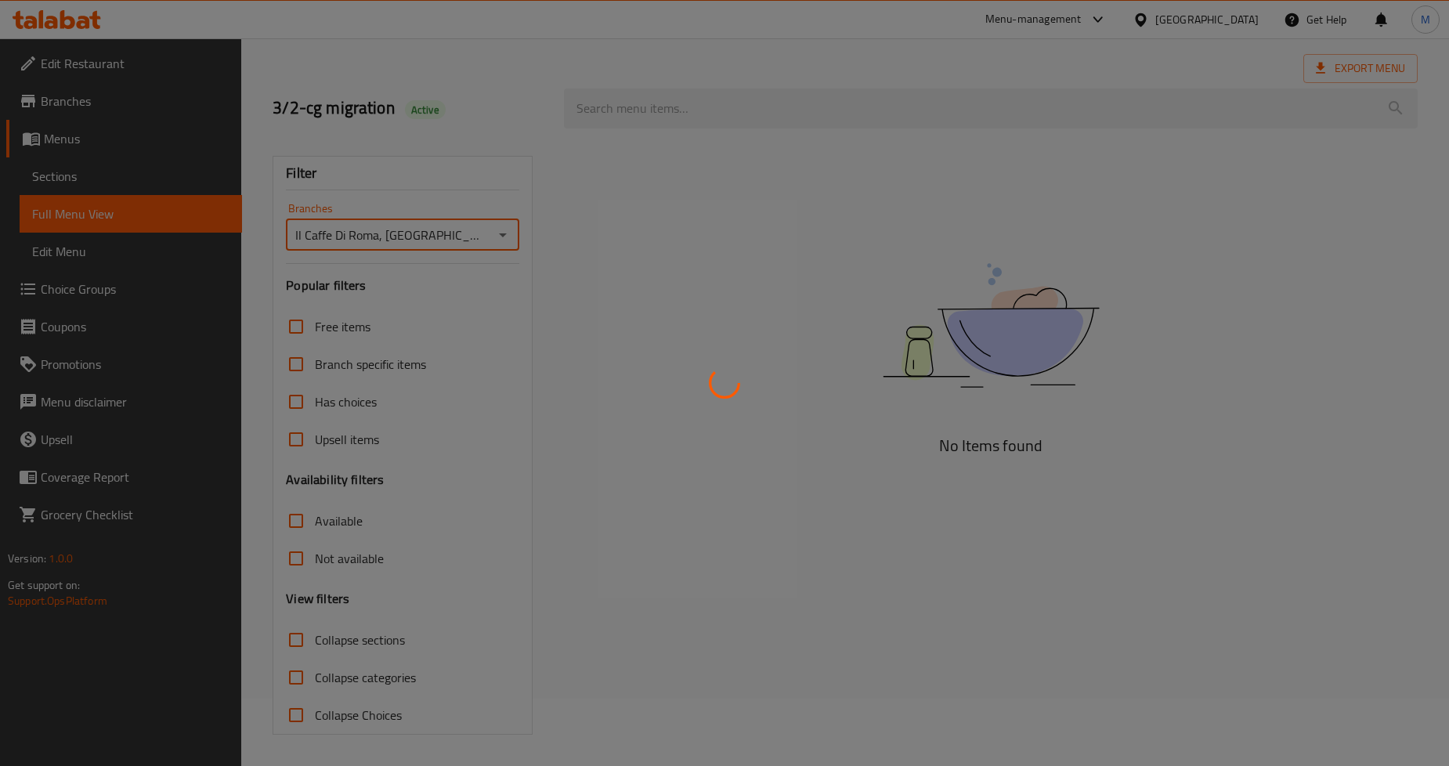
scroll to position [67, 0]
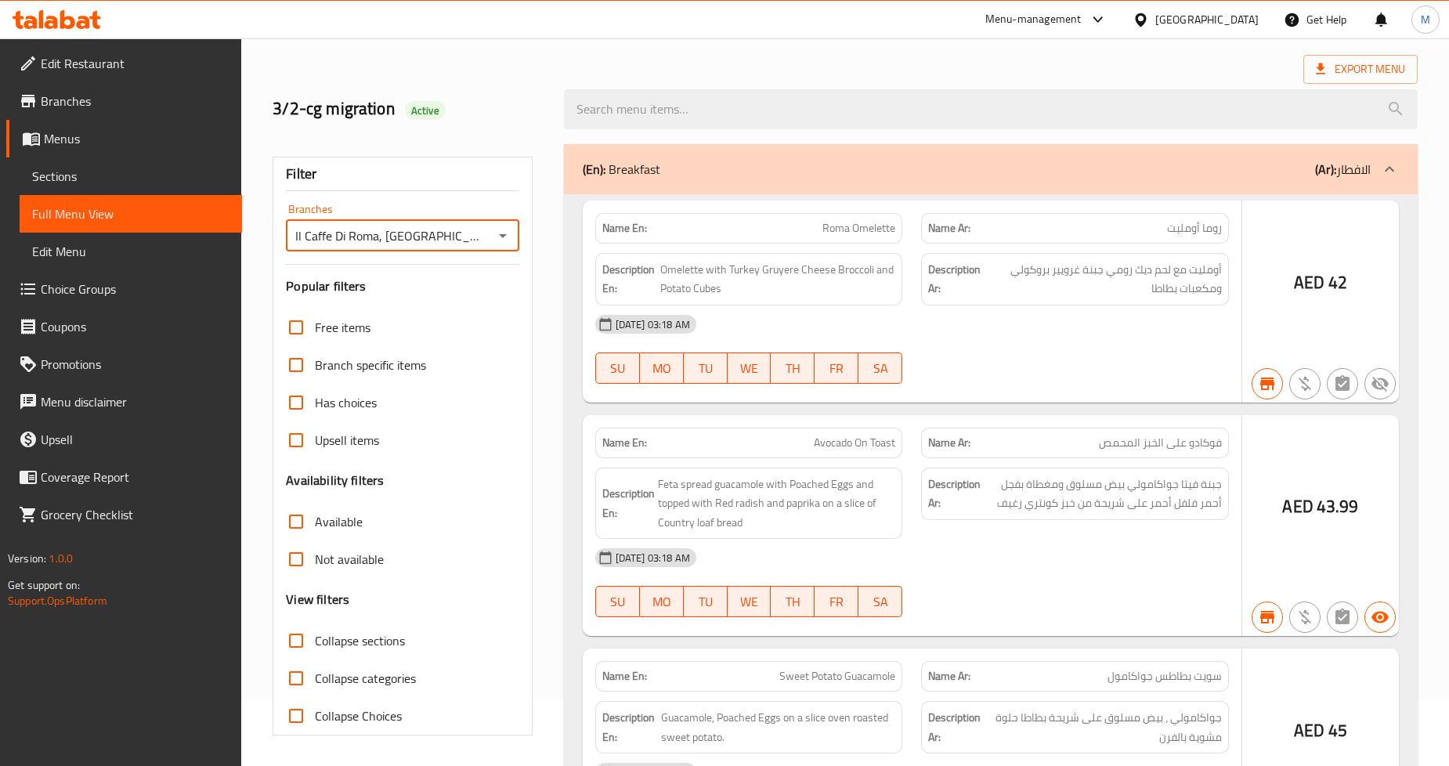
click at [296, 620] on div at bounding box center [724, 383] width 1449 height 766
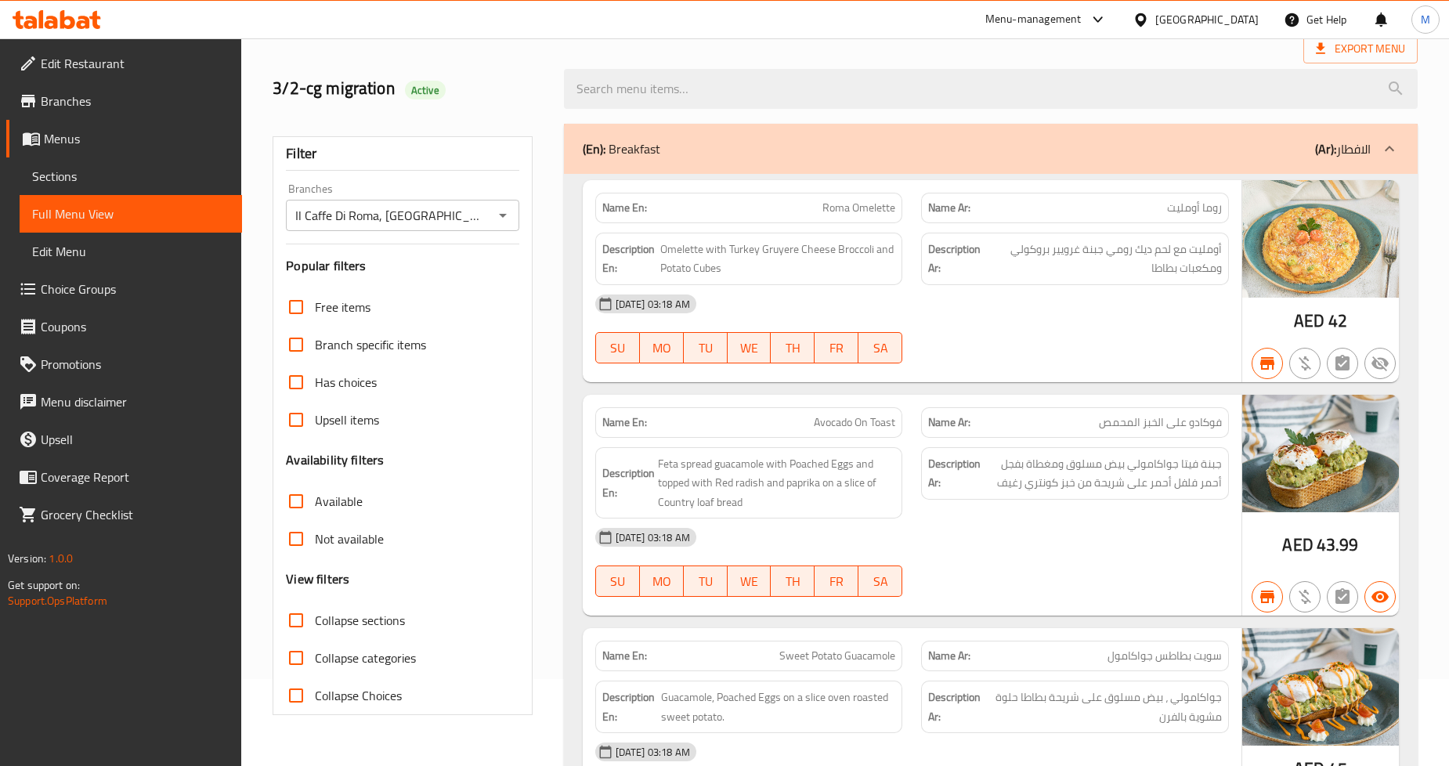
click at [298, 620] on input "Collapse sections" at bounding box center [296, 620] width 38 height 38
checkbox input "true"
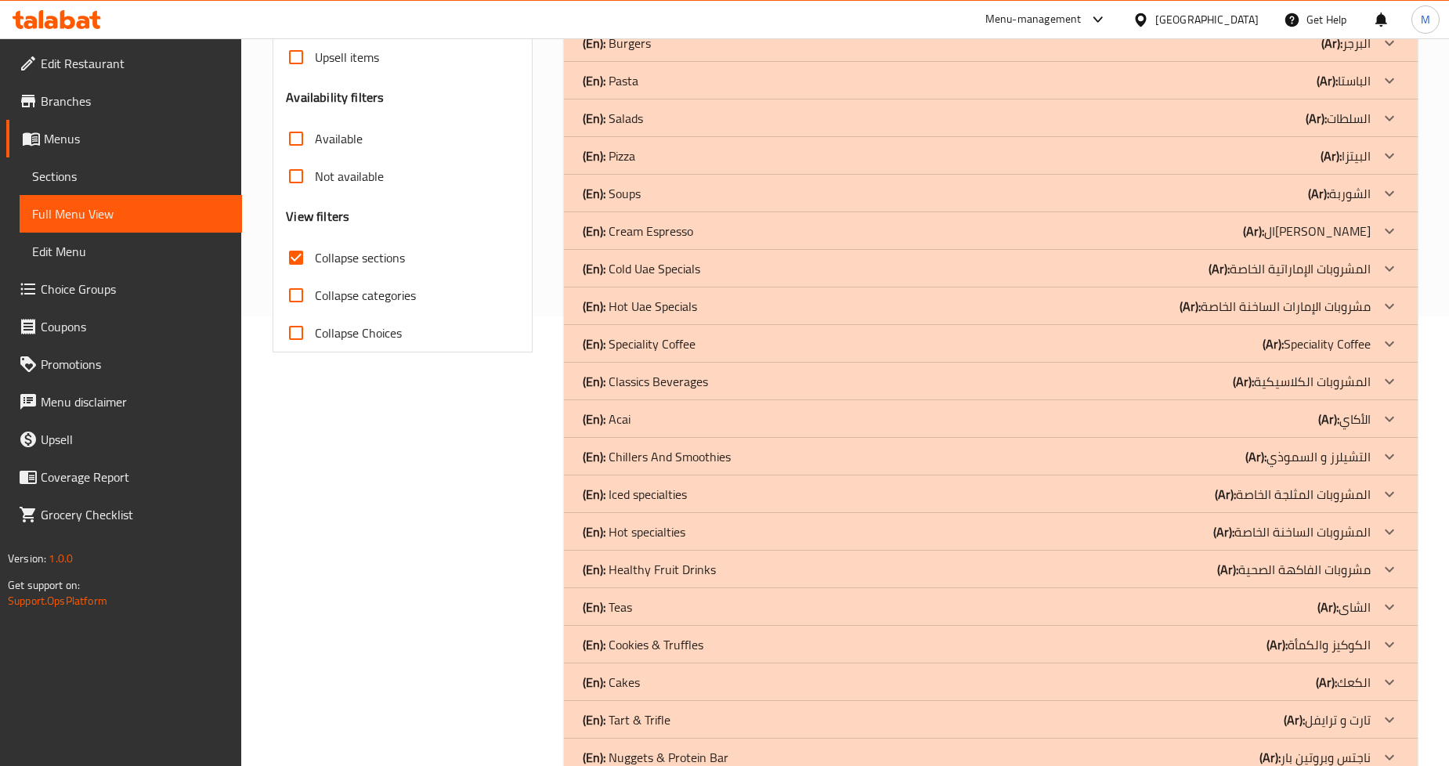
scroll to position [419, 0]
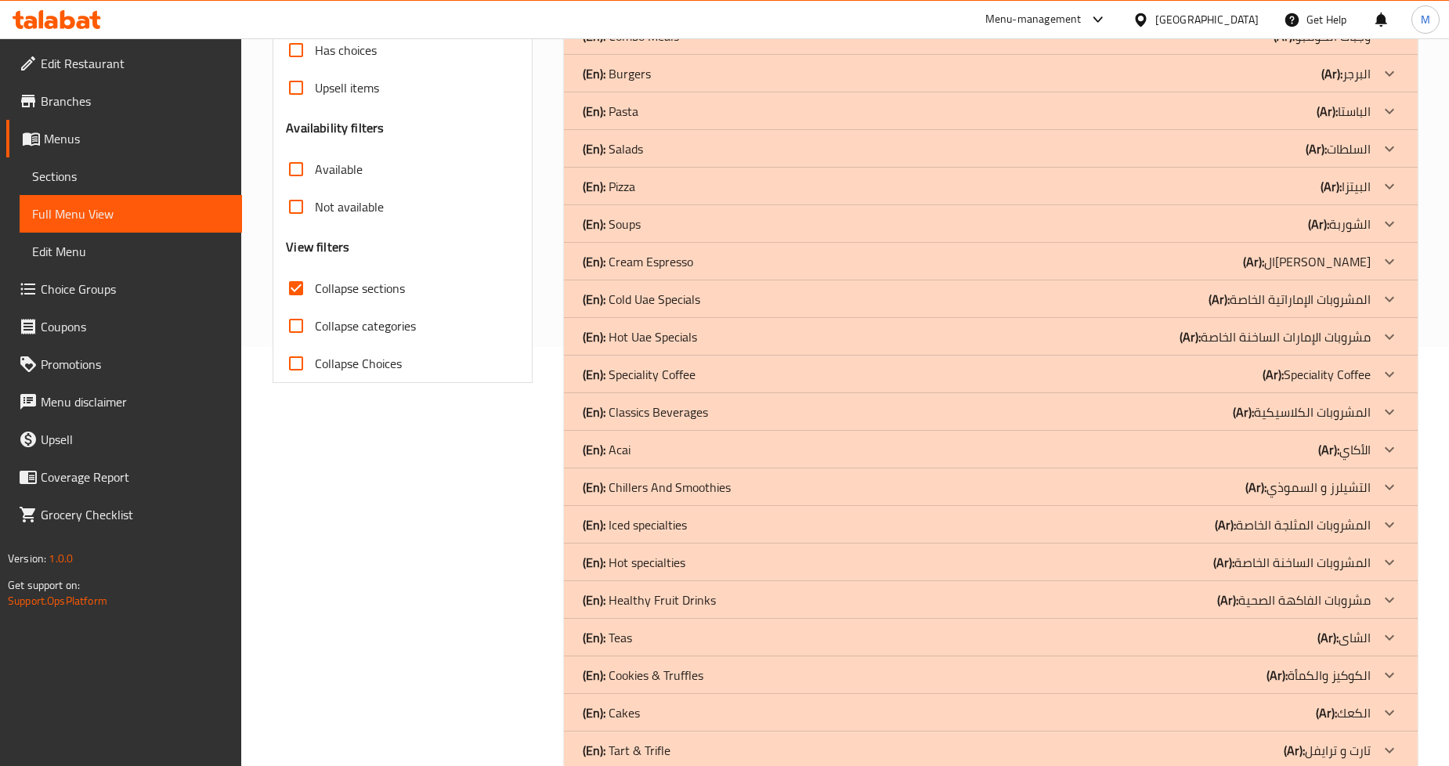
click at [707, 294] on div "(En): Cold Uae Specials (Ar): المشروبات الإماراتية الخاصة" at bounding box center [977, 299] width 788 height 19
click at [711, 259] on div "(En): Cream Espresso (Ar): ال[PERSON_NAME]" at bounding box center [977, 261] width 788 height 19
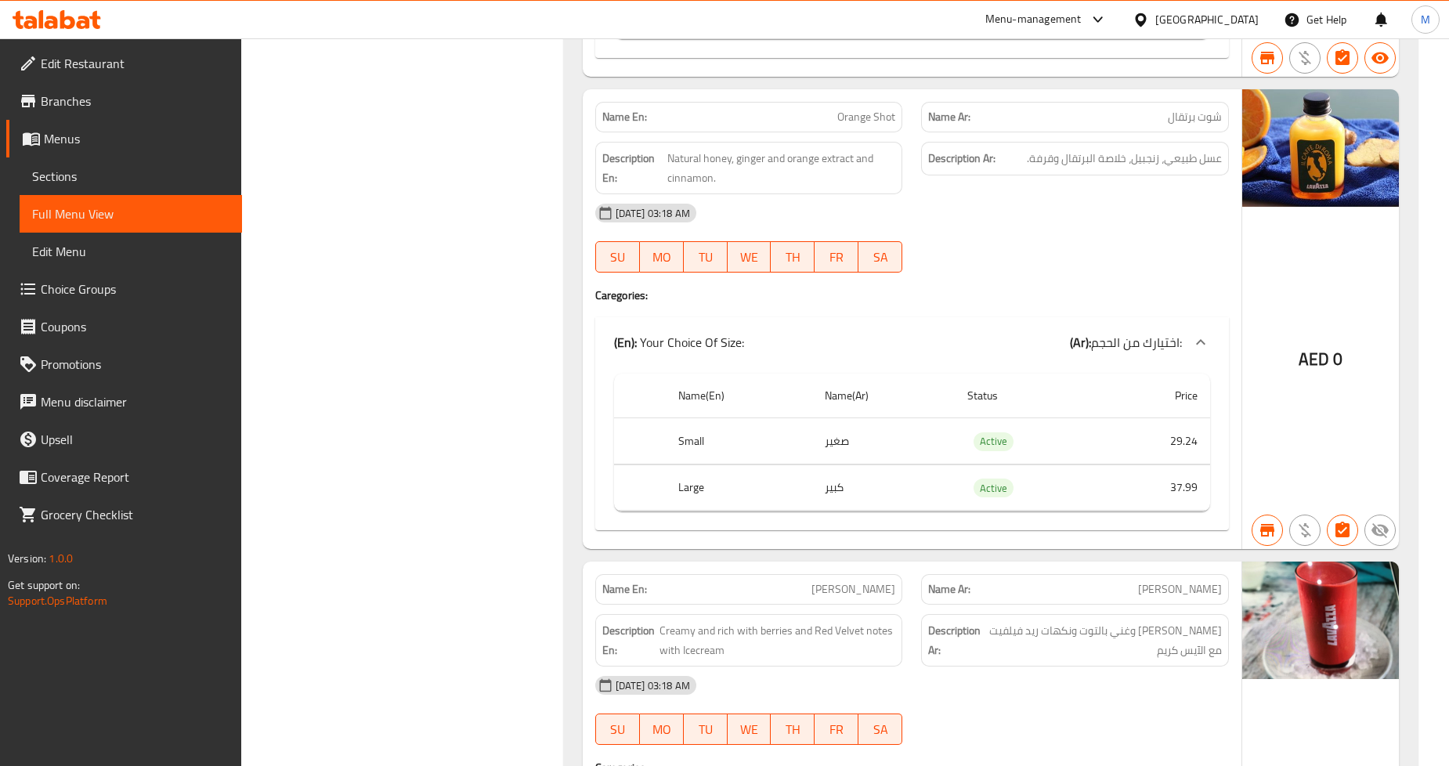
scroll to position [11241, 0]
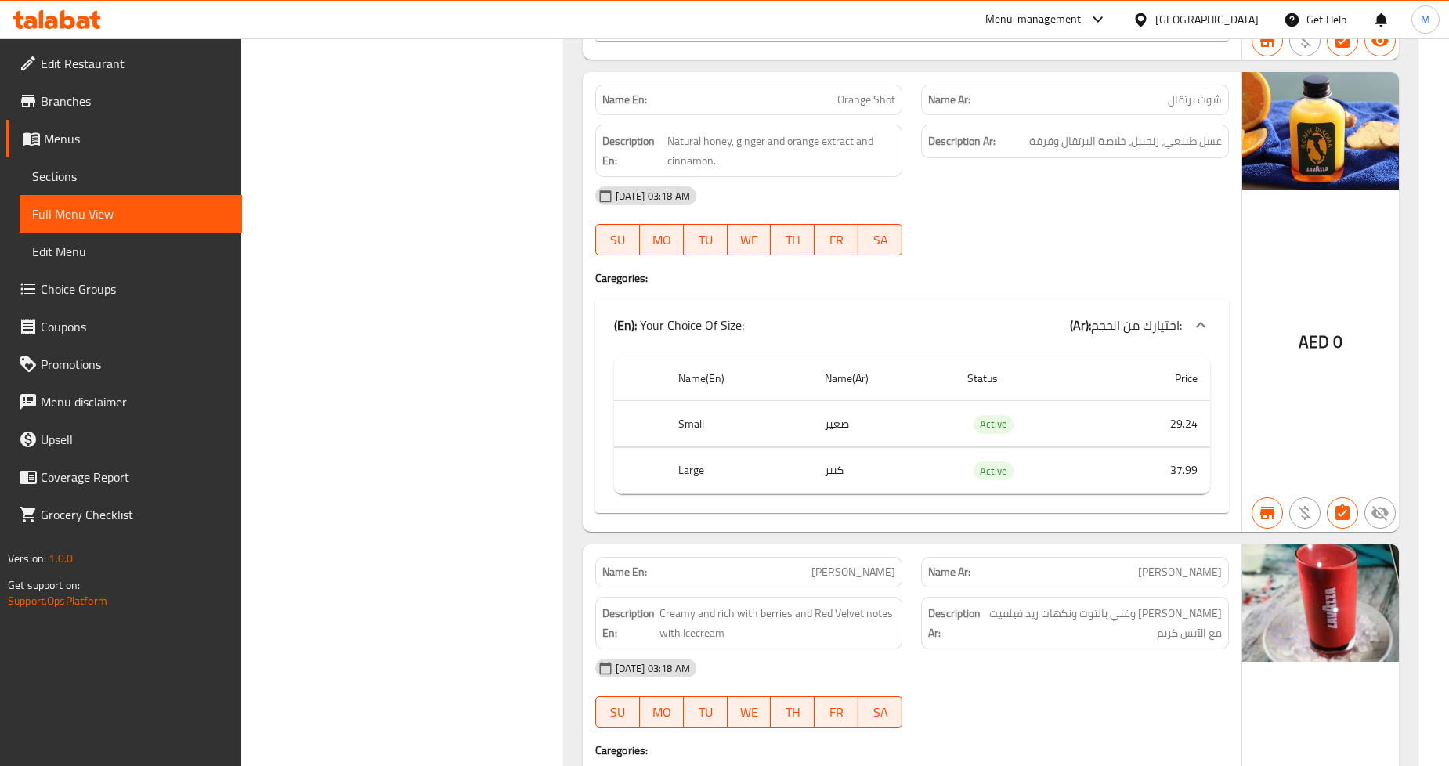
click at [846, 92] on span "Orange Shot" at bounding box center [866, 100] width 58 height 16
copy span "Orange Shot"
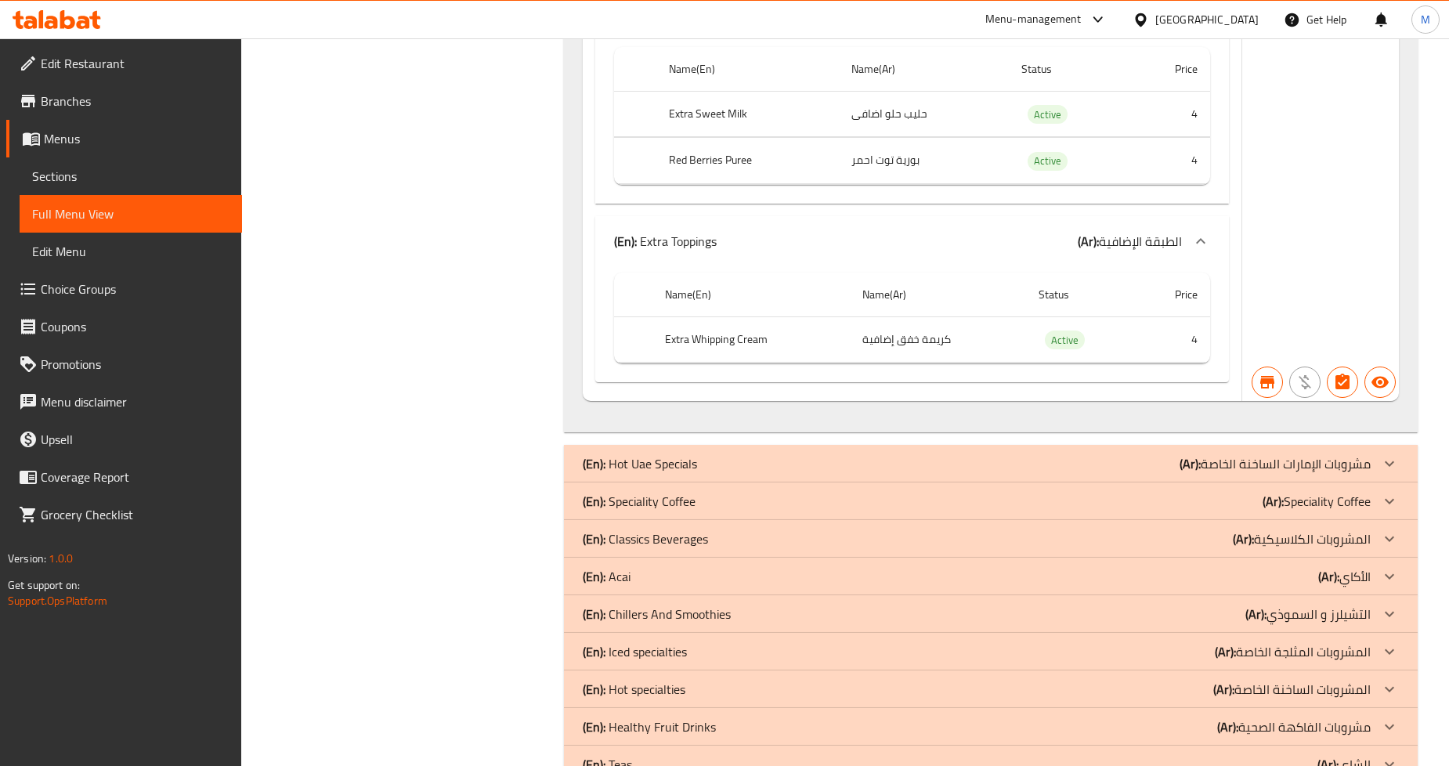
scroll to position [12372, 0]
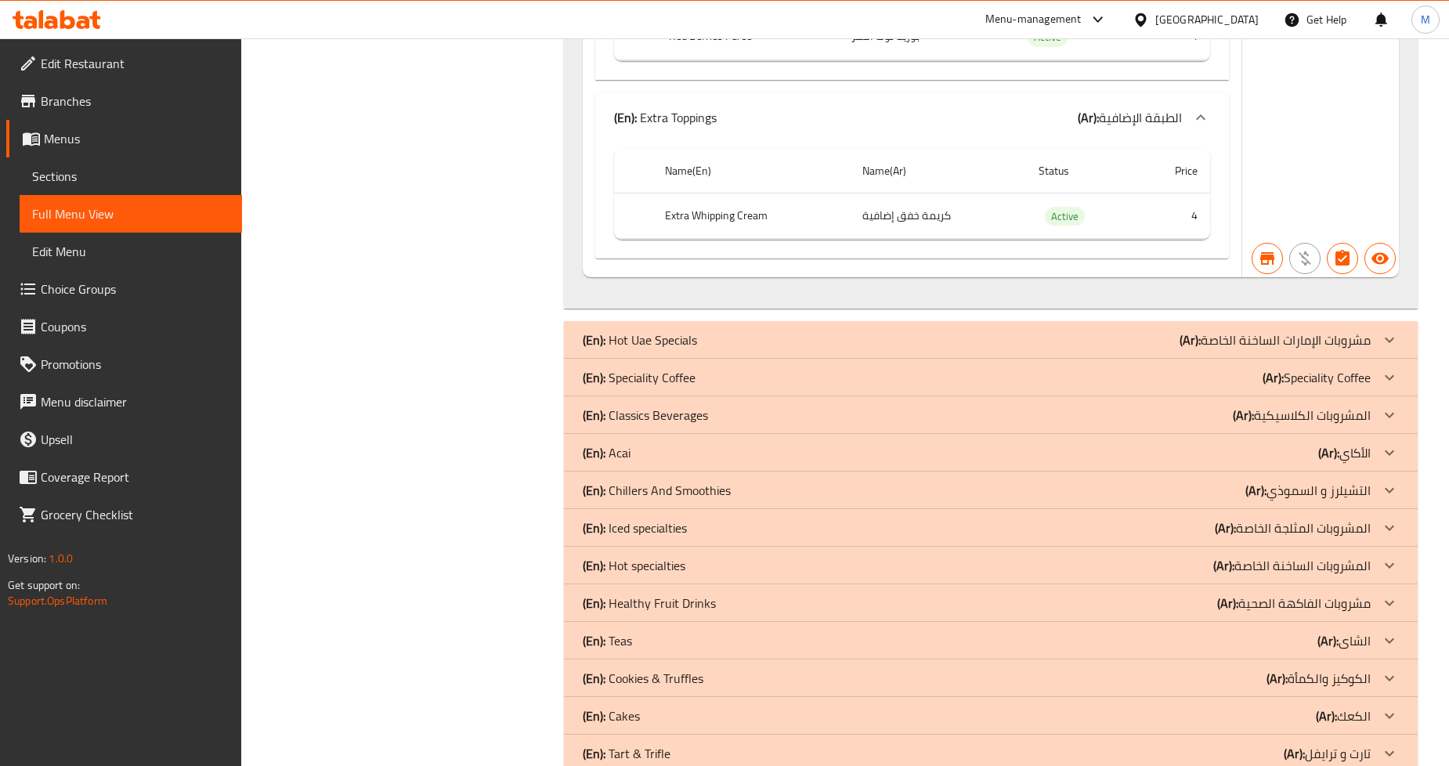
click at [609, 330] on p "(En): Hot Uae Specials" at bounding box center [640, 339] width 114 height 19
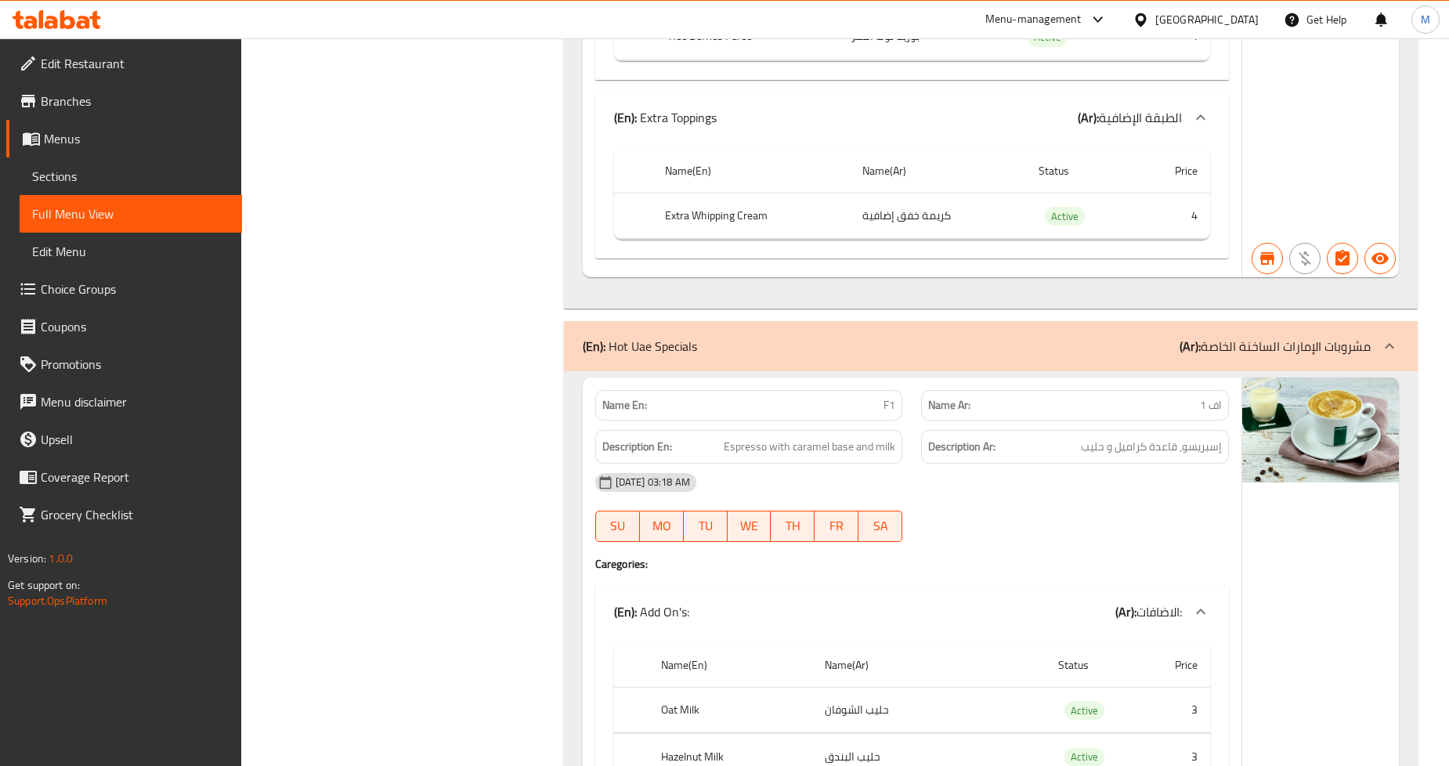
click at [504, 424] on div "Filter Branches Il Caffe Di Roma, Al Raha Beach Branches Popular filters Free i…" at bounding box center [408, 326] width 291 height 24995
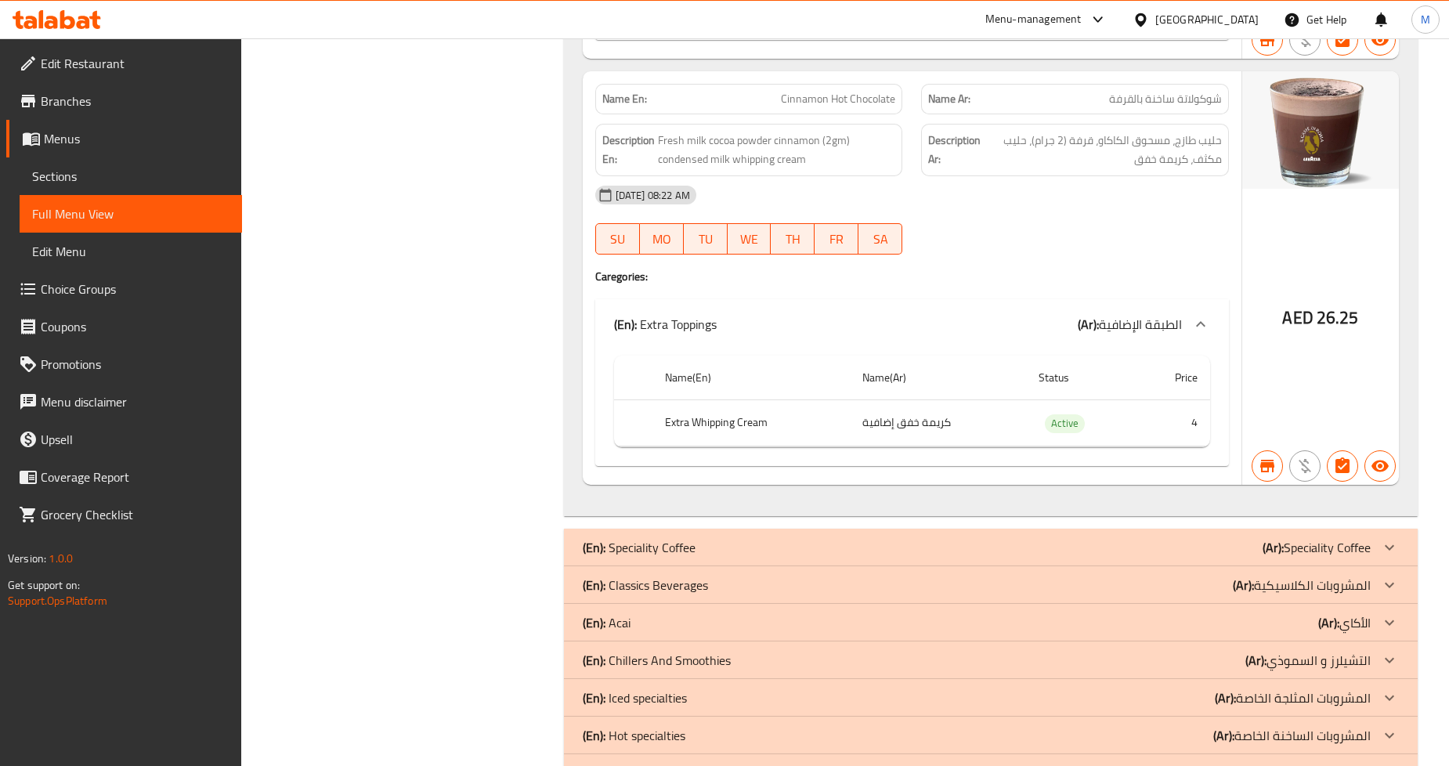
scroll to position [23739, 0]
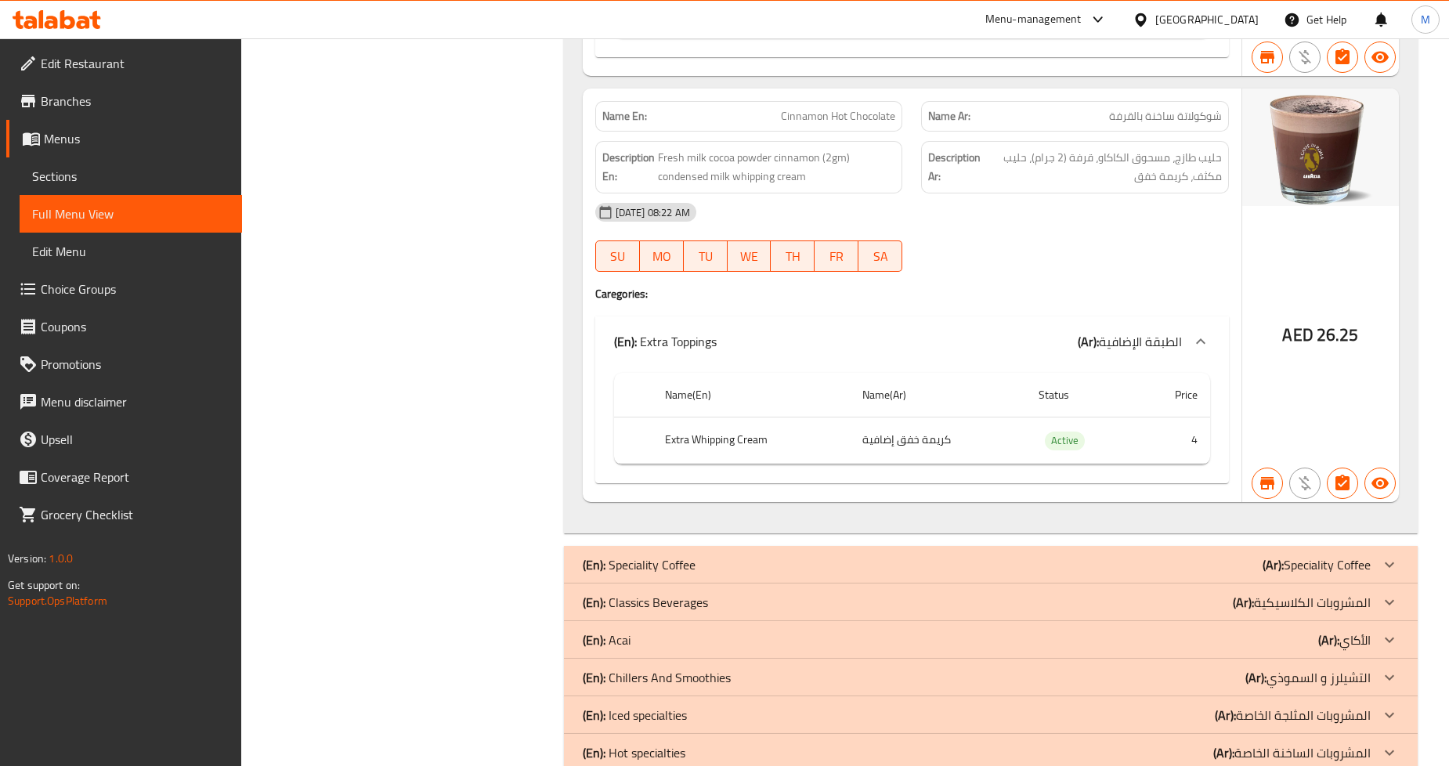
click at [138, 176] on span "Sections" at bounding box center [130, 176] width 197 height 19
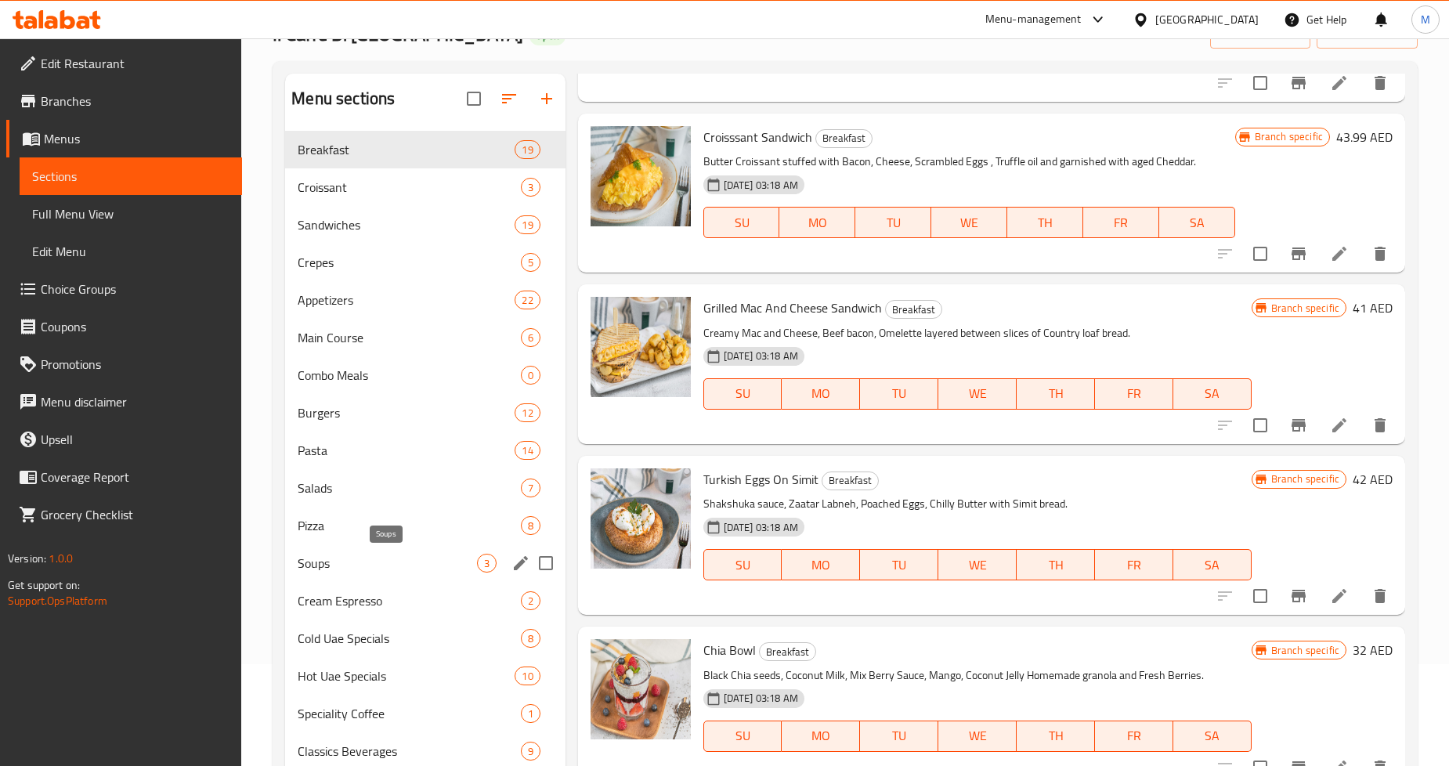
scroll to position [132, 0]
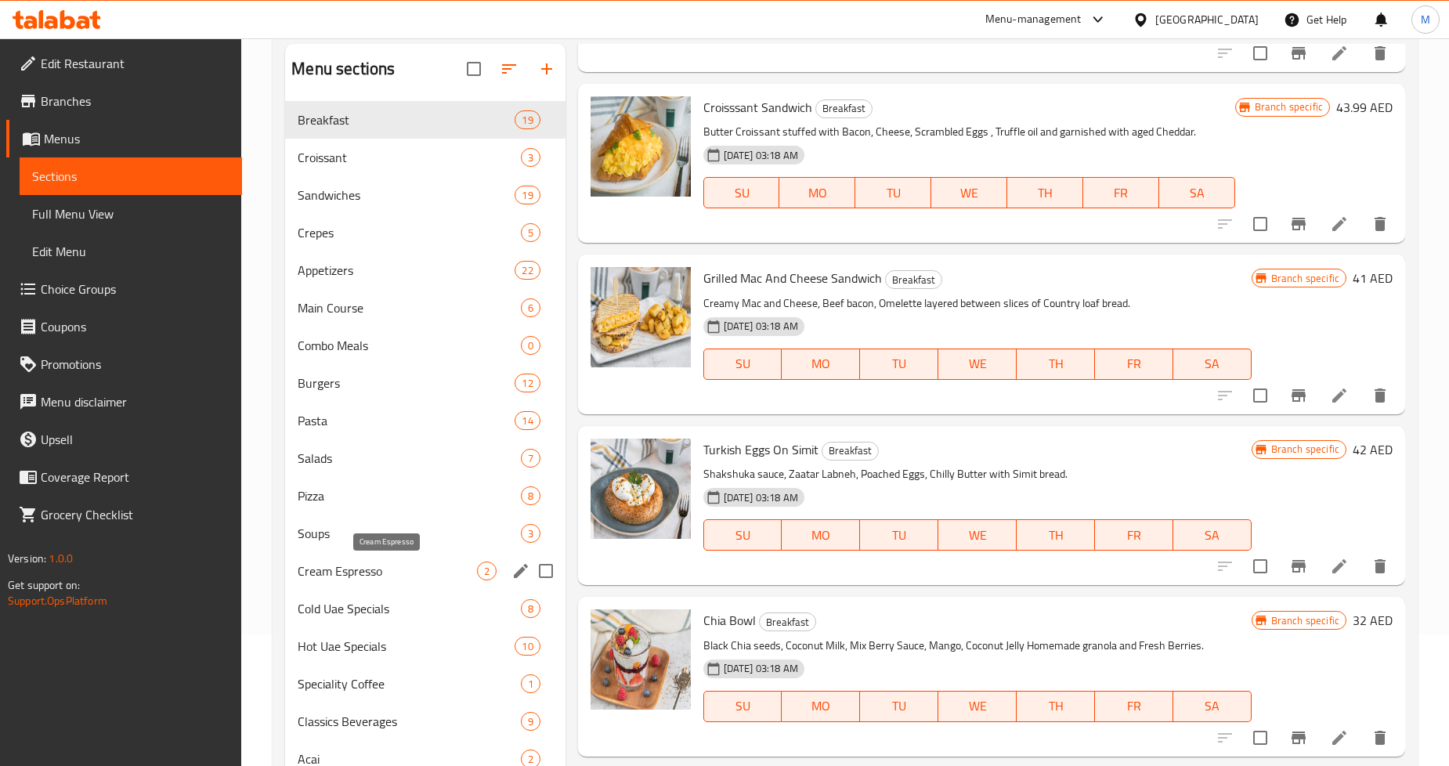
click at [384, 573] on span "Cream Espresso" at bounding box center [387, 570] width 179 height 19
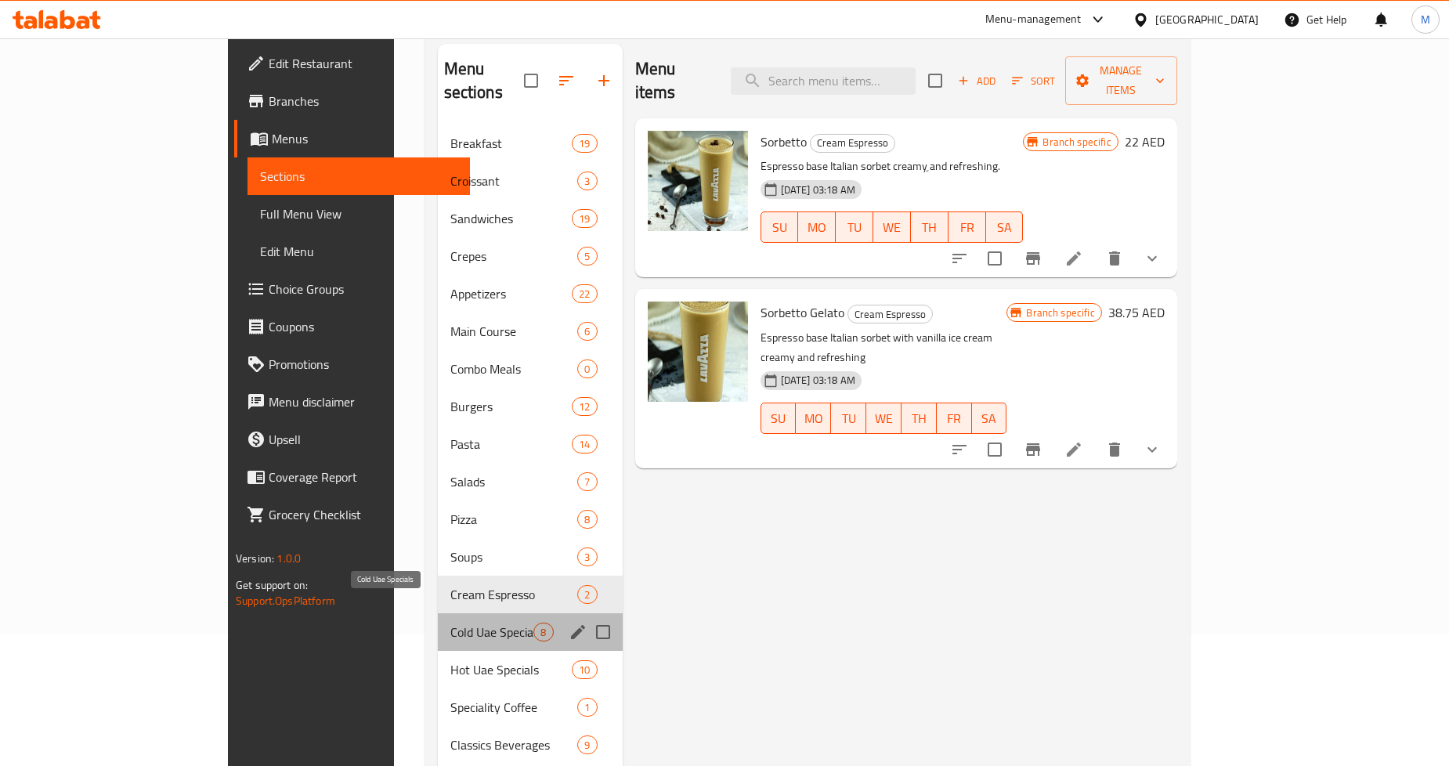
click at [450, 623] on span "Cold Uae Specials" at bounding box center [492, 632] width 84 height 19
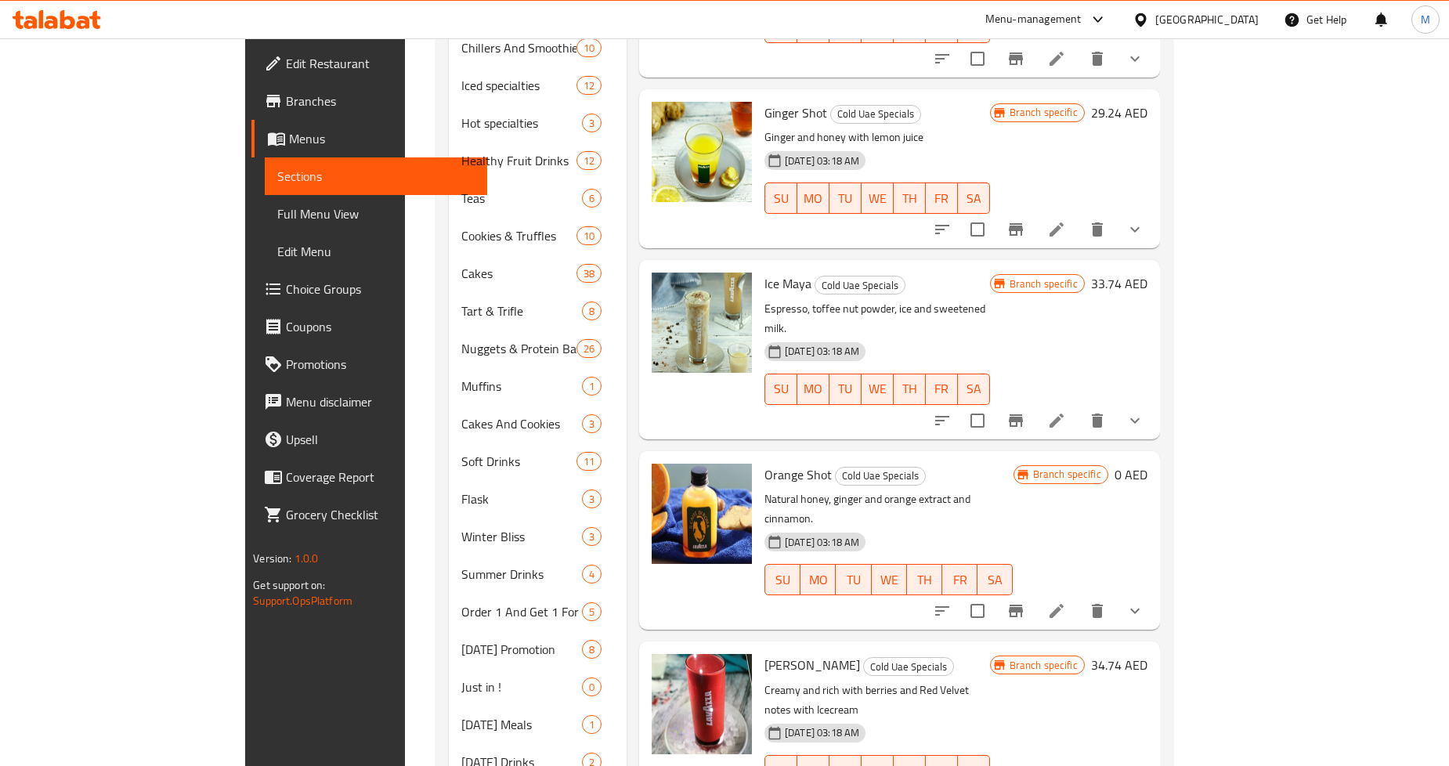
scroll to position [981, 0]
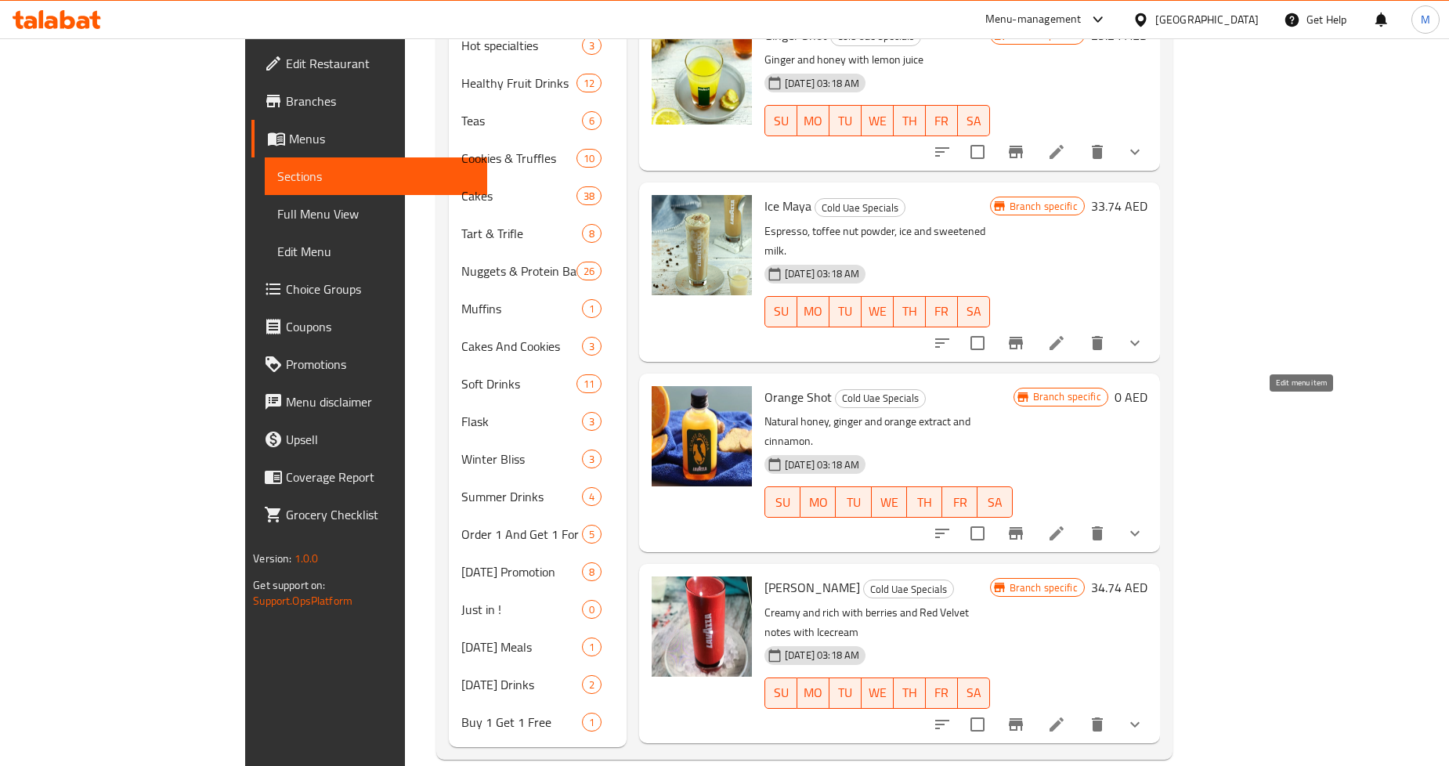
click at [1066, 524] on icon at bounding box center [1056, 533] width 19 height 19
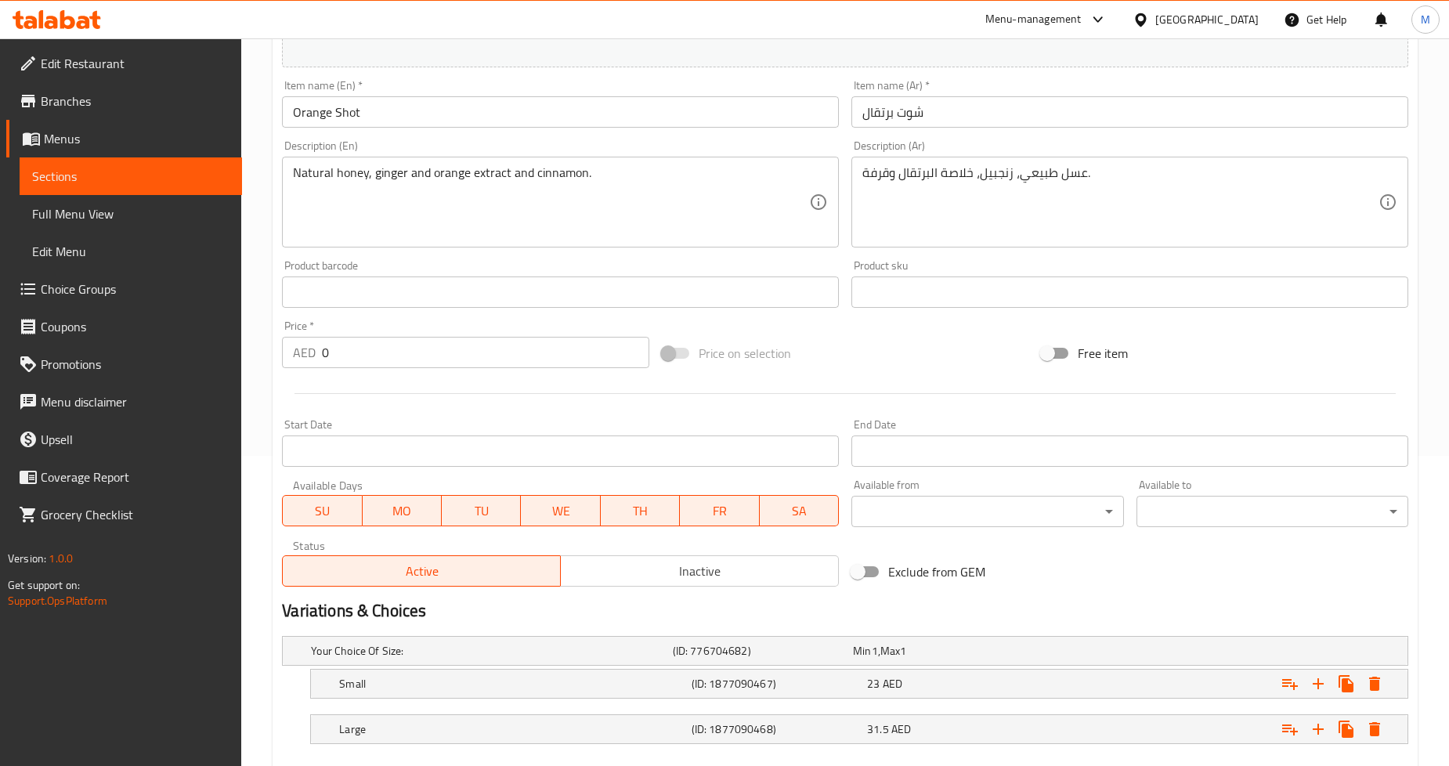
scroll to position [397, 0]
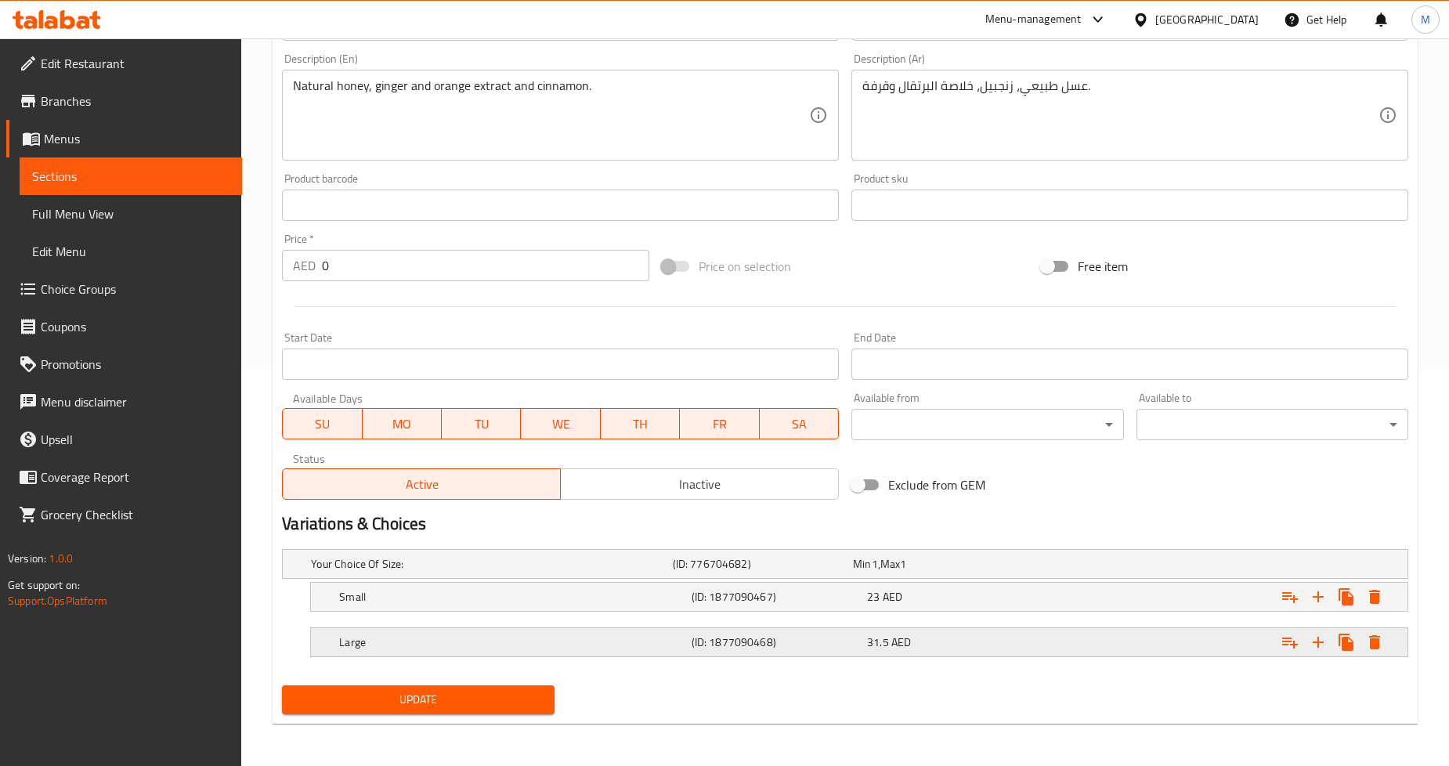
click at [544, 627] on div "Large (ID: 1877090468) 31.5 AED" at bounding box center [864, 642] width 1056 height 34
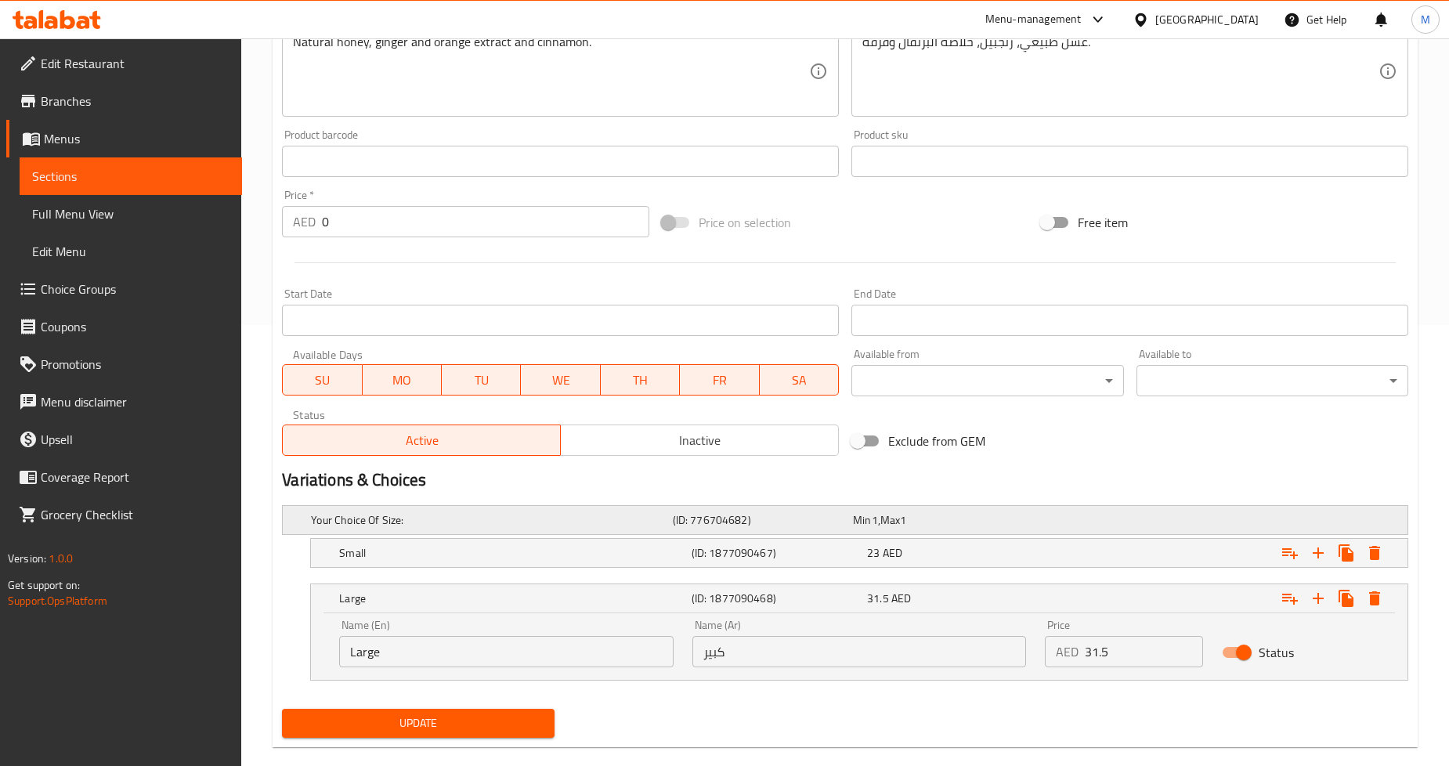
scroll to position [464, 0]
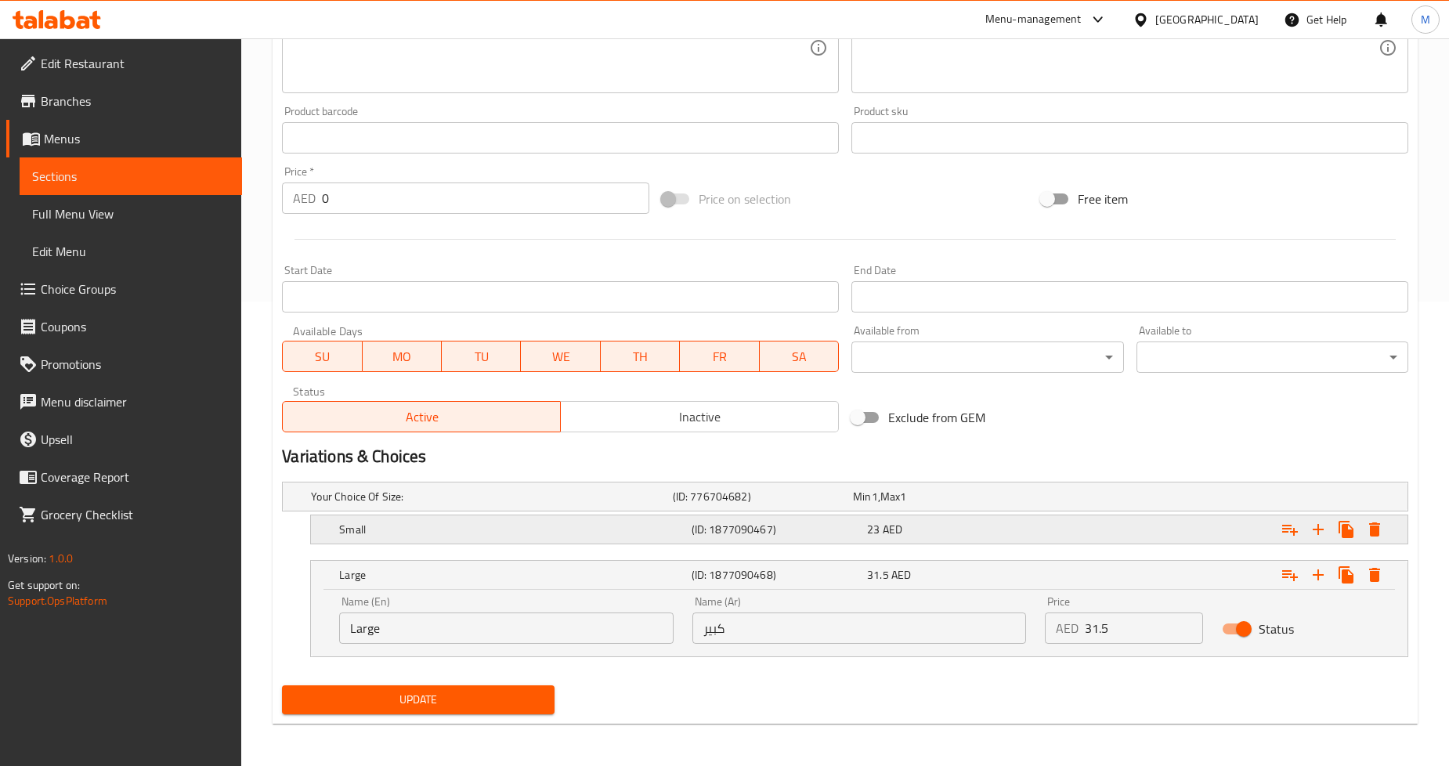
click at [879, 535] on div "23 AED" at bounding box center [952, 530] width 170 height 16
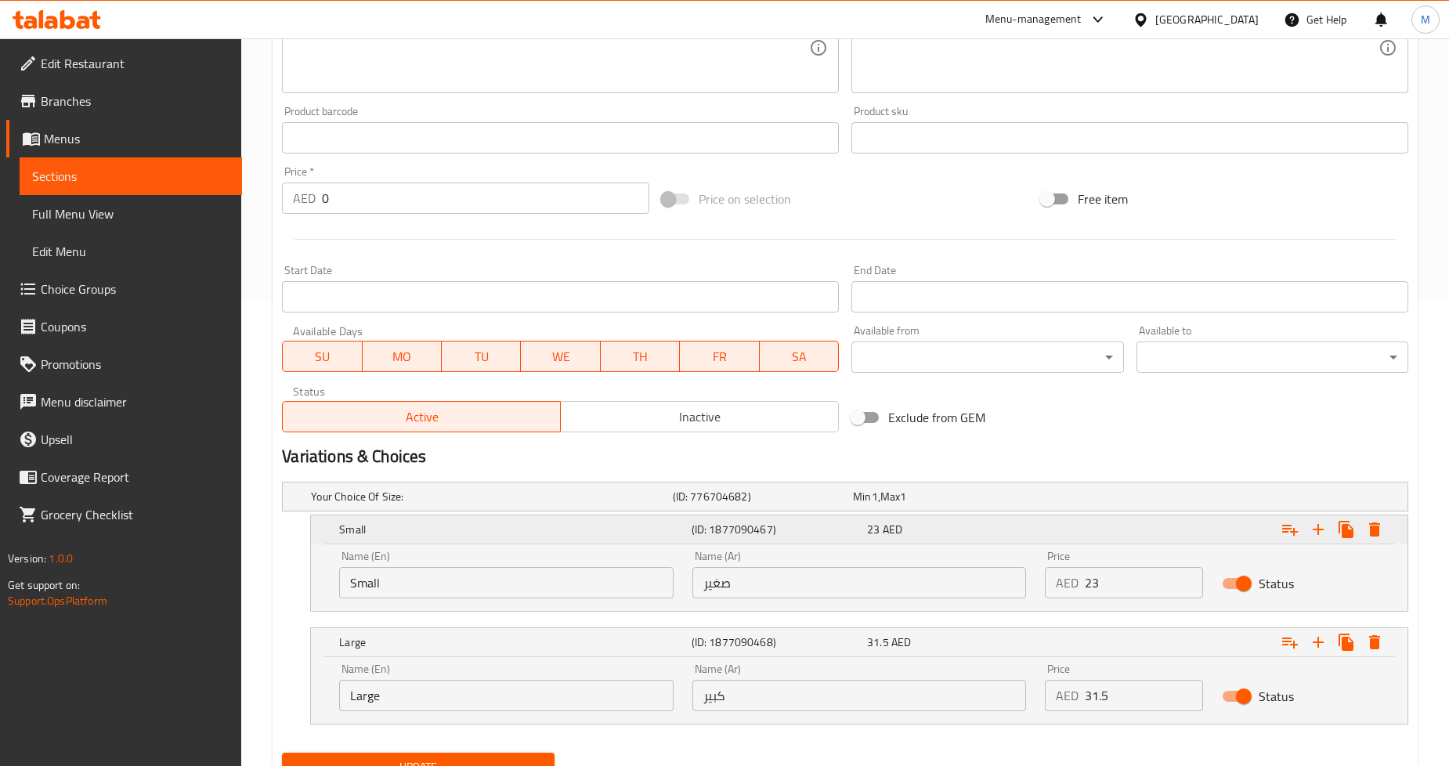
click at [843, 533] on h5 "(ID: 1877090467)" at bounding box center [776, 530] width 170 height 16
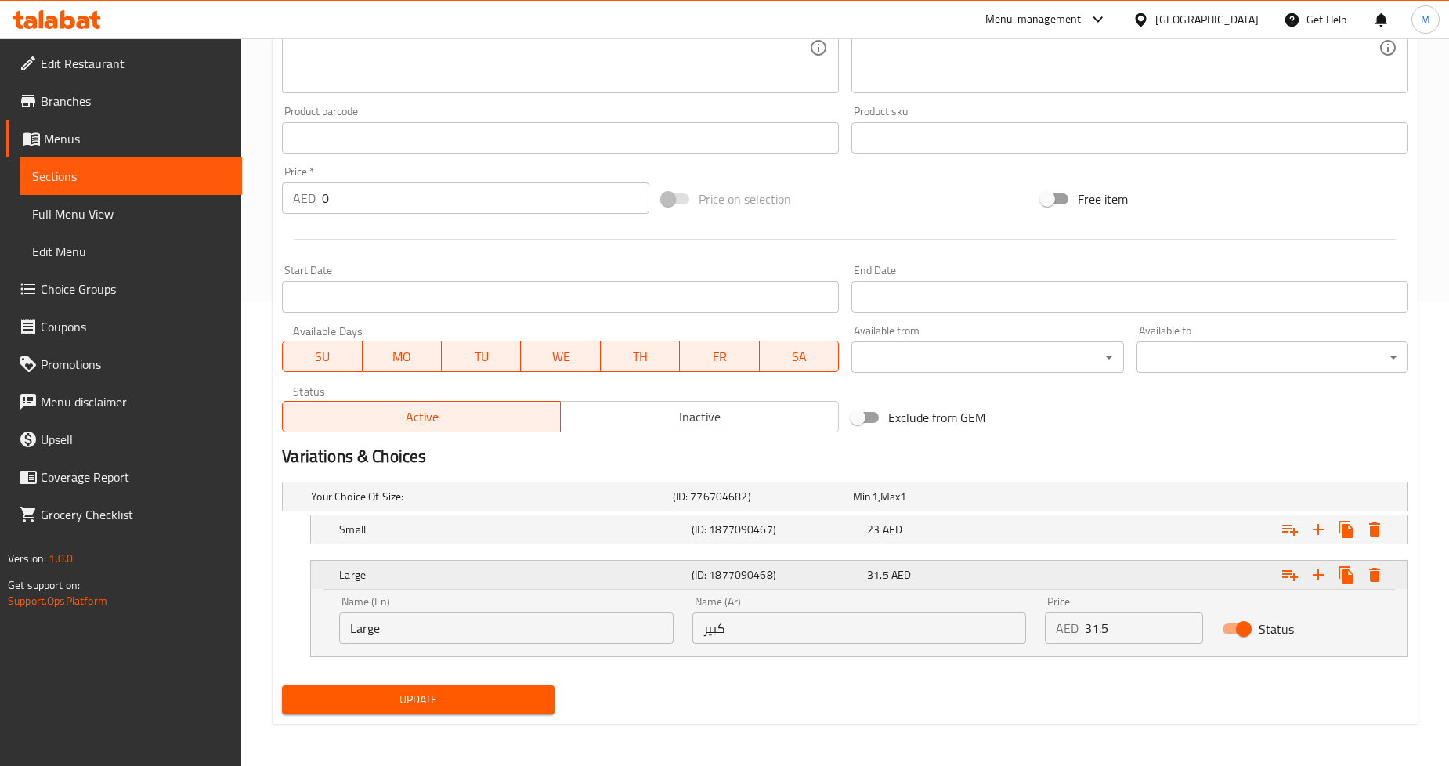
click at [637, 568] on h5 "Large" at bounding box center [511, 575] width 345 height 16
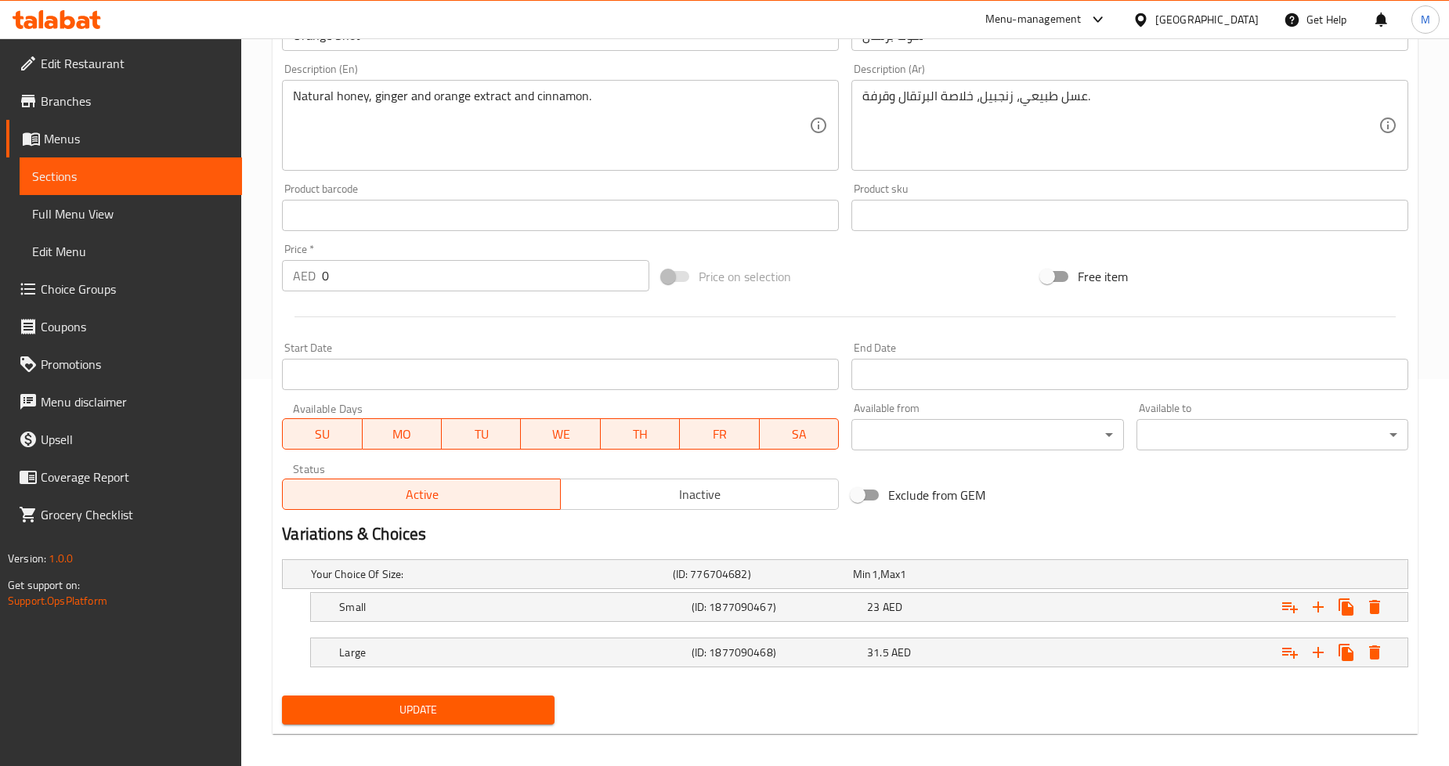
scroll to position [397, 0]
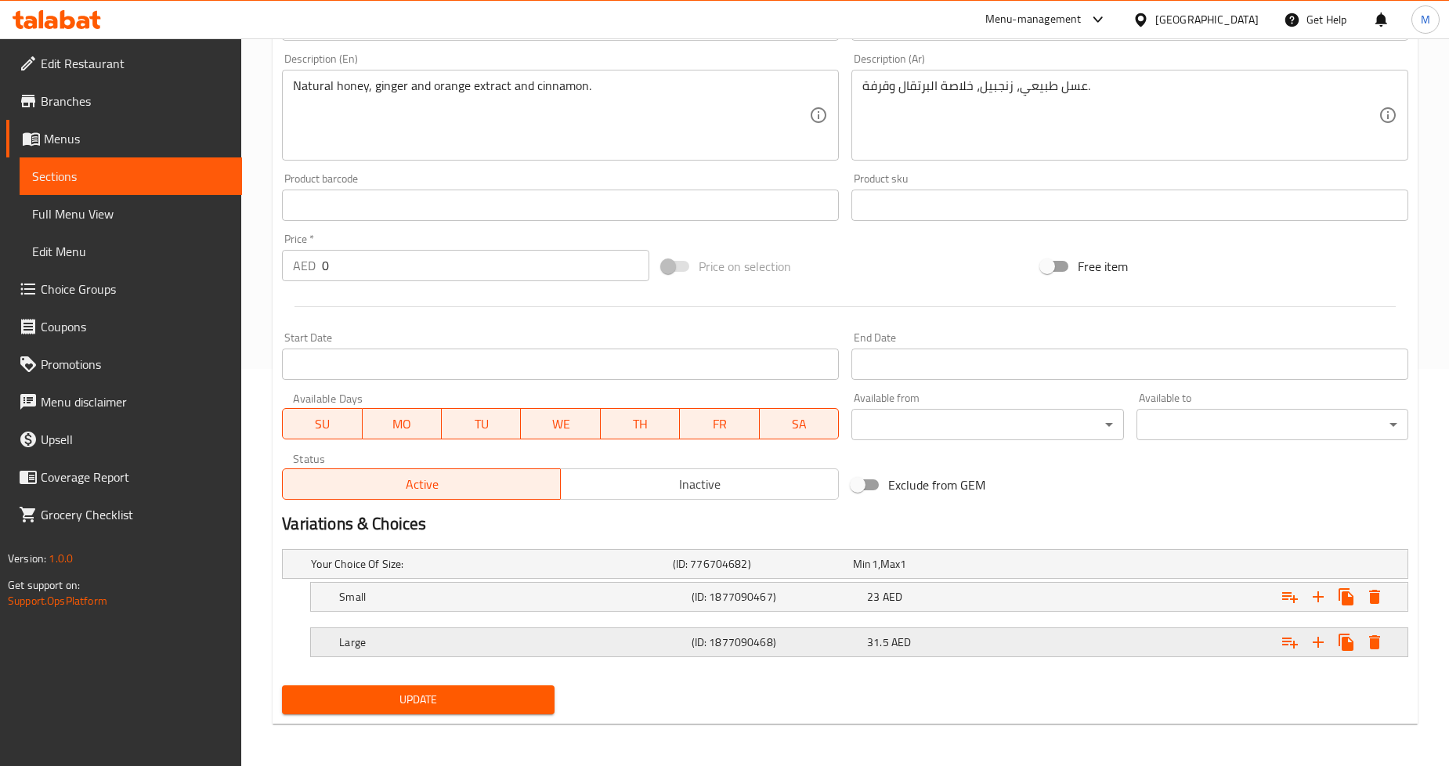
click at [788, 631] on div "(ID: 1877090468)" at bounding box center [776, 642] width 176 height 22
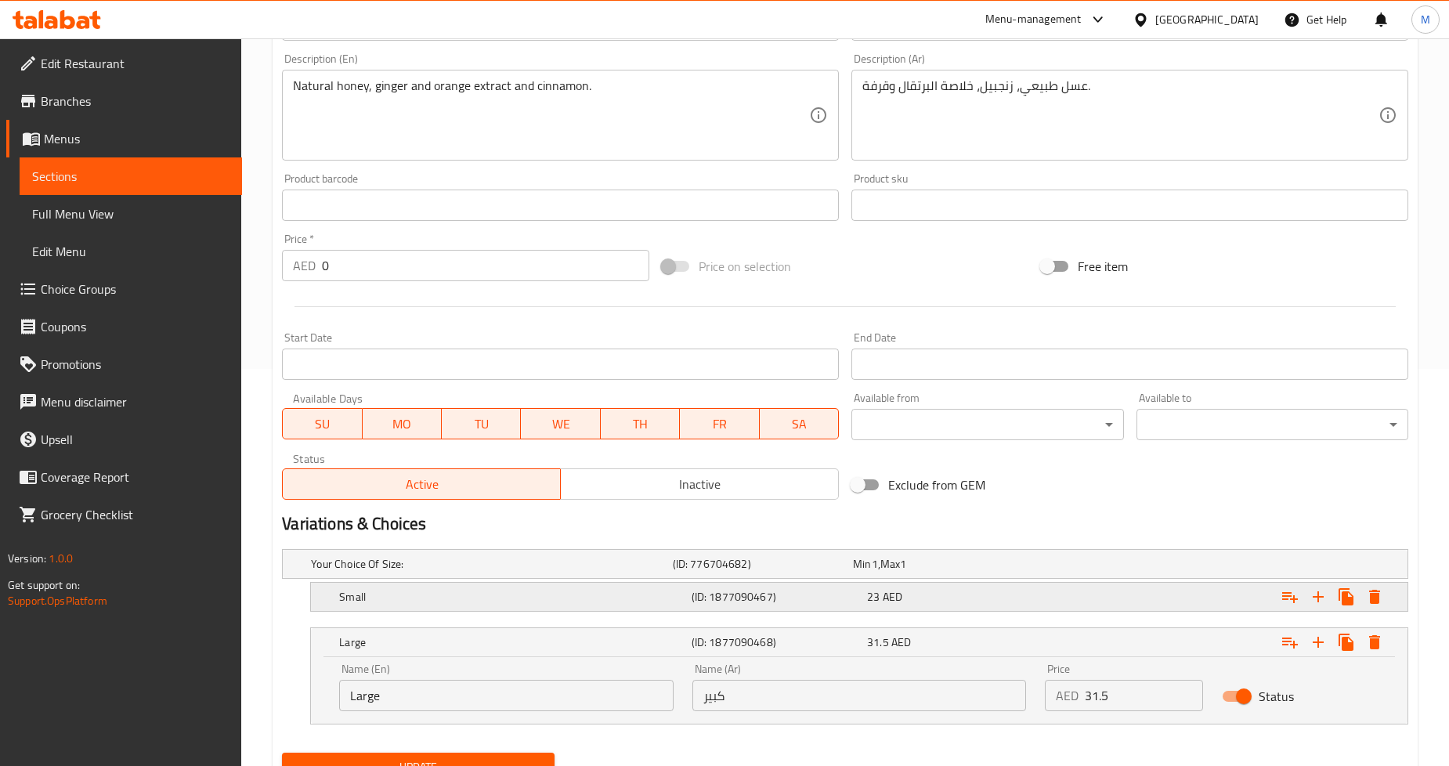
click at [787, 601] on h5 "(ID: 1877090467)" at bounding box center [776, 597] width 170 height 16
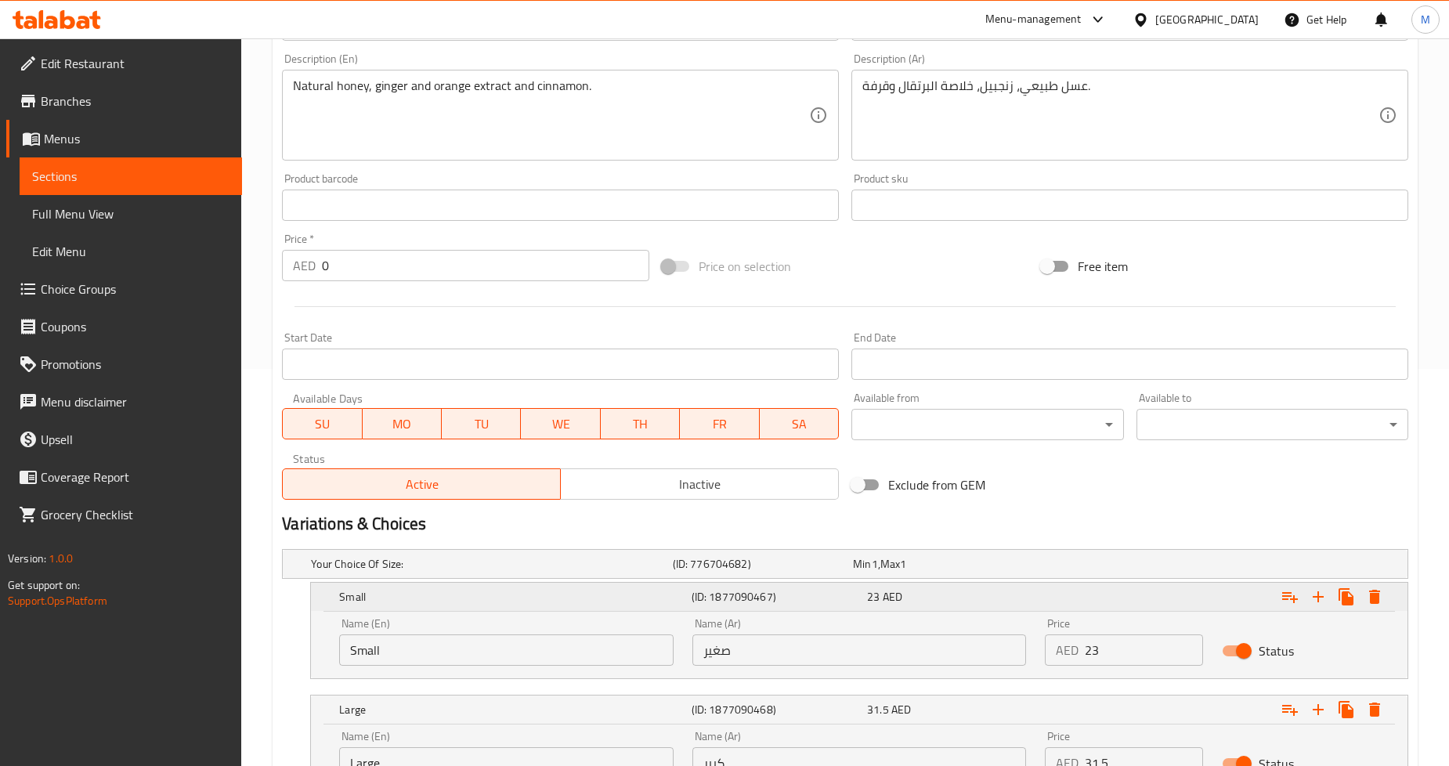
click at [805, 593] on h5 "(ID: 1877090467)" at bounding box center [776, 597] width 170 height 16
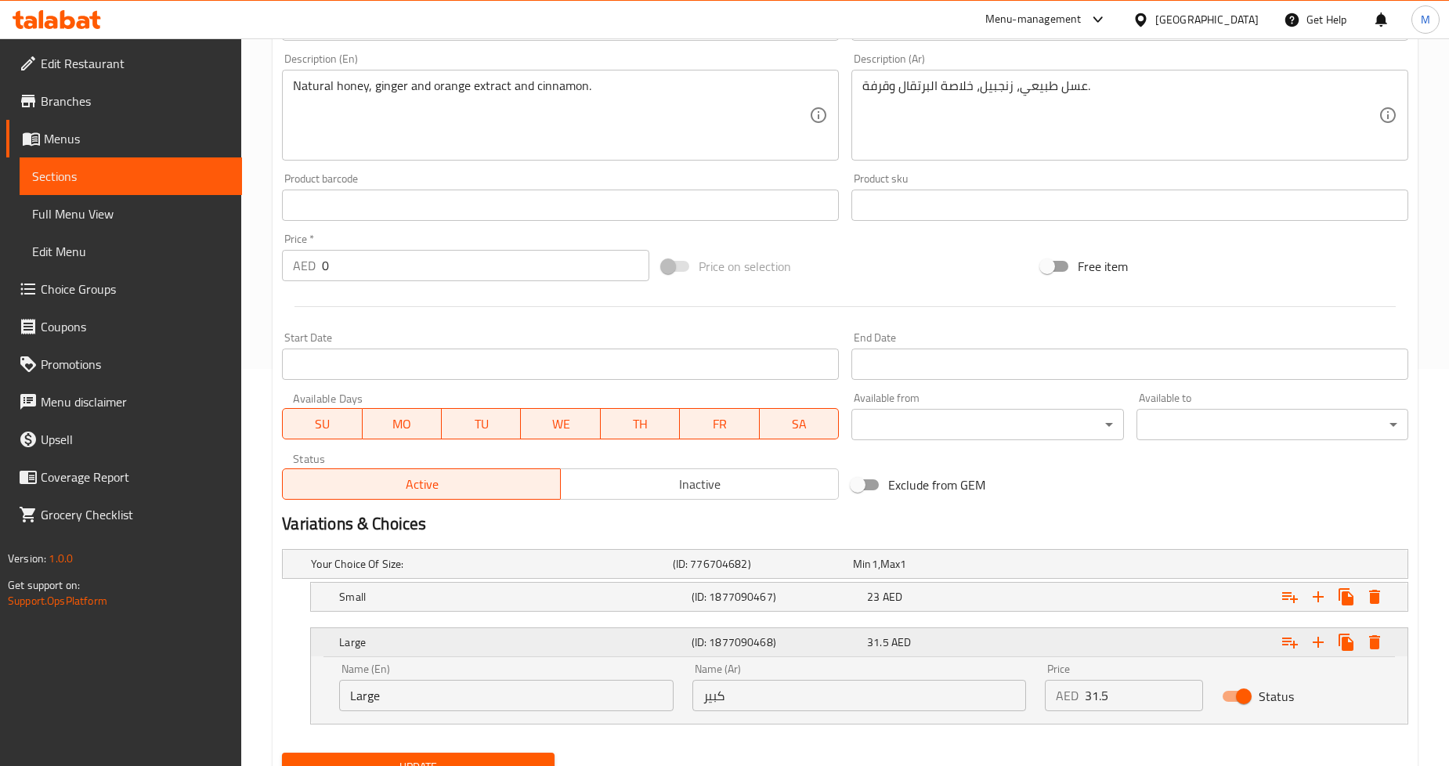
click at [821, 636] on h5 "(ID: 1877090468)" at bounding box center [776, 642] width 170 height 16
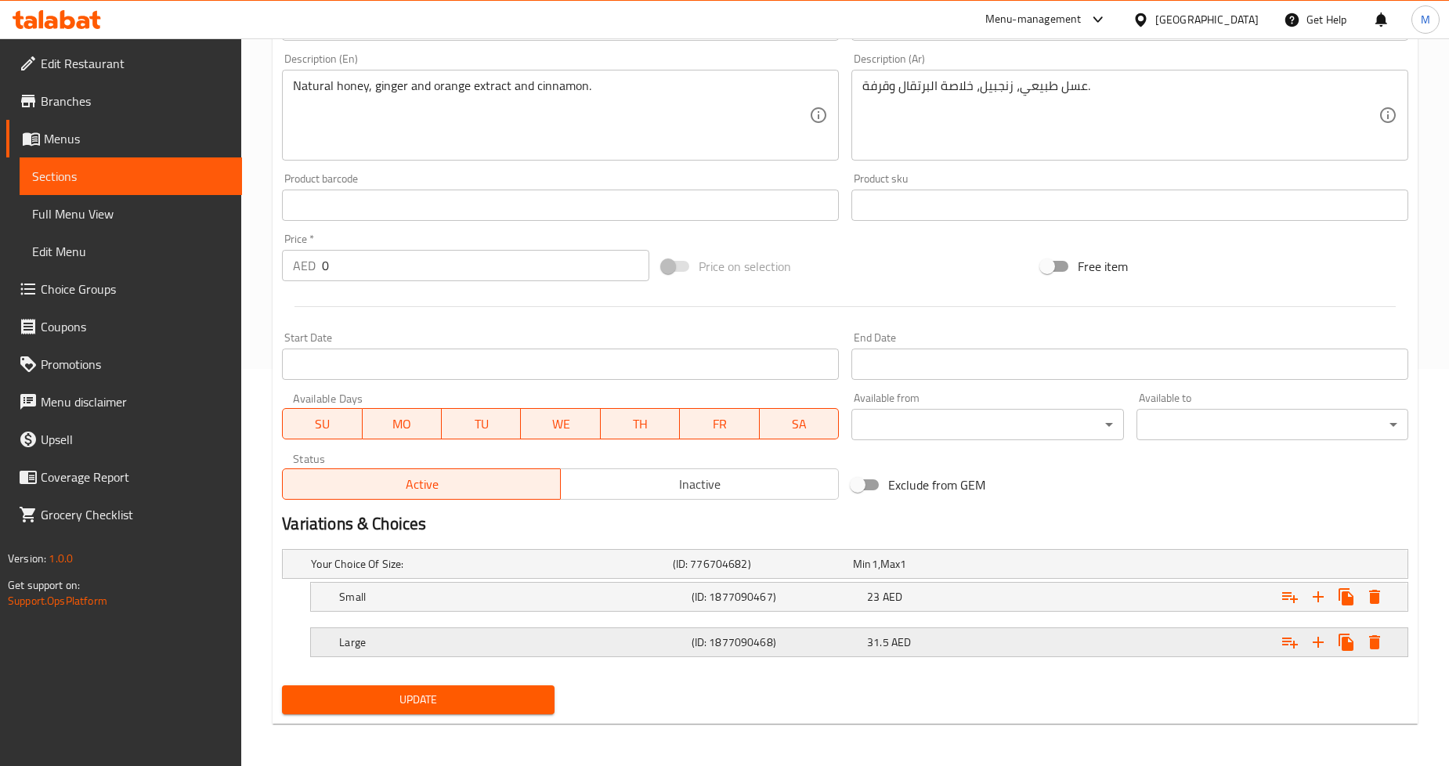
click at [977, 646] on div "31.5 AED" at bounding box center [952, 642] width 170 height 16
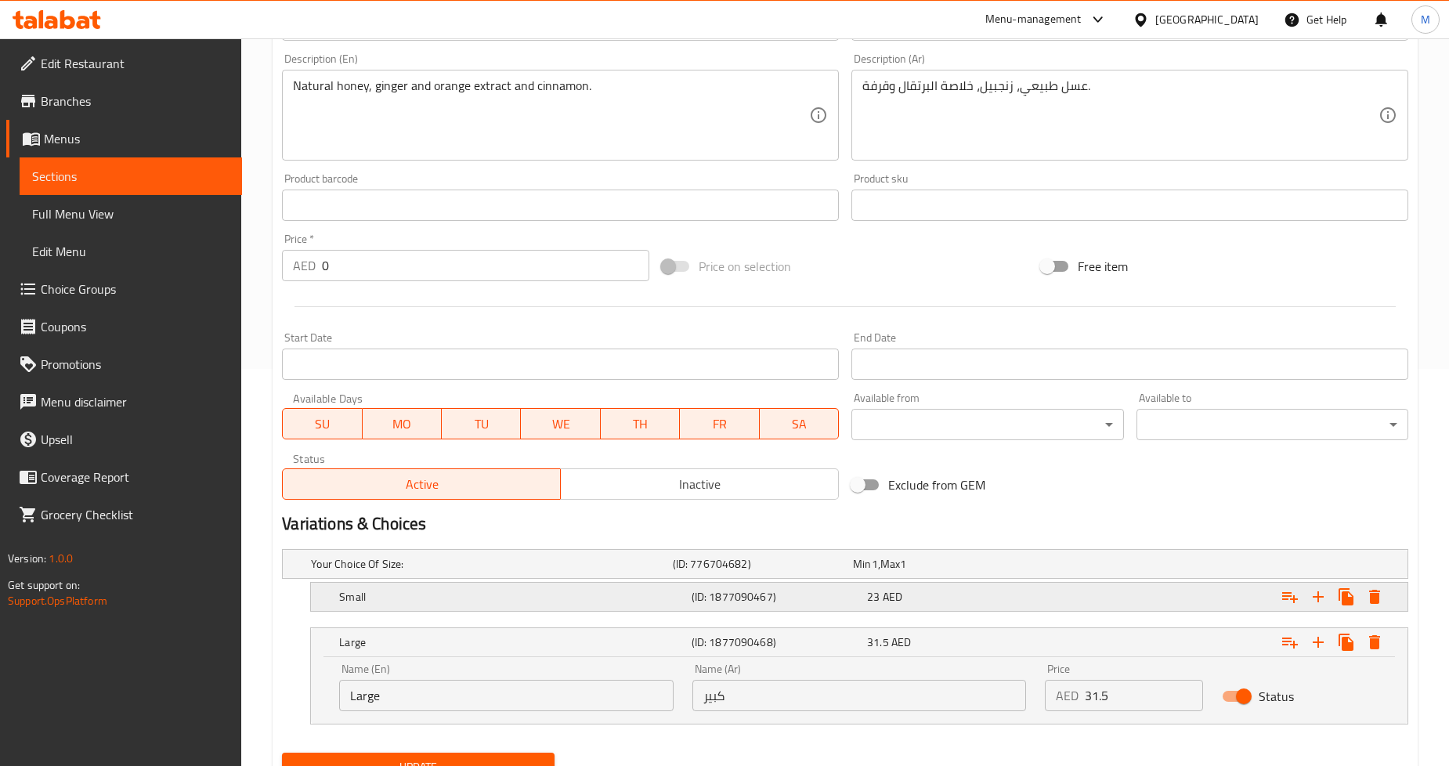
click at [968, 594] on div "23 AED" at bounding box center [952, 597] width 170 height 16
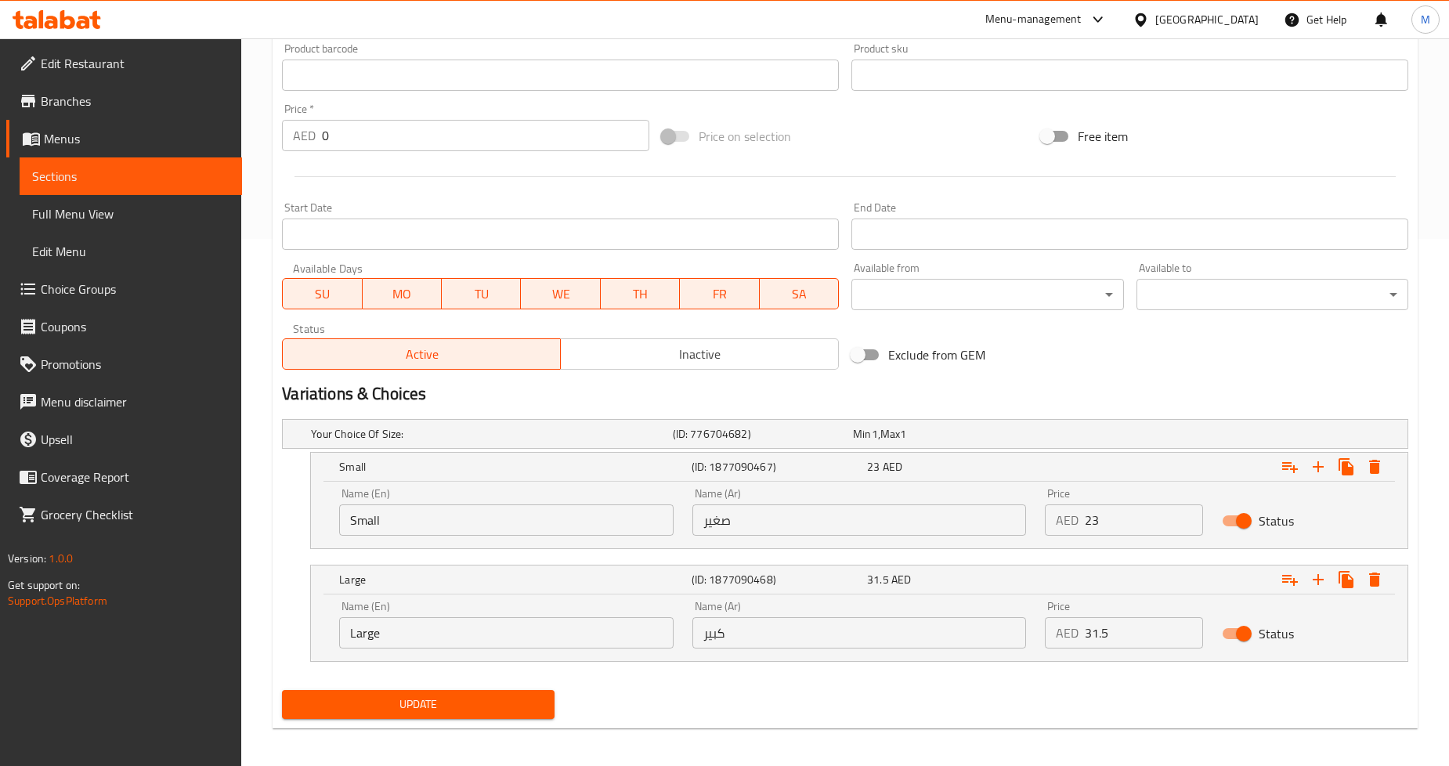
scroll to position [532, 0]
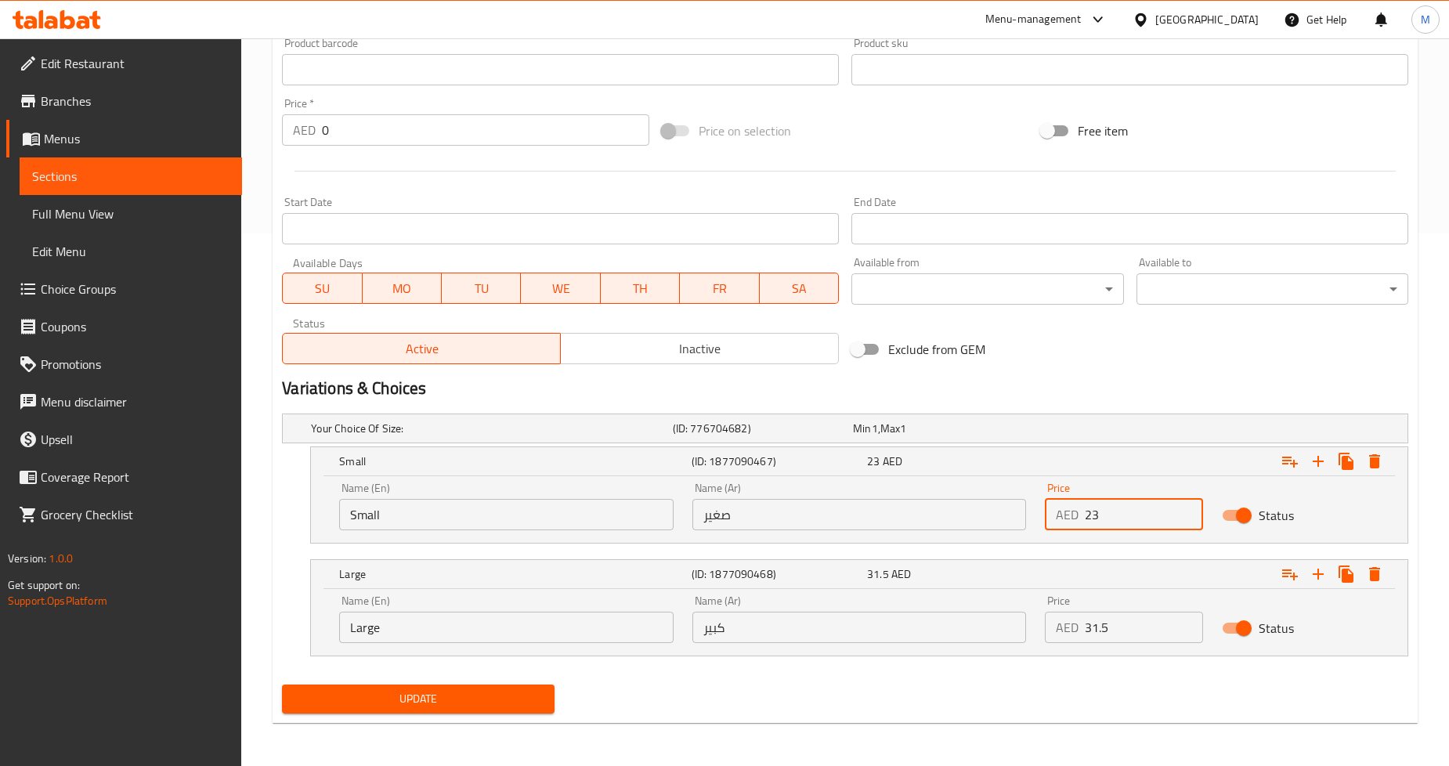
click at [1103, 513] on input "23" at bounding box center [1143, 514] width 117 height 31
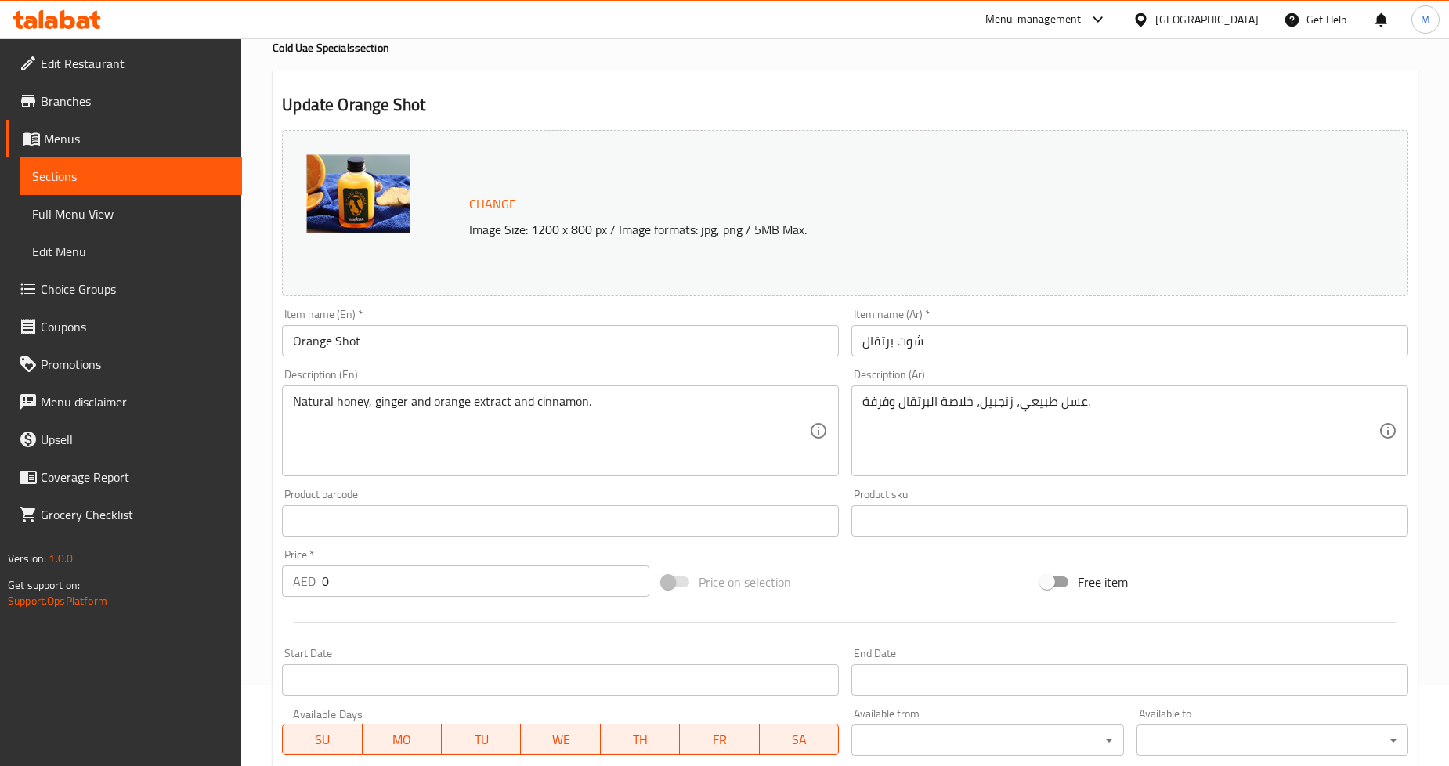
scroll to position [0, 0]
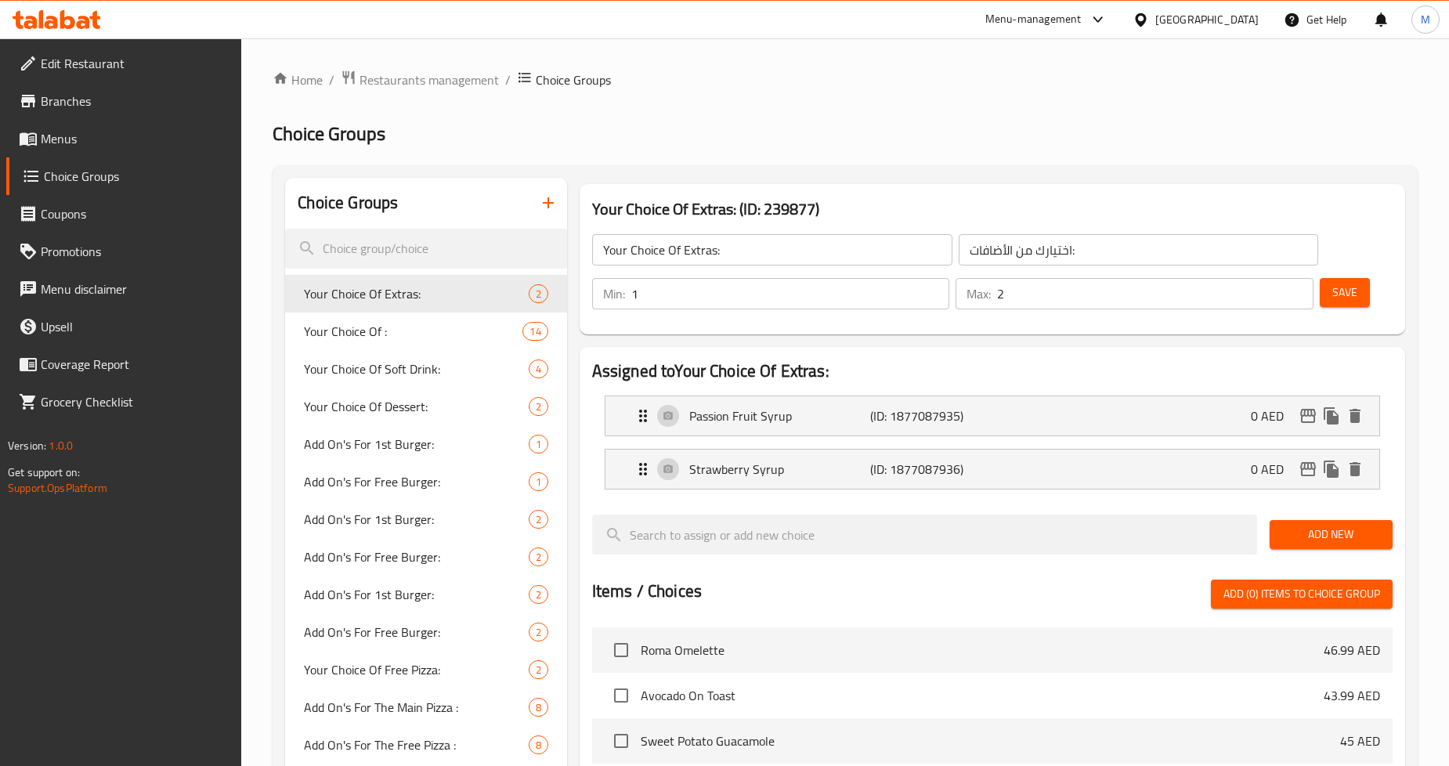
click at [81, 146] on div at bounding box center [724, 383] width 1449 height 766
click at [79, 142] on span "Menus" at bounding box center [135, 138] width 189 height 19
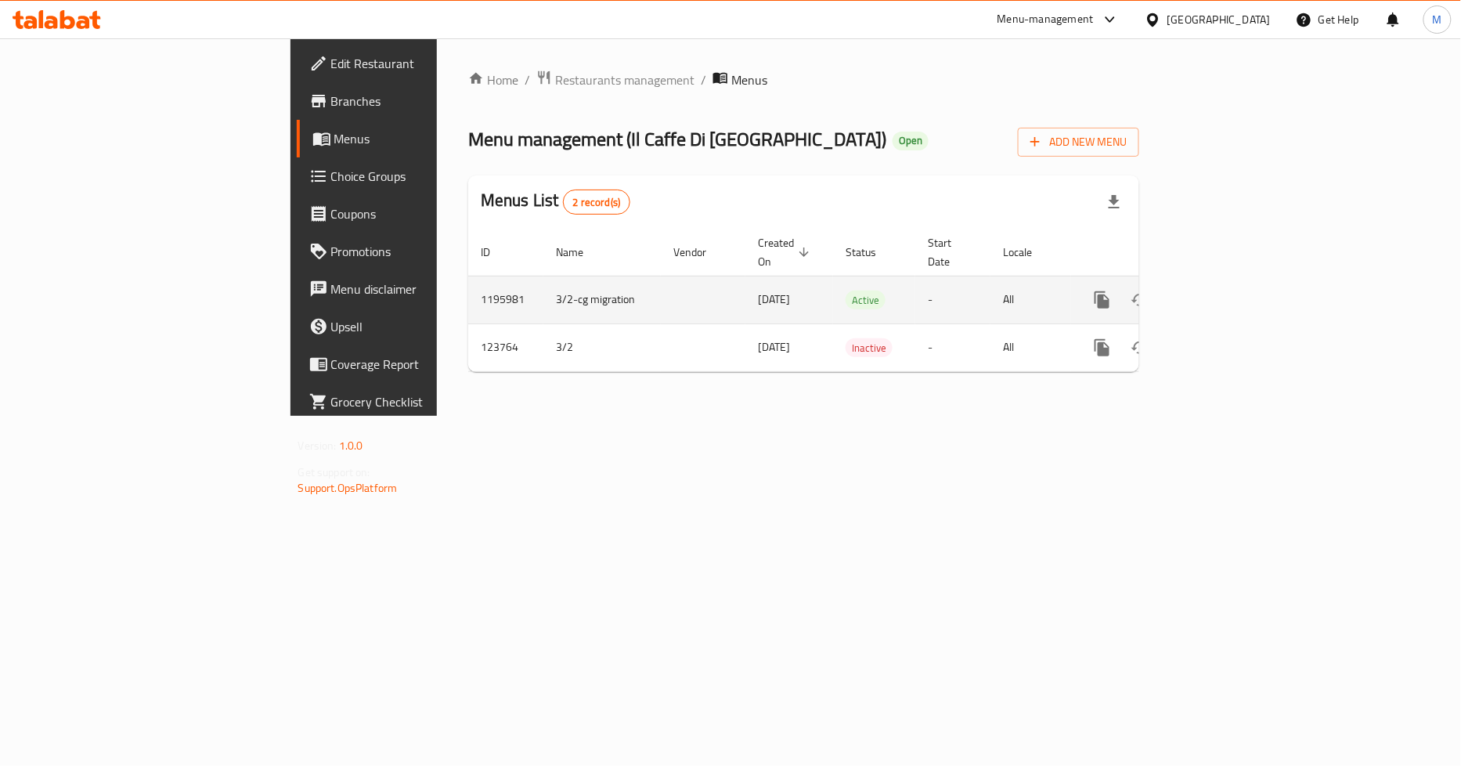
click at [1225, 291] on icon "enhanced table" at bounding box center [1215, 300] width 19 height 19
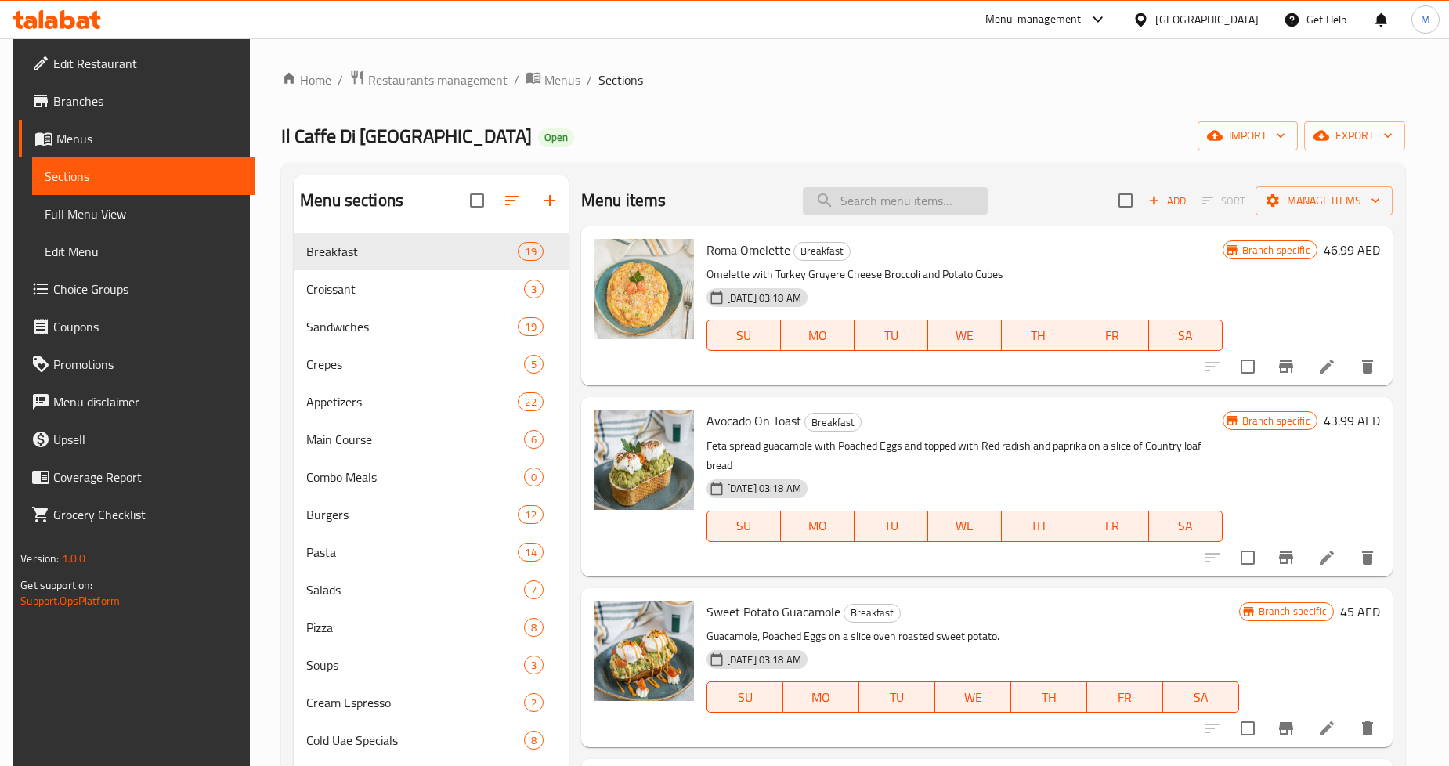
click at [937, 199] on input "search" at bounding box center [895, 200] width 185 height 27
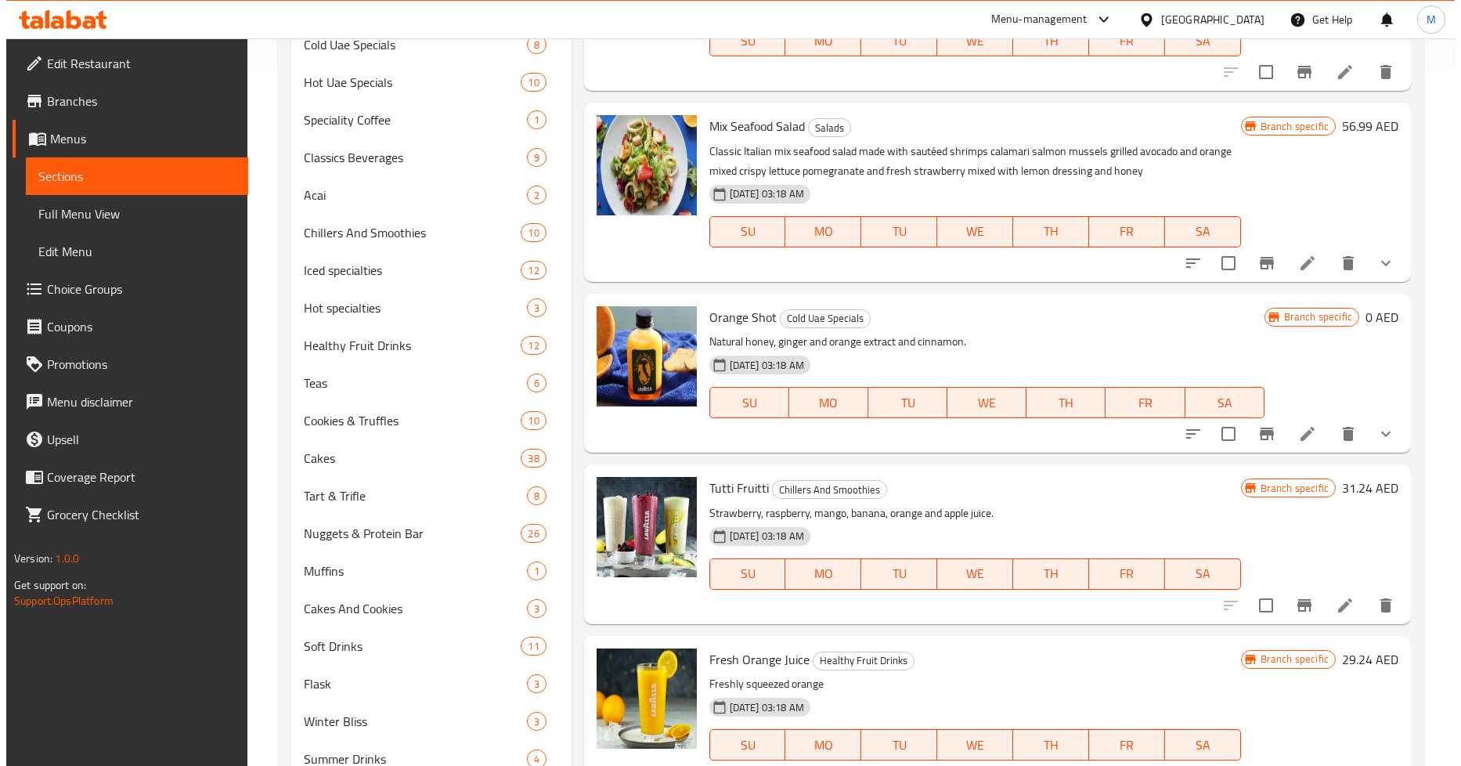
scroll to position [783, 0]
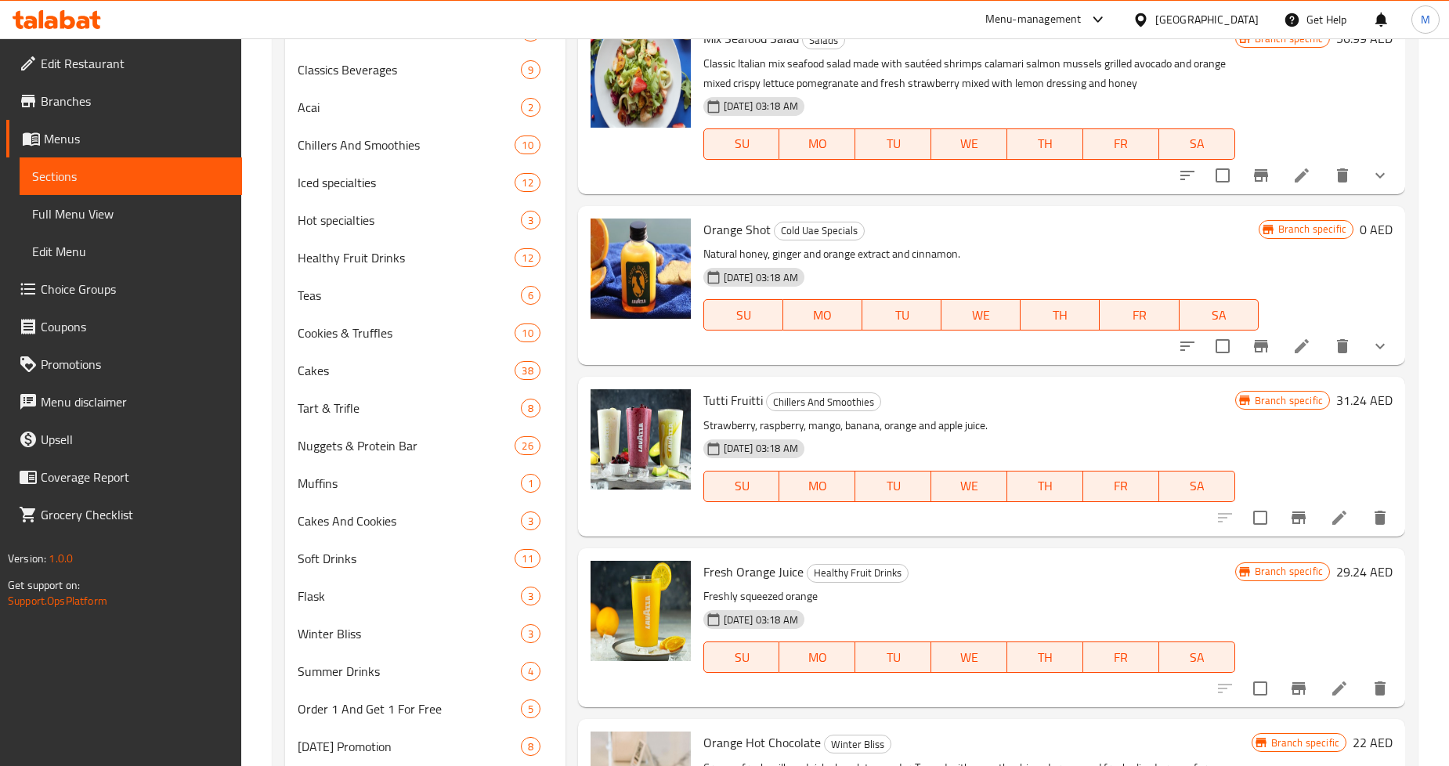
type input "orange"
click at [1262, 276] on div "Branch specific 0 AED" at bounding box center [1325, 285] width 134 height 134
click at [1266, 347] on icon "Branch-specific-item" at bounding box center [1261, 346] width 14 height 13
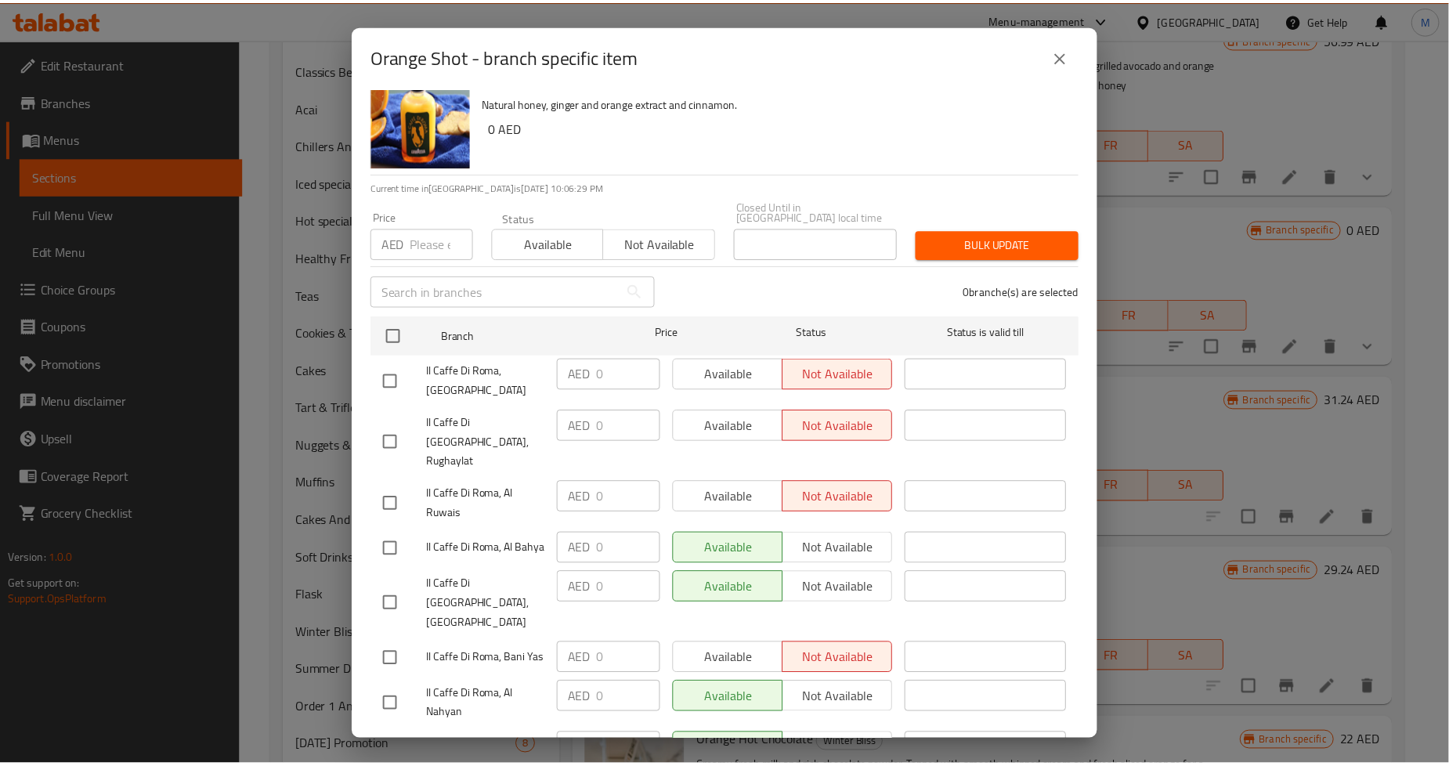
scroll to position [0, 0]
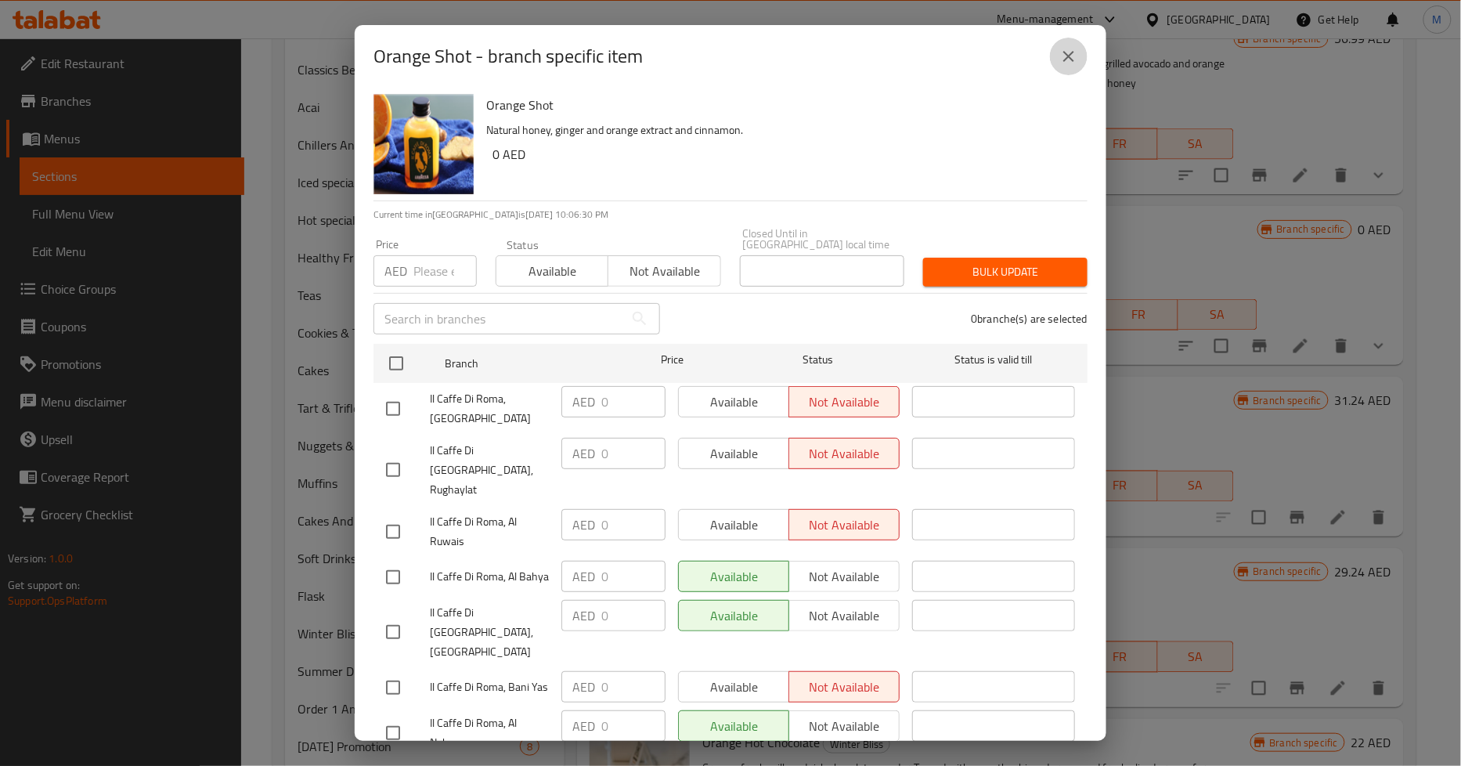
click at [1062, 50] on icon "close" at bounding box center [1068, 56] width 19 height 19
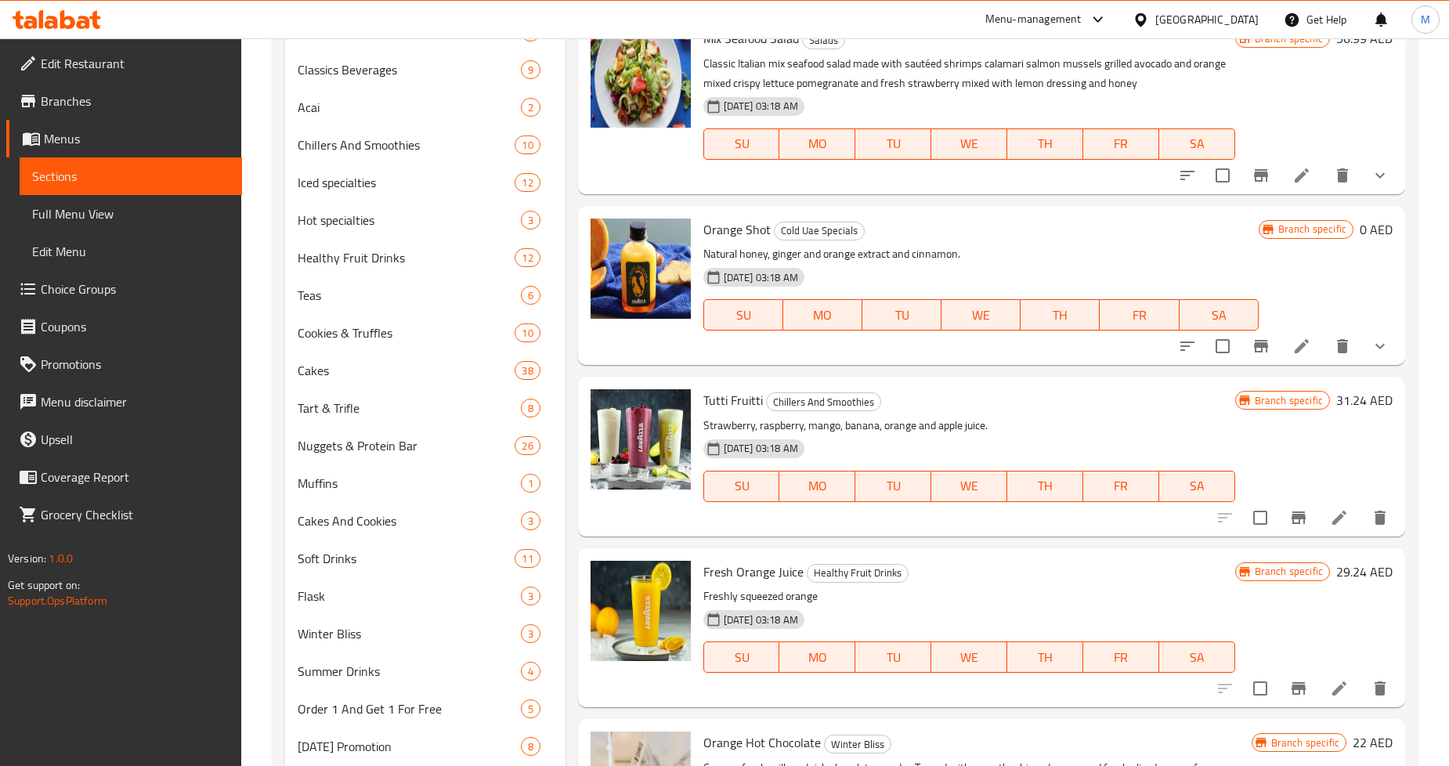
click at [1381, 352] on icon "show more" at bounding box center [1379, 346] width 19 height 19
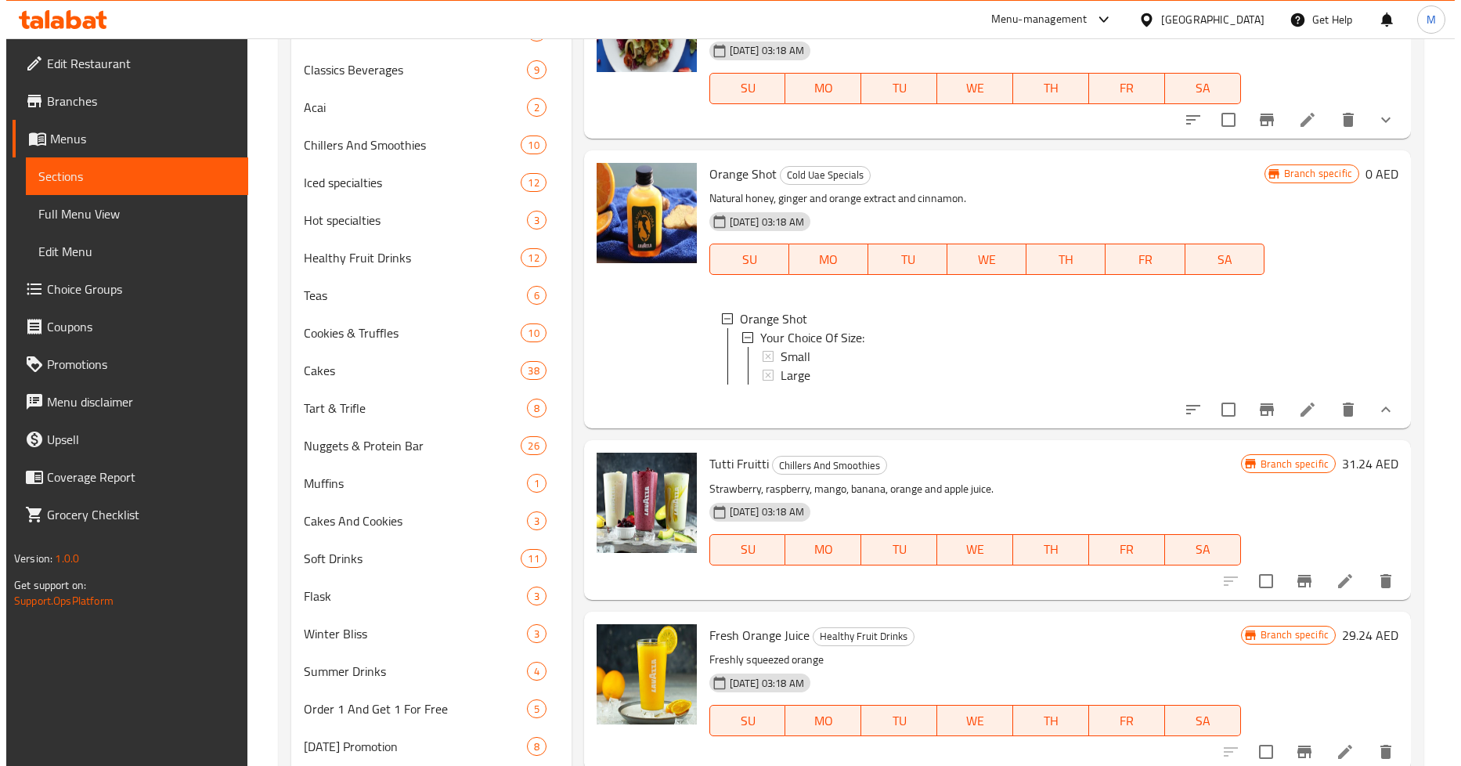
scroll to position [108, 0]
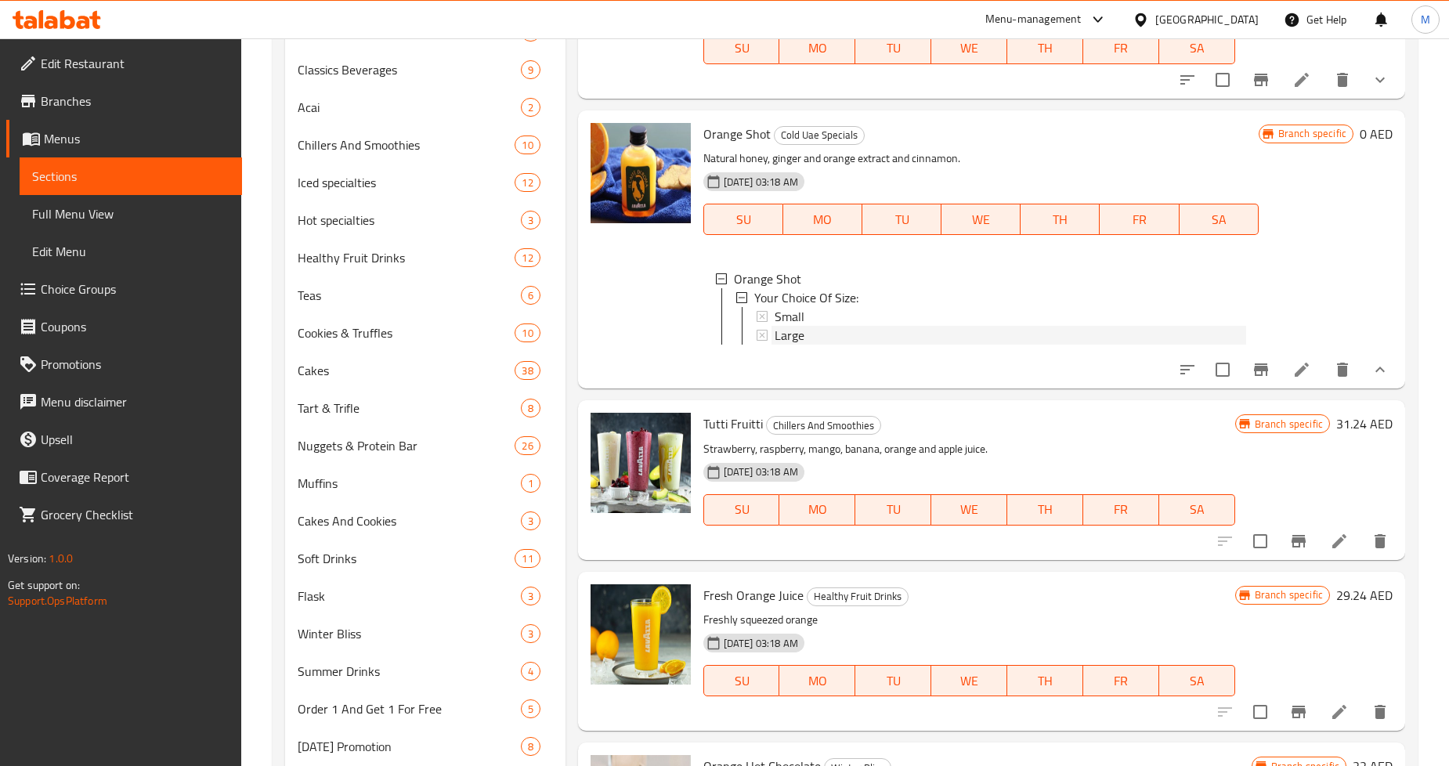
click at [794, 326] on span "Large" at bounding box center [789, 335] width 30 height 19
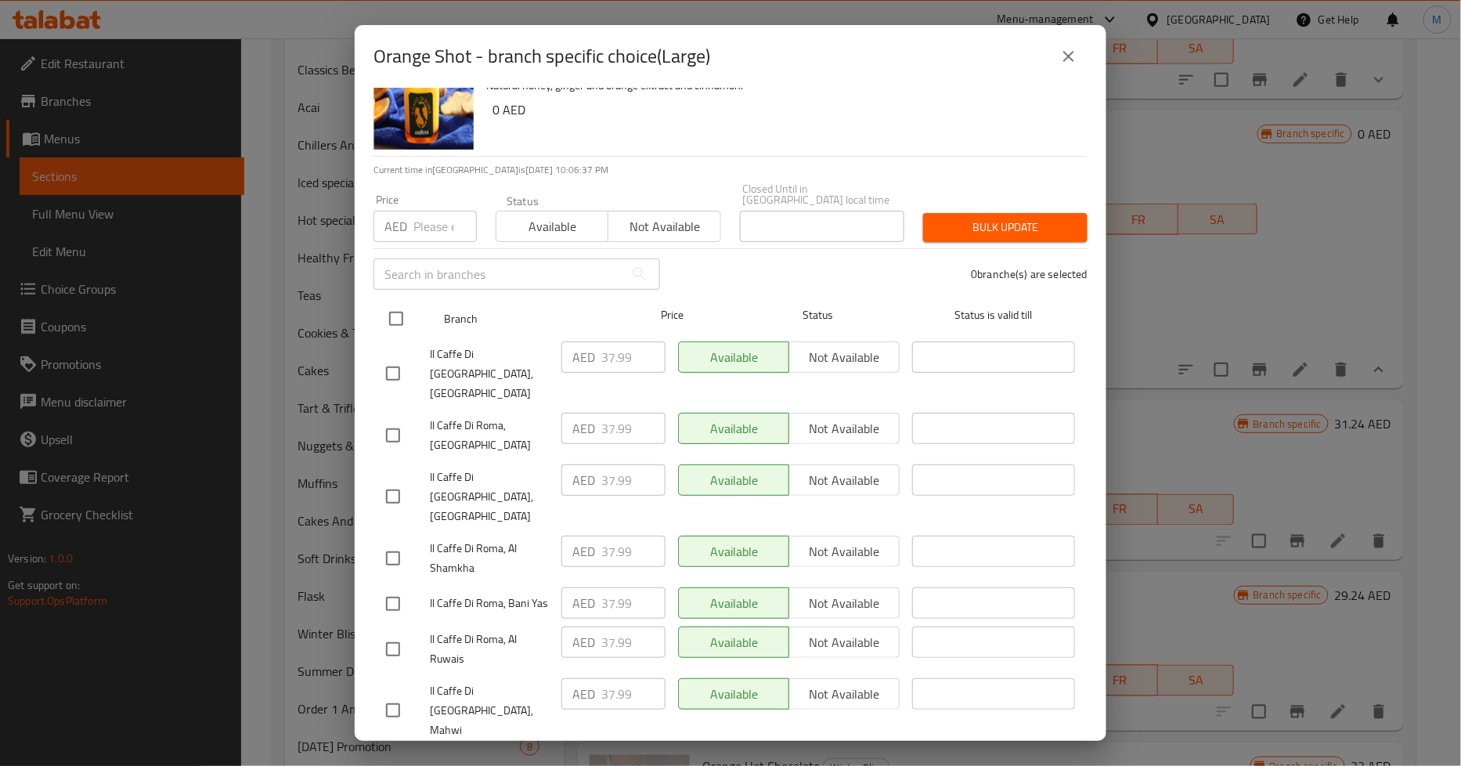
scroll to position [0, 0]
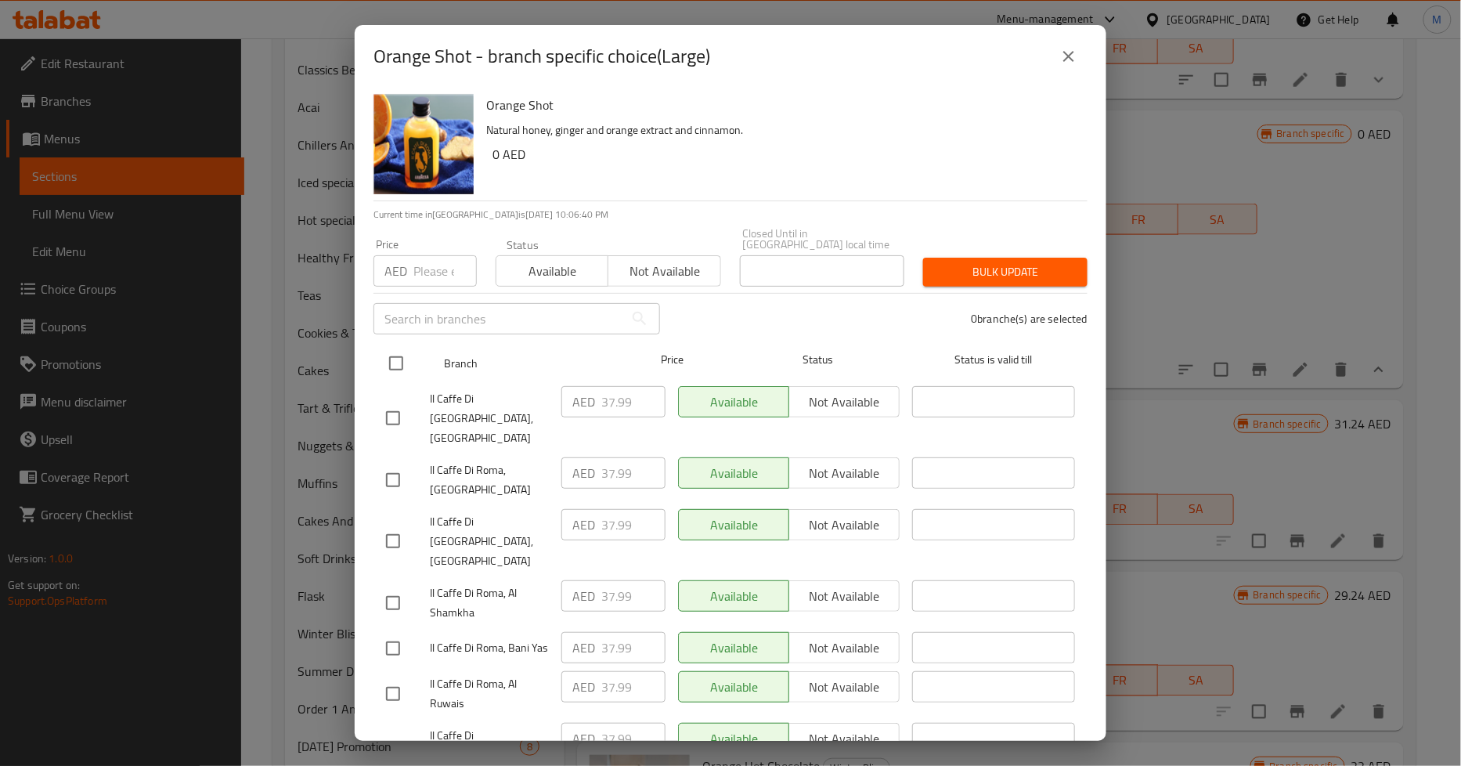
click at [392, 357] on input "checkbox" at bounding box center [396, 363] width 33 height 33
checkbox input "true"
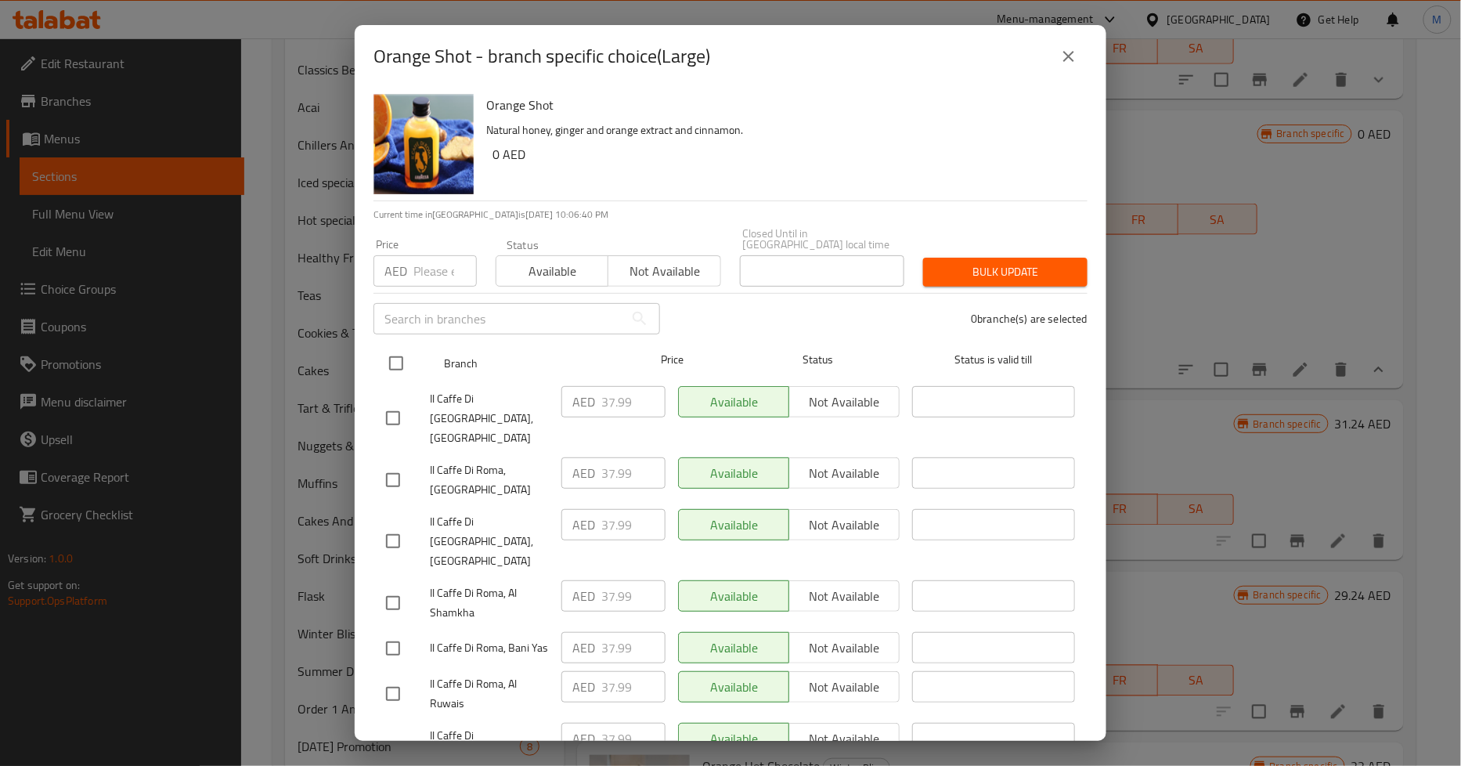
checkbox input "true"
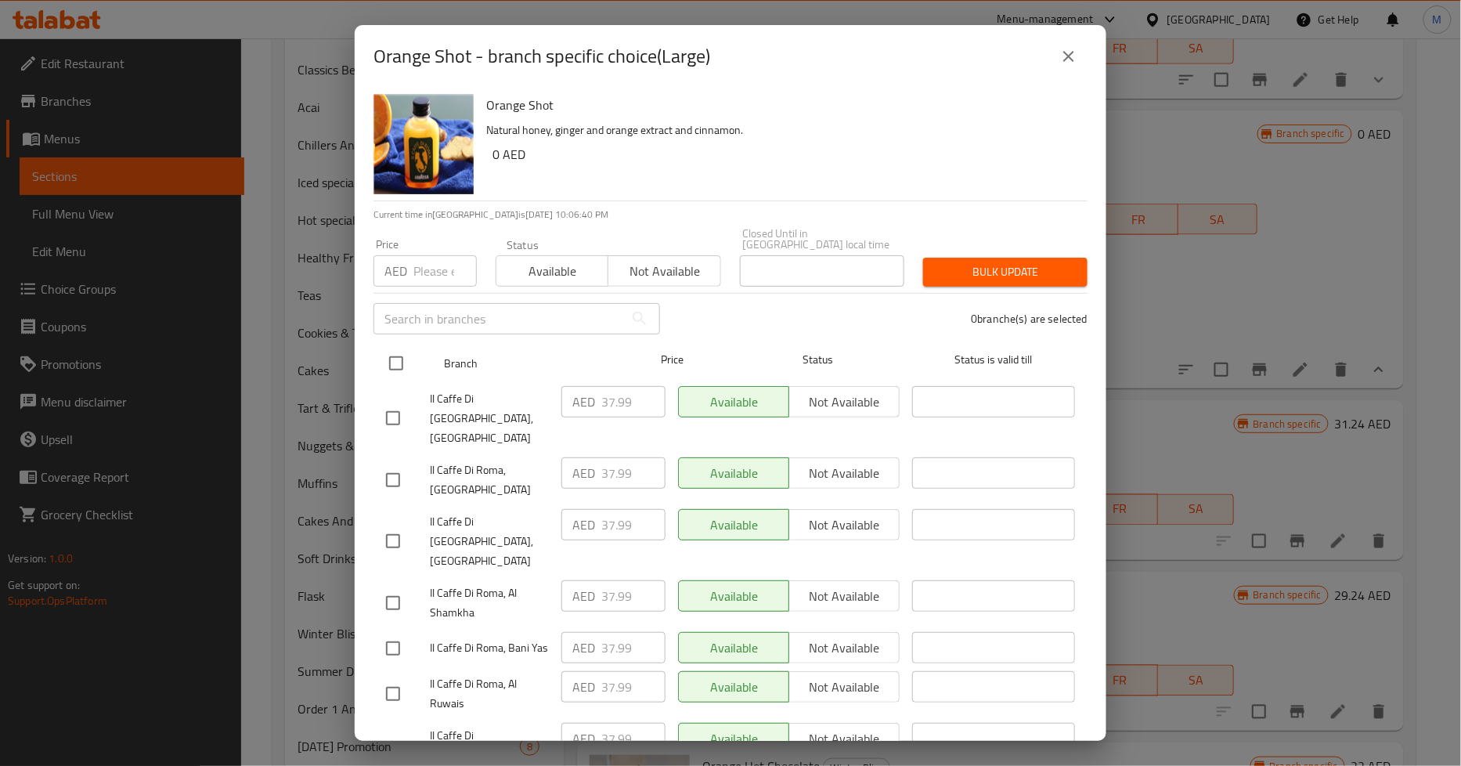
checkbox input "true"
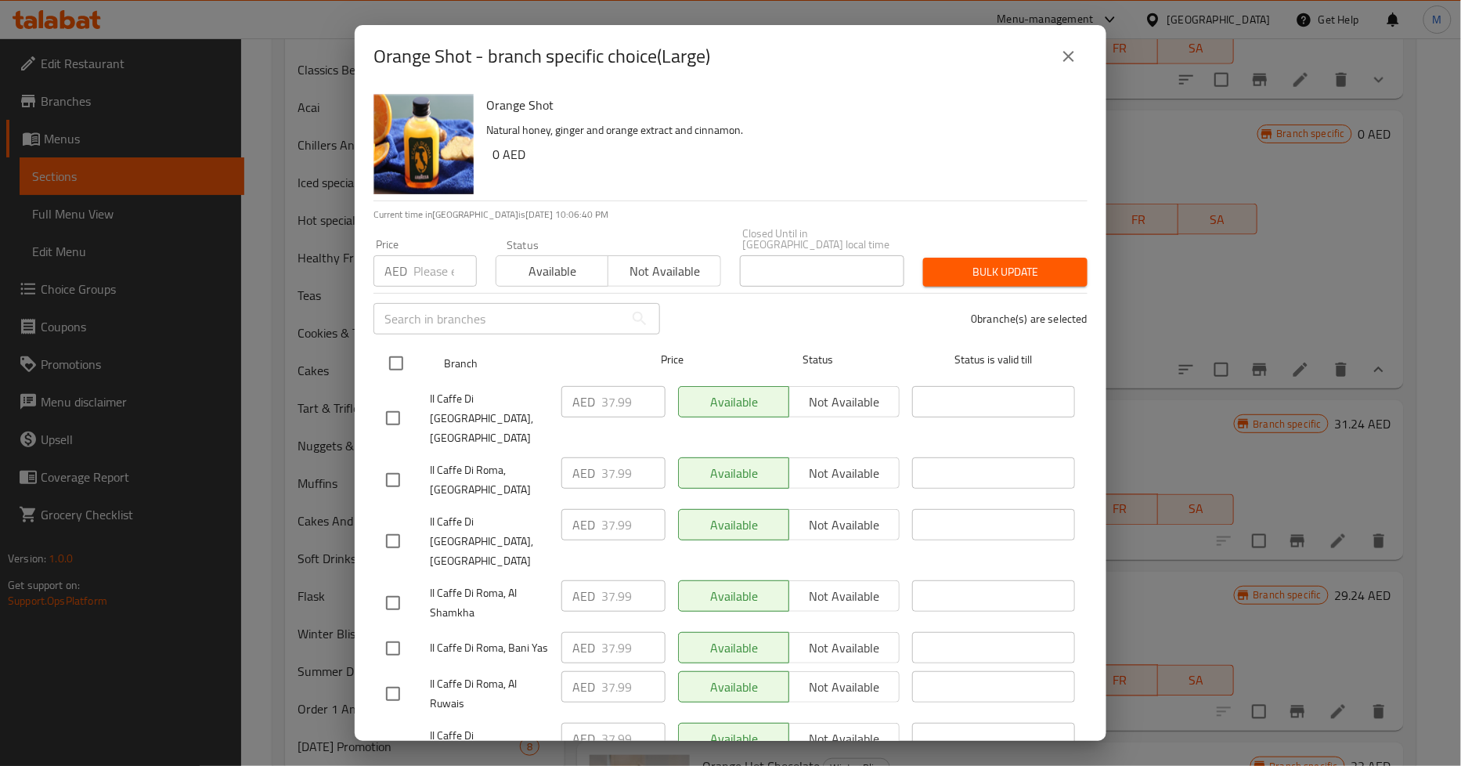
checkbox input "true"
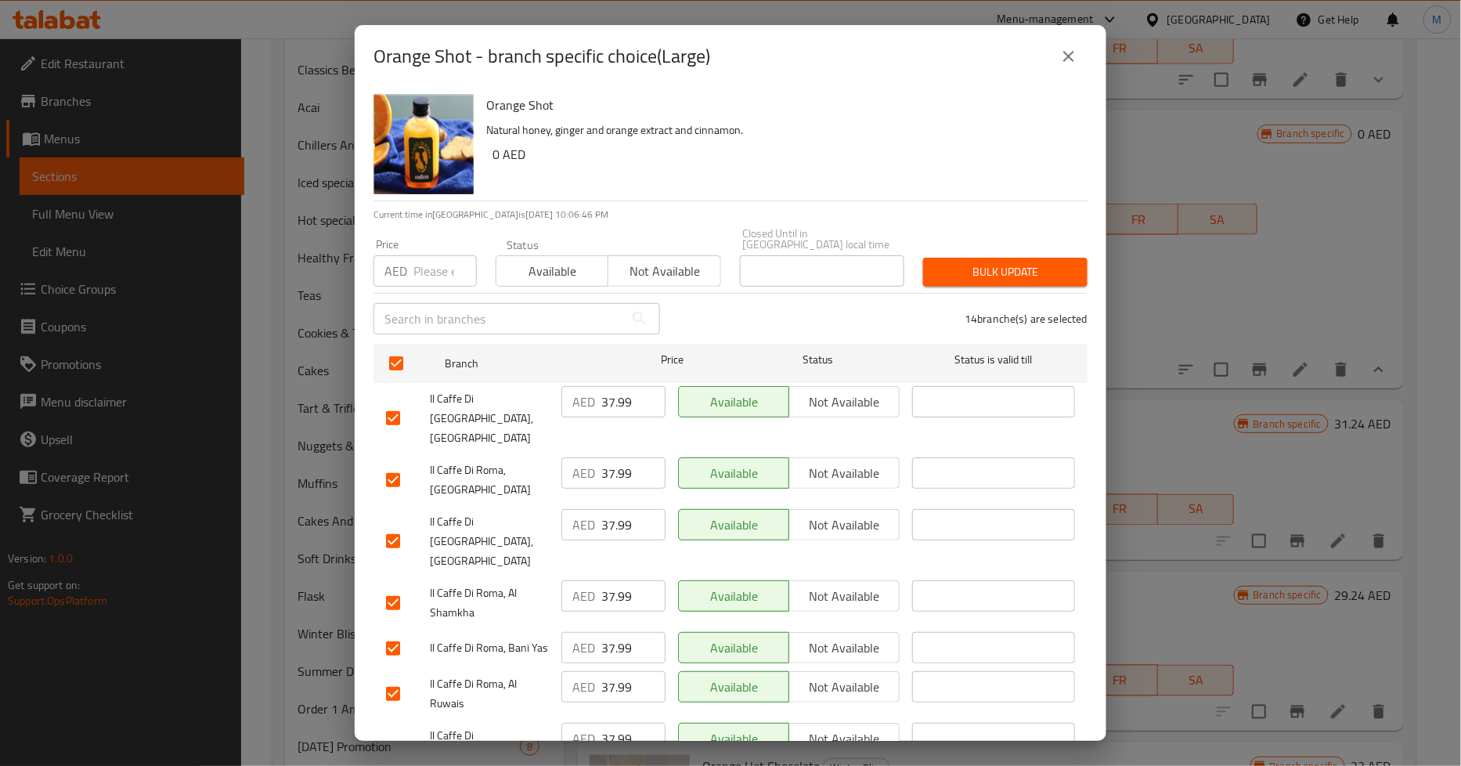
click at [1067, 47] on icon "close" at bounding box center [1068, 56] width 19 height 19
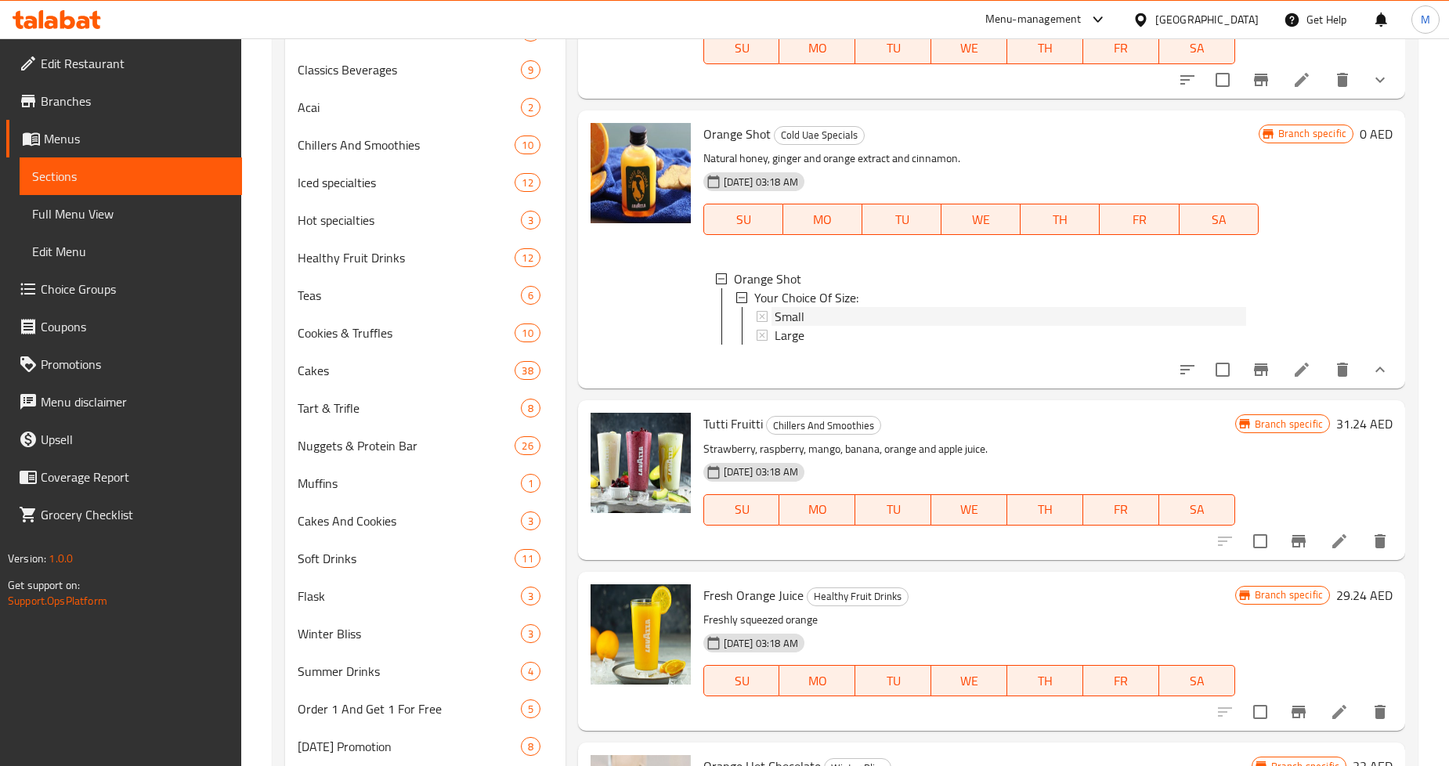
click at [799, 307] on span "Small" at bounding box center [789, 316] width 30 height 19
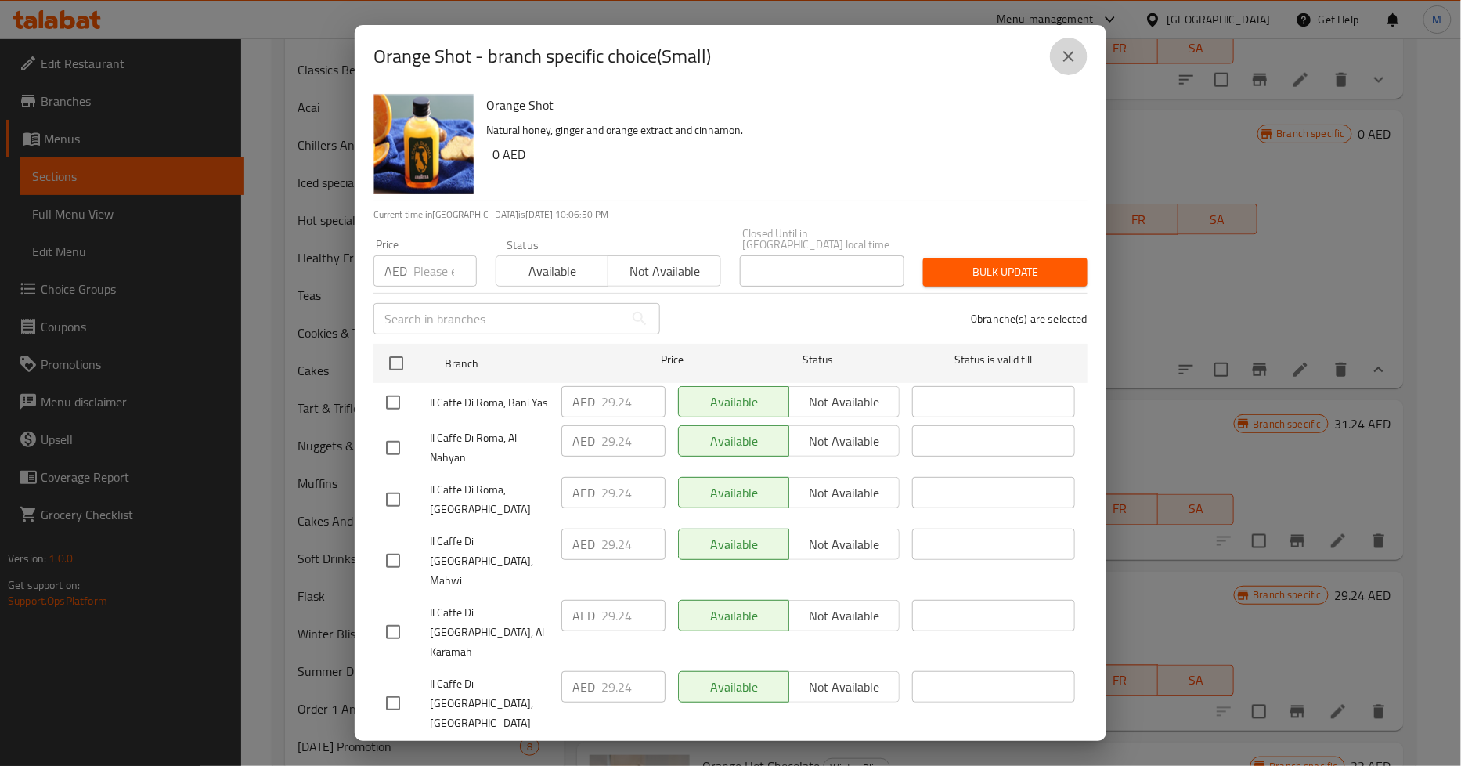
click at [1081, 55] on button "close" at bounding box center [1069, 57] width 38 height 38
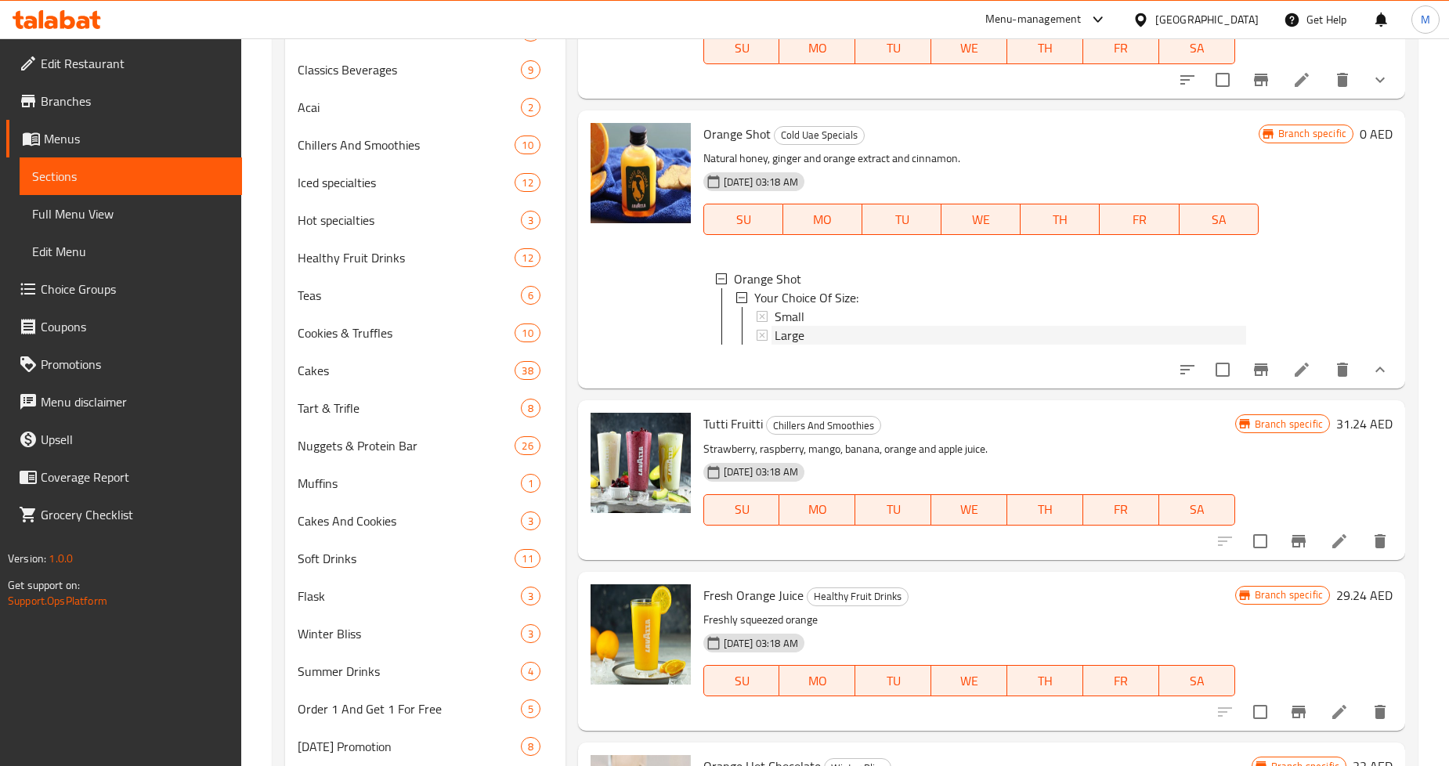
click at [800, 326] on span "Large" at bounding box center [789, 335] width 30 height 19
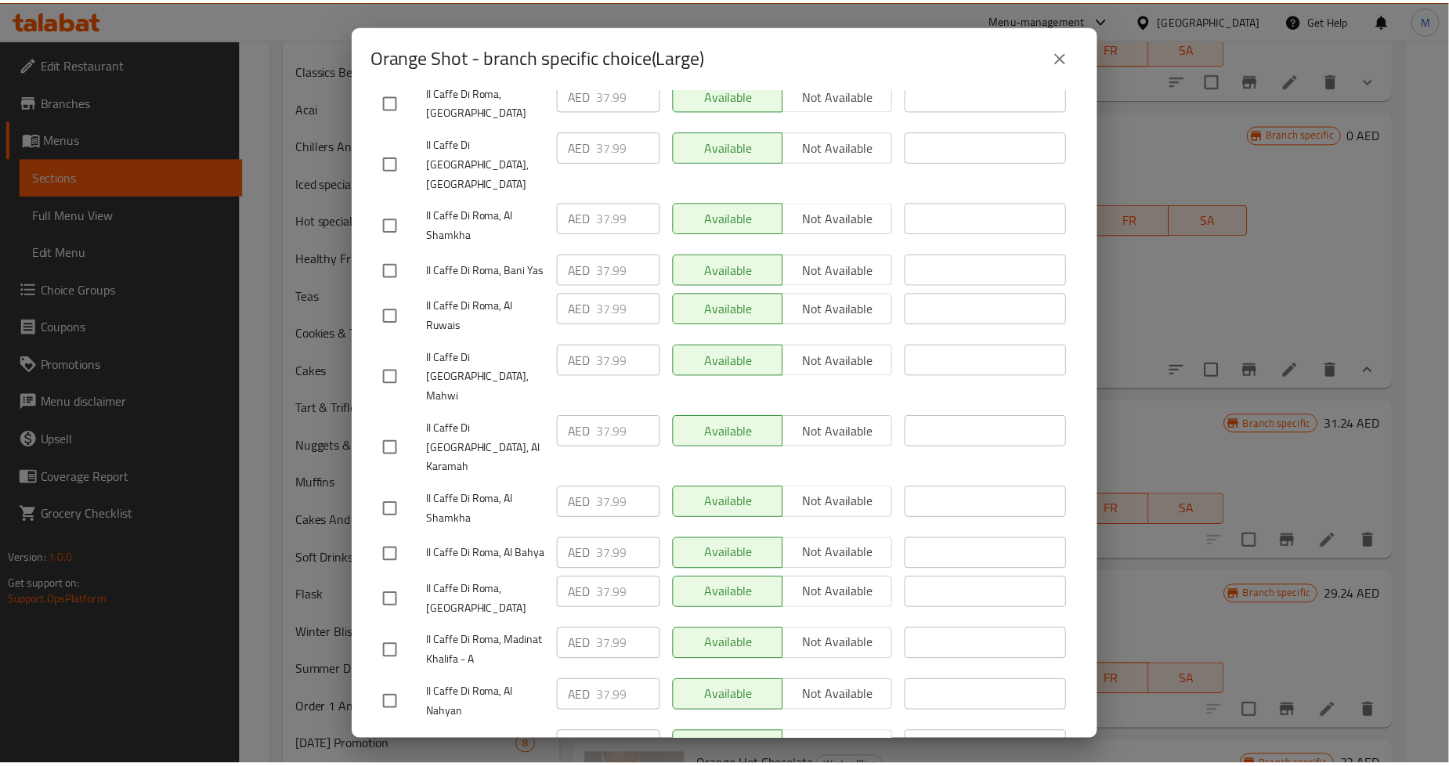
scroll to position [393, 0]
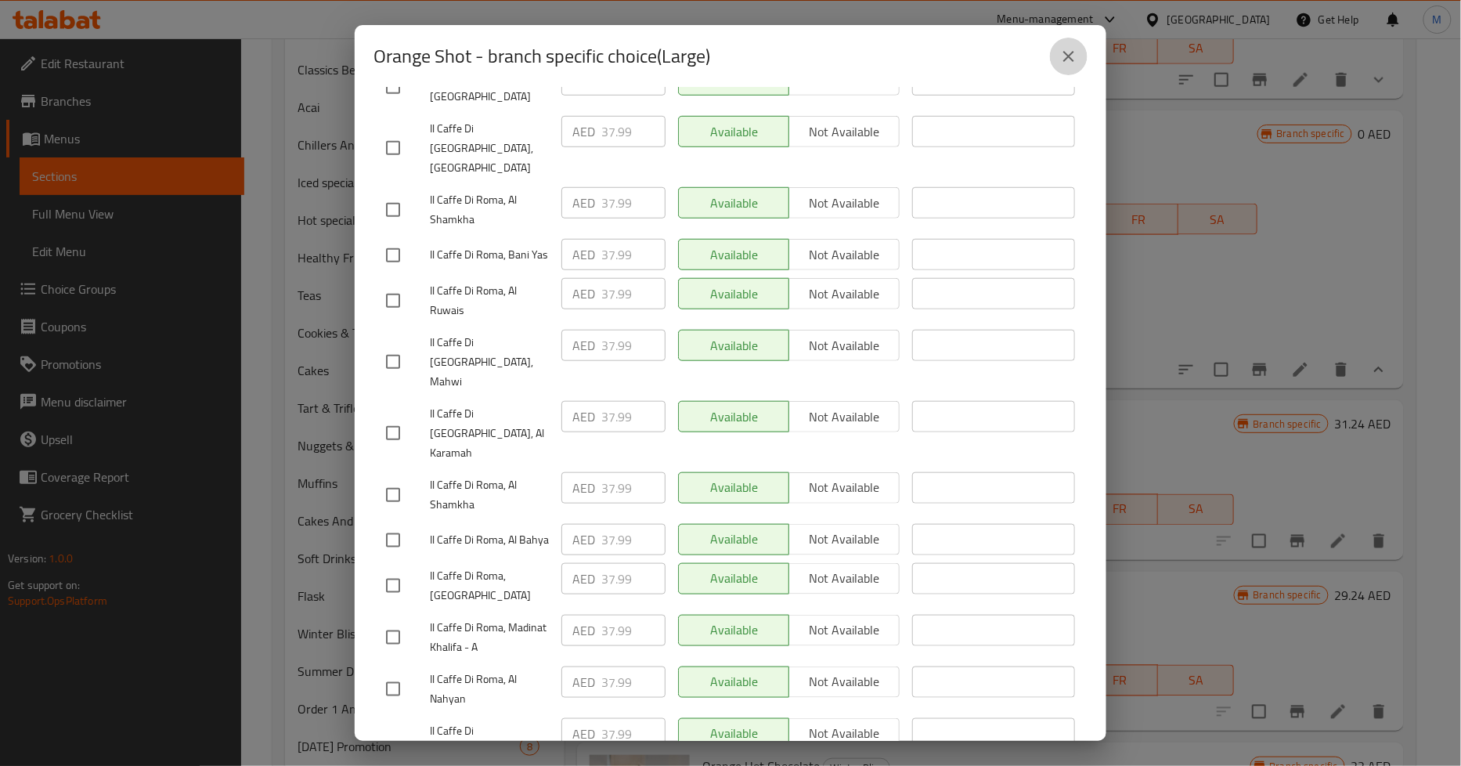
click at [1069, 55] on icon "close" at bounding box center [1068, 56] width 19 height 19
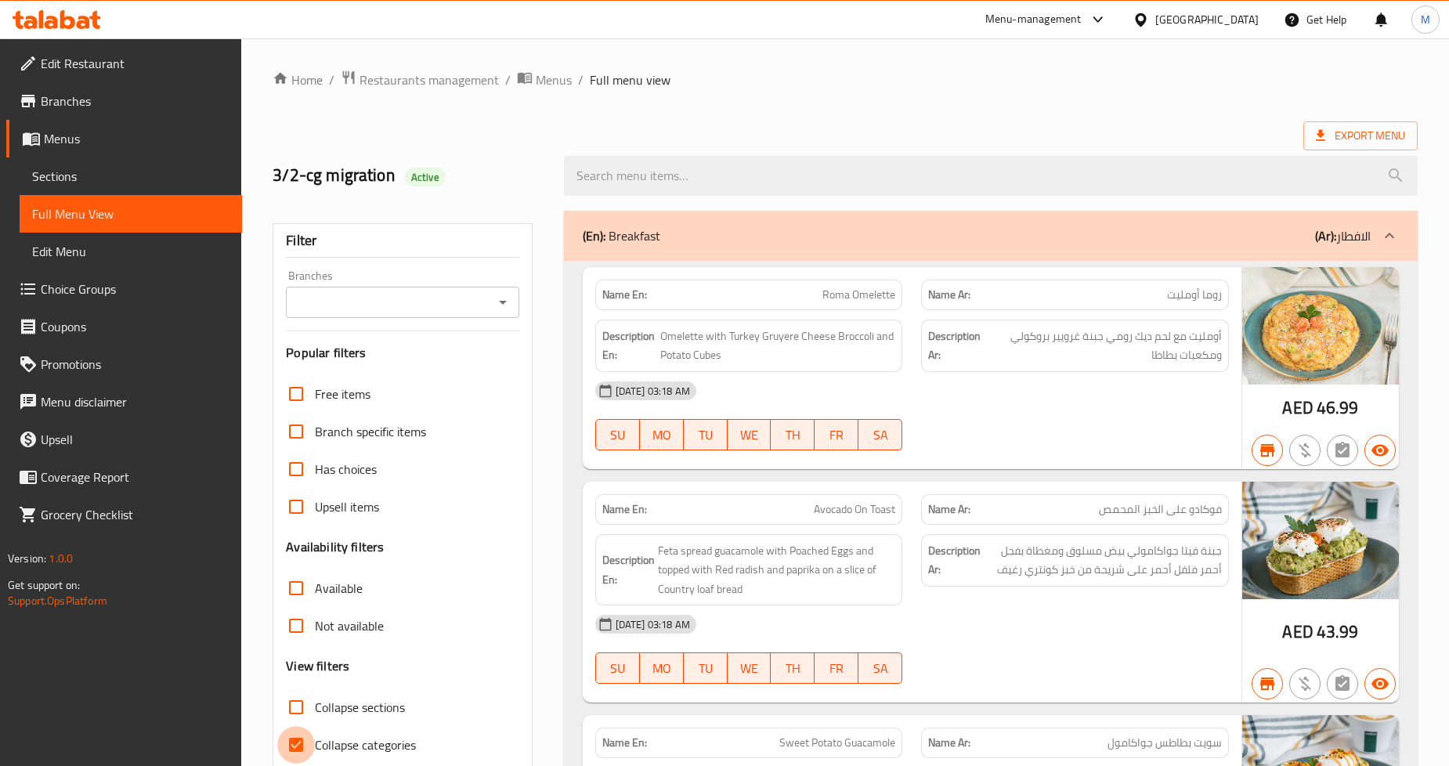
click at [307, 726] on input "Collapse categories" at bounding box center [296, 745] width 38 height 38
checkbox input "false"
click at [294, 688] on input "Collapse sections" at bounding box center [296, 707] width 38 height 38
checkbox input "true"
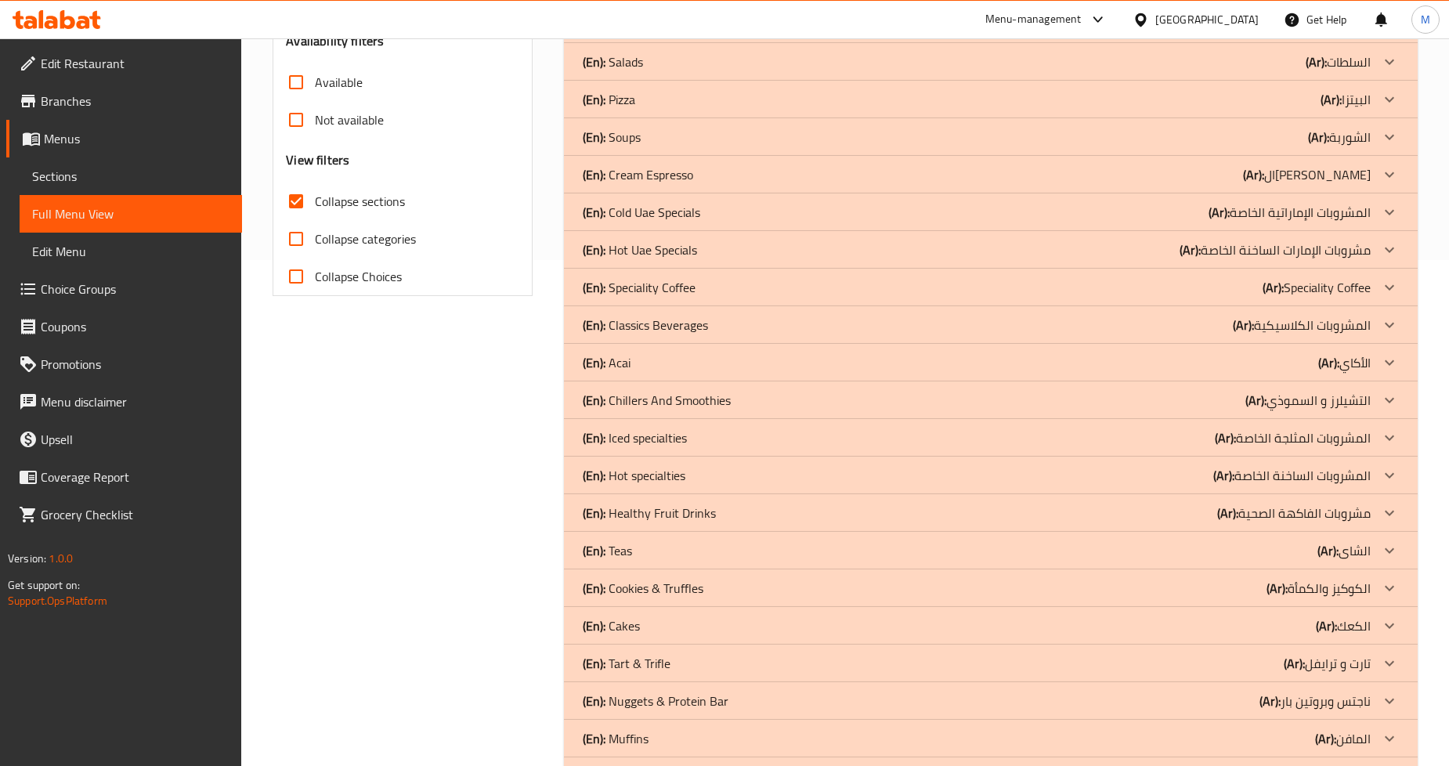
scroll to position [419, 0]
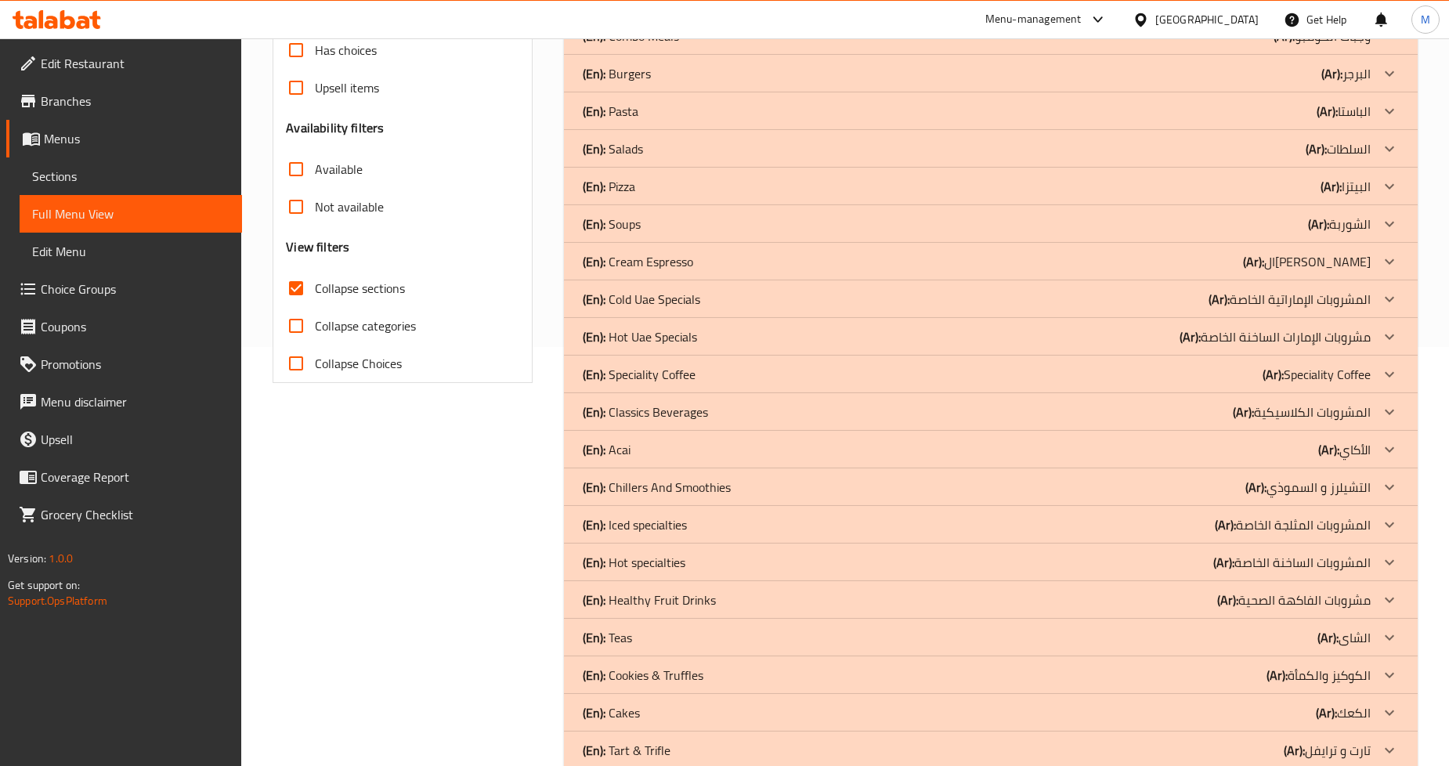
click at [660, 292] on p "(En): Cold Uae Specials" at bounding box center [641, 299] width 117 height 19
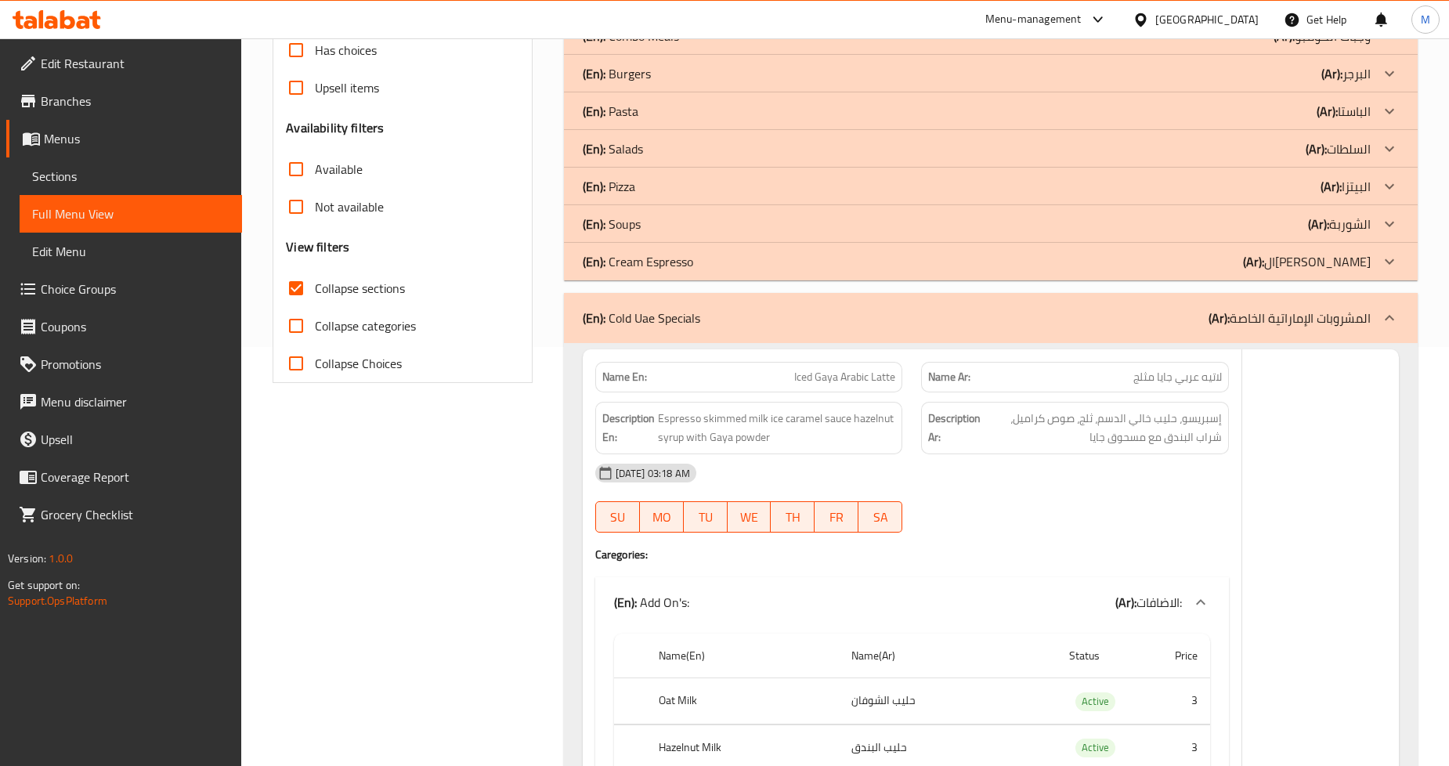
click at [662, 258] on p "(En): Cream Espresso" at bounding box center [638, 261] width 110 height 19
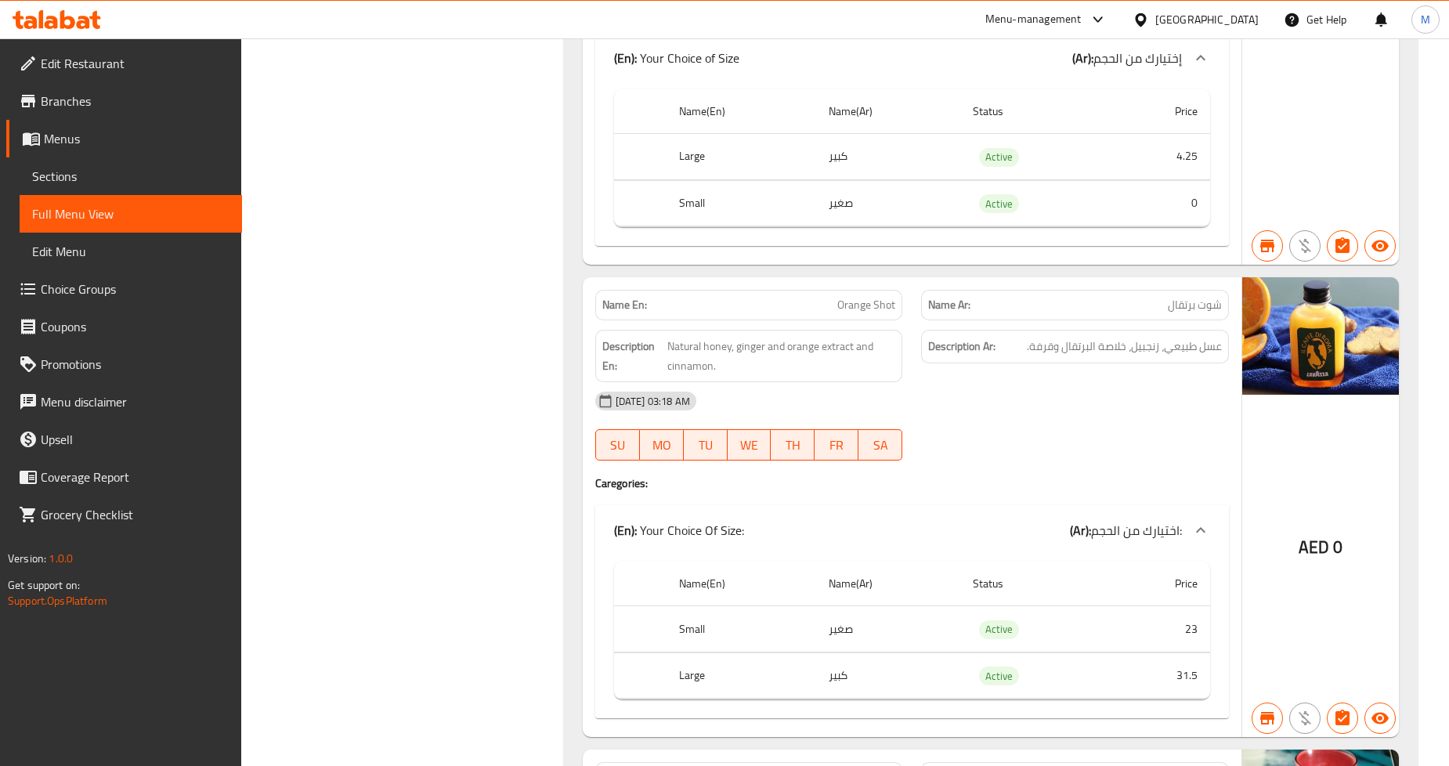
scroll to position [11034, 0]
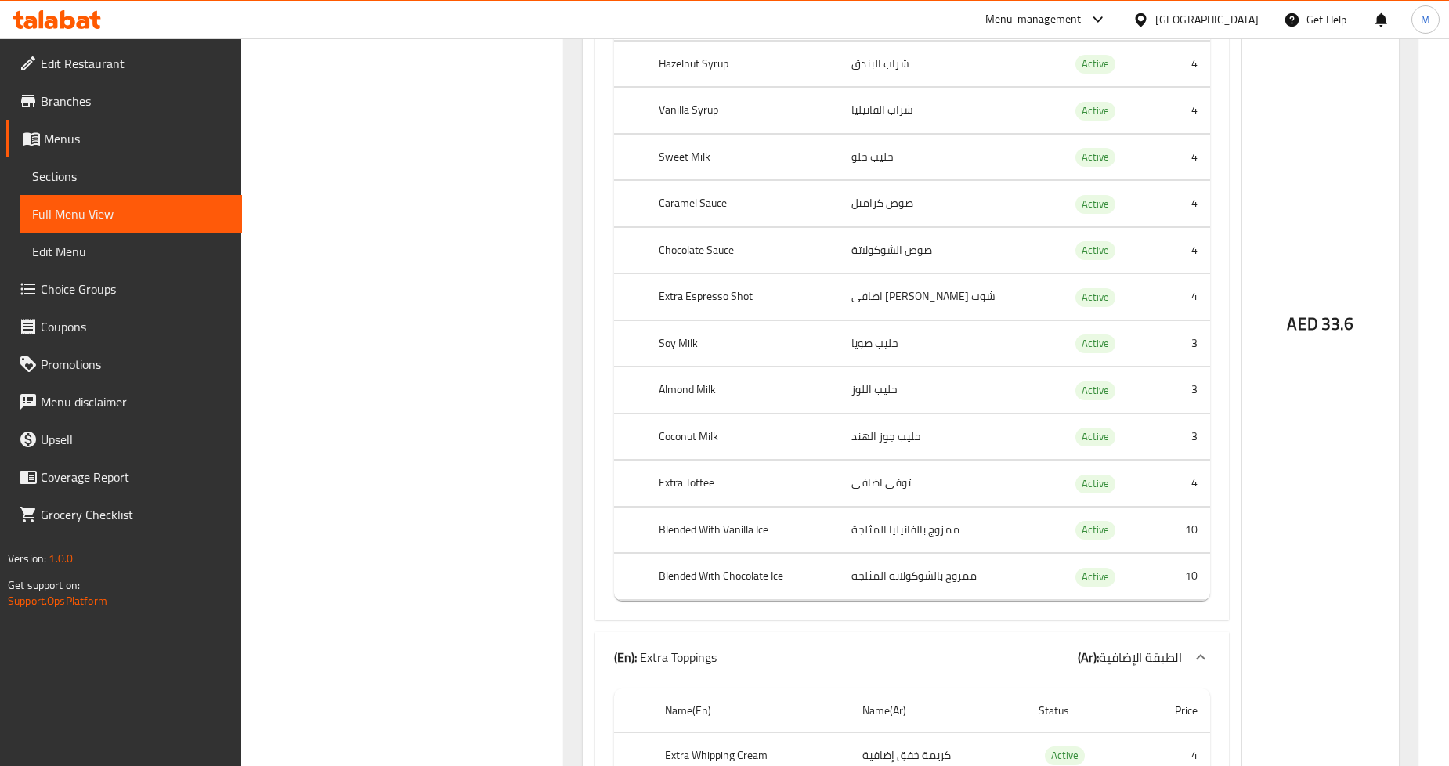
scroll to position [0, 0]
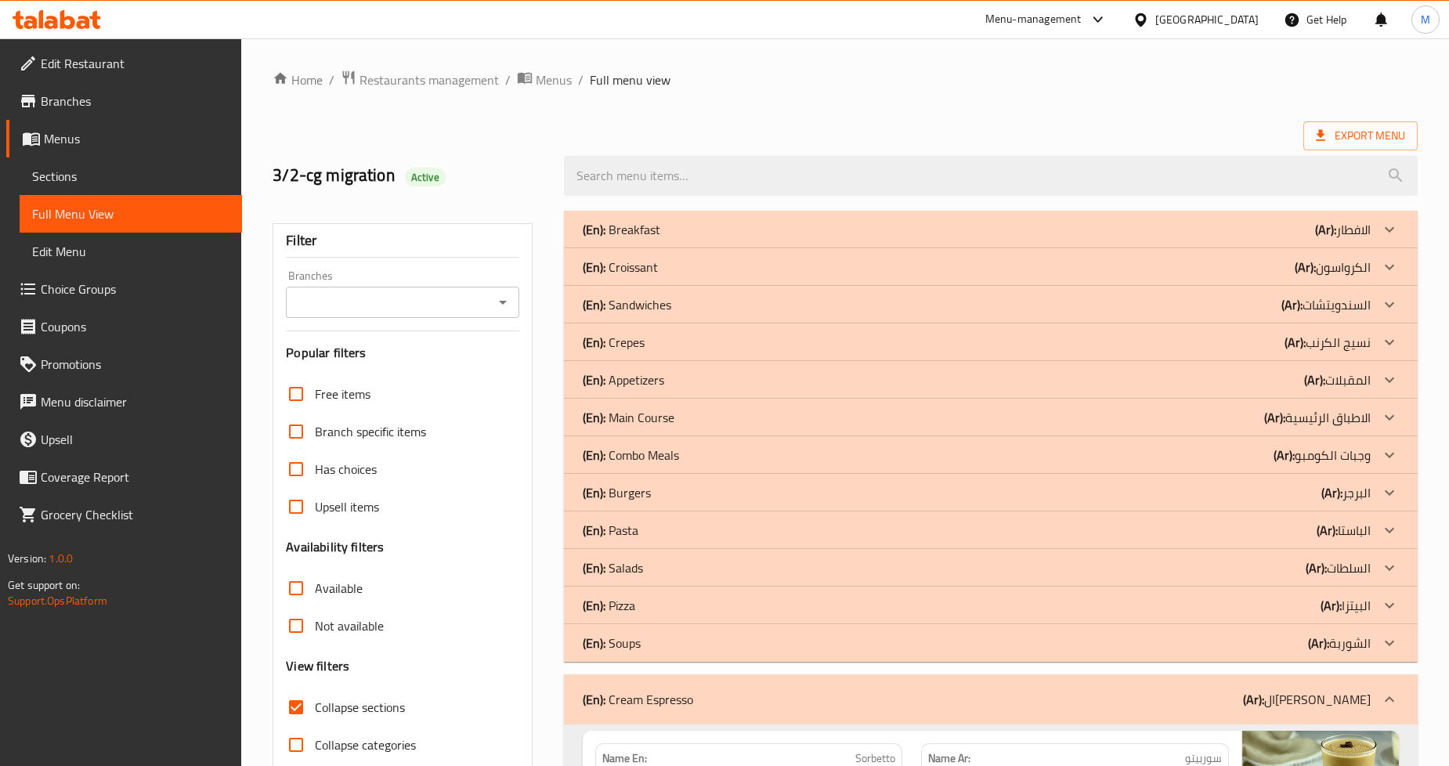
click at [483, 305] on input "Branches" at bounding box center [389, 302] width 197 height 22
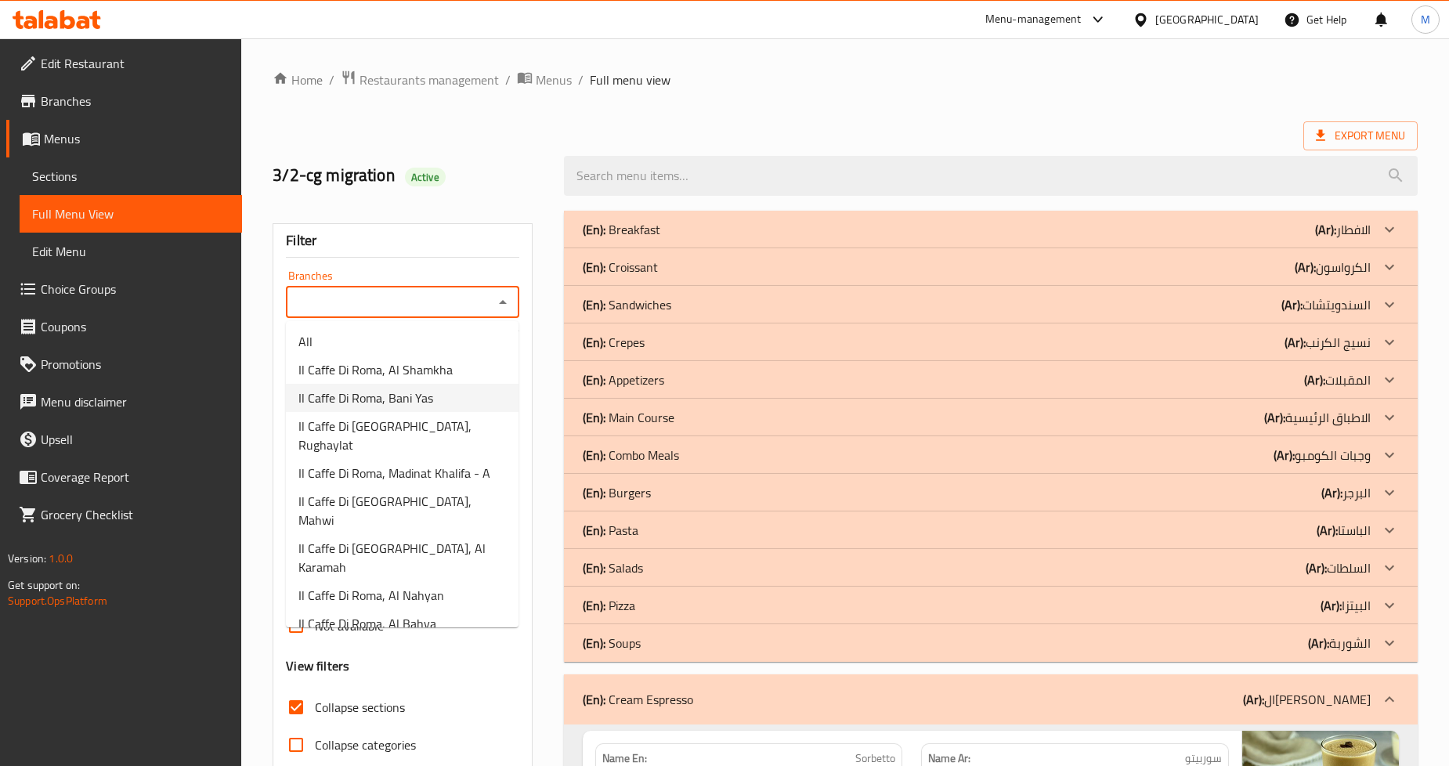
click at [413, 402] on span "Il Caffe Di Roma, Bani Yas" at bounding box center [365, 397] width 135 height 19
type input "Il Caffe Di Roma, Bani Yas"
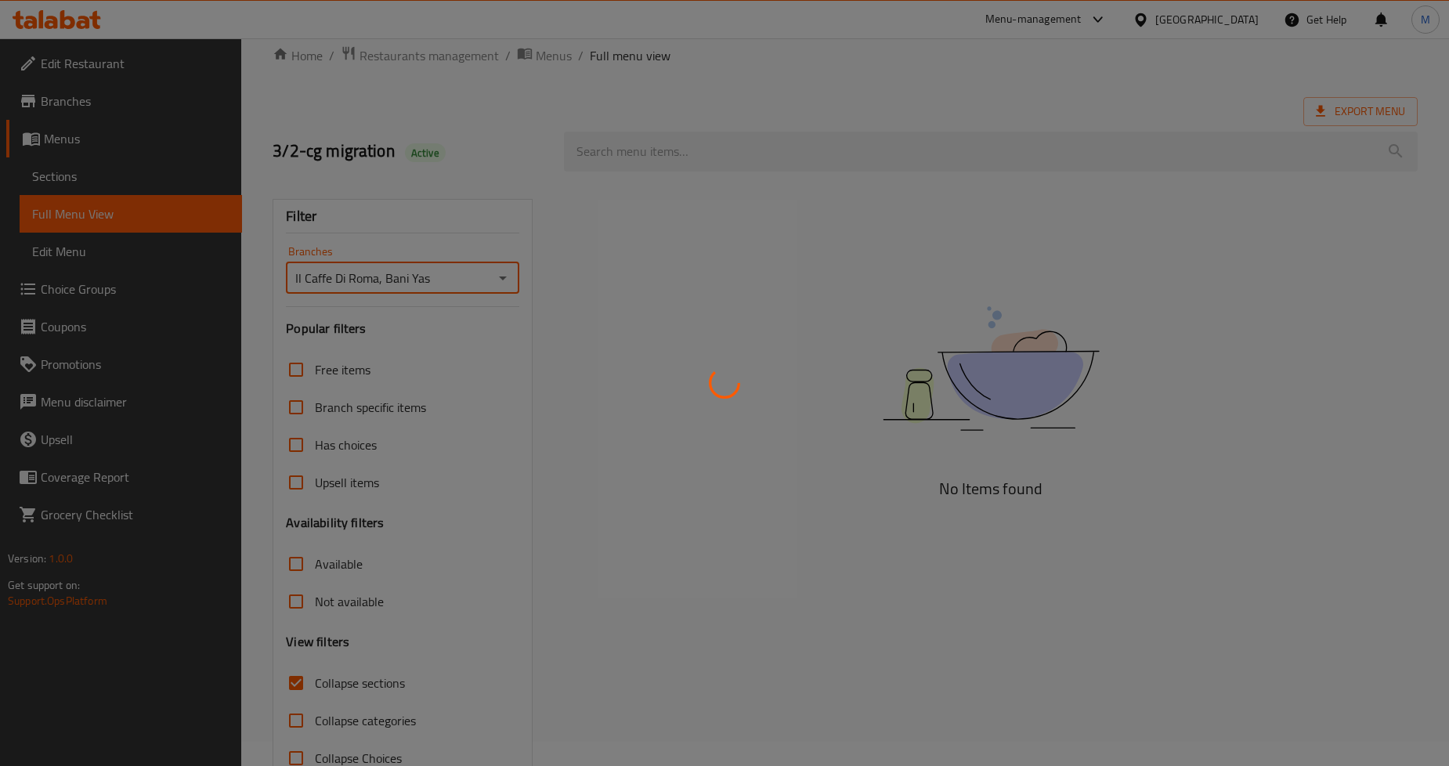
scroll to position [67, 0]
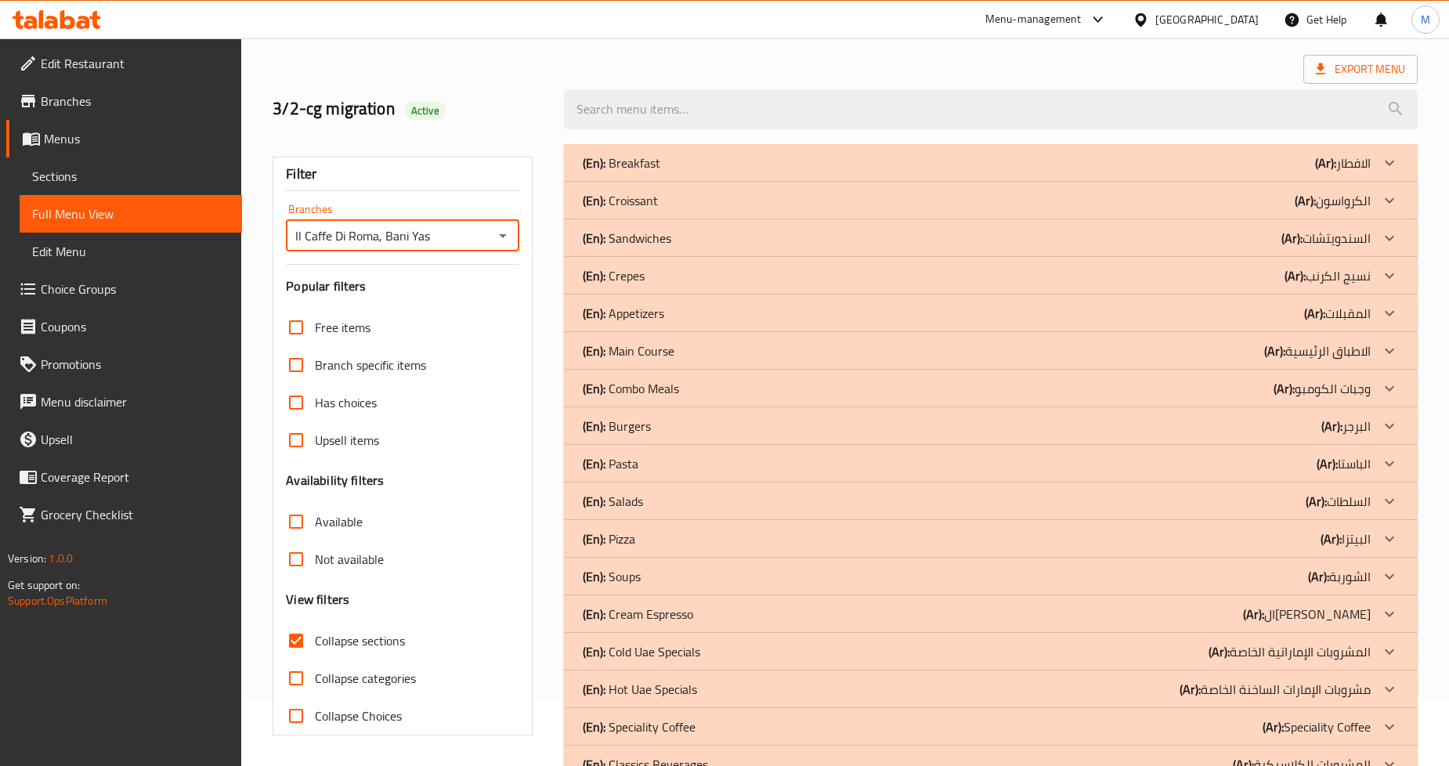
click at [298, 677] on div at bounding box center [724, 383] width 1449 height 766
click at [670, 644] on p "(En): Cold Uae Specials" at bounding box center [641, 651] width 117 height 19
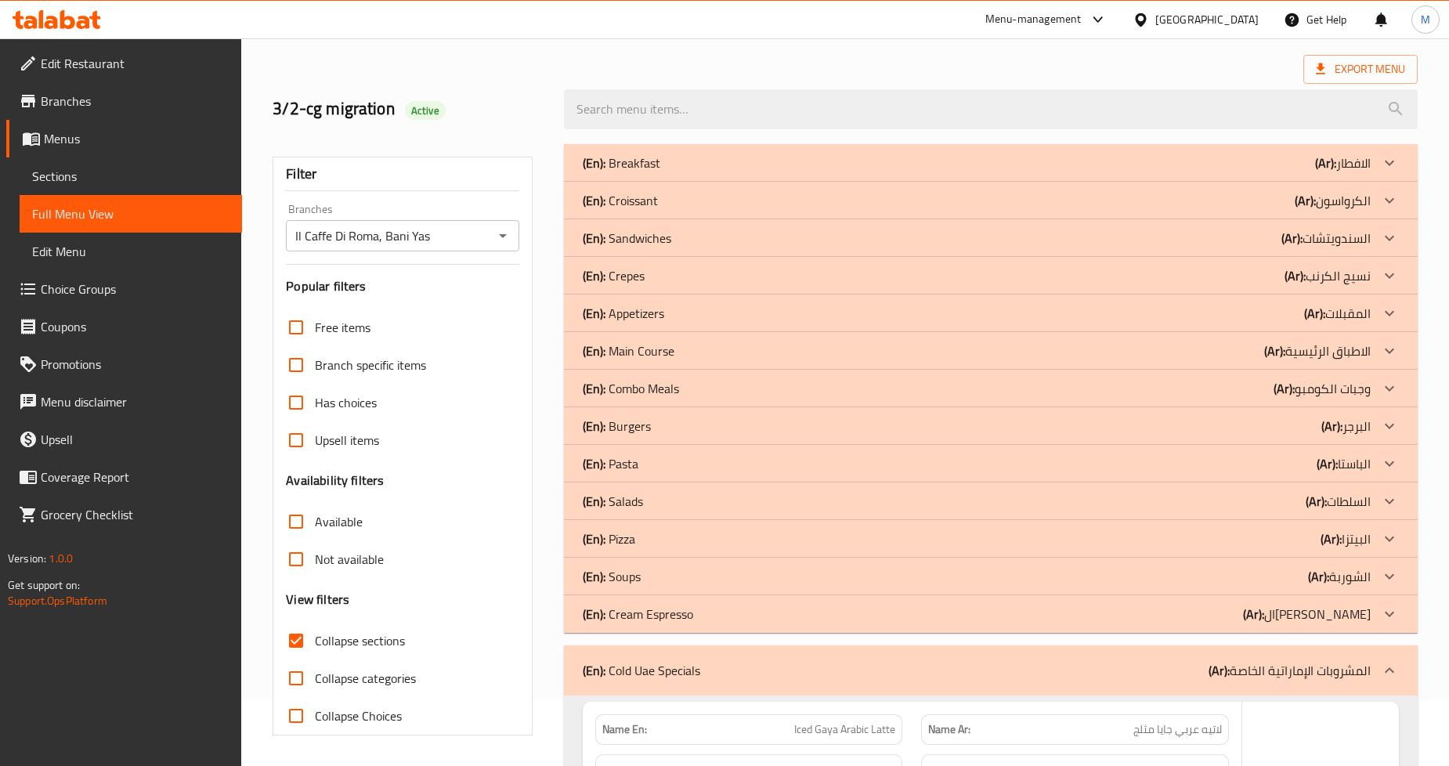
click at [682, 623] on p "(En): Cream Espresso" at bounding box center [638, 614] width 110 height 19
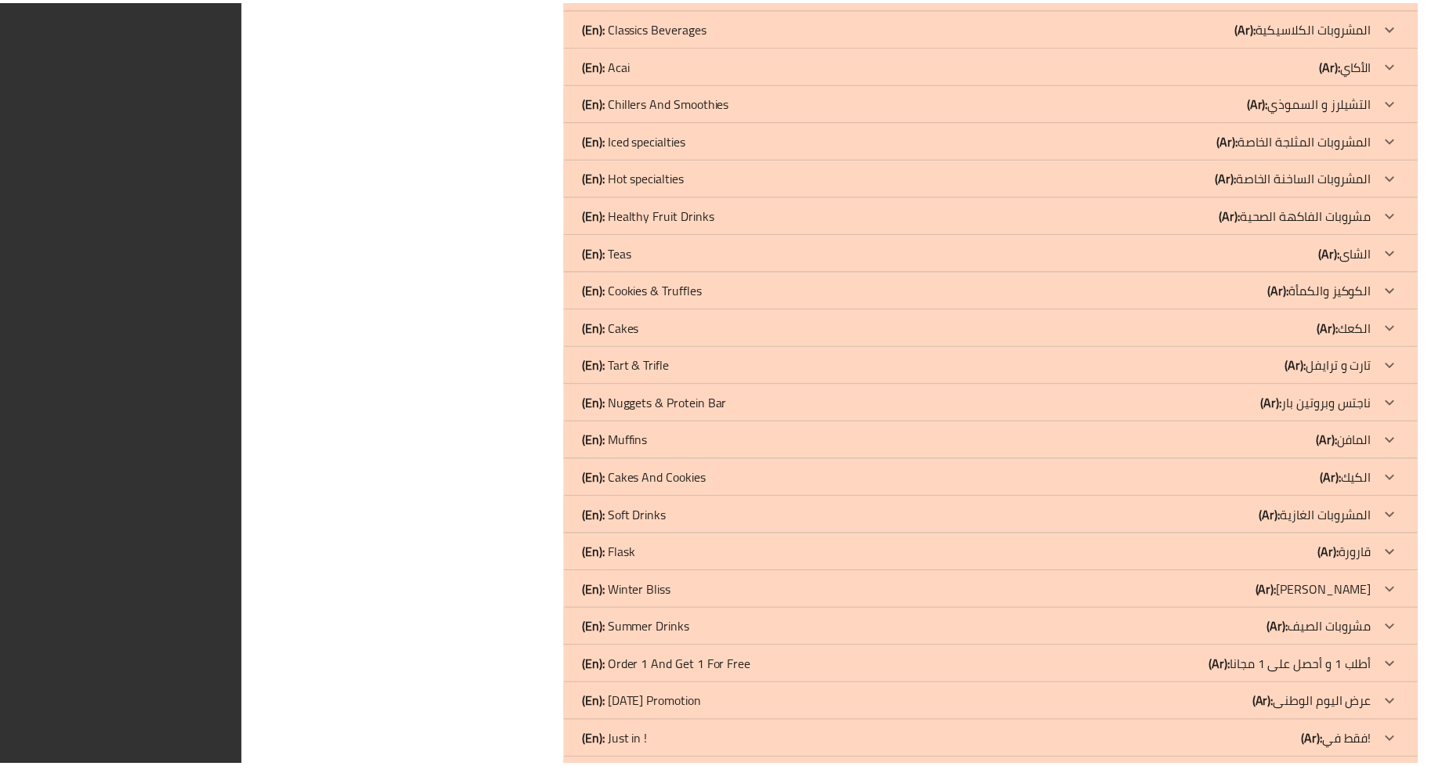
scroll to position [12889, 0]
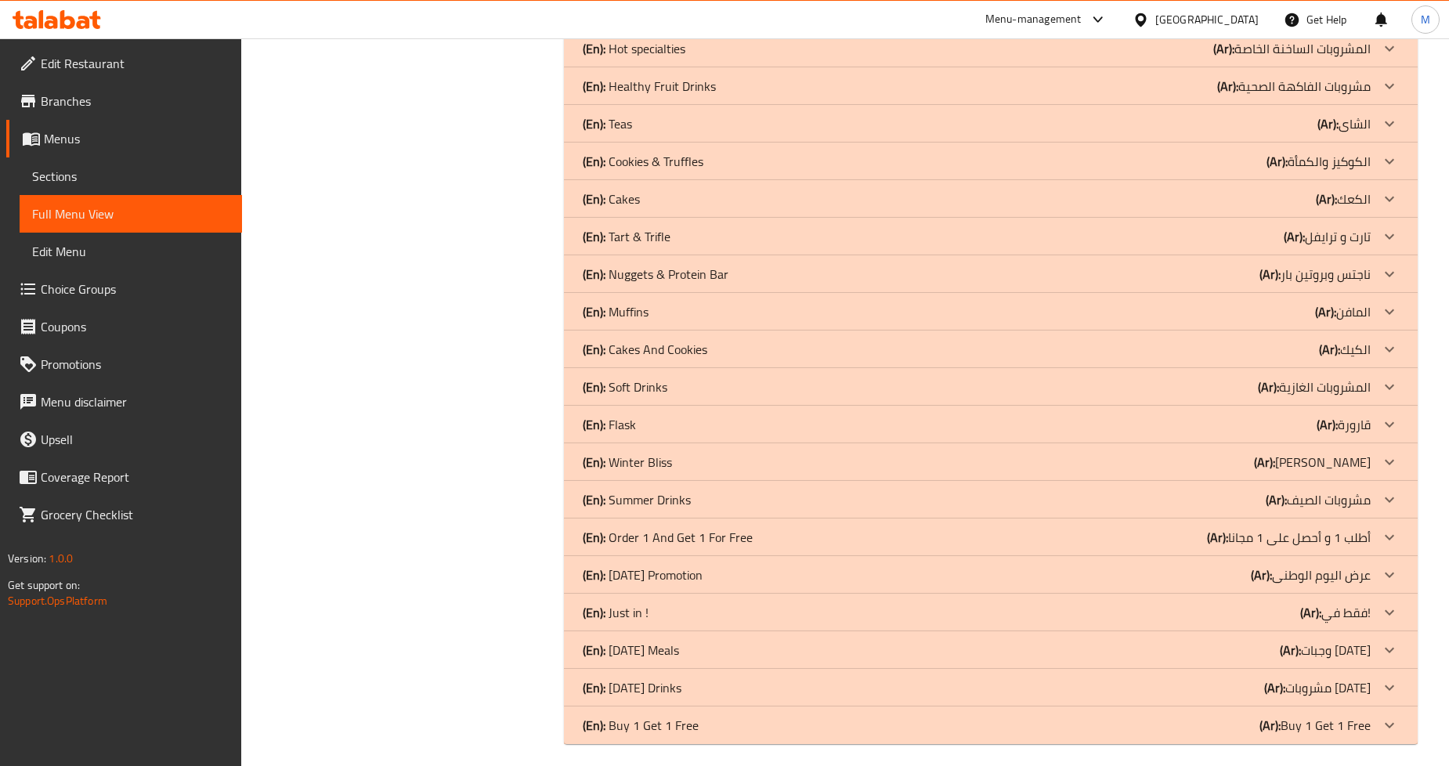
drag, startPoint x: 507, startPoint y: 400, endPoint x: 511, endPoint y: 387, distance: 13.7
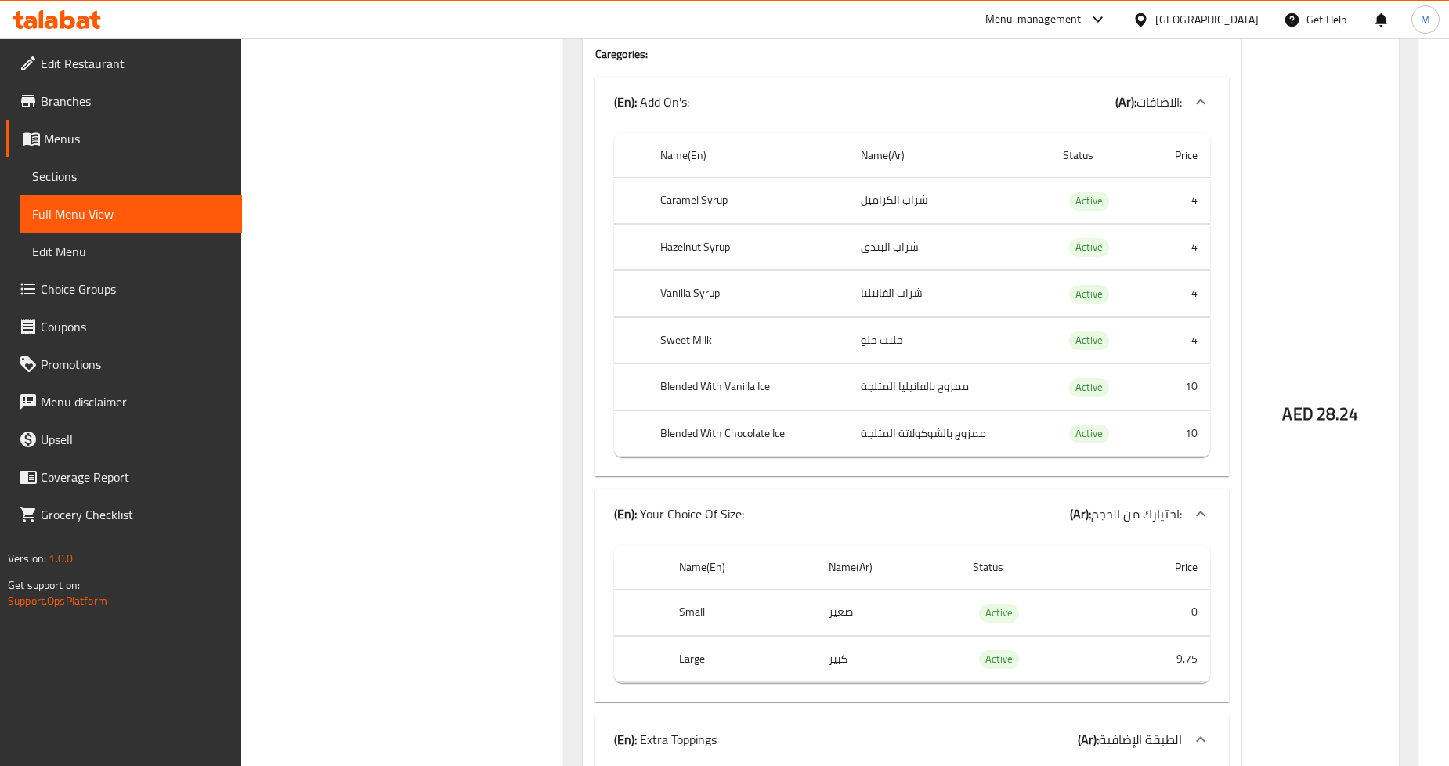
scroll to position [0, 0]
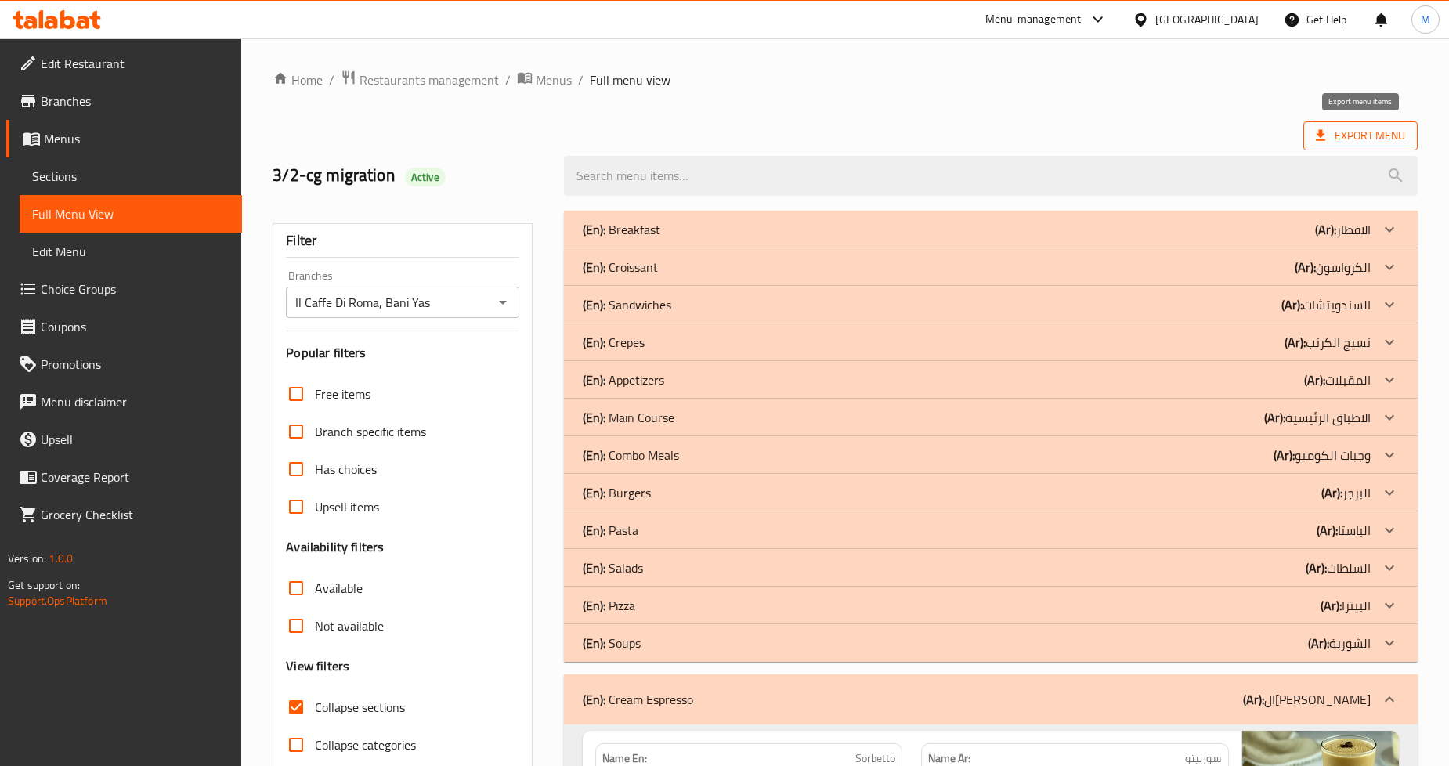
click at [1325, 137] on icon at bounding box center [1320, 136] width 16 height 16
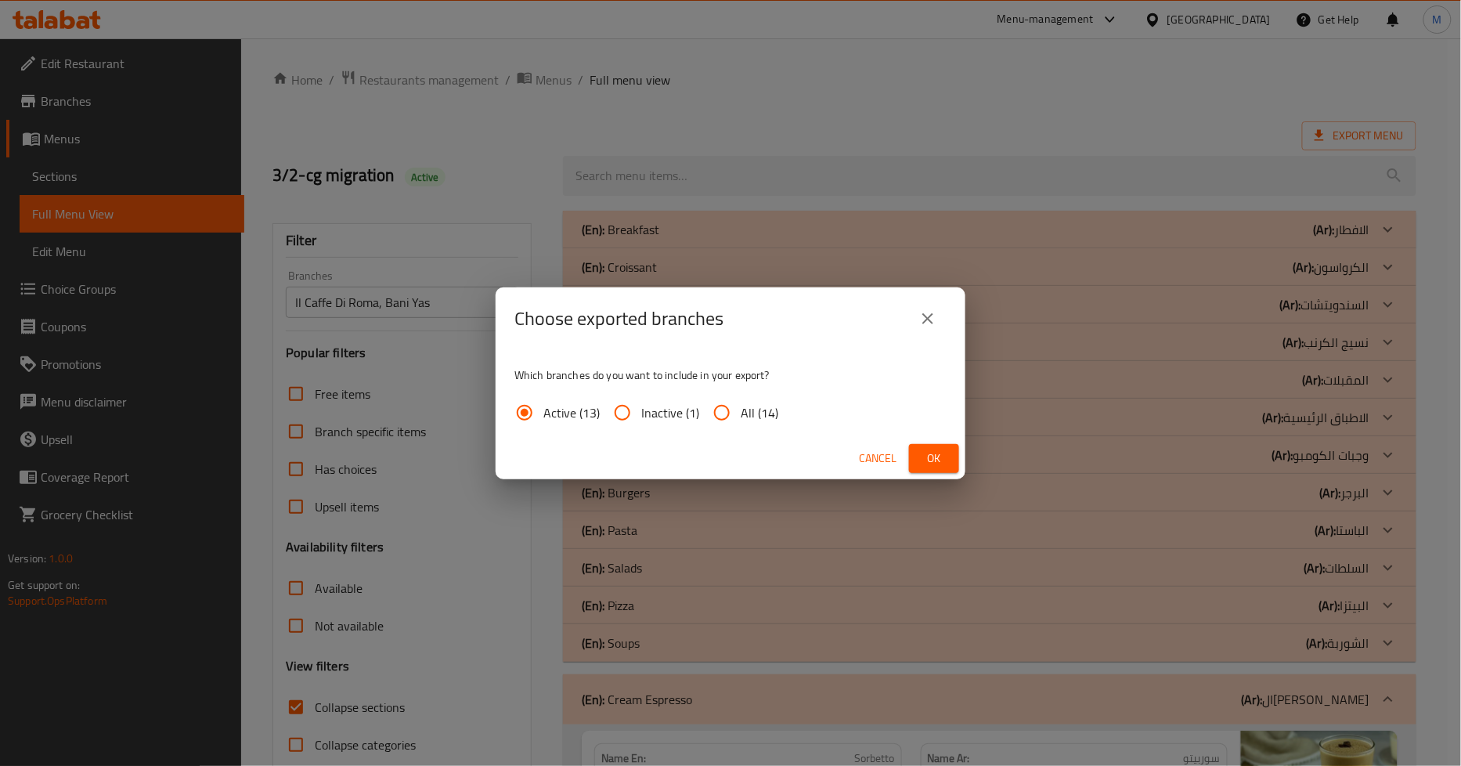
click at [748, 412] on span "All (14)" at bounding box center [760, 412] width 38 height 19
click at [741, 412] on input "All (14)" at bounding box center [722, 413] width 38 height 38
radio input "true"
click at [930, 460] on span "Ok" at bounding box center [934, 459] width 25 height 20
